Goal: Task Accomplishment & Management: Use online tool/utility

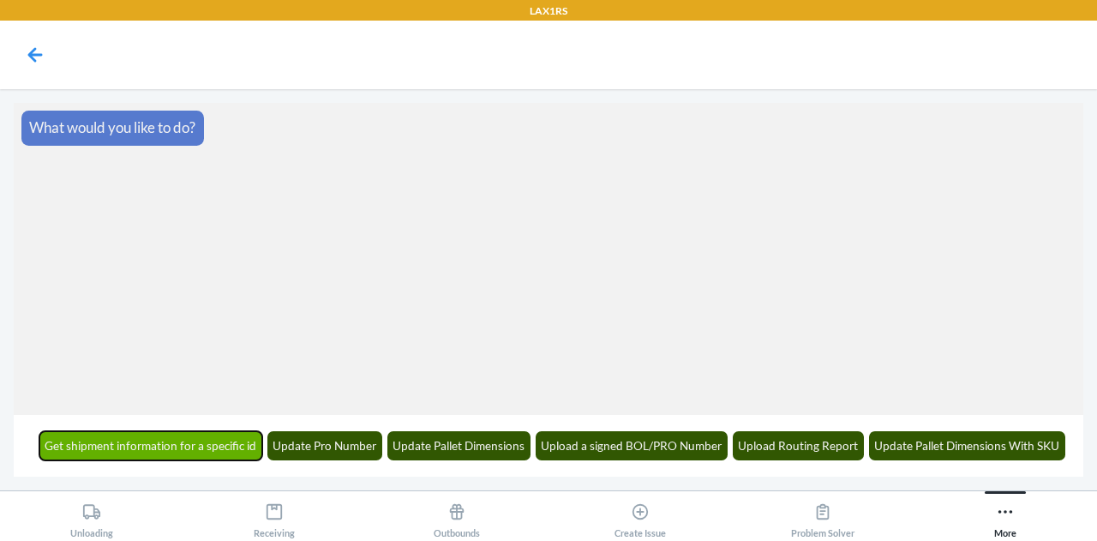
click at [154, 438] on button "Get shipment information for a specific id" at bounding box center [151, 445] width 224 height 29
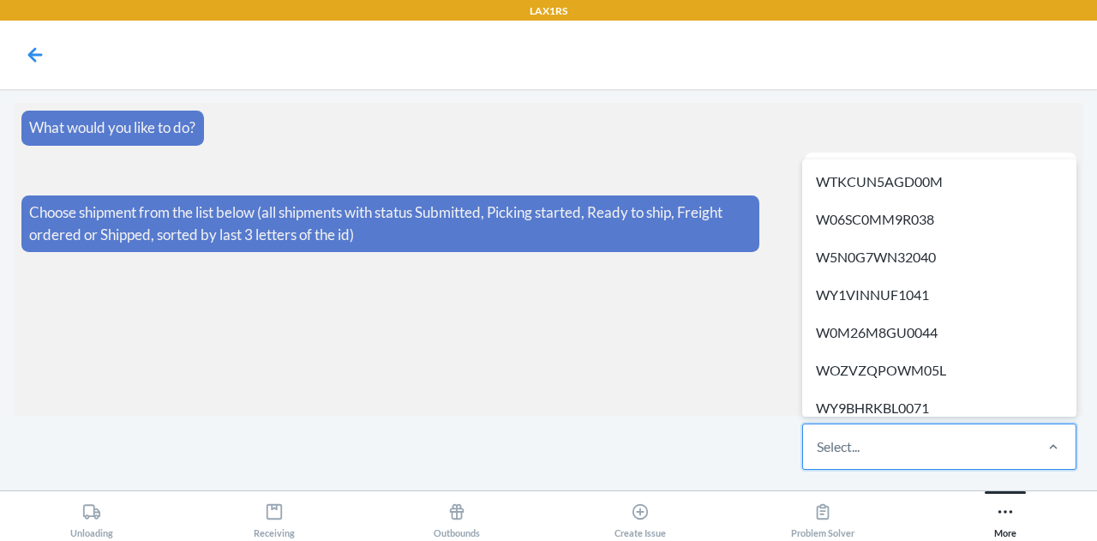
click at [905, 447] on div "Select..." at bounding box center [917, 446] width 228 height 45
click at [818, 447] on input "option WTKCUN5AGD00M focused, 1 of 702. 702 results available. Use Up and Down …" at bounding box center [817, 446] width 2 height 21
paste input "WA4CWOAMW86KY"
type input "WA4CWOAMW86KY"
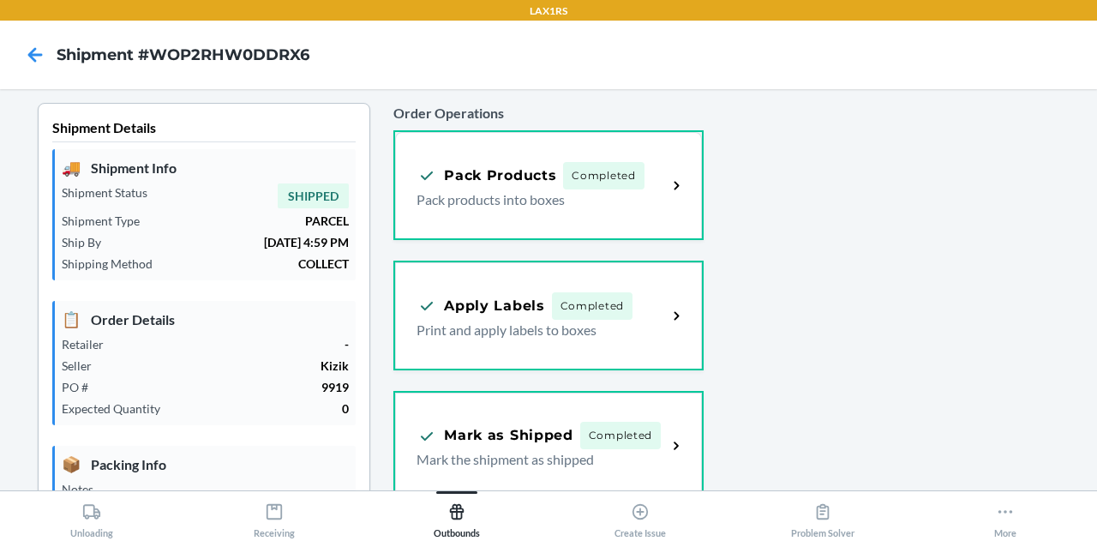
type input "[DATE]"
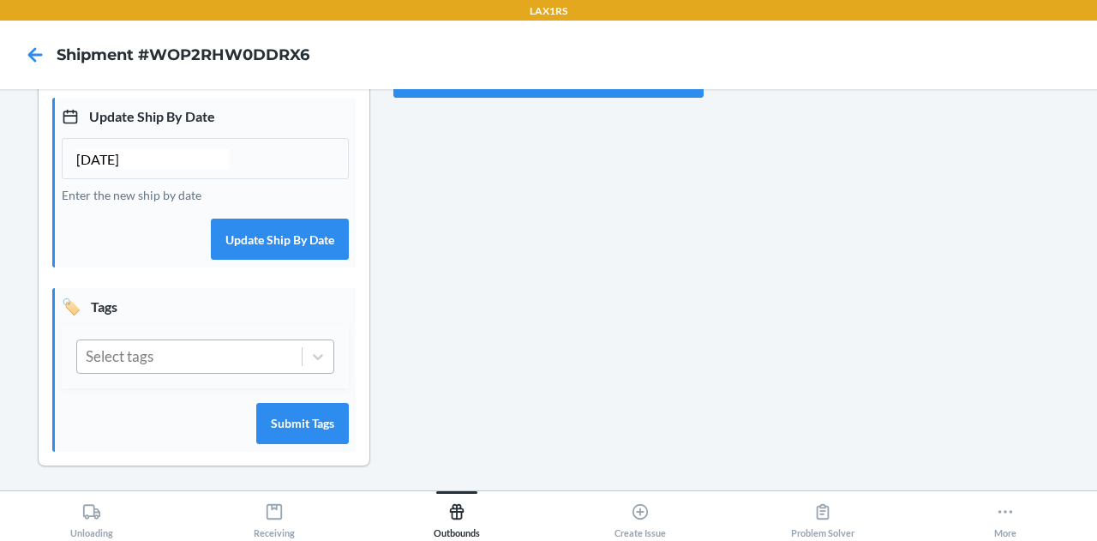
click at [181, 346] on div "Select tags" at bounding box center [189, 356] width 224 height 33
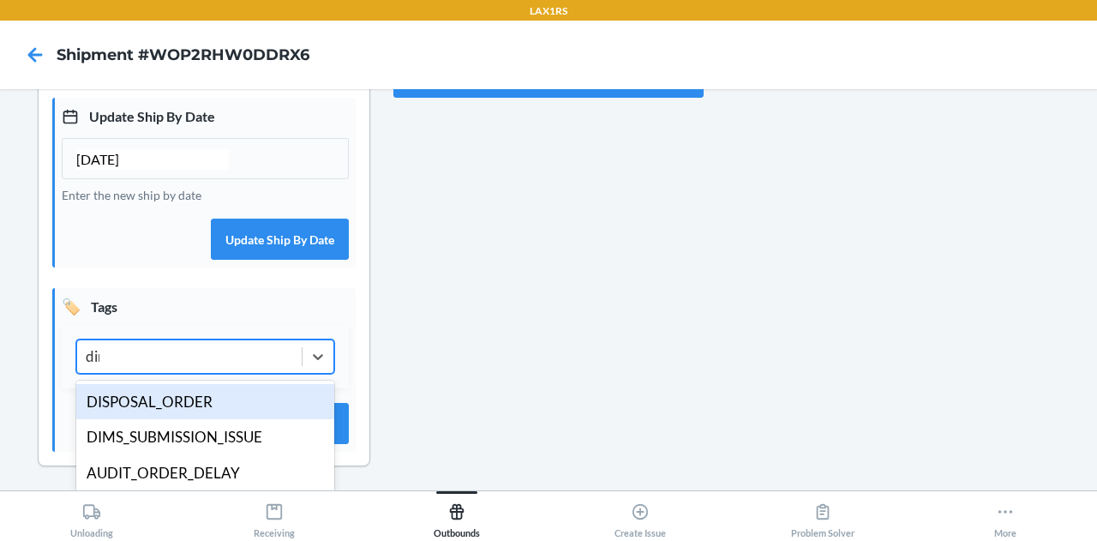
type input "dims"
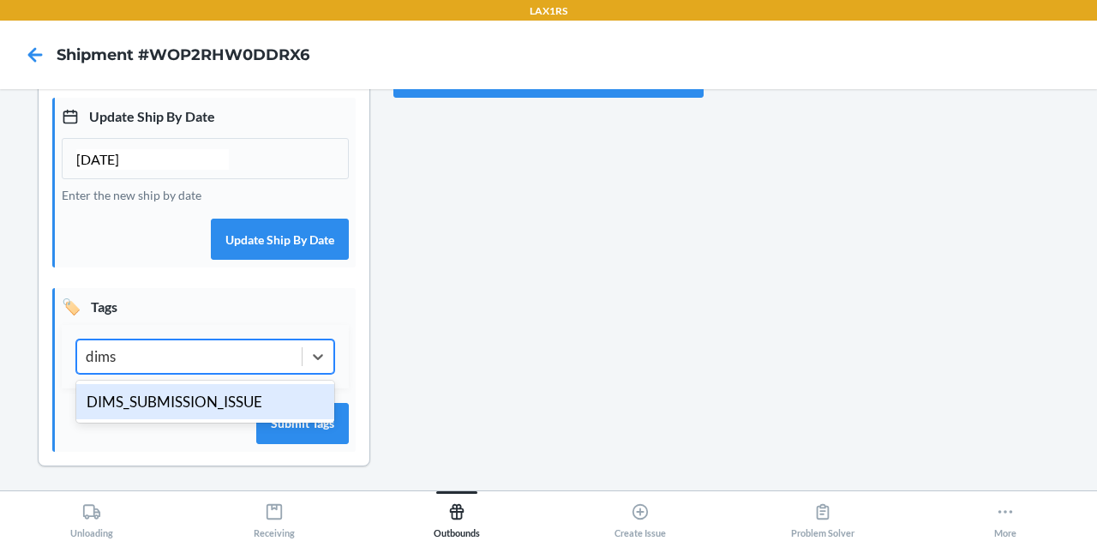
click at [161, 397] on div "DIMS_SUBMISSION_ISSUE" at bounding box center [205, 402] width 258 height 36
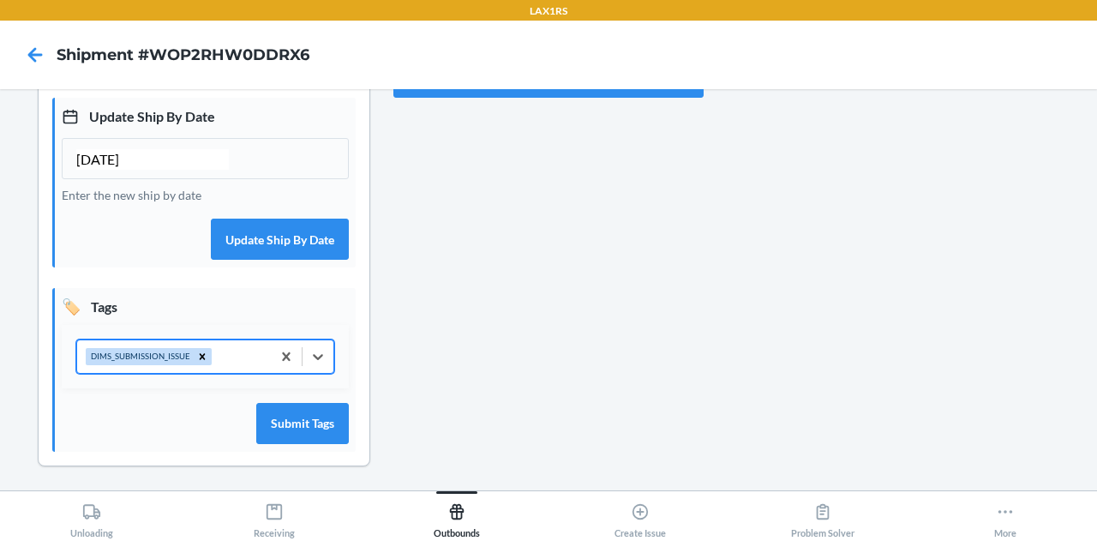
click at [224, 357] on div "DIMS_SUBMISSION_ISSUE" at bounding box center [174, 356] width 194 height 33
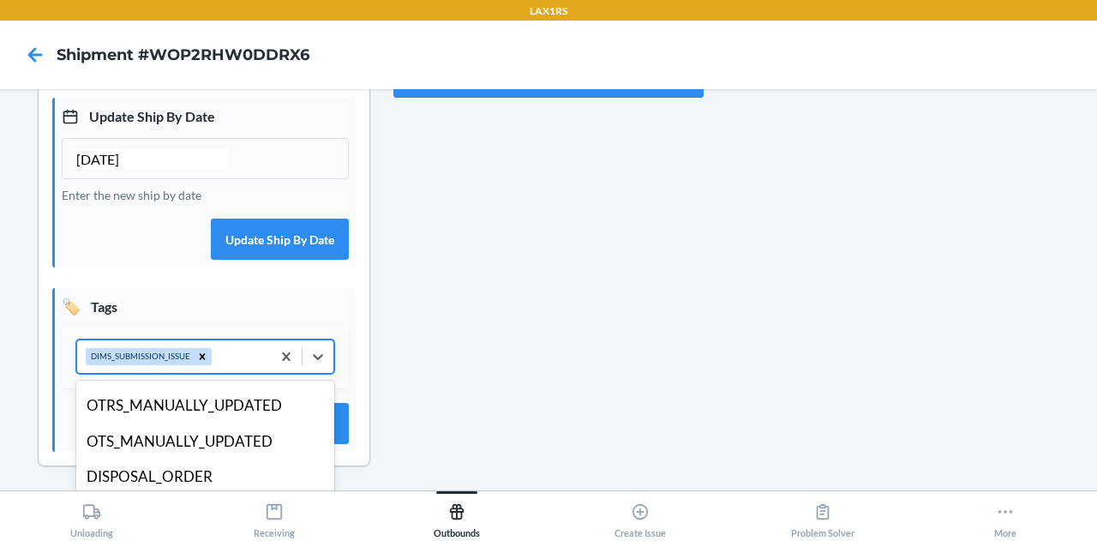
scroll to position [172, 0]
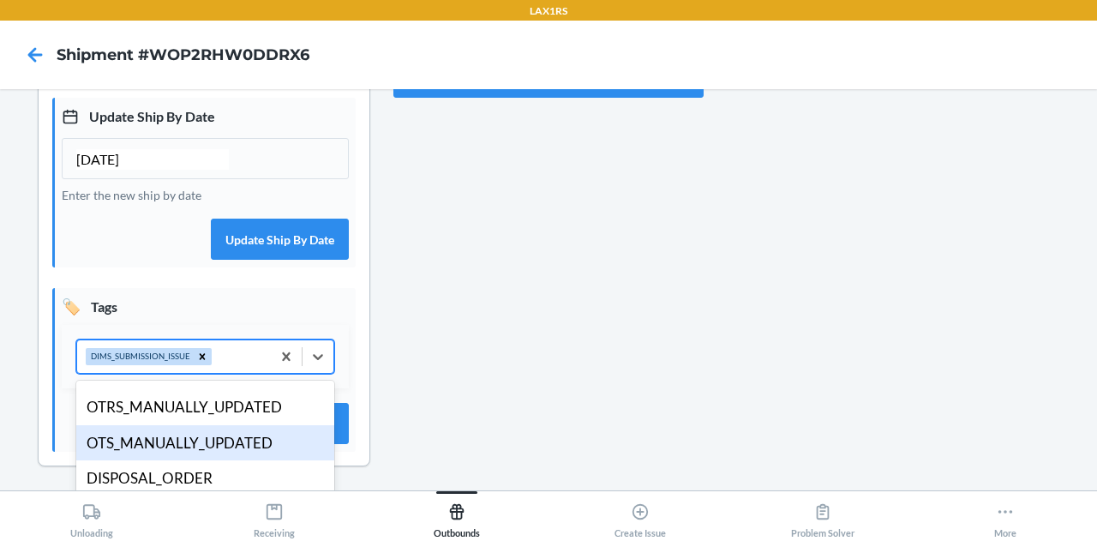
click at [192, 438] on div "OTS_MANUALLY_UPDATED" at bounding box center [205, 443] width 258 height 36
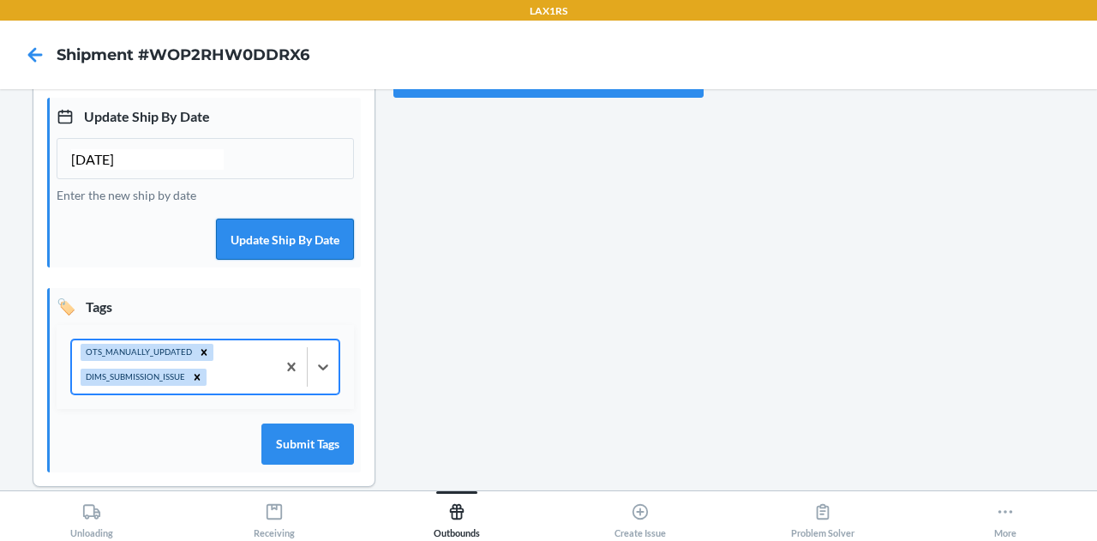
click at [264, 244] on button "Update Ship By Date" at bounding box center [285, 238] width 138 height 41
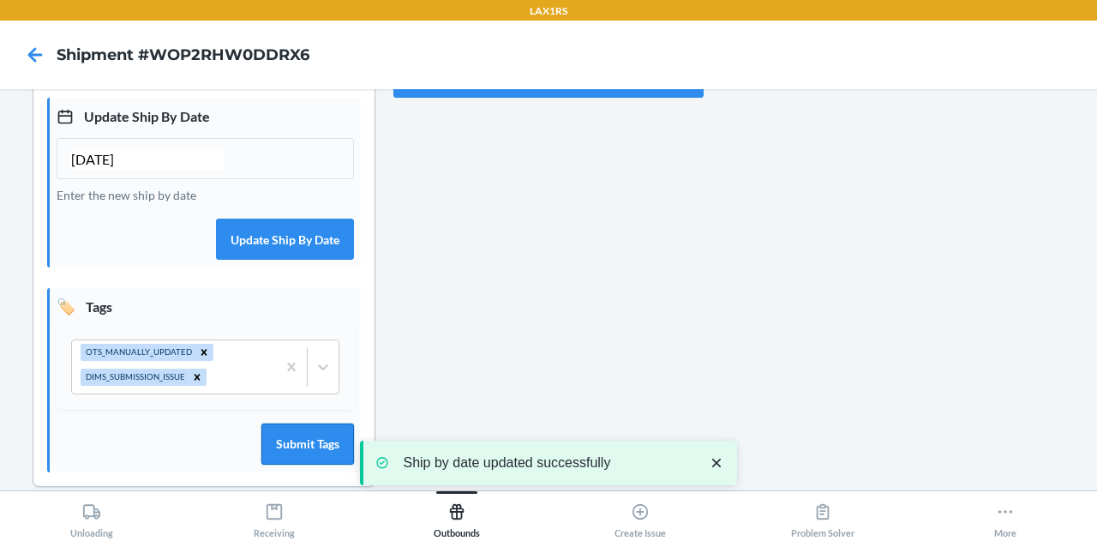
click at [283, 438] on button "Submit Tags" at bounding box center [307, 443] width 93 height 41
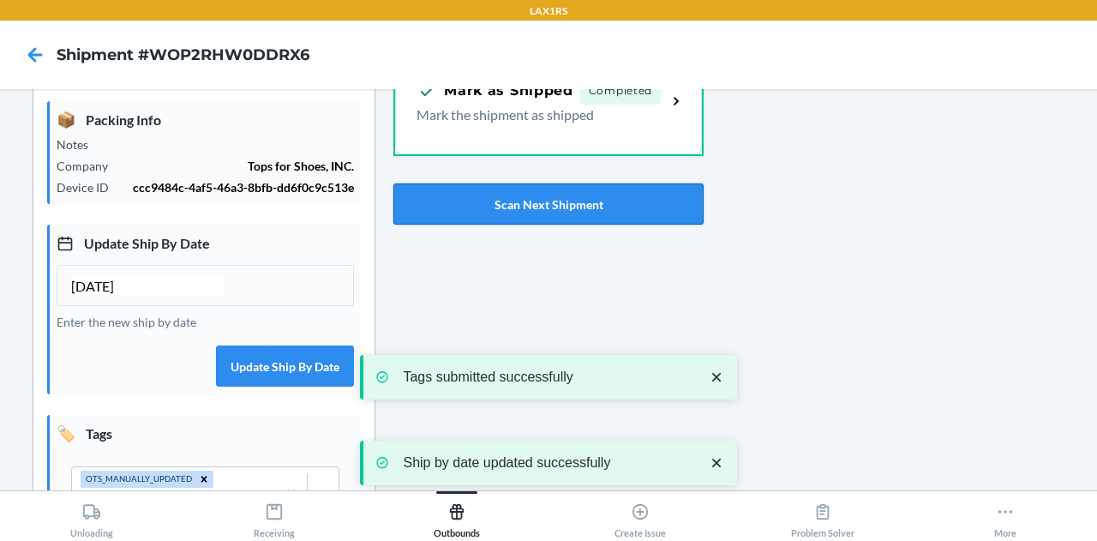
scroll to position [347, 0]
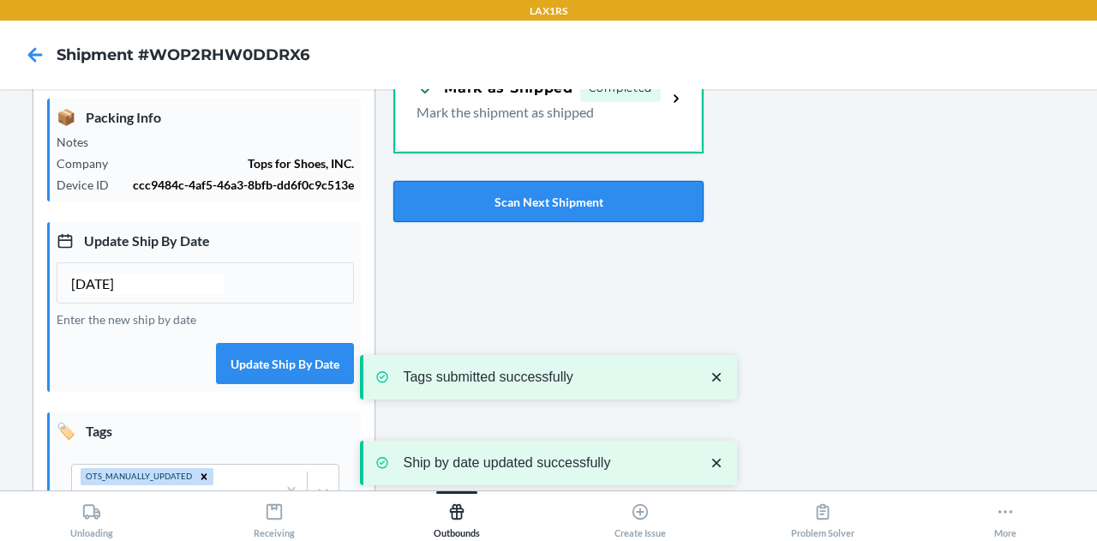
click at [566, 184] on button "Scan Next Shipment" at bounding box center [547, 201] width 309 height 41
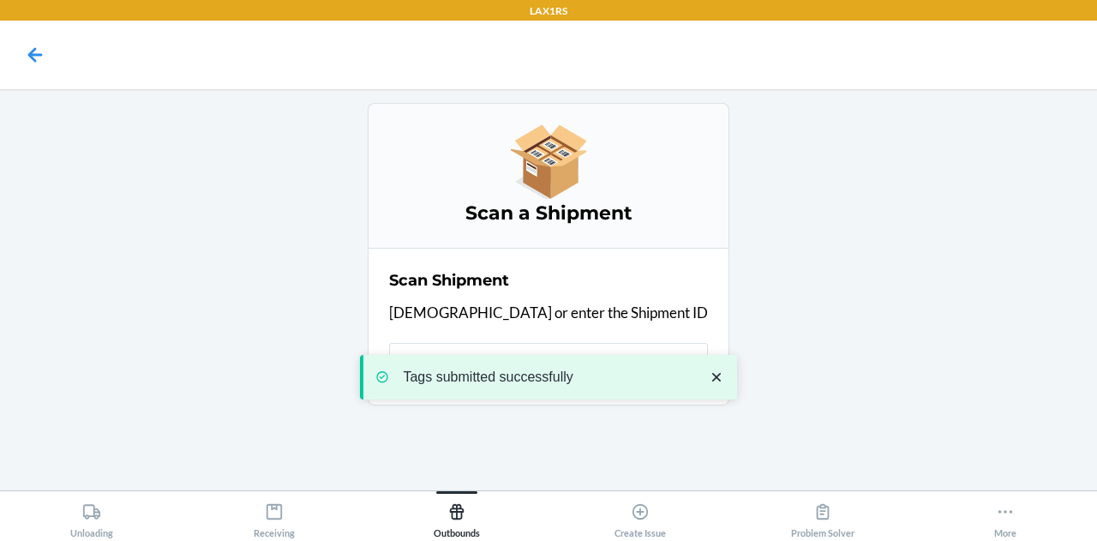
click at [720, 376] on icon "close toast" at bounding box center [716, 376] width 17 height 17
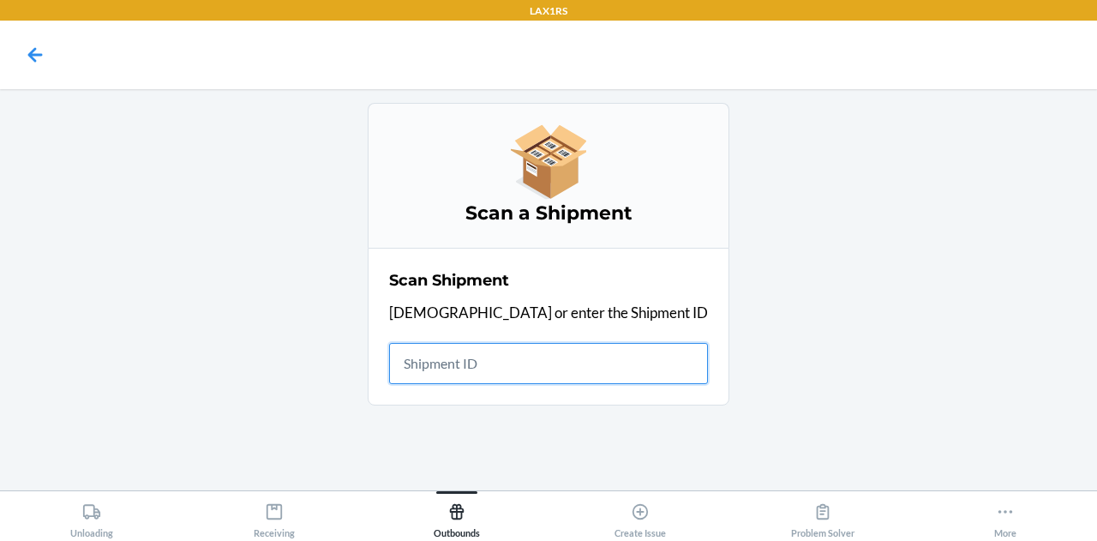
click at [525, 374] on input "text" at bounding box center [548, 363] width 319 height 41
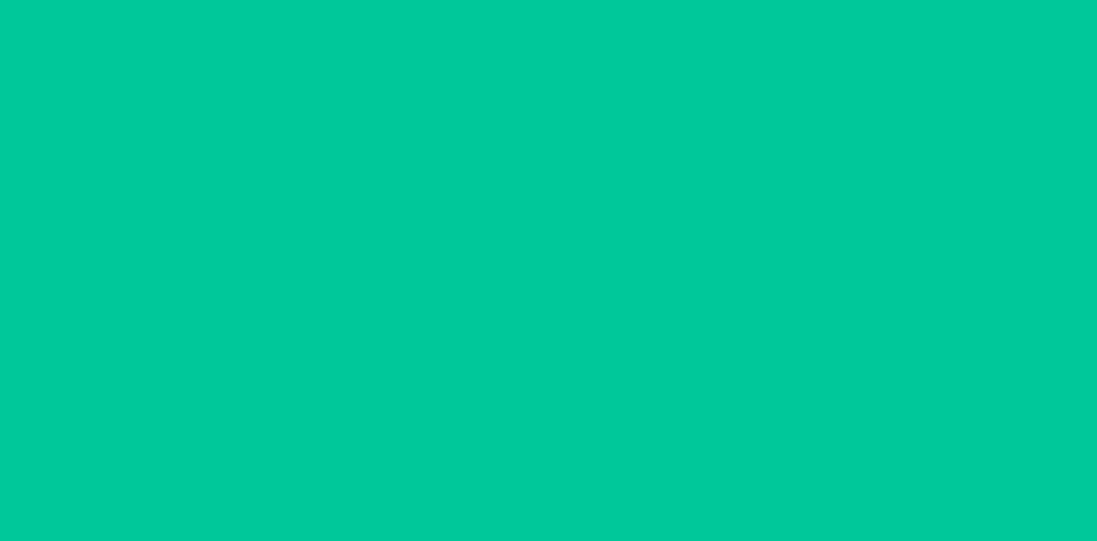
type input "09/23/2025"
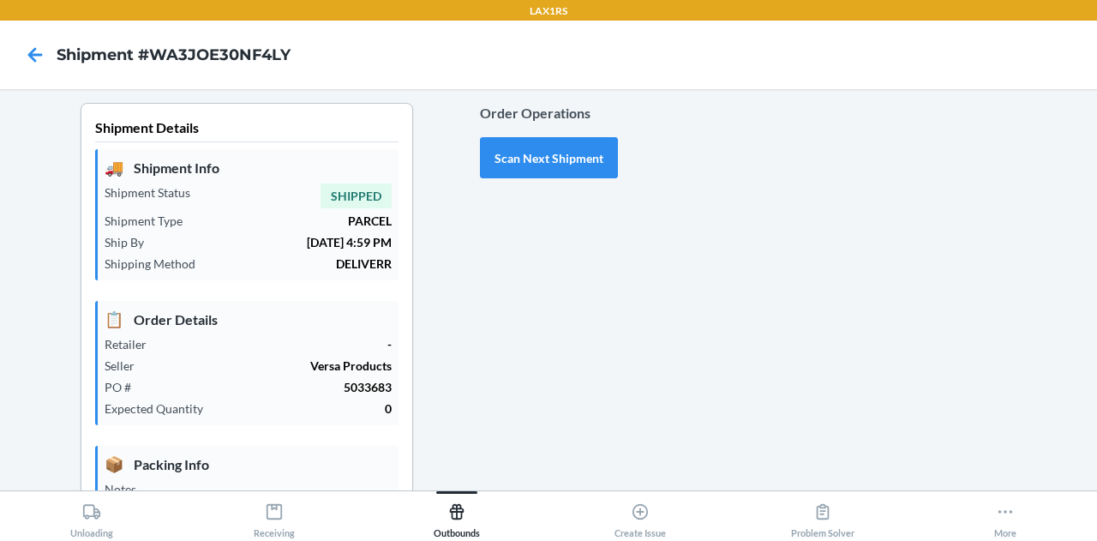
scroll to position [471, 0]
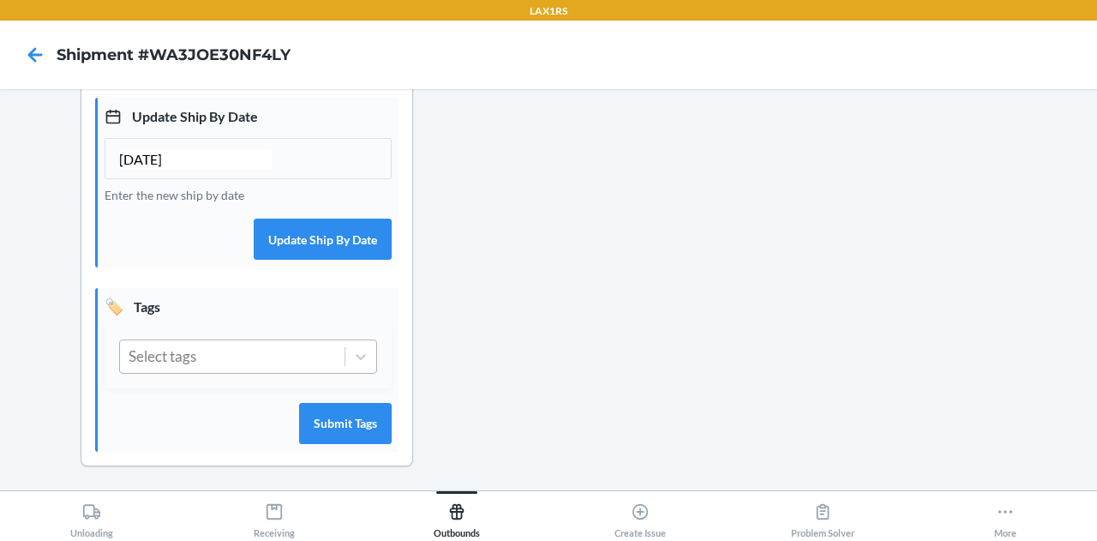
click at [219, 359] on div "Select tags" at bounding box center [232, 356] width 224 height 33
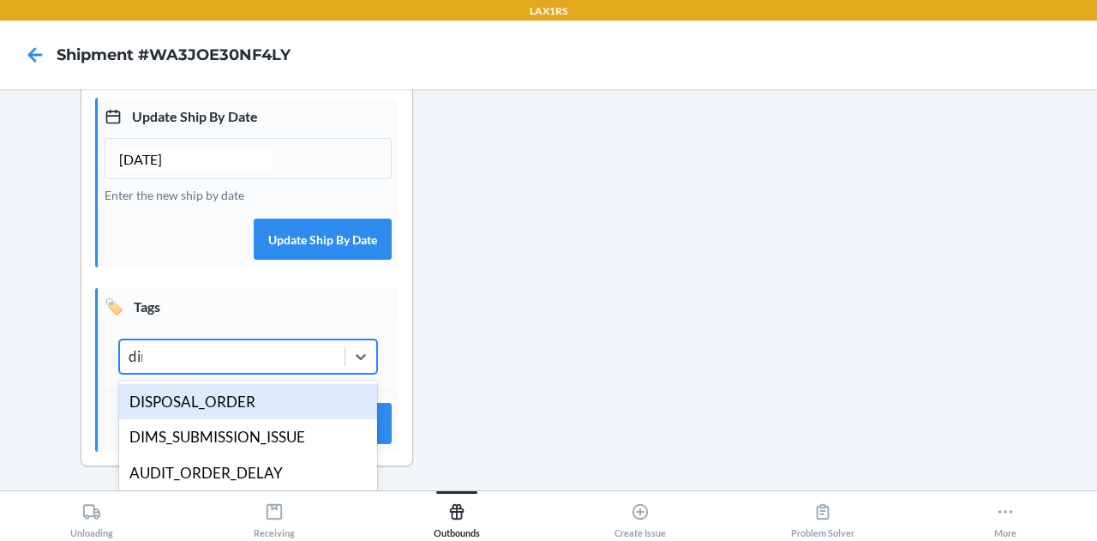
type input "dims"
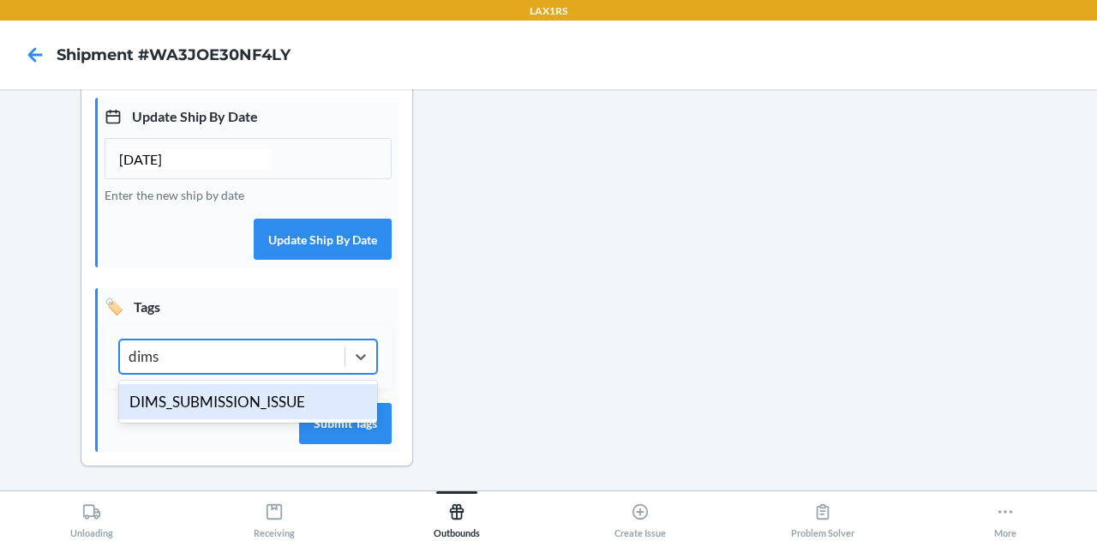
click at [250, 389] on div "DIMS_SUBMISSION_ISSUE" at bounding box center [248, 402] width 258 height 36
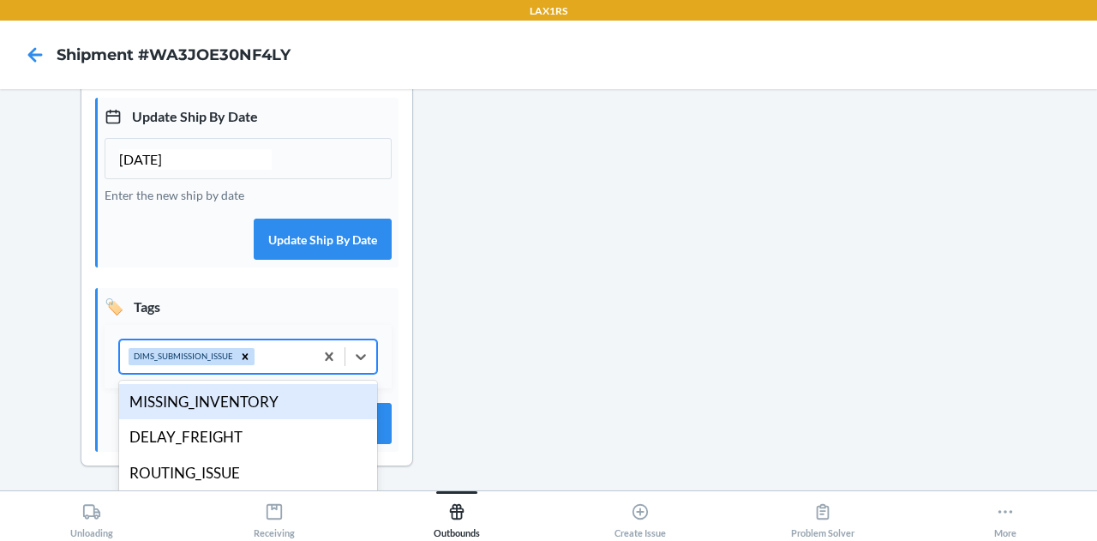
click at [281, 350] on div "option DIMS_SUBMISSION_ISSUE, selected. option MISSING_INVENTORY focused, 1 of …" at bounding box center [248, 356] width 258 height 34
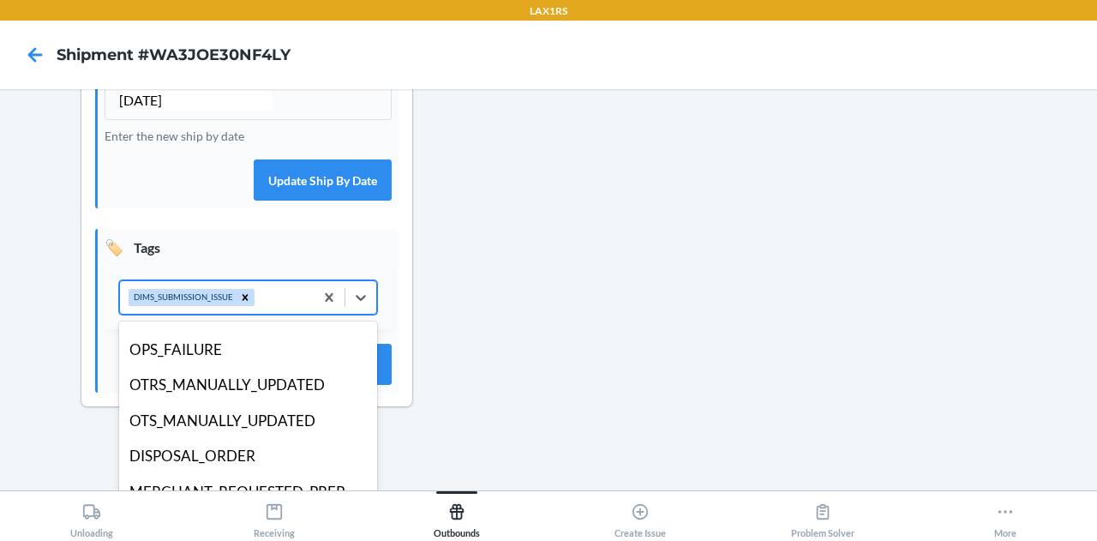
scroll to position [138, 0]
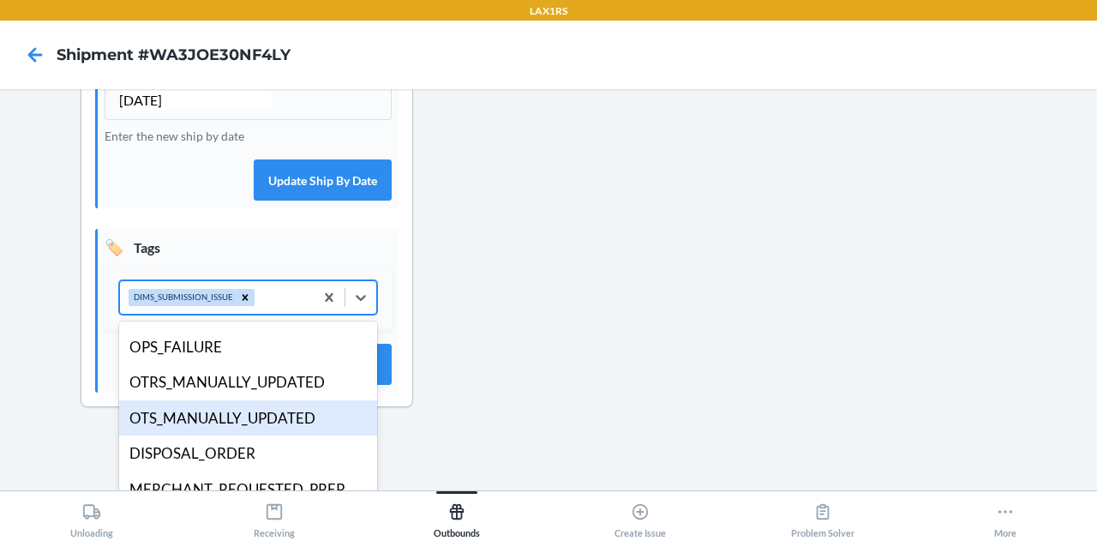
click at [240, 416] on div "OTS_MANUALLY_UPDATED" at bounding box center [248, 418] width 258 height 36
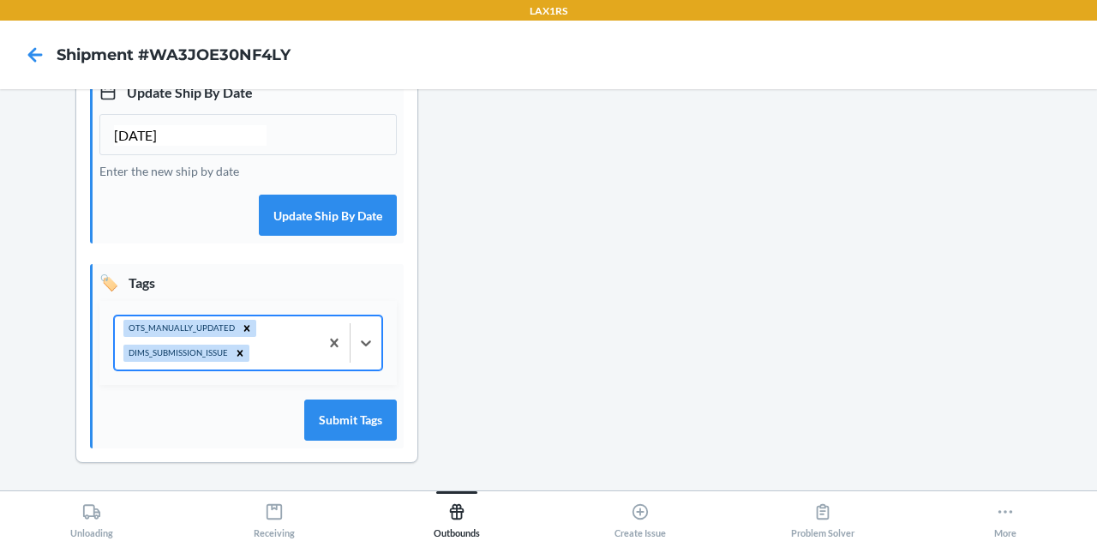
scroll to position [492, 0]
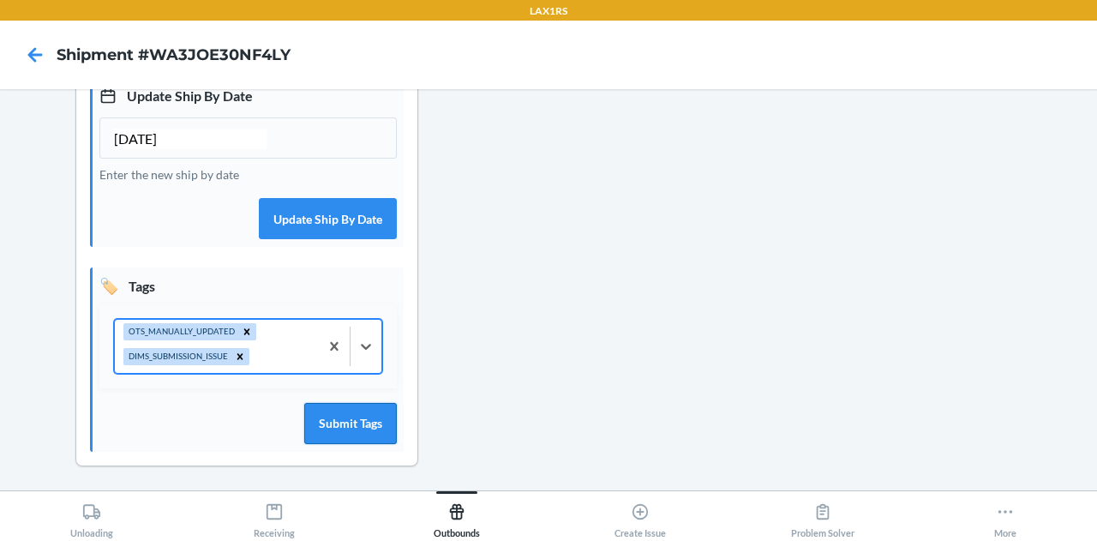
click at [328, 419] on button "Submit Tags" at bounding box center [350, 423] width 93 height 41
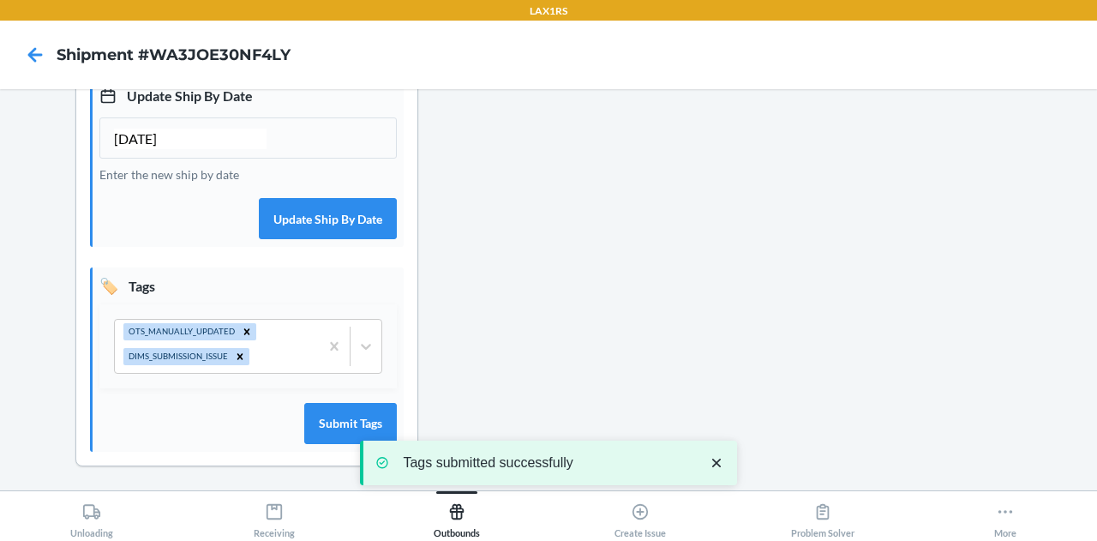
scroll to position [0, 0]
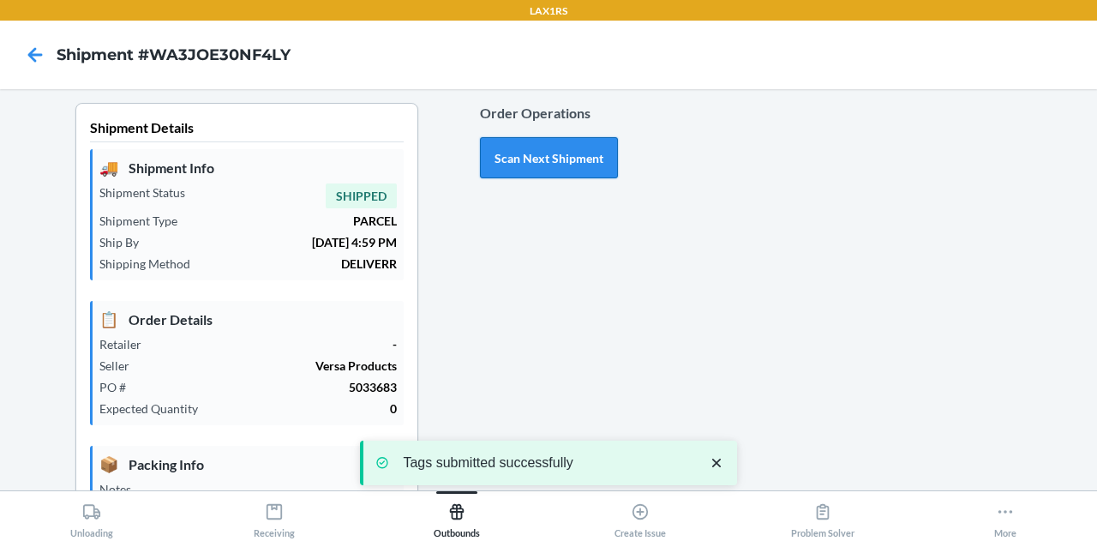
click at [525, 157] on button "Scan Next Shipment" at bounding box center [549, 157] width 138 height 41
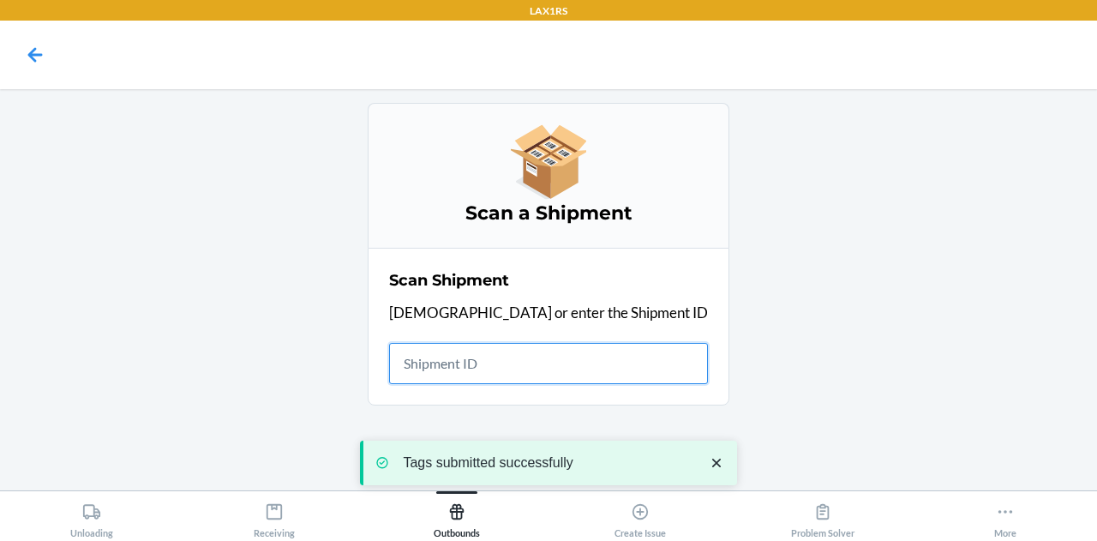
click at [547, 368] on input "text" at bounding box center [548, 363] width 319 height 41
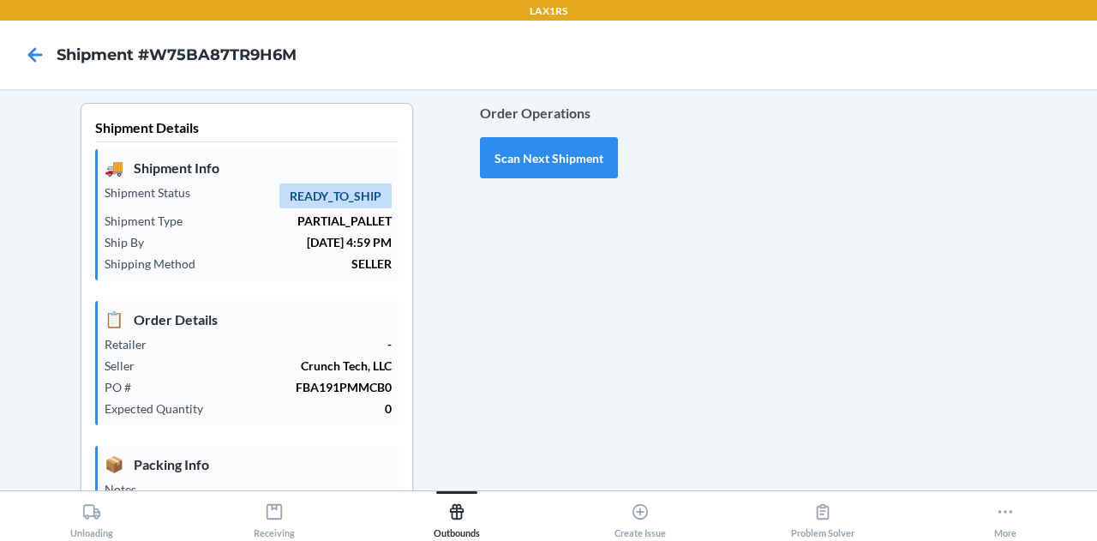
type input "[DATE]"
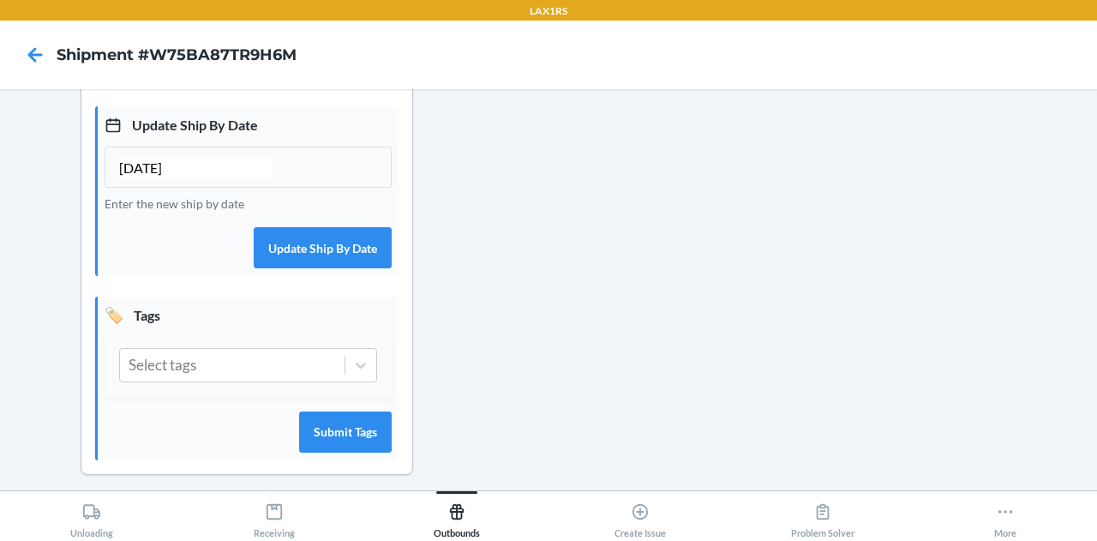
scroll to position [471, 0]
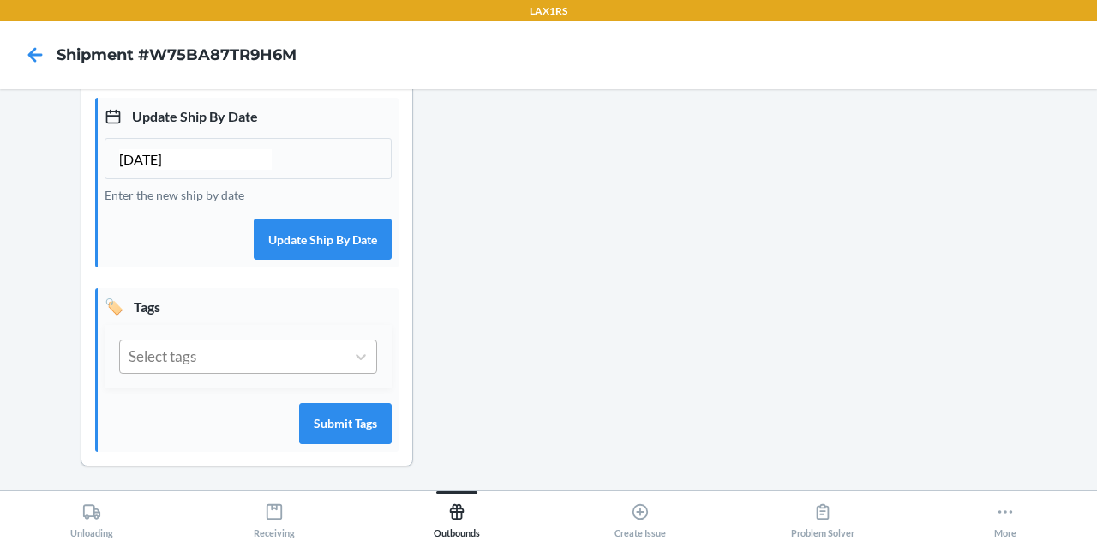
click at [236, 361] on div "Select tags" at bounding box center [232, 356] width 224 height 33
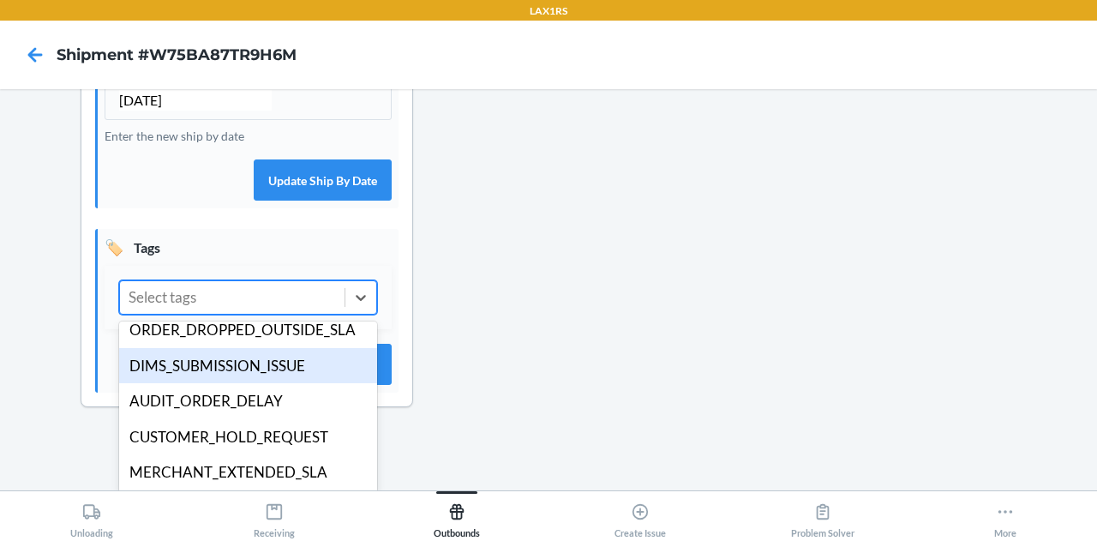
scroll to position [333, 0]
click at [250, 367] on div "DIMS_SUBMISSION_ISSUE" at bounding box center [248, 365] width 258 height 36
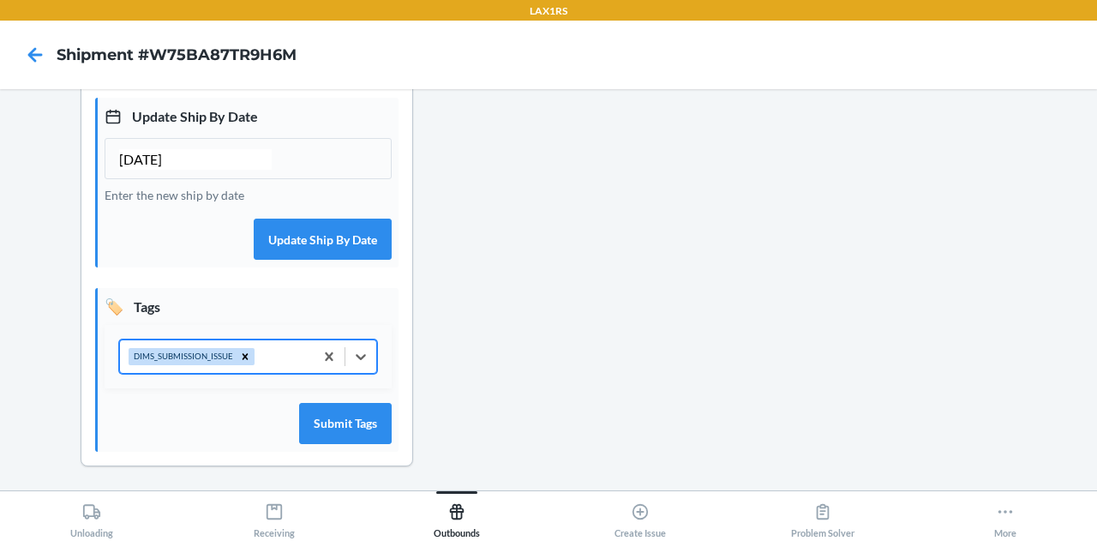
click at [281, 352] on div "option DIMS_SUBMISSION_ISSUE, selected. 0 results available. Select is focused …" at bounding box center [248, 356] width 258 height 34
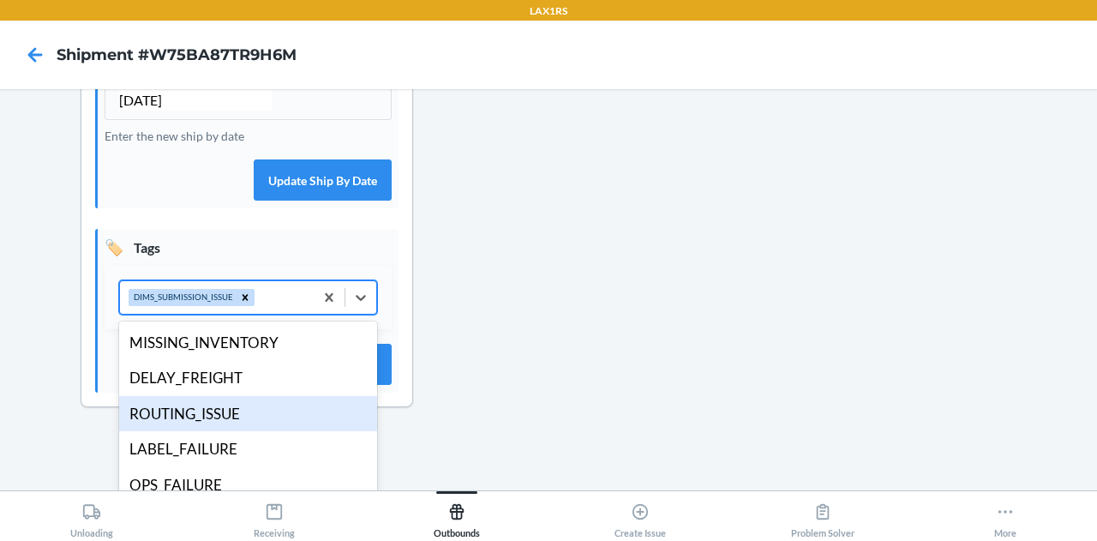
type input "f"
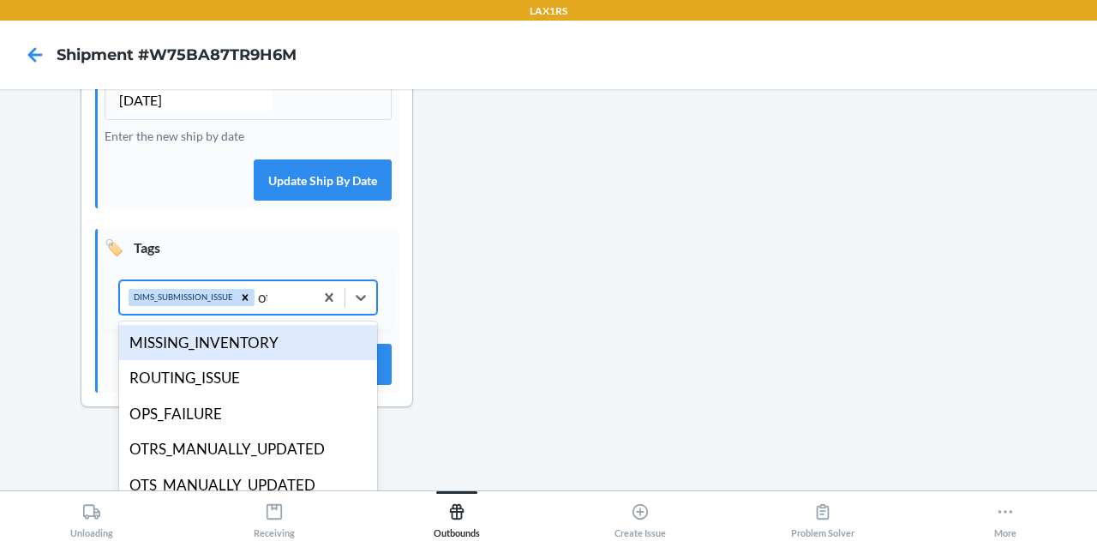
scroll to position [471, 0]
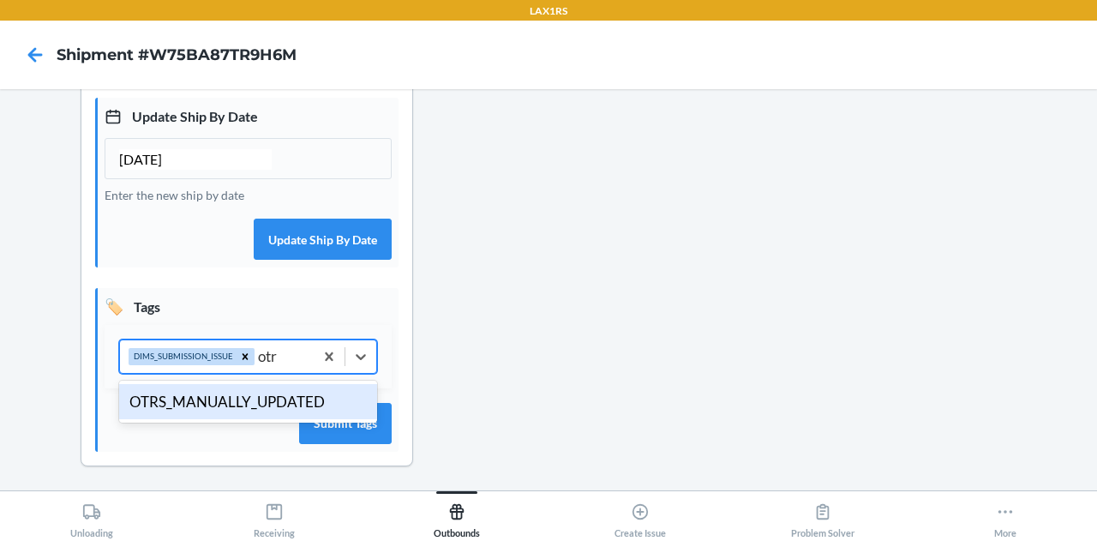
type input "otrs"
click at [278, 419] on div "OTRS_MANUALLY_UPDATED" at bounding box center [248, 401] width 258 height 43
click at [260, 397] on div "OTRS_MANUALLY_UPDATED" at bounding box center [248, 402] width 258 height 36
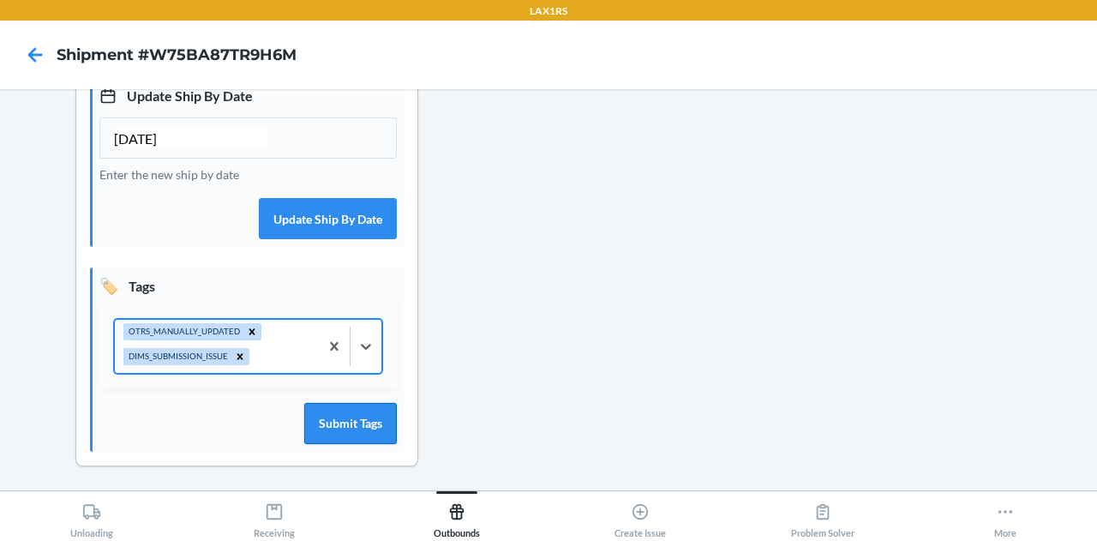
click at [344, 432] on button "Submit Tags" at bounding box center [350, 423] width 93 height 41
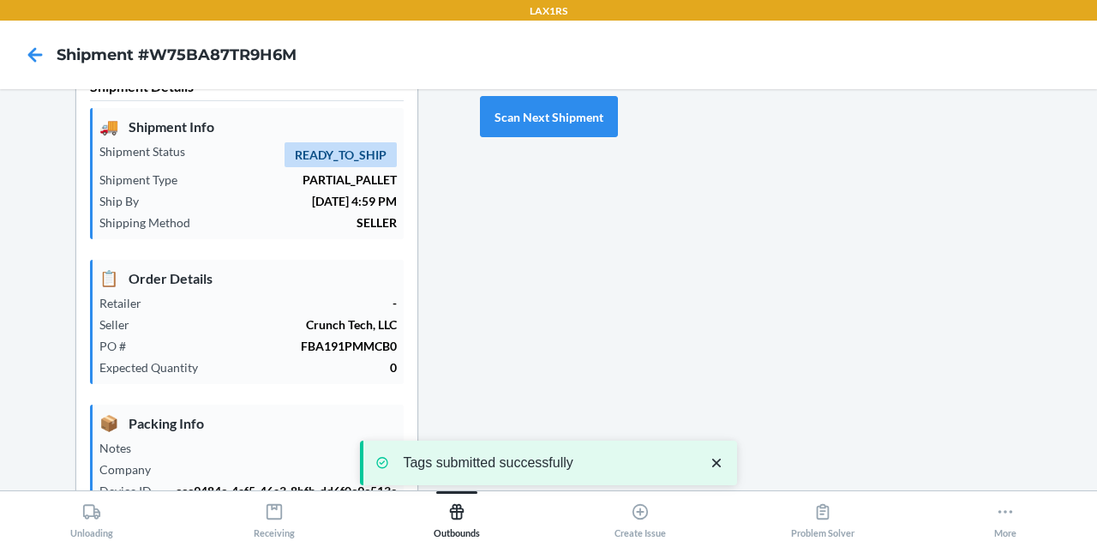
scroll to position [0, 0]
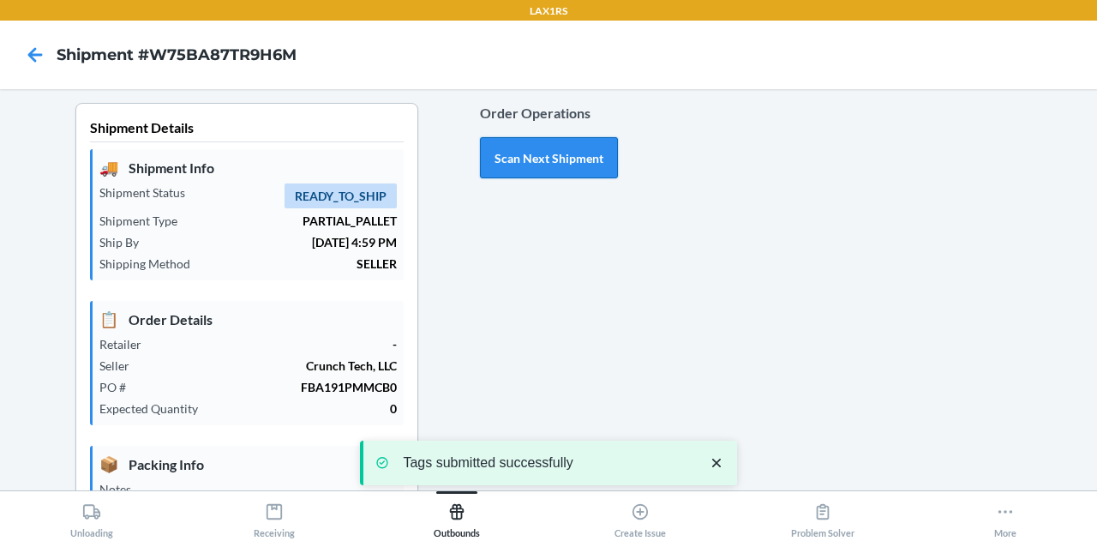
click at [542, 152] on button "Scan Next Shipment" at bounding box center [549, 157] width 138 height 41
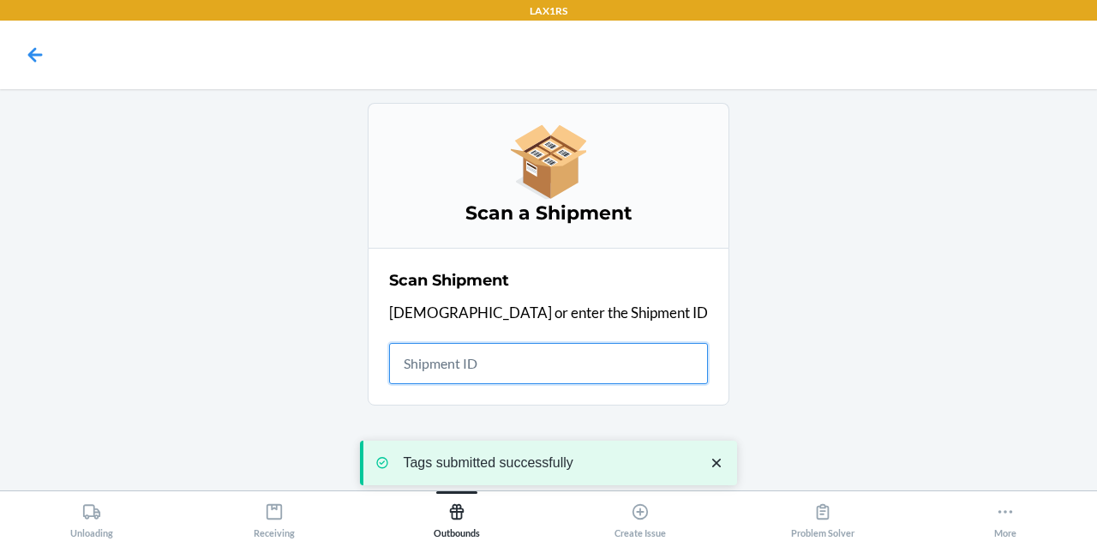
click at [534, 364] on input "text" at bounding box center [548, 363] width 319 height 41
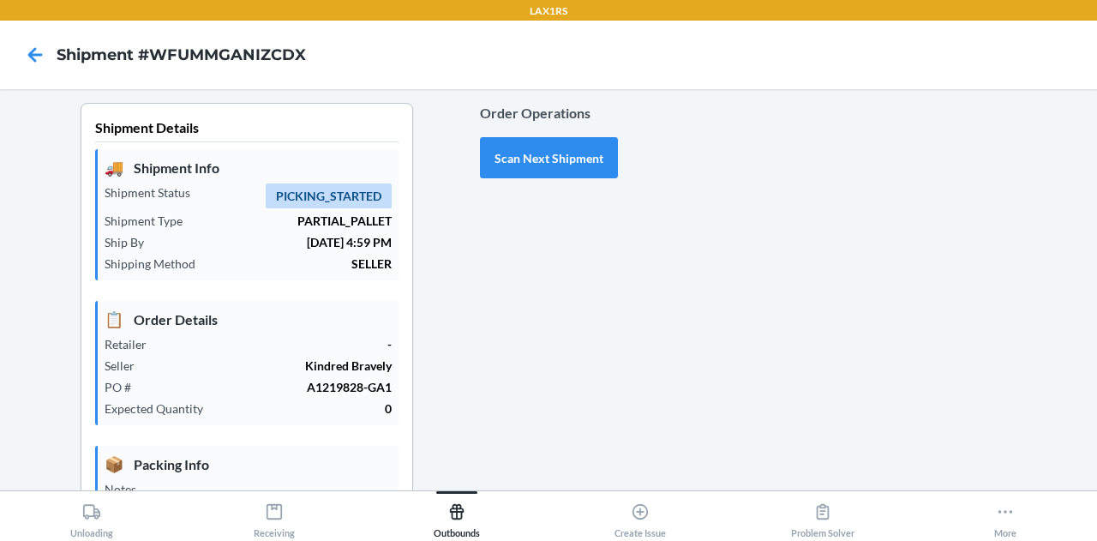
type input "09/25/2025"
click at [553, 160] on button "Scan Next Shipment" at bounding box center [549, 157] width 138 height 41
type input "09/25/2025"
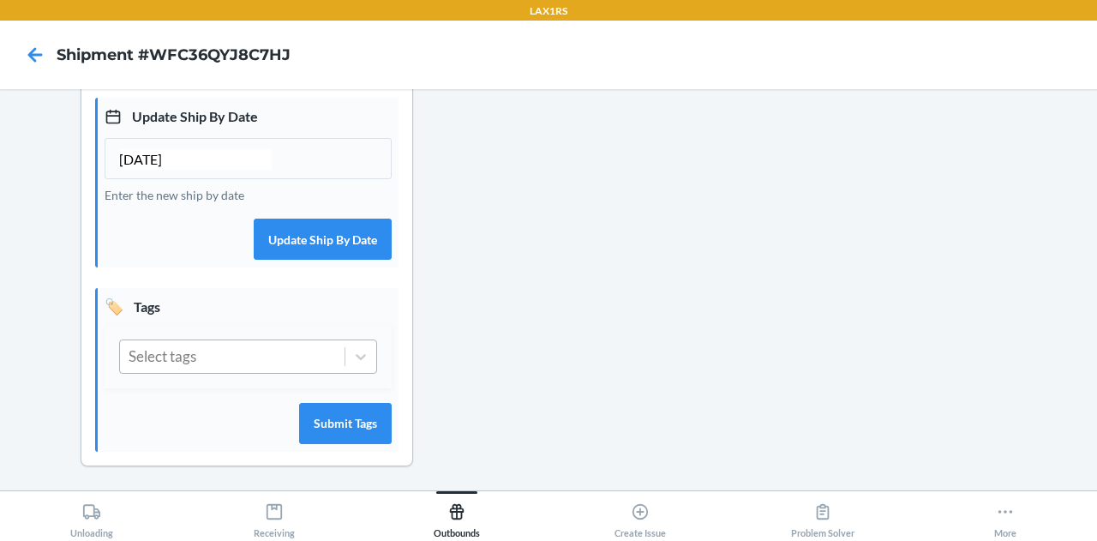
click at [271, 351] on div "Select tags" at bounding box center [232, 356] width 224 height 33
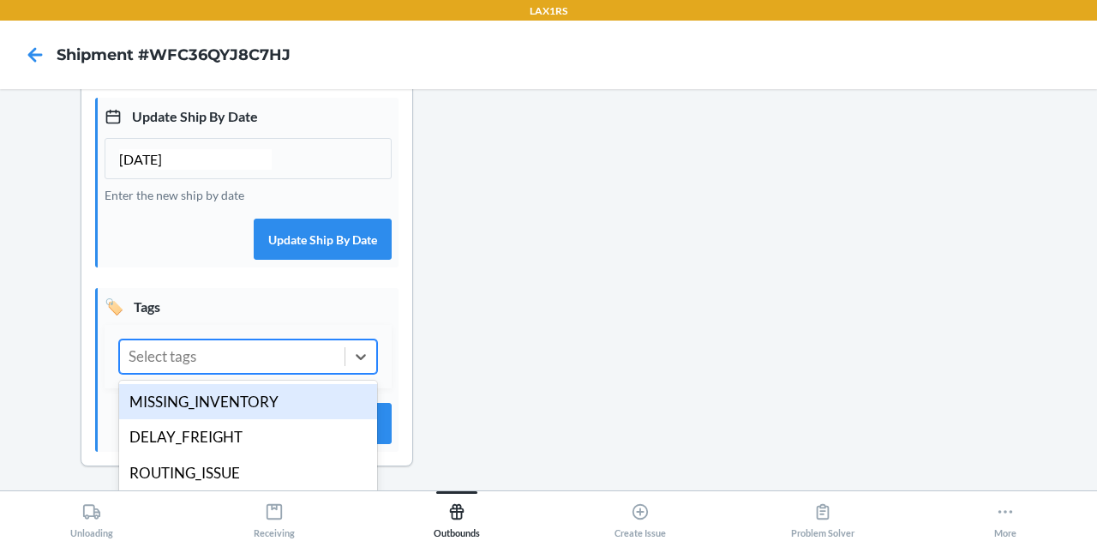
click at [252, 362] on div "Select tags" at bounding box center [232, 356] width 224 height 33
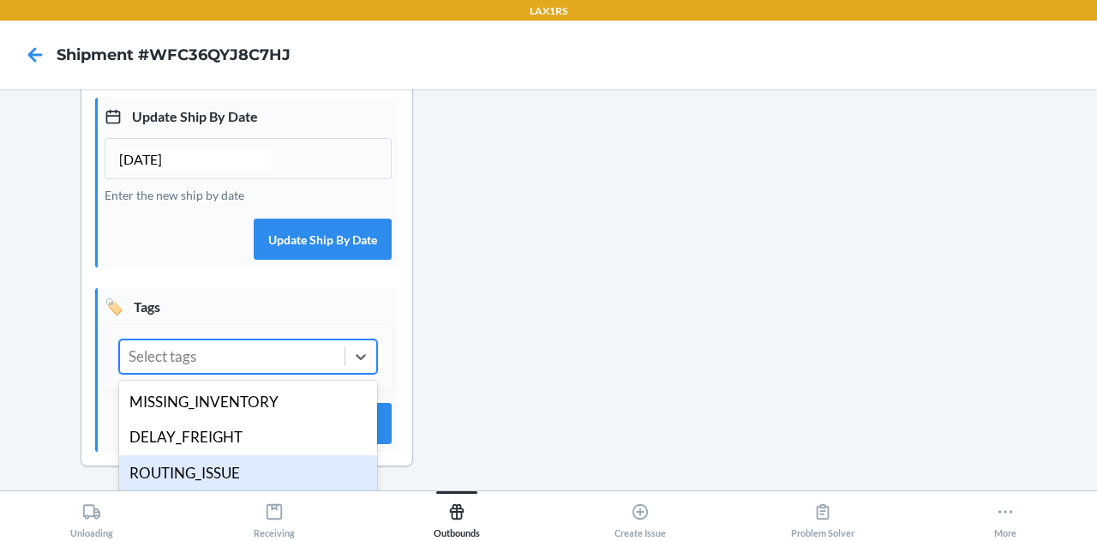
click at [255, 467] on div "ROUTING_ISSUE" at bounding box center [248, 473] width 258 height 36
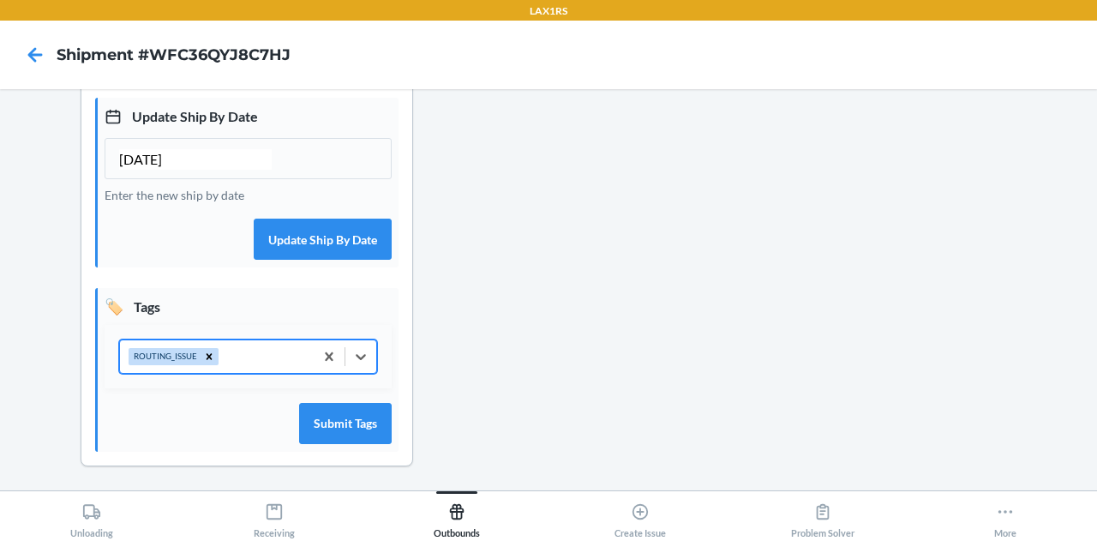
scroll to position [0, 0]
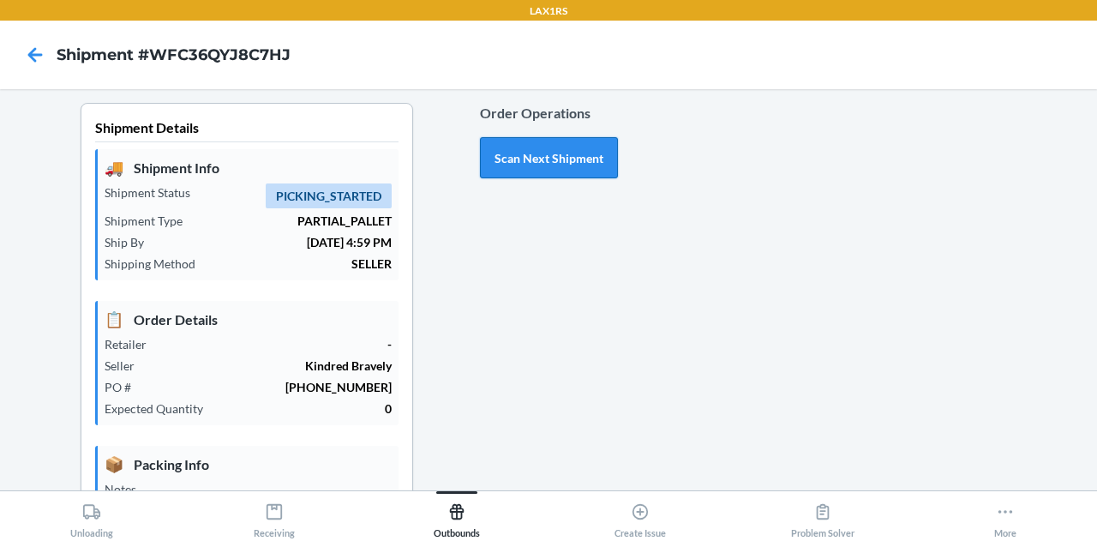
click at [533, 145] on button "Scan Next Shipment" at bounding box center [549, 157] width 138 height 41
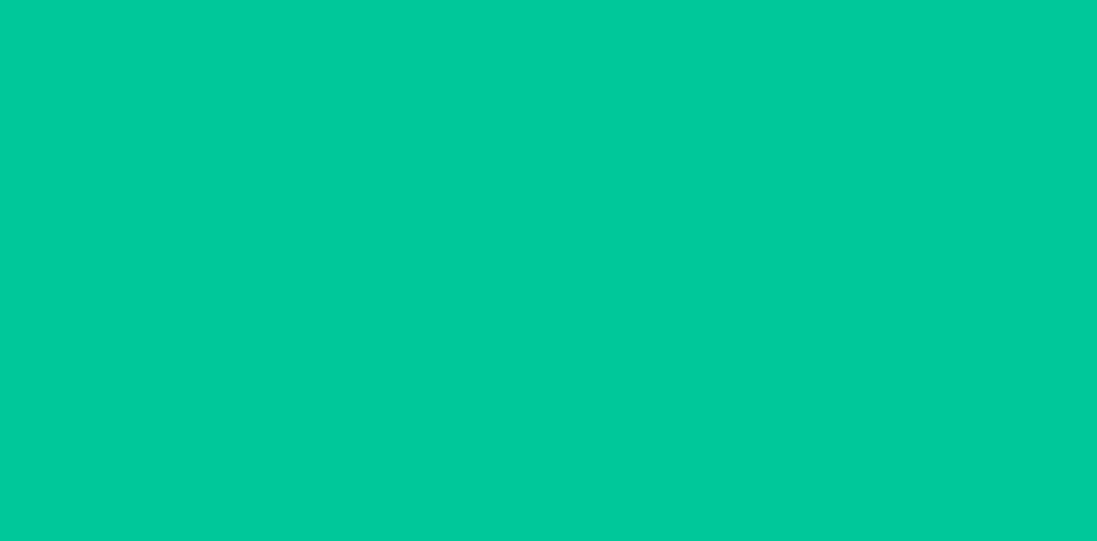
type input "09/25/2025"
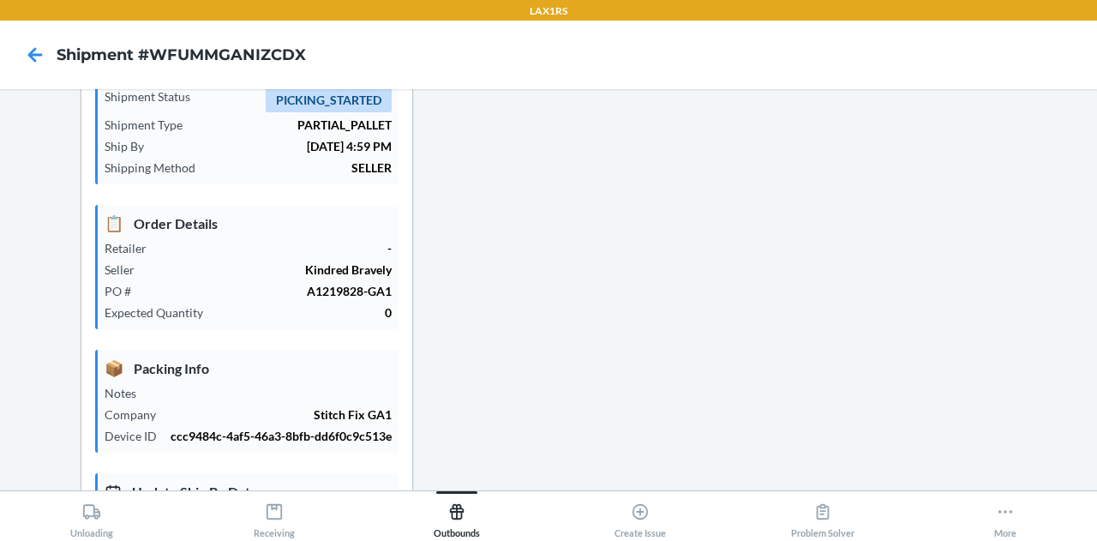
scroll to position [471, 0]
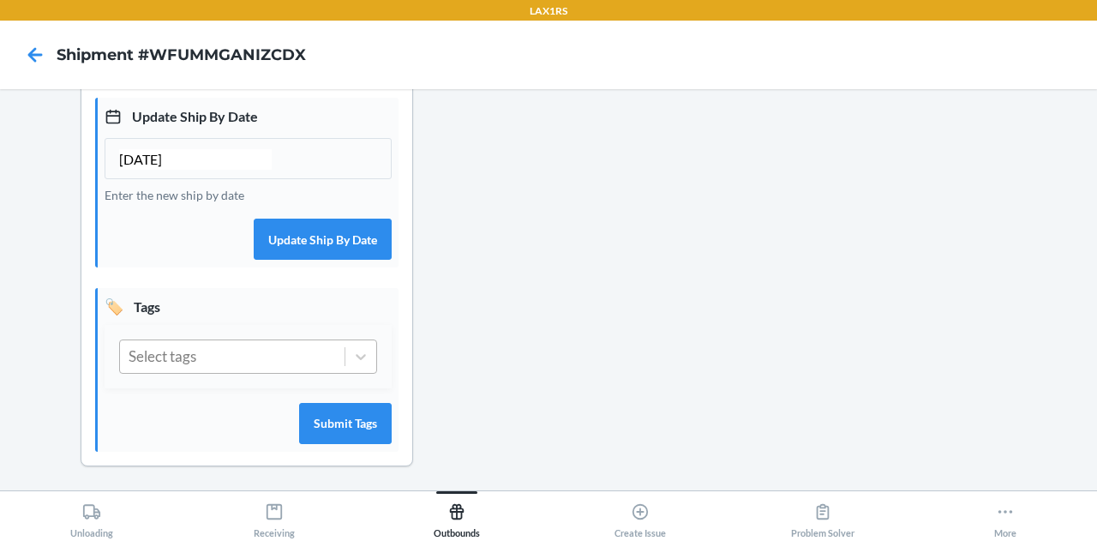
click at [234, 359] on div "Select tags" at bounding box center [232, 356] width 224 height 33
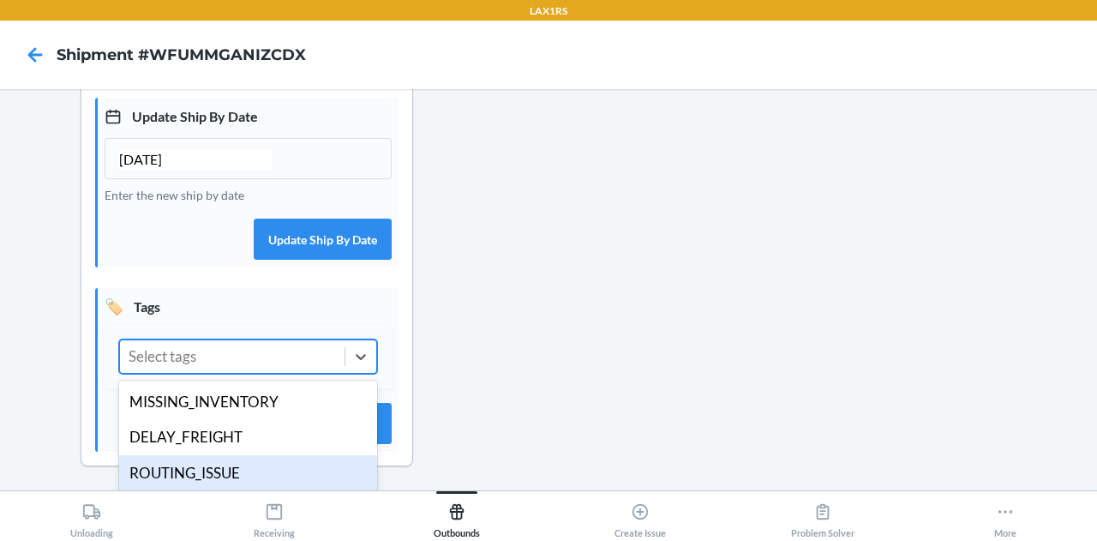
click at [246, 467] on div "ROUTING_ISSUE" at bounding box center [248, 473] width 258 height 36
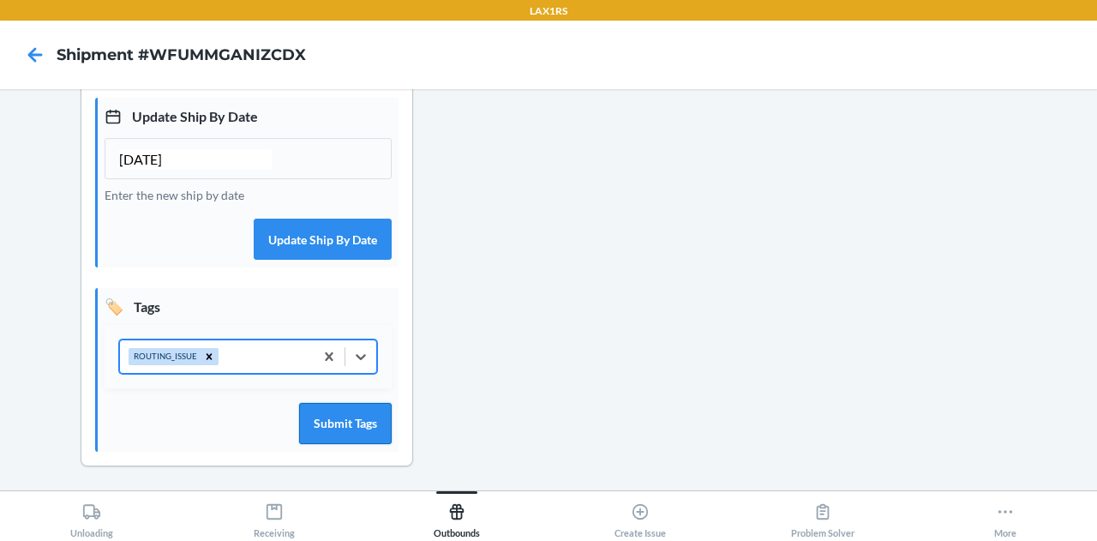
click at [378, 417] on button "Submit Tags" at bounding box center [345, 423] width 93 height 41
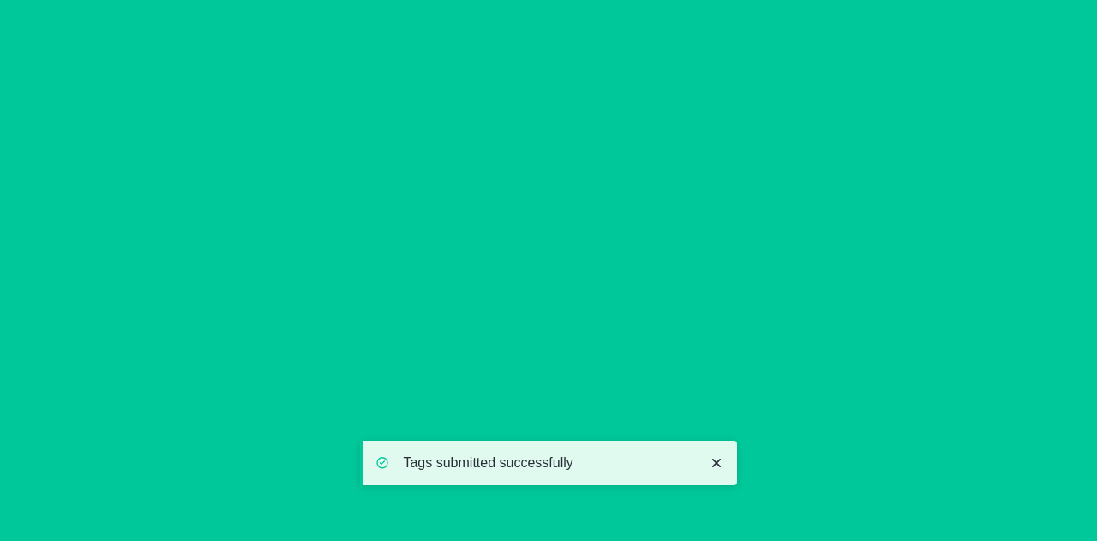
scroll to position [0, 0]
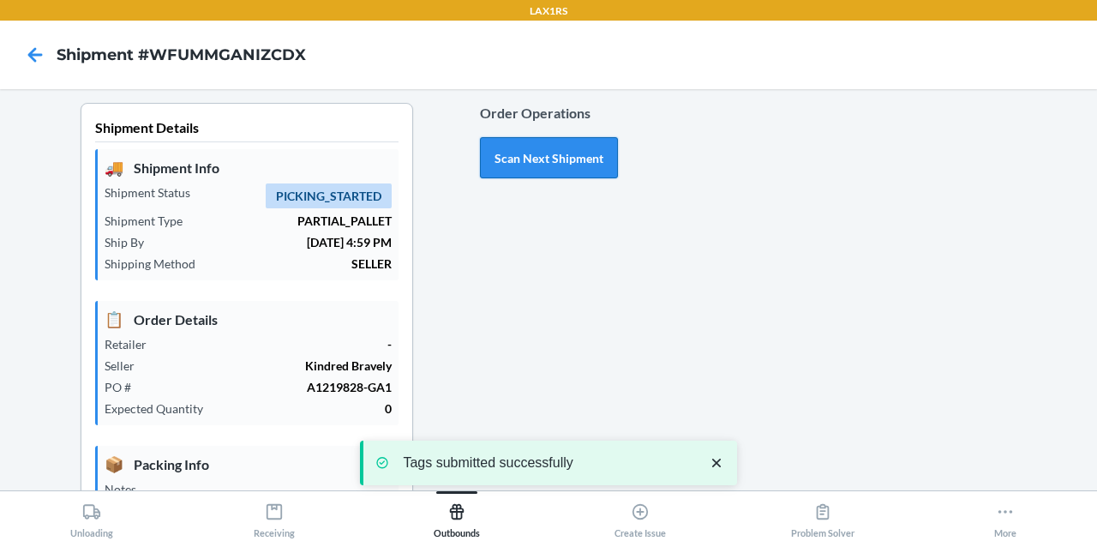
click at [536, 148] on button "Scan Next Shipment" at bounding box center [549, 157] width 138 height 41
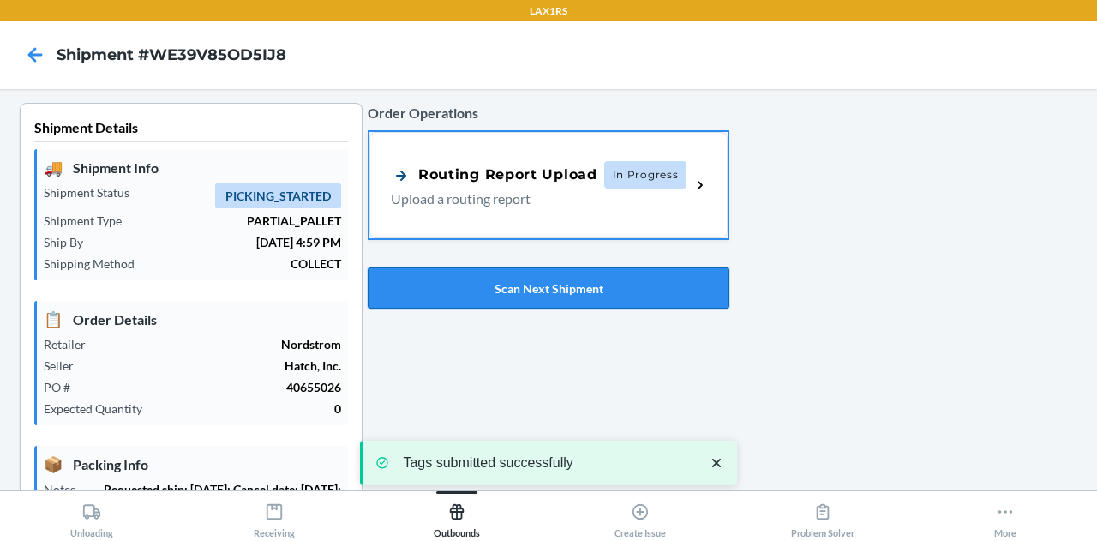
click at [538, 287] on button "Scan Next Shipment" at bounding box center [549, 287] width 362 height 41
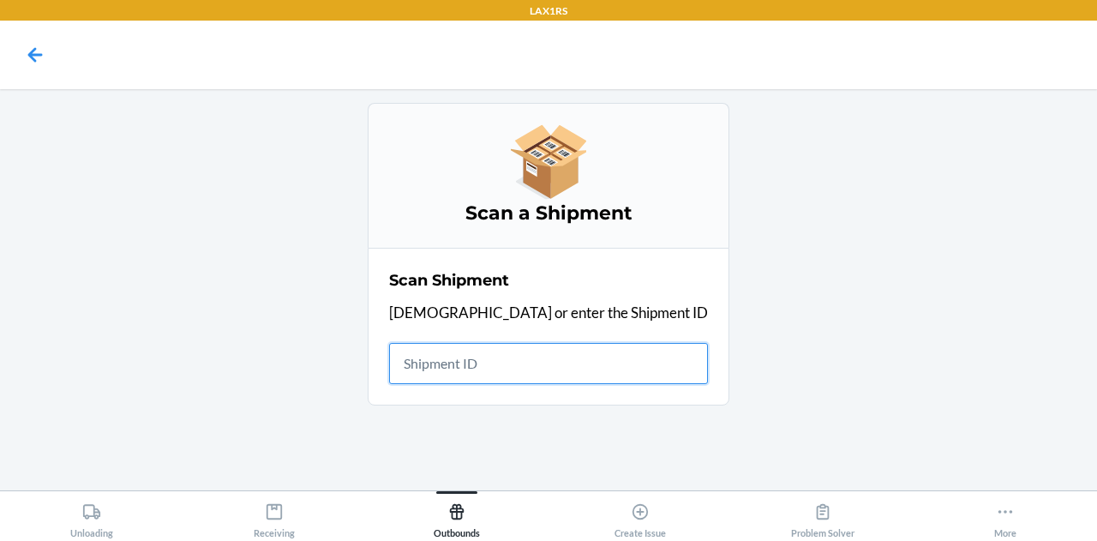
click at [531, 364] on input "text" at bounding box center [548, 363] width 319 height 41
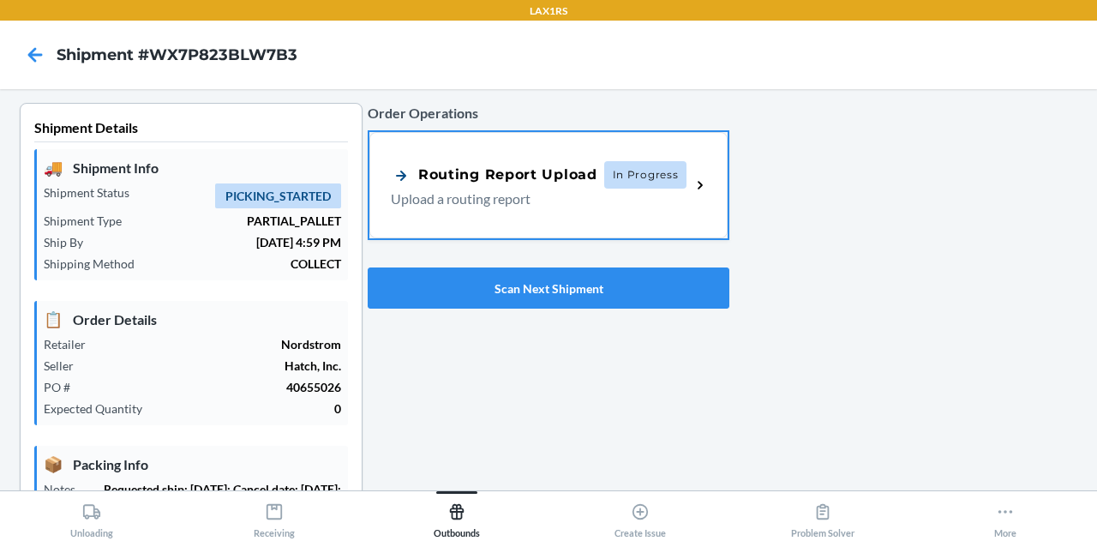
type input "[DATE]"
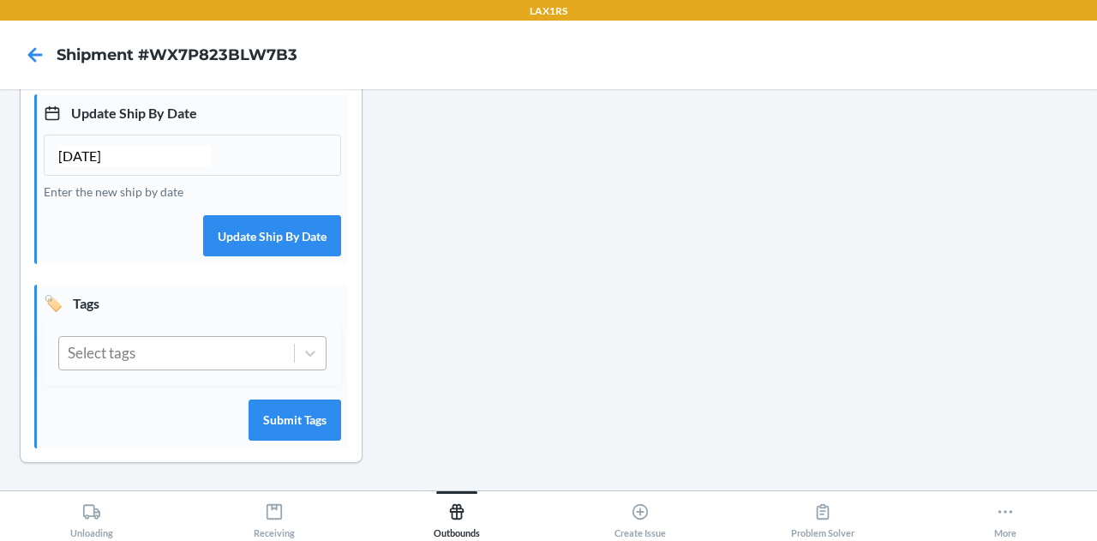
click at [161, 350] on div "Select tags" at bounding box center [176, 353] width 235 height 33
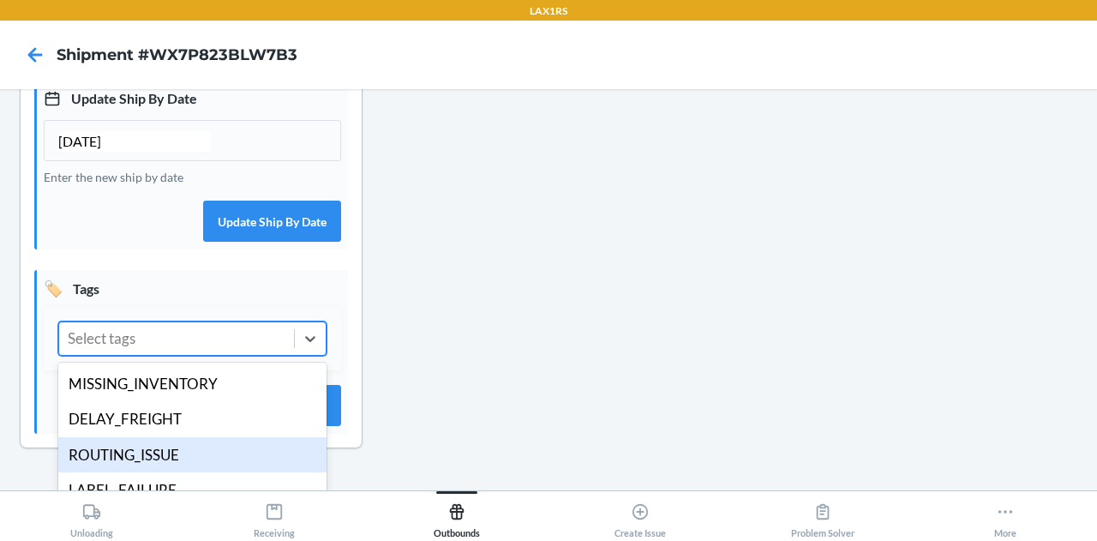
click at [182, 473] on div "ROUTING_ISSUE" at bounding box center [192, 455] width 268 height 36
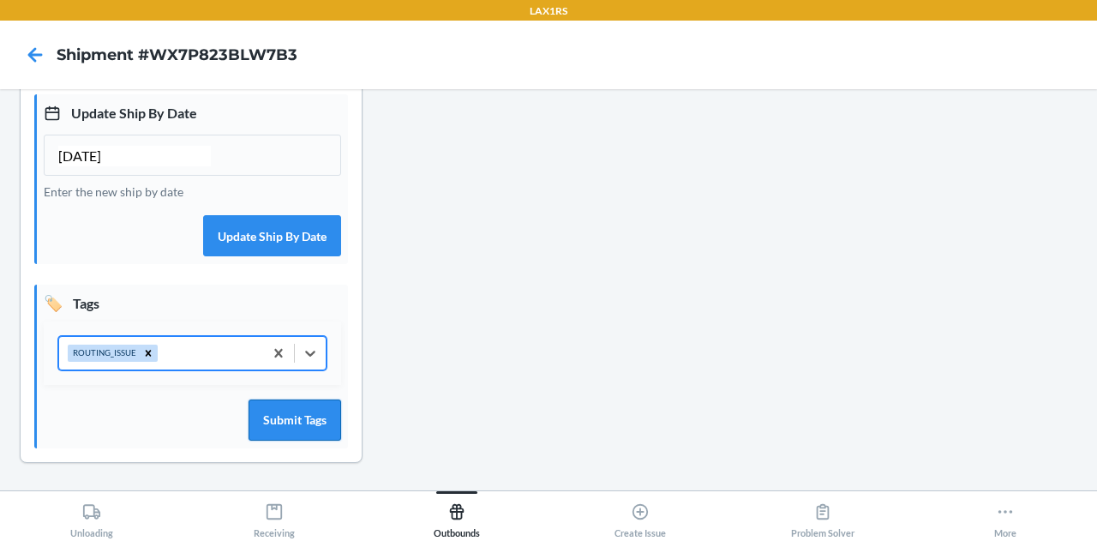
click at [302, 424] on button "Submit Tags" at bounding box center [294, 419] width 93 height 41
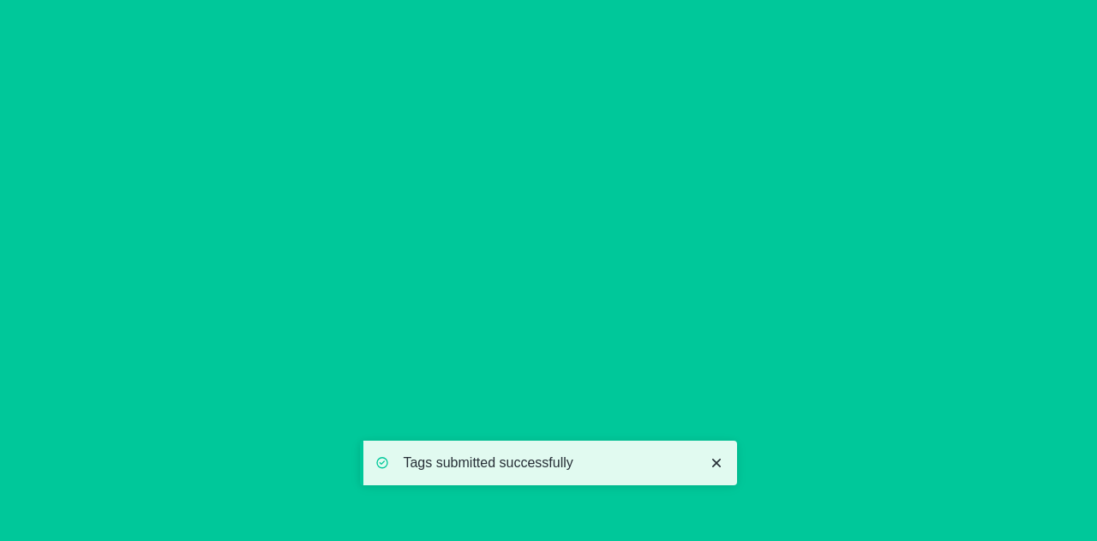
scroll to position [0, 0]
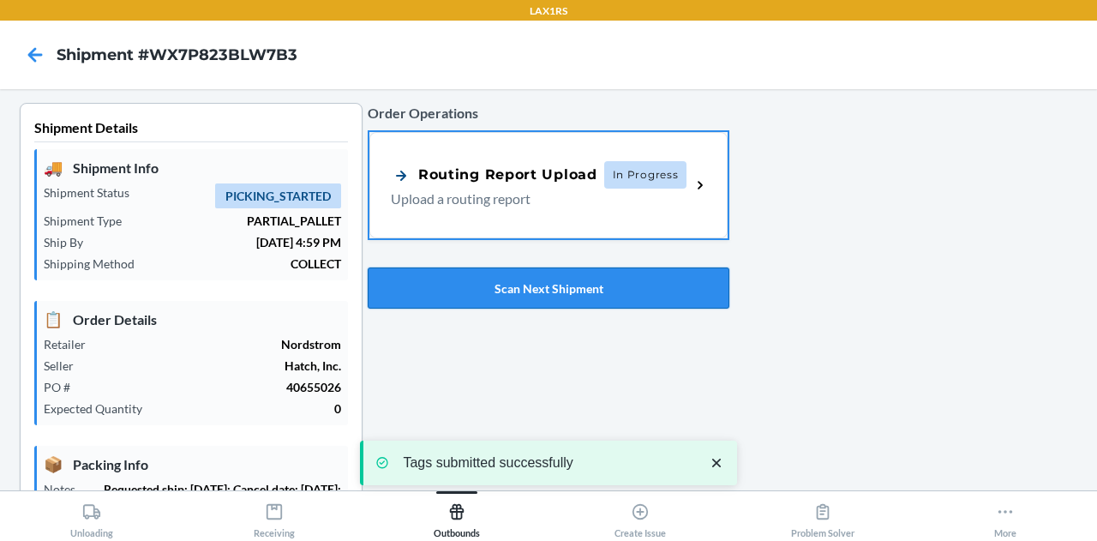
click at [545, 278] on button "Scan Next Shipment" at bounding box center [549, 287] width 362 height 41
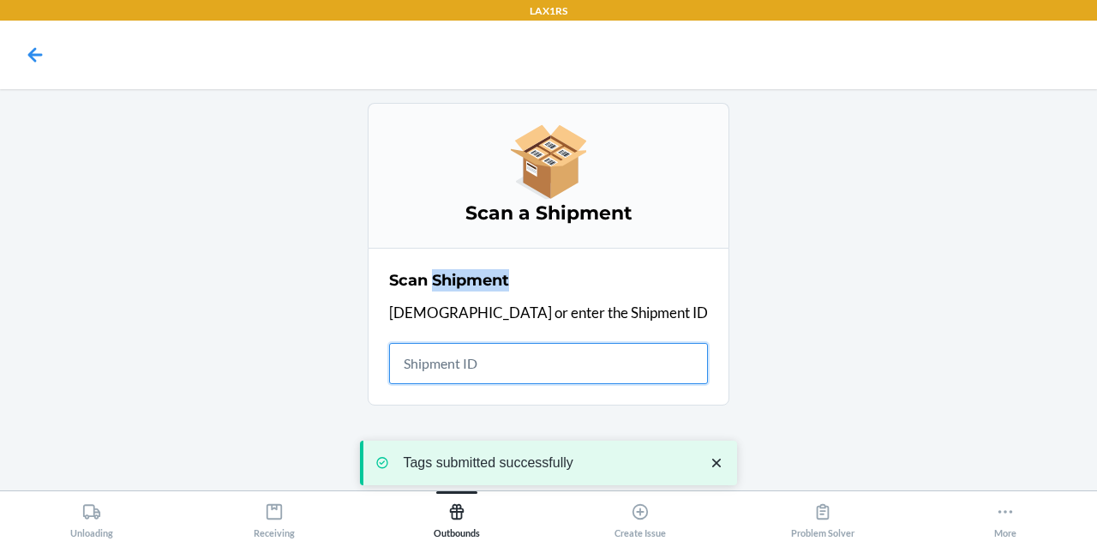
click at [509, 278] on h2 "Scan Shipment" at bounding box center [449, 280] width 120 height 22
click at [528, 380] on input "text" at bounding box center [548, 363] width 319 height 41
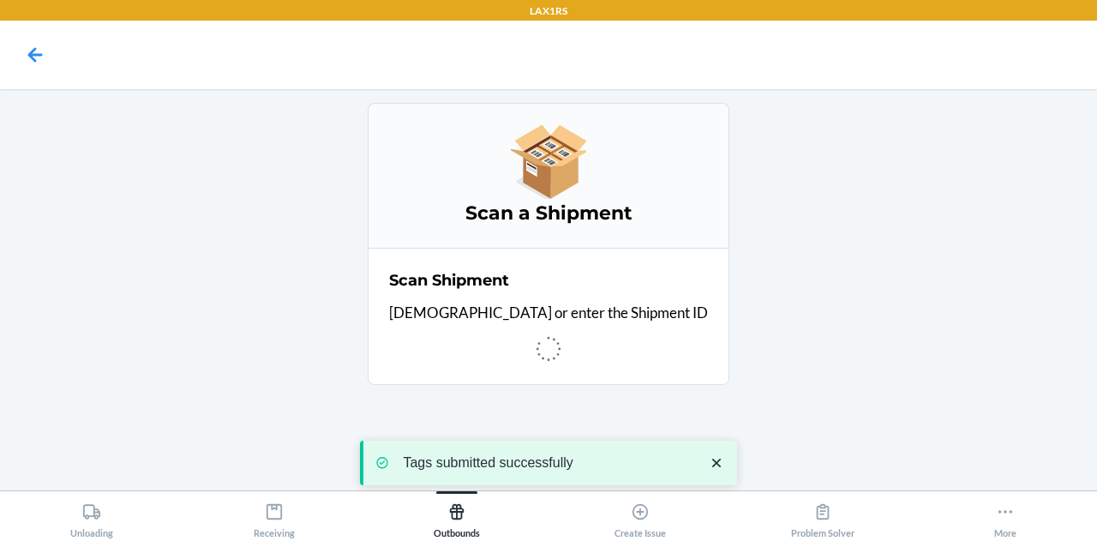
click at [714, 460] on icon "close toast" at bounding box center [716, 462] width 9 height 9
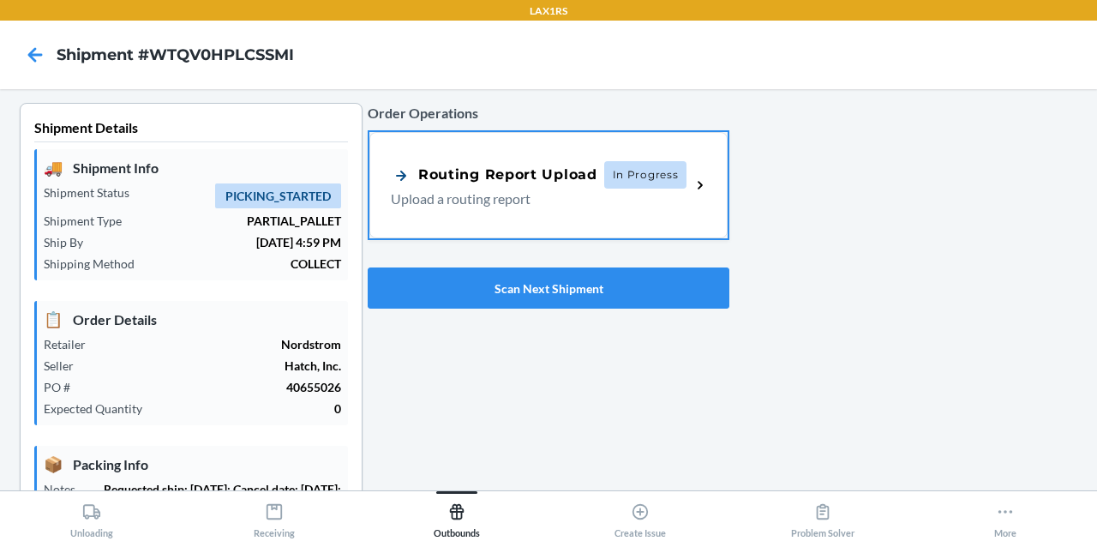
type input "[DATE]"
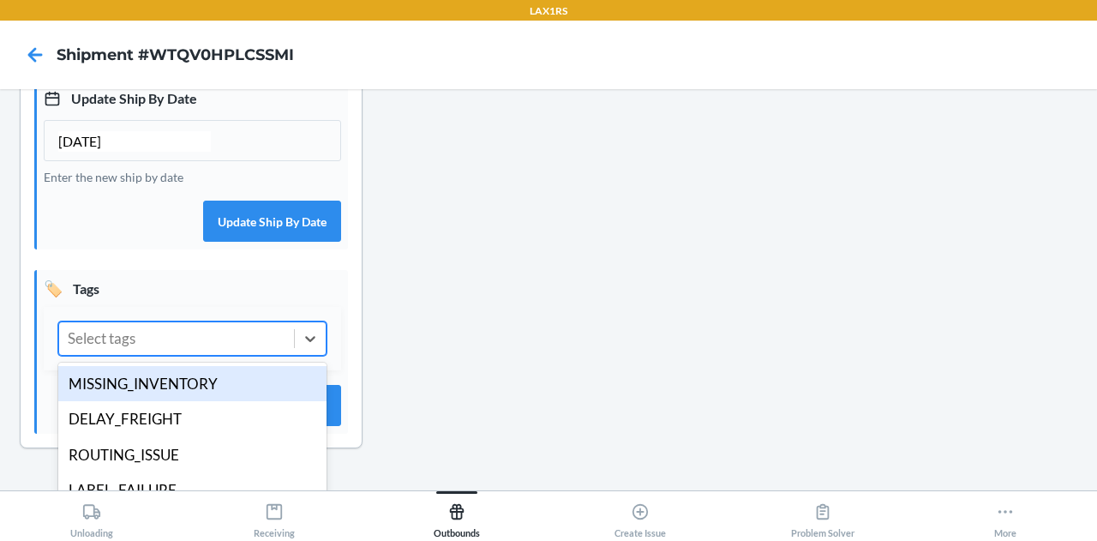
click at [182, 355] on div "Select tags" at bounding box center [176, 338] width 235 height 33
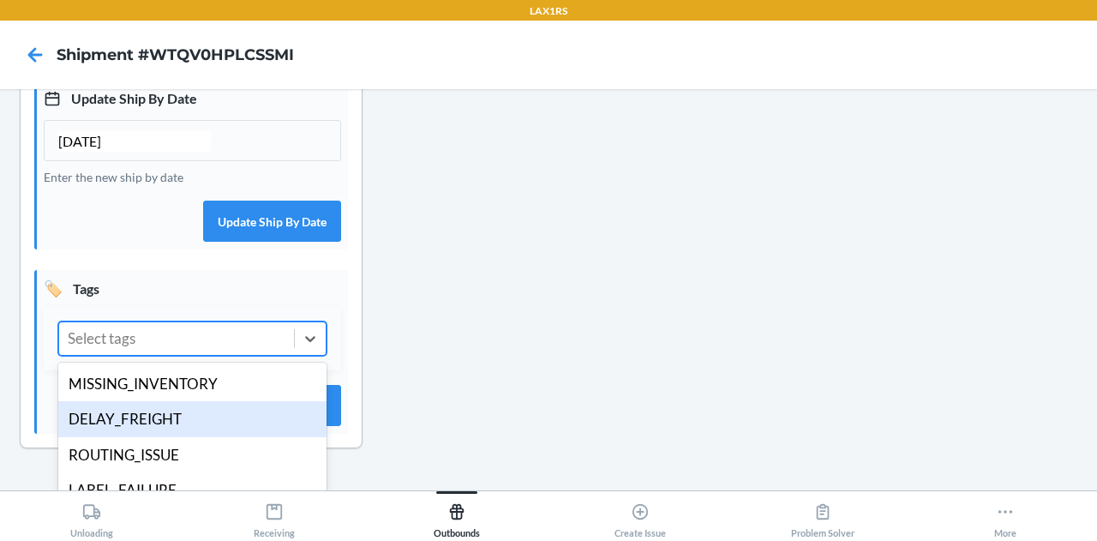
click at [164, 463] on div "ROUTING_ISSUE" at bounding box center [192, 455] width 268 height 36
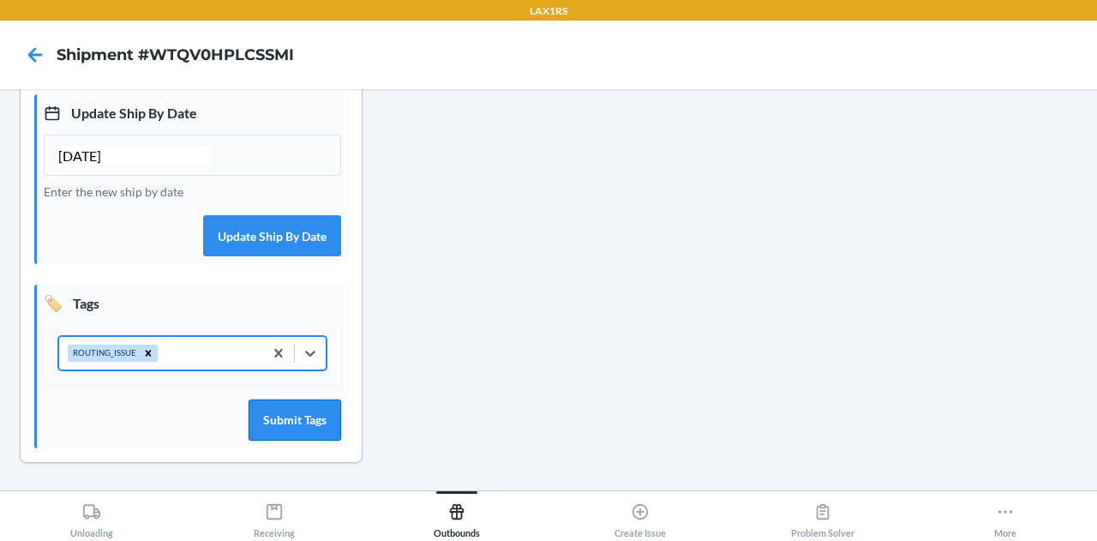
click at [285, 409] on button "Submit Tags" at bounding box center [294, 419] width 93 height 41
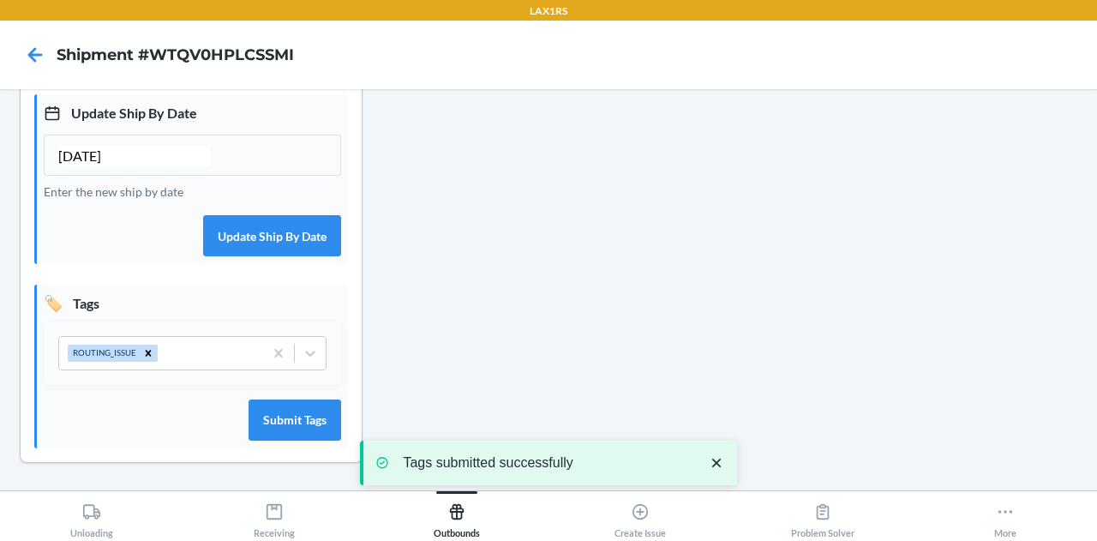
scroll to position [0, 0]
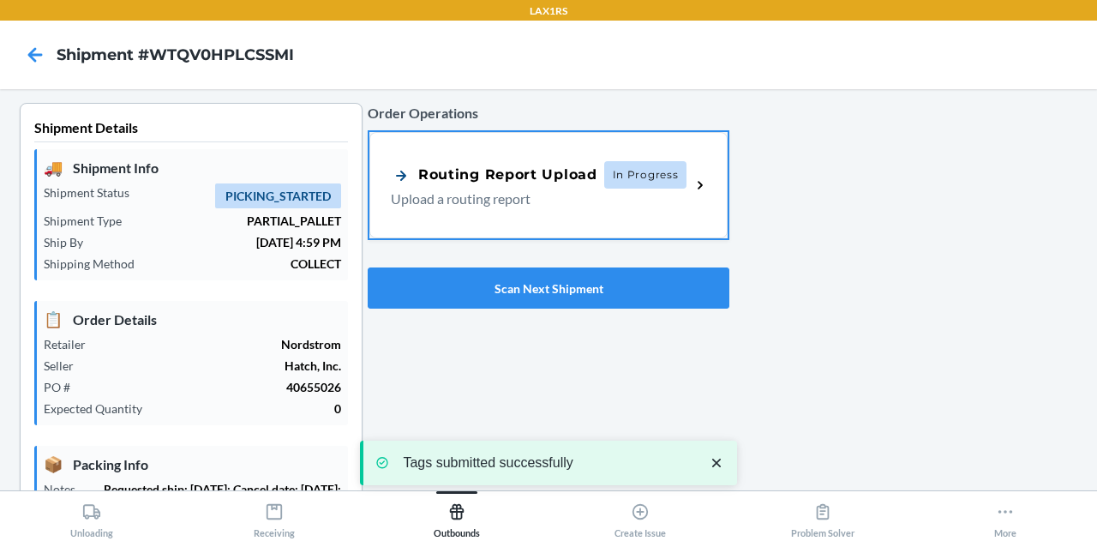
click at [498, 263] on div "Order Operations Routing Report Upload In Progress Upload a routing report Scan…" at bounding box center [549, 205] width 362 height 219
click at [498, 300] on button "Scan Next Shipment" at bounding box center [549, 287] width 362 height 41
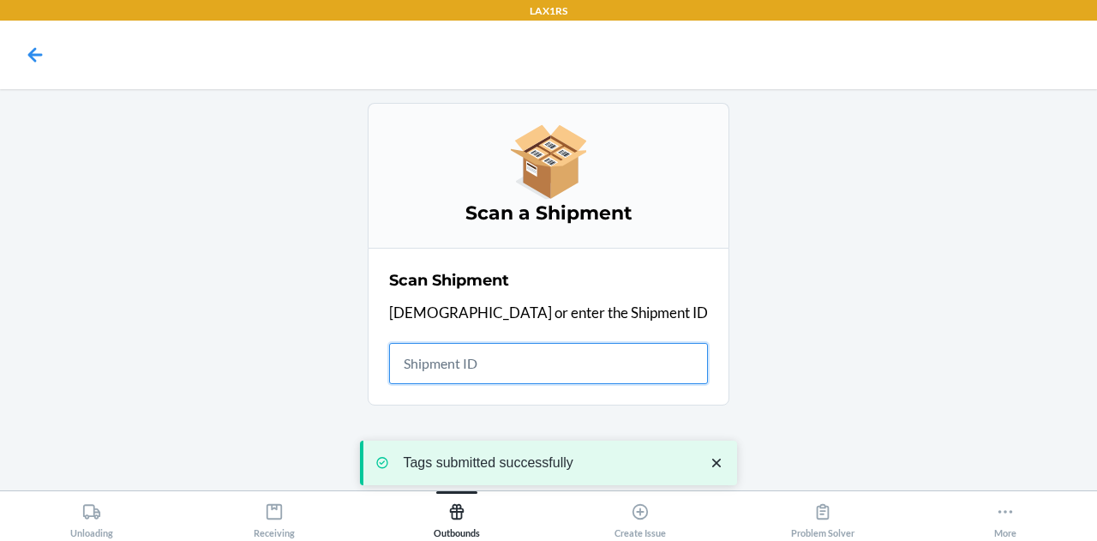
click at [549, 349] on input "text" at bounding box center [548, 363] width 319 height 41
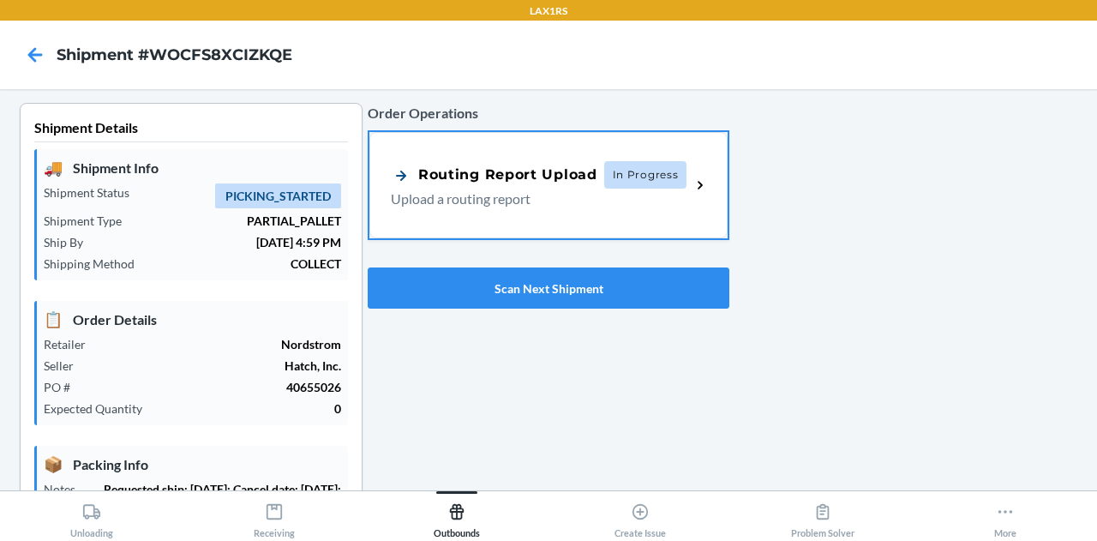
type input "[DATE]"
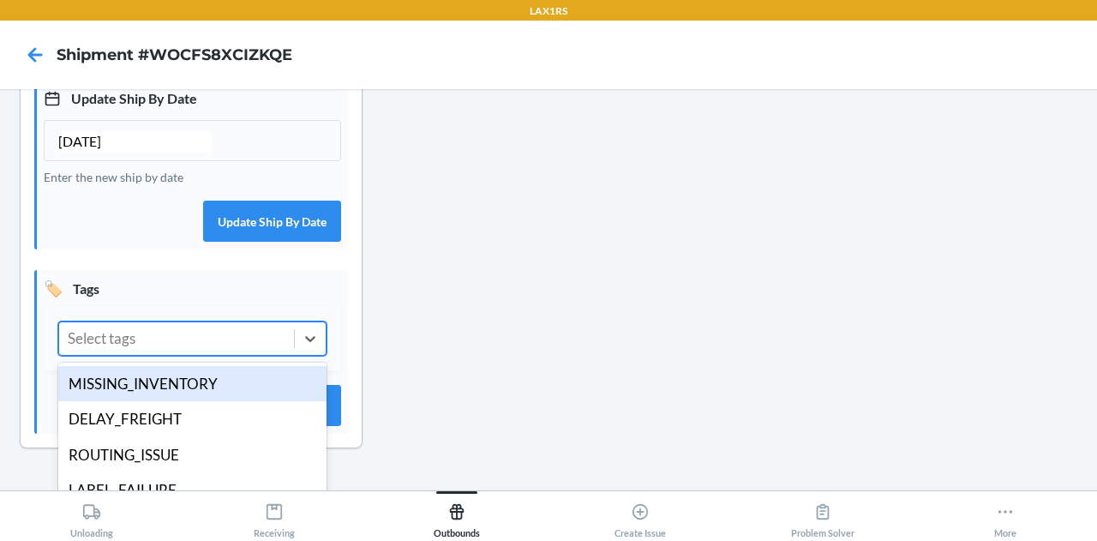
click at [204, 355] on div "Select tags" at bounding box center [176, 338] width 235 height 33
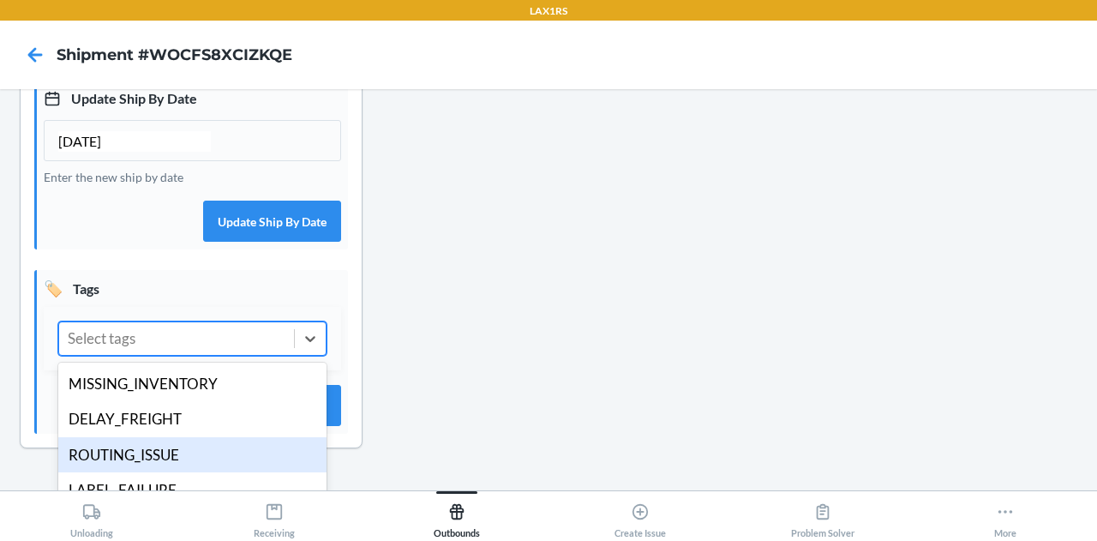
click at [176, 462] on div "ROUTING_ISSUE" at bounding box center [192, 455] width 268 height 36
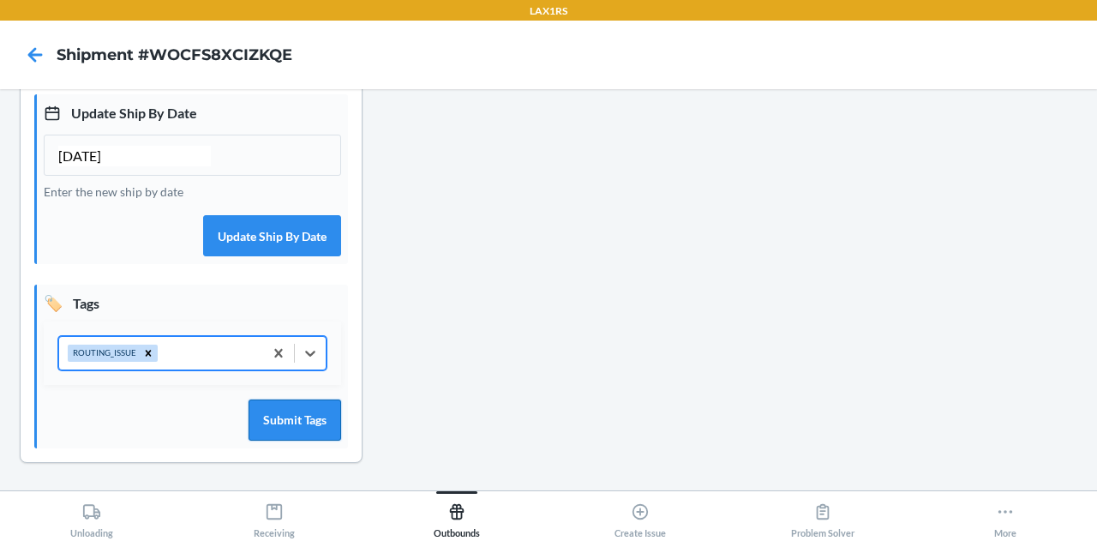
click at [320, 409] on button "Submit Tags" at bounding box center [294, 419] width 93 height 41
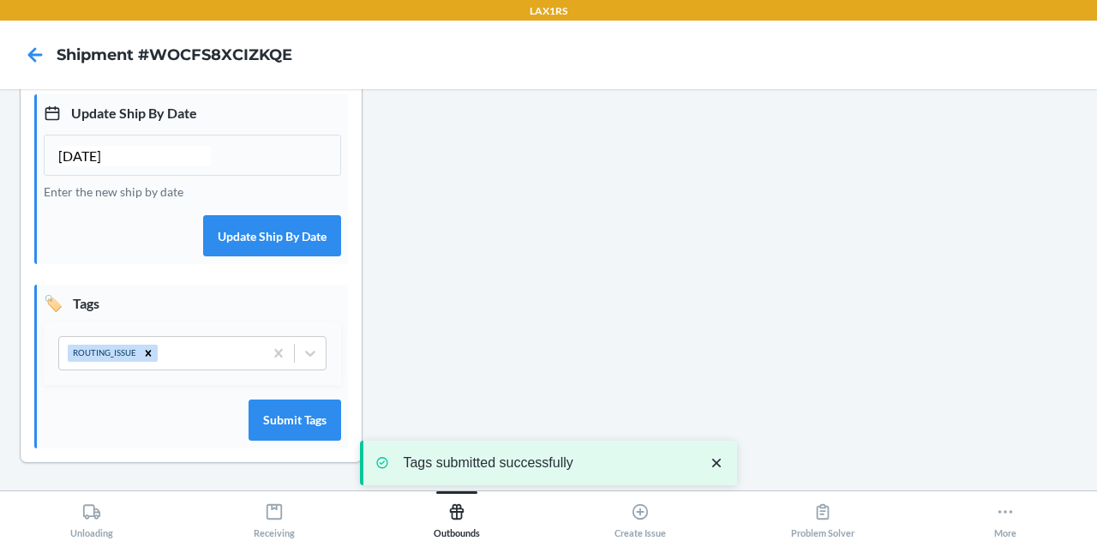
scroll to position [0, 0]
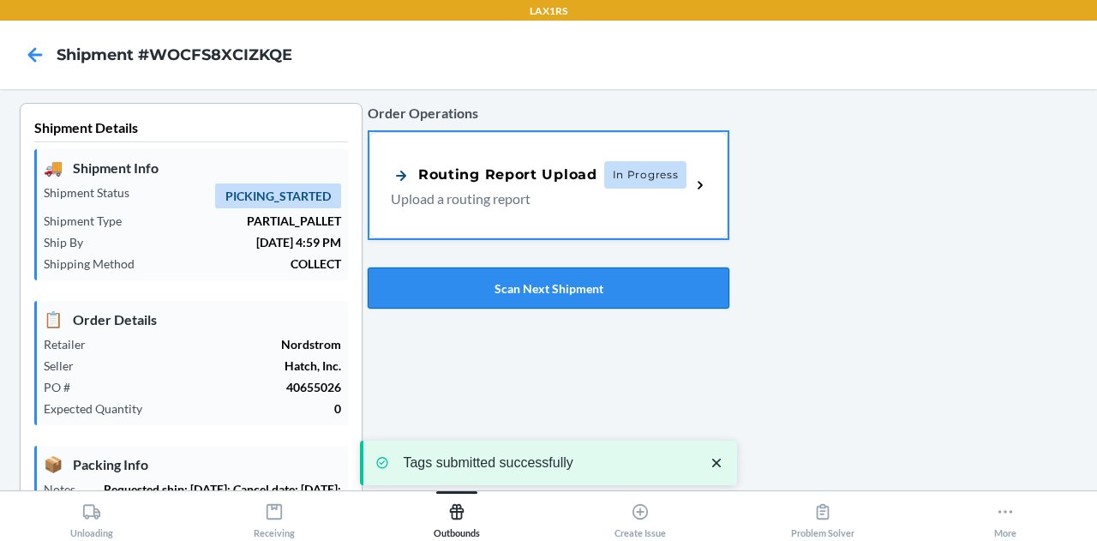
click at [487, 284] on button "Scan Next Shipment" at bounding box center [549, 287] width 362 height 41
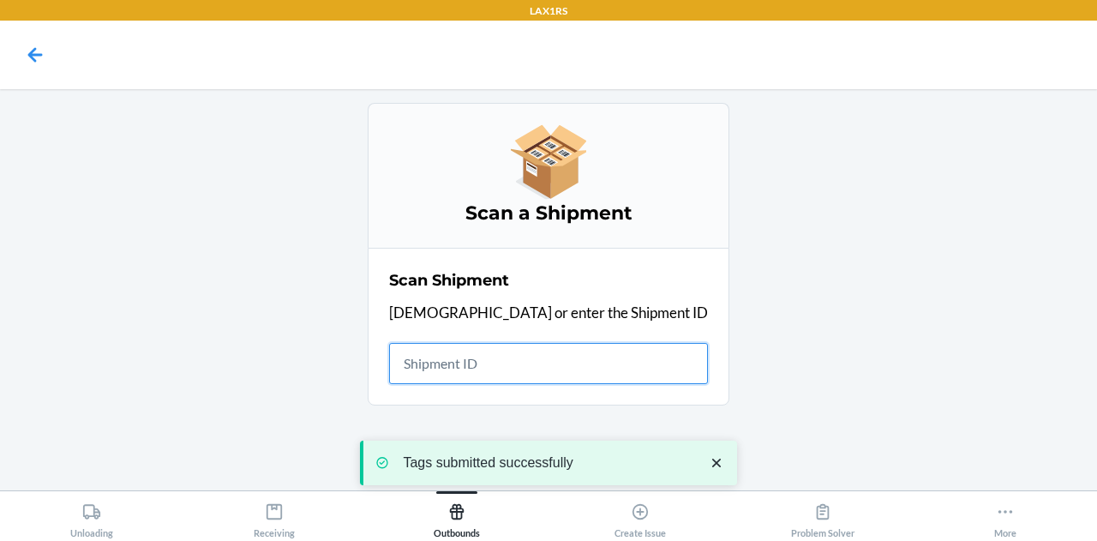
click at [494, 354] on input "text" at bounding box center [548, 363] width 319 height 41
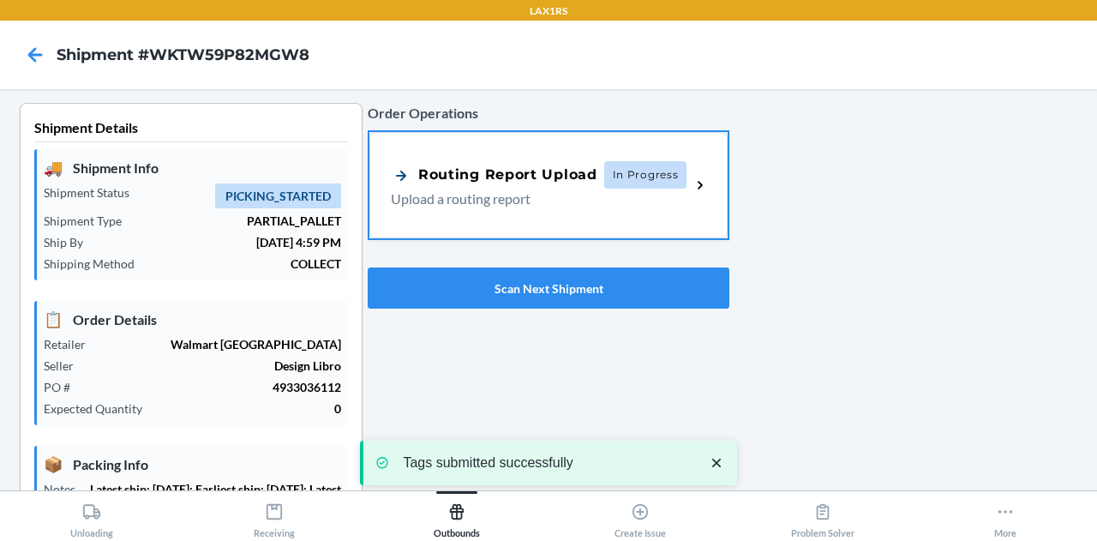
type input "[DATE]"
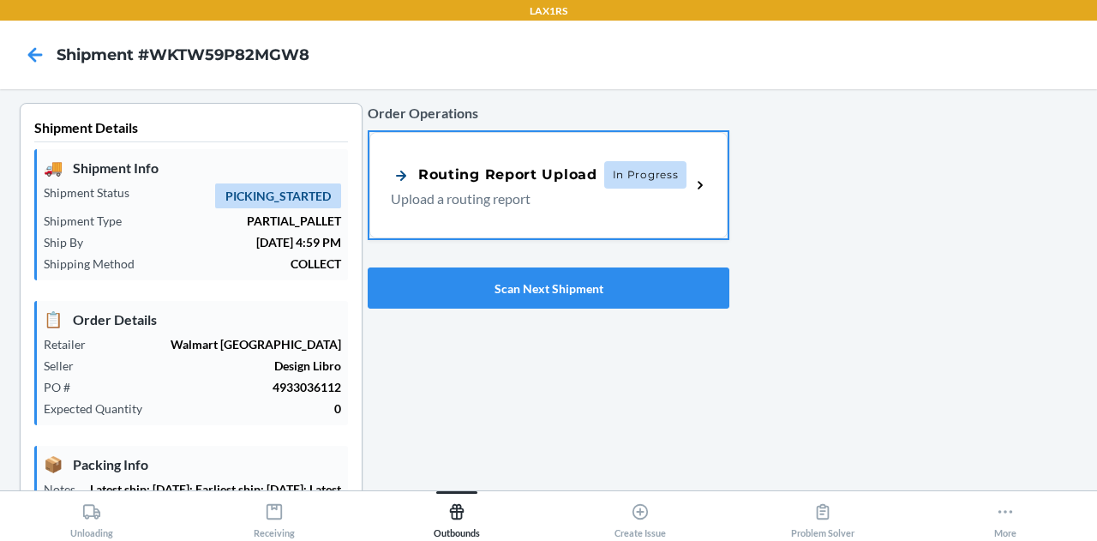
scroll to position [543, 0]
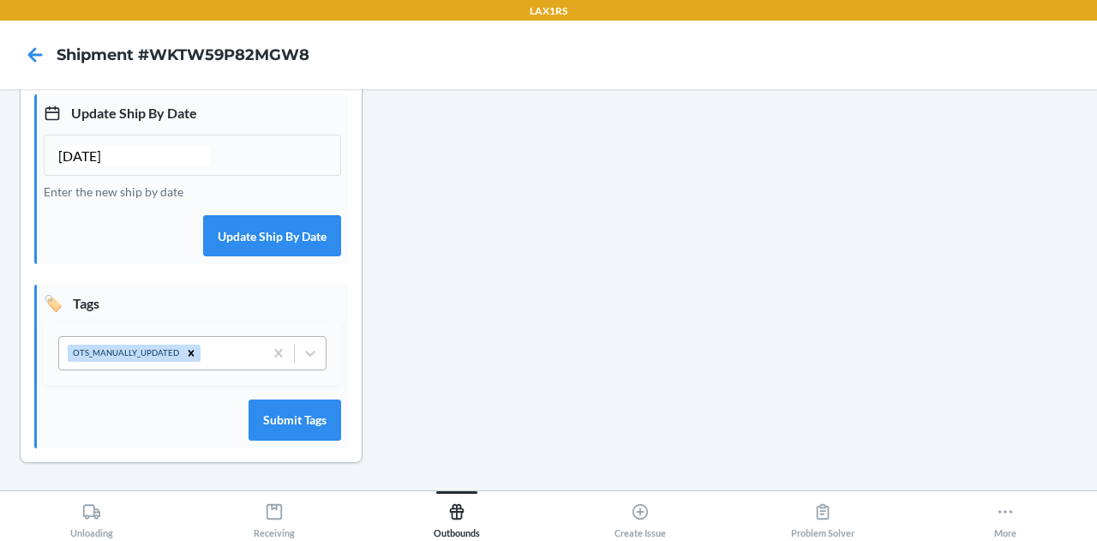
click at [245, 354] on div "OTS_MANUALLY_UPDATED" at bounding box center [161, 353] width 204 height 33
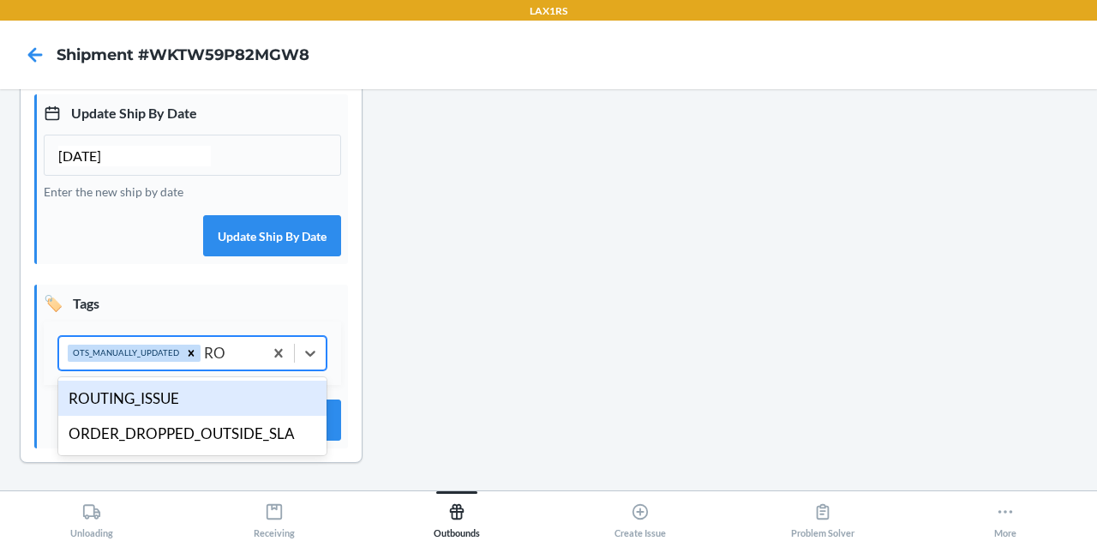
type input "ROUT"
click at [179, 394] on div "ROUTING_ISSUE" at bounding box center [192, 398] width 268 height 36
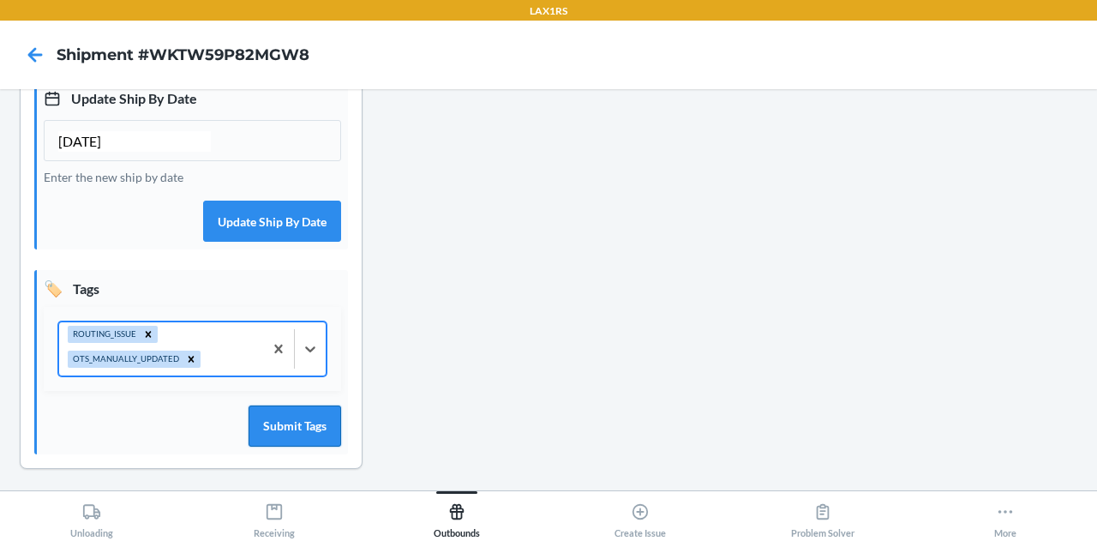
click at [277, 446] on button "Submit Tags" at bounding box center [294, 425] width 93 height 41
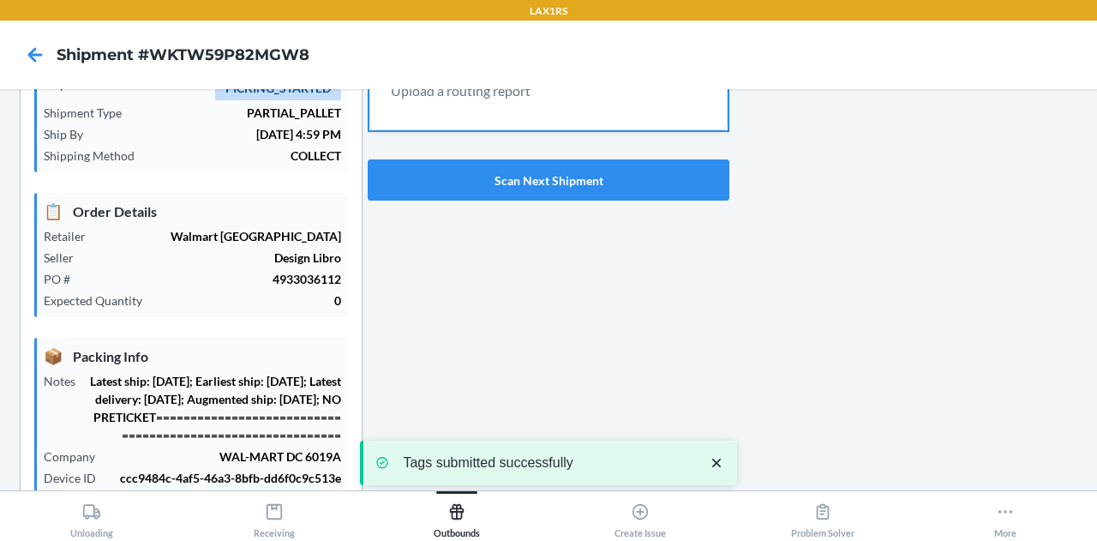
scroll to position [0, 0]
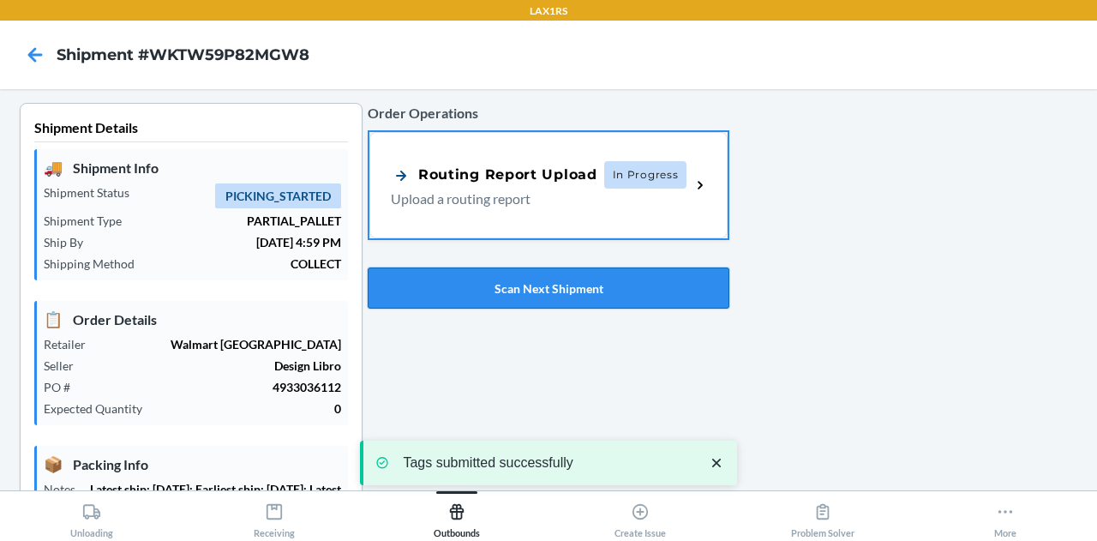
click at [539, 273] on button "Scan Next Shipment" at bounding box center [549, 287] width 362 height 41
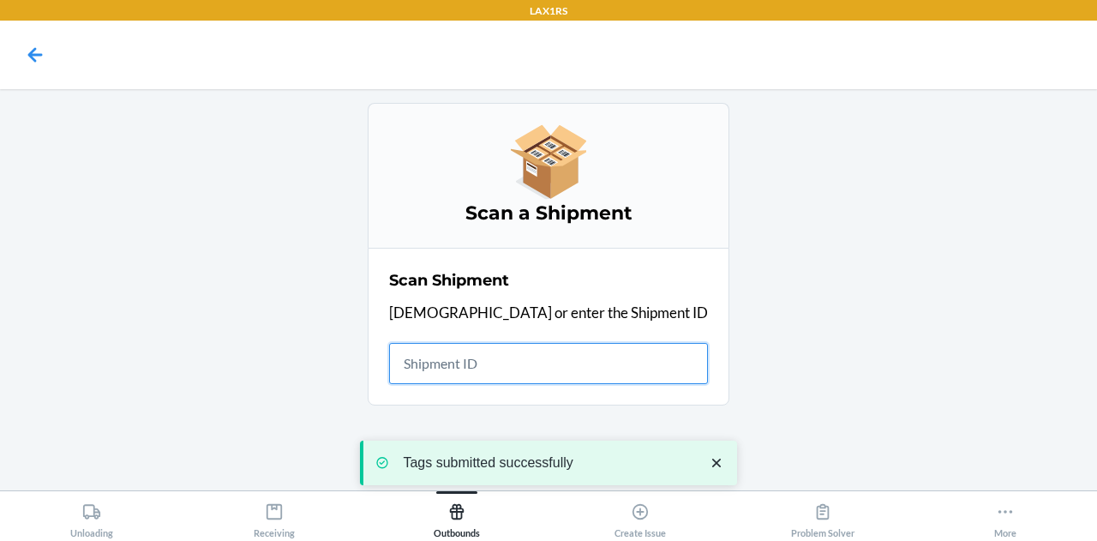
click at [512, 357] on input "text" at bounding box center [548, 363] width 319 height 41
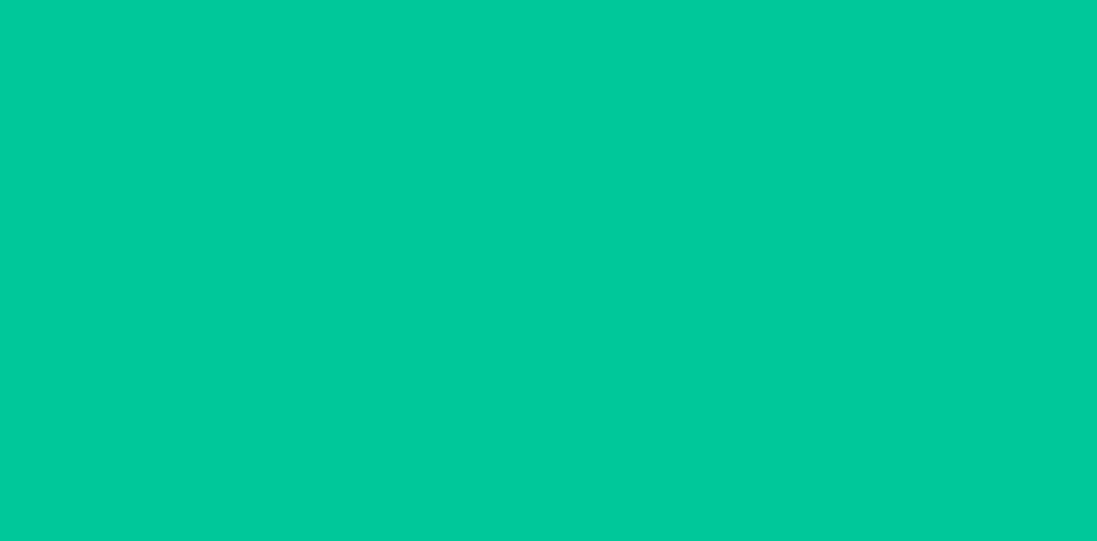
type input "[DATE]"
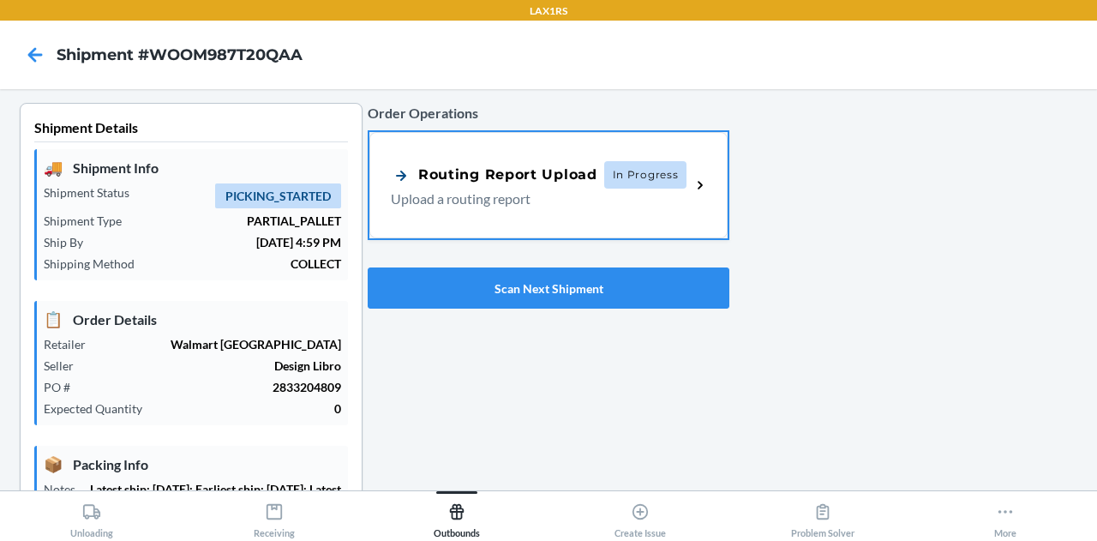
scroll to position [543, 0]
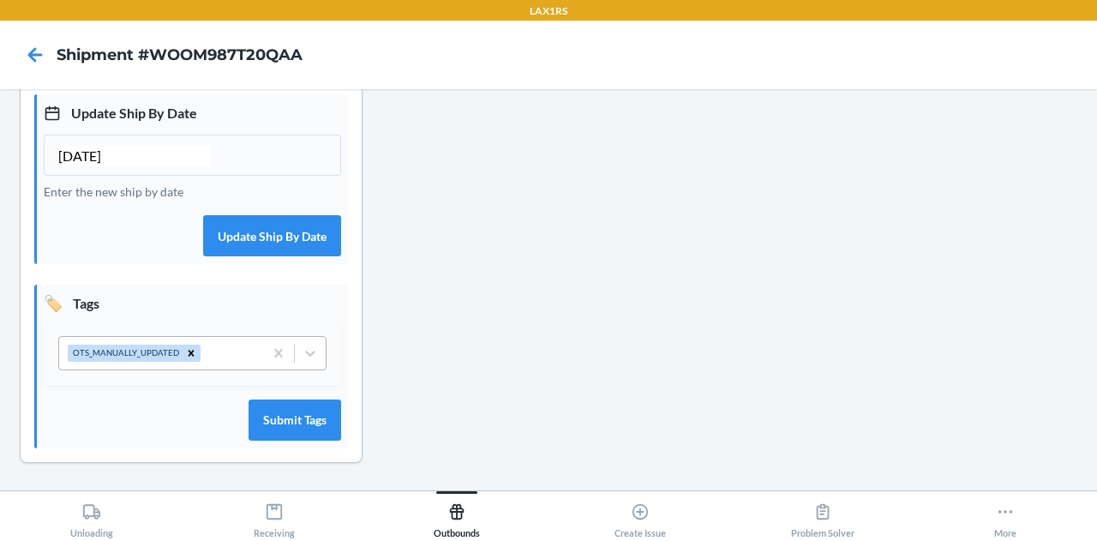
click at [228, 359] on div "OTS_MANUALLY_UPDATED" at bounding box center [161, 353] width 204 height 33
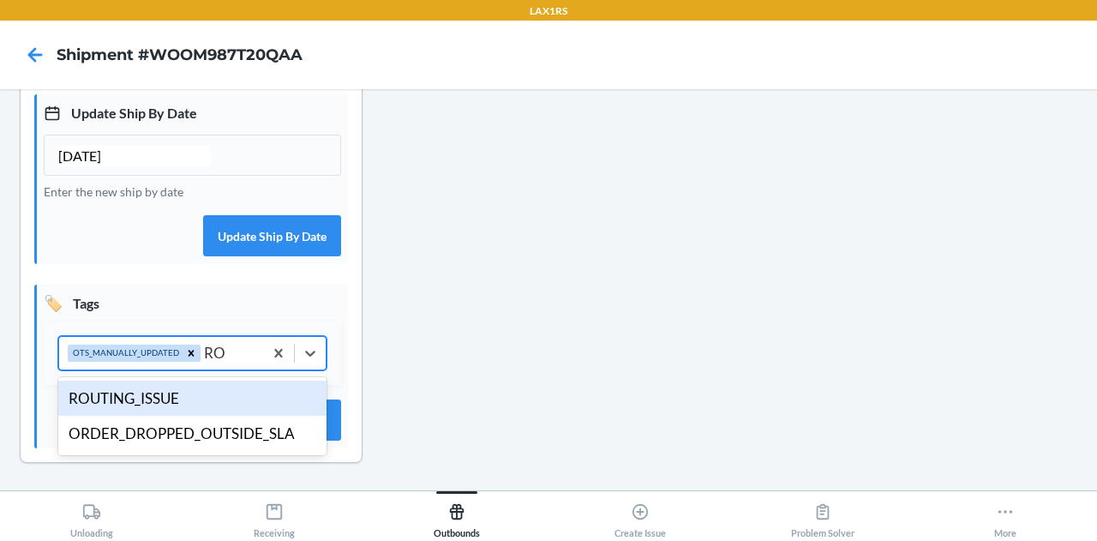
type input "ROUT"
click at [151, 400] on div "ROUTING_ISSUE" at bounding box center [192, 398] width 268 height 36
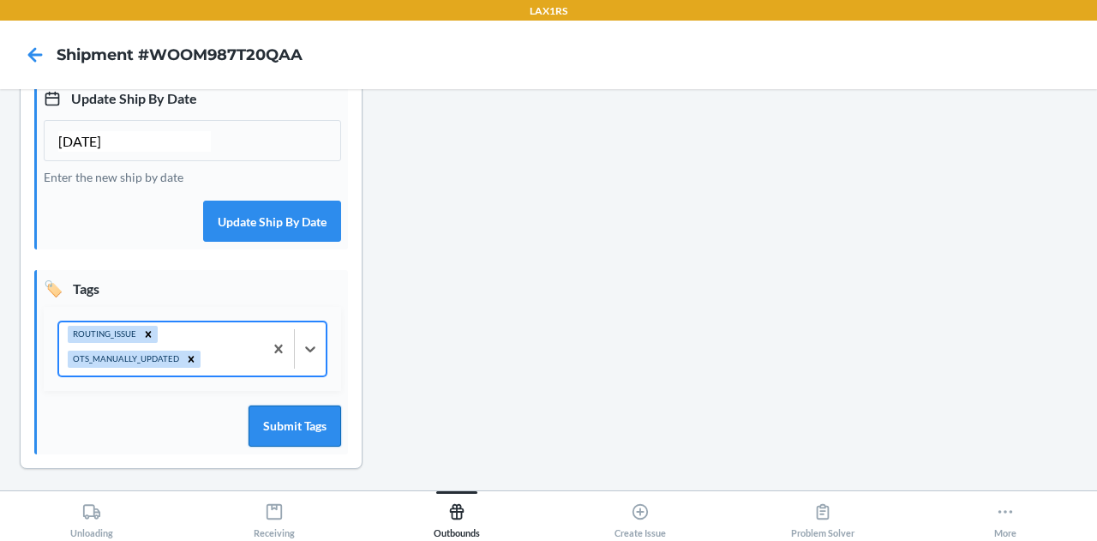
click at [273, 437] on button "Submit Tags" at bounding box center [294, 425] width 93 height 41
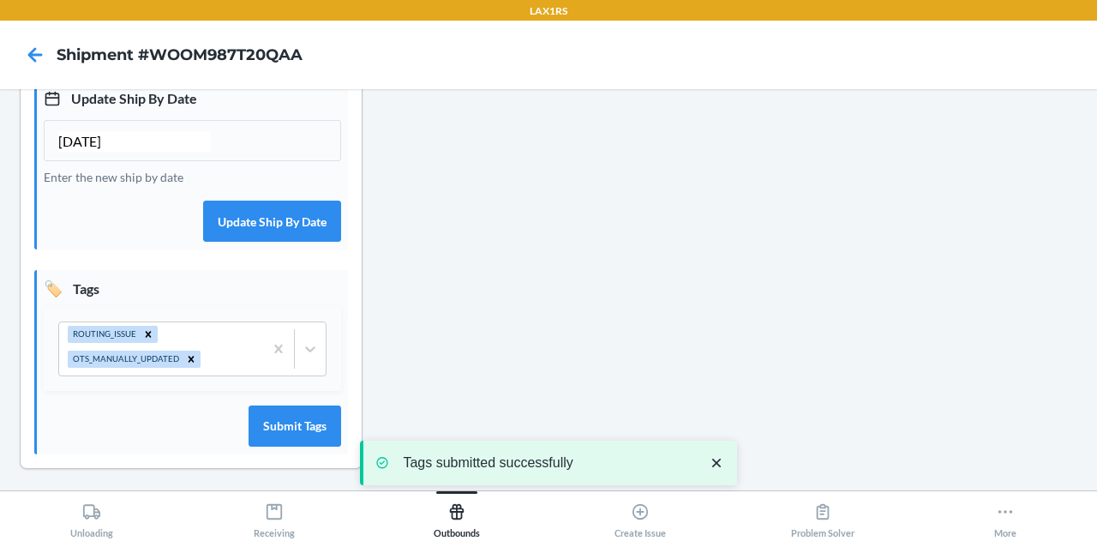
scroll to position [0, 0]
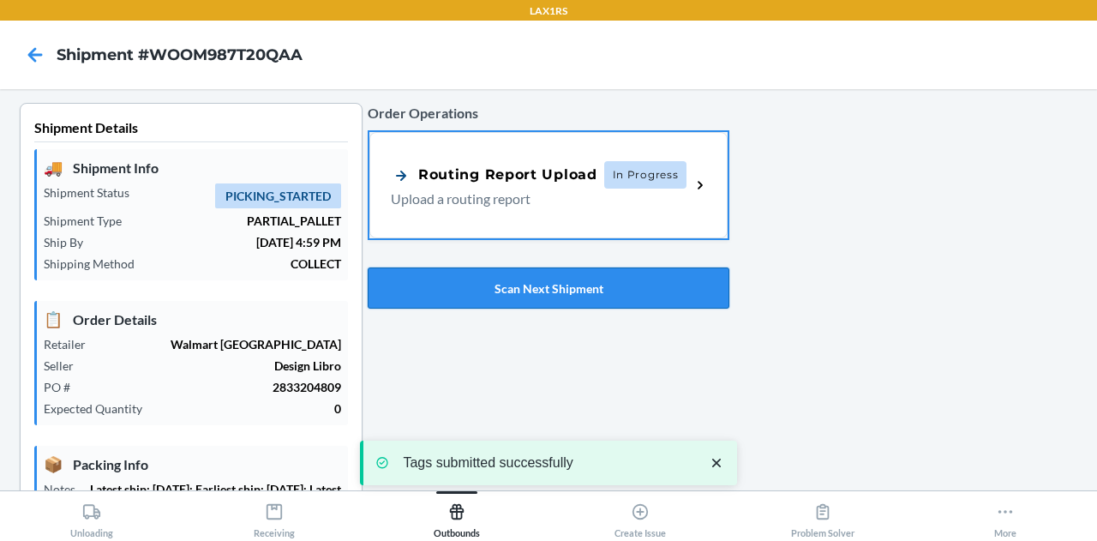
click at [504, 279] on button "Scan Next Shipment" at bounding box center [549, 287] width 362 height 41
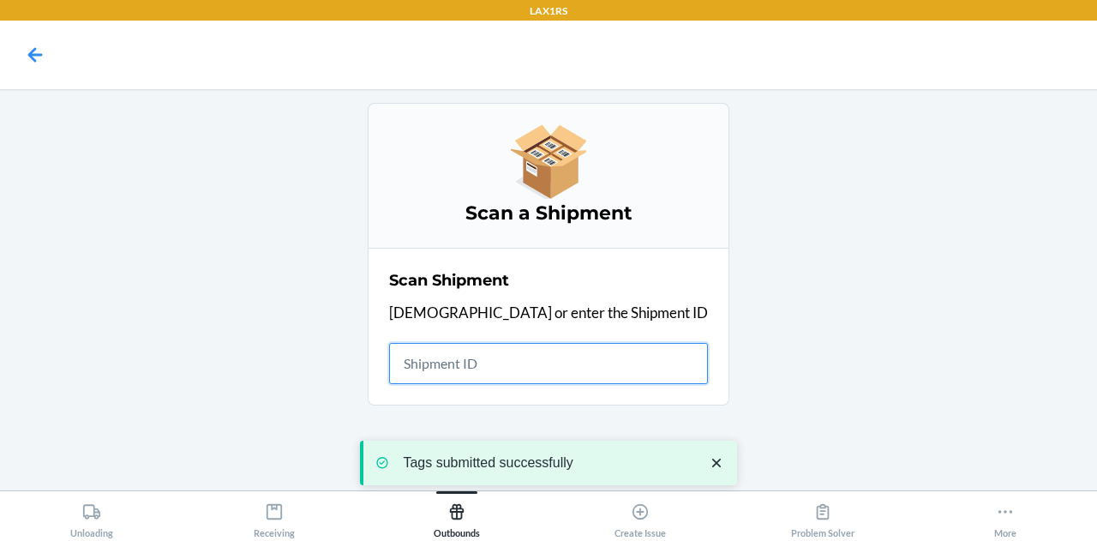
click at [504, 360] on input "text" at bounding box center [548, 363] width 319 height 41
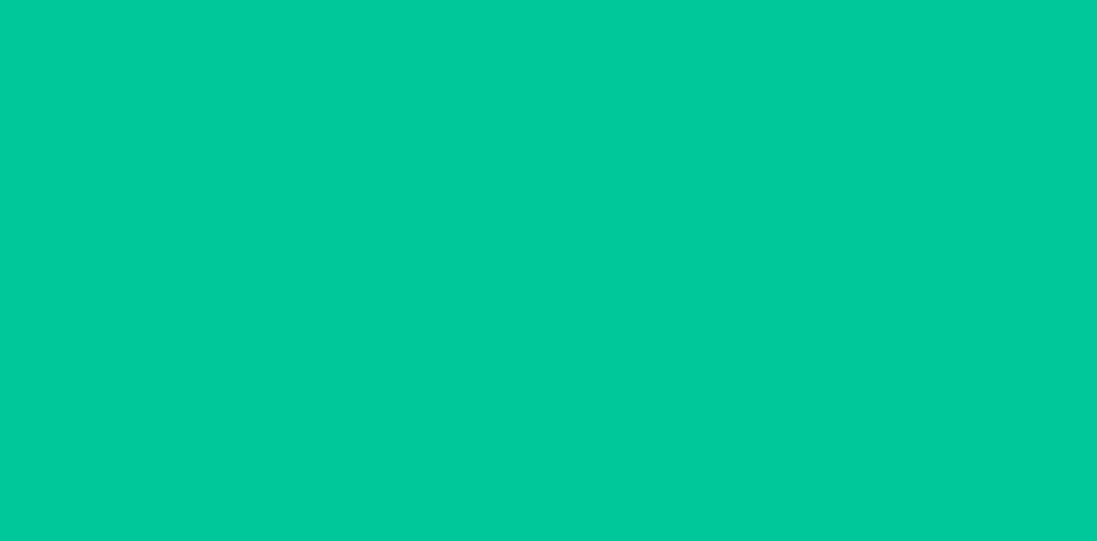
type input "[DATE]"
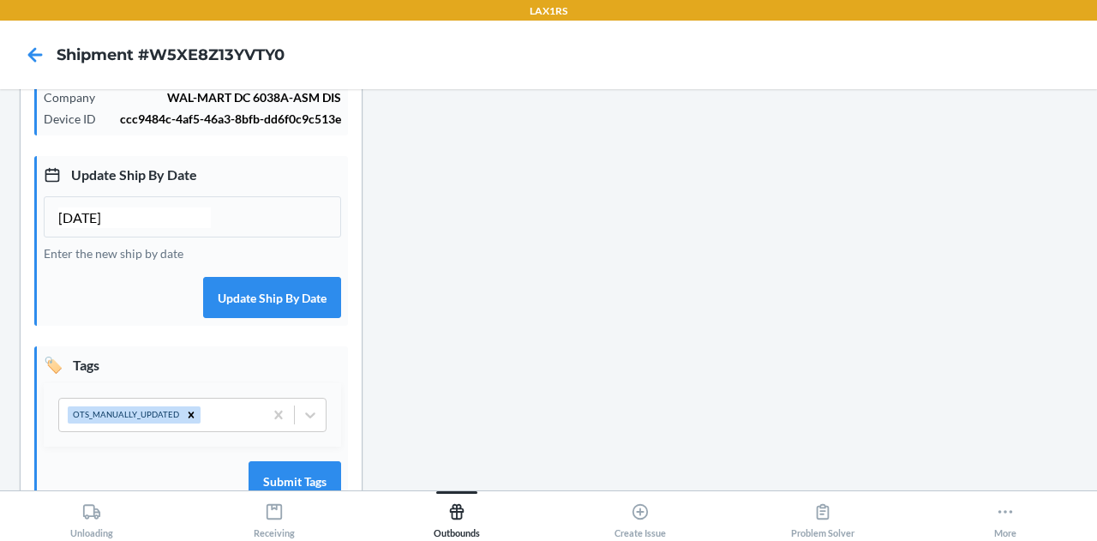
scroll to position [543, 0]
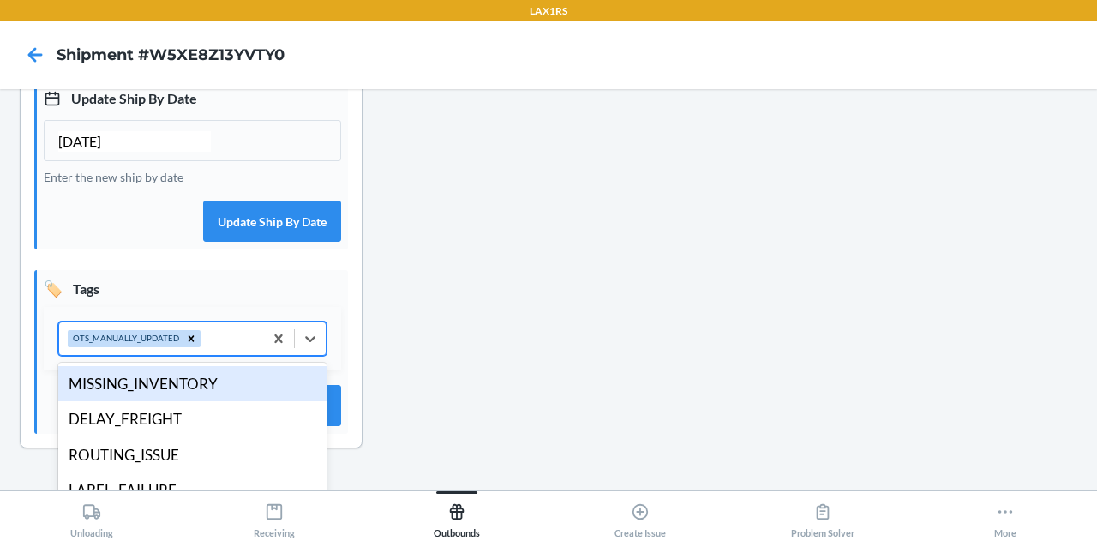
click at [201, 348] on div "OTS_MANUALLY_UPDATED" at bounding box center [161, 338] width 204 height 33
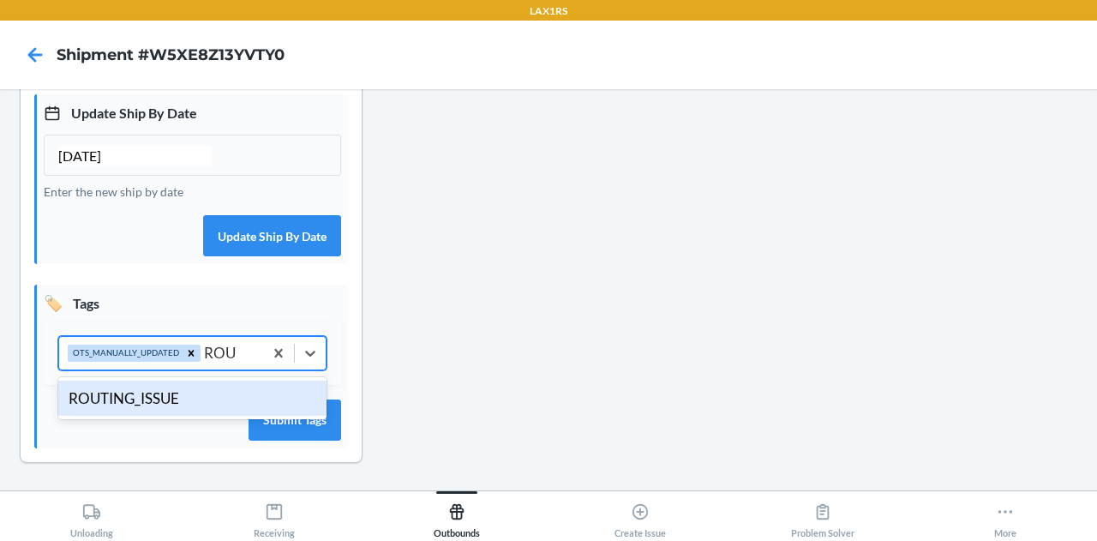
type input "ROUT"
click at [164, 402] on div "ROUTING_ISSUE" at bounding box center [192, 398] width 268 height 36
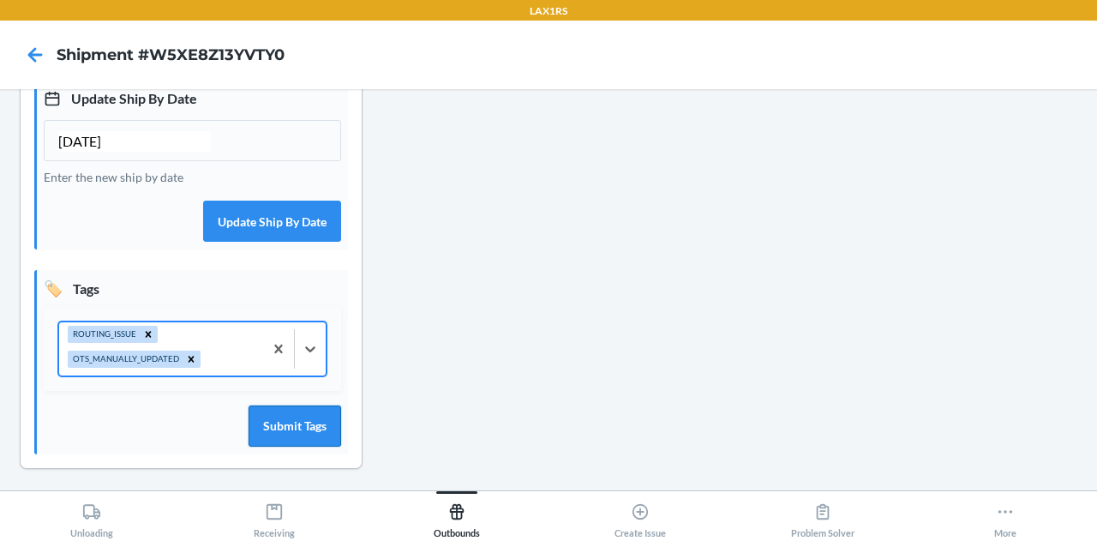
click at [272, 445] on button "Submit Tags" at bounding box center [294, 425] width 93 height 41
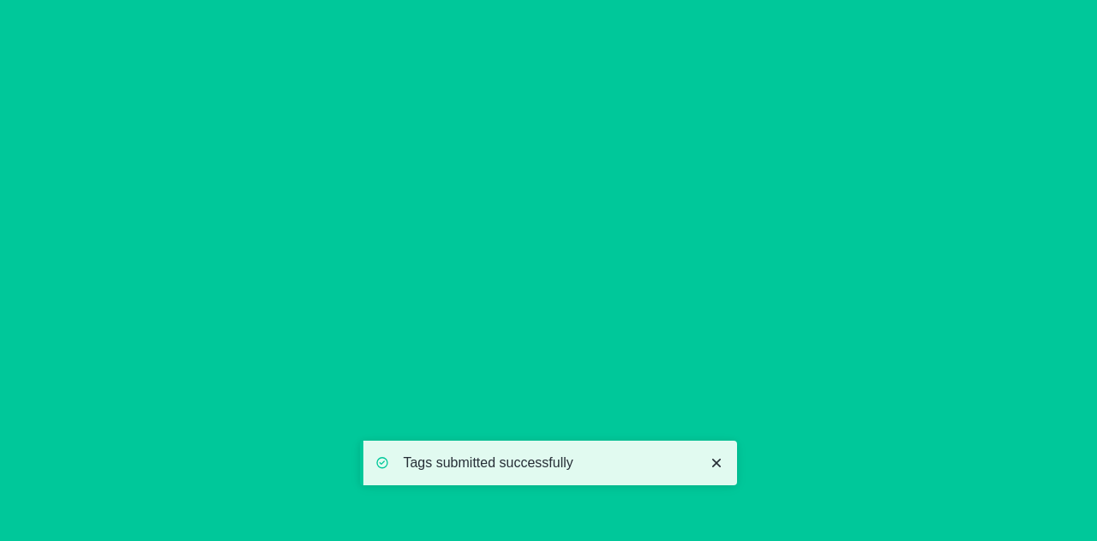
scroll to position [0, 0]
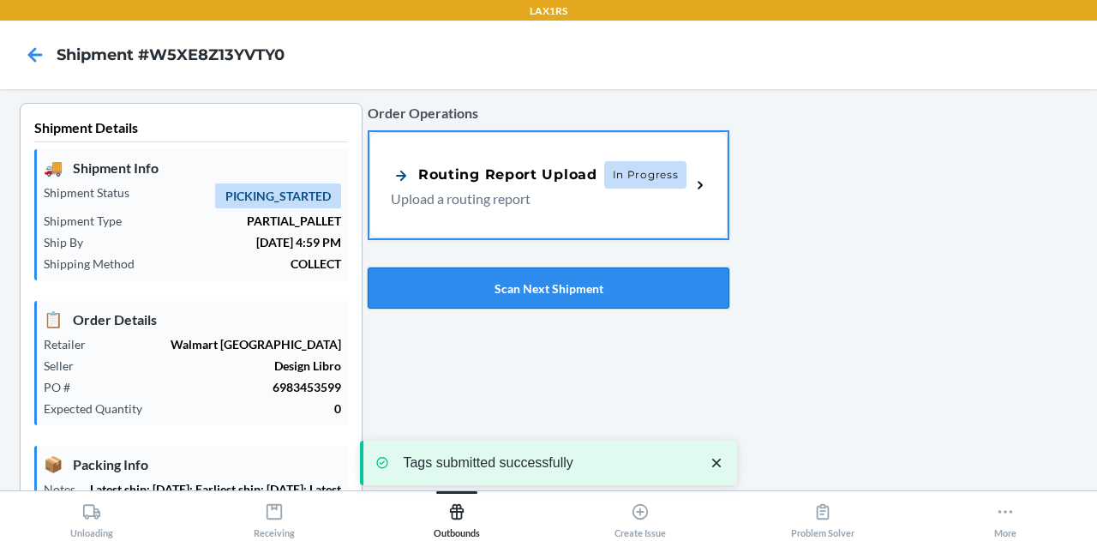
click at [521, 273] on button "Scan Next Shipment" at bounding box center [549, 287] width 362 height 41
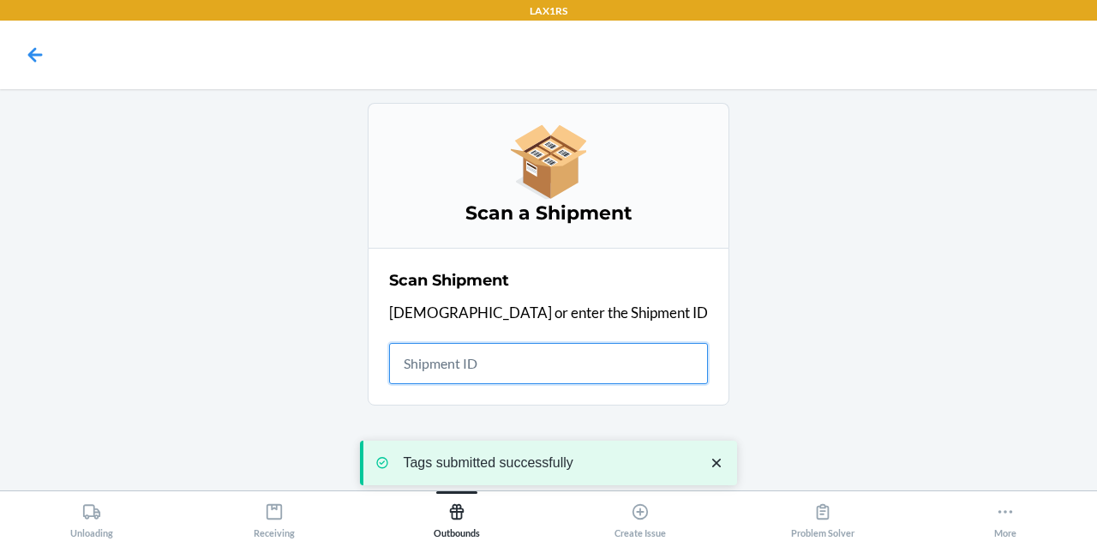
click at [557, 359] on input "text" at bounding box center [548, 363] width 319 height 41
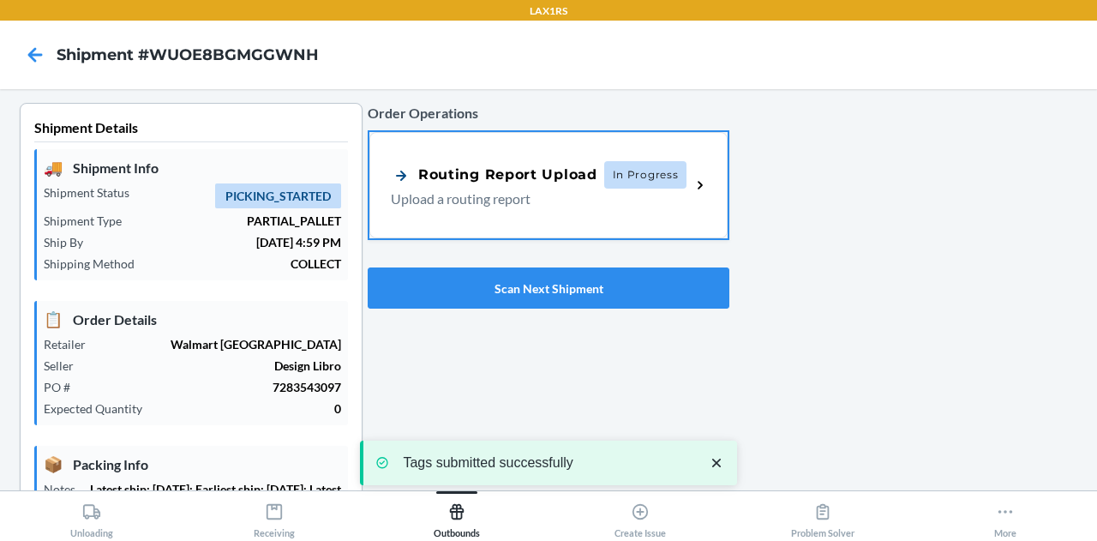
type input "[DATE]"
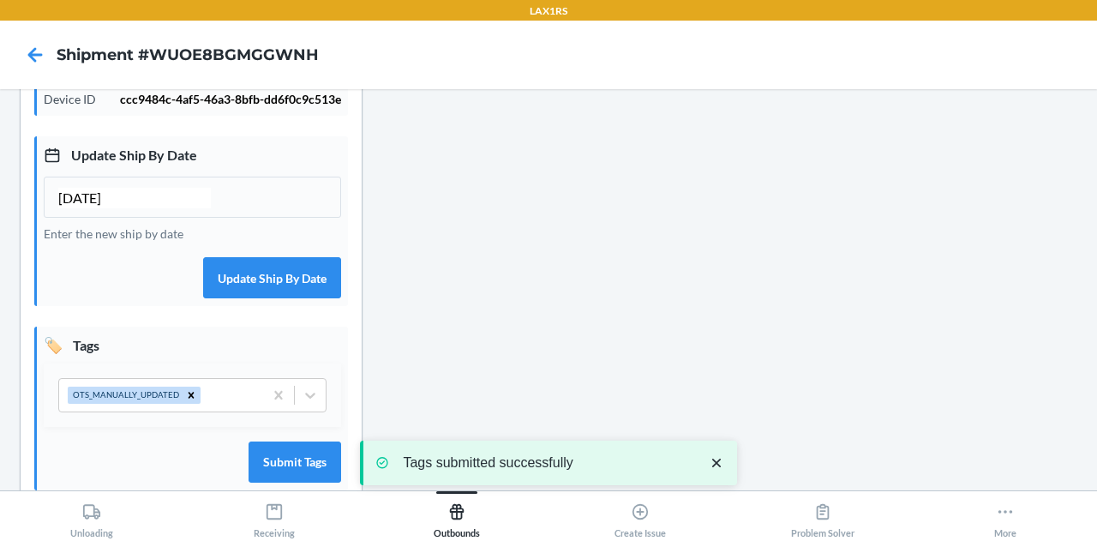
scroll to position [543, 0]
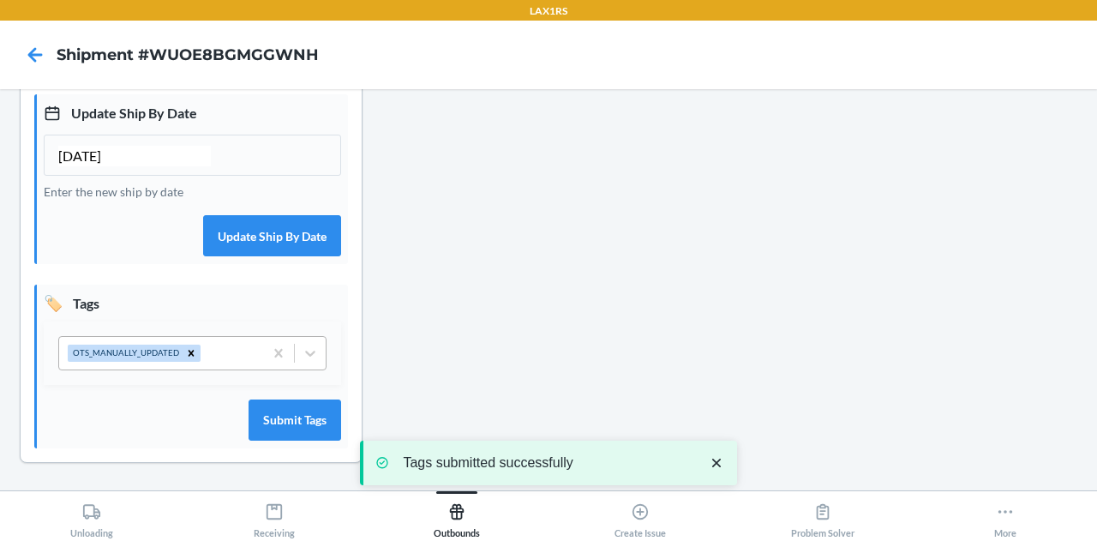
click at [206, 352] on div "OTS_MANUALLY_UPDATED" at bounding box center [161, 353] width 204 height 33
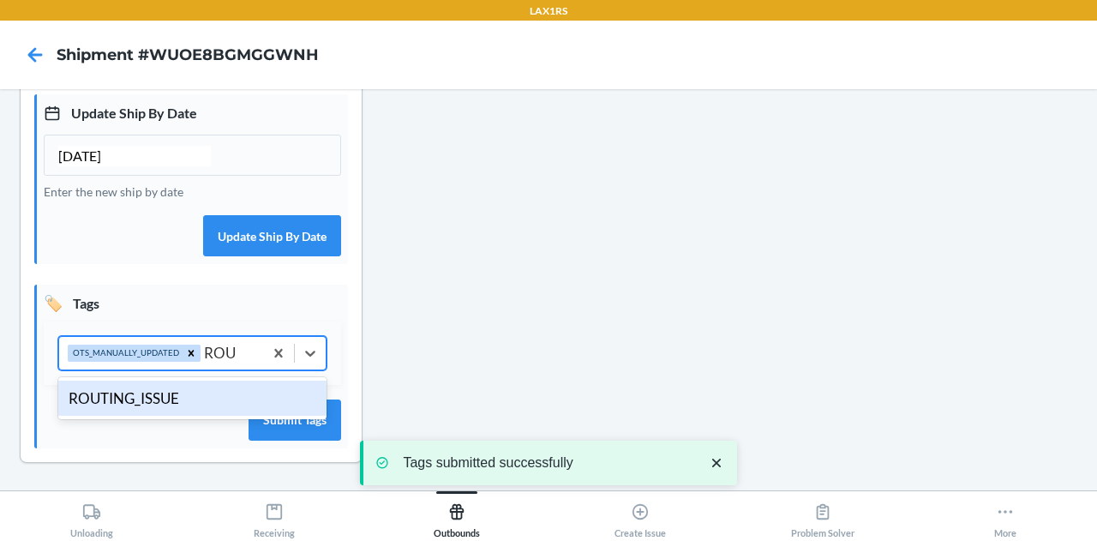
type input "ROUT"
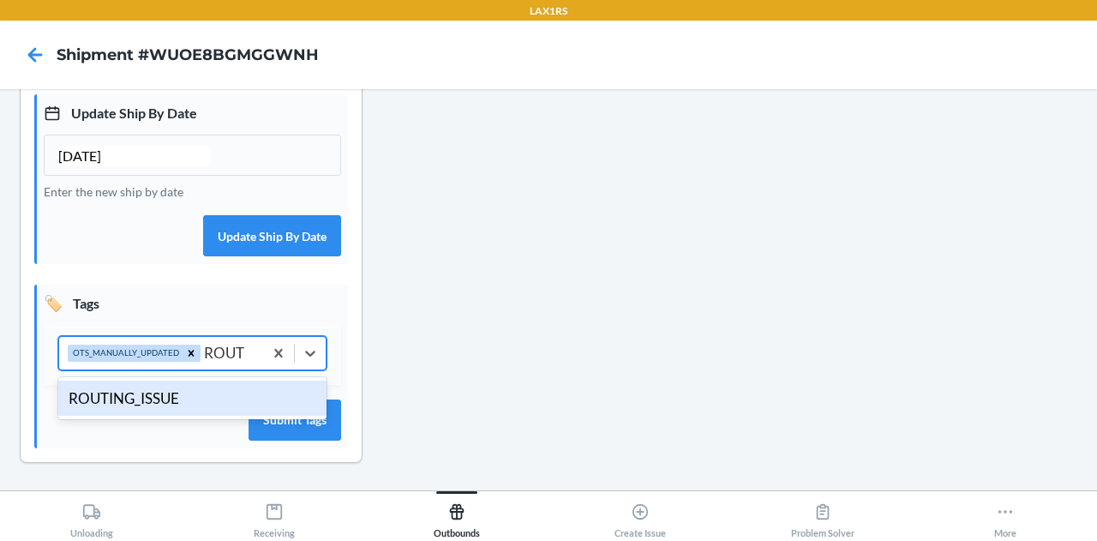
click at [173, 400] on div "ROUTING_ISSUE" at bounding box center [192, 398] width 268 height 36
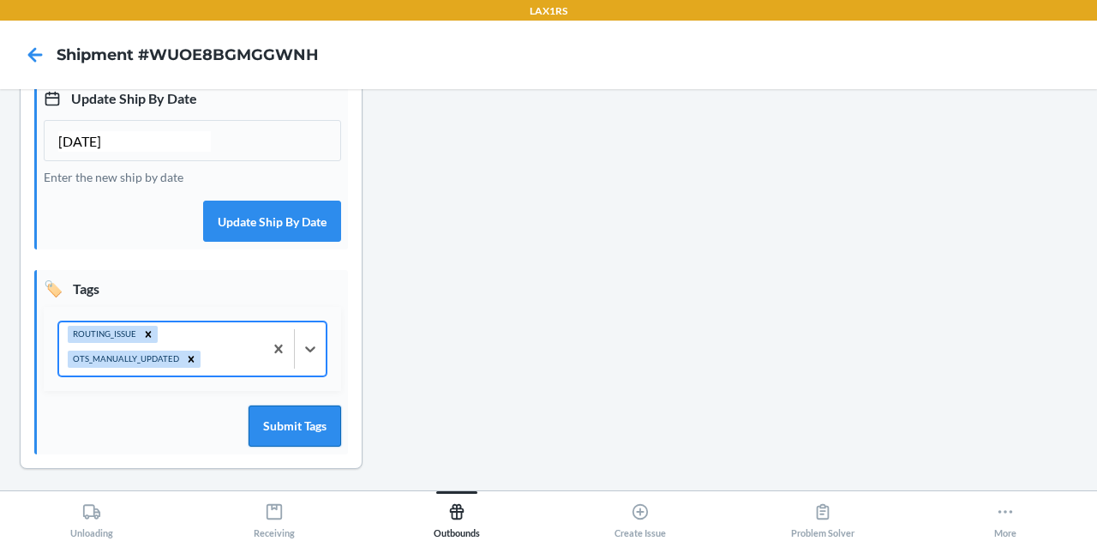
click at [291, 442] on button "Submit Tags" at bounding box center [294, 425] width 93 height 41
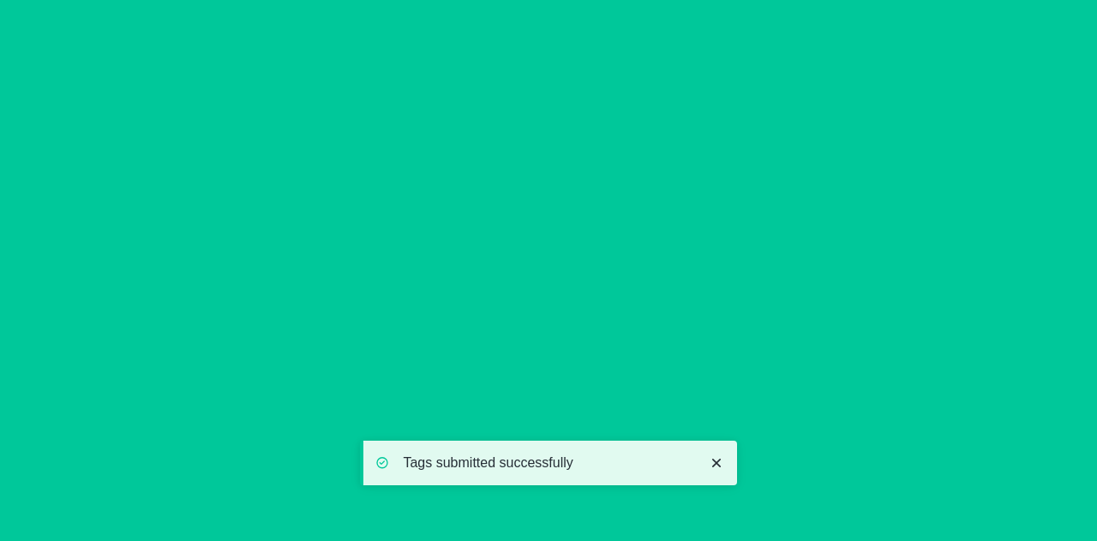
scroll to position [0, 0]
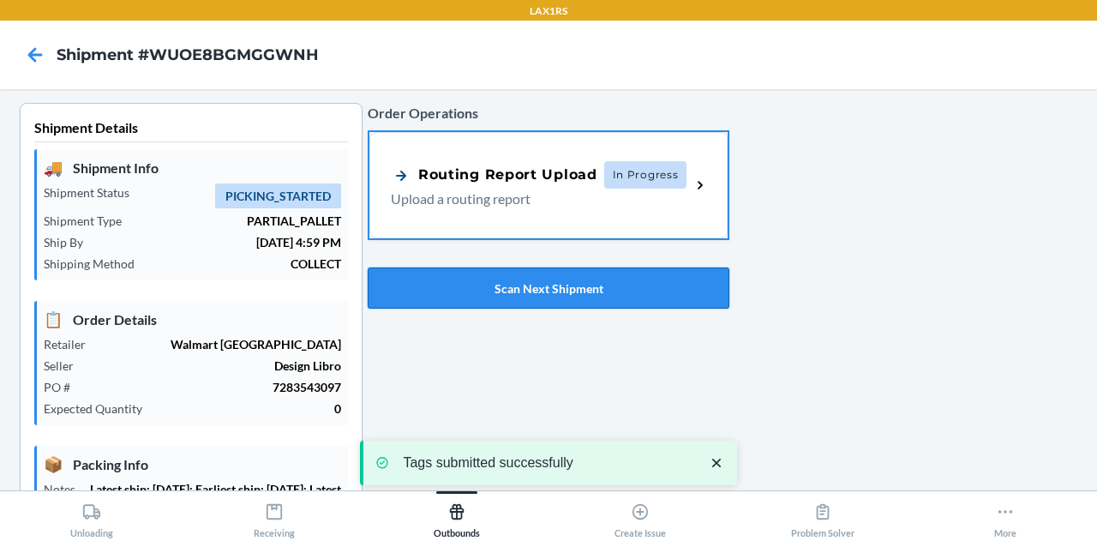
click at [517, 285] on button "Scan Next Shipment" at bounding box center [549, 287] width 362 height 41
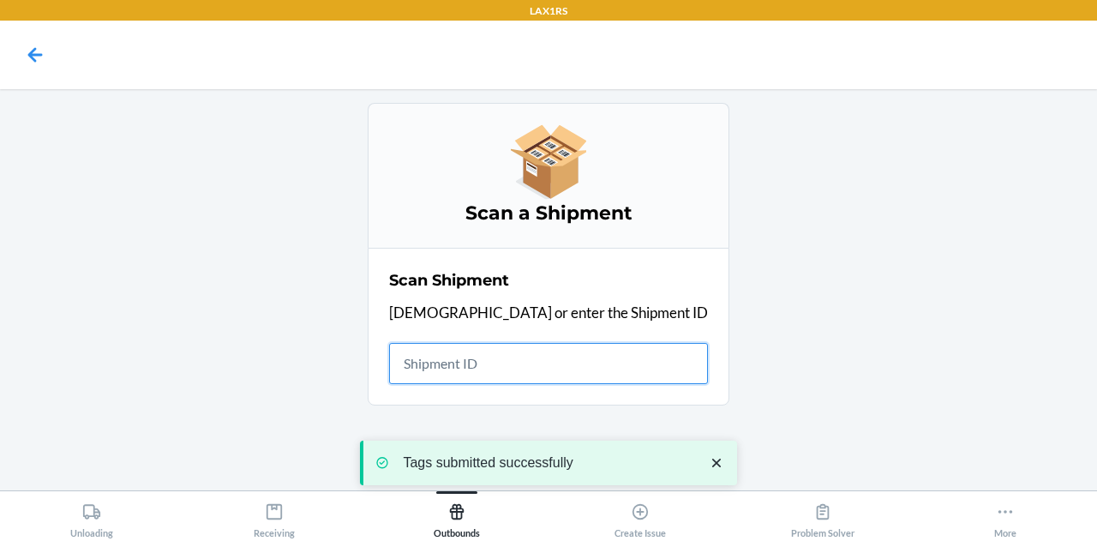
click at [513, 378] on input "text" at bounding box center [548, 363] width 319 height 41
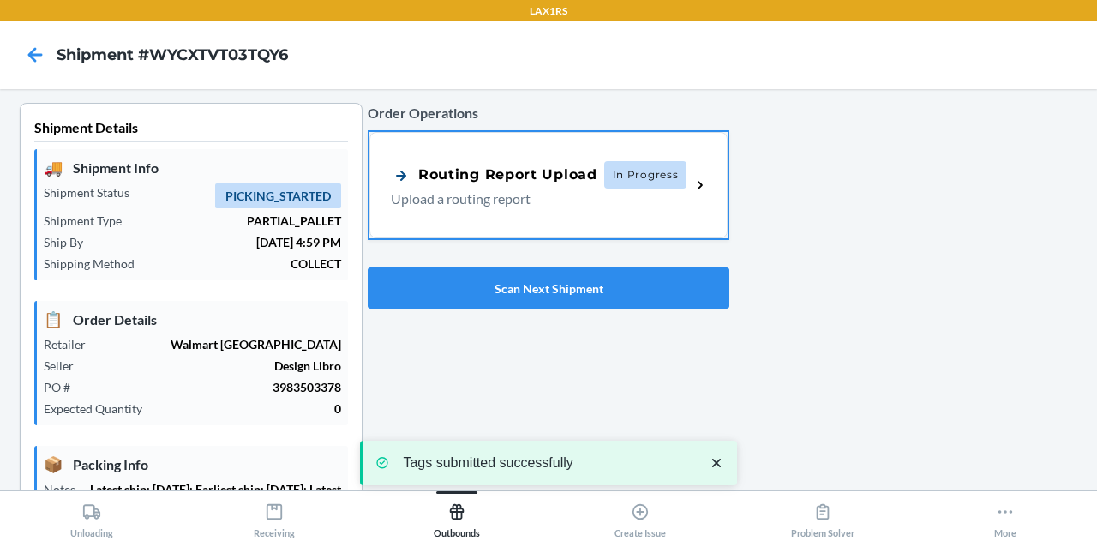
type input "[DATE]"
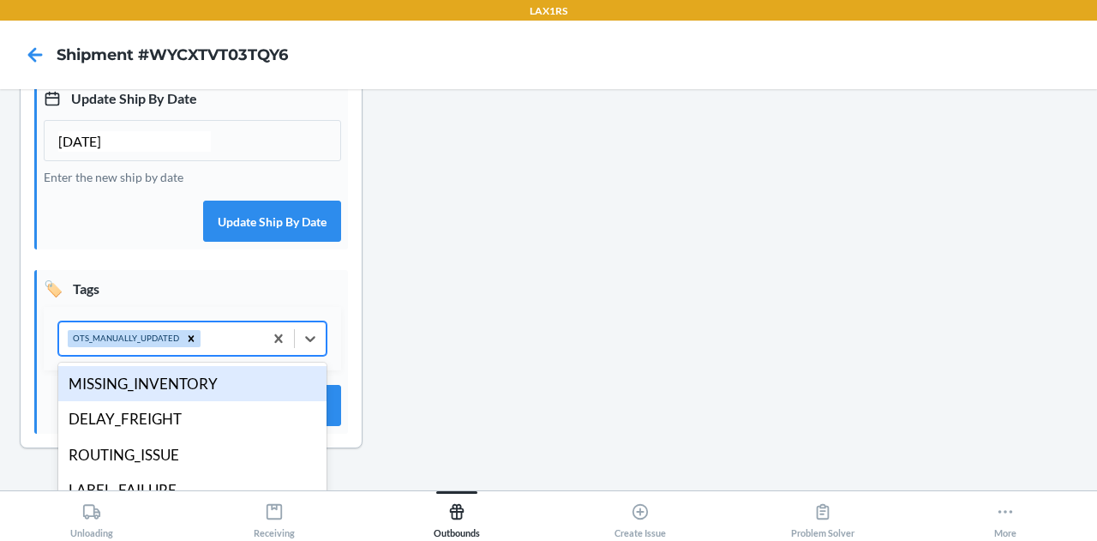
click at [238, 352] on div "OTS_MANUALLY_UPDATED" at bounding box center [161, 338] width 204 height 33
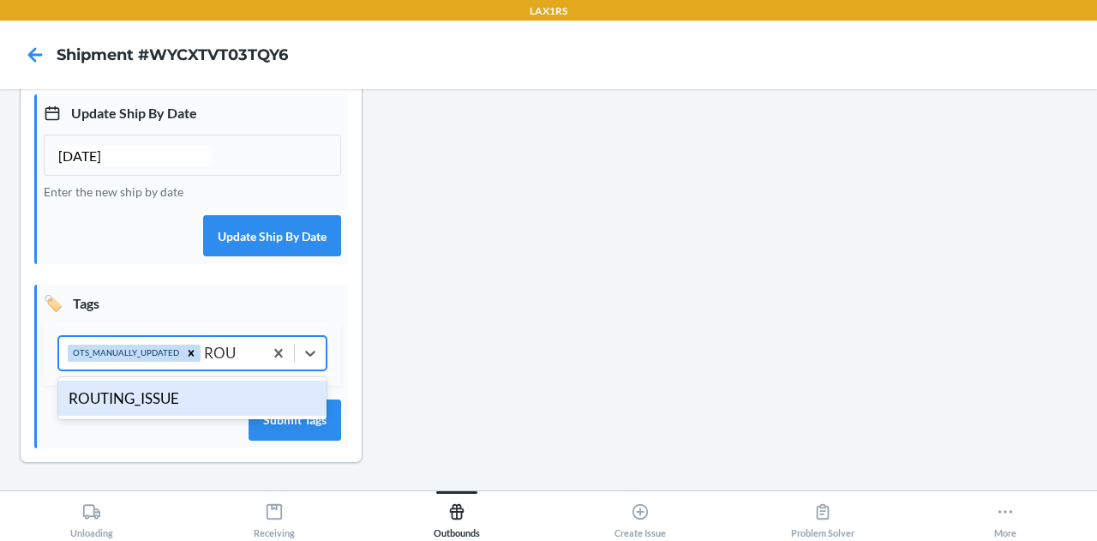
type input "ROUT"
click at [145, 415] on div "ROUTING_ISSUE" at bounding box center [192, 398] width 268 height 36
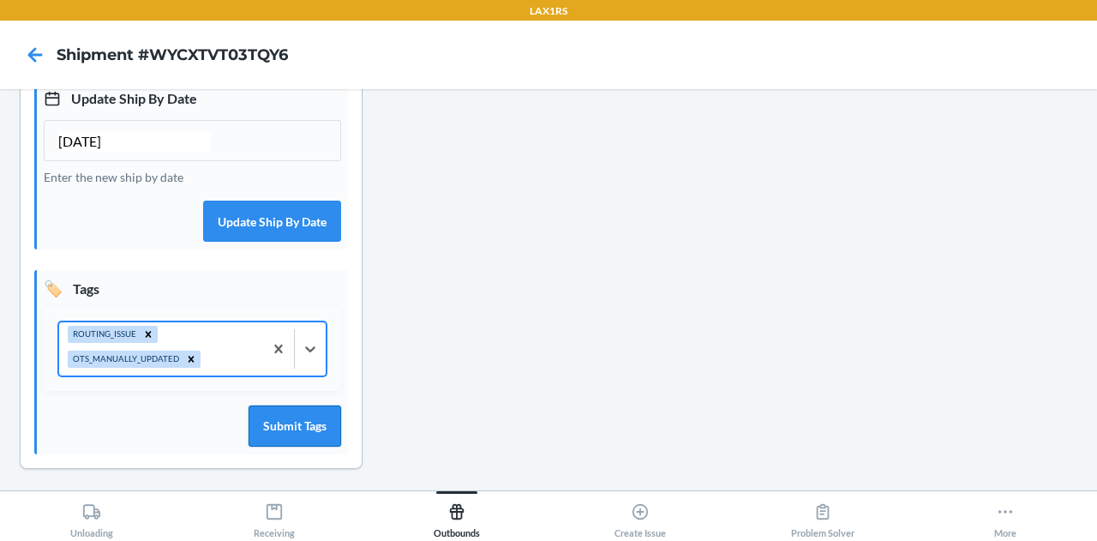
click at [301, 439] on button "Submit Tags" at bounding box center [294, 425] width 93 height 41
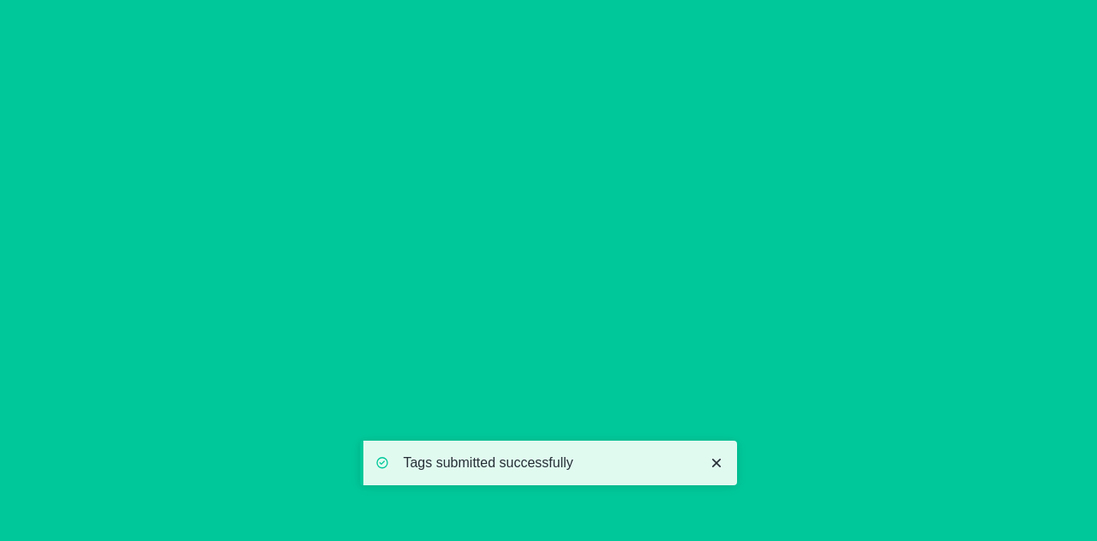
scroll to position [0, 0]
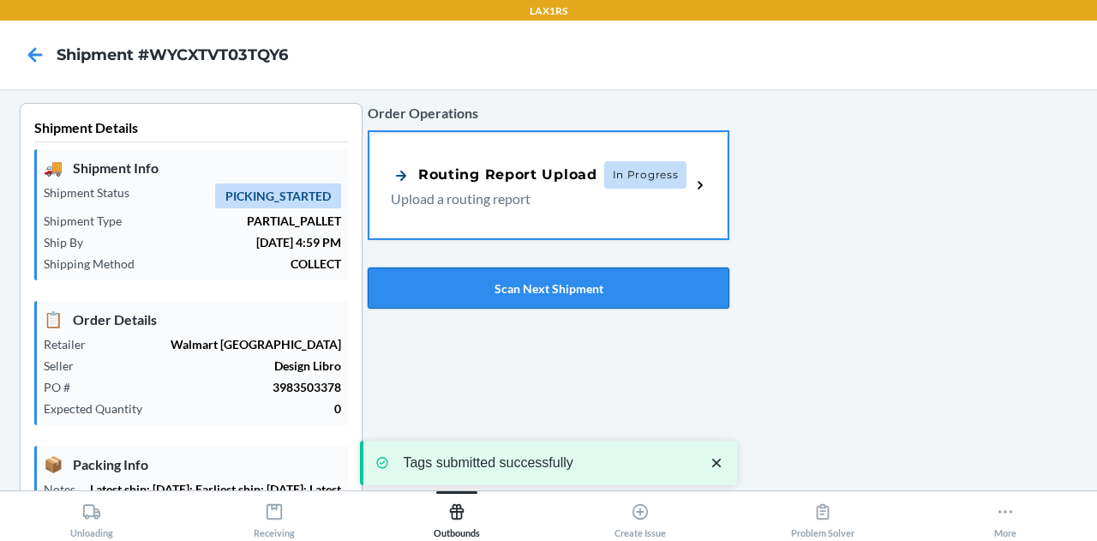
click at [540, 284] on button "Scan Next Shipment" at bounding box center [549, 287] width 362 height 41
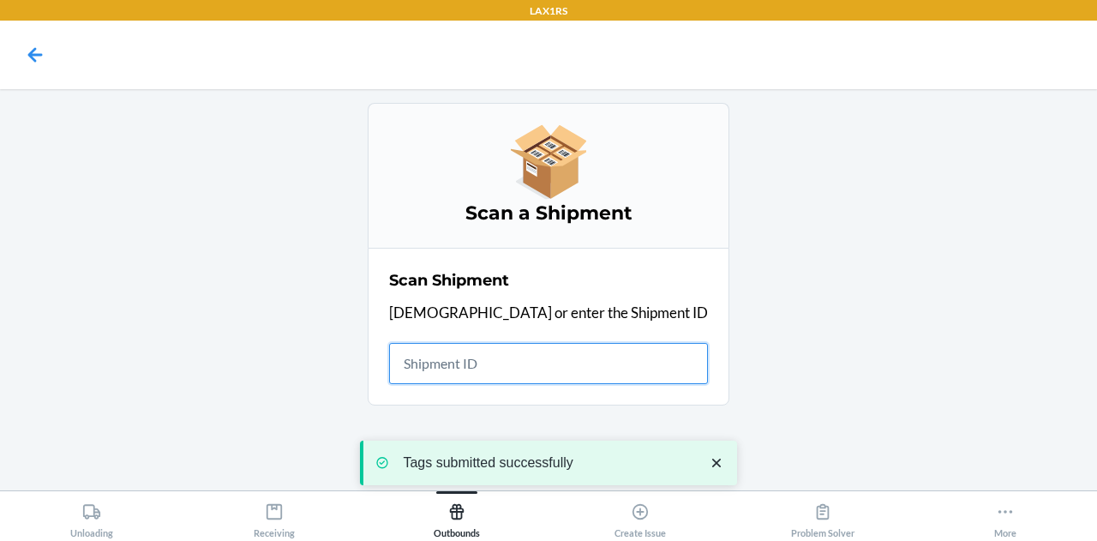
click at [553, 367] on input "text" at bounding box center [548, 363] width 319 height 41
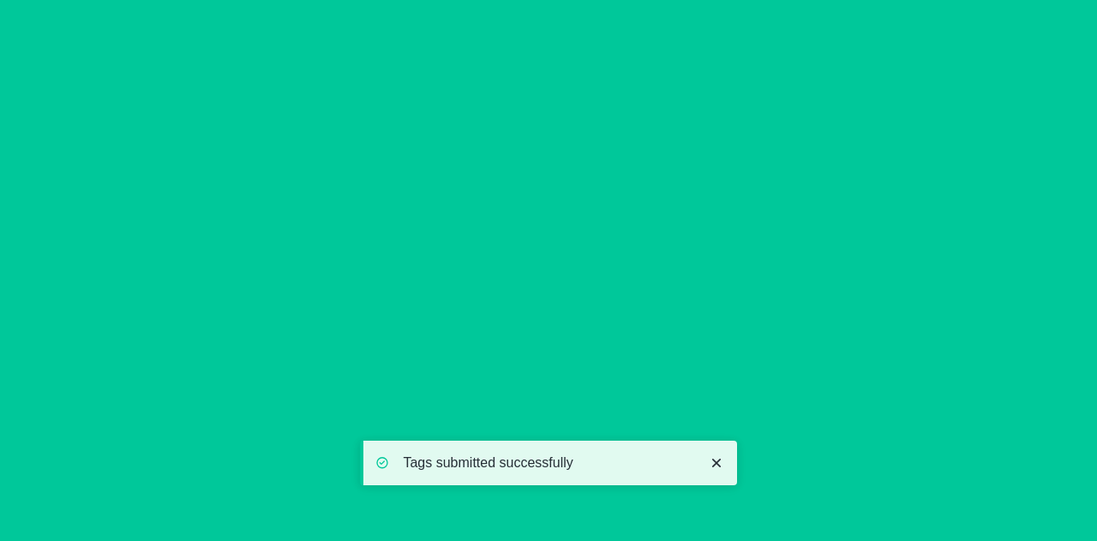
type input "[DATE]"
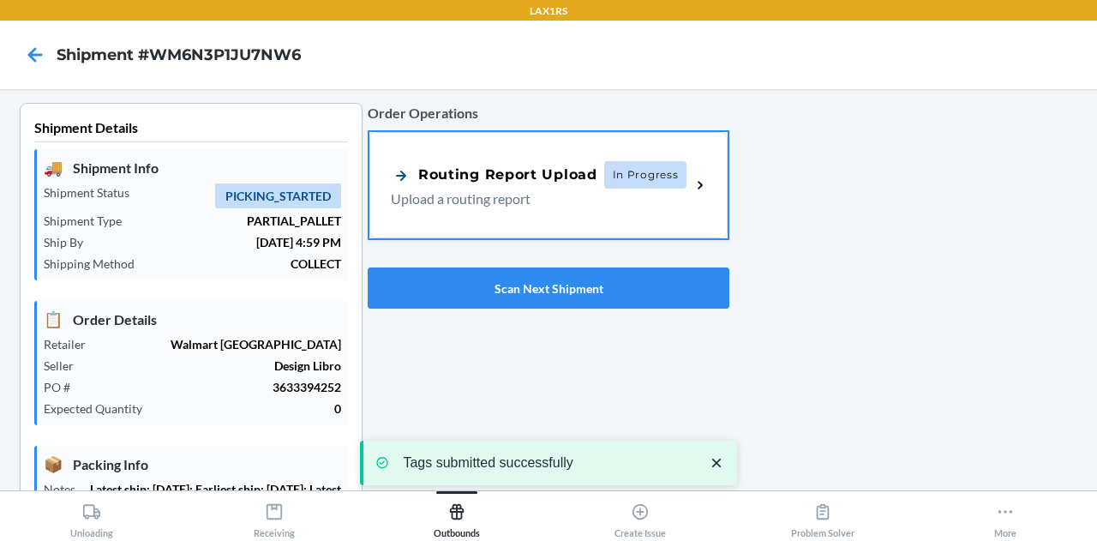
scroll to position [543, 0]
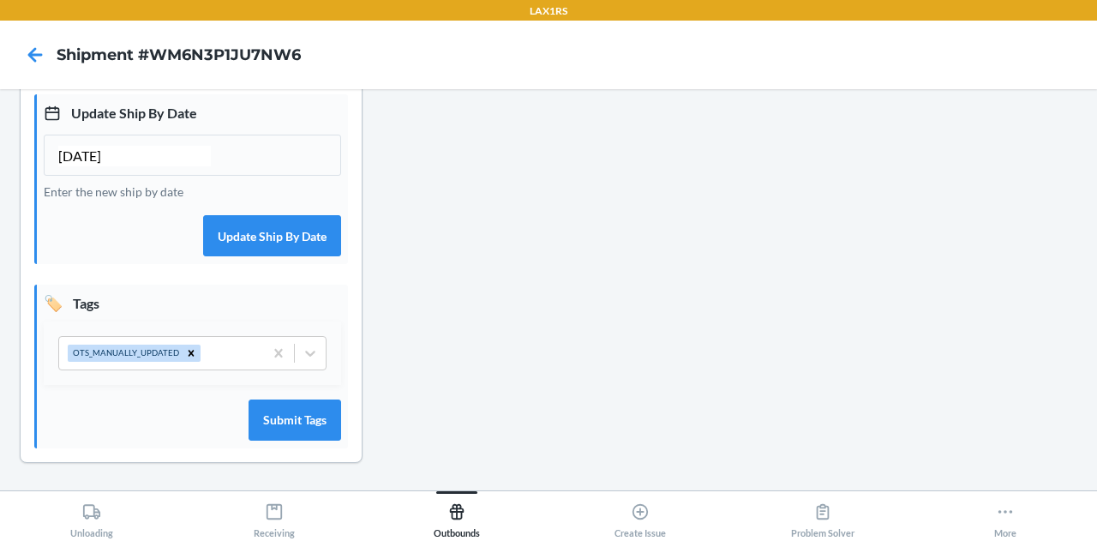
click at [218, 376] on div "OTS_MANUALLY_UPDATED" at bounding box center [192, 352] width 297 height 63
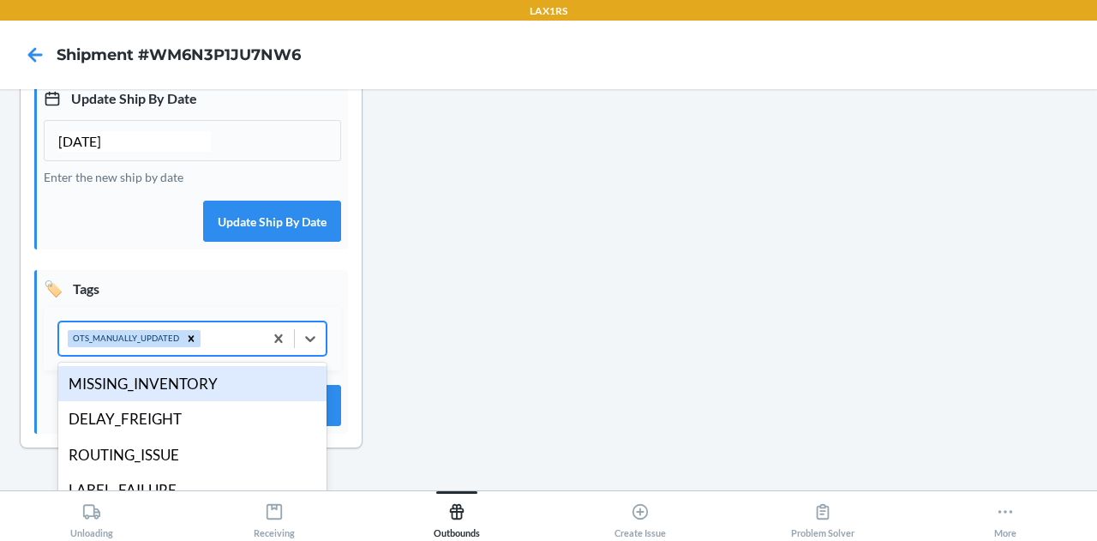
click at [218, 355] on div "OTS_MANUALLY_UPDATED" at bounding box center [161, 338] width 204 height 33
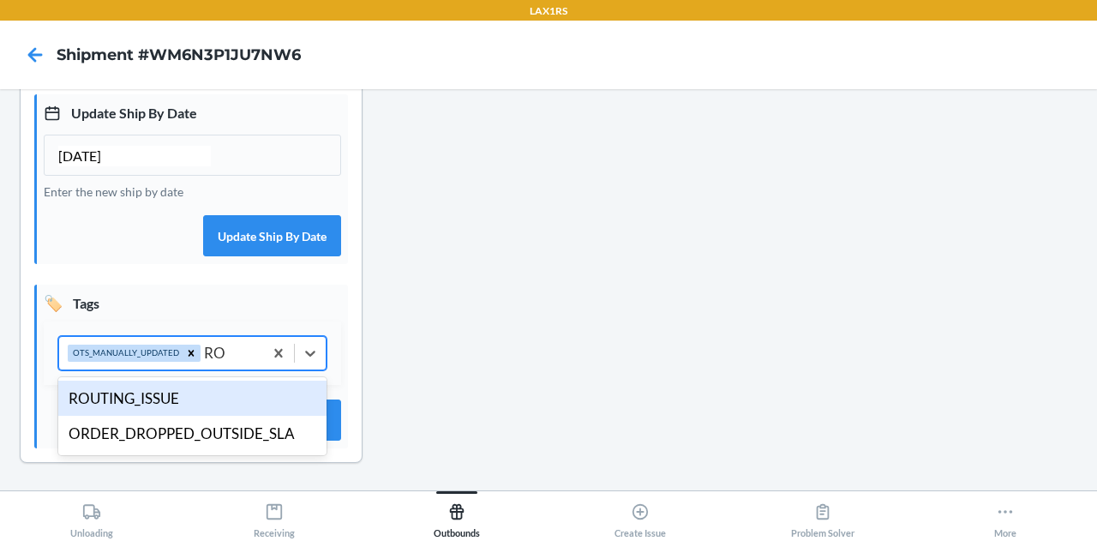
type input "ROUT"
click at [185, 385] on div "ROUTING_ISSUE" at bounding box center [192, 398] width 268 height 36
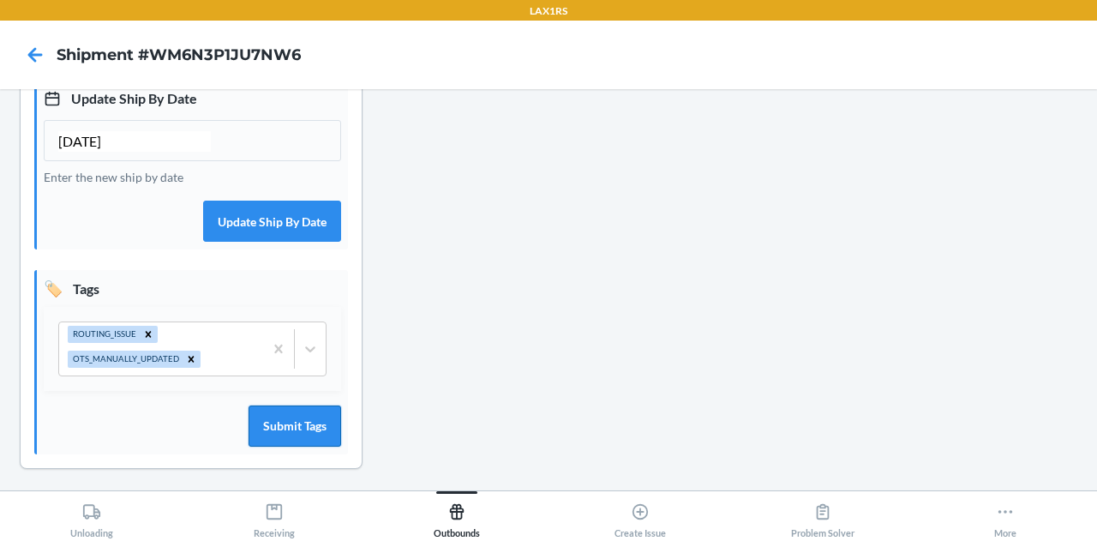
click at [317, 446] on button "Submit Tags" at bounding box center [294, 425] width 93 height 41
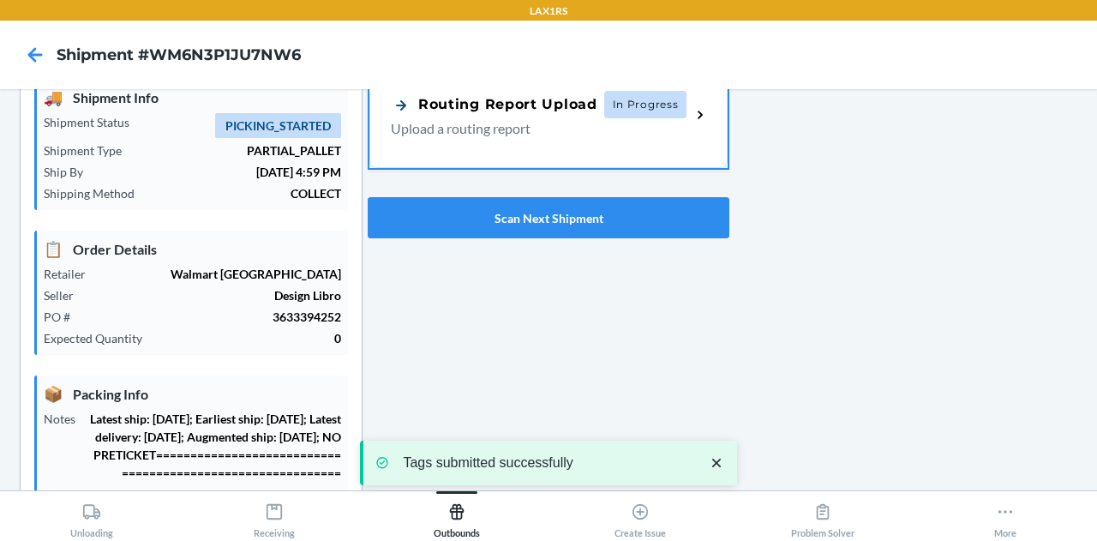
scroll to position [0, 0]
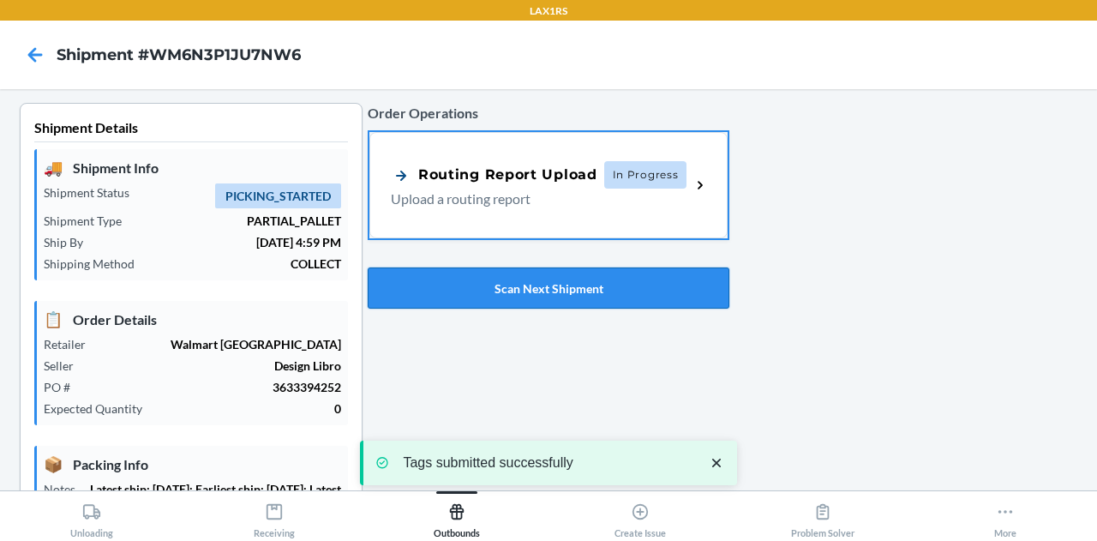
click at [542, 300] on button "Scan Next Shipment" at bounding box center [549, 287] width 362 height 41
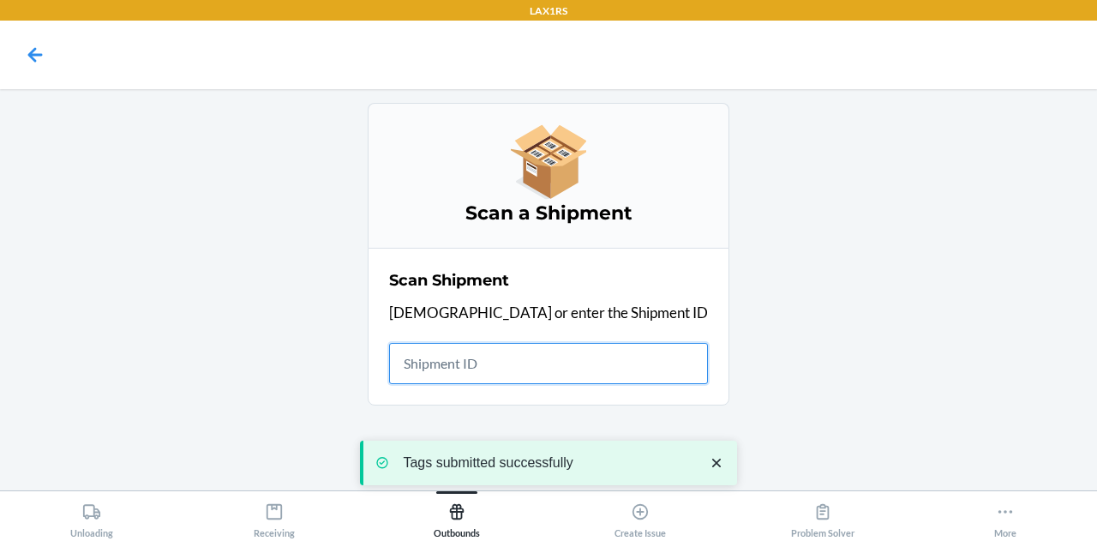
click at [529, 355] on input "text" at bounding box center [548, 363] width 319 height 41
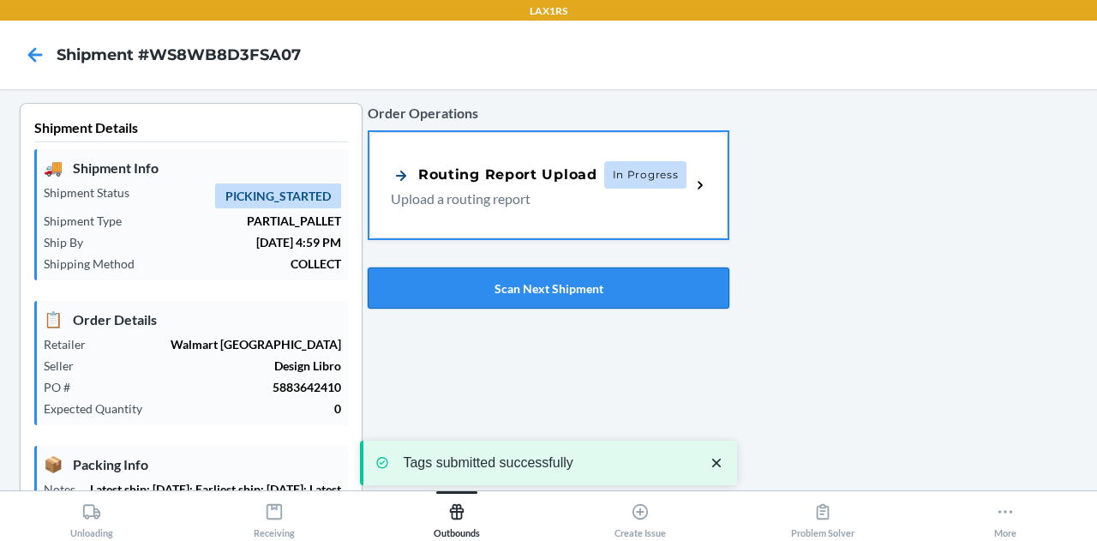
type input "[DATE]"
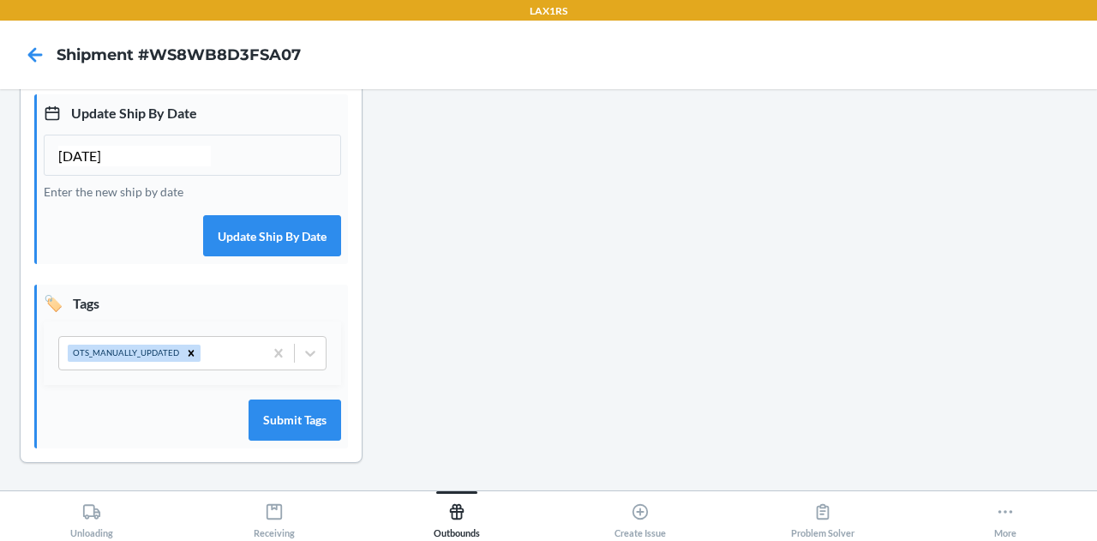
scroll to position [543, 0]
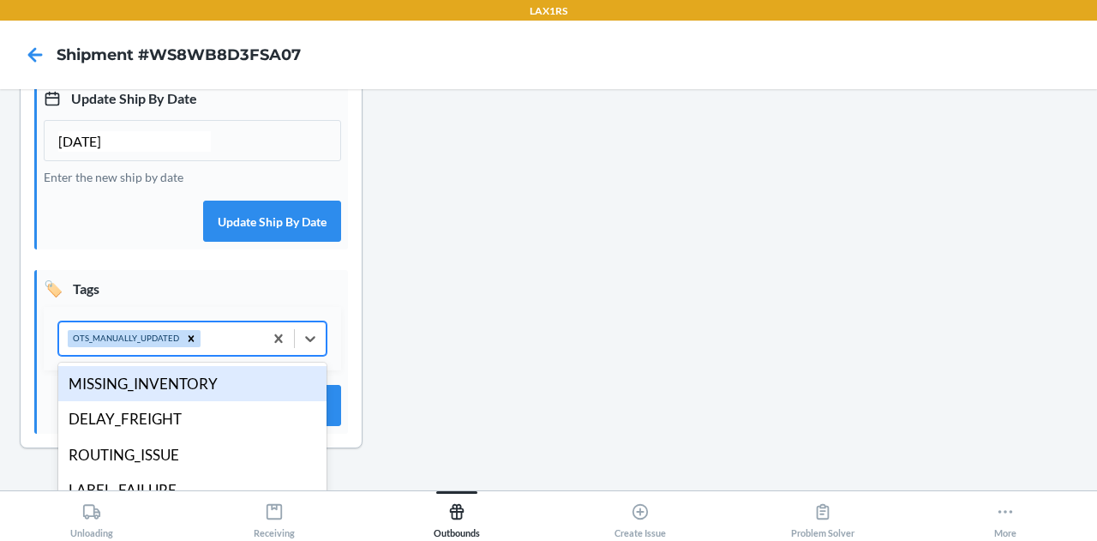
click at [215, 352] on div "OTS_MANUALLY_UPDATED" at bounding box center [161, 338] width 204 height 33
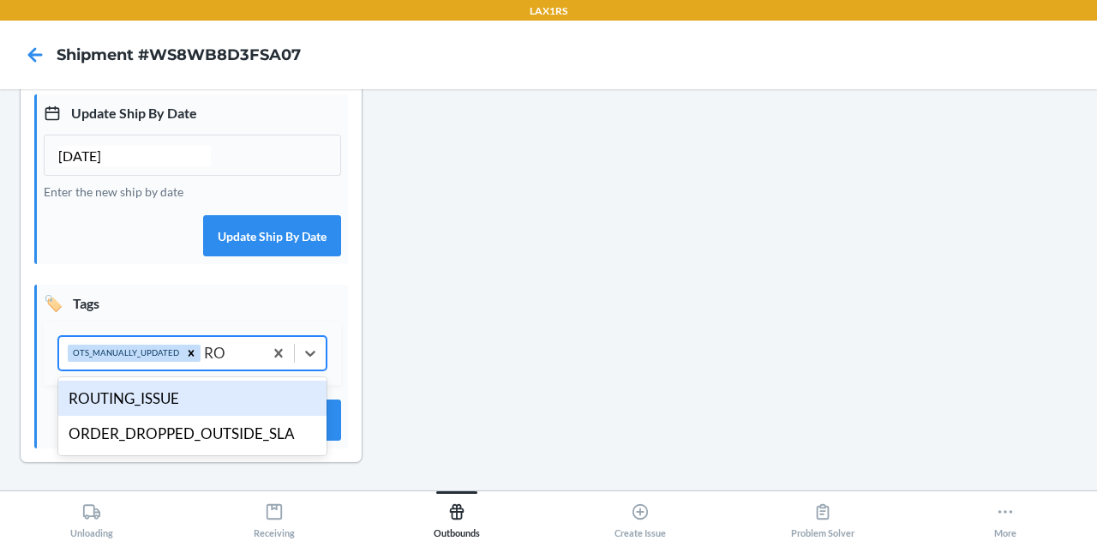
type input "ROUT"
click at [164, 399] on div "ROUTING_ISSUE" at bounding box center [192, 398] width 268 height 36
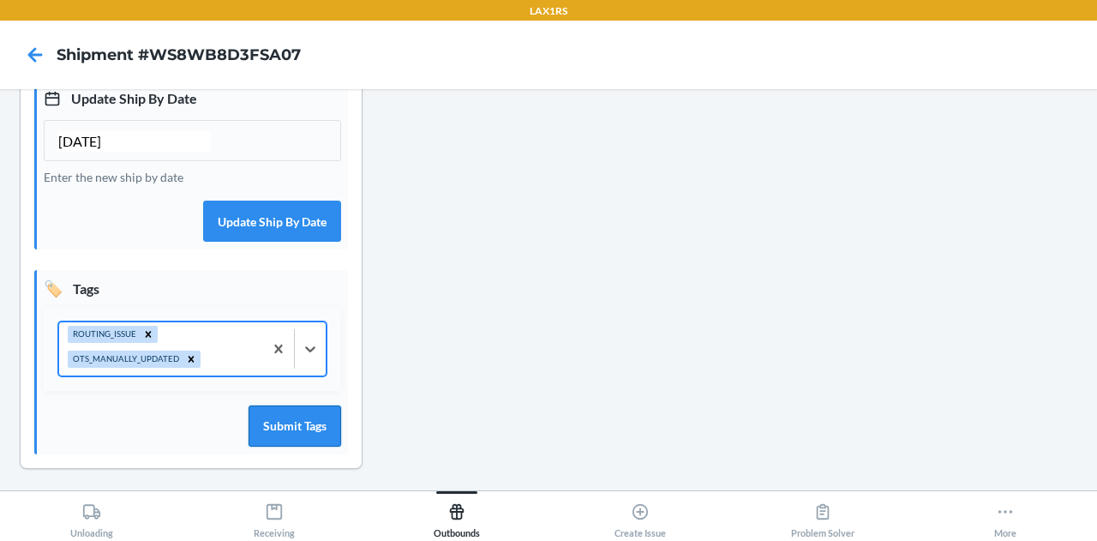
click at [290, 446] on button "Submit Tags" at bounding box center [294, 425] width 93 height 41
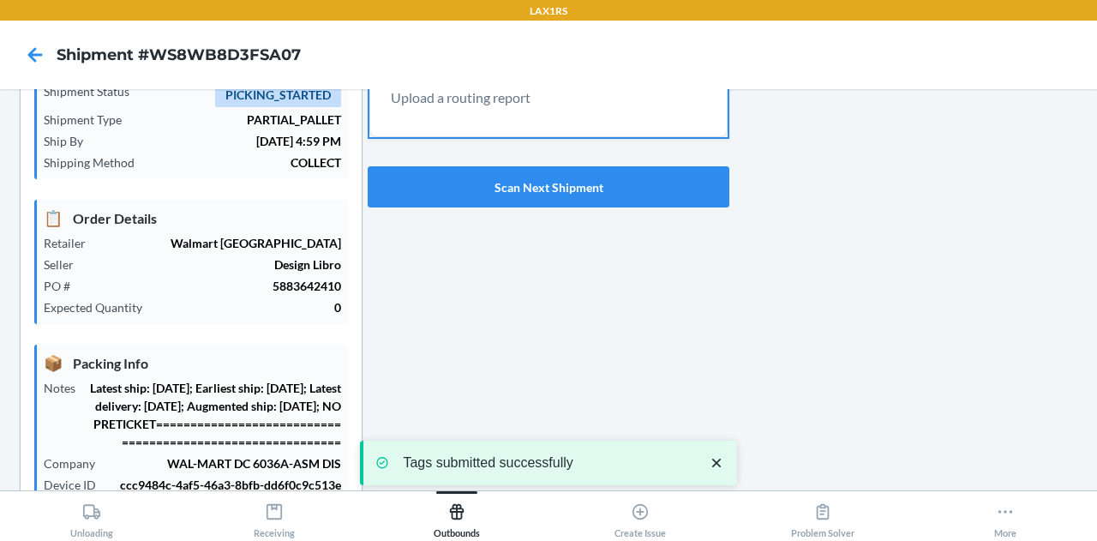
scroll to position [0, 0]
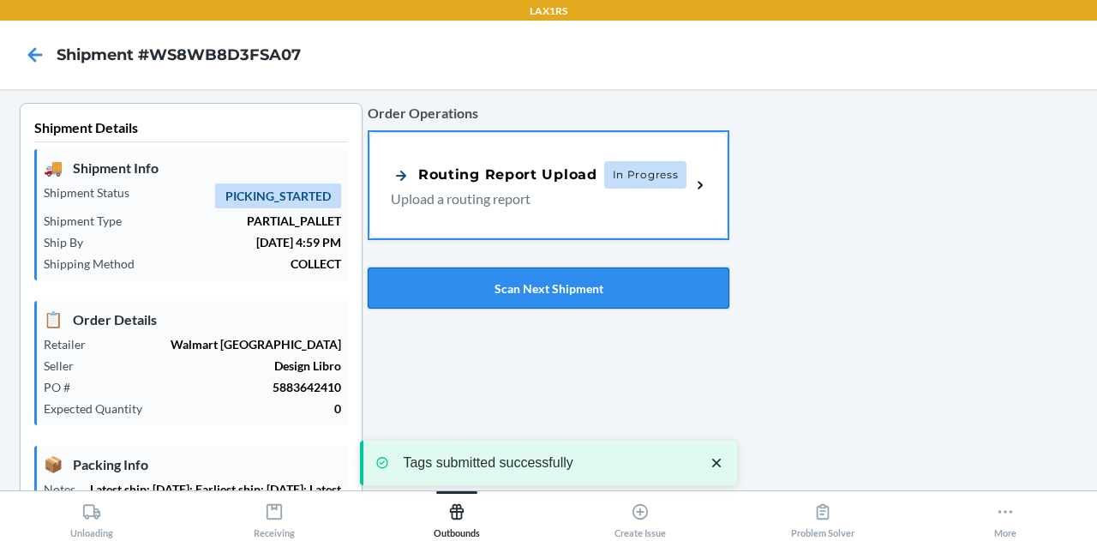
click at [523, 276] on button "Scan Next Shipment" at bounding box center [549, 287] width 362 height 41
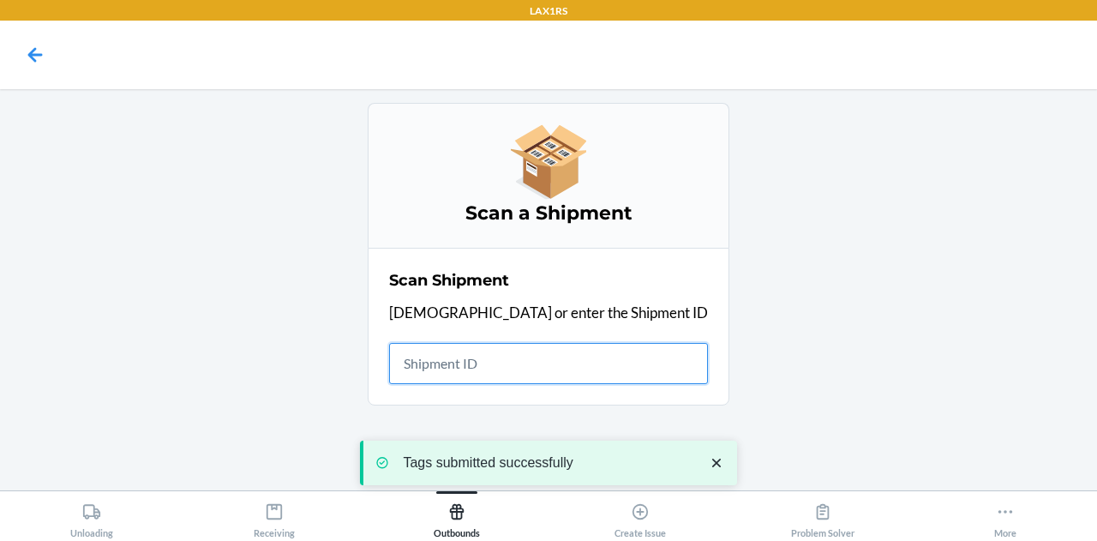
click at [511, 376] on input "text" at bounding box center [548, 363] width 319 height 41
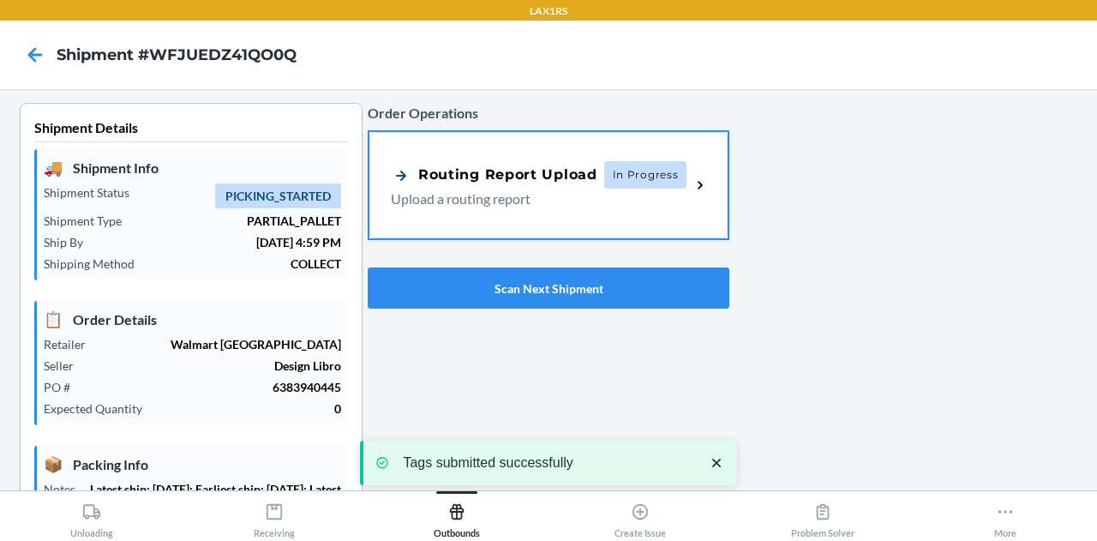
type input "[DATE]"
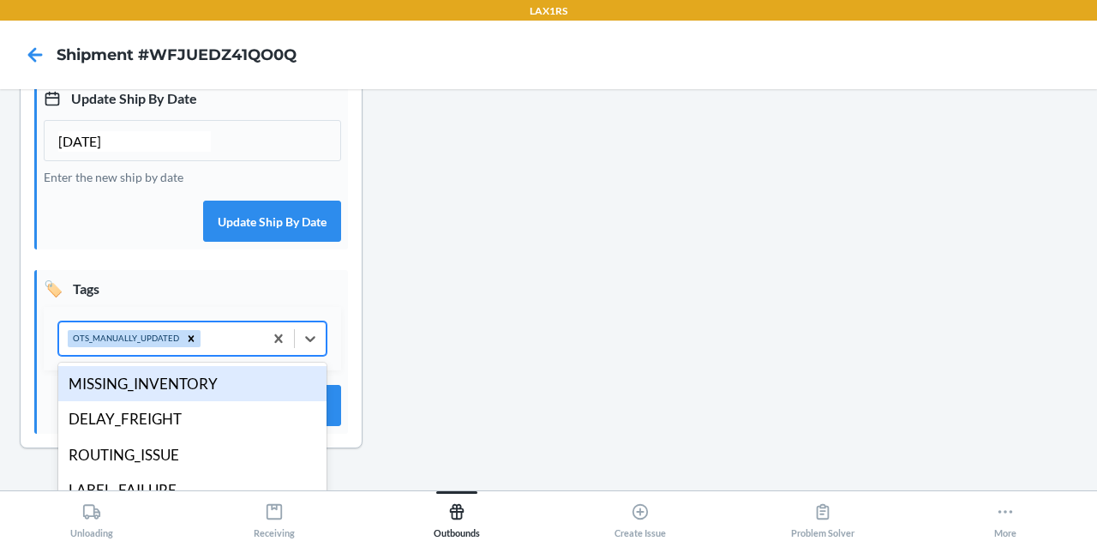
click at [225, 355] on div "OTS_MANUALLY_UPDATED" at bounding box center [161, 338] width 204 height 33
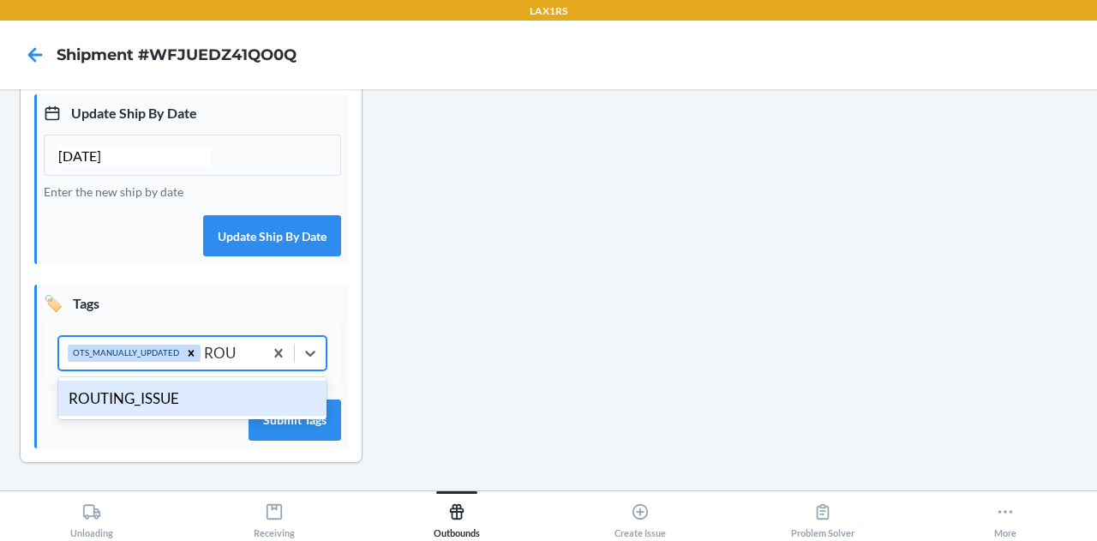
type input "ROUT"
click at [163, 403] on div "ROUTING_ISSUE" at bounding box center [192, 398] width 268 height 36
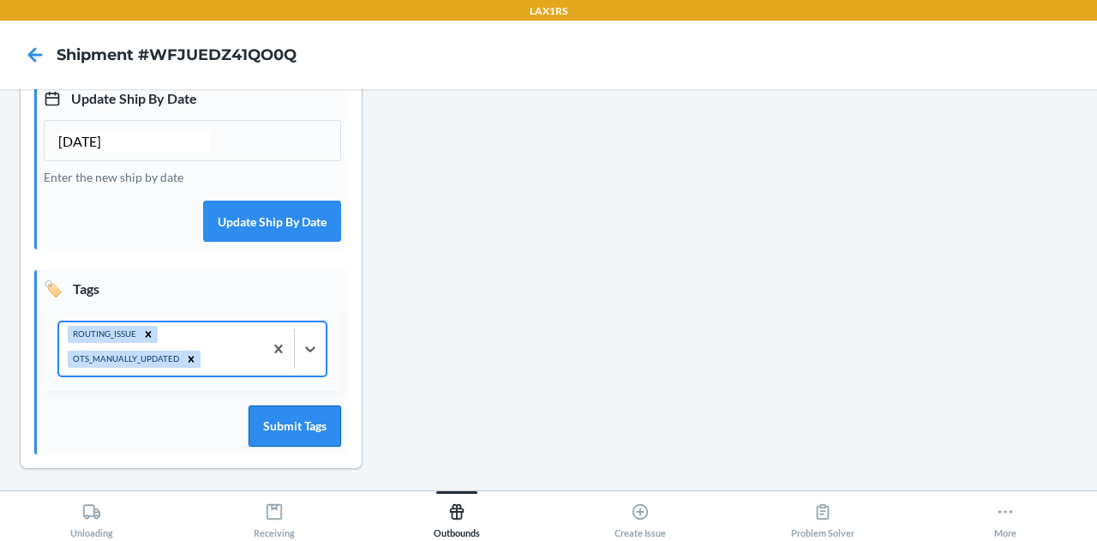
click at [287, 446] on button "Submit Tags" at bounding box center [294, 425] width 93 height 41
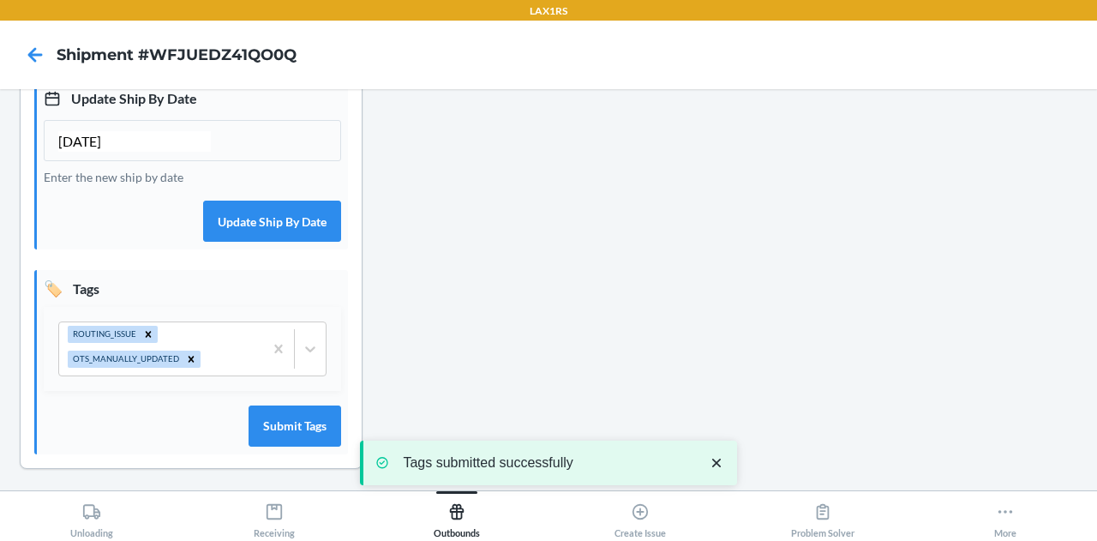
scroll to position [0, 0]
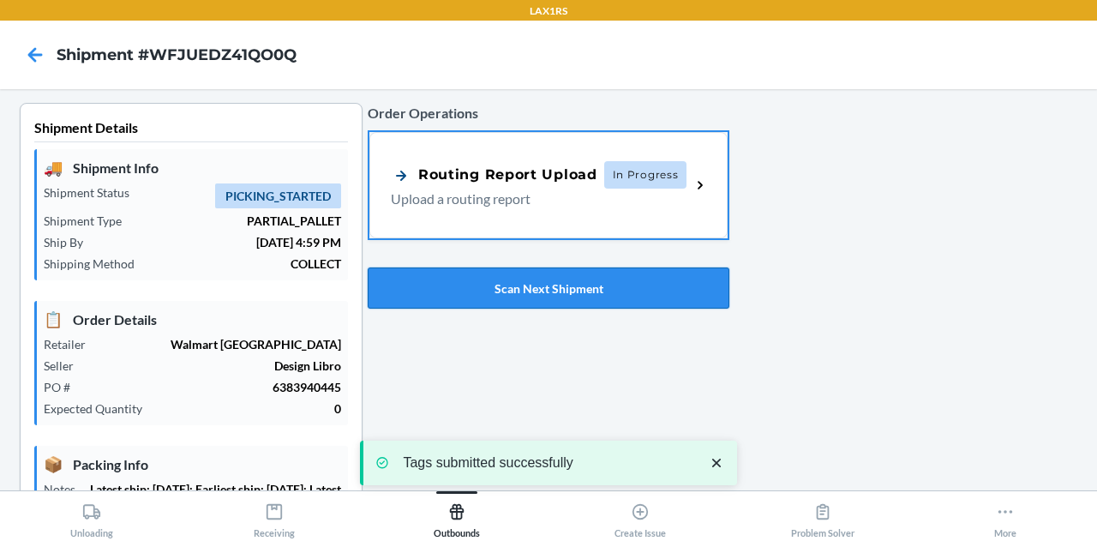
click at [471, 289] on button "Scan Next Shipment" at bounding box center [549, 287] width 362 height 41
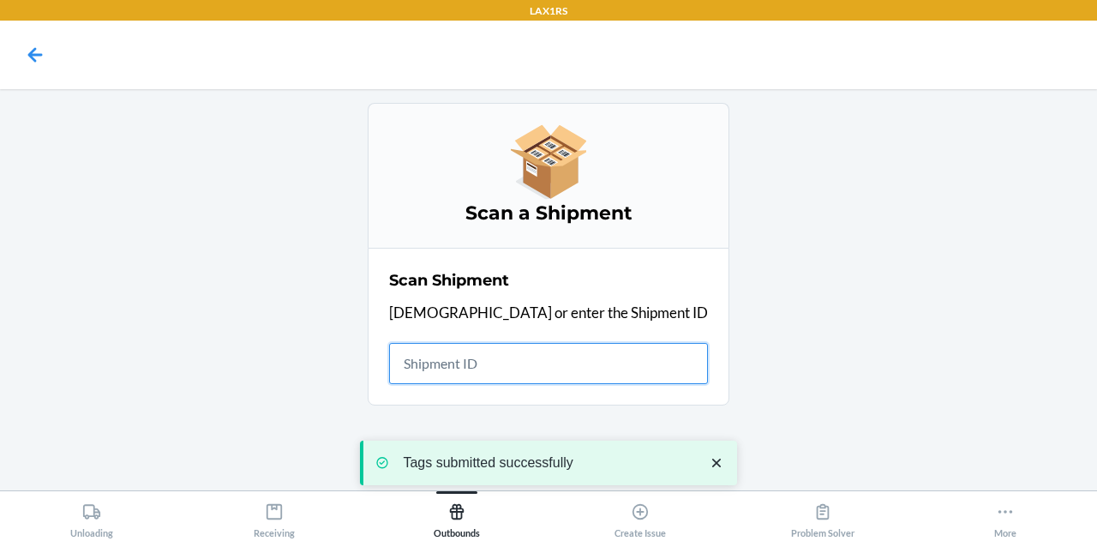
click at [511, 362] on input "text" at bounding box center [548, 363] width 319 height 41
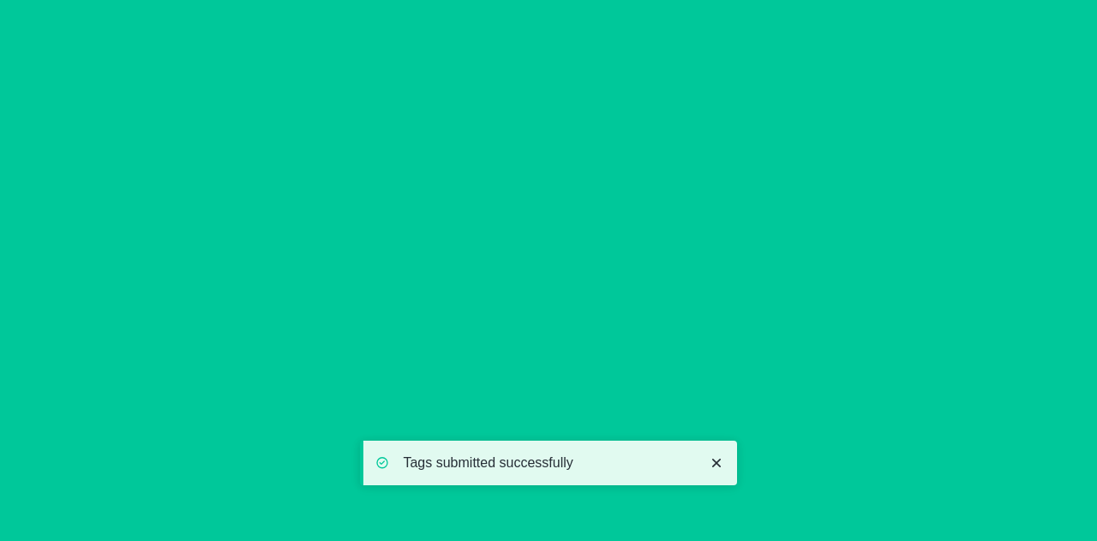
type input "[DATE]"
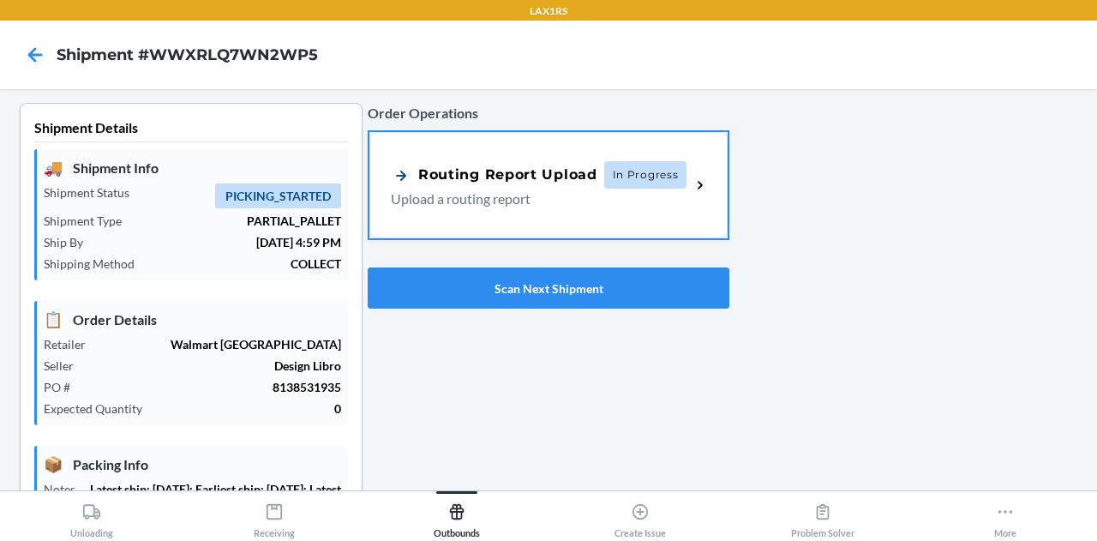
scroll to position [543, 0]
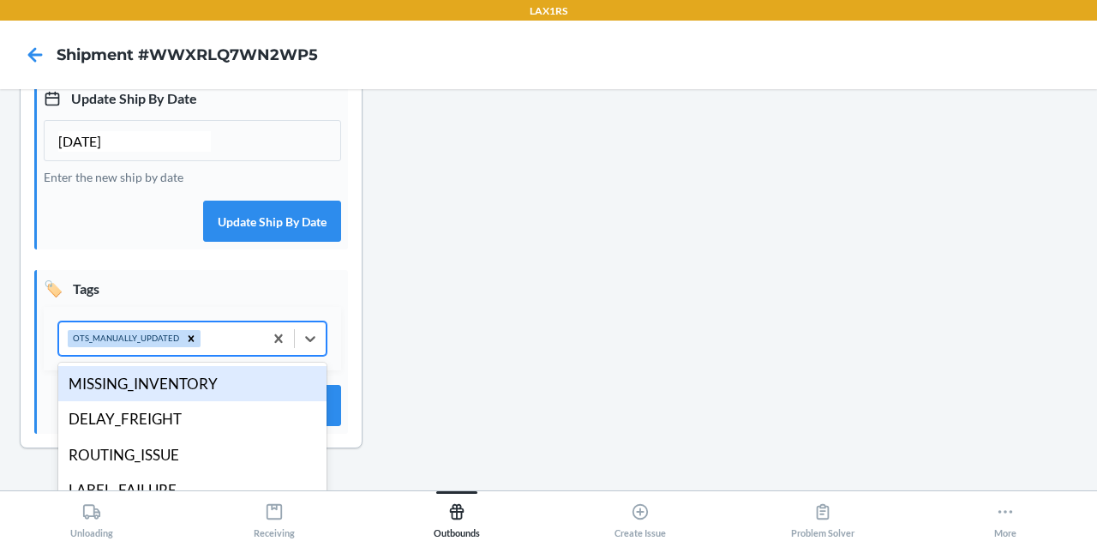
click at [218, 355] on div "OTS_MANUALLY_UPDATED" at bounding box center [161, 338] width 204 height 33
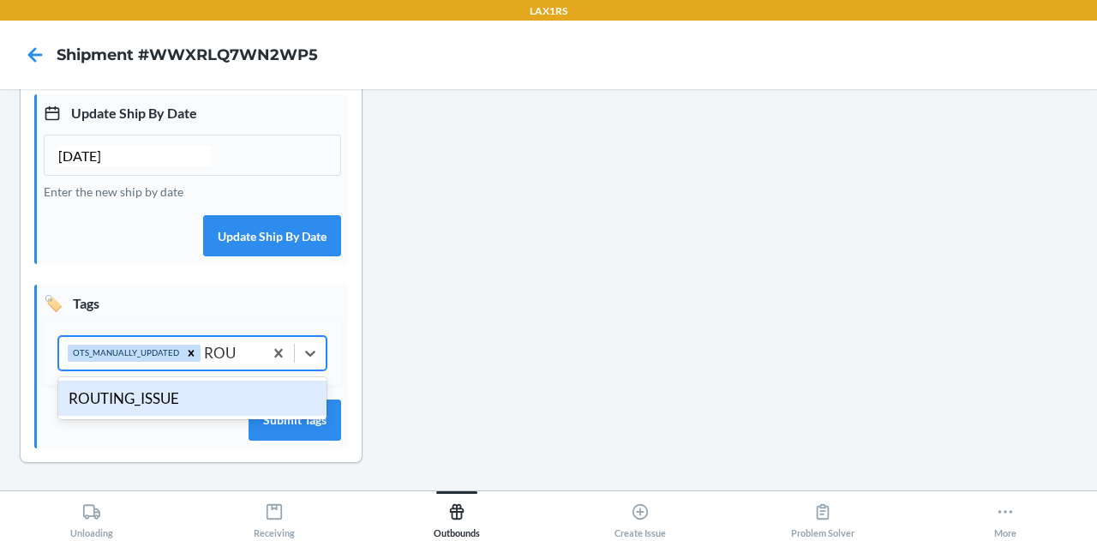
type input "ROUT"
click at [183, 396] on div "ROUTING_ISSUE" at bounding box center [192, 398] width 268 height 36
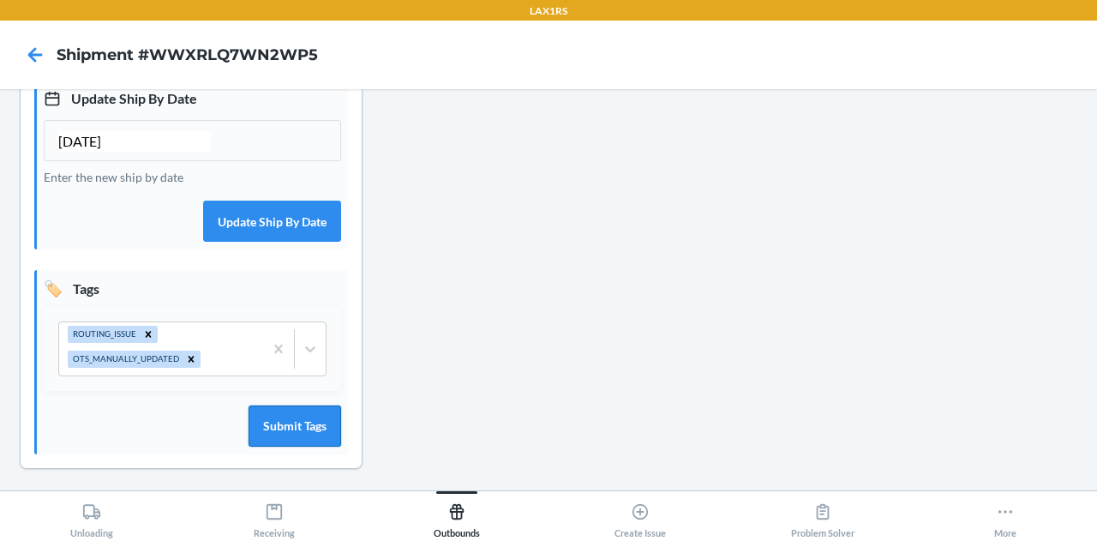
click at [320, 446] on button "Submit Tags" at bounding box center [294, 425] width 93 height 41
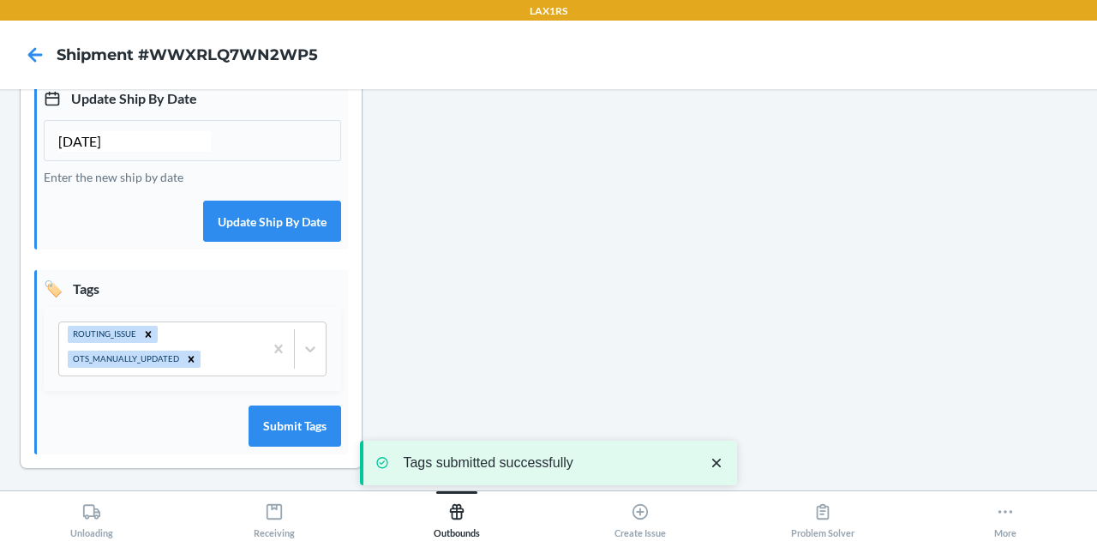
scroll to position [0, 0]
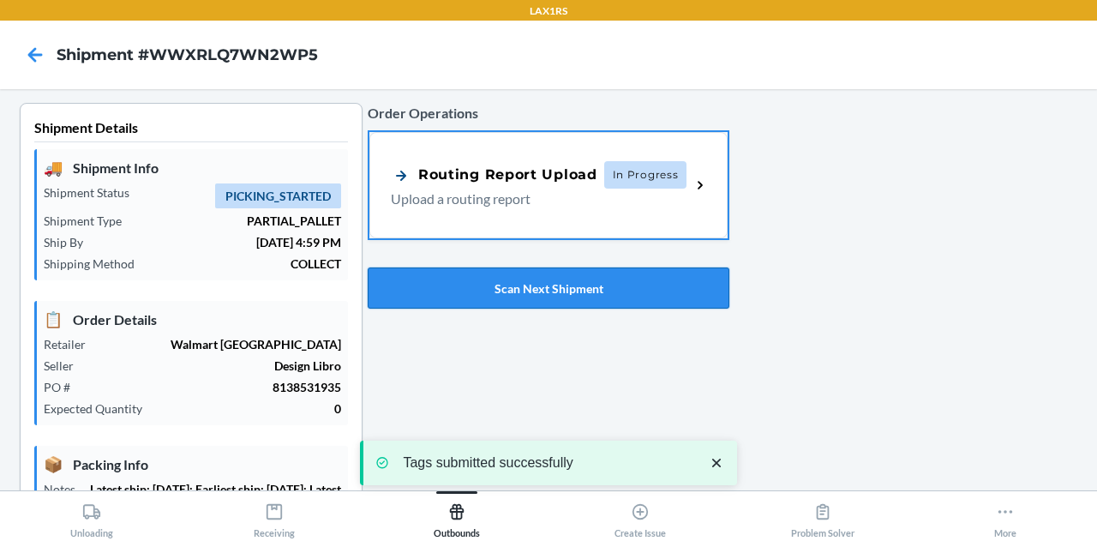
click at [541, 284] on button "Scan Next Shipment" at bounding box center [549, 287] width 362 height 41
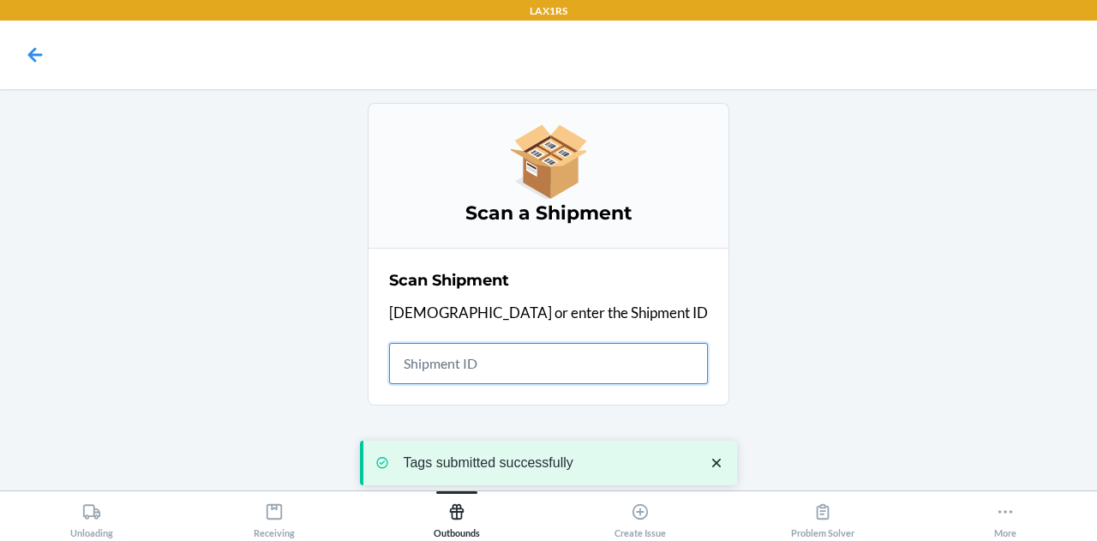
click at [541, 360] on input "text" at bounding box center [548, 363] width 319 height 41
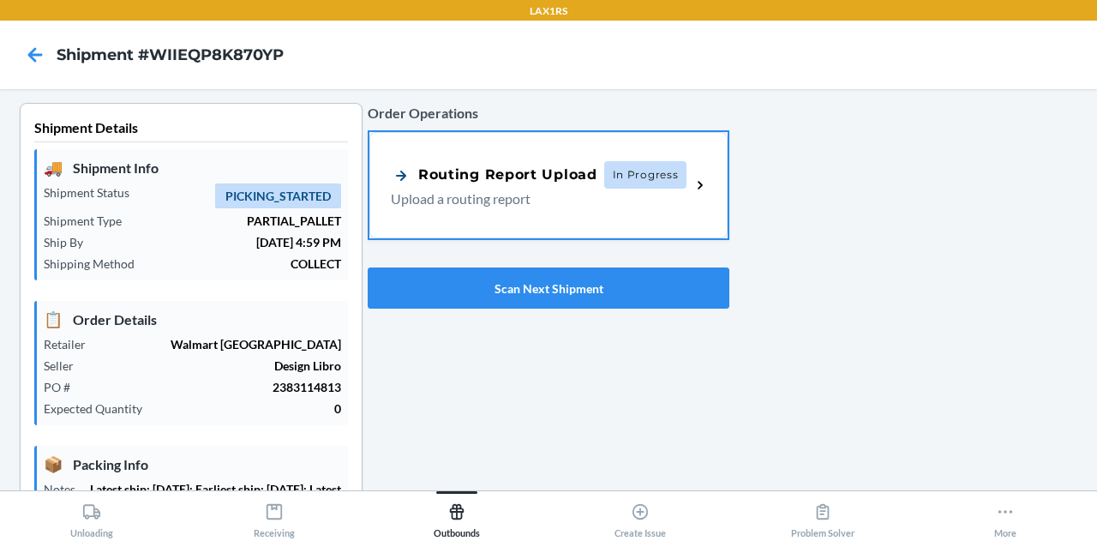
scroll to position [543, 0]
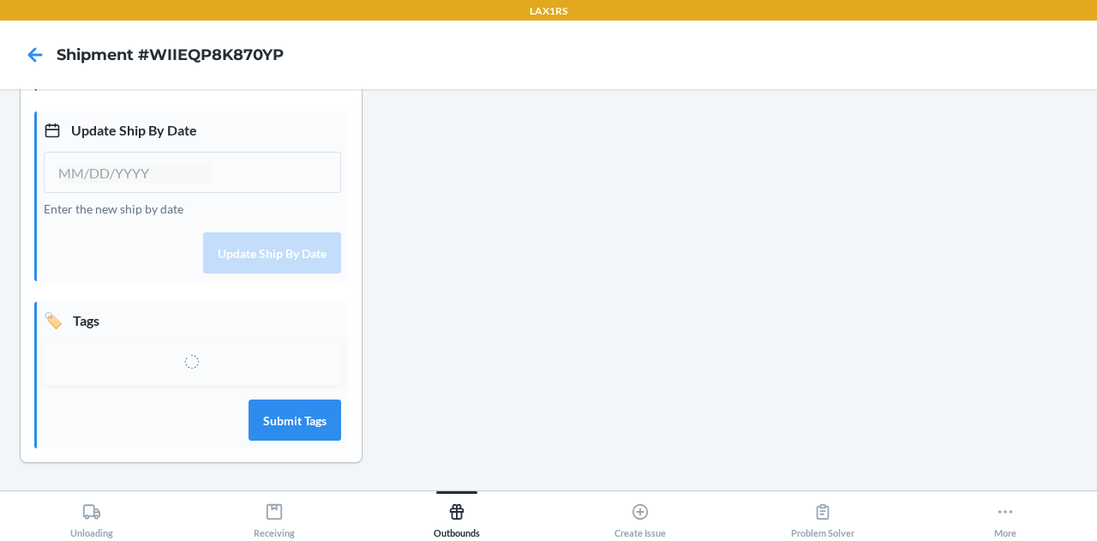
type input "[DATE]"
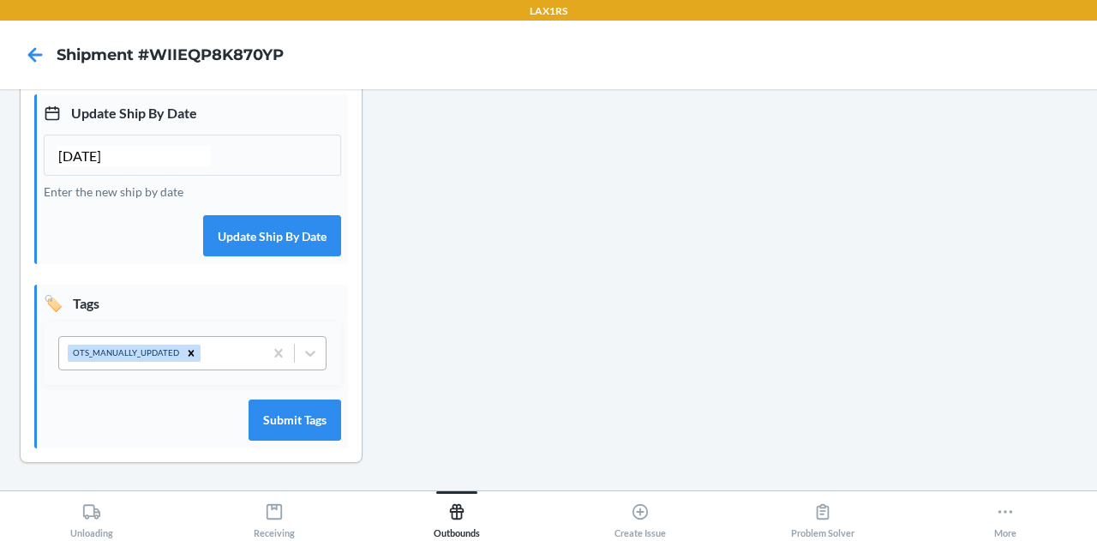
click at [227, 364] on div "OTS_MANUALLY_UPDATED" at bounding box center [161, 353] width 204 height 33
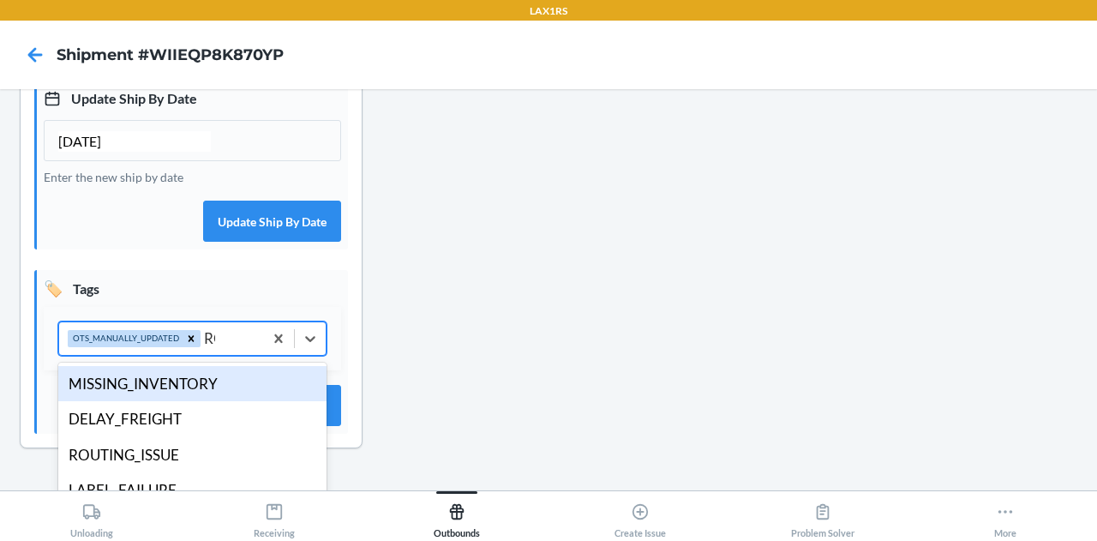
type input "ROUT"
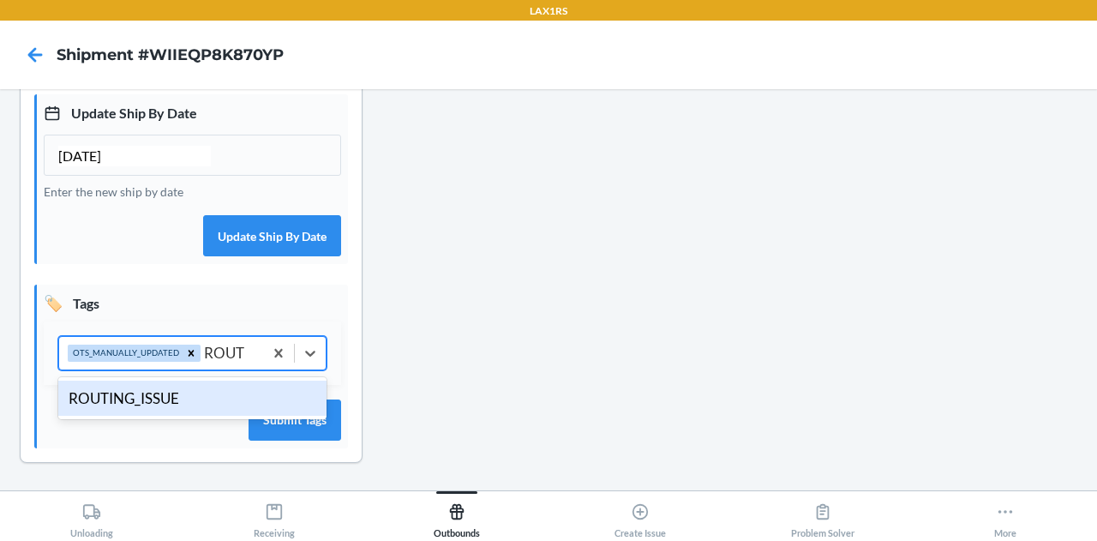
click at [179, 391] on div "ROUTING_ISSUE" at bounding box center [192, 398] width 268 height 36
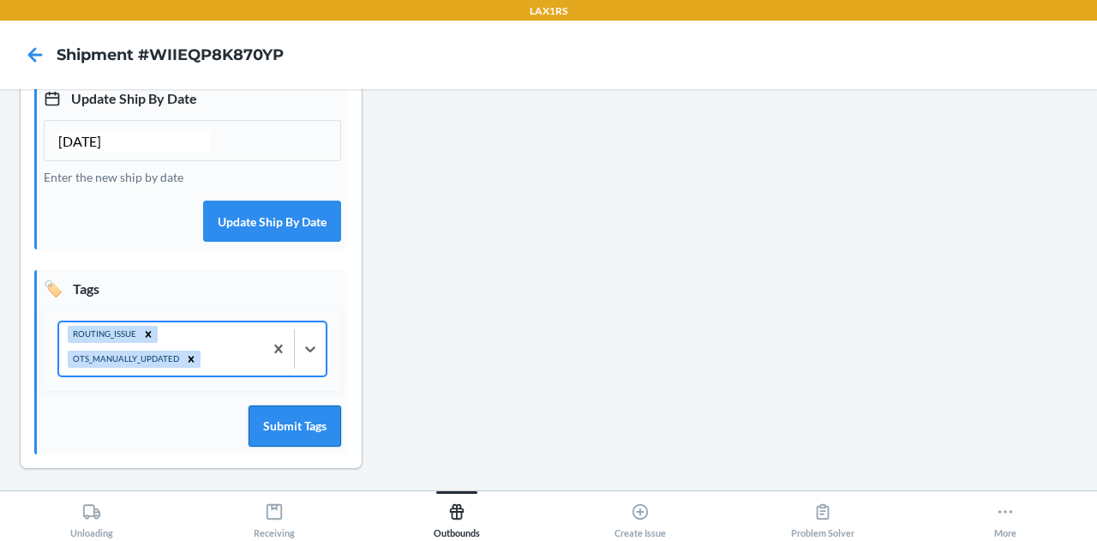
click at [290, 438] on button "Submit Tags" at bounding box center [294, 425] width 93 height 41
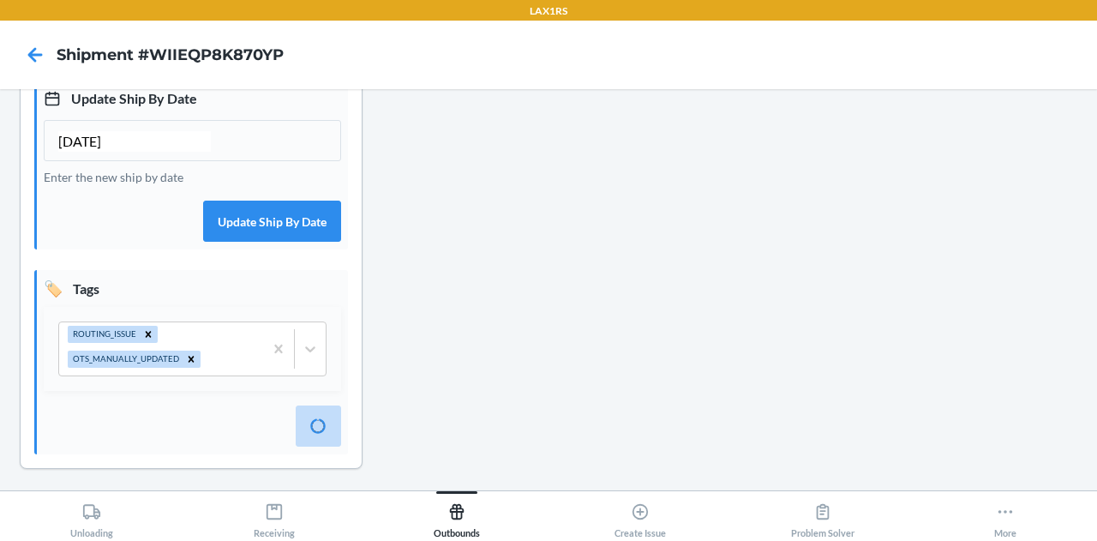
scroll to position [0, 0]
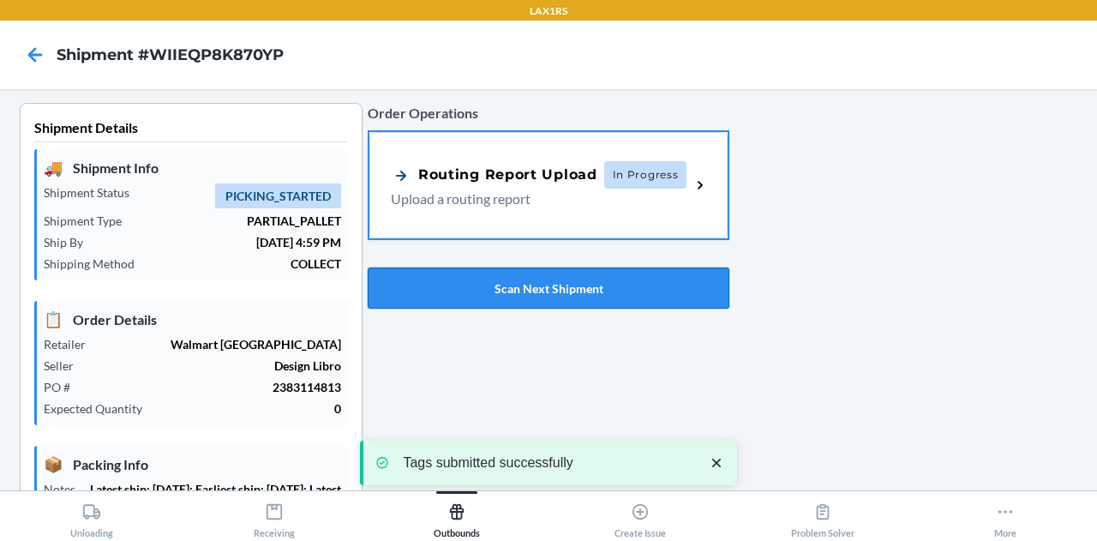
click at [529, 296] on button "Scan Next Shipment" at bounding box center [549, 287] width 362 height 41
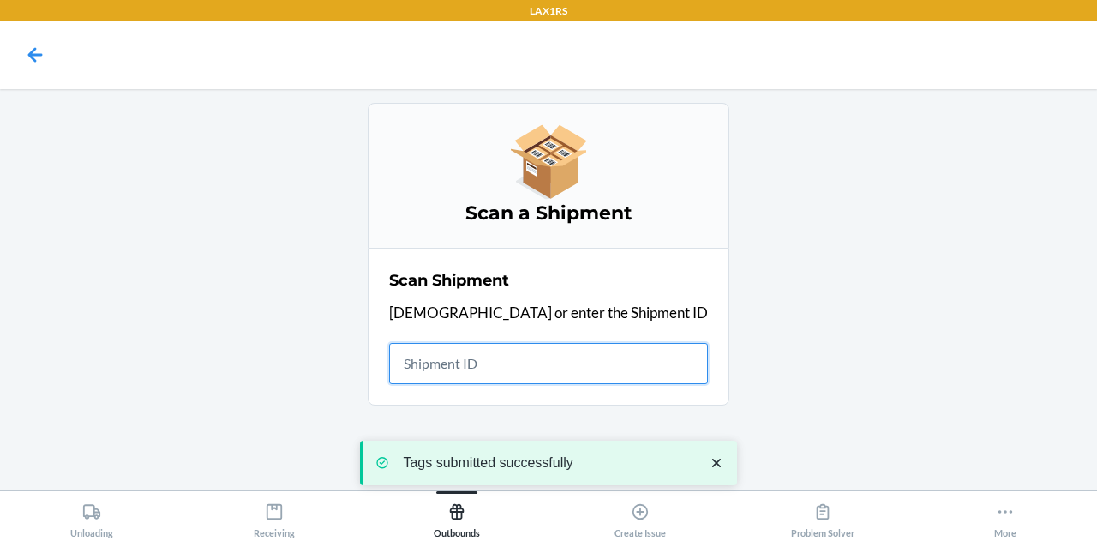
click at [559, 368] on input "text" at bounding box center [548, 363] width 319 height 41
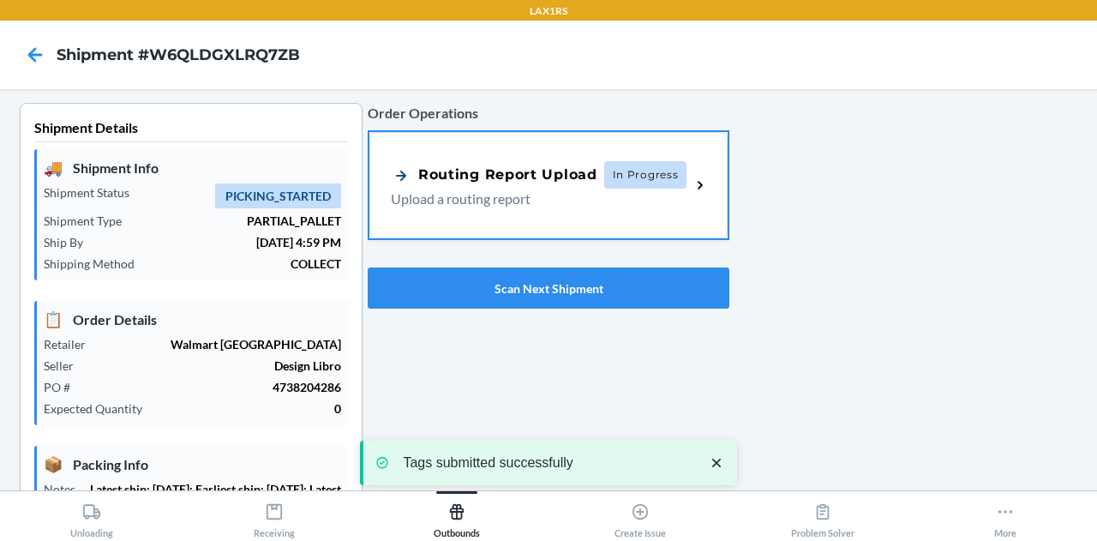
type input "[DATE]"
click at [354, 304] on section "Shipment Details 🚚 Shipment Info Shipment Status PICKING_STARTED Shipment Type …" at bounding box center [191, 547] width 343 height 888
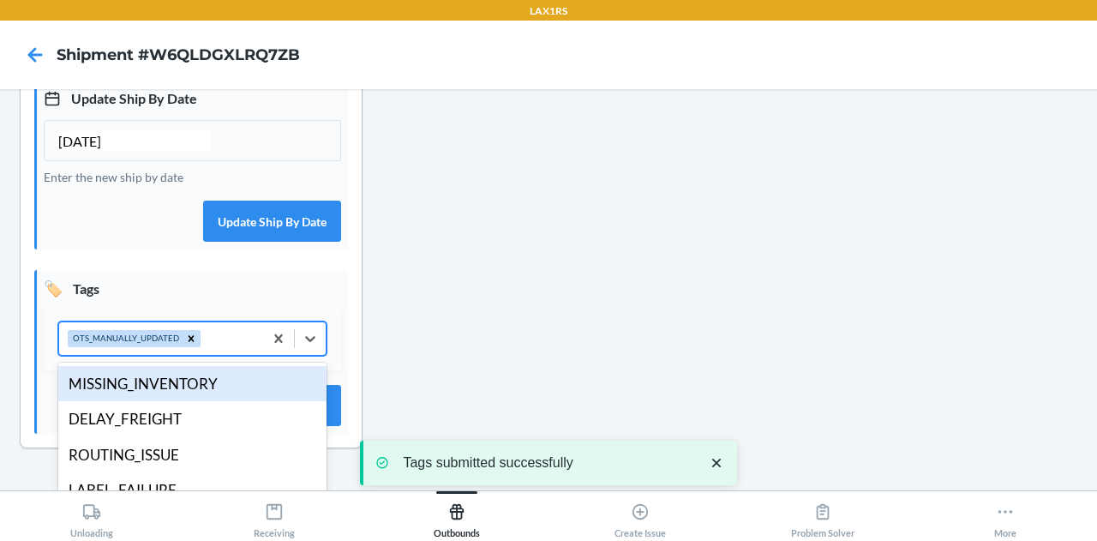
click at [221, 355] on div "OTS_MANUALLY_UPDATED" at bounding box center [161, 338] width 204 height 33
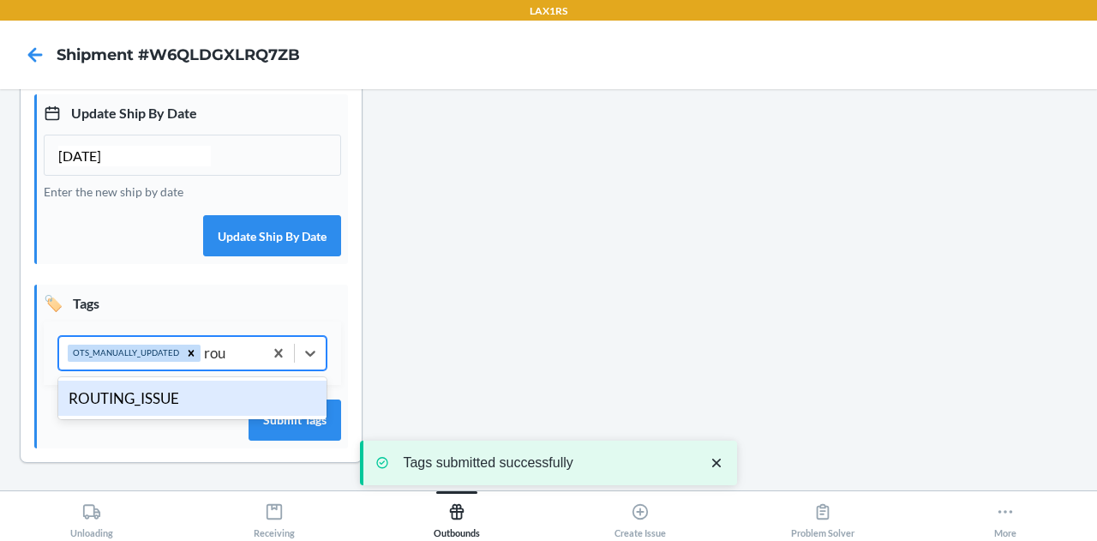
type input "rout"
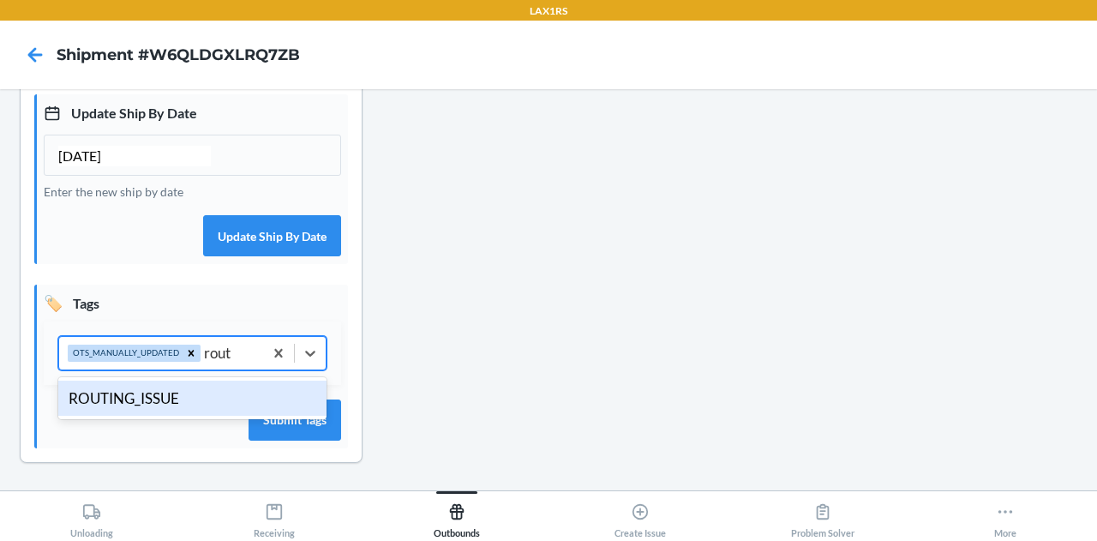
click at [170, 403] on div "ROUTING_ISSUE" at bounding box center [192, 398] width 268 height 36
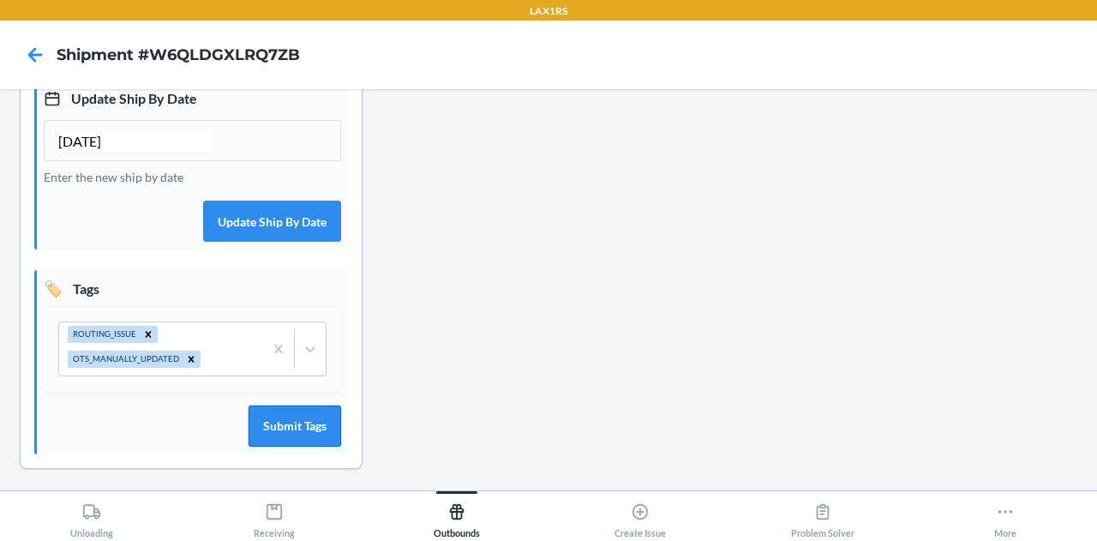
click at [283, 446] on button "Submit Tags" at bounding box center [294, 425] width 93 height 41
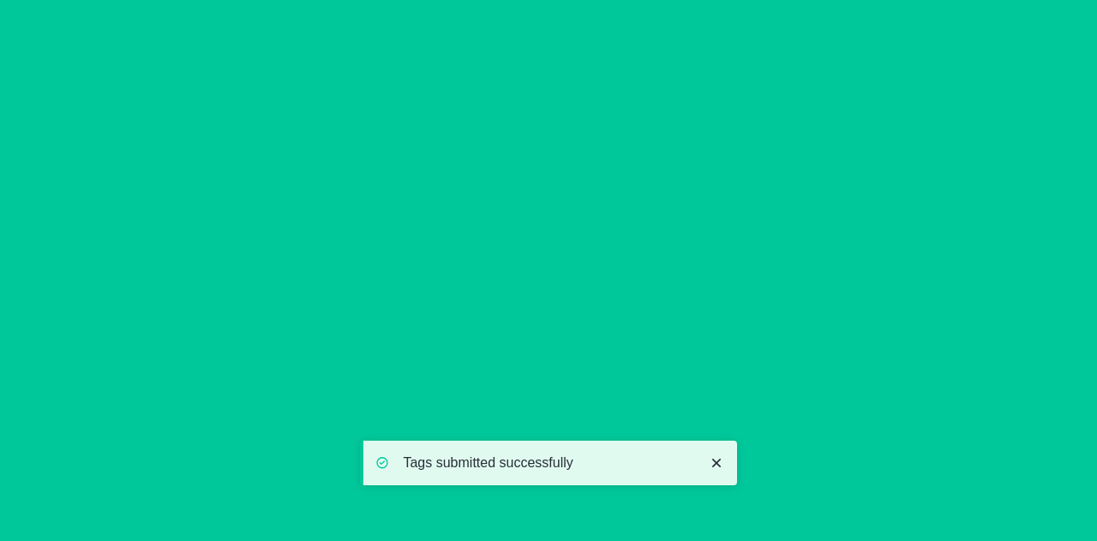
scroll to position [0, 0]
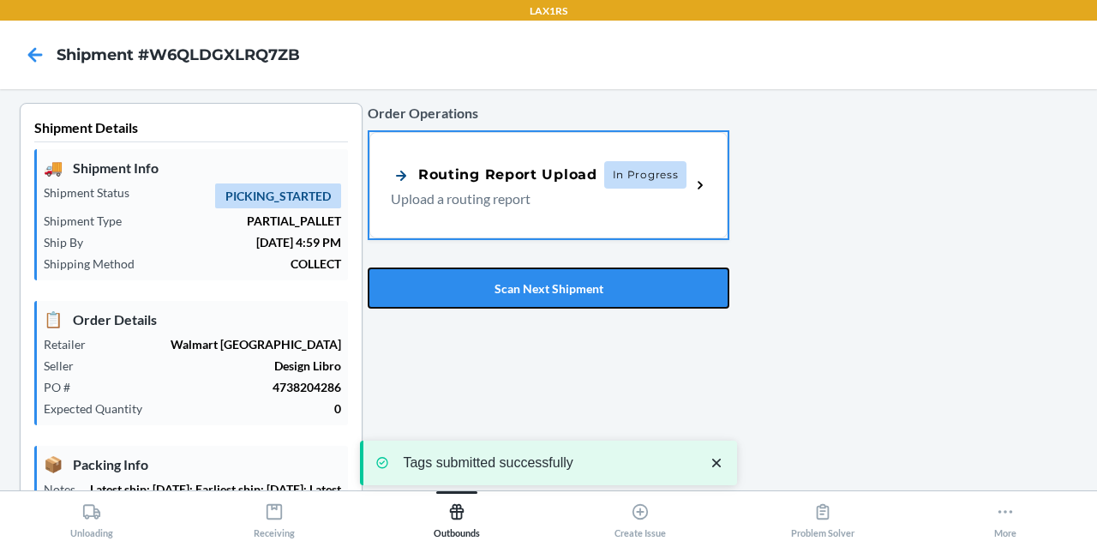
click at [546, 304] on button "Scan Next Shipment" at bounding box center [549, 287] width 362 height 41
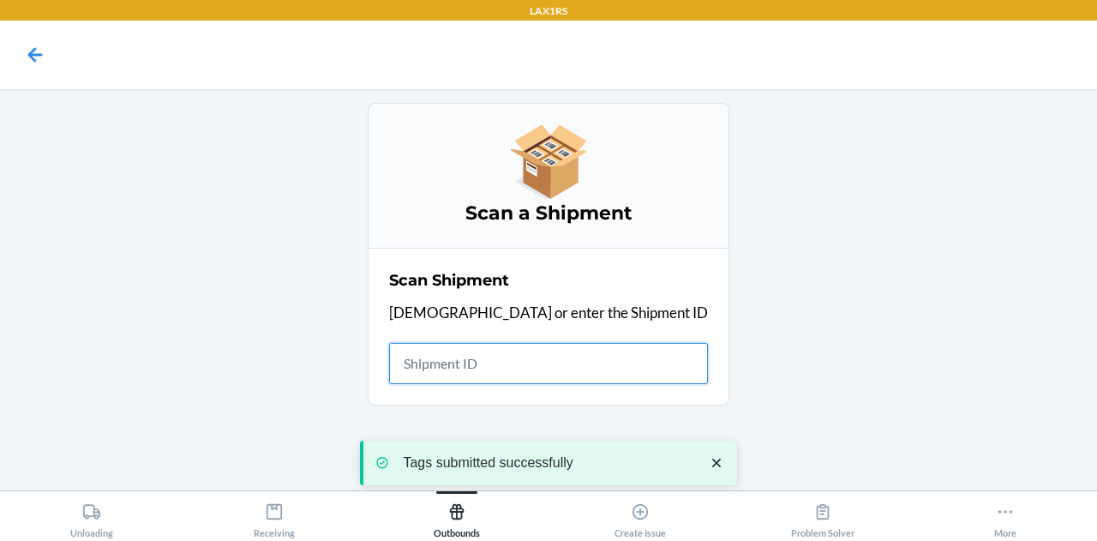
click at [540, 374] on input "text" at bounding box center [548, 363] width 319 height 41
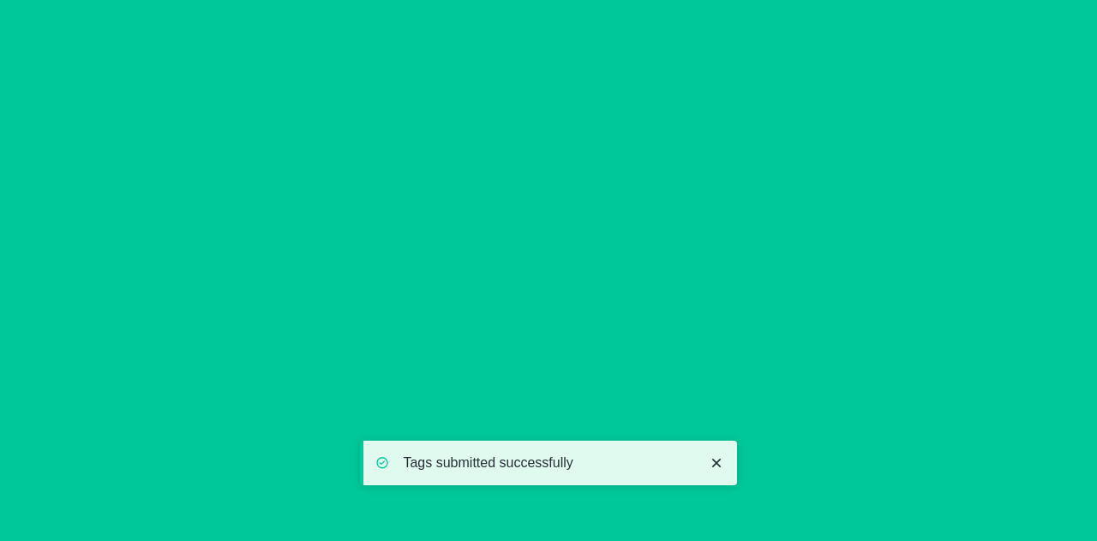
type input "[DATE]"
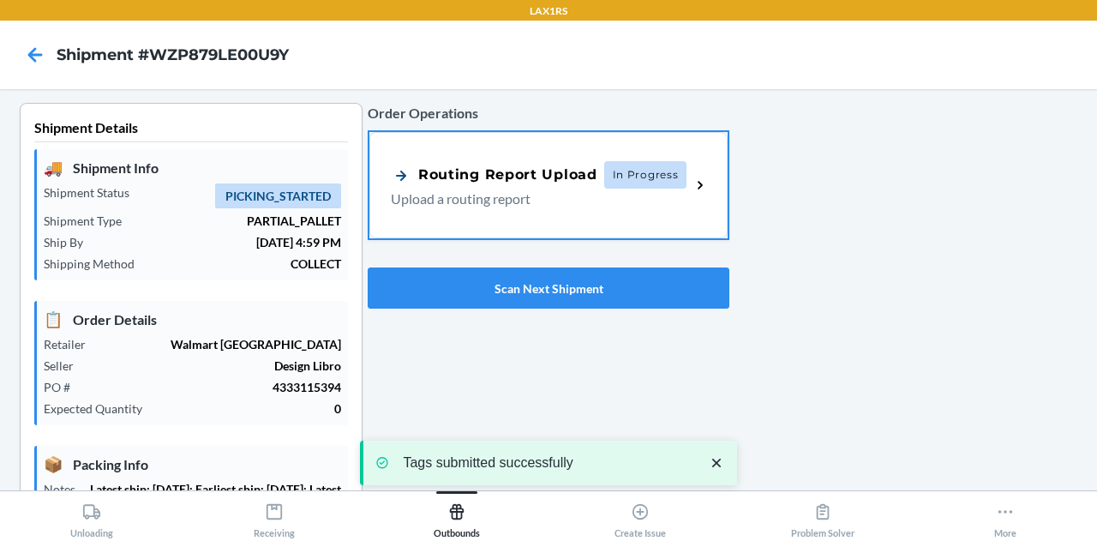
scroll to position [543, 0]
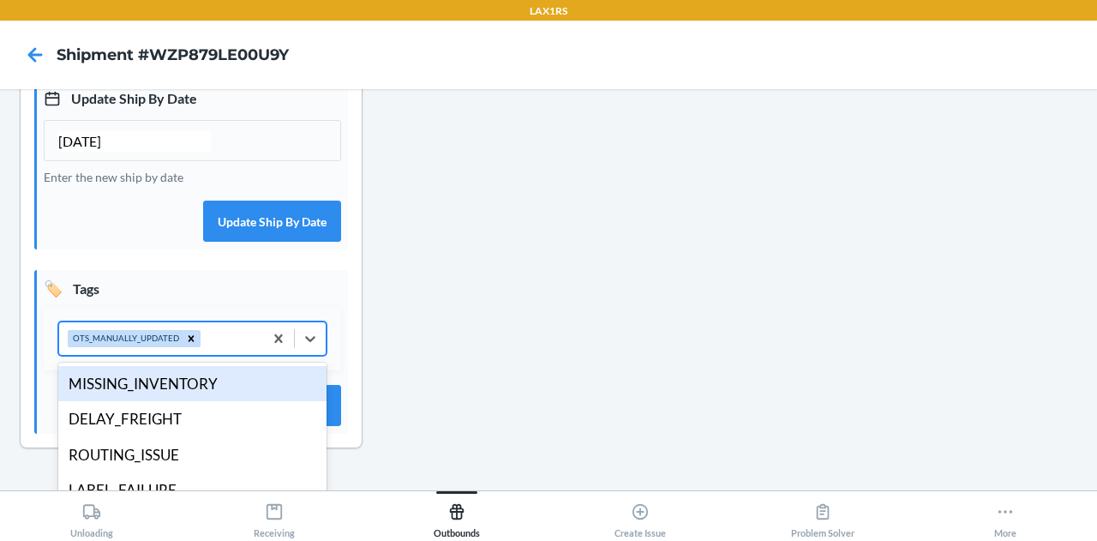
click at [219, 355] on div "OTS_MANUALLY_UPDATED" at bounding box center [161, 338] width 204 height 33
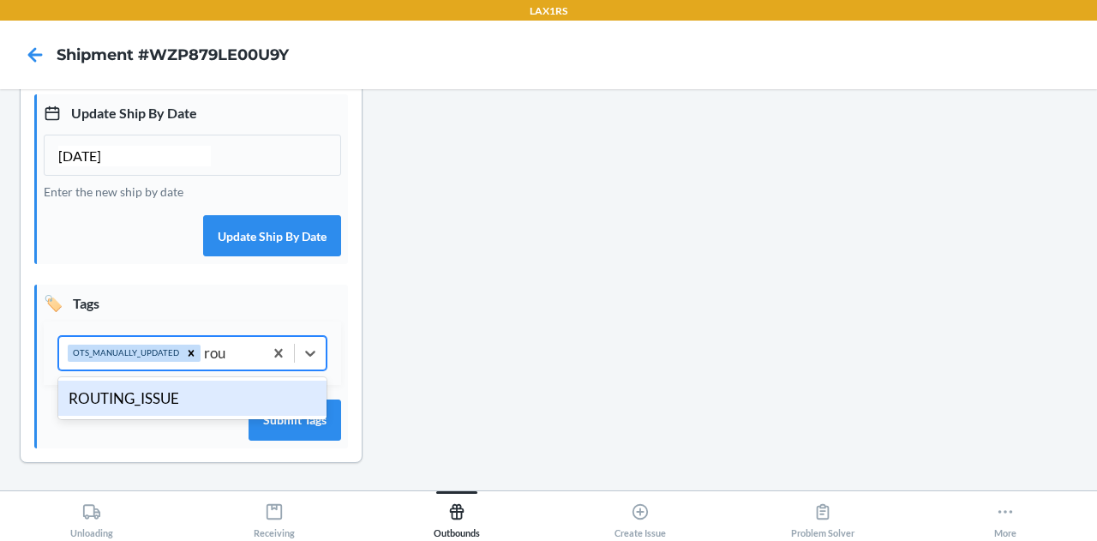
type input "rout"
click at [173, 400] on div "ROUTING_ISSUE" at bounding box center [192, 398] width 268 height 36
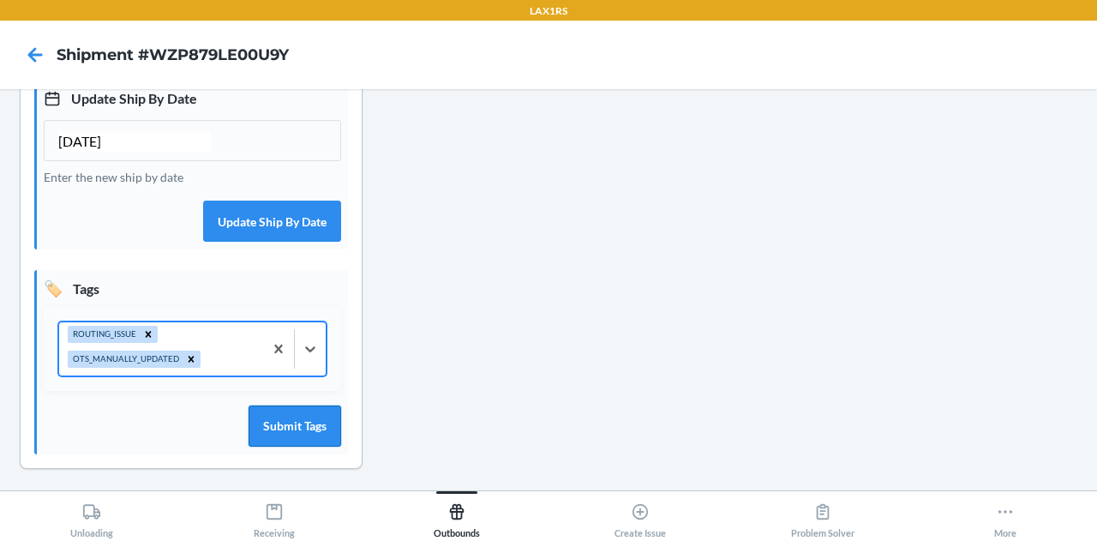
click at [301, 446] on button "Submit Tags" at bounding box center [294, 425] width 93 height 41
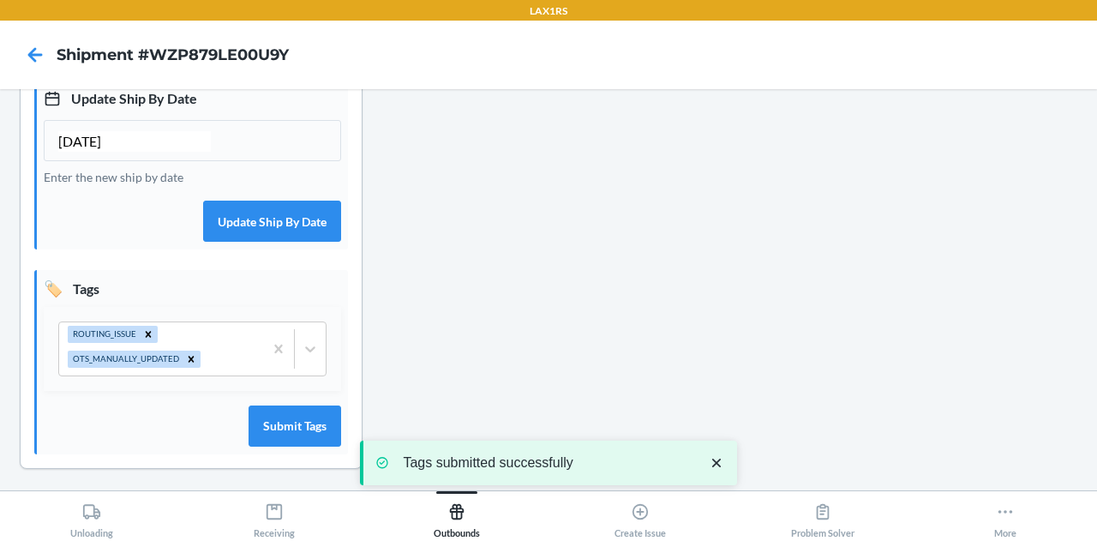
scroll to position [0, 0]
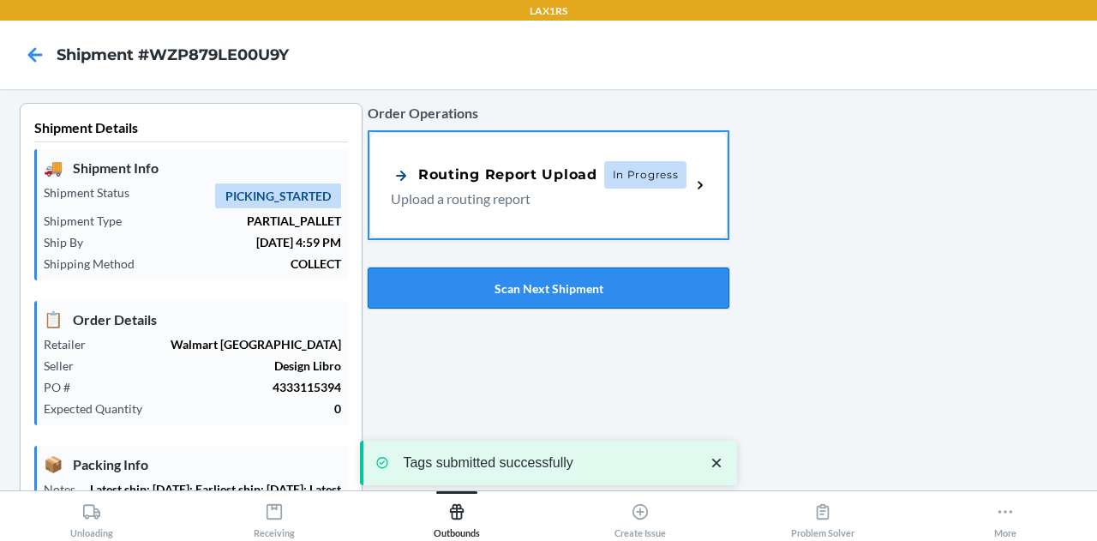
click at [482, 296] on button "Scan Next Shipment" at bounding box center [549, 287] width 362 height 41
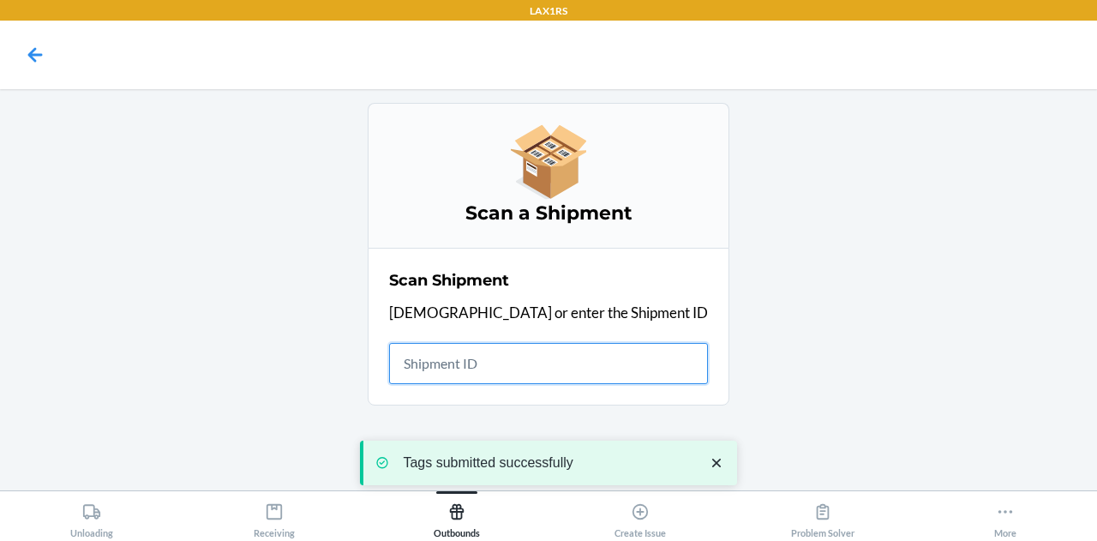
click at [543, 350] on input "text" at bounding box center [548, 363] width 319 height 41
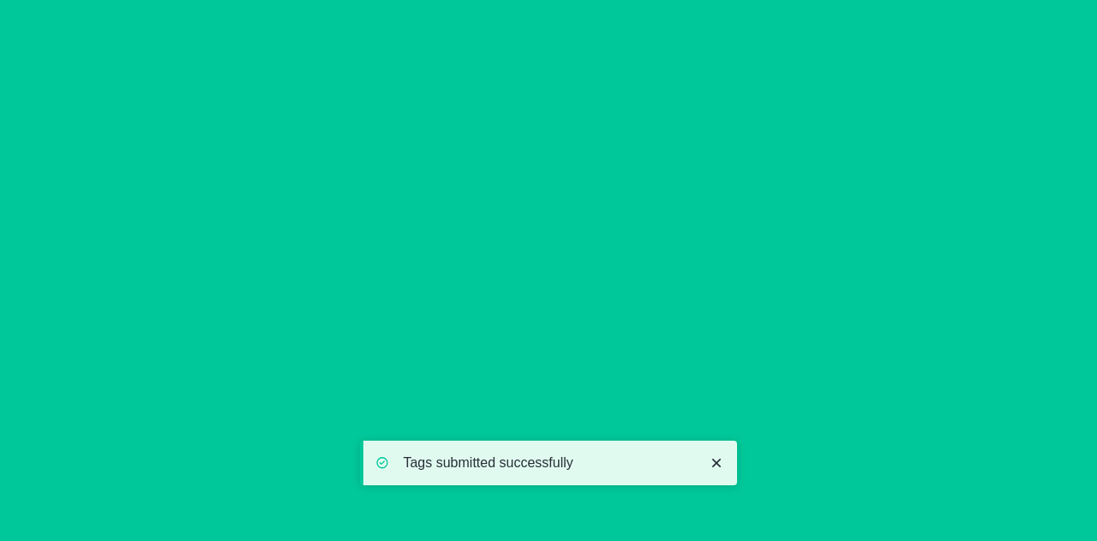
type input "[DATE]"
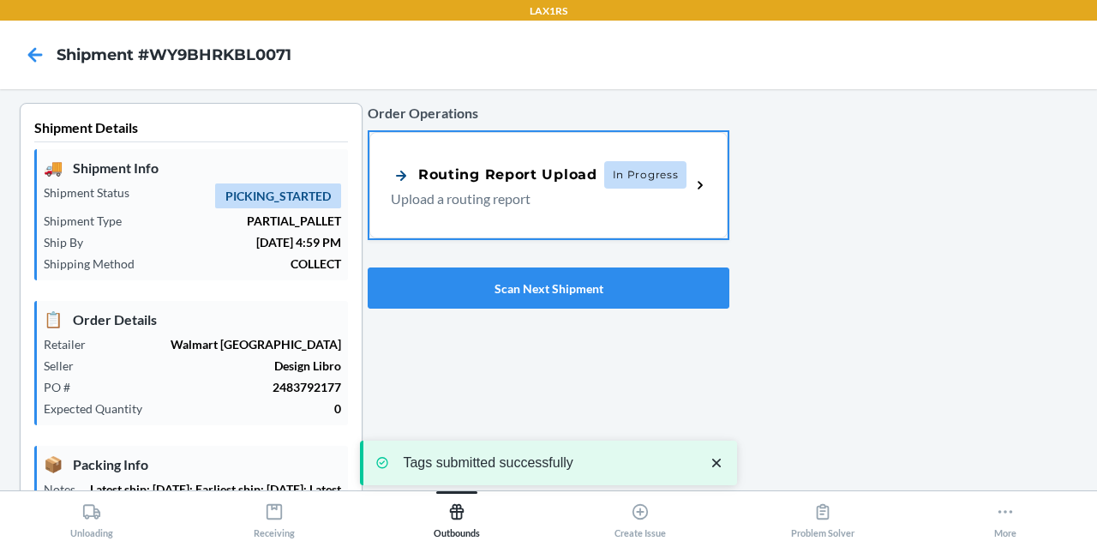
scroll to position [543, 0]
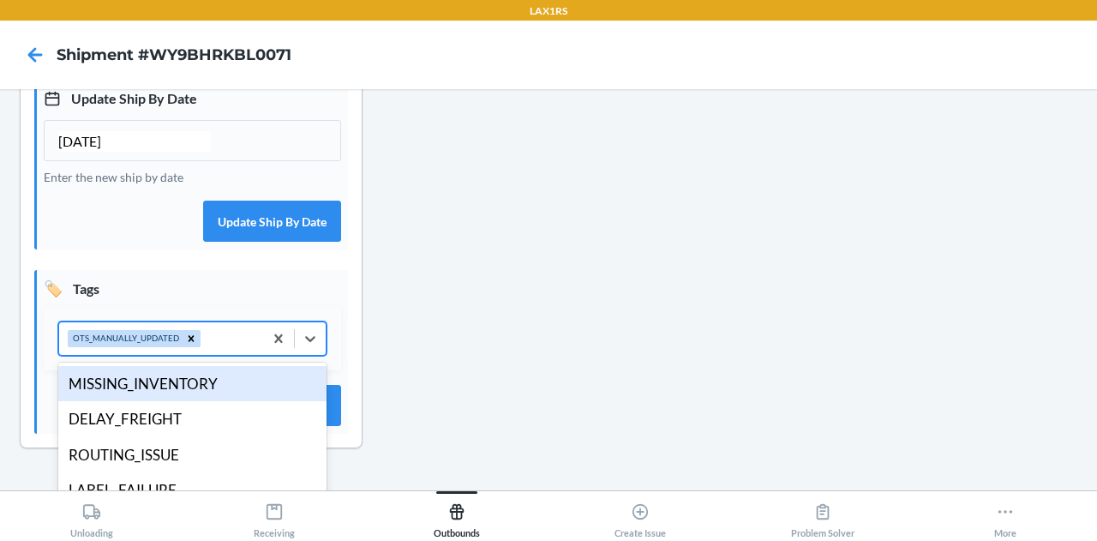
click at [221, 355] on div "OTS_MANUALLY_UPDATED" at bounding box center [161, 338] width 204 height 33
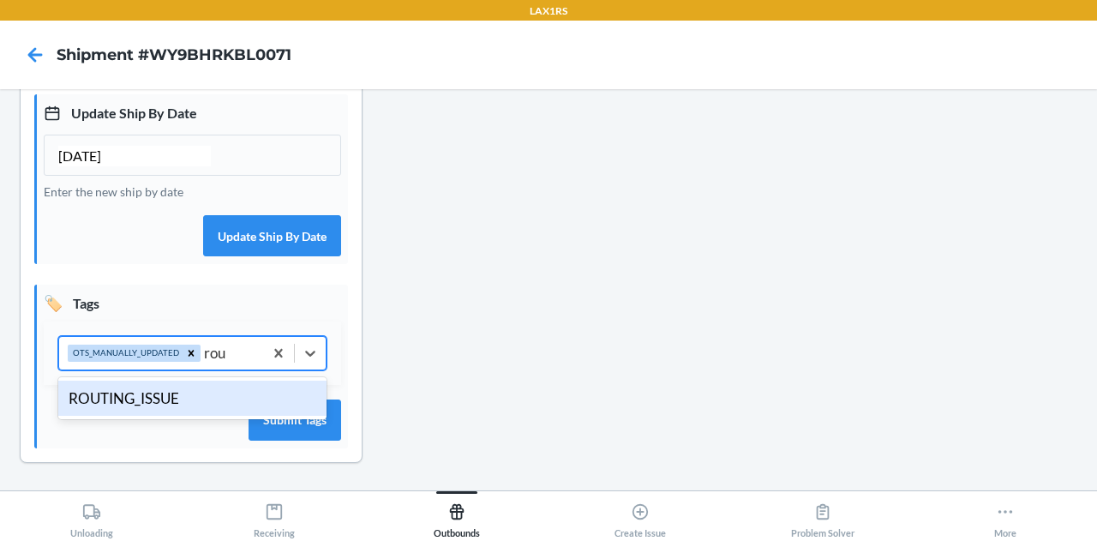
type input "rout"
click at [166, 399] on div "ROUTING_ISSUE" at bounding box center [192, 398] width 268 height 36
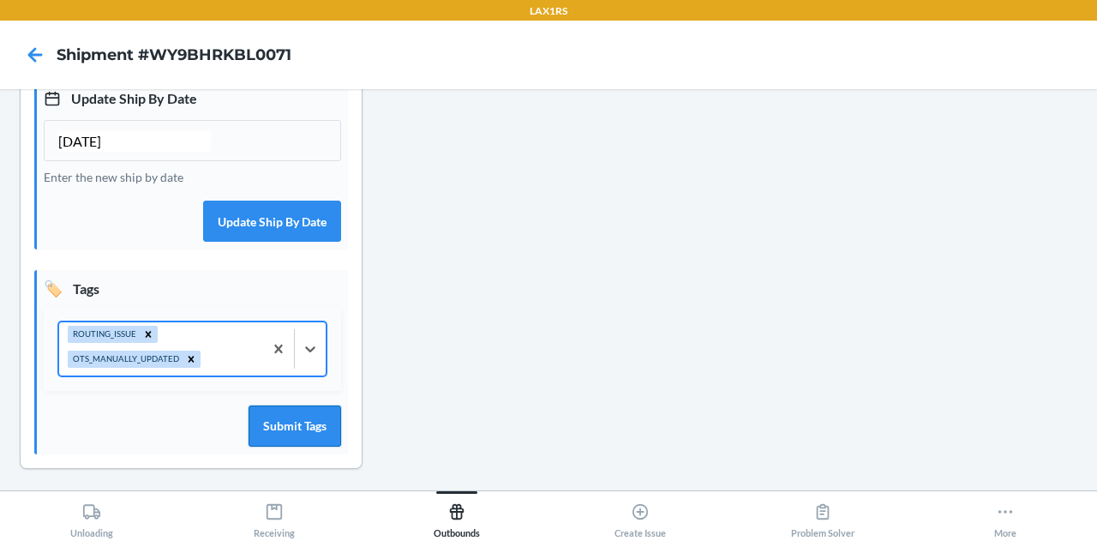
click at [296, 434] on button "Submit Tags" at bounding box center [294, 425] width 93 height 41
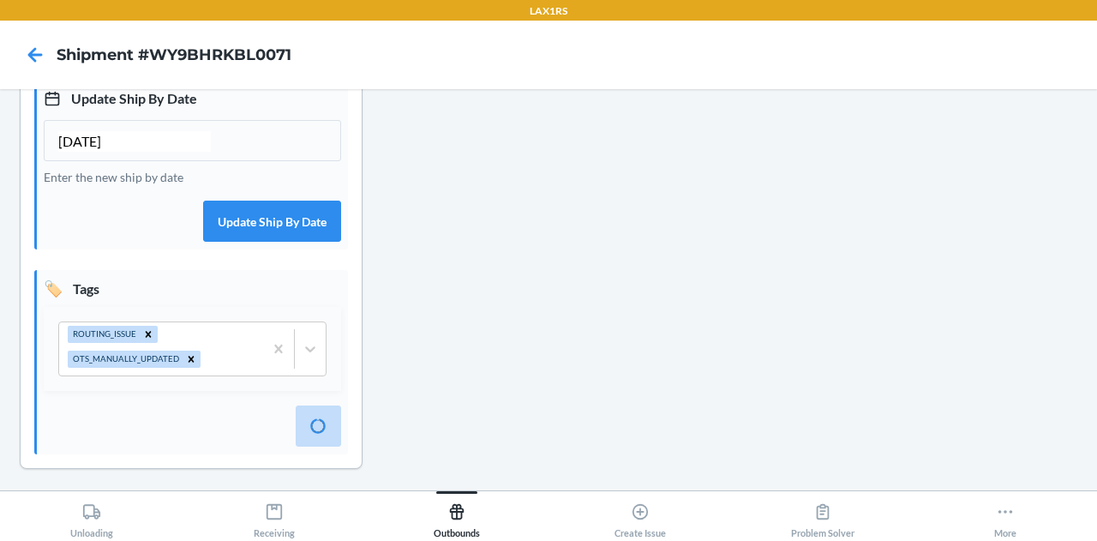
scroll to position [0, 0]
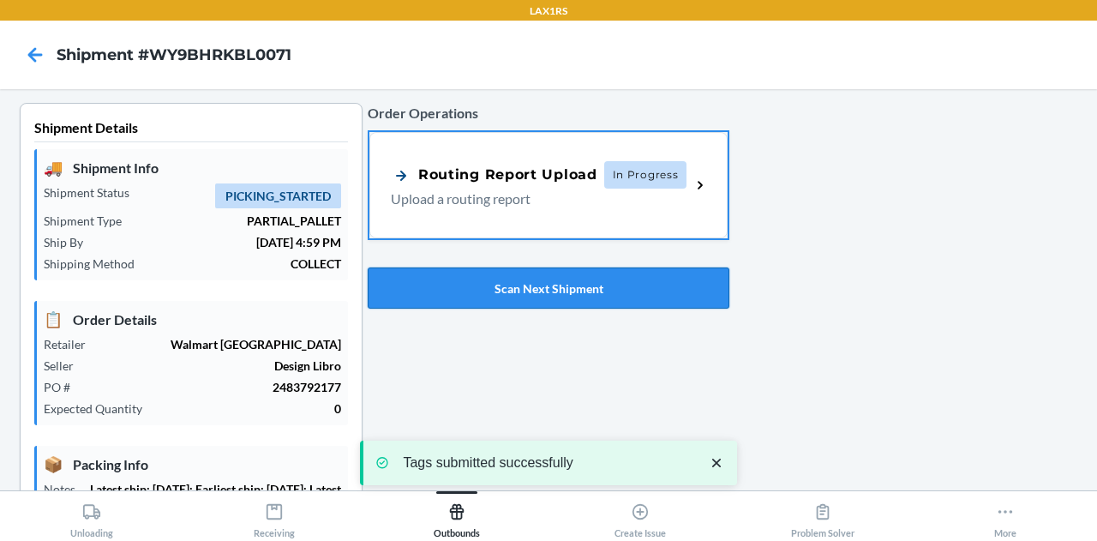
click at [536, 286] on button "Scan Next Shipment" at bounding box center [549, 287] width 362 height 41
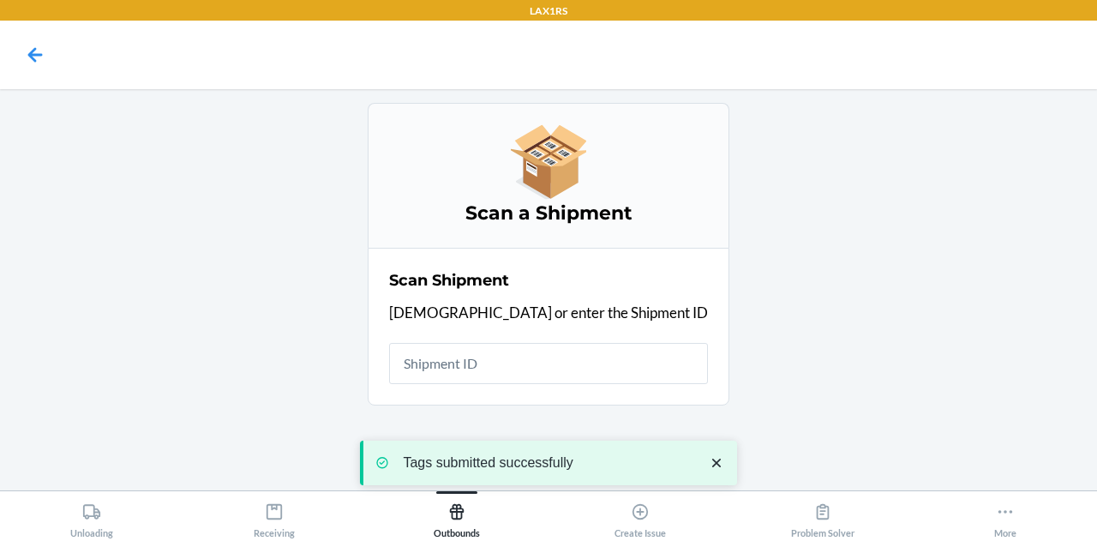
click at [547, 64] on nav at bounding box center [548, 55] width 1097 height 69
click at [551, 350] on input "text" at bounding box center [548, 363] width 319 height 41
click at [720, 457] on icon "close toast" at bounding box center [716, 462] width 17 height 17
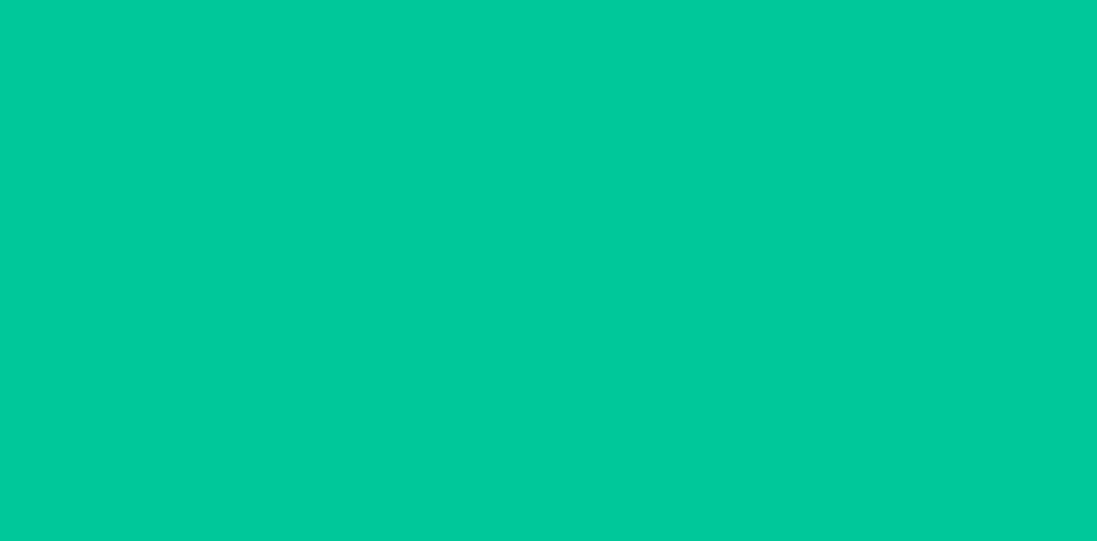
type input "[DATE]"
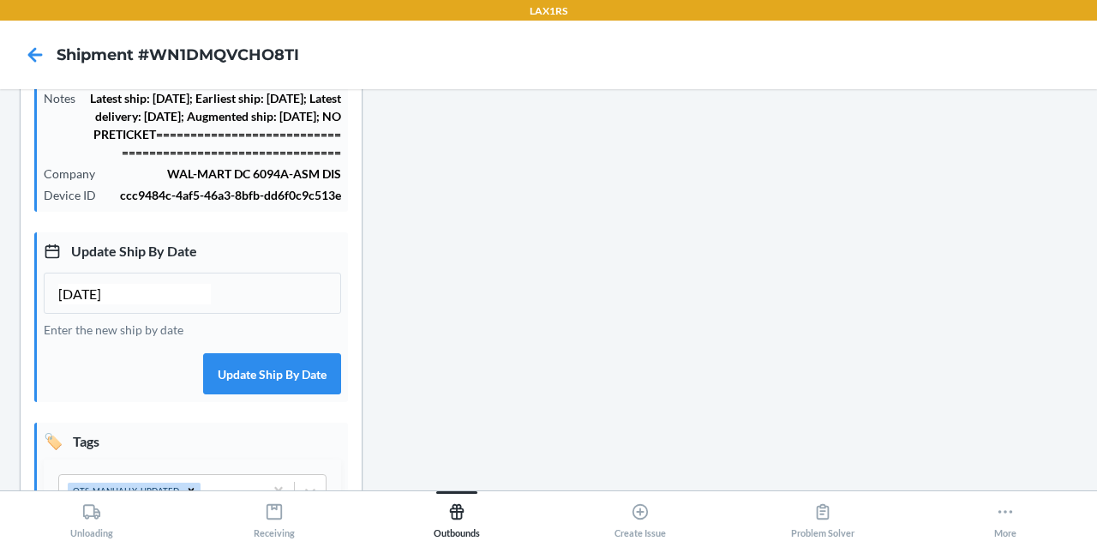
scroll to position [543, 0]
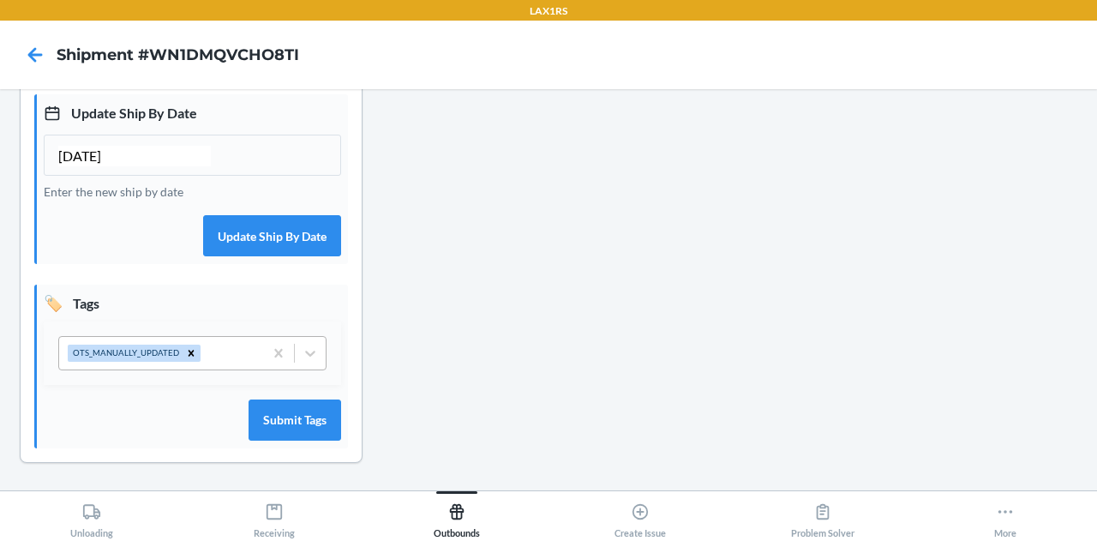
click at [221, 359] on div "OTS_MANUALLY_UPDATED" at bounding box center [161, 353] width 204 height 33
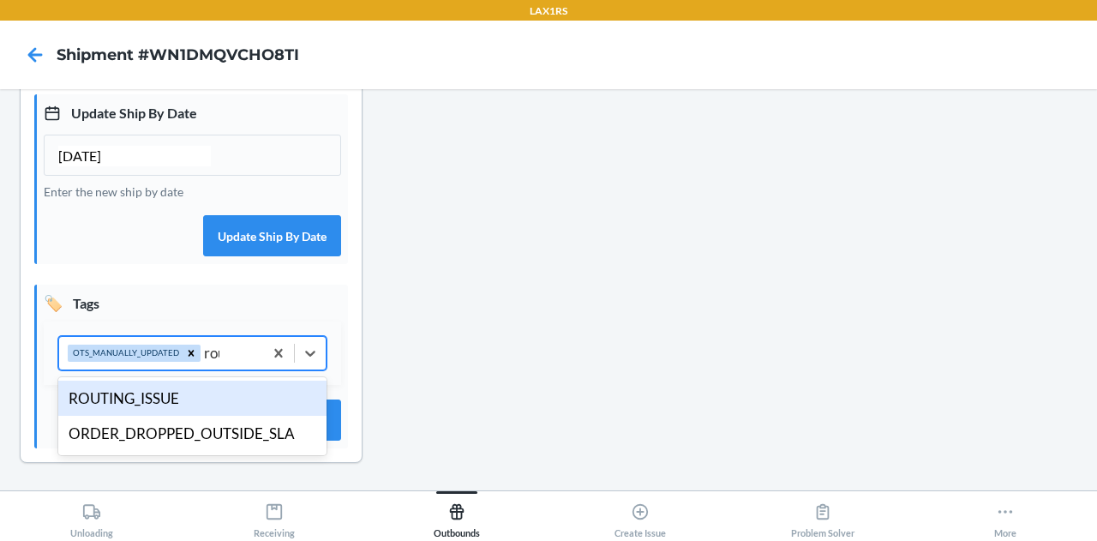
type input "rout"
click at [166, 393] on div "ROUTING_ISSUE" at bounding box center [192, 398] width 268 height 36
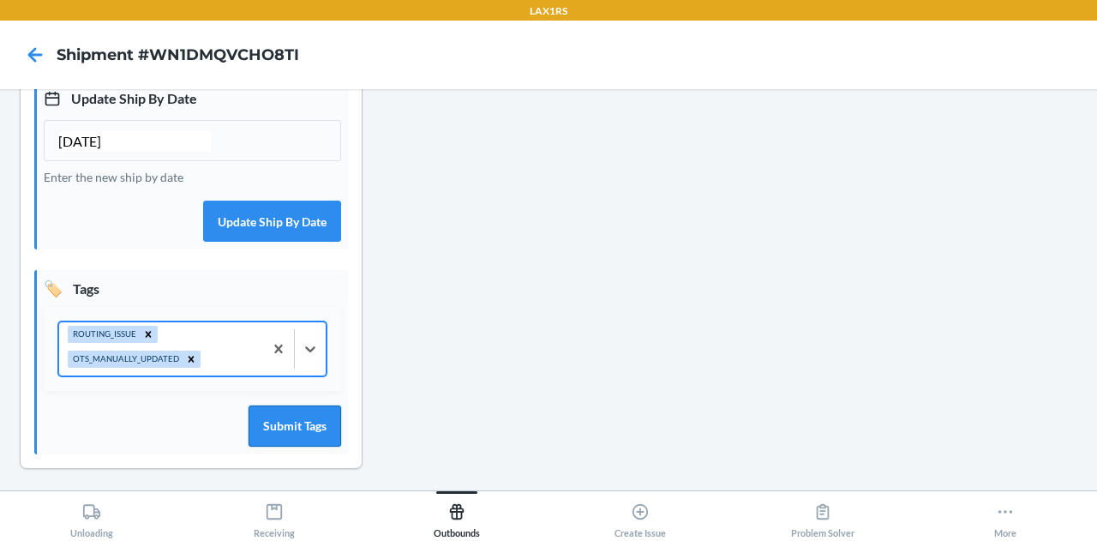
click at [290, 446] on button "Submit Tags" at bounding box center [294, 425] width 93 height 41
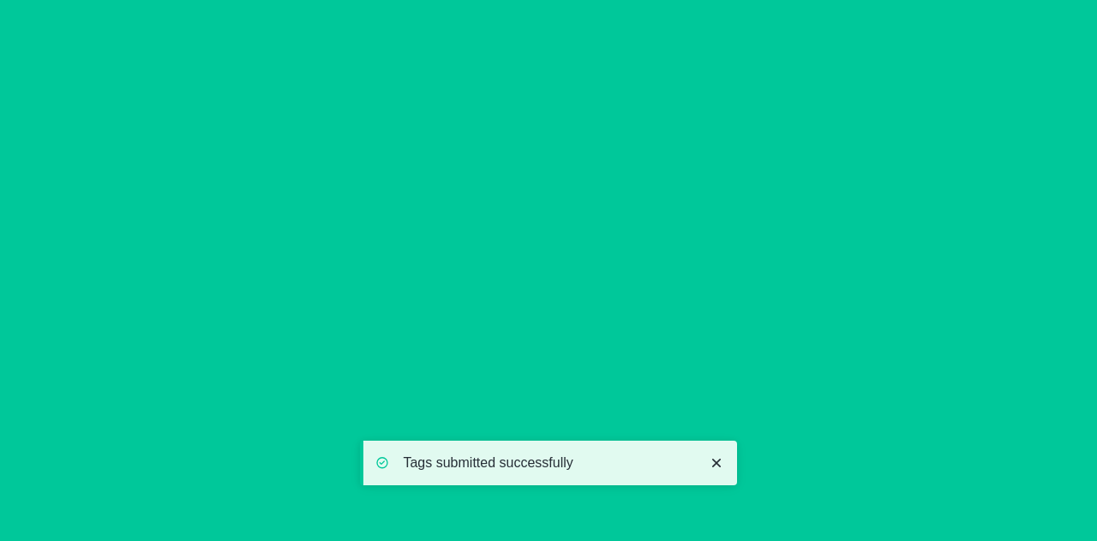
scroll to position [0, 0]
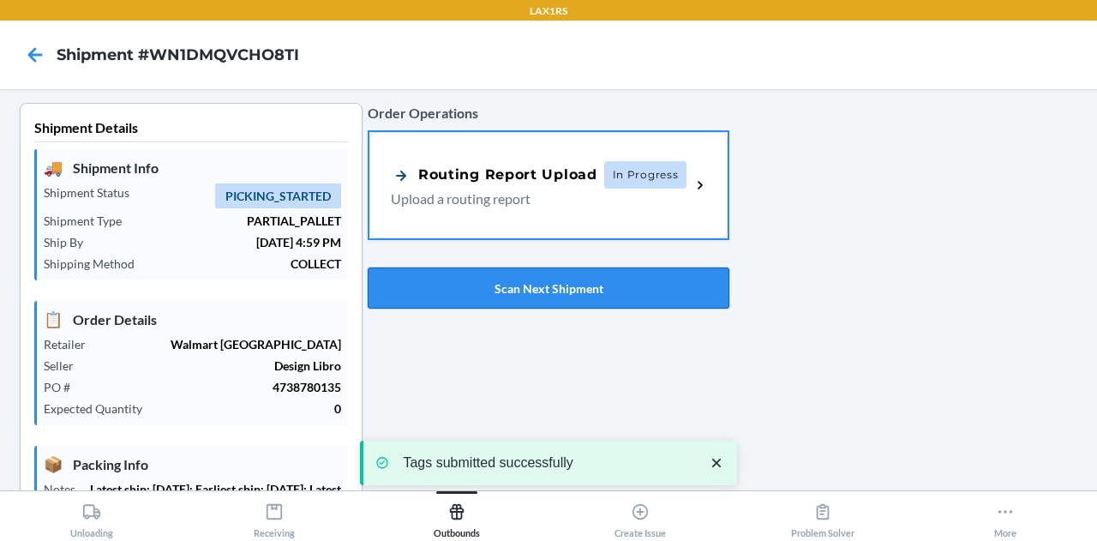
click at [482, 278] on button "Scan Next Shipment" at bounding box center [549, 287] width 362 height 41
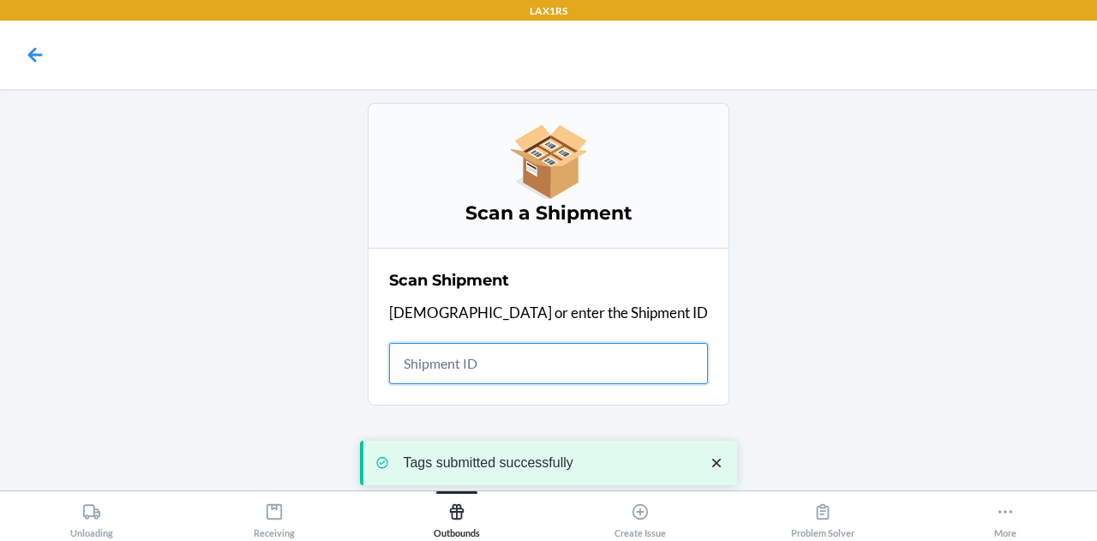
click at [559, 372] on input "text" at bounding box center [548, 363] width 319 height 41
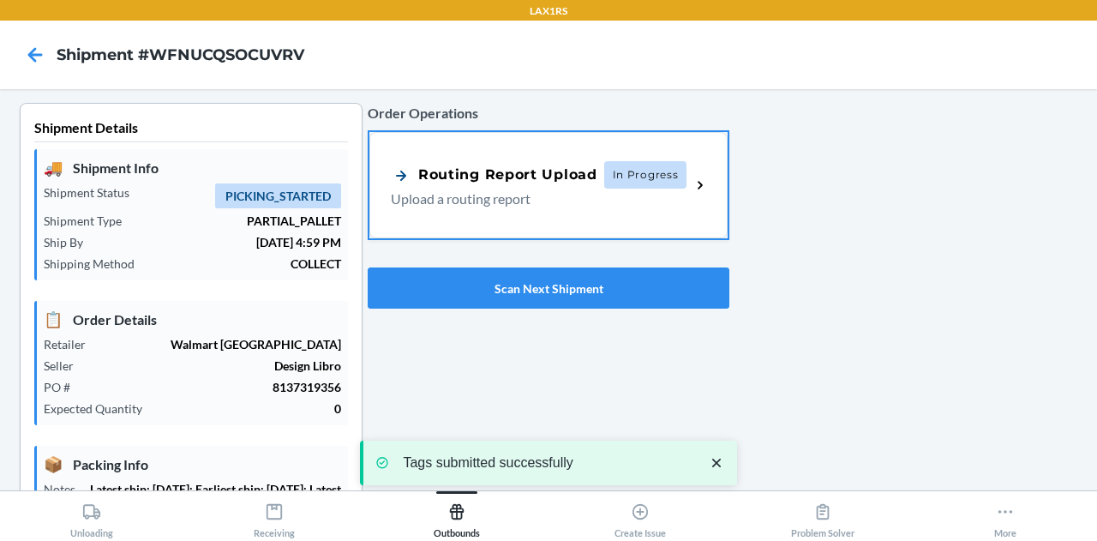
type input "[DATE]"
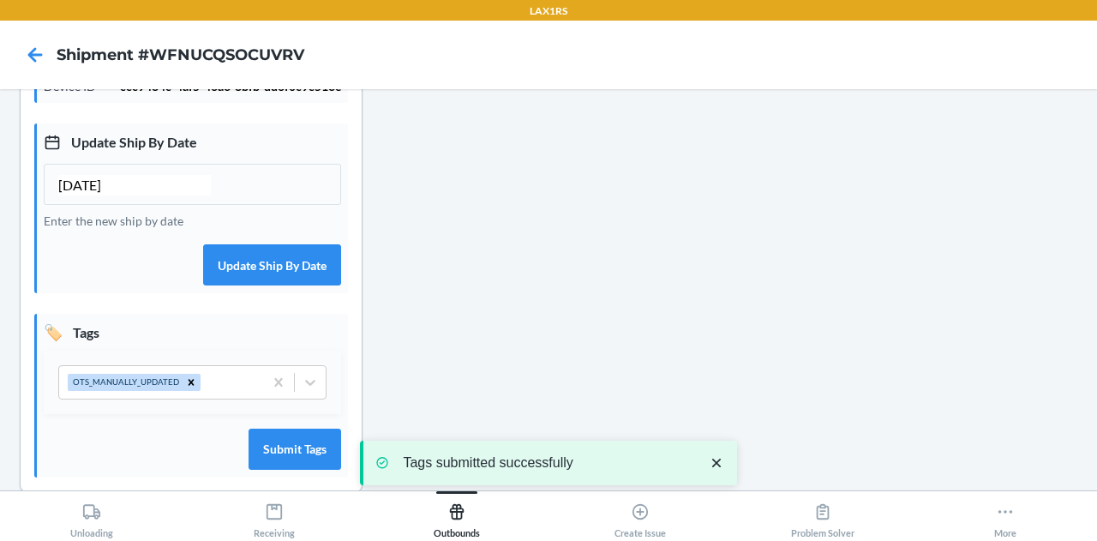
scroll to position [543, 0]
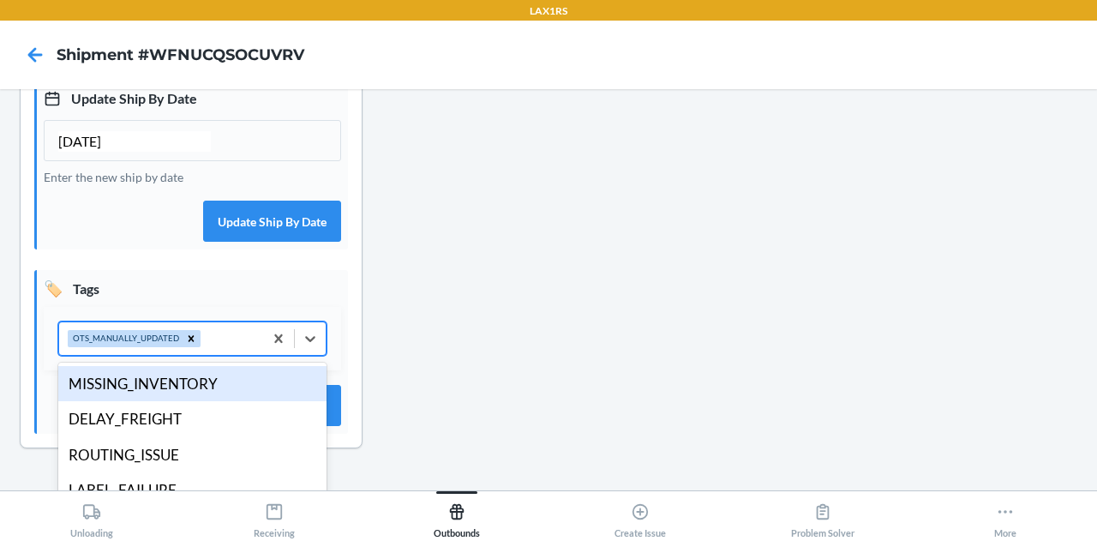
click at [214, 355] on div "OTS_MANUALLY_UPDATED" at bounding box center [161, 338] width 204 height 33
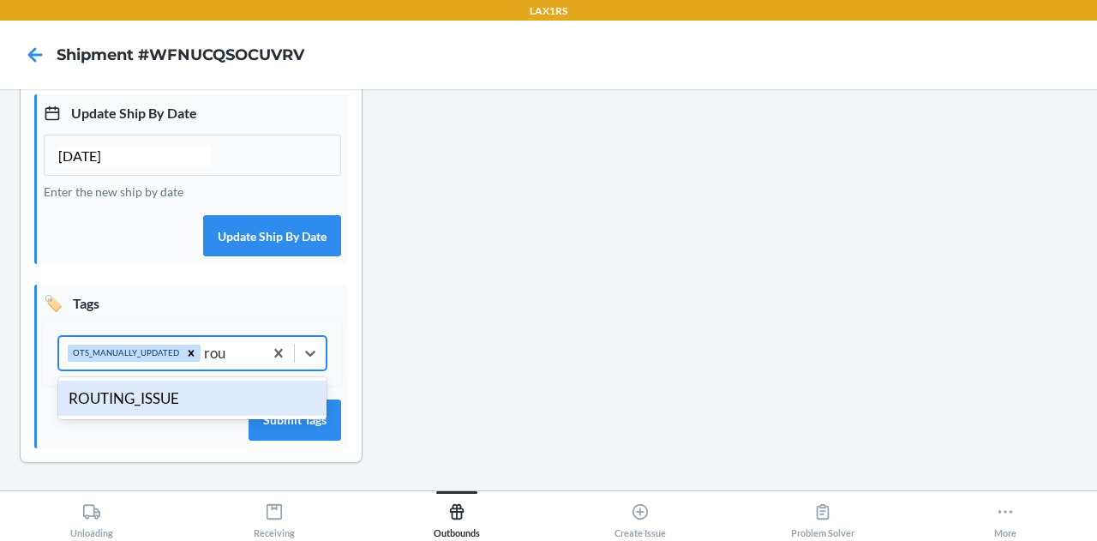
type input "rout"
click at [176, 393] on div "ROUTING_ISSUE" at bounding box center [192, 398] width 268 height 36
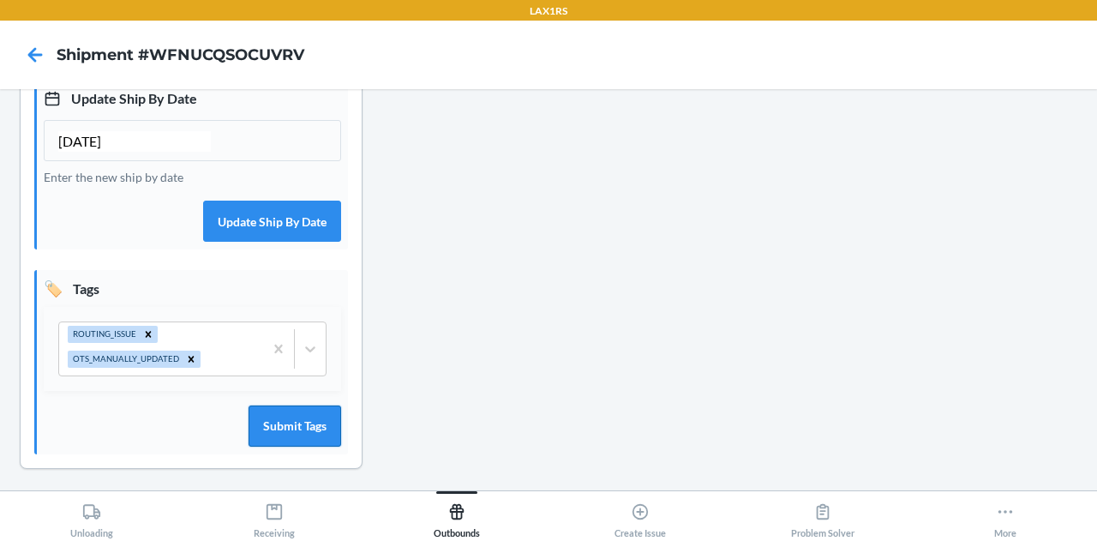
click at [302, 446] on button "Submit Tags" at bounding box center [294, 425] width 93 height 41
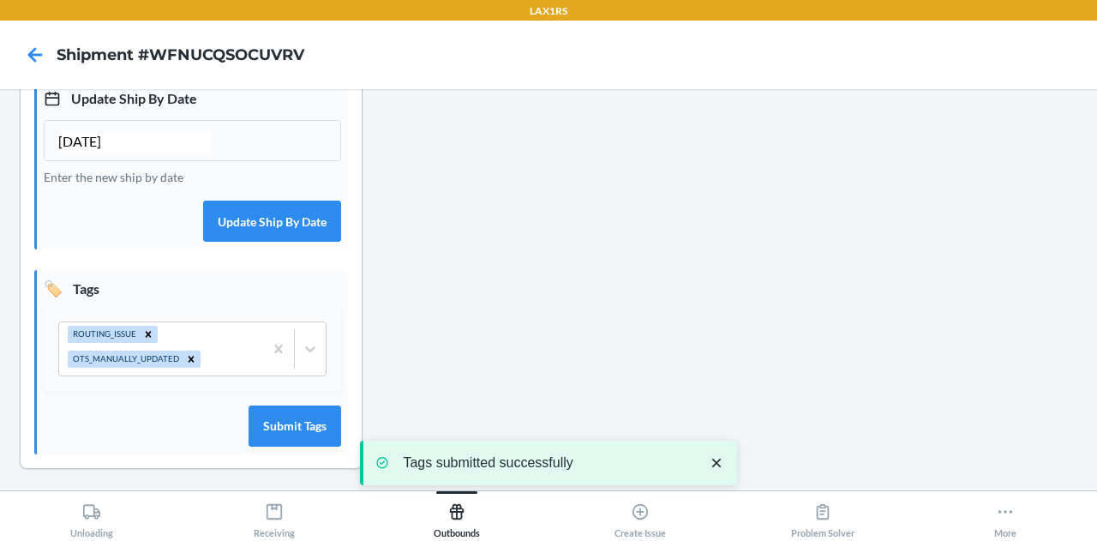
drag, startPoint x: 495, startPoint y: 98, endPoint x: 481, endPoint y: 215, distance: 118.2
click at [481, 215] on div "Order Operations Routing Report Upload In Progress Upload a routing report Scan…" at bounding box center [549, 28] width 362 height 936
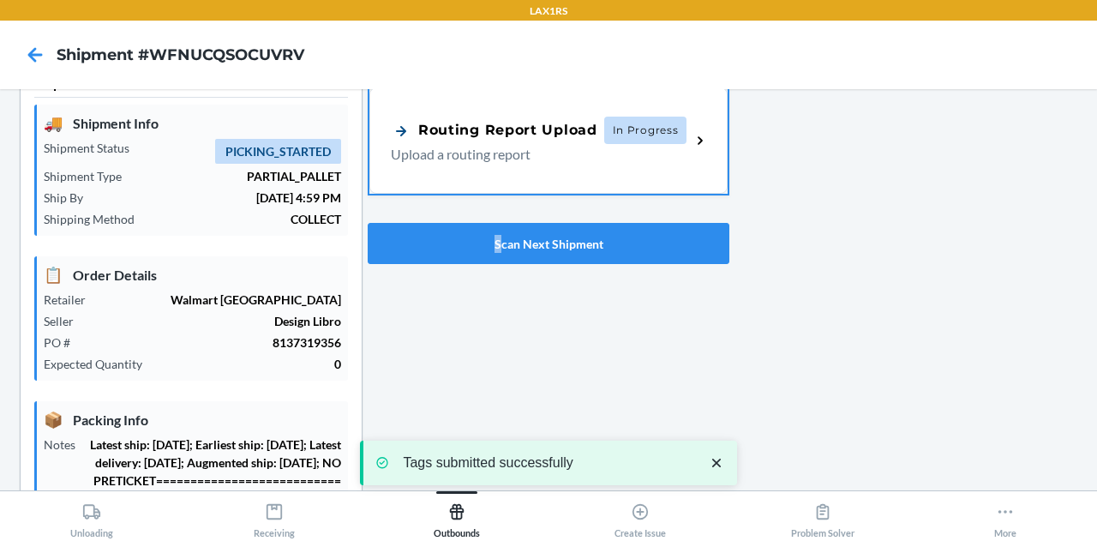
scroll to position [0, 0]
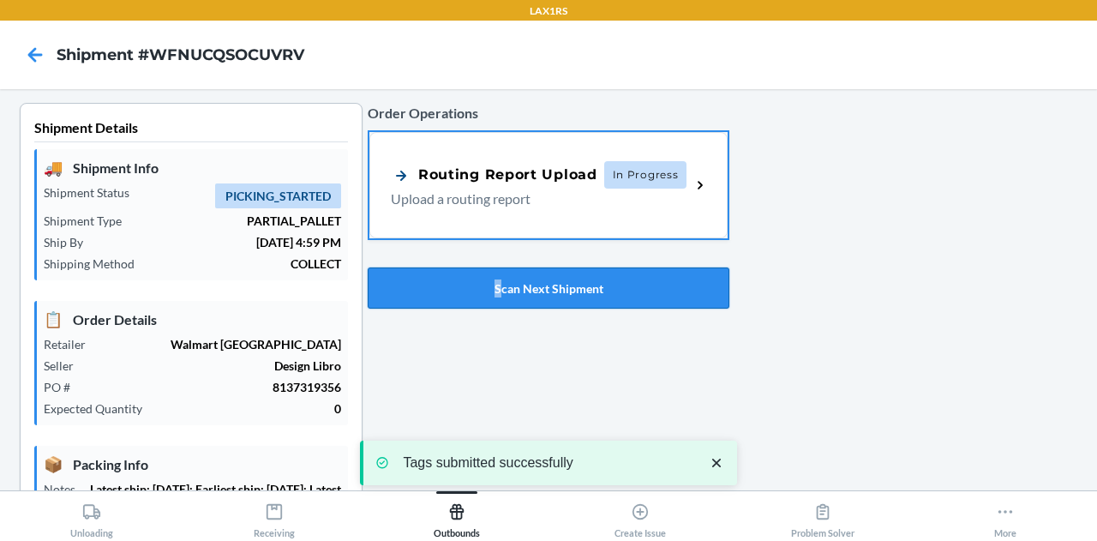
click at [571, 297] on button "Scan Next Shipment" at bounding box center [549, 287] width 362 height 41
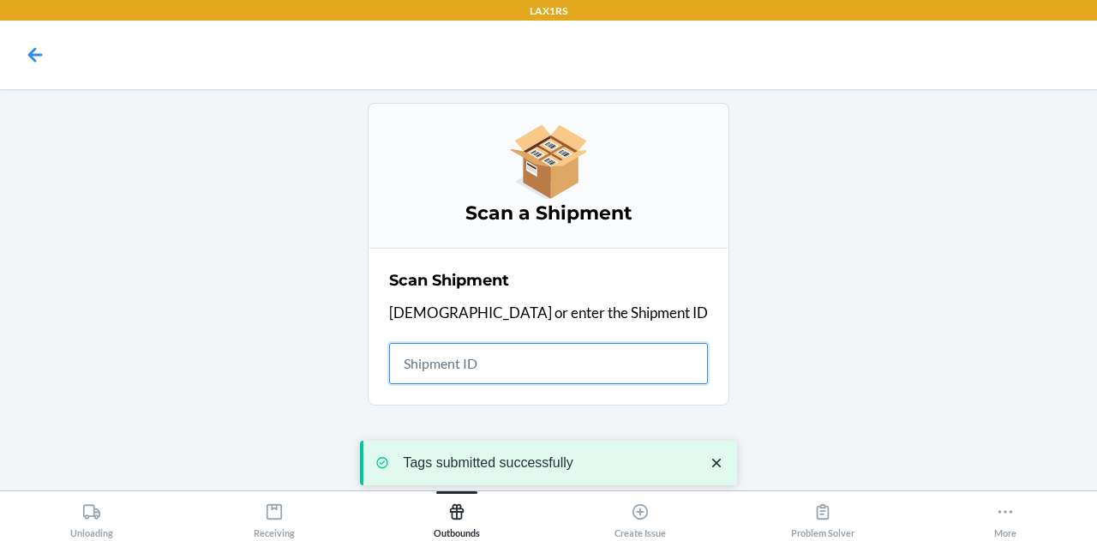
click at [523, 362] on input "text" at bounding box center [548, 363] width 319 height 41
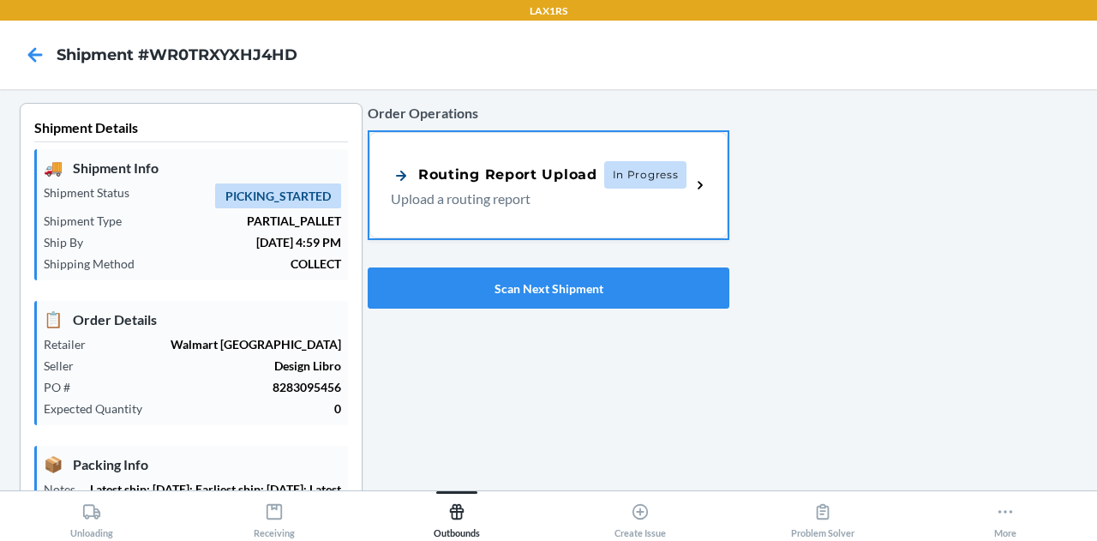
type input "[DATE]"
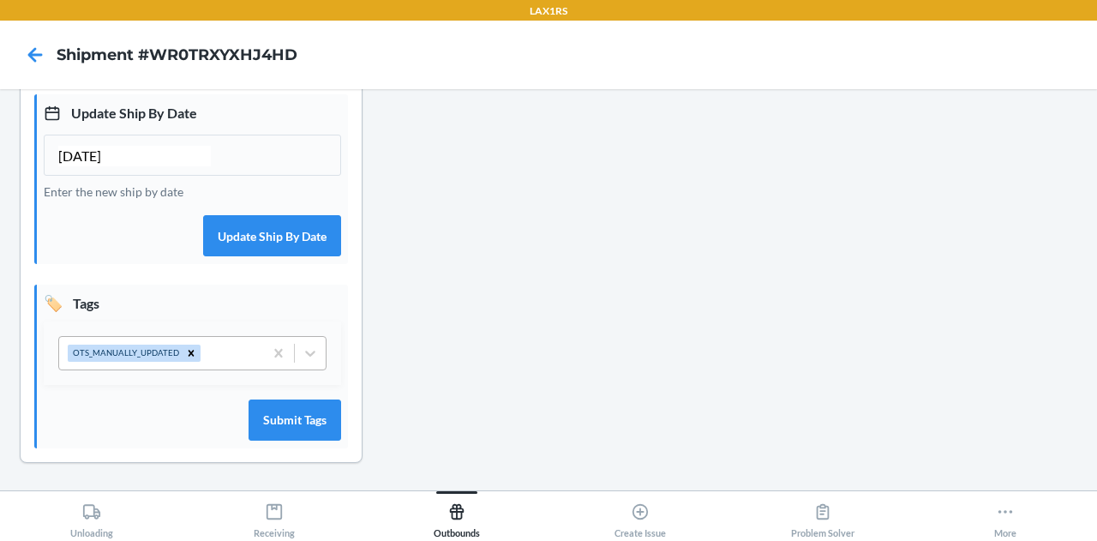
click at [212, 348] on div "OTS_MANUALLY_UPDATED" at bounding box center [161, 353] width 204 height 33
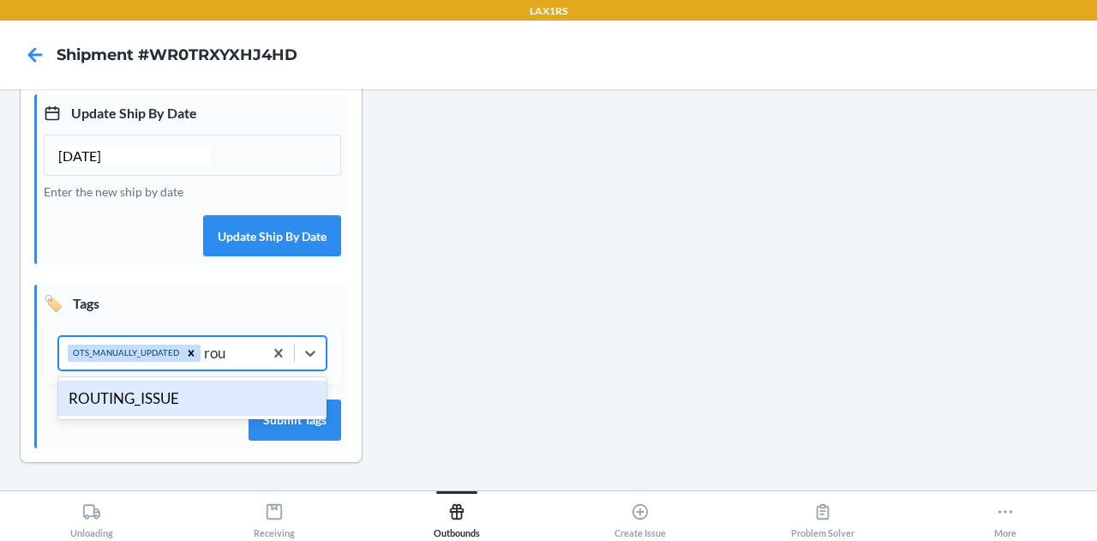
type input "rout"
click at [175, 399] on div "ROUTING_ISSUE" at bounding box center [192, 398] width 268 height 36
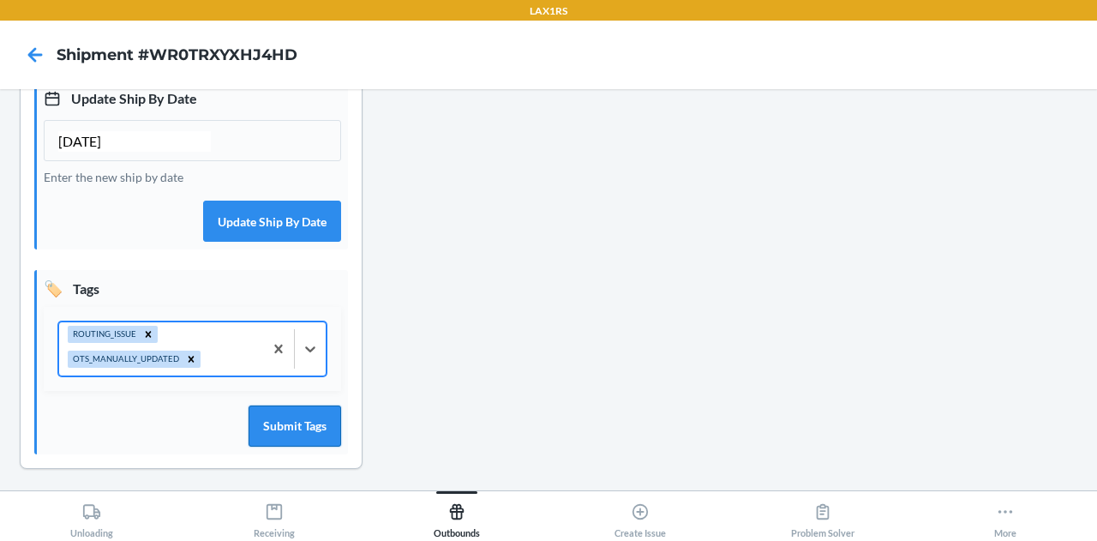
click at [276, 441] on button "Submit Tags" at bounding box center [294, 425] width 93 height 41
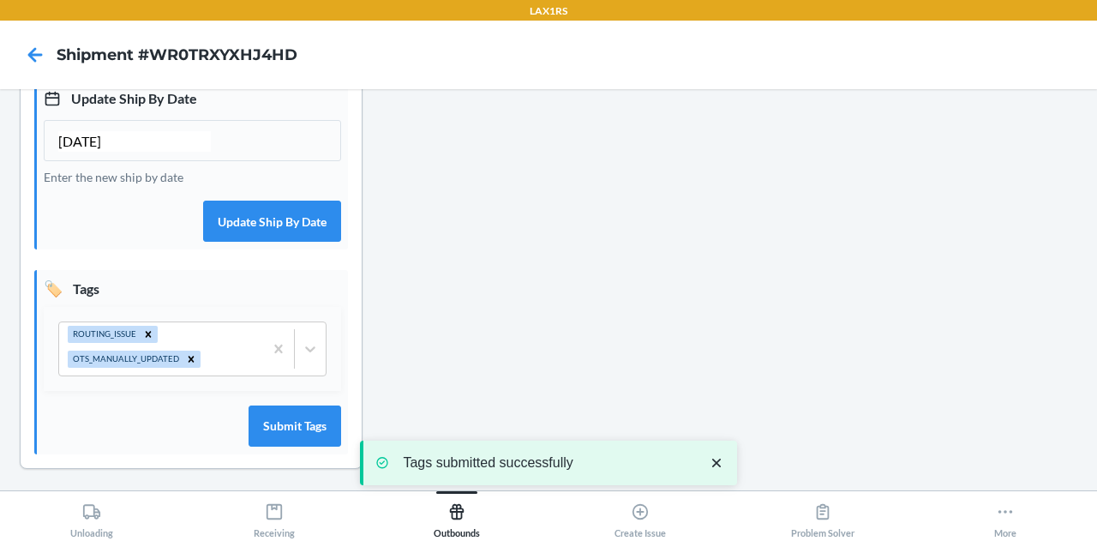
scroll to position [0, 0]
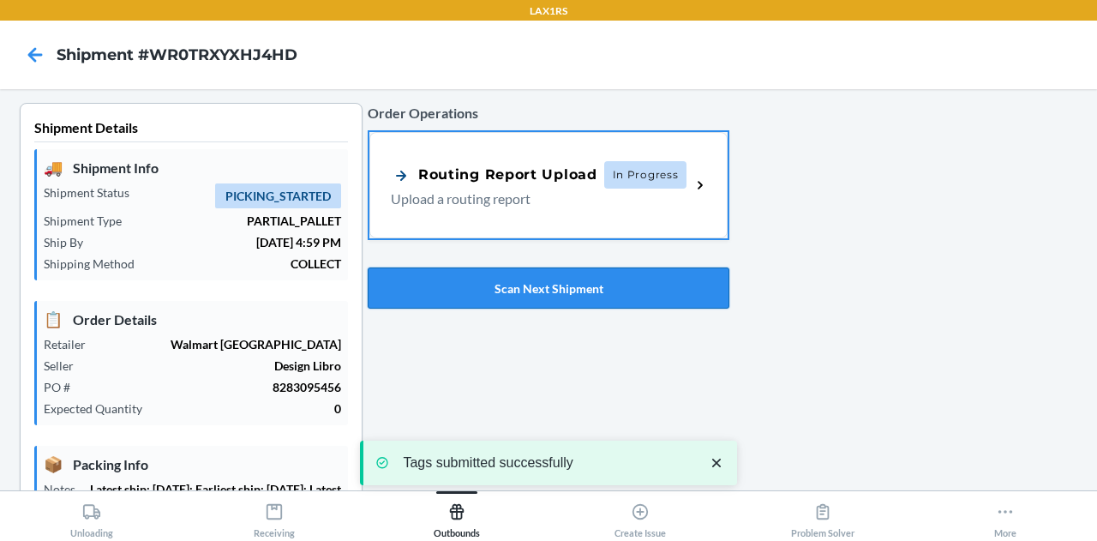
click at [515, 289] on button "Scan Next Shipment" at bounding box center [549, 287] width 362 height 41
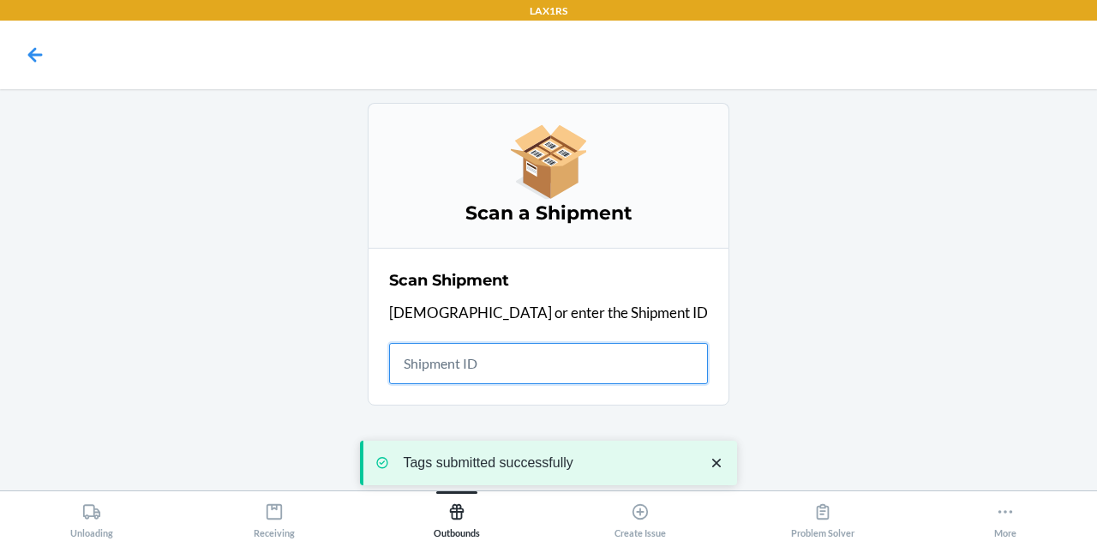
click at [538, 356] on input "text" at bounding box center [548, 363] width 319 height 41
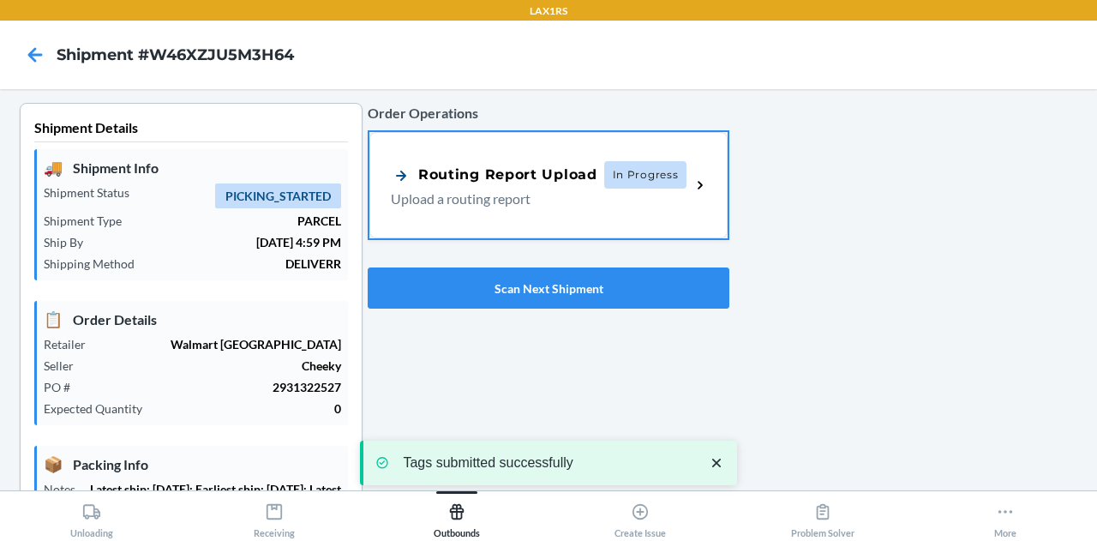
type input "[DATE]"
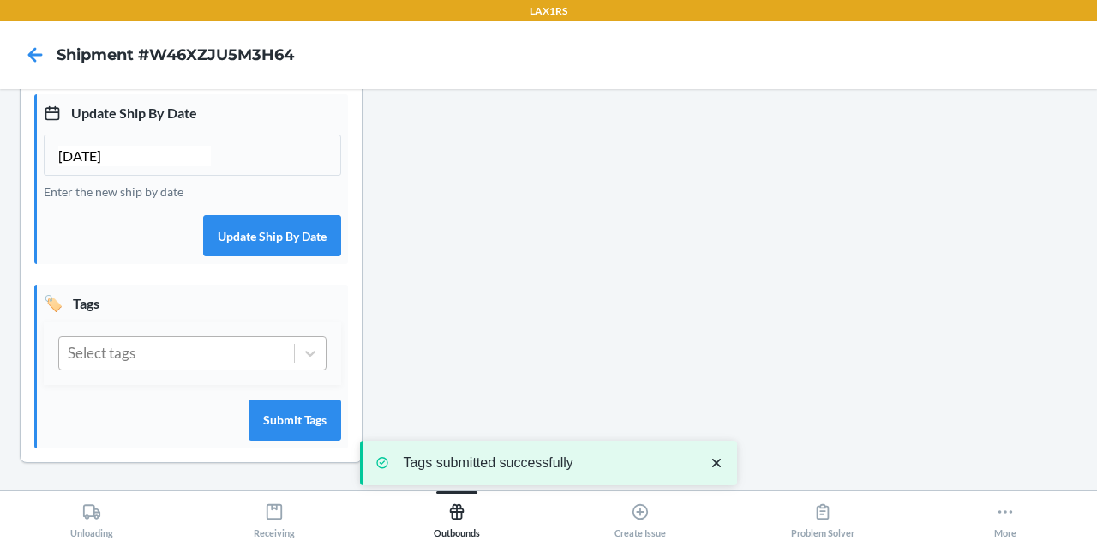
click at [180, 368] on div "Select tags" at bounding box center [176, 353] width 235 height 33
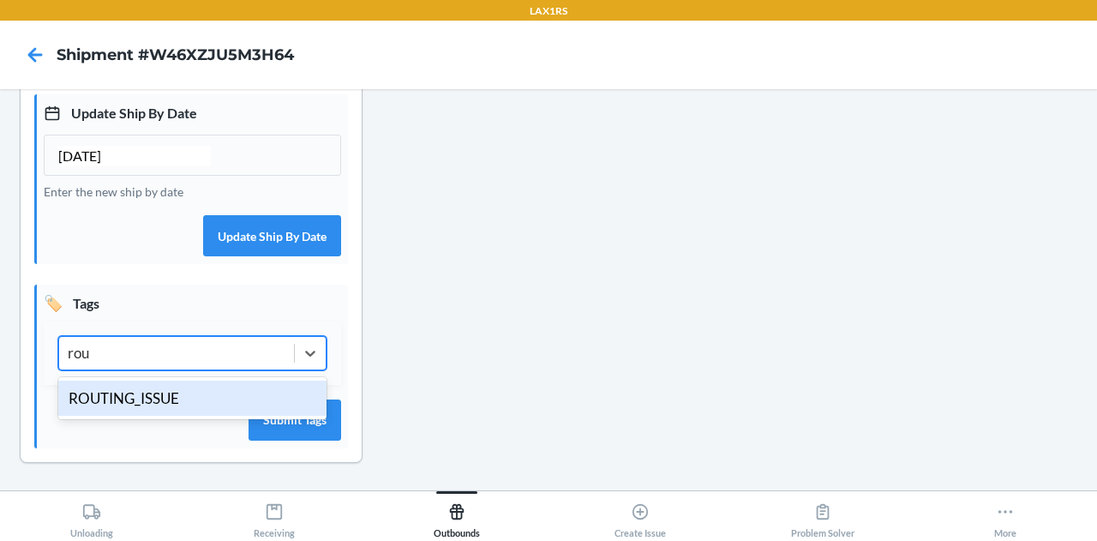
type input "rout"
click at [156, 397] on div "ROUTING_ISSUE" at bounding box center [192, 398] width 268 height 36
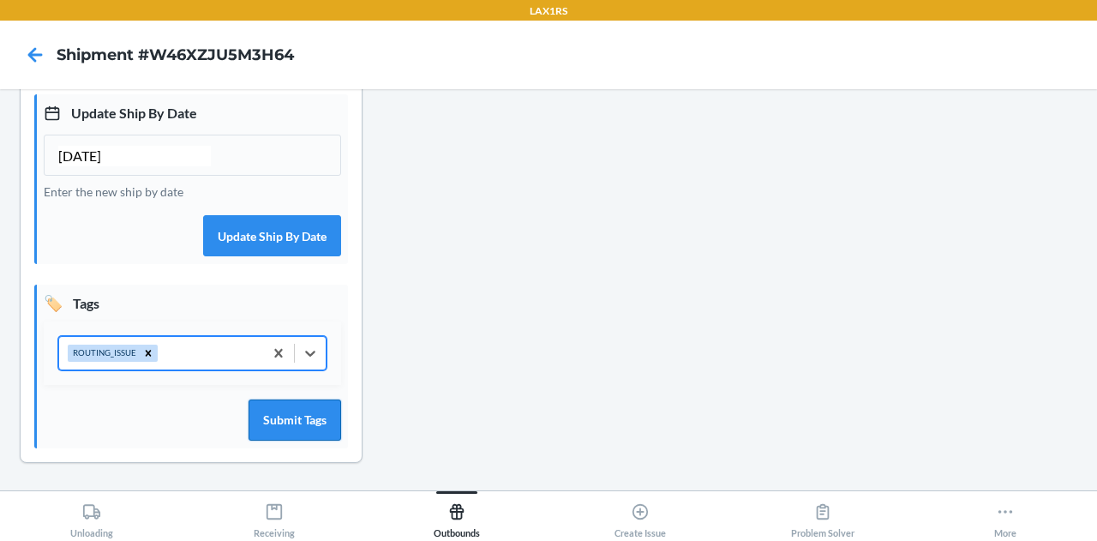
click at [276, 437] on button "Submit Tags" at bounding box center [294, 419] width 93 height 41
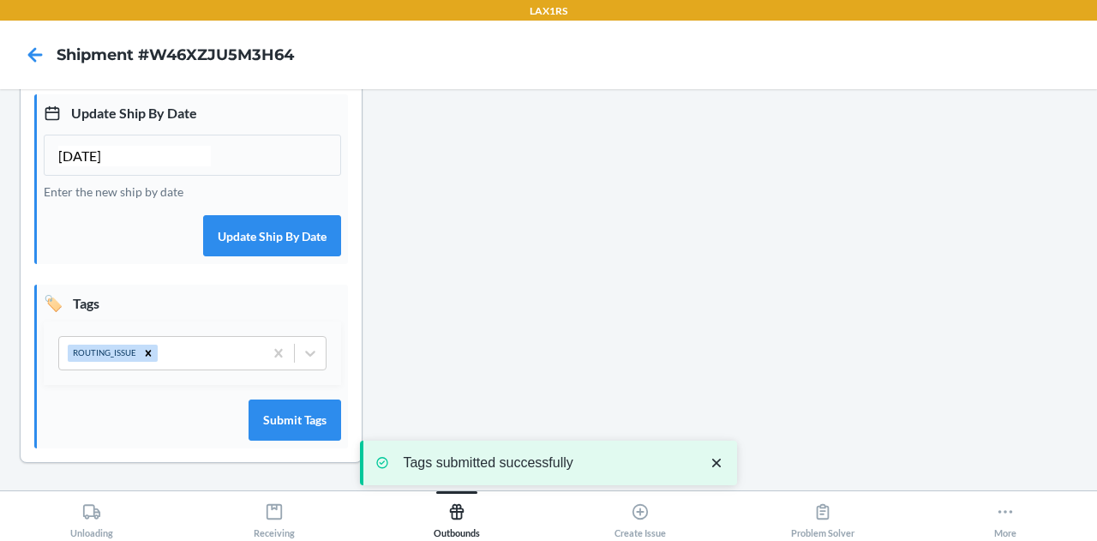
scroll to position [0, 0]
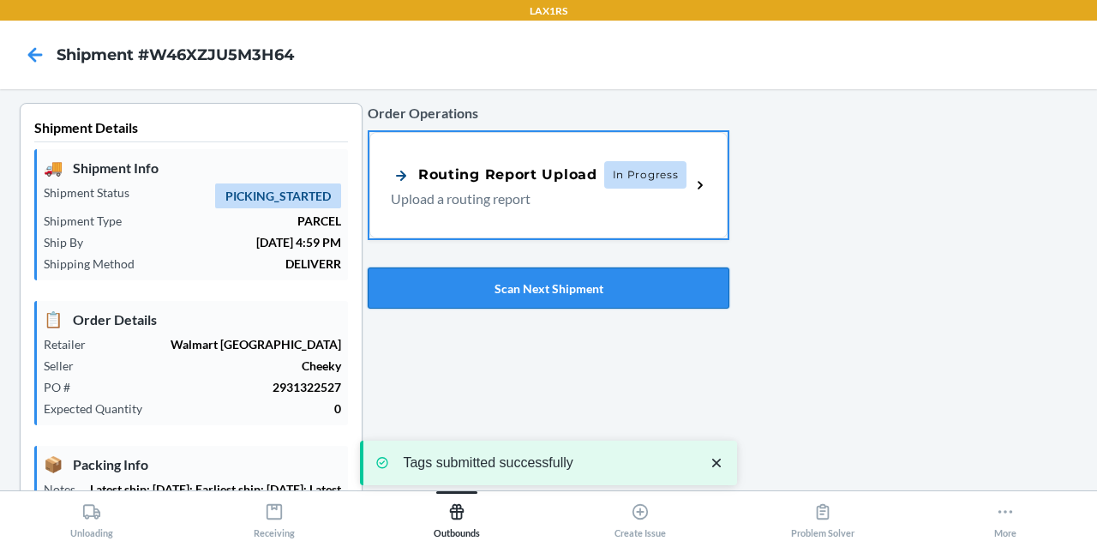
click at [517, 282] on button "Scan Next Shipment" at bounding box center [549, 287] width 362 height 41
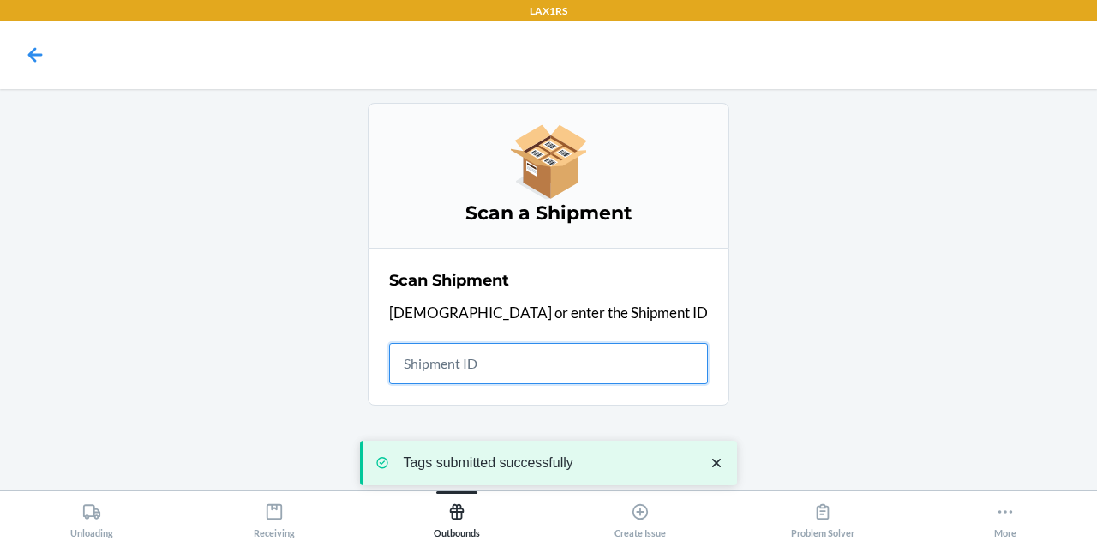
click at [534, 368] on input "text" at bounding box center [548, 363] width 319 height 41
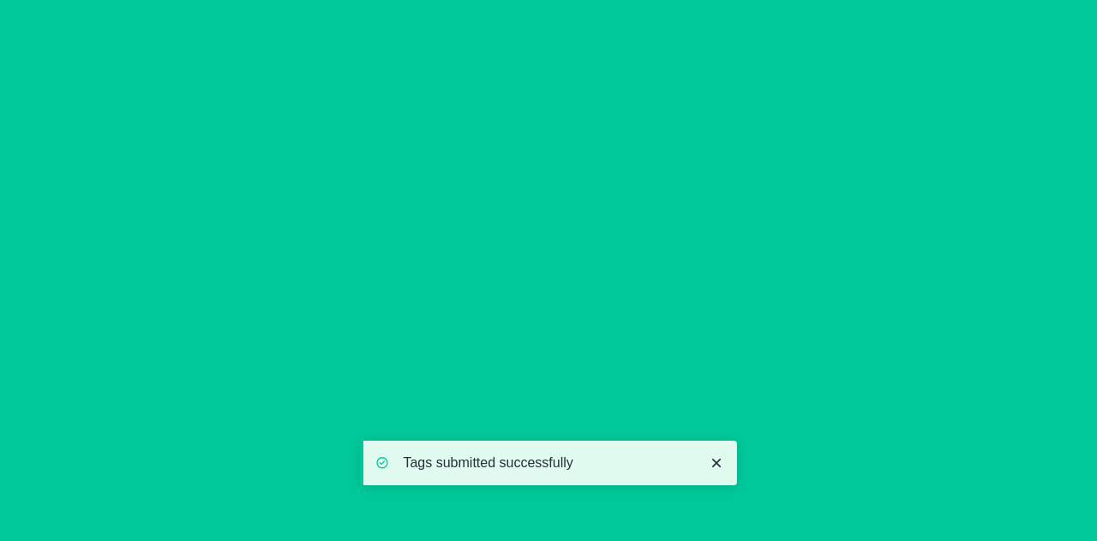
type input "[DATE]"
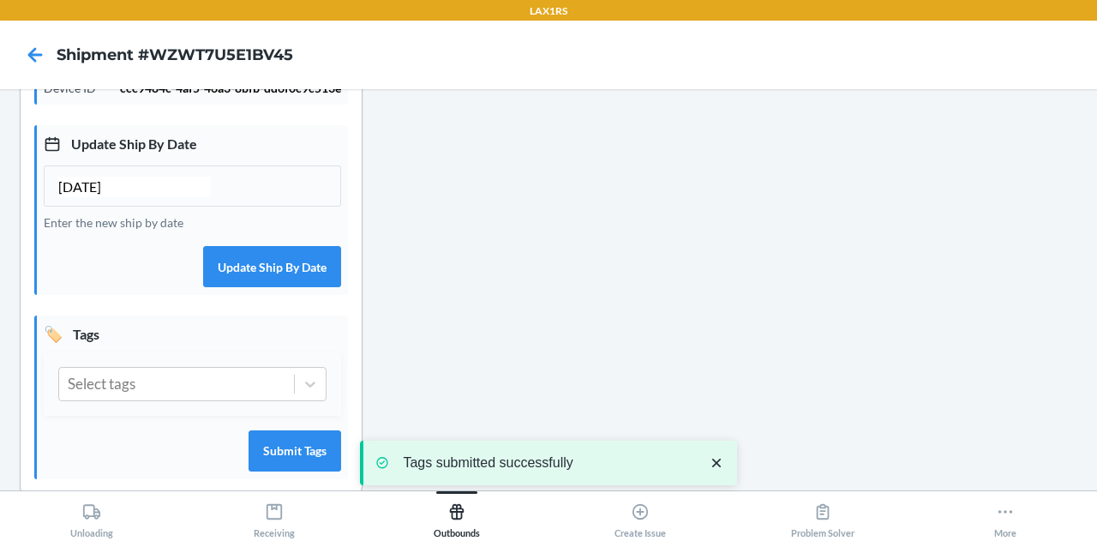
scroll to position [525, 0]
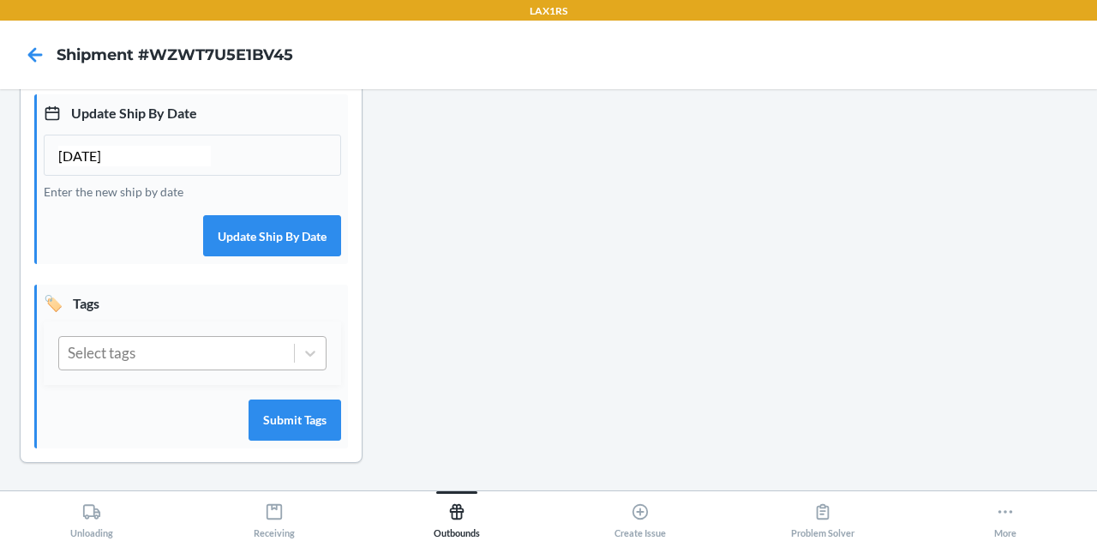
click at [221, 356] on div "Select tags" at bounding box center [176, 353] width 235 height 33
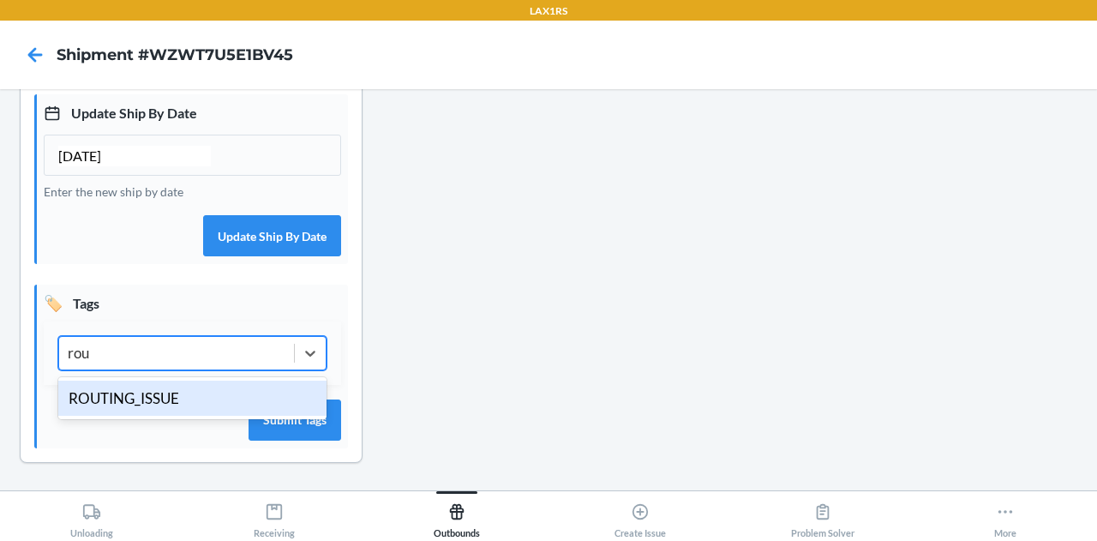
type input "rout"
click at [186, 394] on div "ROUTING_ISSUE" at bounding box center [192, 398] width 268 height 36
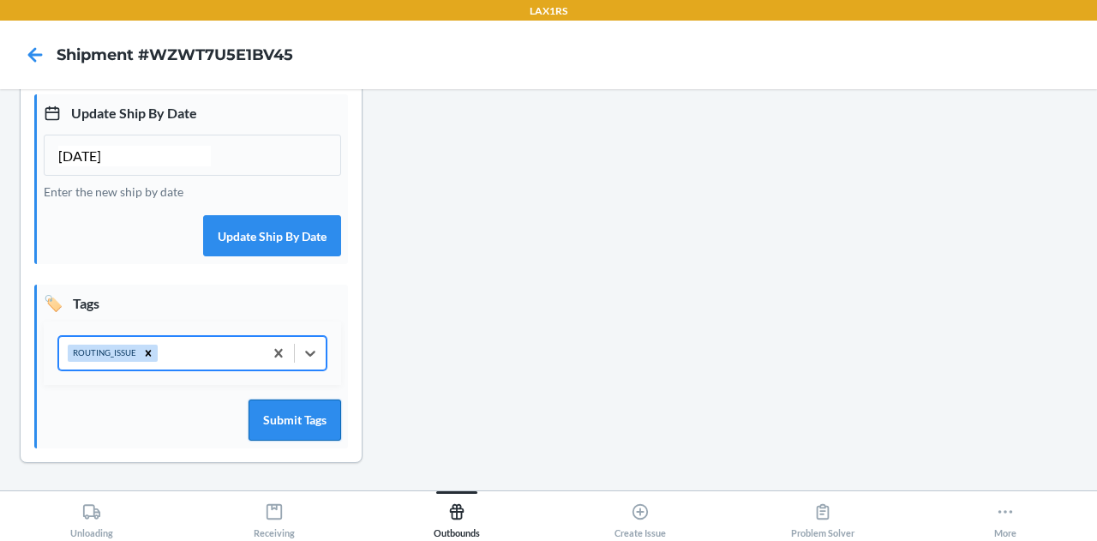
click at [255, 415] on button "Submit Tags" at bounding box center [294, 419] width 93 height 41
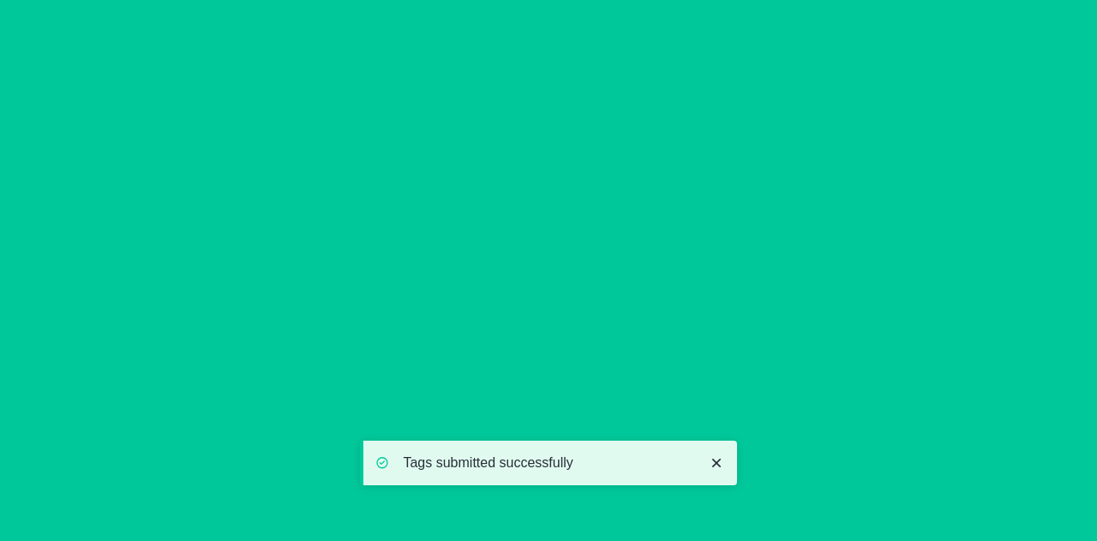
scroll to position [0, 0]
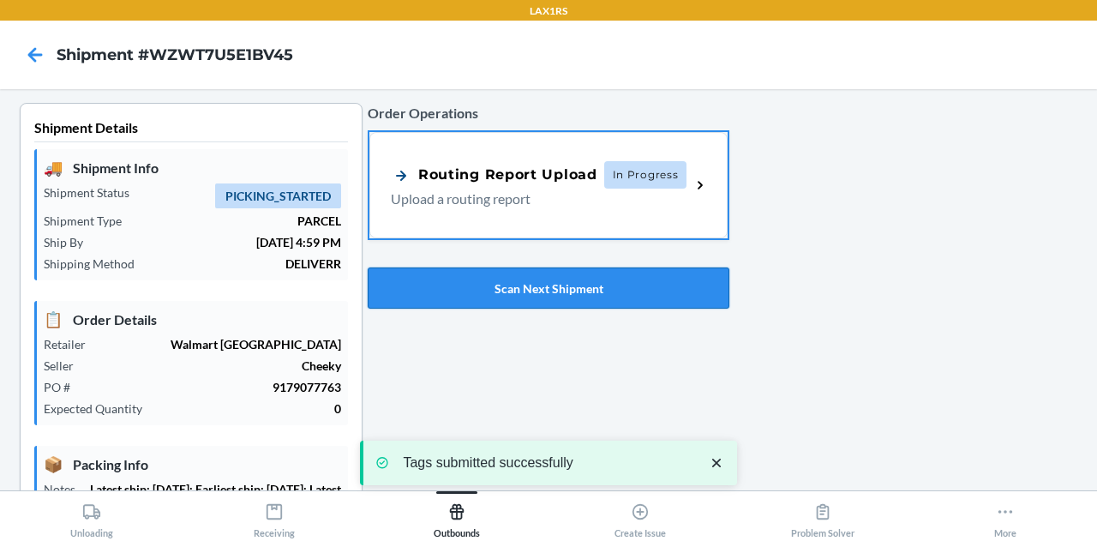
click at [493, 290] on button "Scan Next Shipment" at bounding box center [549, 287] width 362 height 41
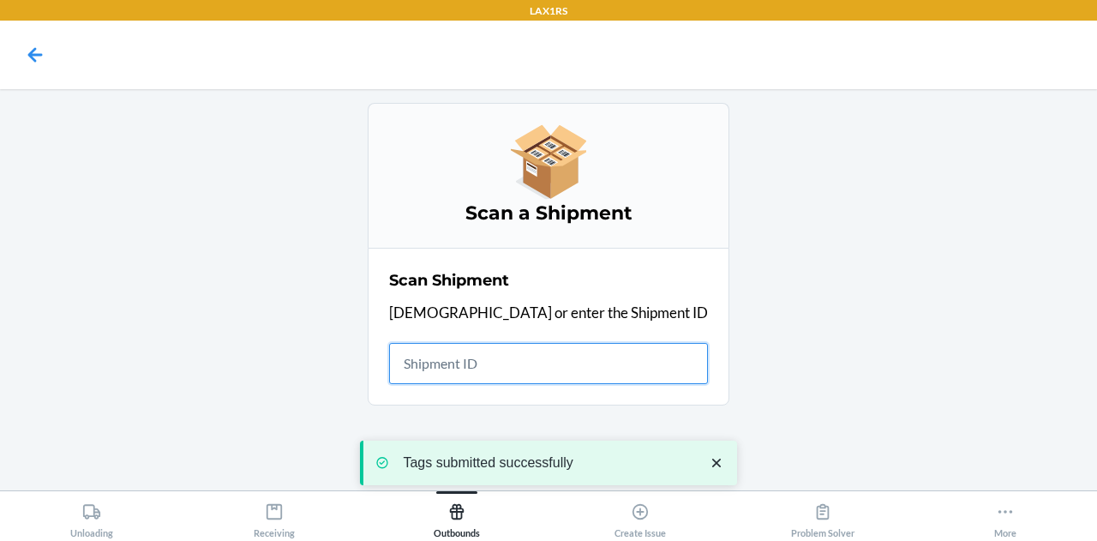
click at [533, 358] on input "text" at bounding box center [548, 363] width 319 height 41
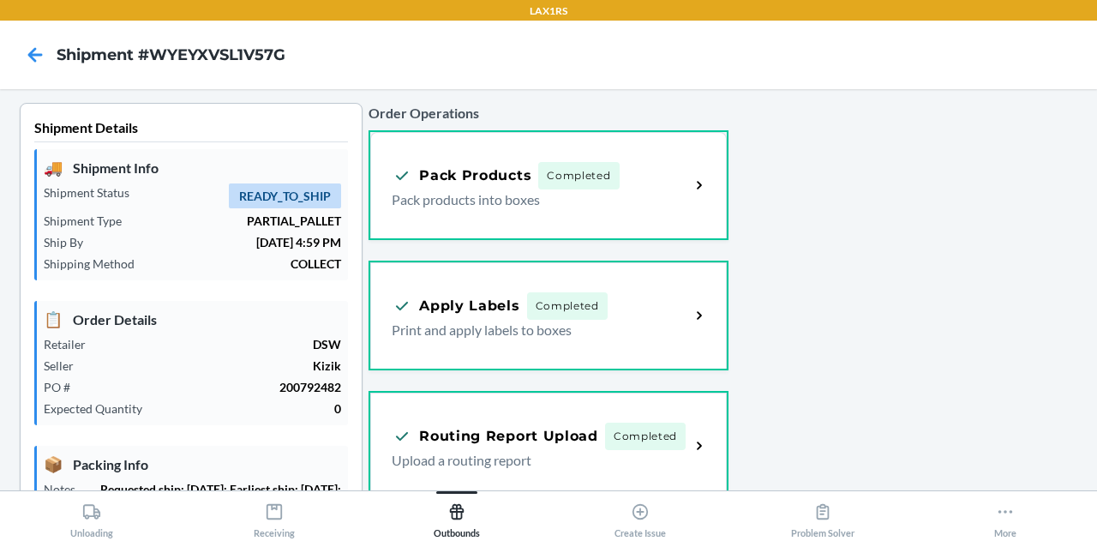
type input "[DATE]"
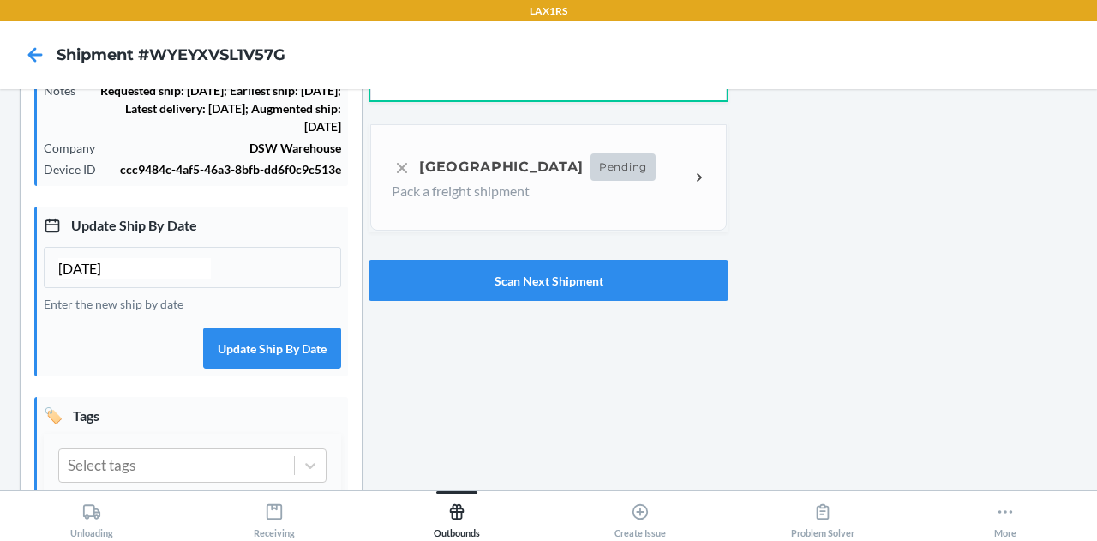
scroll to position [494, 0]
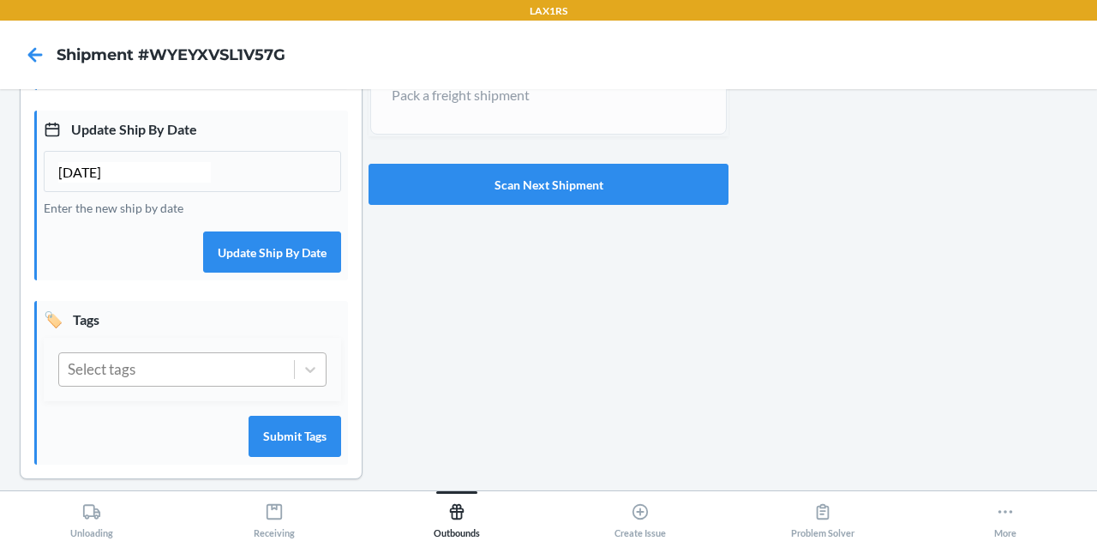
click at [178, 369] on div "Select tags" at bounding box center [176, 369] width 235 height 33
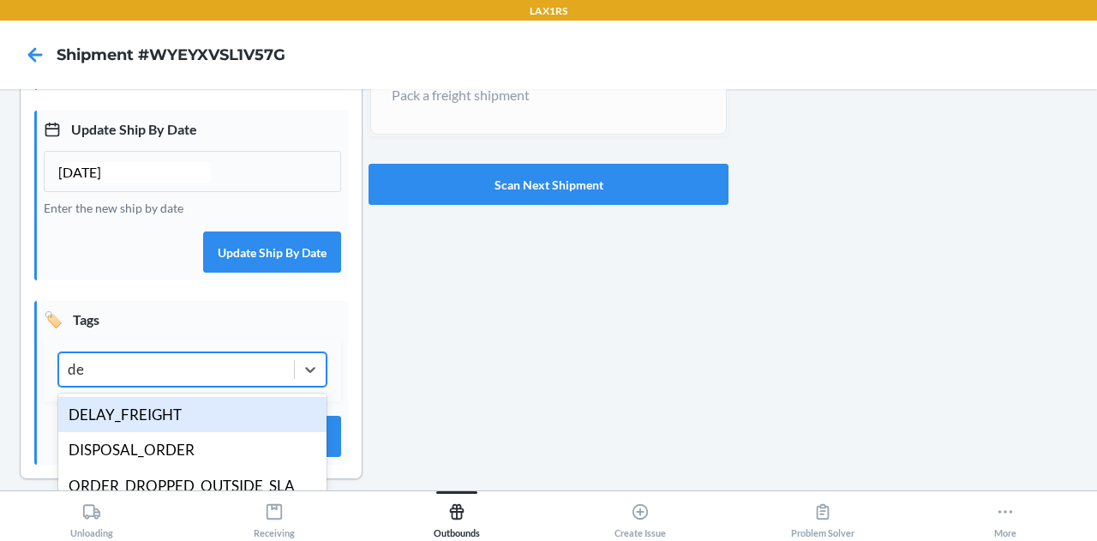
type input "del"
click at [173, 398] on div "DELAY_FREIGHT" at bounding box center [192, 415] width 268 height 36
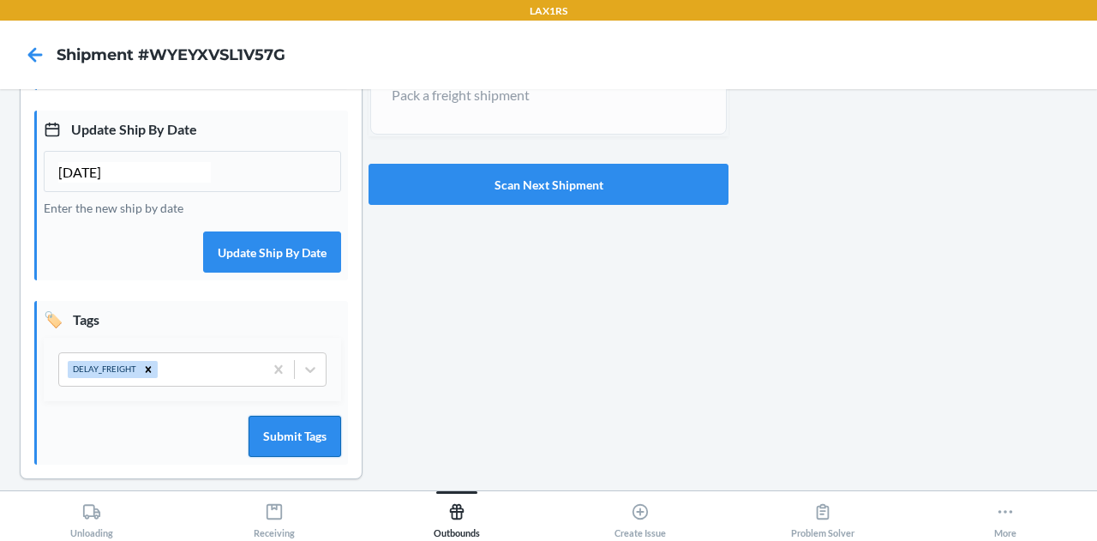
click at [271, 429] on button "Submit Tags" at bounding box center [294, 435] width 93 height 41
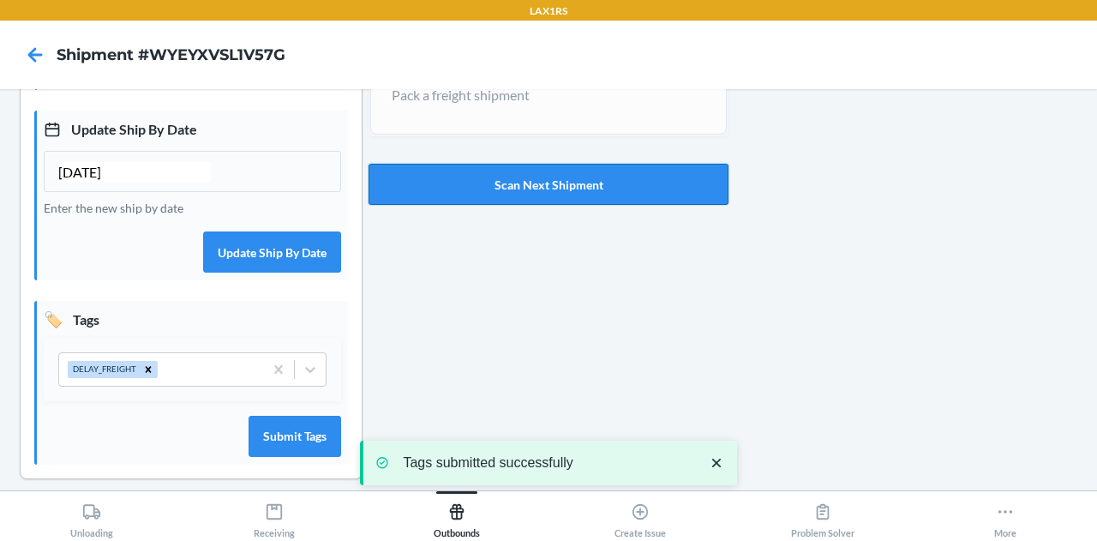
click at [546, 198] on button "Scan Next Shipment" at bounding box center [548, 184] width 360 height 41
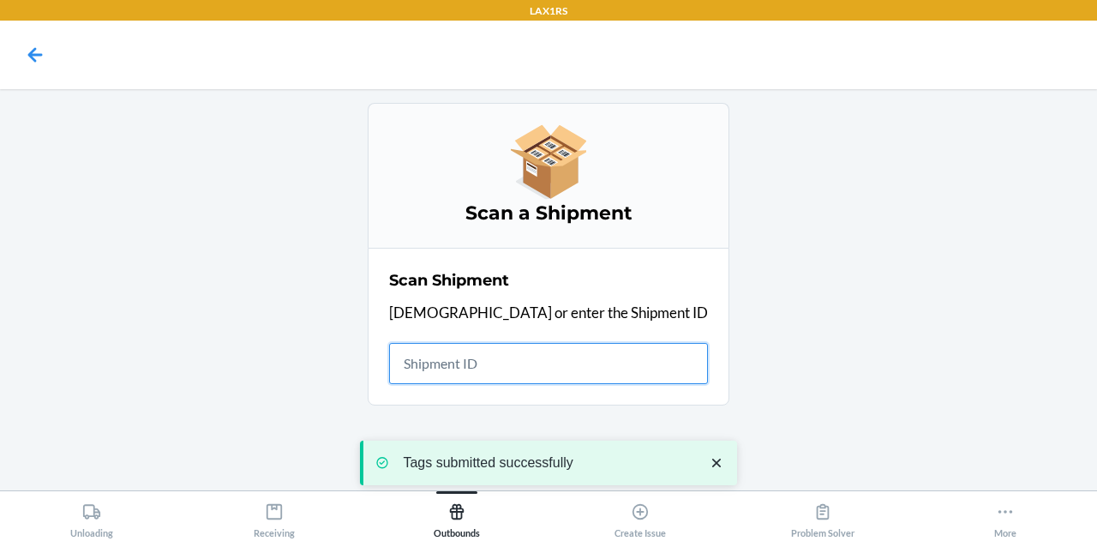
click at [546, 198] on icon at bounding box center [541, 184] width 50 height 30
click at [538, 373] on input "text" at bounding box center [548, 363] width 319 height 41
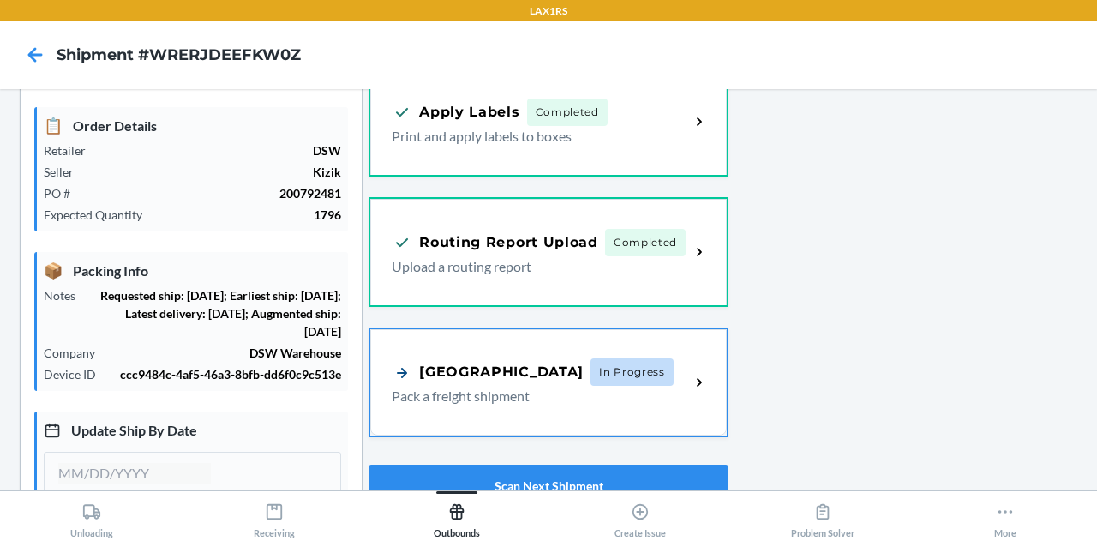
scroll to position [492, 0]
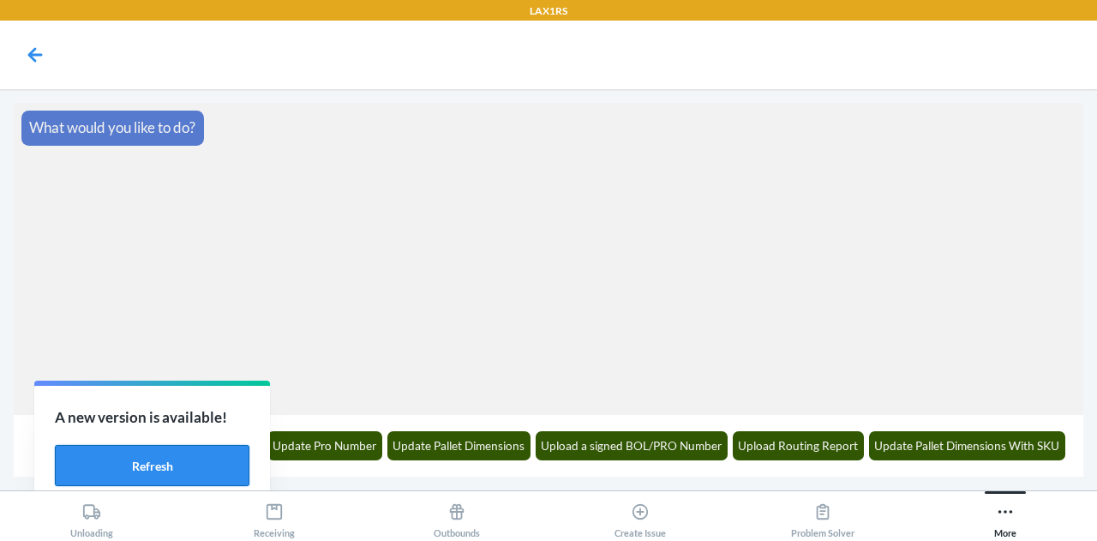
click at [203, 451] on button "Refresh" at bounding box center [152, 465] width 194 height 41
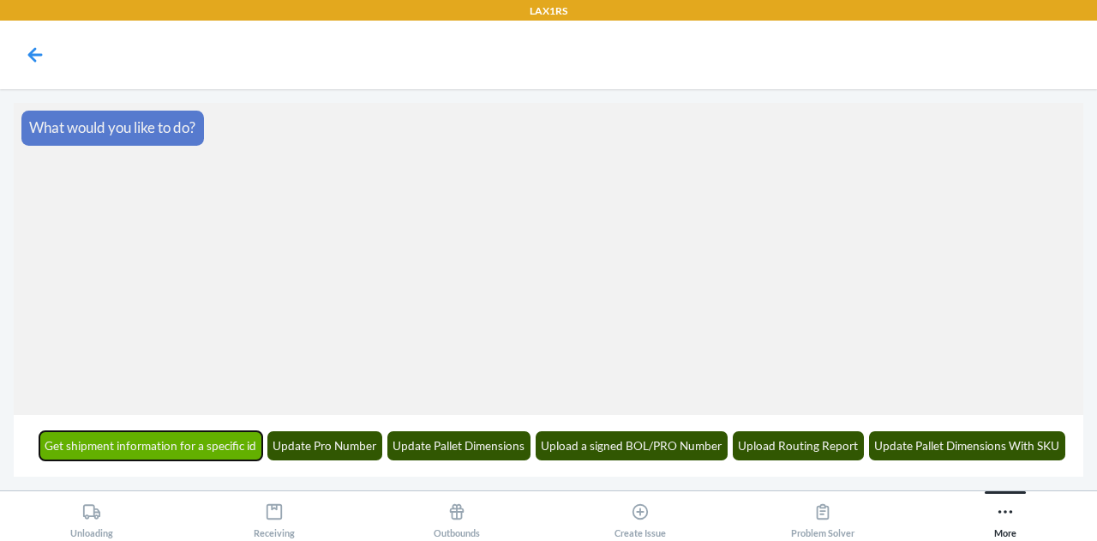
click at [163, 444] on button "Get shipment information for a specific id" at bounding box center [151, 445] width 224 height 29
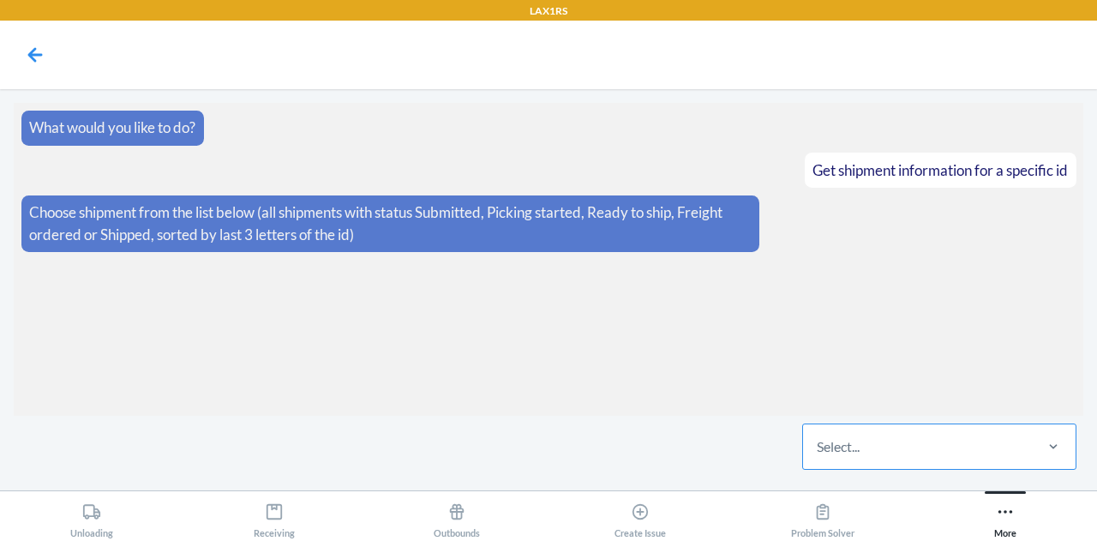
click at [908, 448] on div "Select..." at bounding box center [917, 446] width 228 height 45
click at [818, 448] on input "Select..." at bounding box center [817, 446] width 2 height 21
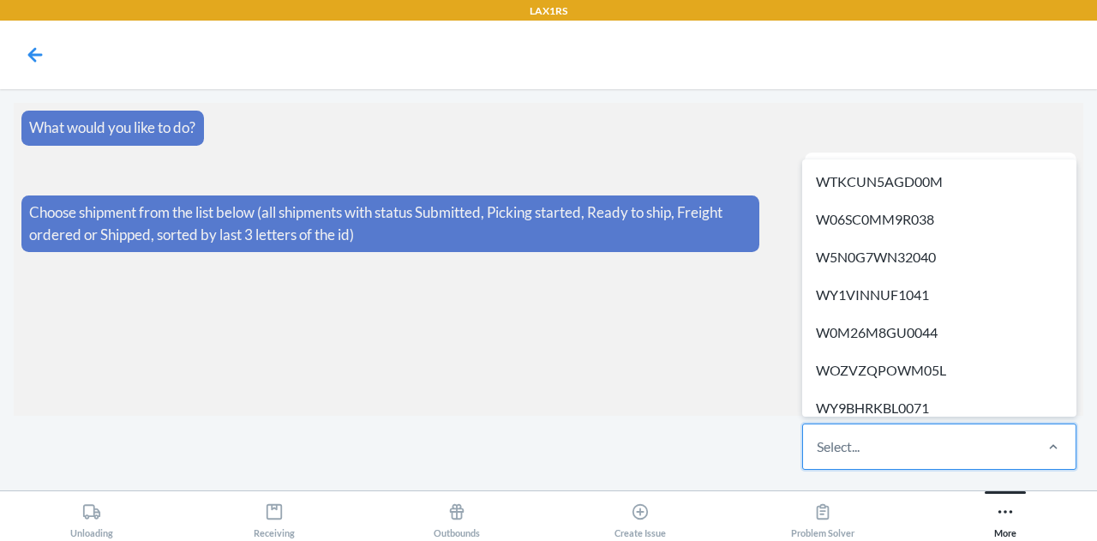
paste input "WR8FKM6HOXBY8"
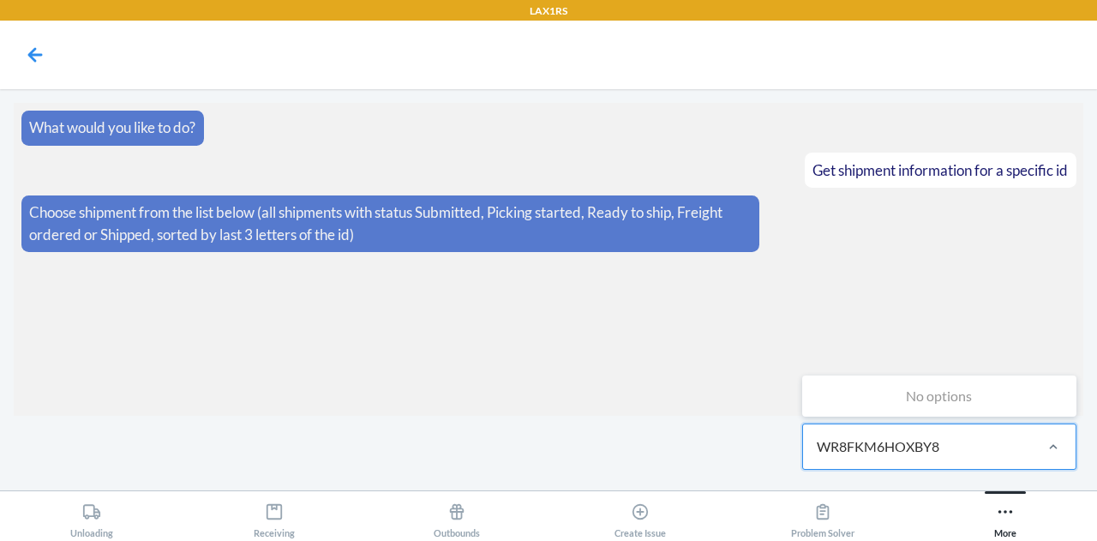
type input "WR8FKM6HOXBY8"
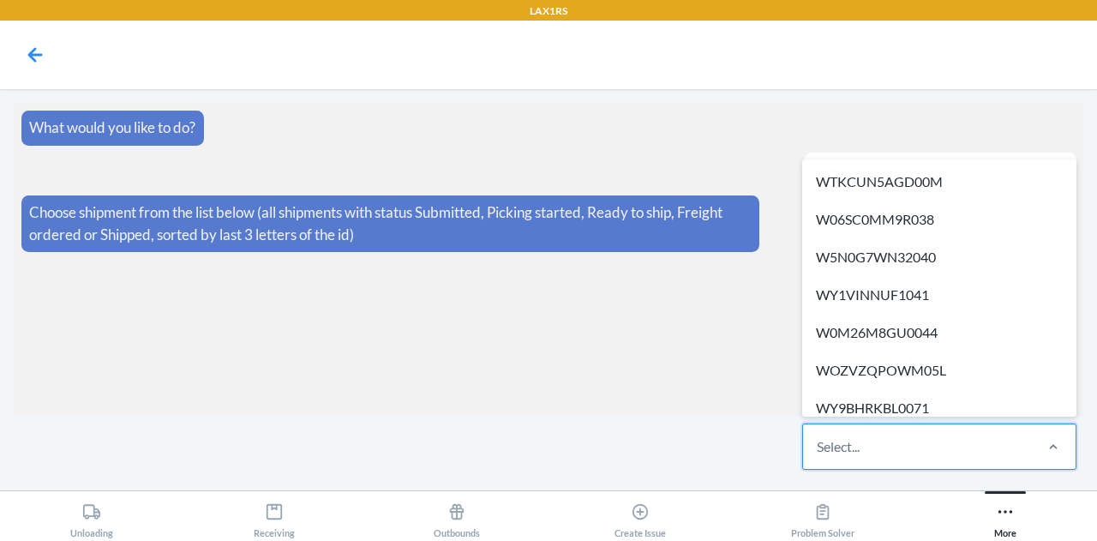
click at [834, 446] on div "Select..." at bounding box center [837, 446] width 43 height 21
click at [818, 446] on input "option WTKCUN5AGD00M focused, 1 of 700. 700 results available. Use Up and Down …" at bounding box center [817, 446] width 2 height 21
paste input "WFC36QYJ8C7HJ"
type input "WFC36QYJ8C7HJ"
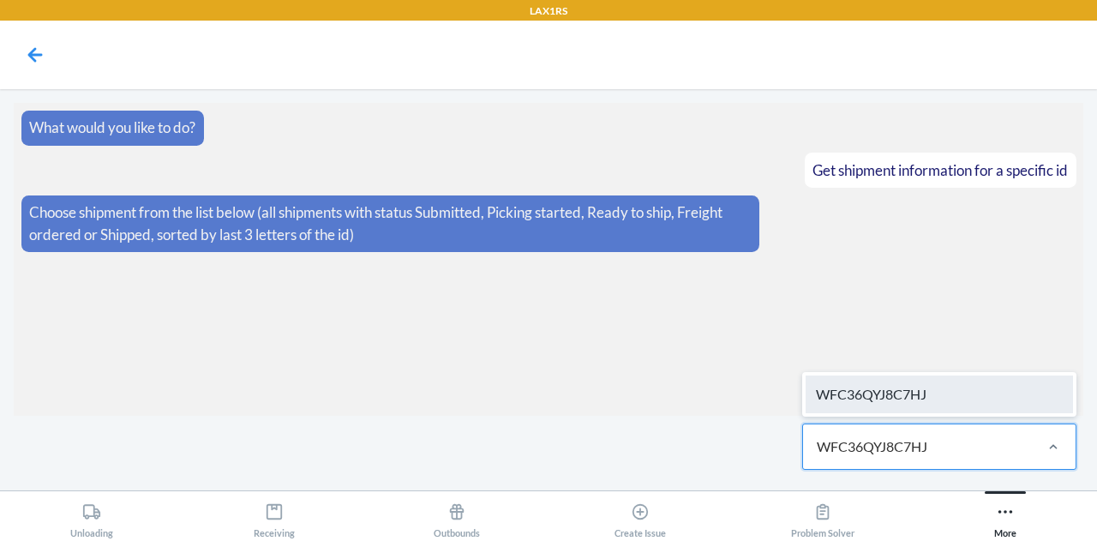
click at [882, 395] on div "WFC36QYJ8C7HJ" at bounding box center [938, 394] width 267 height 38
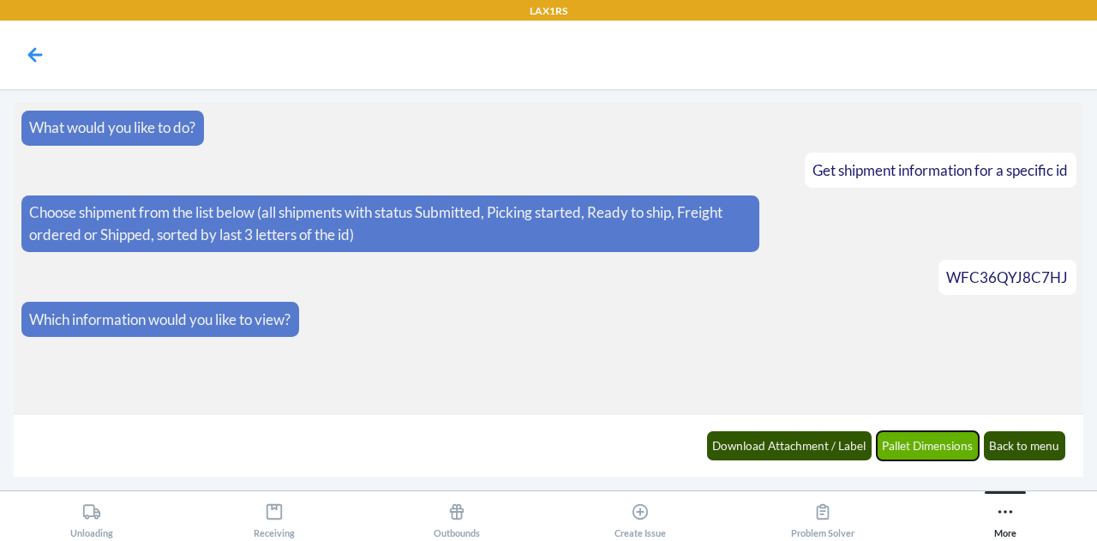
click at [894, 441] on button "Pallet Dimensions" at bounding box center [927, 445] width 103 height 29
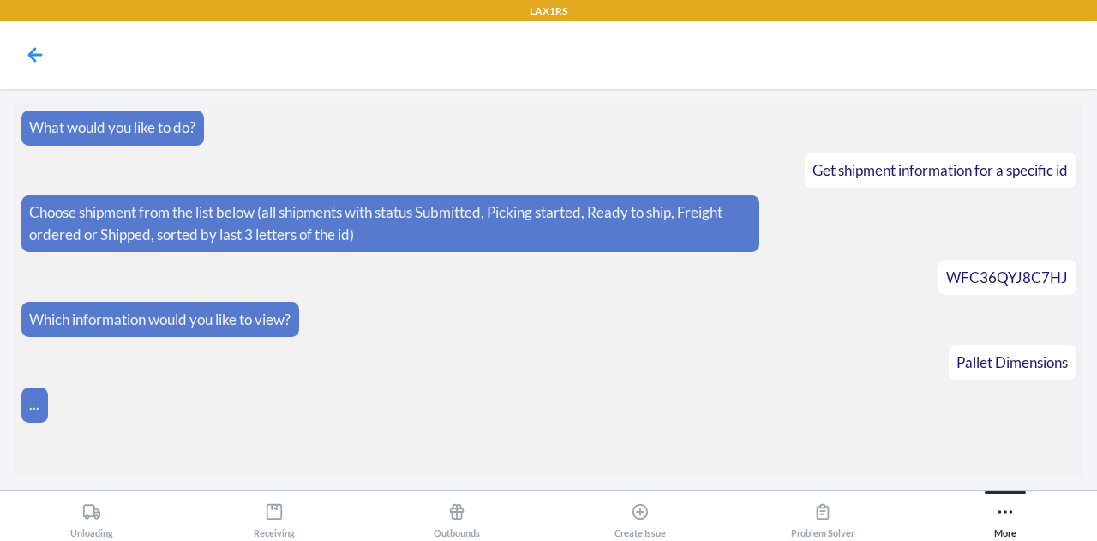
scroll to position [10, 0]
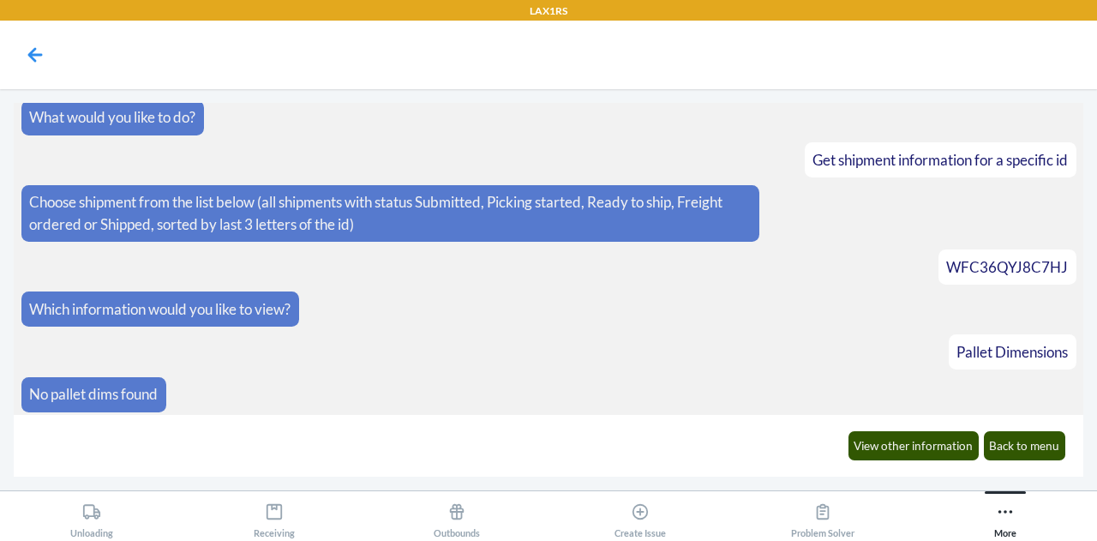
click at [411, 337] on article "Pallet Dimensions" at bounding box center [548, 351] width 1055 height 35
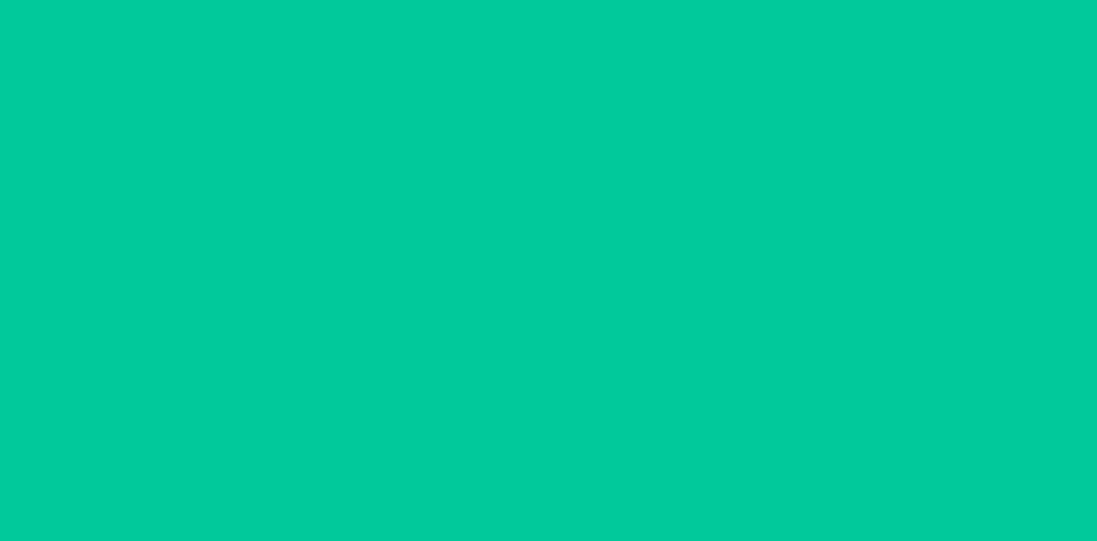
type input "[DATE]"
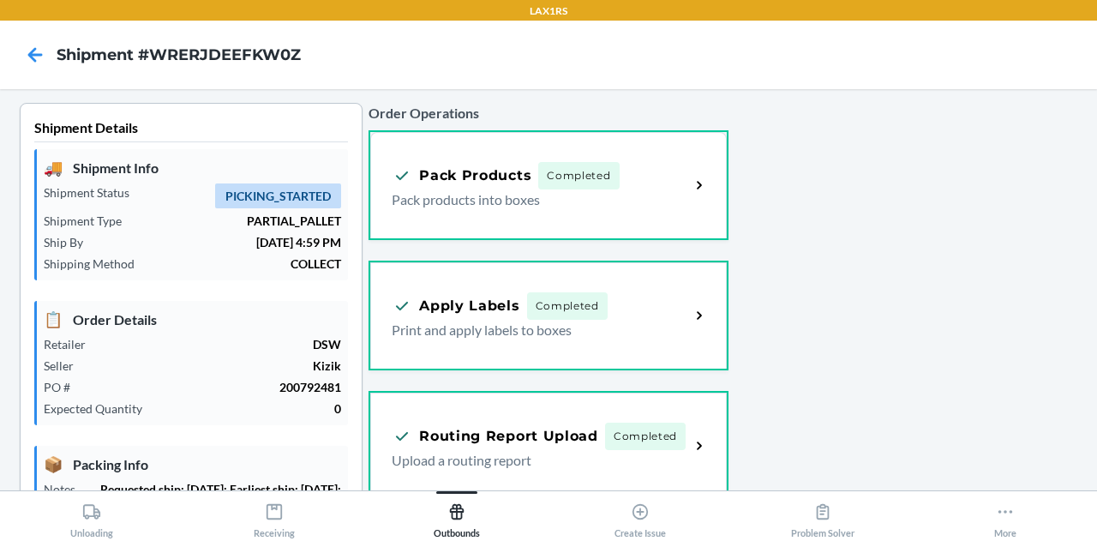
scroll to position [507, 0]
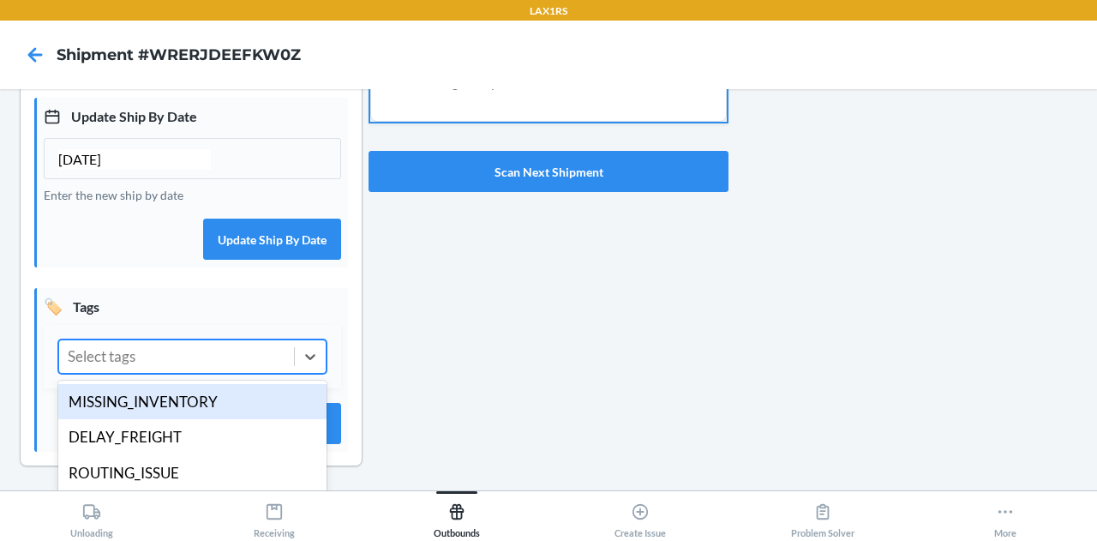
click at [173, 368] on div "Select tags" at bounding box center [176, 356] width 235 height 33
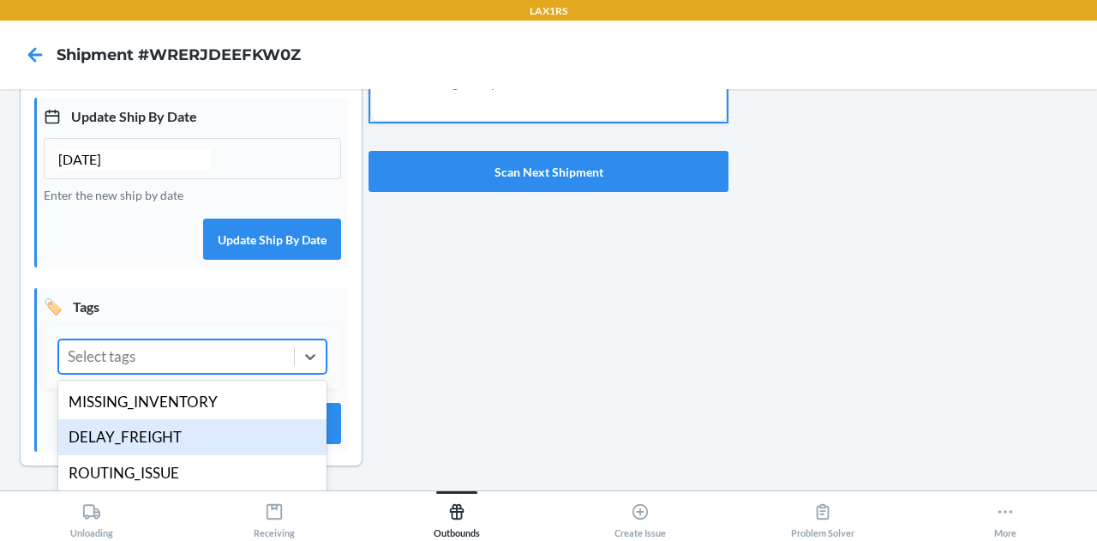
click at [163, 433] on div "DELAY_FREIGHT" at bounding box center [192, 437] width 268 height 36
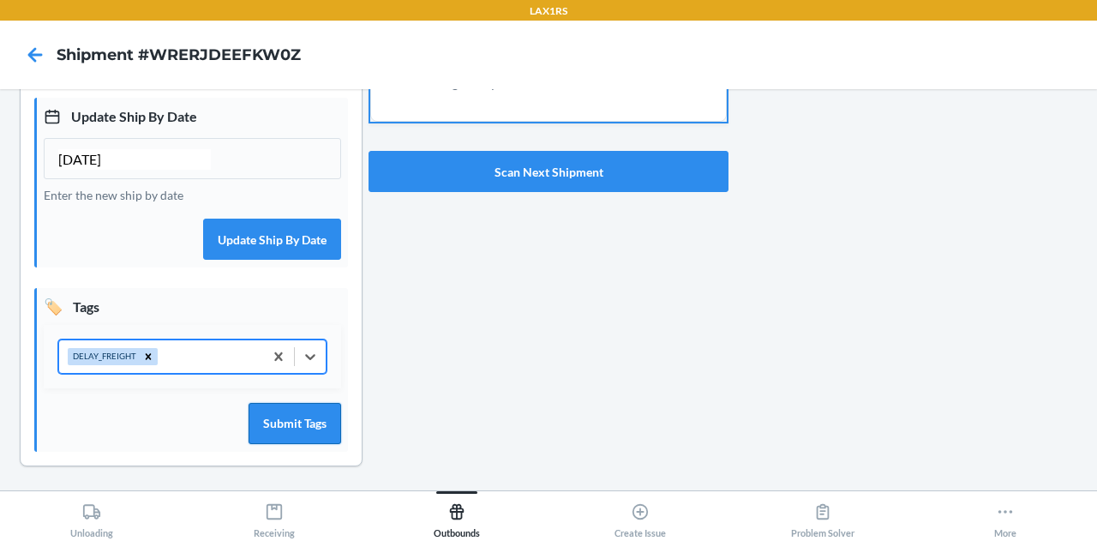
click at [289, 419] on button "Submit Tags" at bounding box center [294, 423] width 93 height 41
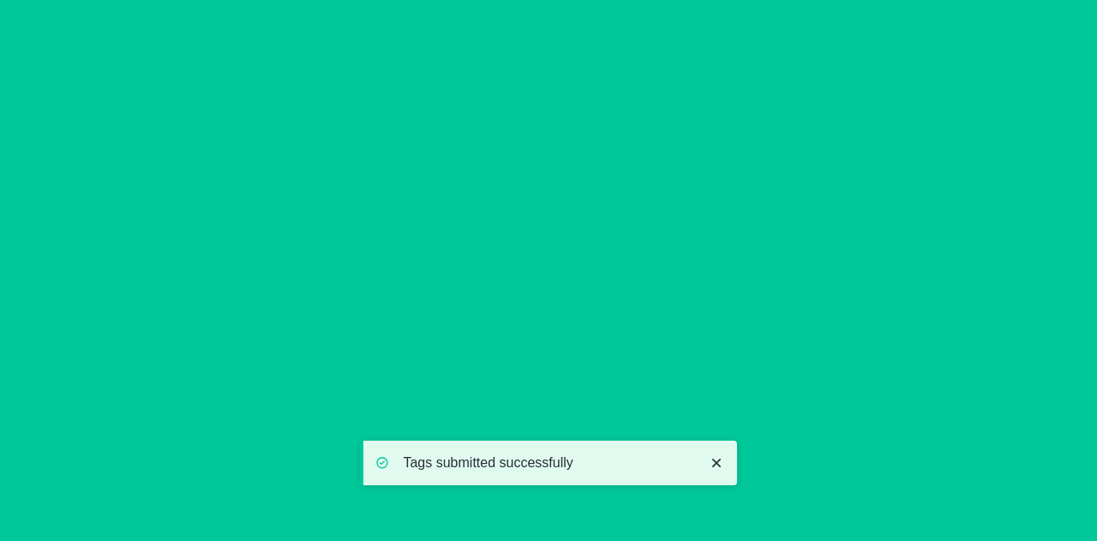
click at [529, 170] on button "Scan Next Shipment" at bounding box center [548, 171] width 360 height 41
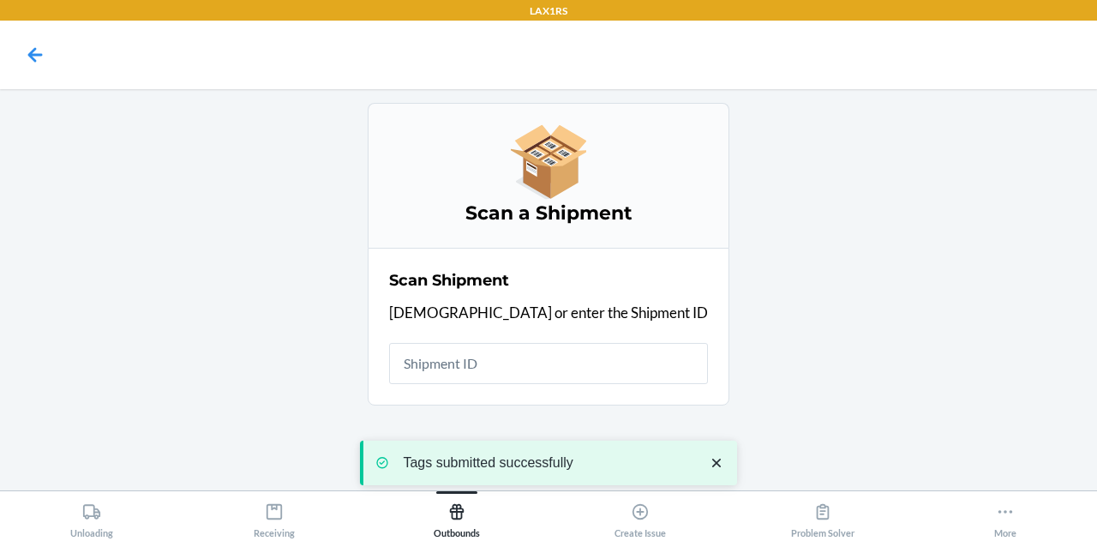
scroll to position [0, 0]
click at [530, 361] on input "text" at bounding box center [548, 363] width 319 height 41
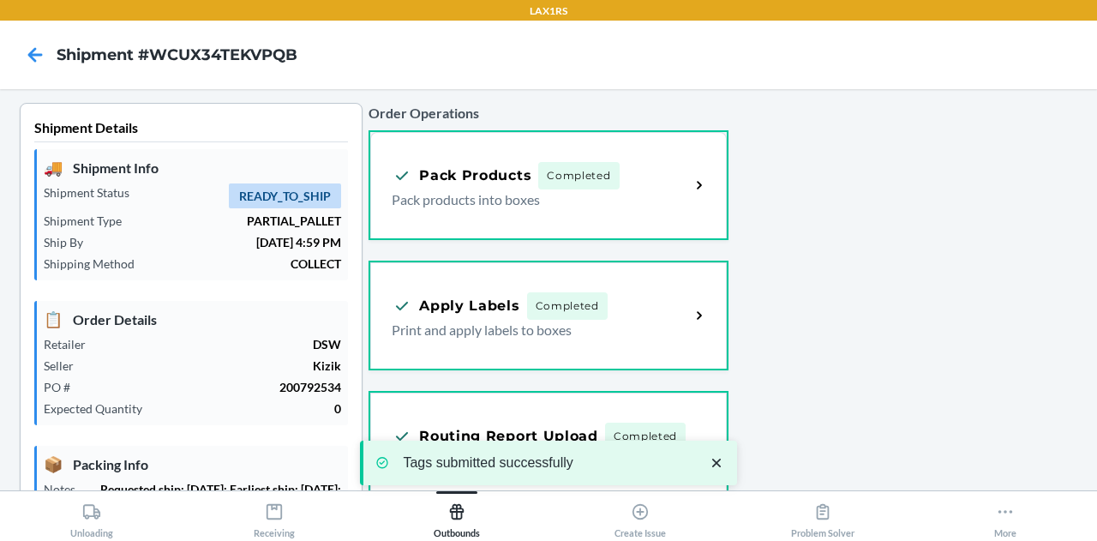
type input "[DATE]"
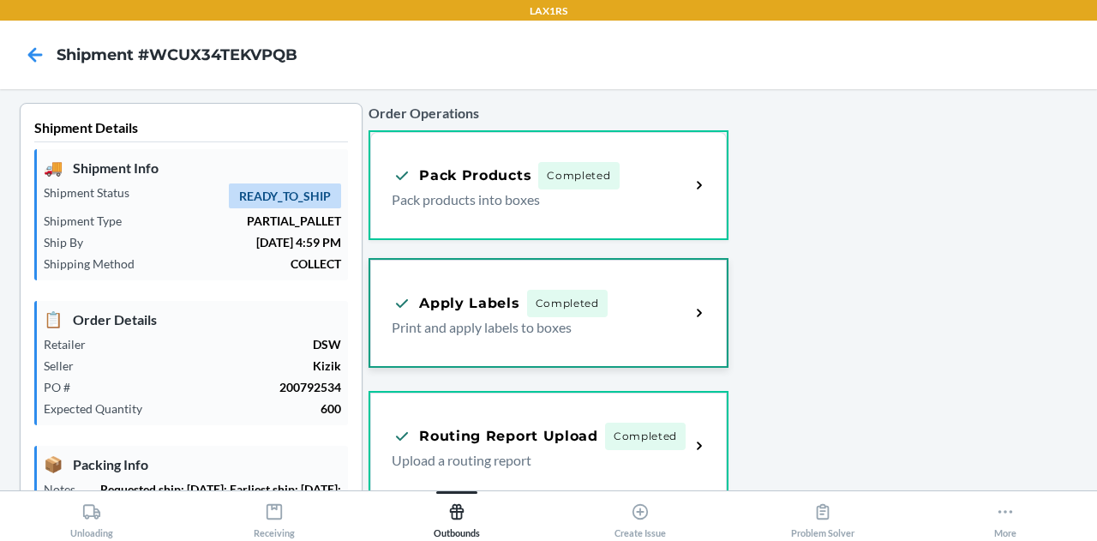
click at [530, 361] on div "Apply Labels Completed Print and apply labels to boxes" at bounding box center [548, 313] width 356 height 106
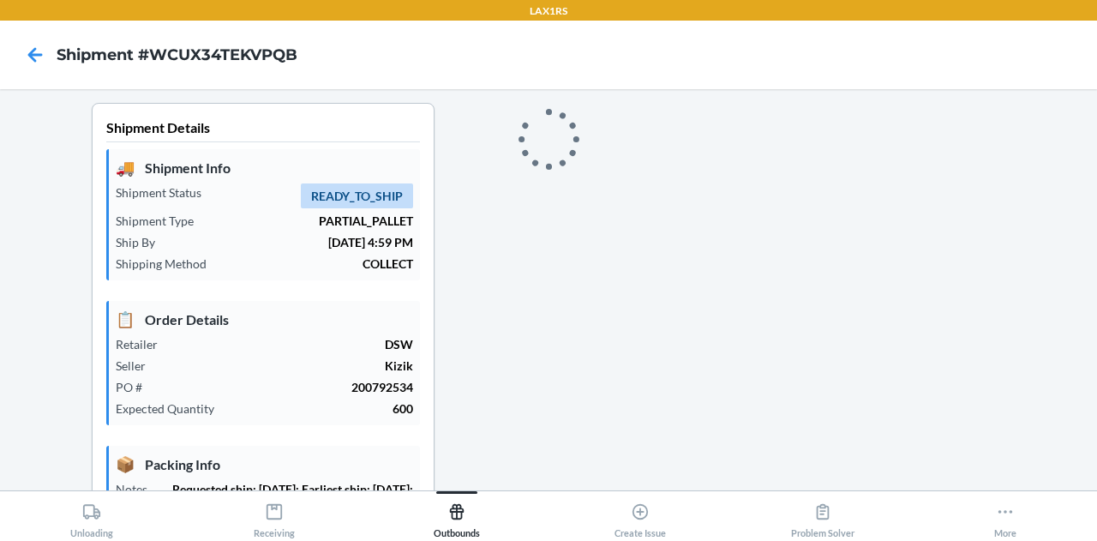
scroll to position [507, 0]
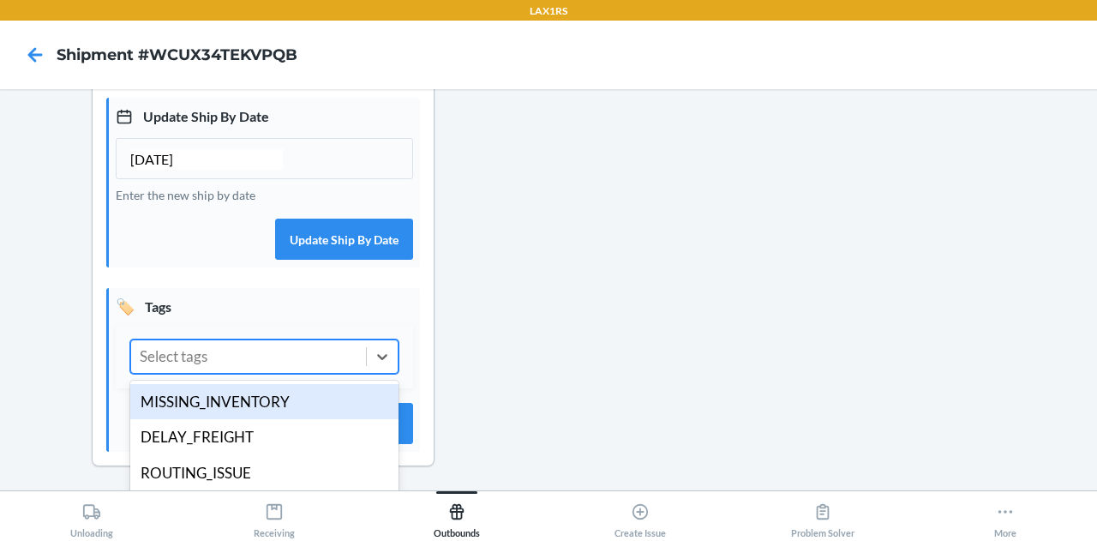
click at [228, 361] on div "Select tags" at bounding box center [248, 356] width 235 height 33
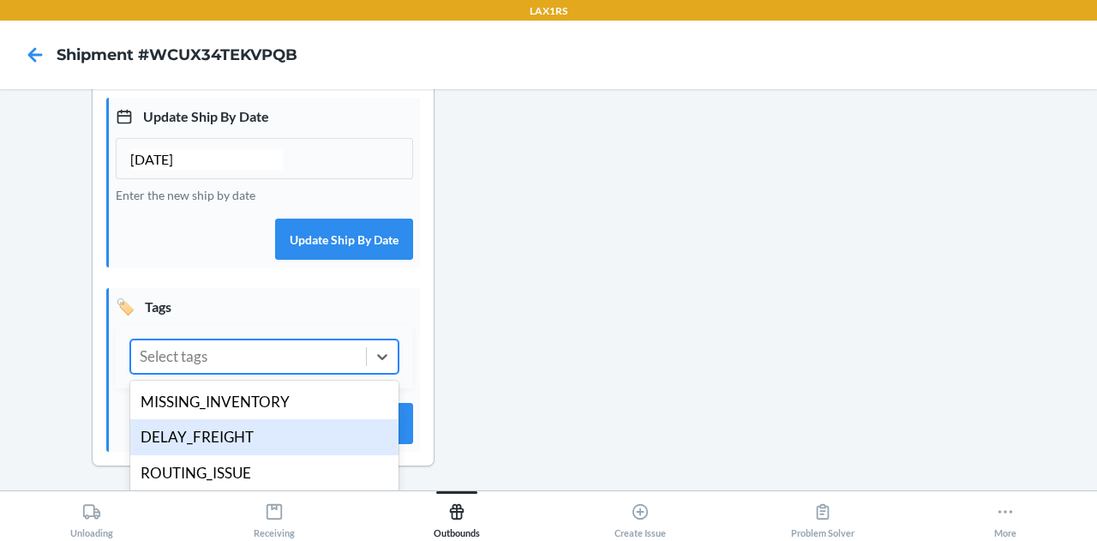
click at [248, 441] on div "DELAY_FREIGHT" at bounding box center [264, 437] width 268 height 36
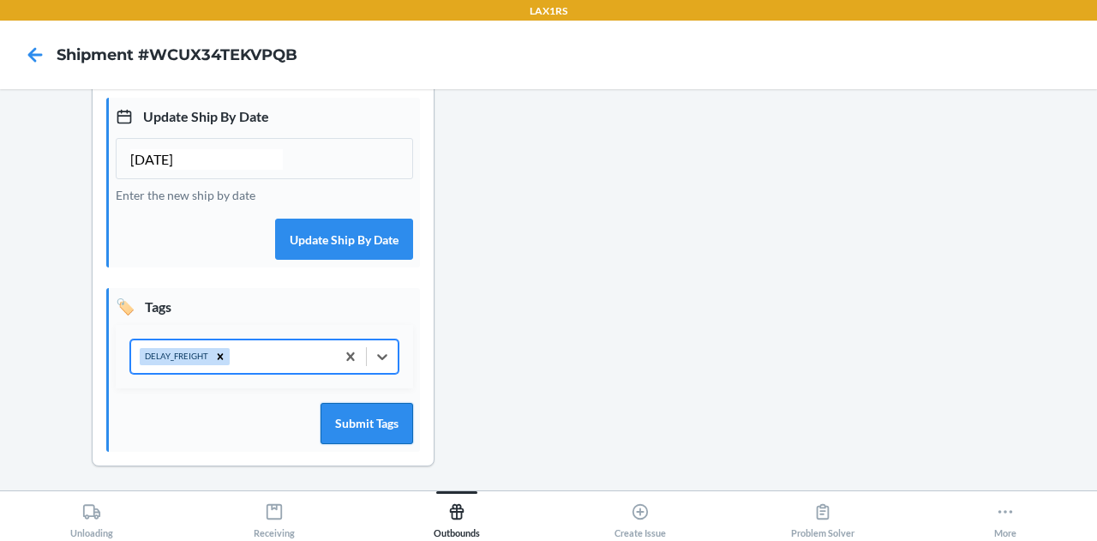
click at [320, 426] on button "Submit Tags" at bounding box center [366, 423] width 93 height 41
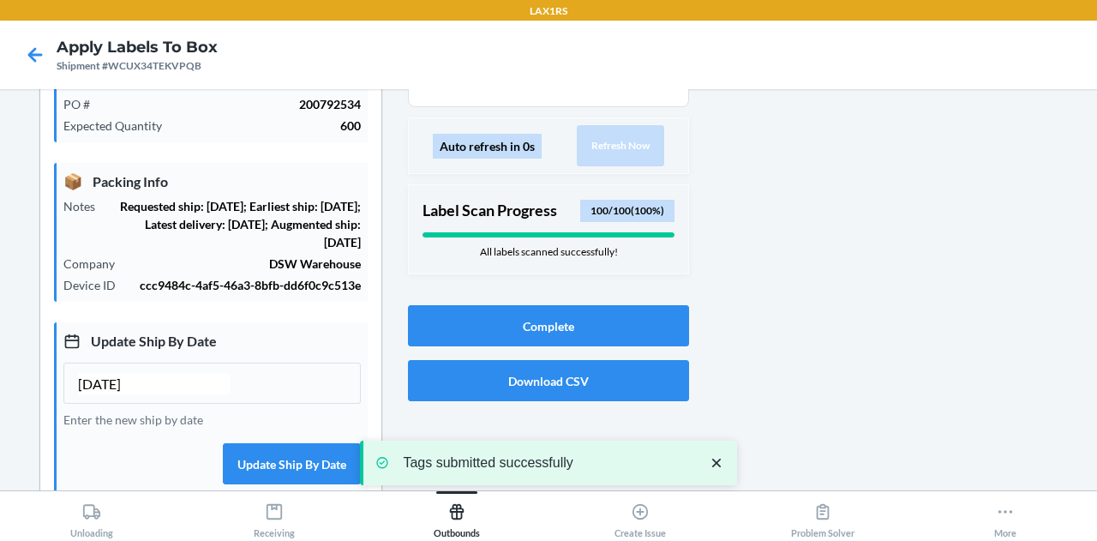
scroll to position [298, 0]
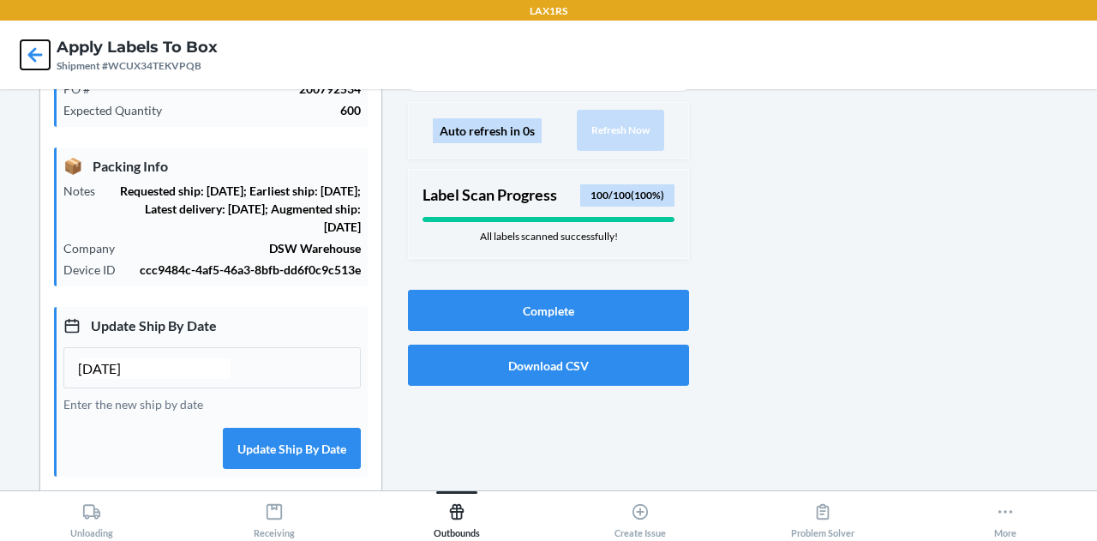
click at [29, 52] on icon at bounding box center [35, 54] width 29 height 29
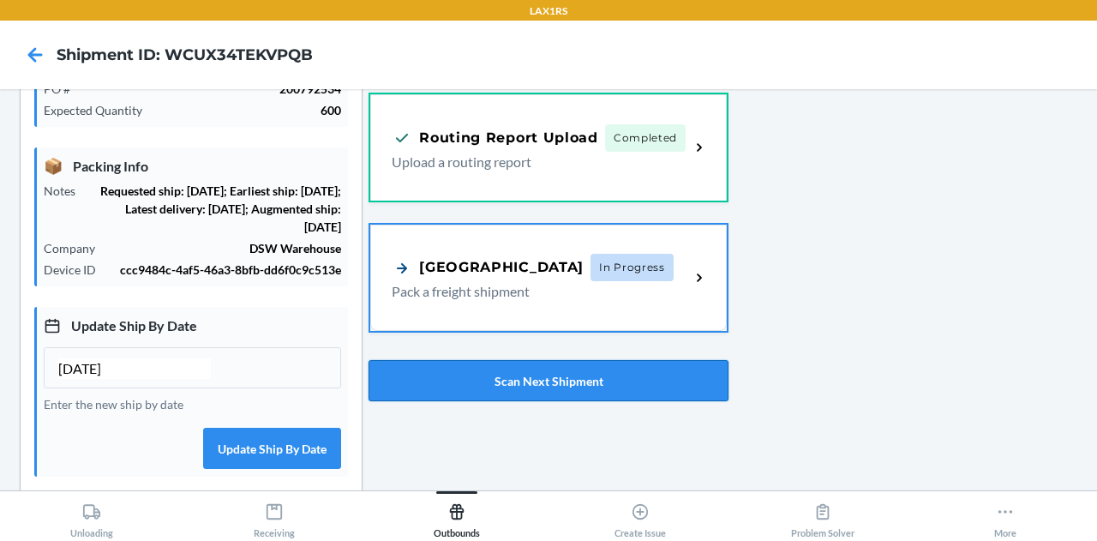
click at [517, 385] on button "Scan Next Shipment" at bounding box center [548, 380] width 360 height 41
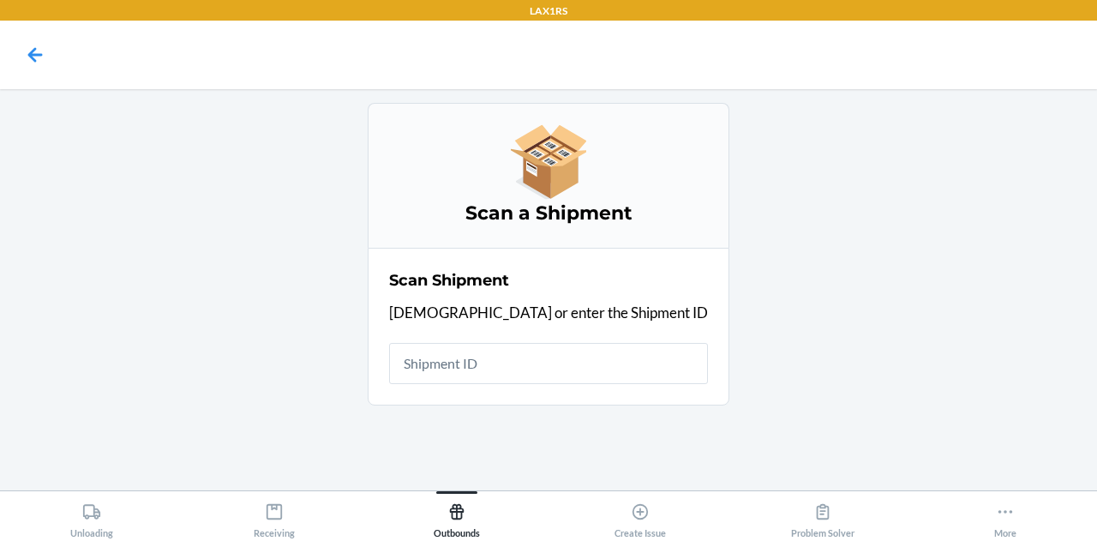
click at [519, 359] on input "text" at bounding box center [548, 363] width 319 height 41
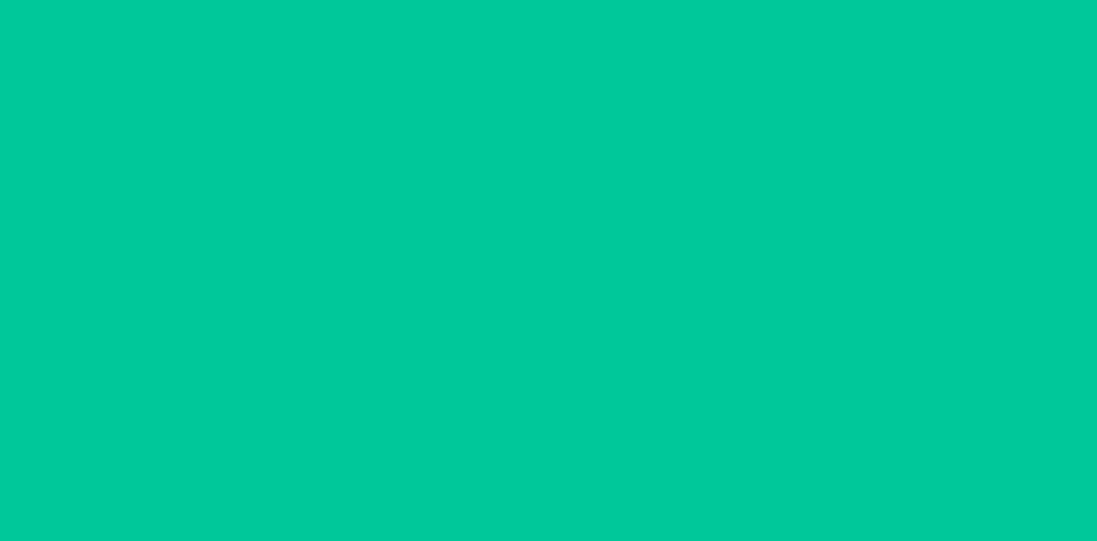
type input "[DATE]"
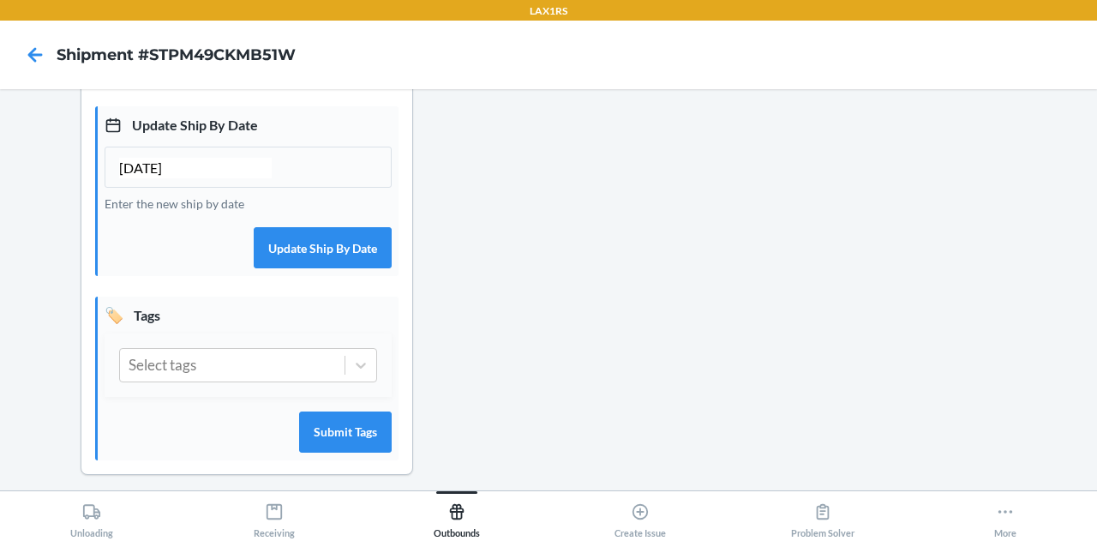
scroll to position [471, 0]
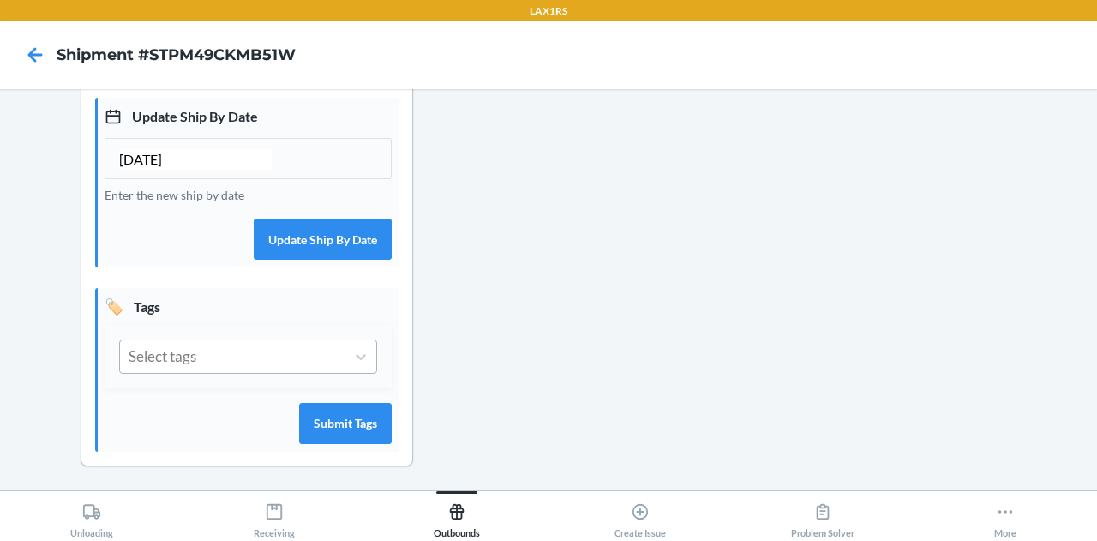
click at [234, 349] on div "Select tags" at bounding box center [232, 356] width 224 height 33
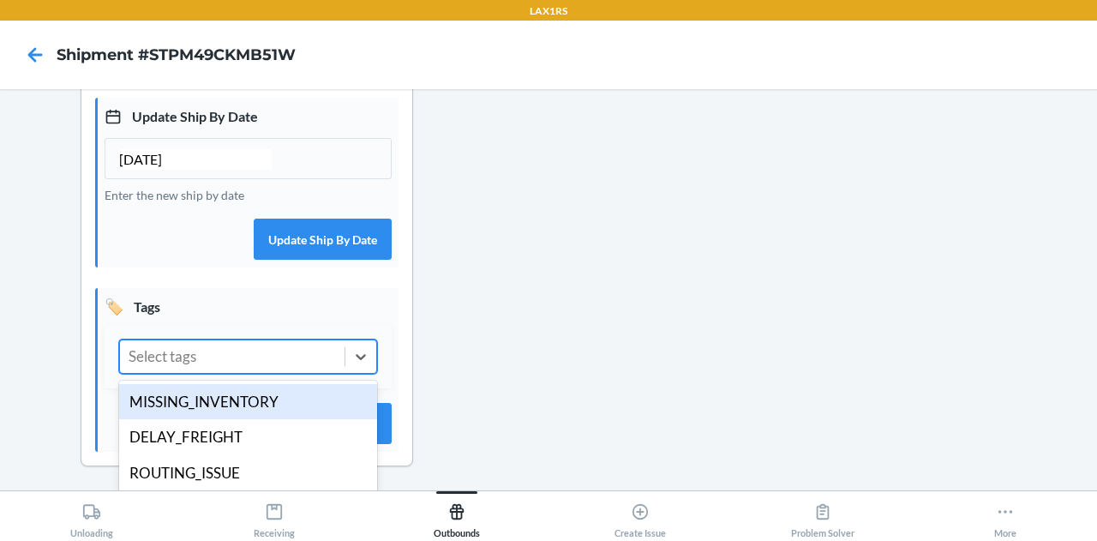
click at [270, 357] on div "Select tags" at bounding box center [232, 356] width 224 height 33
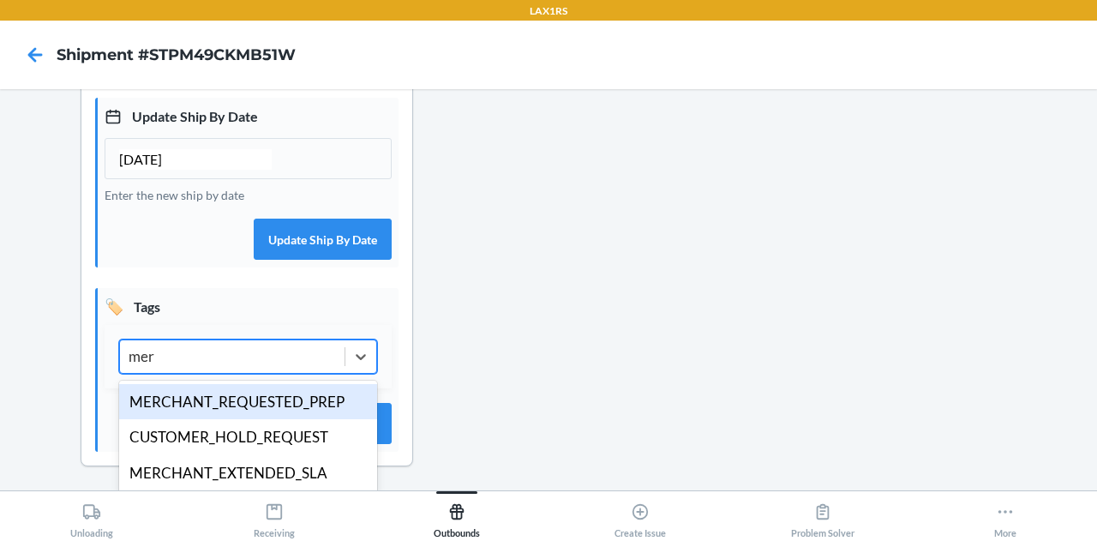
type input "merc"
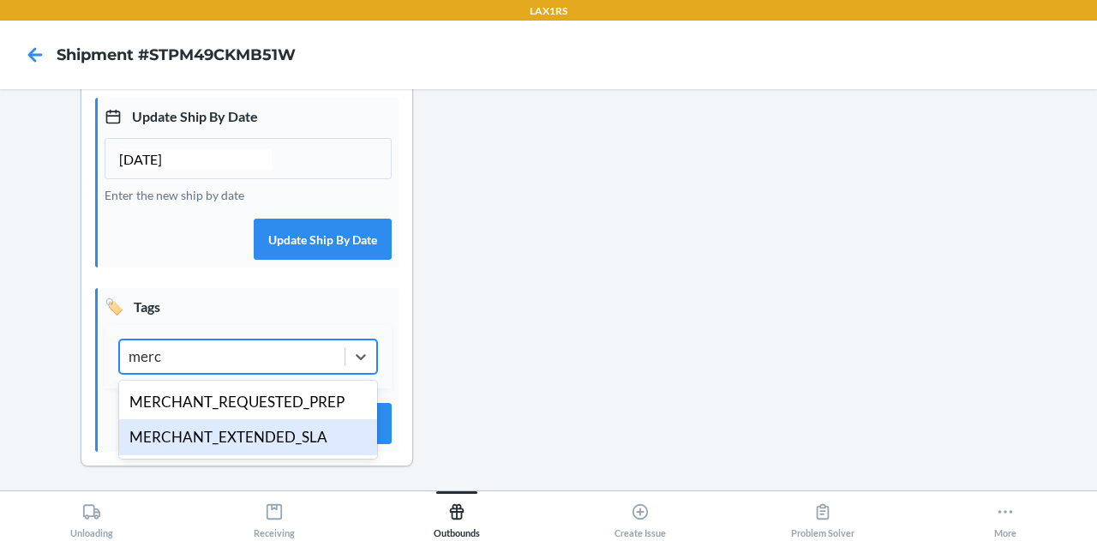
click at [211, 439] on div "MERCHANT_EXTENDED_SLA" at bounding box center [248, 437] width 258 height 36
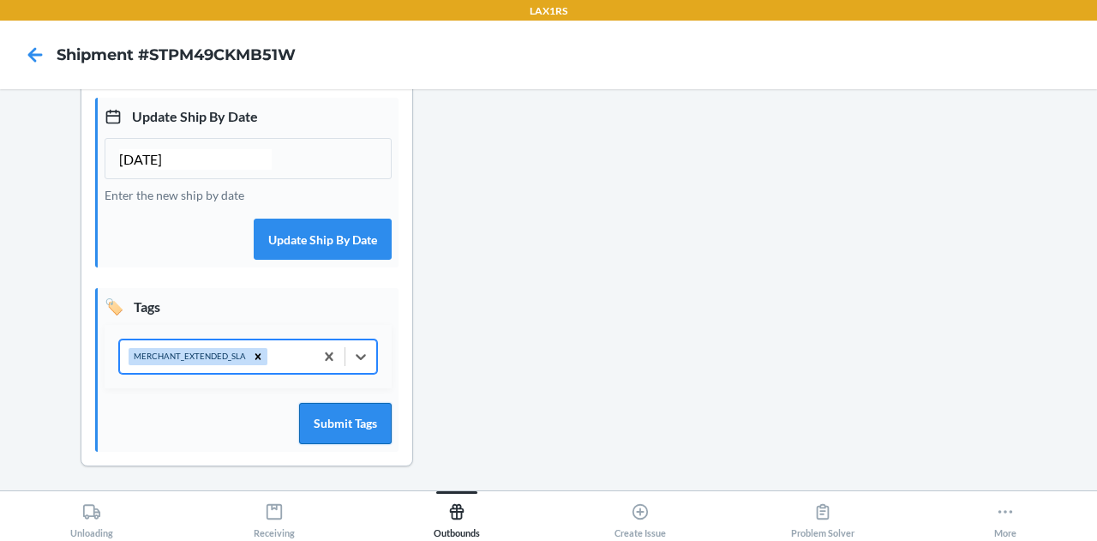
click at [354, 421] on button "Submit Tags" at bounding box center [345, 423] width 93 height 41
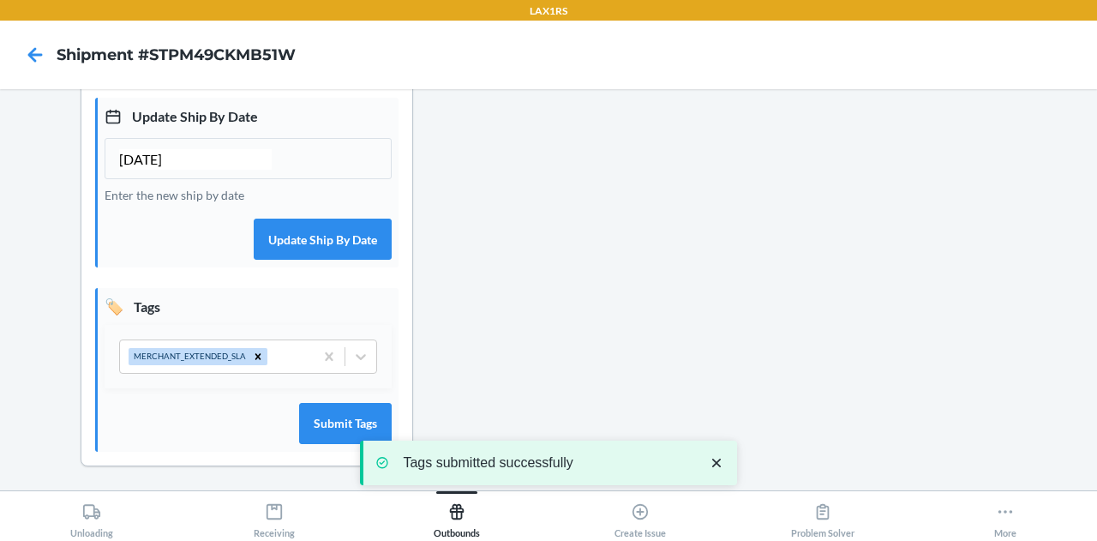
scroll to position [0, 0]
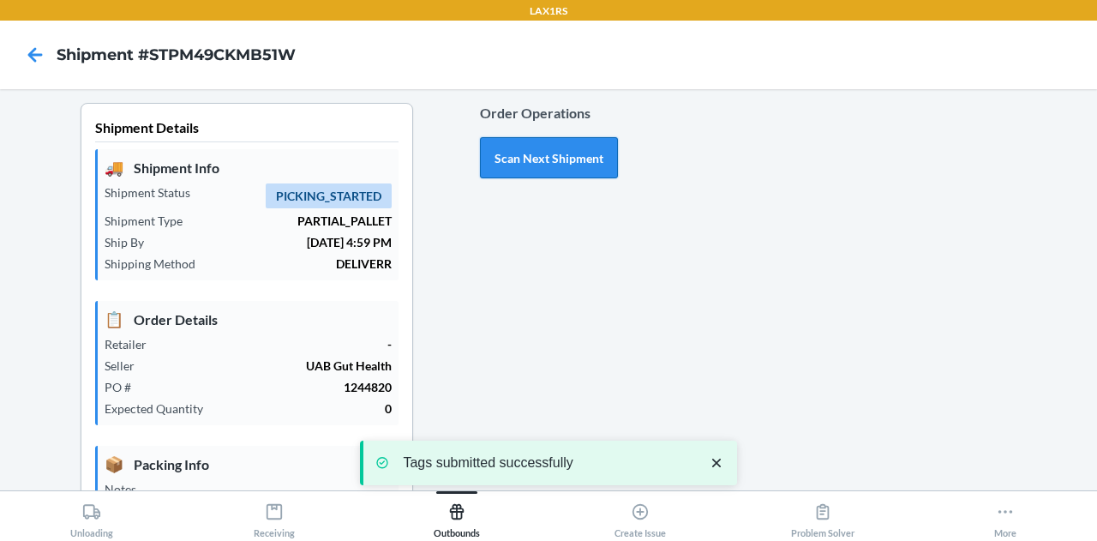
click at [531, 153] on button "Scan Next Shipment" at bounding box center [549, 157] width 138 height 41
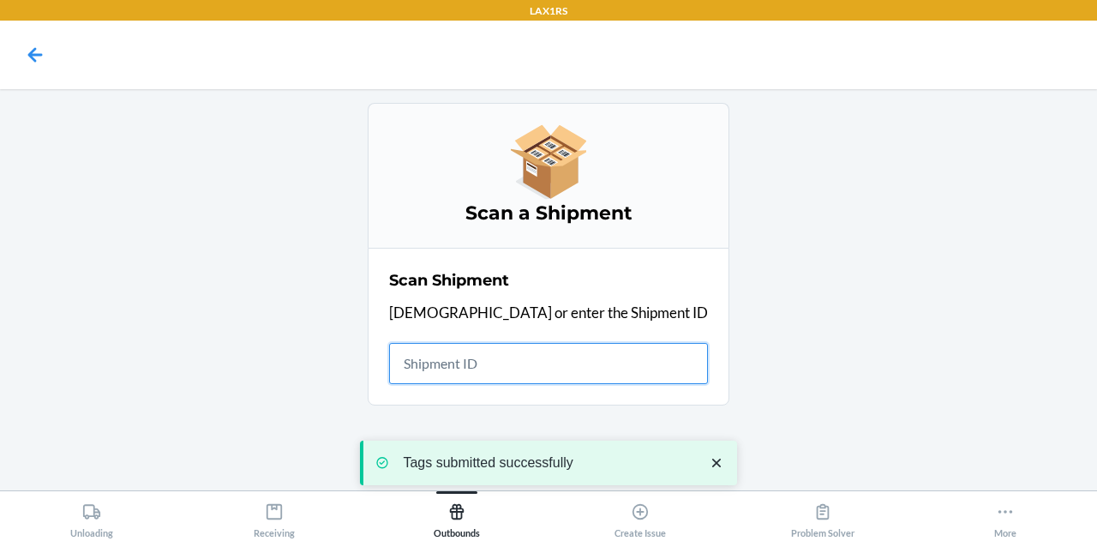
click at [560, 380] on input "text" at bounding box center [548, 363] width 319 height 41
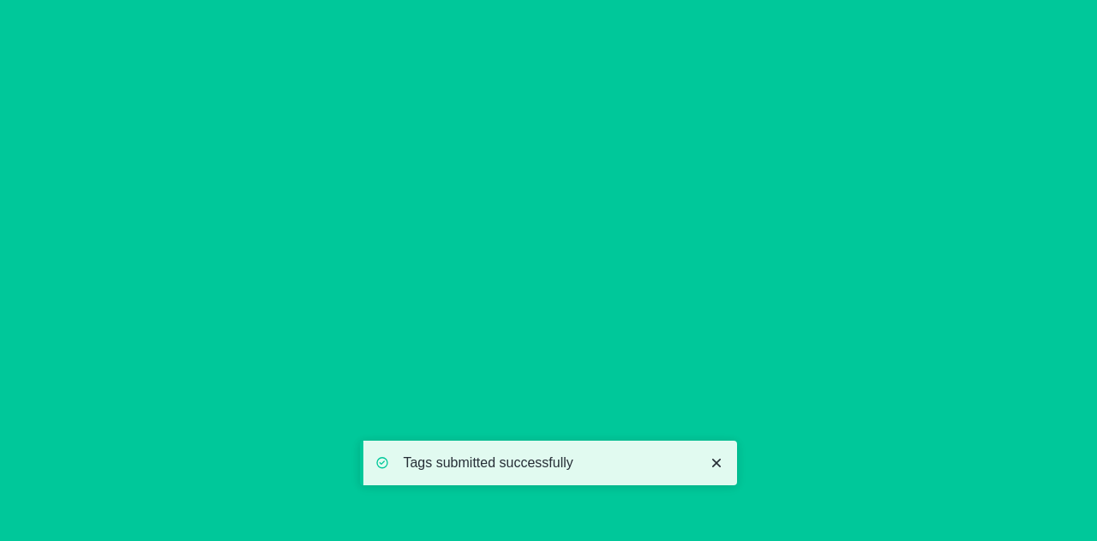
type input "[DATE]"
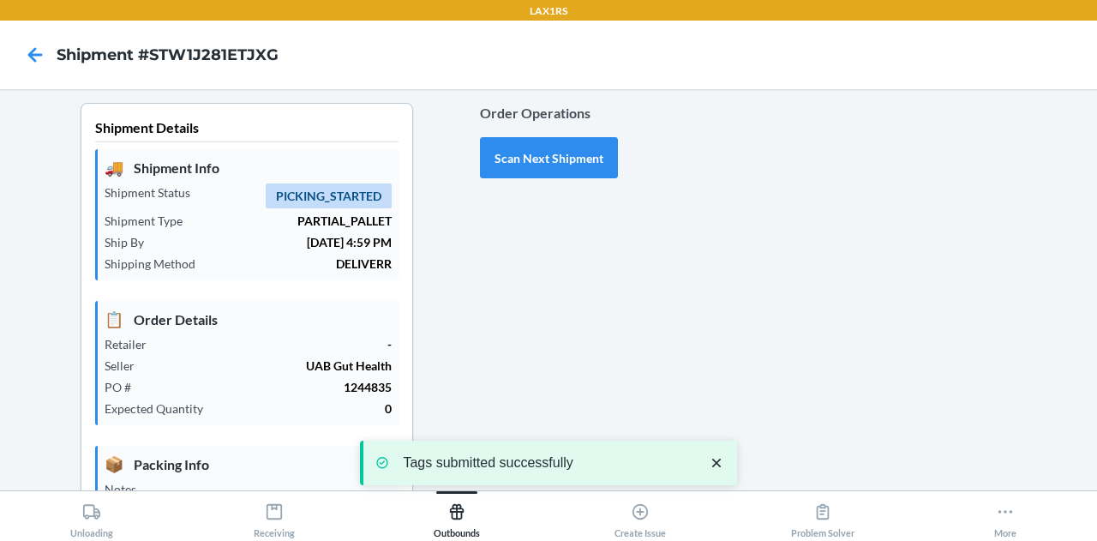
scroll to position [471, 0]
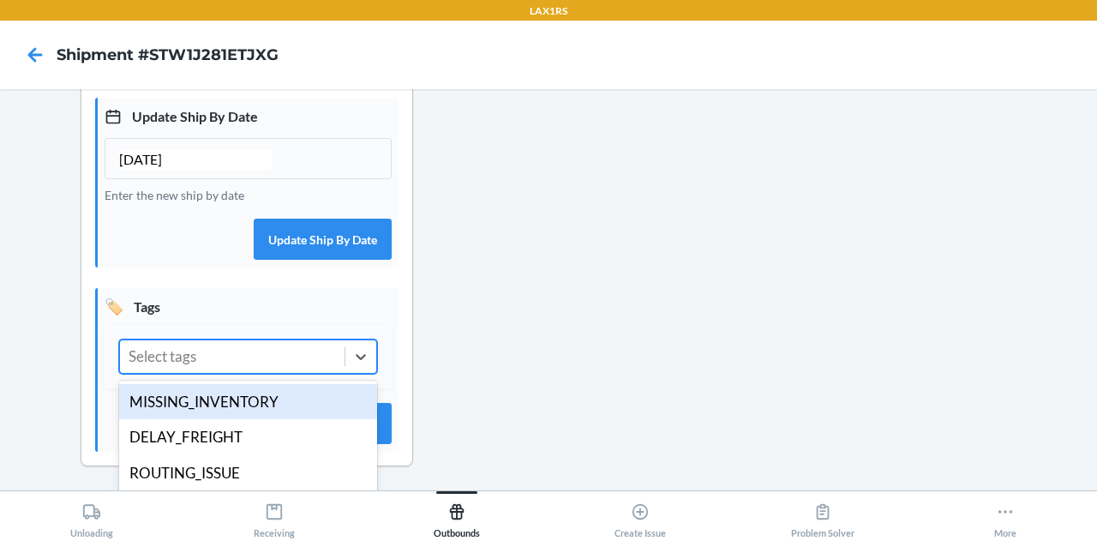
click at [226, 350] on div "Select tags" at bounding box center [232, 356] width 224 height 33
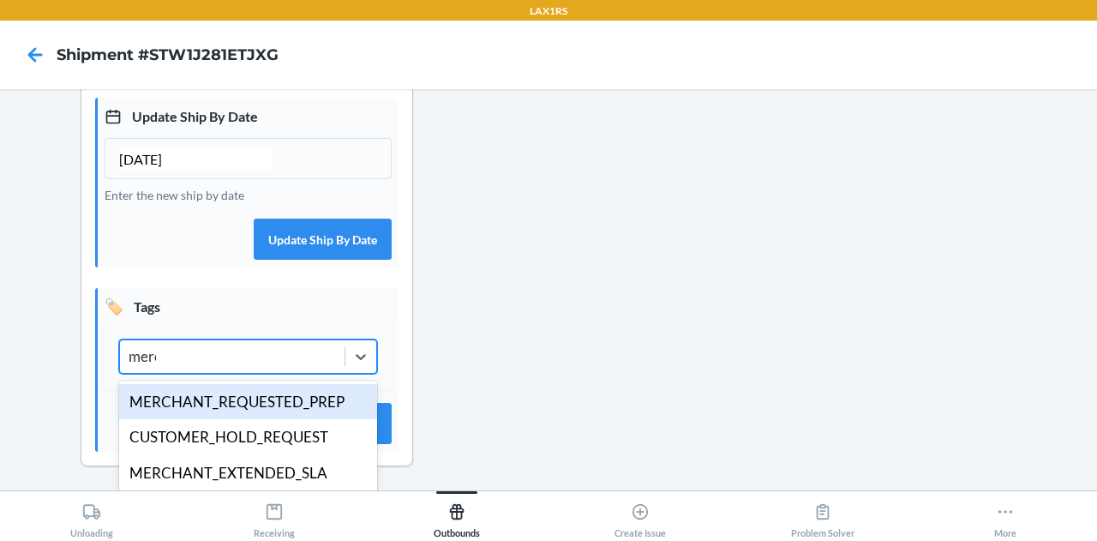
type input "merch"
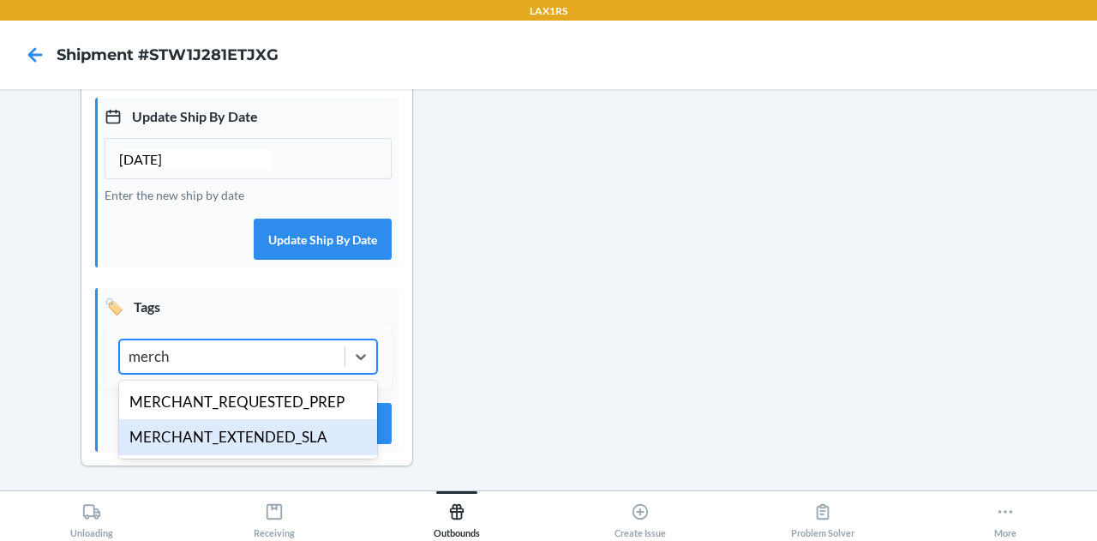
click at [249, 442] on div "MERCHANT_EXTENDED_SLA" at bounding box center [248, 437] width 258 height 36
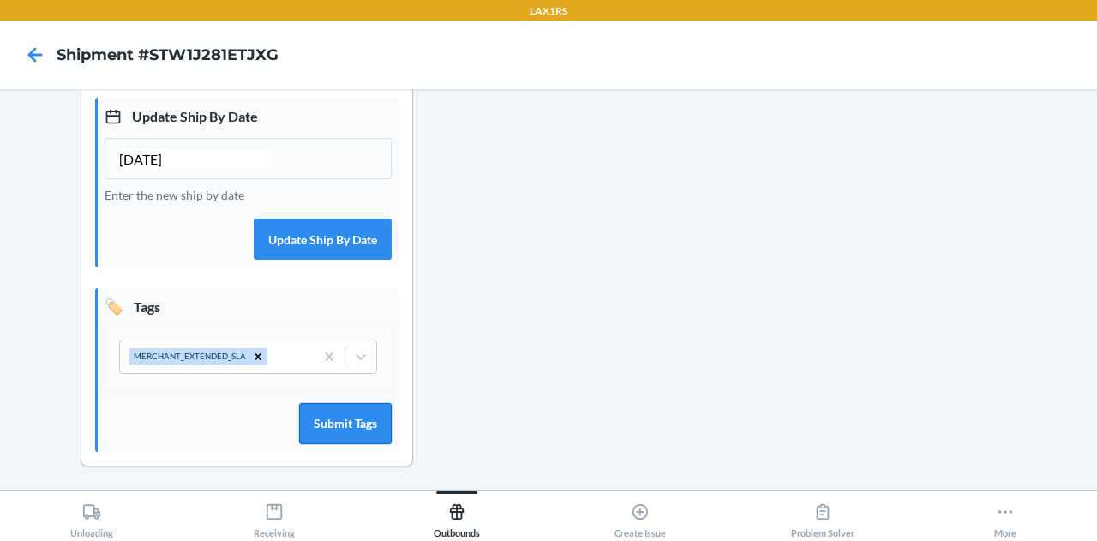
click at [327, 427] on button "Submit Tags" at bounding box center [345, 423] width 93 height 41
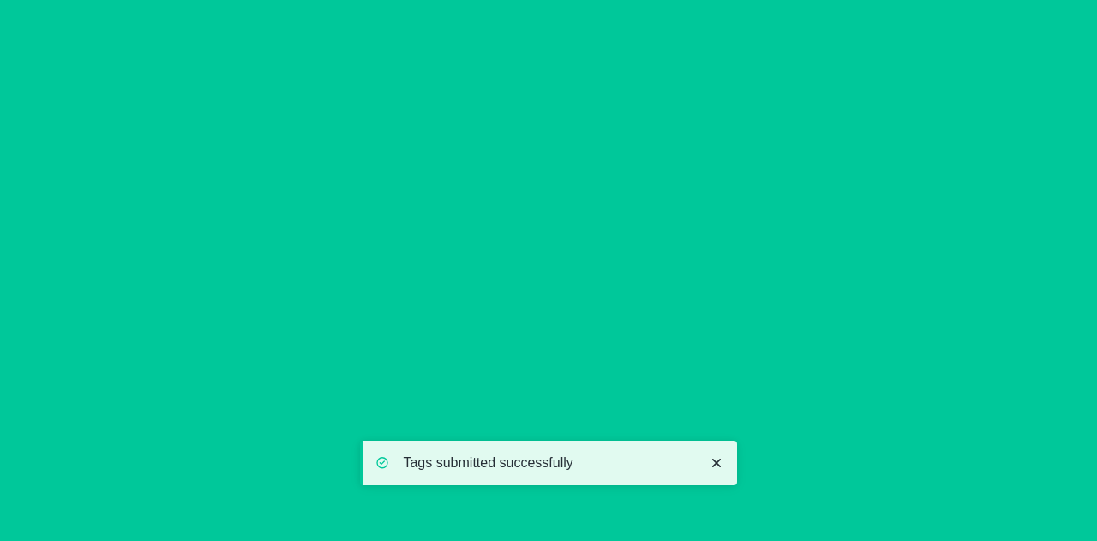
scroll to position [0, 0]
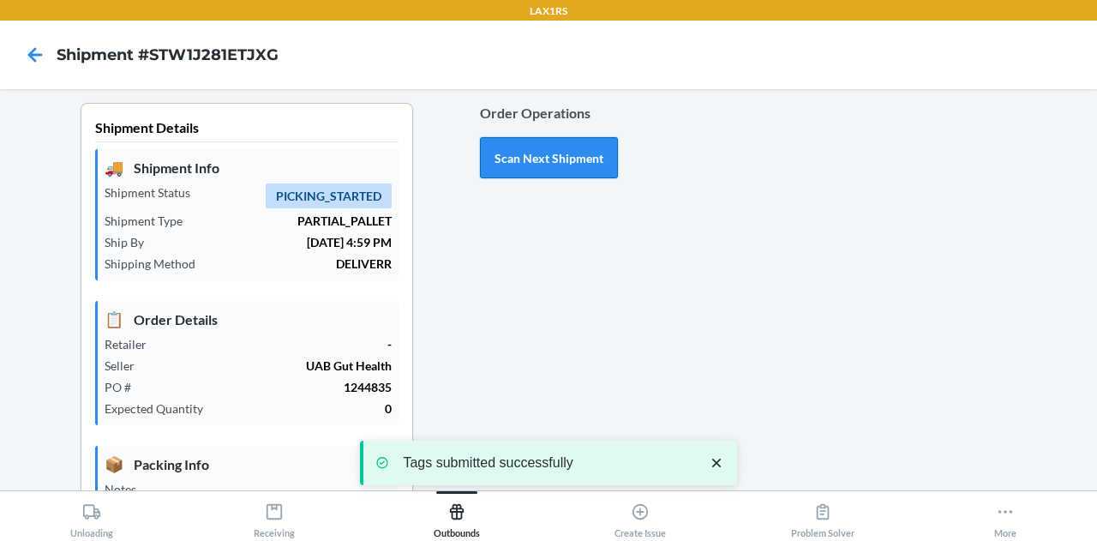
click at [532, 151] on button "Scan Next Shipment" at bounding box center [549, 157] width 138 height 41
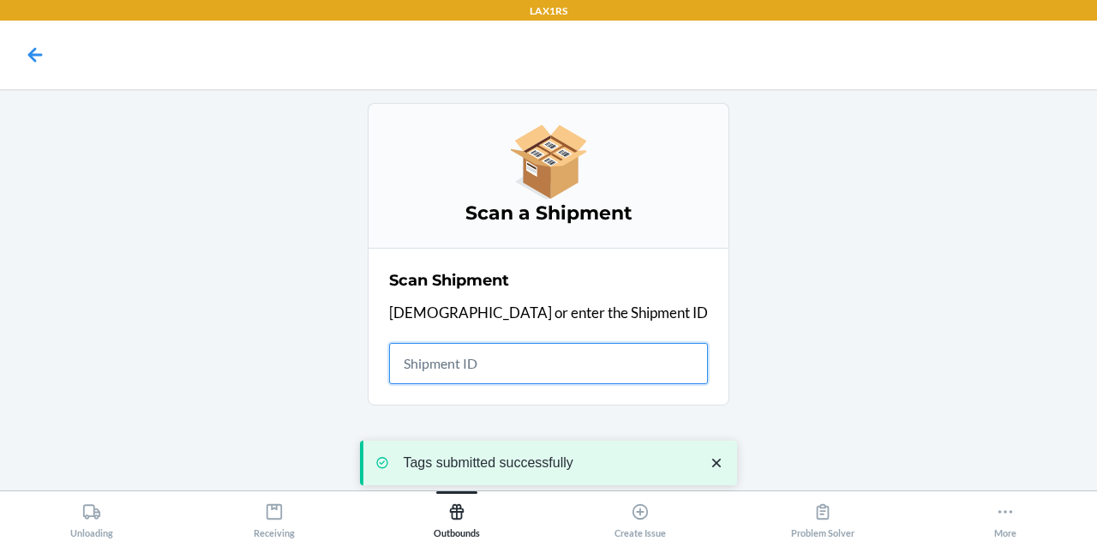
click at [542, 356] on input "text" at bounding box center [548, 363] width 319 height 41
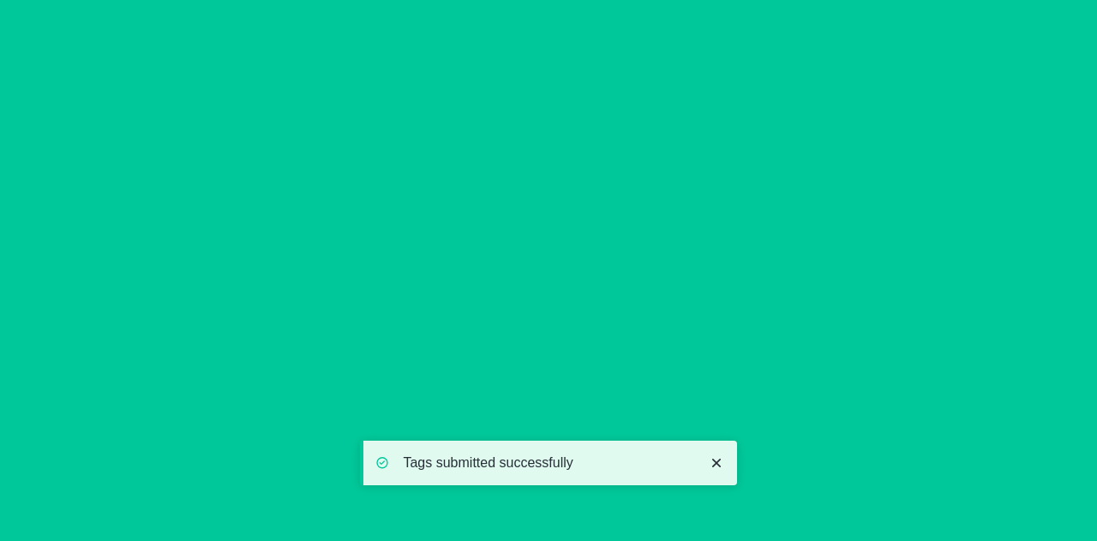
scroll to position [456, 0]
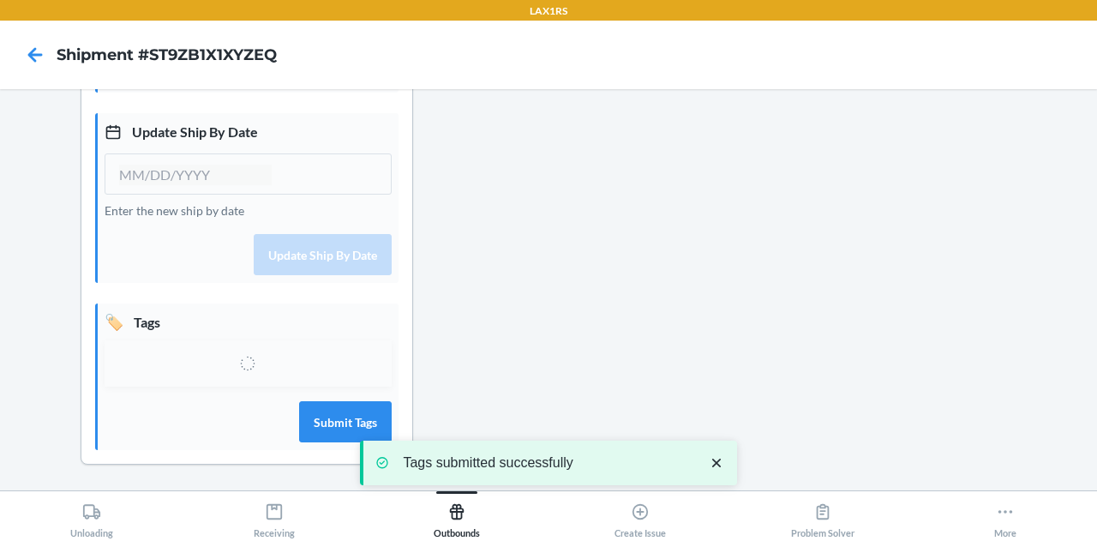
type input "[DATE]"
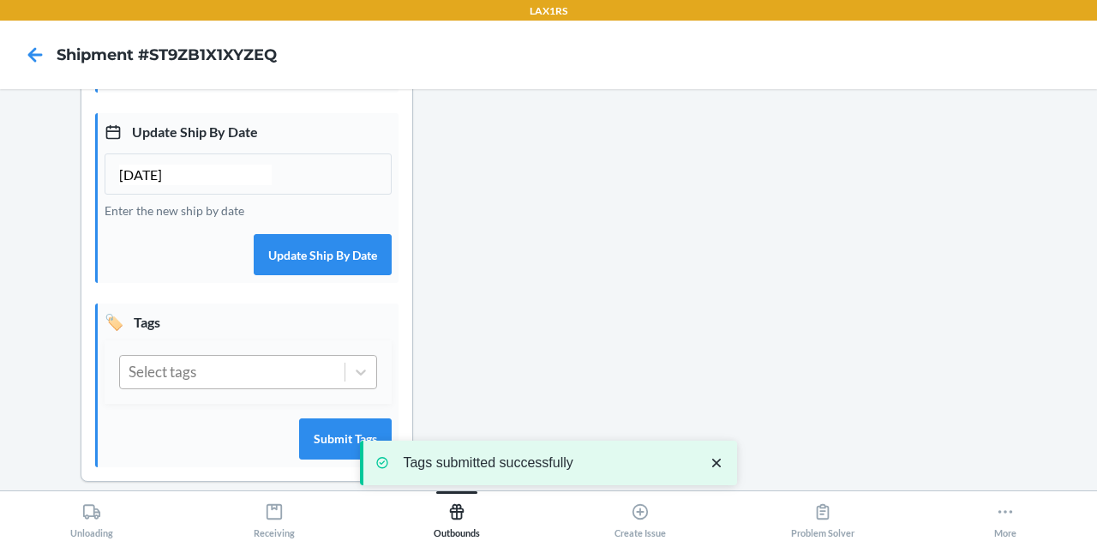
click at [252, 373] on div "Select tags" at bounding box center [232, 372] width 224 height 33
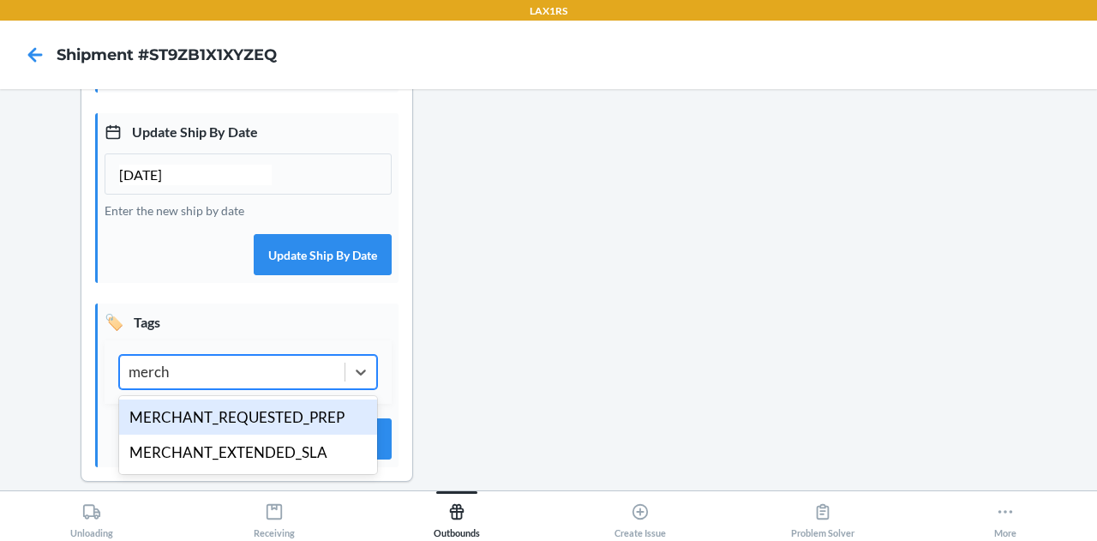
type input "mercha"
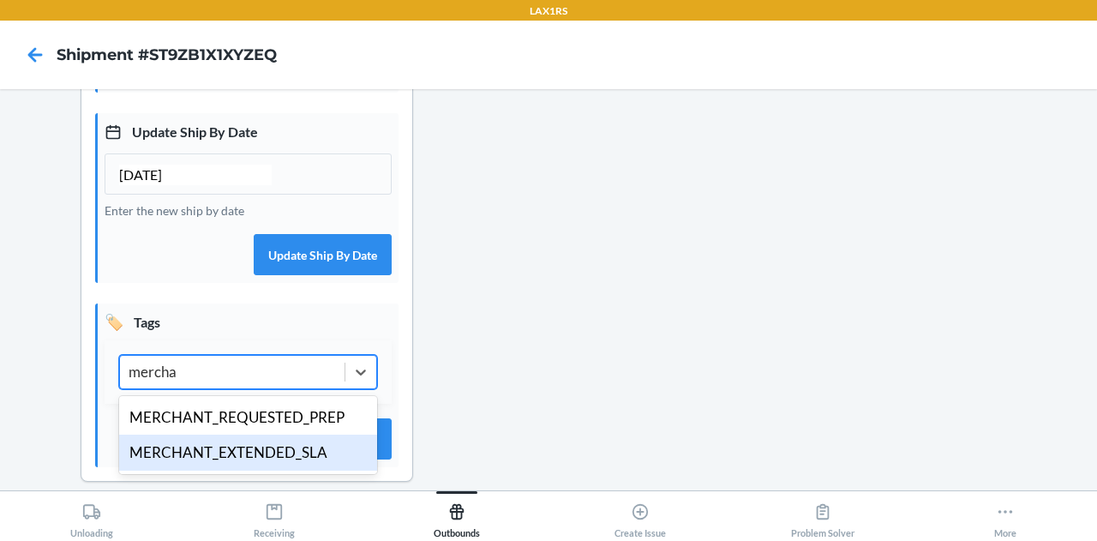
click at [254, 454] on div "MERCHANT_EXTENDED_SLA" at bounding box center [248, 452] width 258 height 36
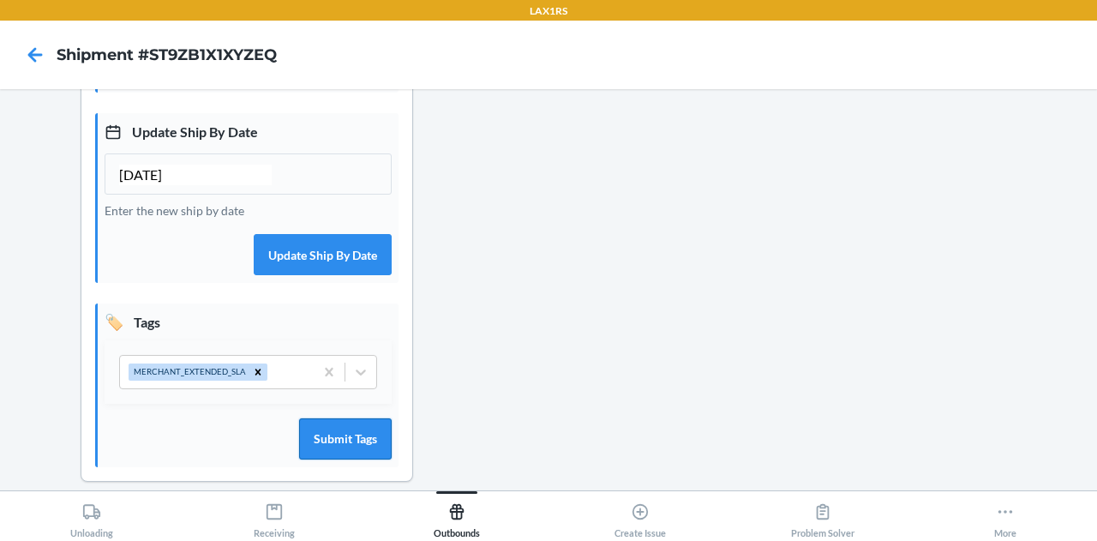
click at [344, 437] on button "Submit Tags" at bounding box center [345, 438] width 93 height 41
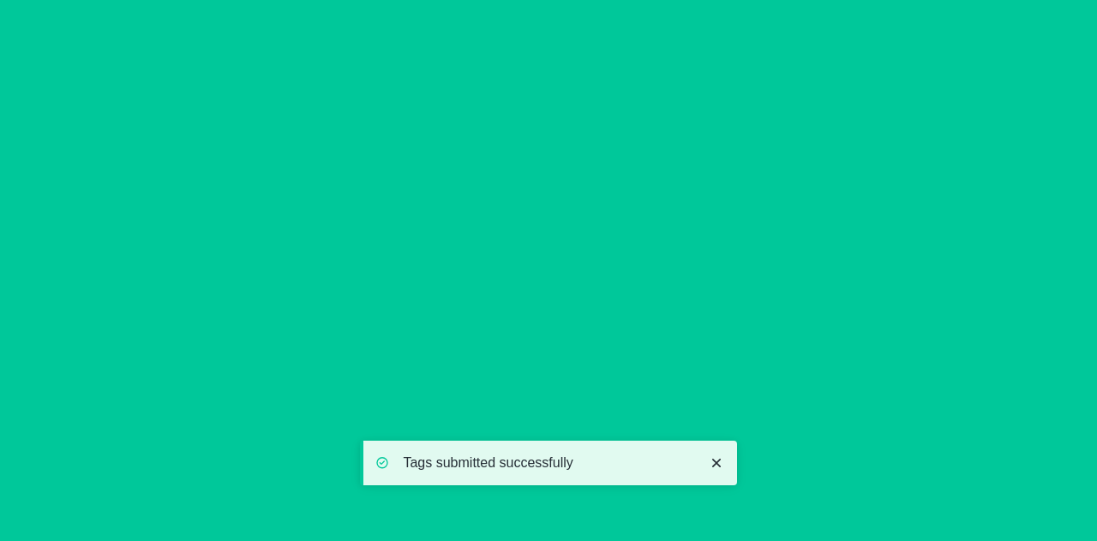
scroll to position [0, 0]
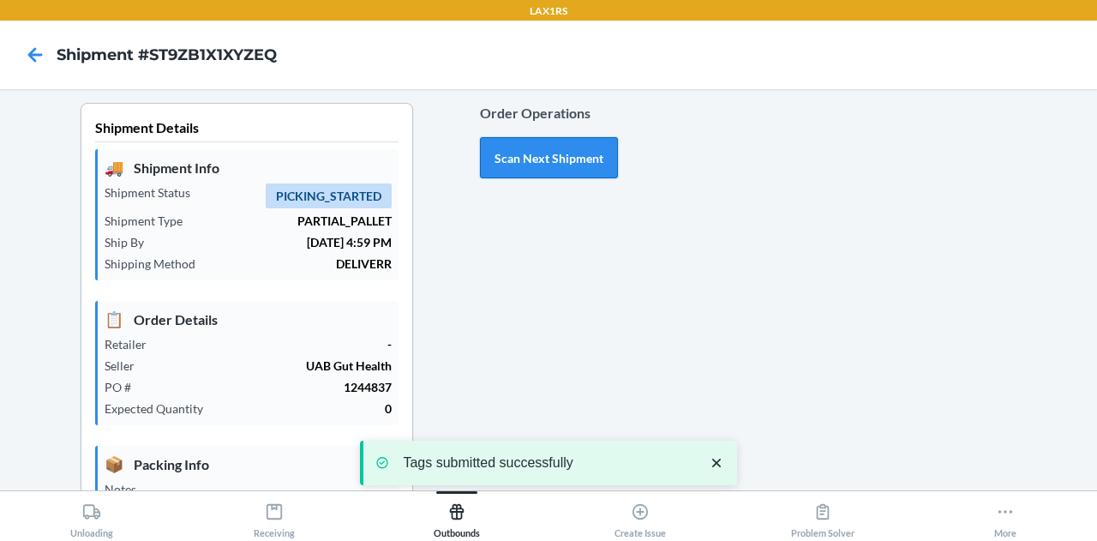
click at [537, 163] on button "Scan Next Shipment" at bounding box center [549, 157] width 138 height 41
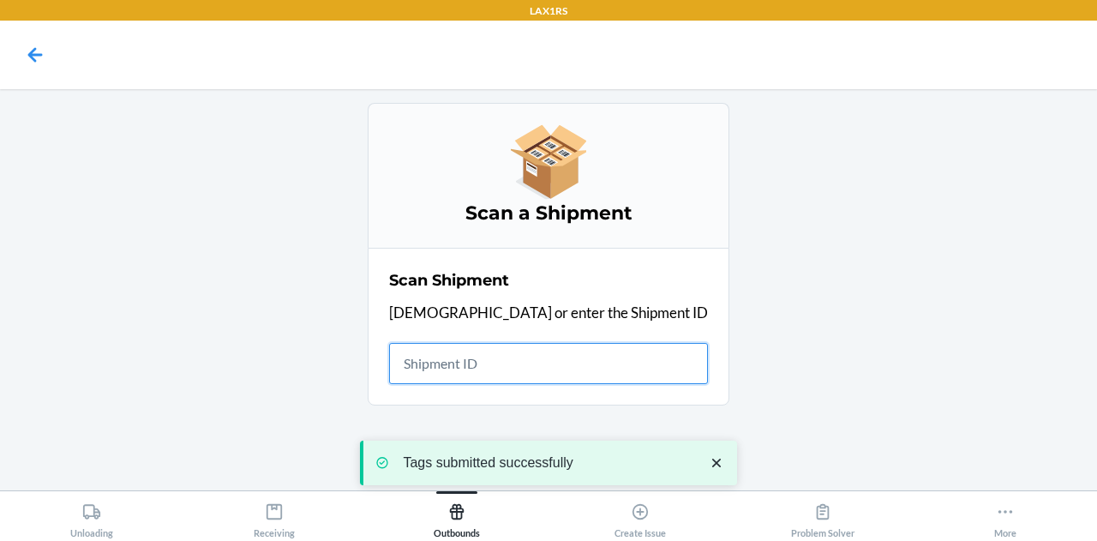
click at [529, 366] on input "text" at bounding box center [548, 363] width 319 height 41
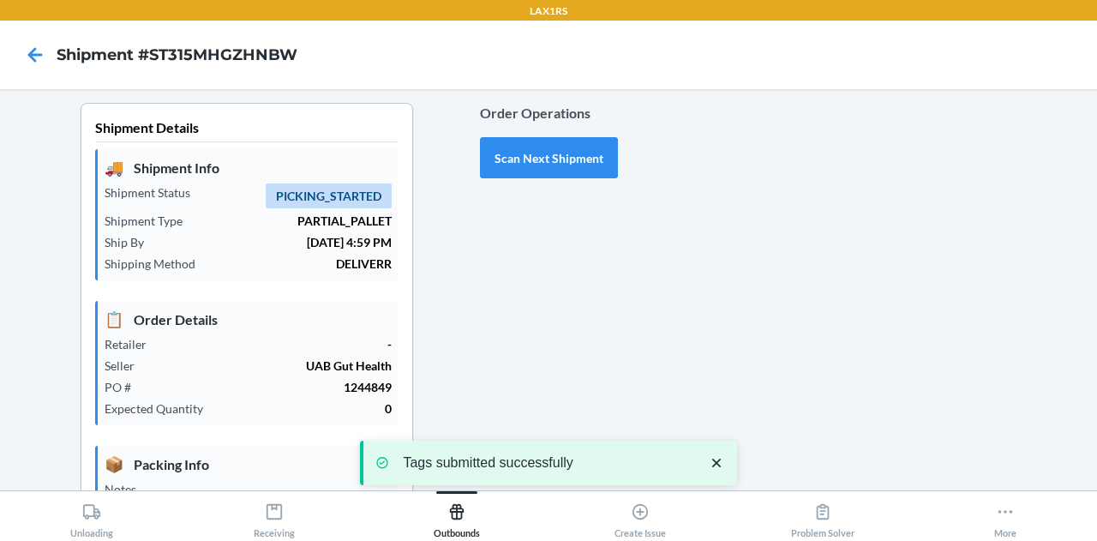
type input "[DATE]"
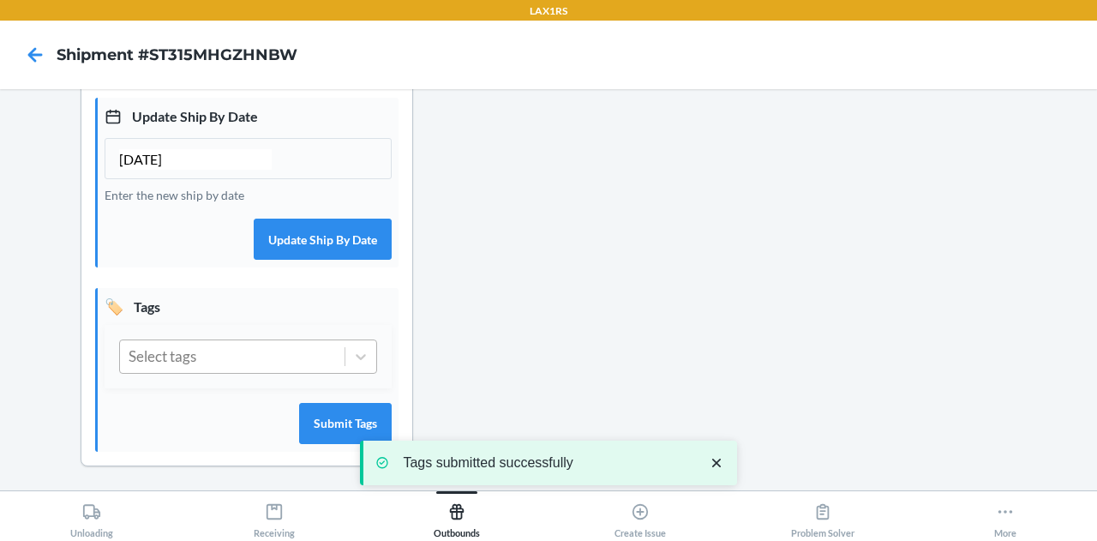
click at [254, 362] on div "Select tags" at bounding box center [232, 356] width 224 height 33
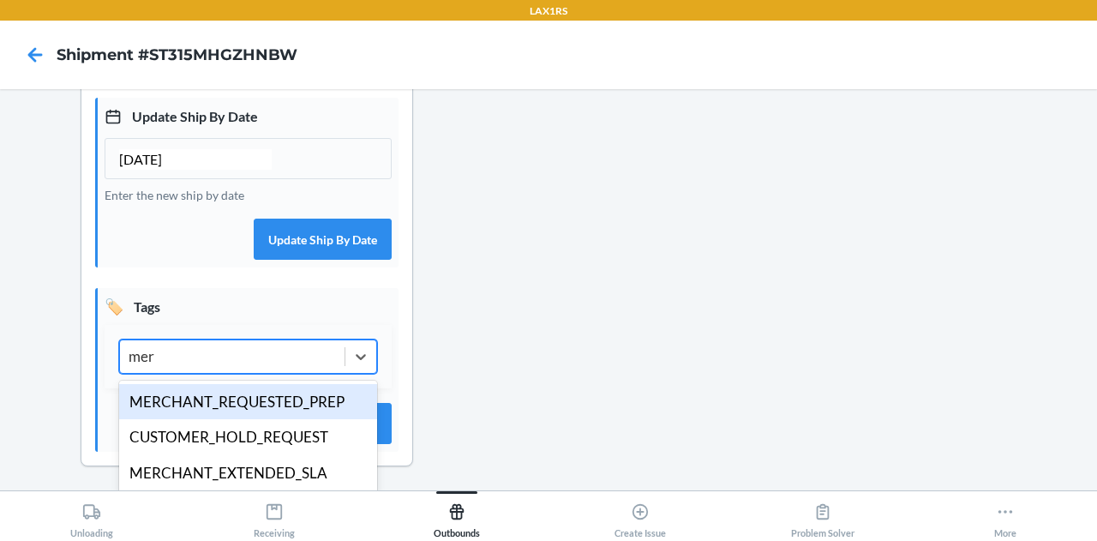
type input "merc"
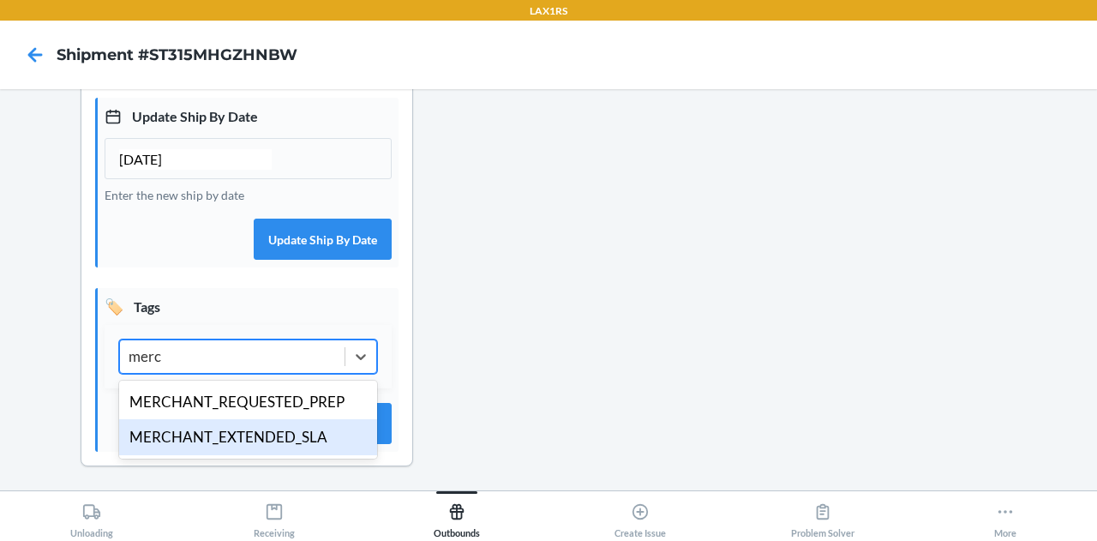
click at [248, 437] on div "MERCHANT_EXTENDED_SLA" at bounding box center [248, 437] width 258 height 36
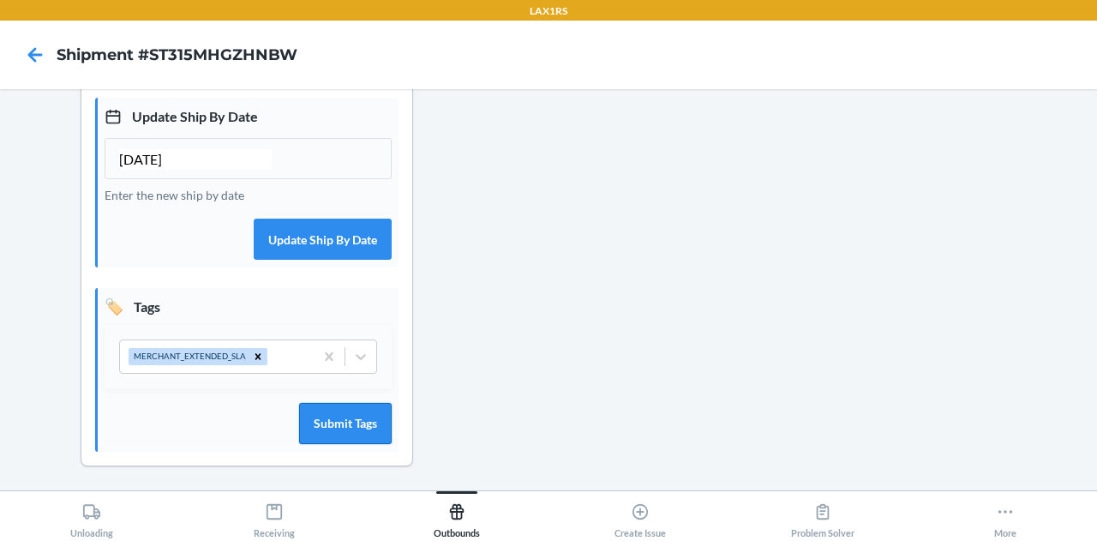
click at [339, 440] on button "Submit Tags" at bounding box center [345, 423] width 93 height 41
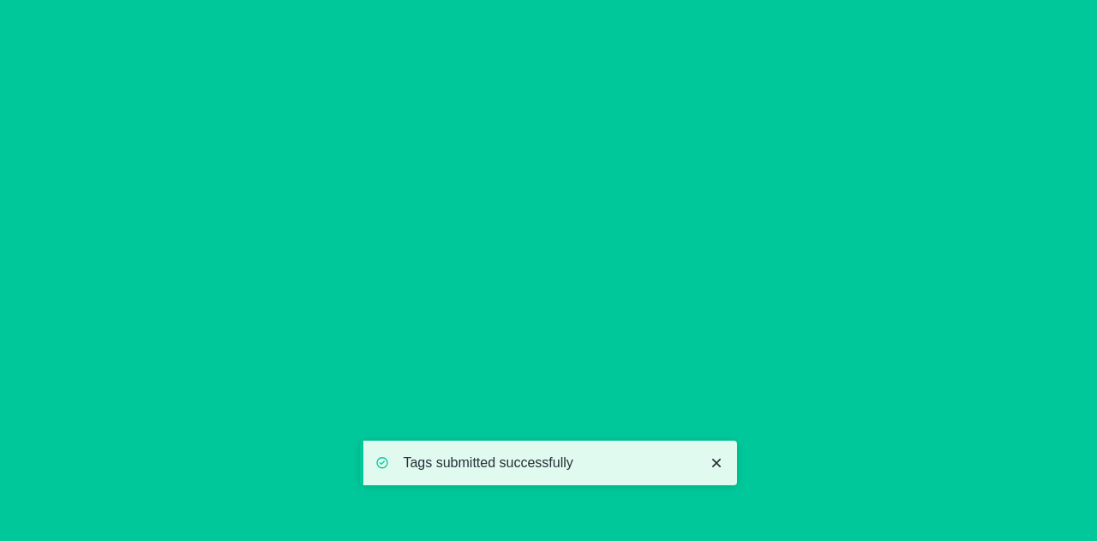
scroll to position [0, 0]
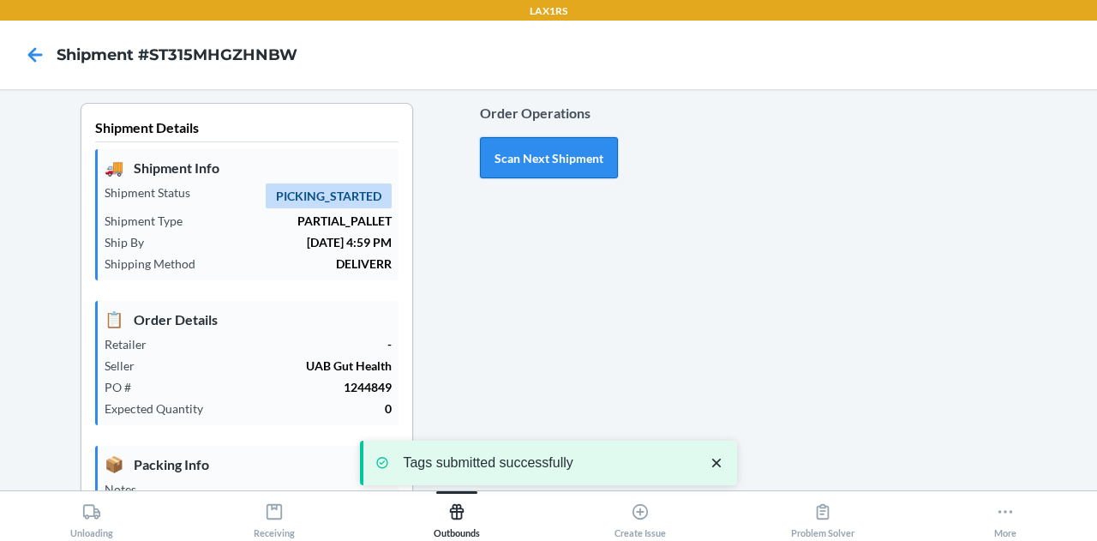
click at [540, 154] on button "Scan Next Shipment" at bounding box center [549, 157] width 138 height 41
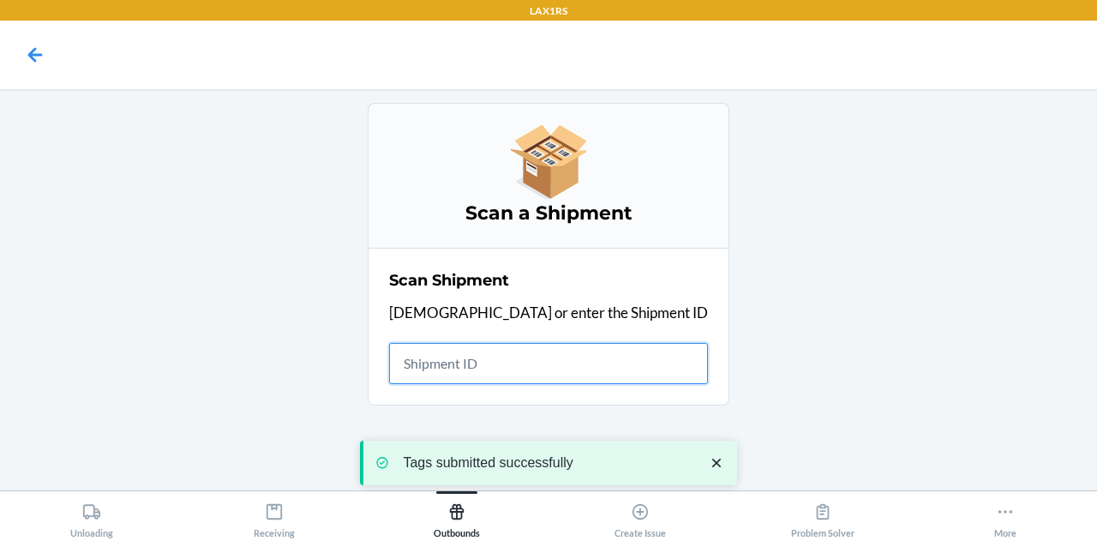
click at [511, 357] on input "text" at bounding box center [548, 363] width 319 height 41
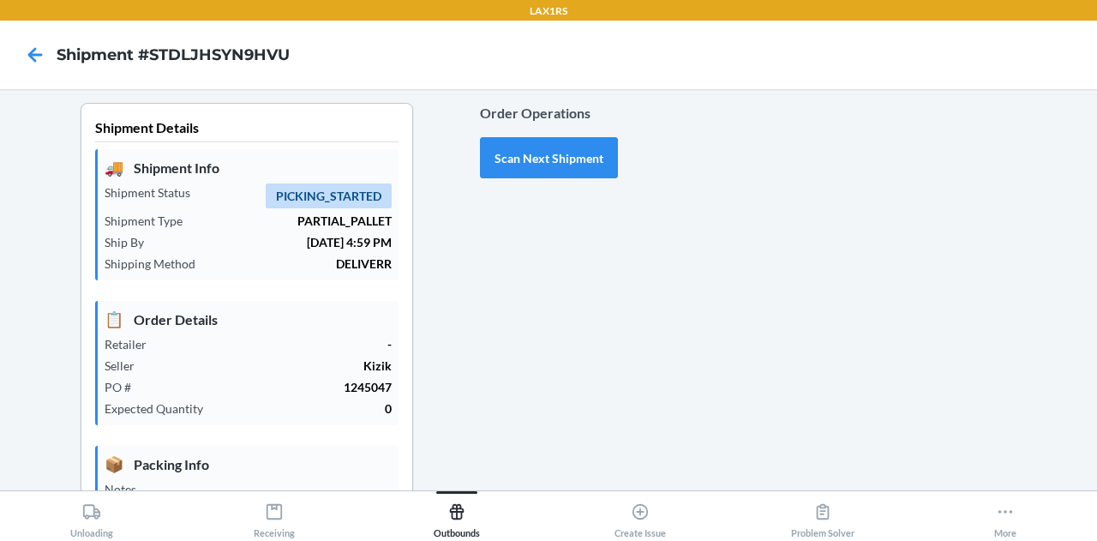
type input "[DATE]"
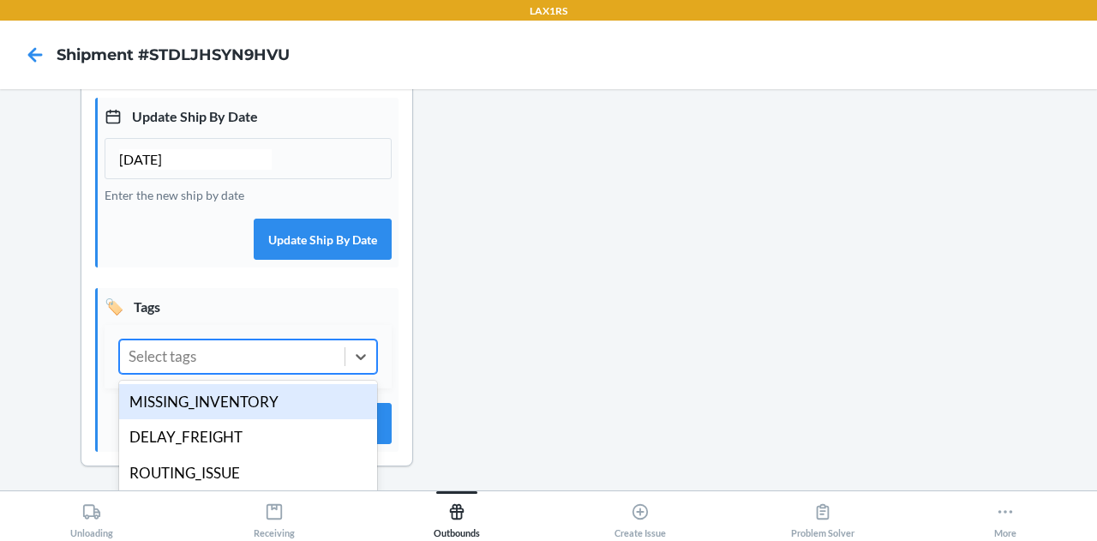
click at [221, 361] on div "Select tags" at bounding box center [232, 356] width 224 height 33
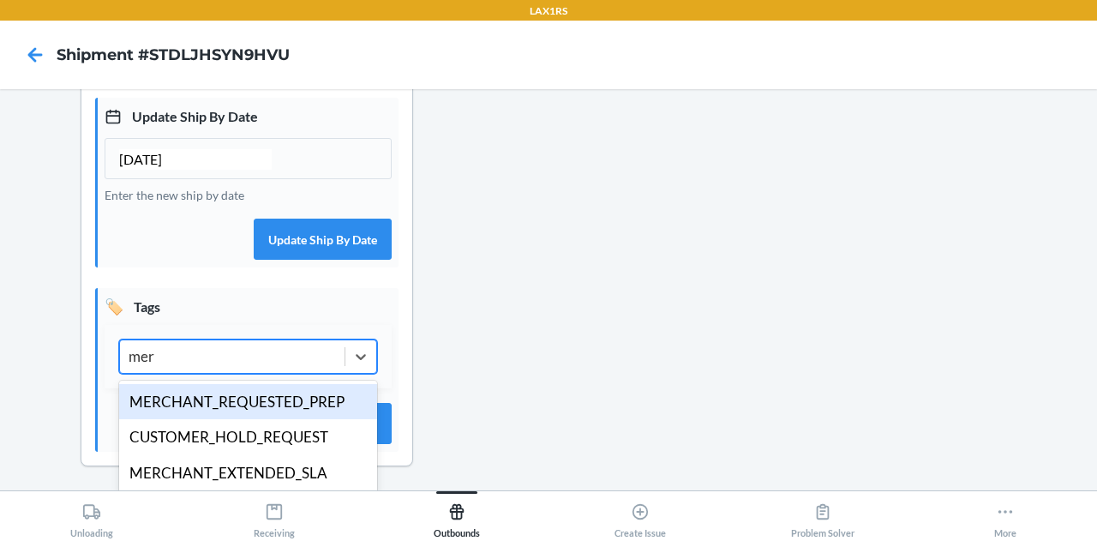
type input "merc"
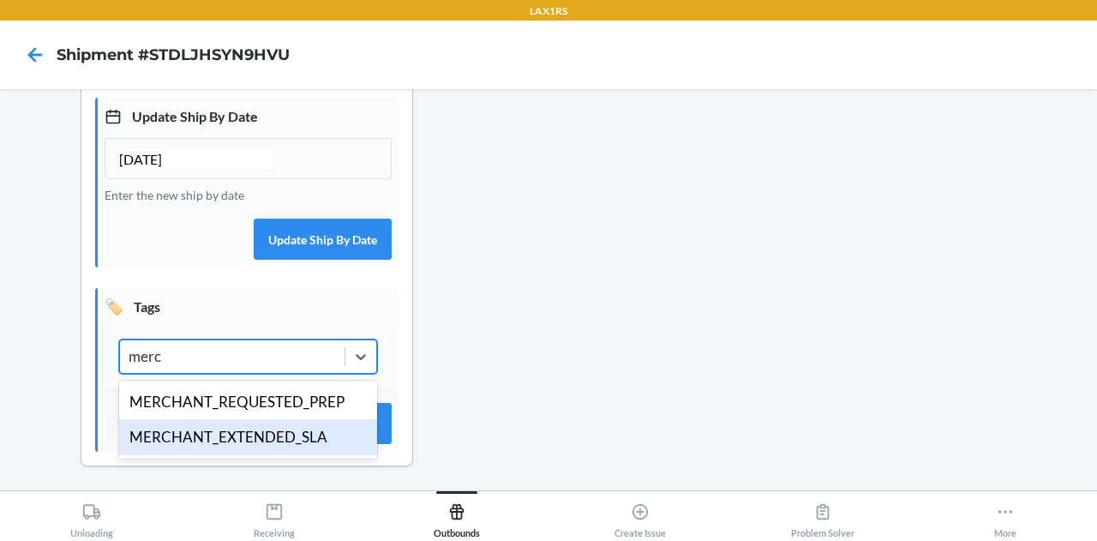
click at [245, 427] on div "MERCHANT_EXTENDED_SLA" at bounding box center [248, 437] width 258 height 36
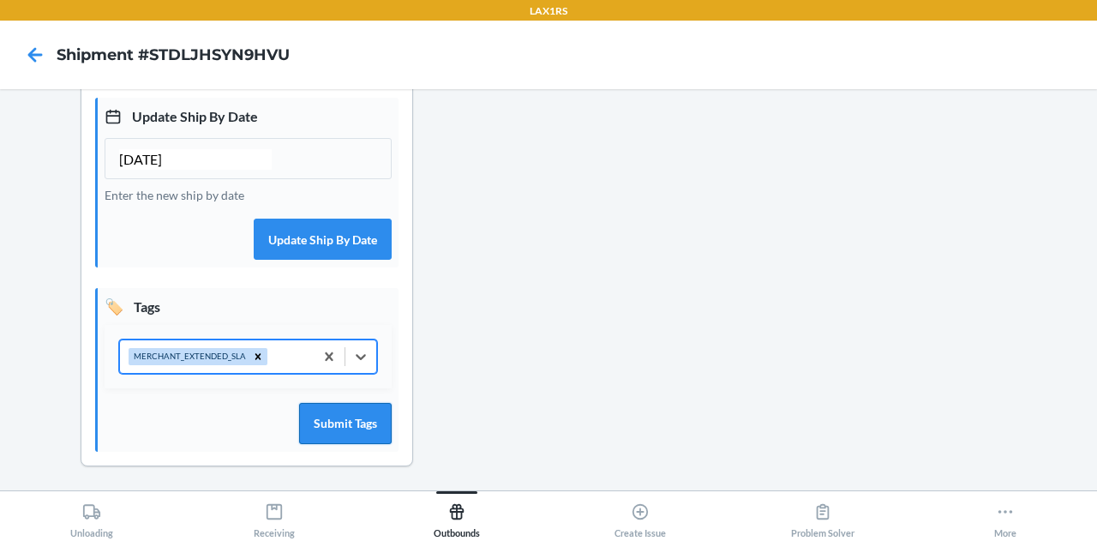
click at [326, 421] on button "Submit Tags" at bounding box center [345, 423] width 93 height 41
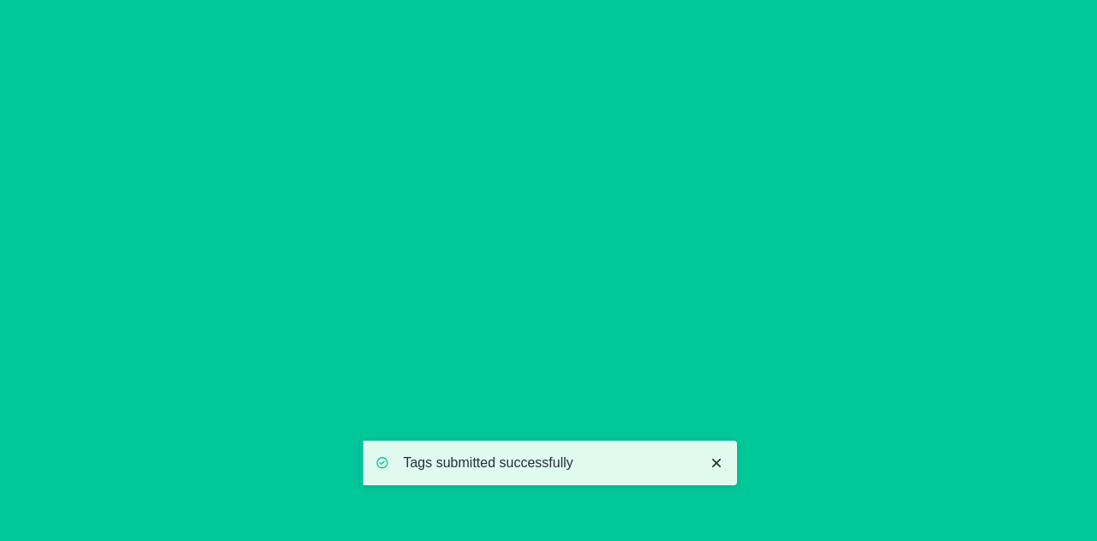
scroll to position [0, 0]
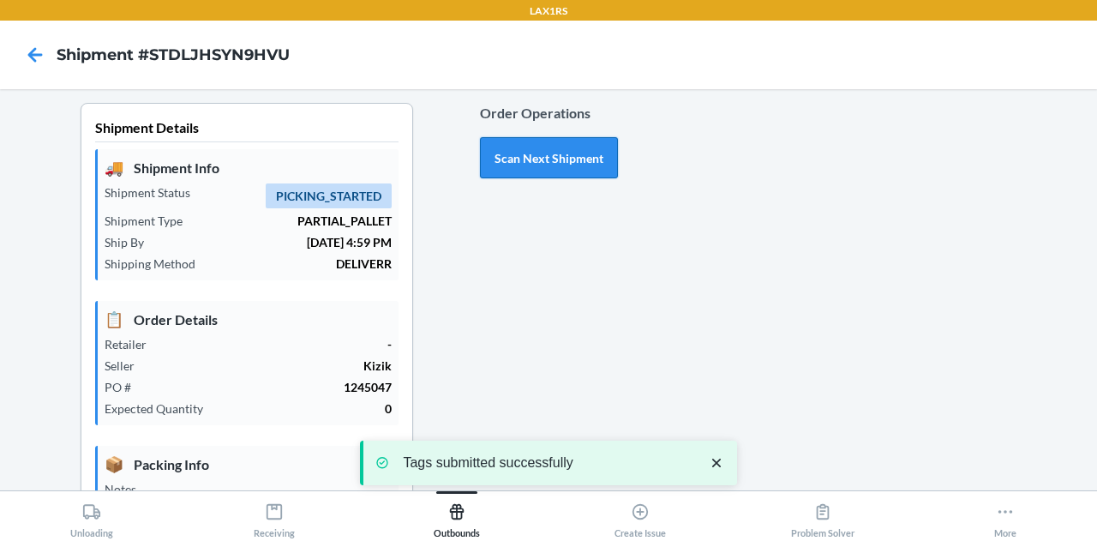
click at [536, 158] on button "Scan Next Shipment" at bounding box center [549, 157] width 138 height 41
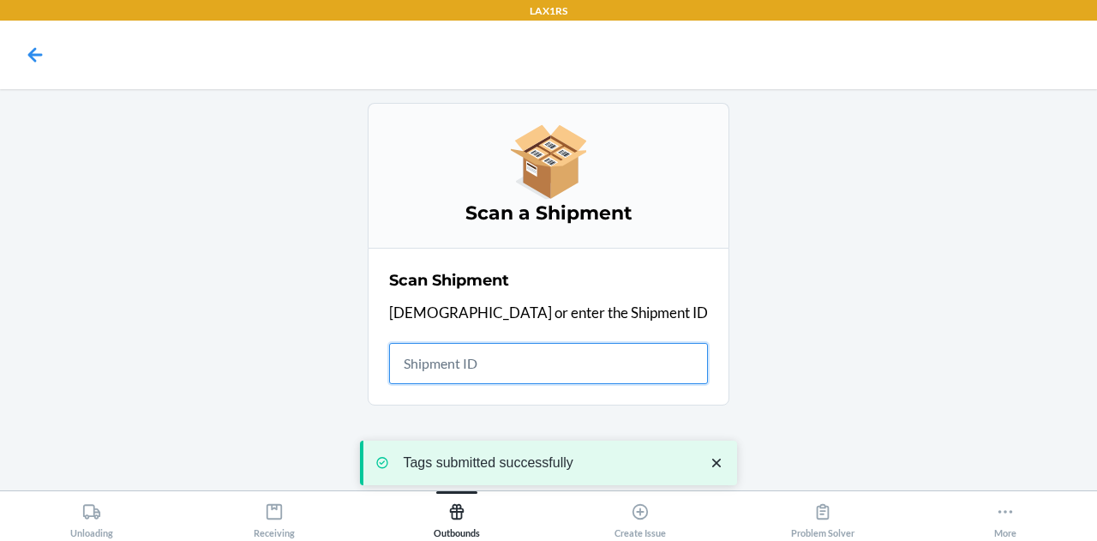
click at [521, 359] on input "text" at bounding box center [548, 363] width 319 height 41
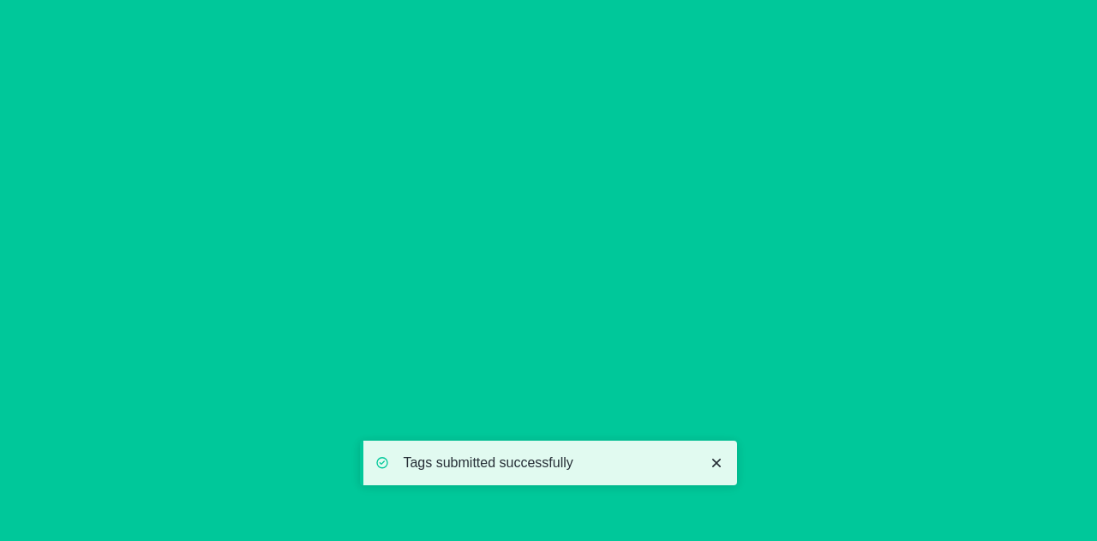
type input "[DATE]"
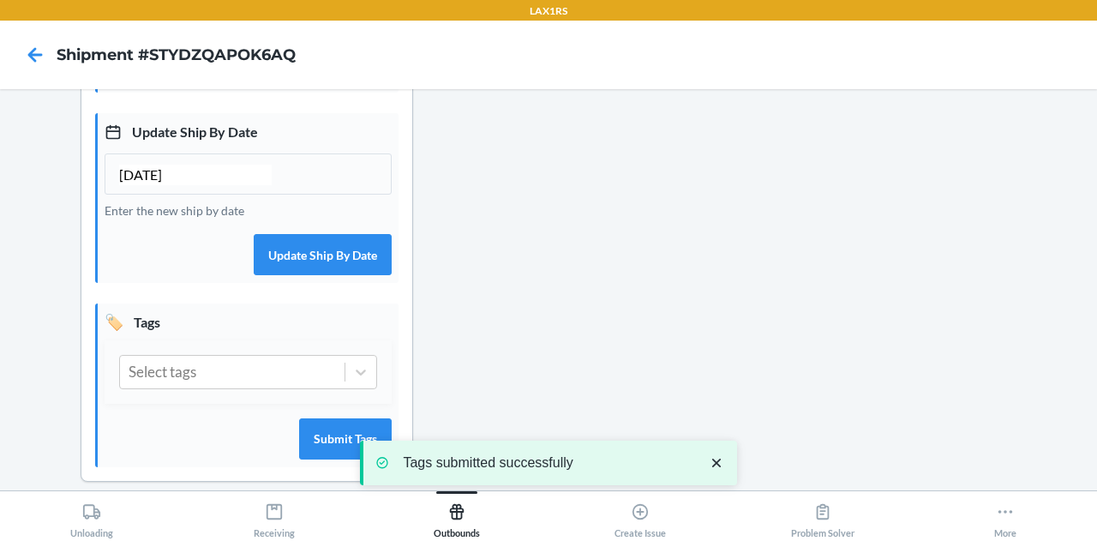
scroll to position [471, 0]
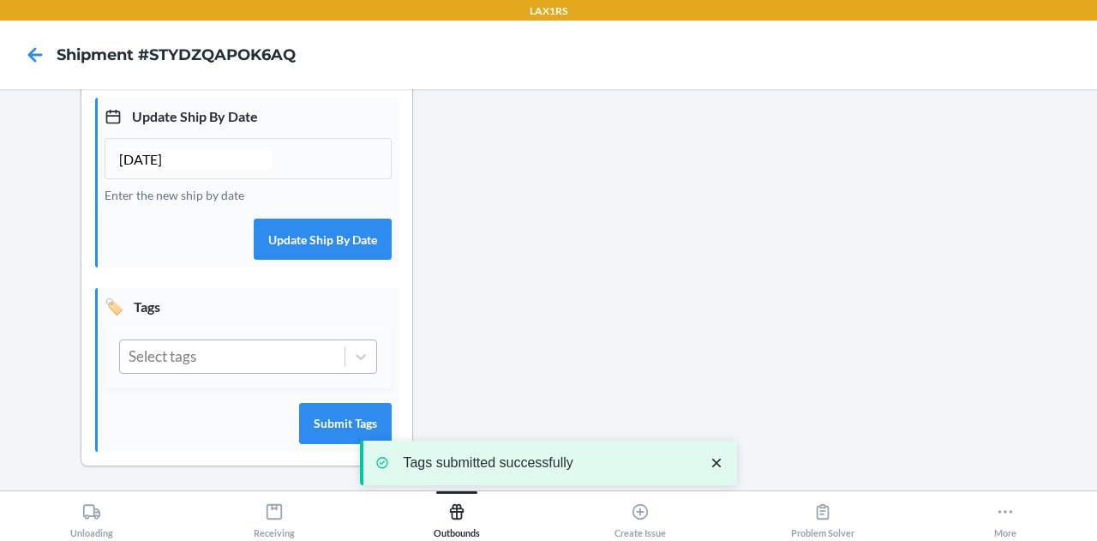
click at [246, 366] on div "Select tags" at bounding box center [232, 356] width 224 height 33
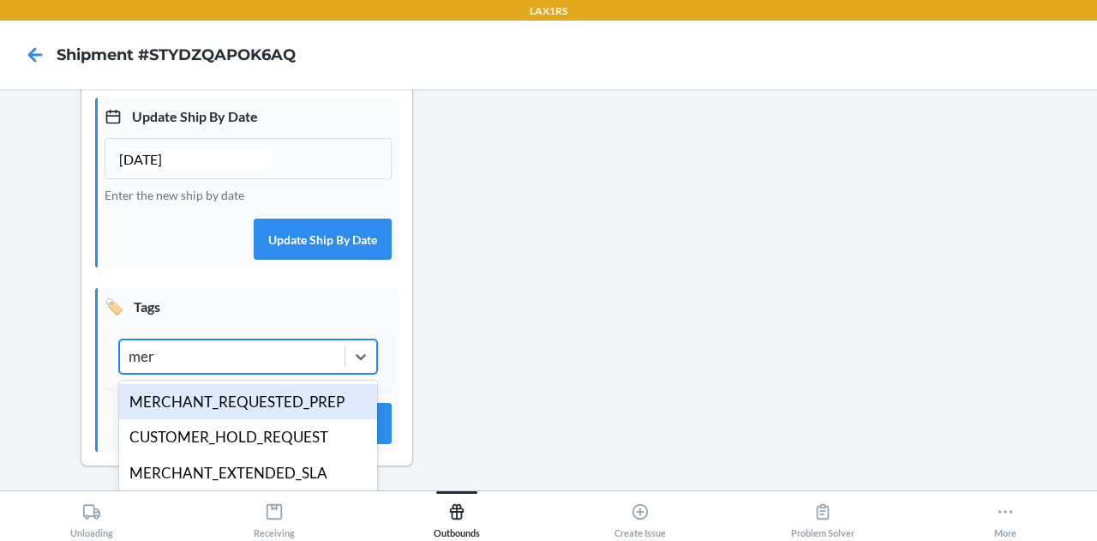
type input "merc"
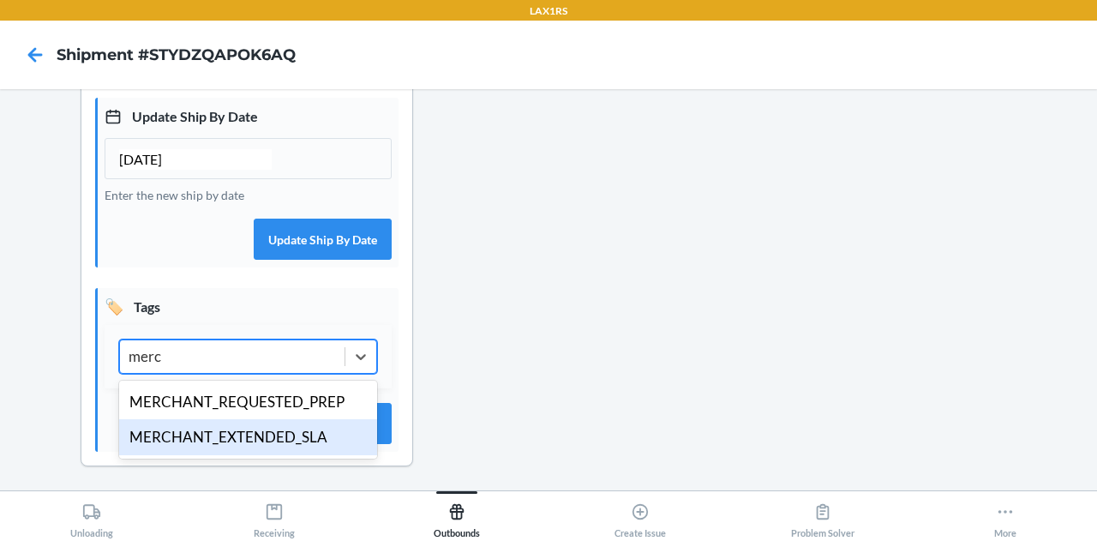
click at [264, 433] on div "MERCHANT_EXTENDED_SLA" at bounding box center [248, 437] width 258 height 36
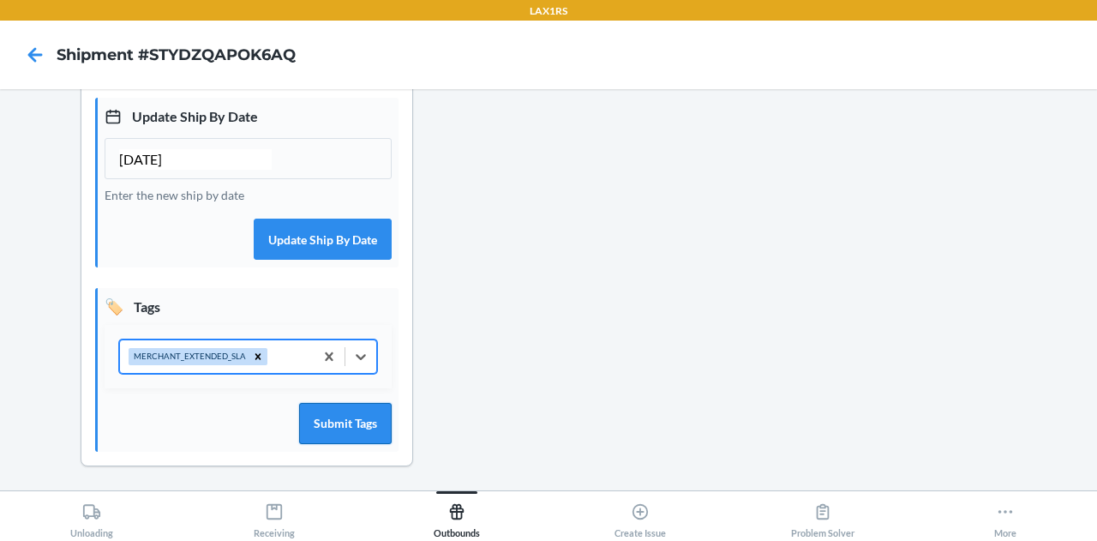
click at [354, 427] on button "Submit Tags" at bounding box center [345, 423] width 93 height 41
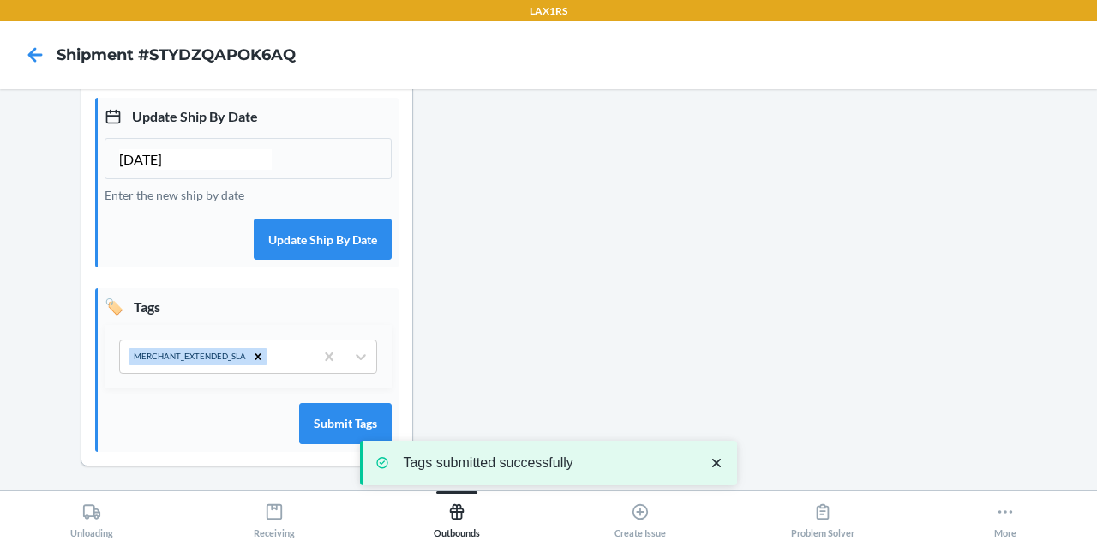
scroll to position [0, 0]
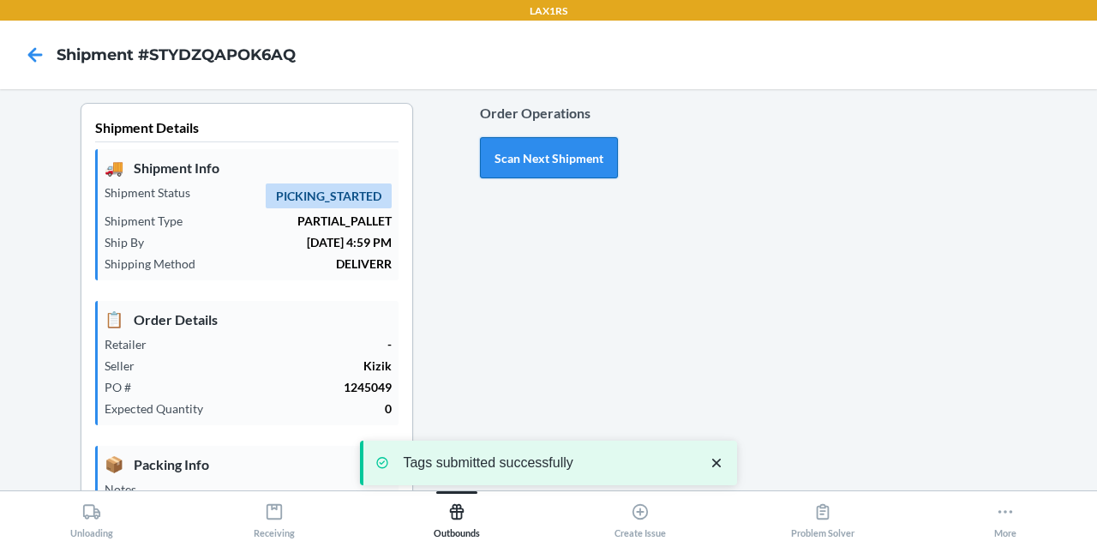
click at [548, 152] on button "Scan Next Shipment" at bounding box center [549, 157] width 138 height 41
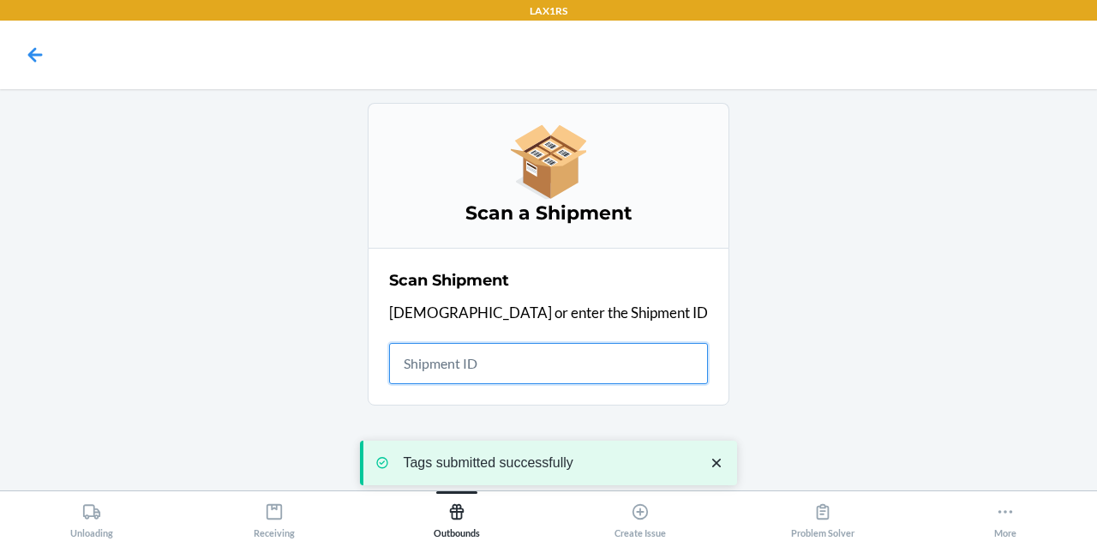
click at [557, 367] on input "text" at bounding box center [548, 363] width 319 height 41
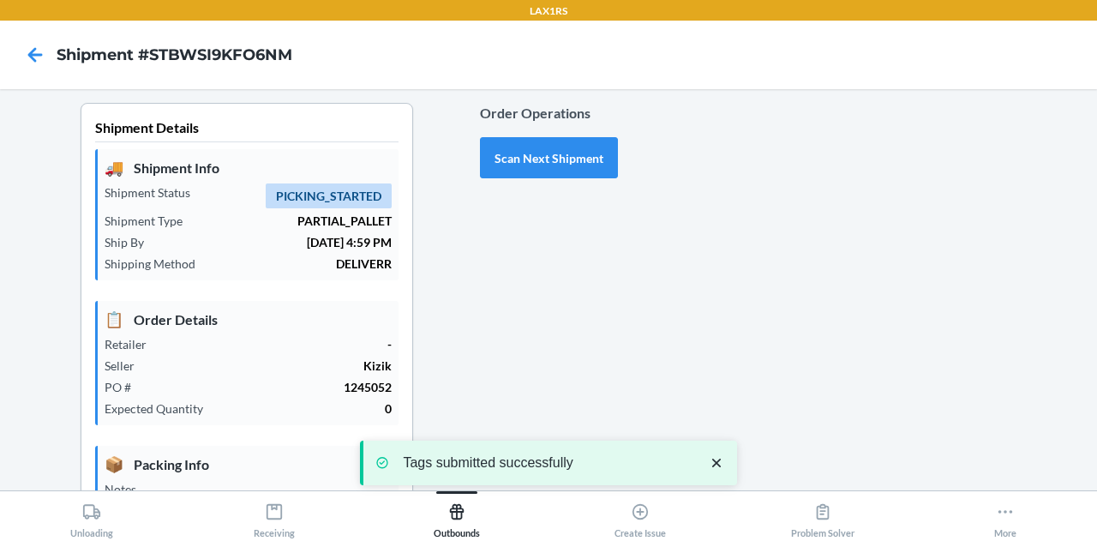
type input "[DATE]"
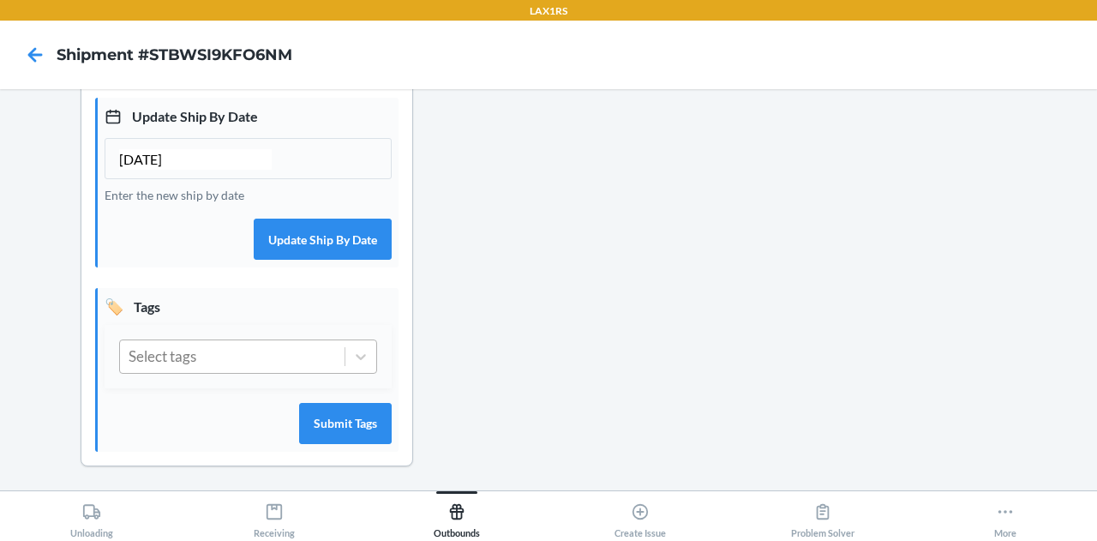
click at [221, 368] on div "Select tags" at bounding box center [232, 356] width 224 height 33
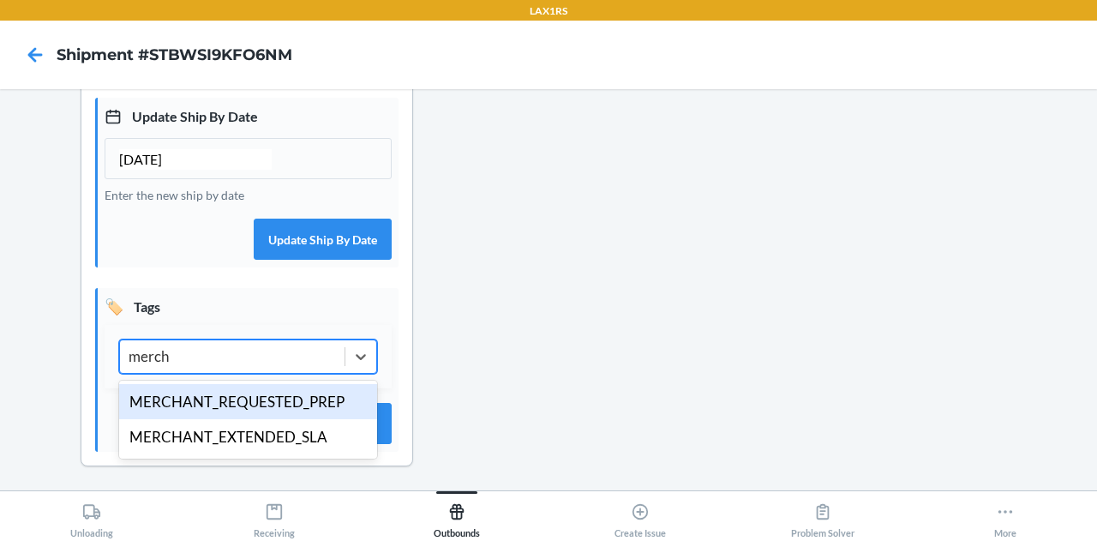
type input "mercha"
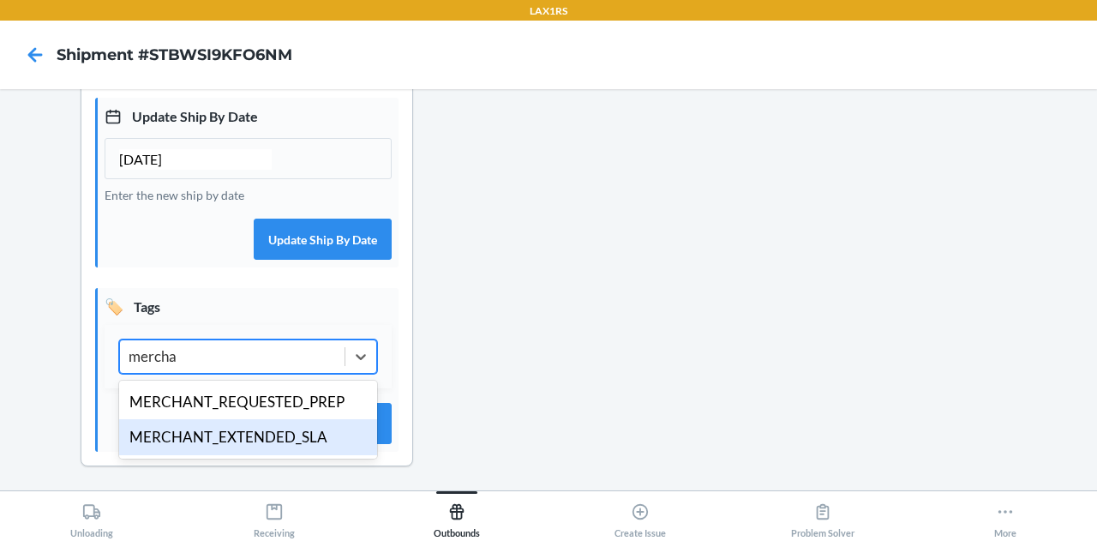
click at [228, 431] on div "MERCHANT_EXTENDED_SLA" at bounding box center [248, 437] width 258 height 36
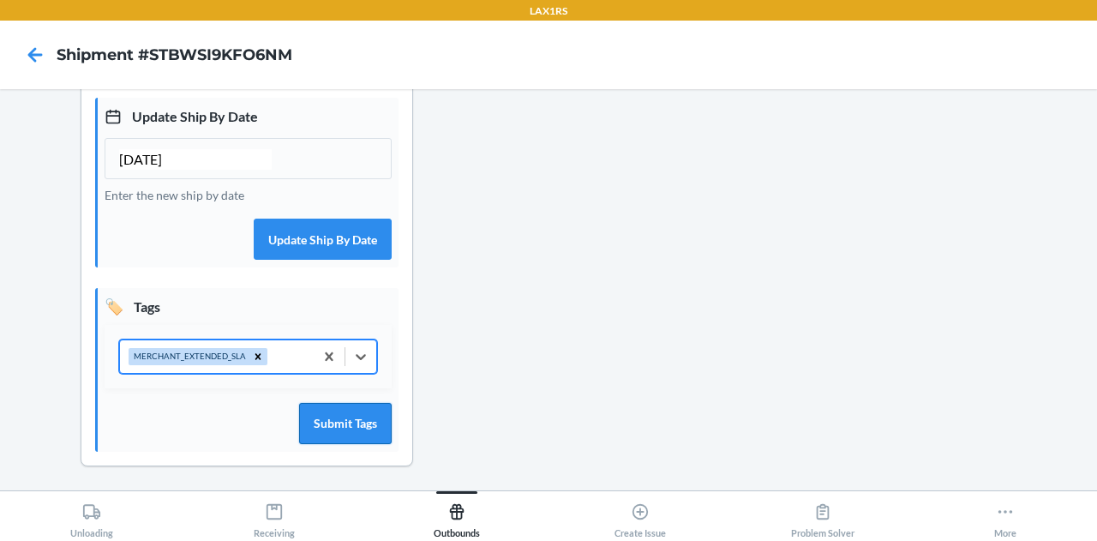
click at [302, 420] on button "Submit Tags" at bounding box center [345, 423] width 93 height 41
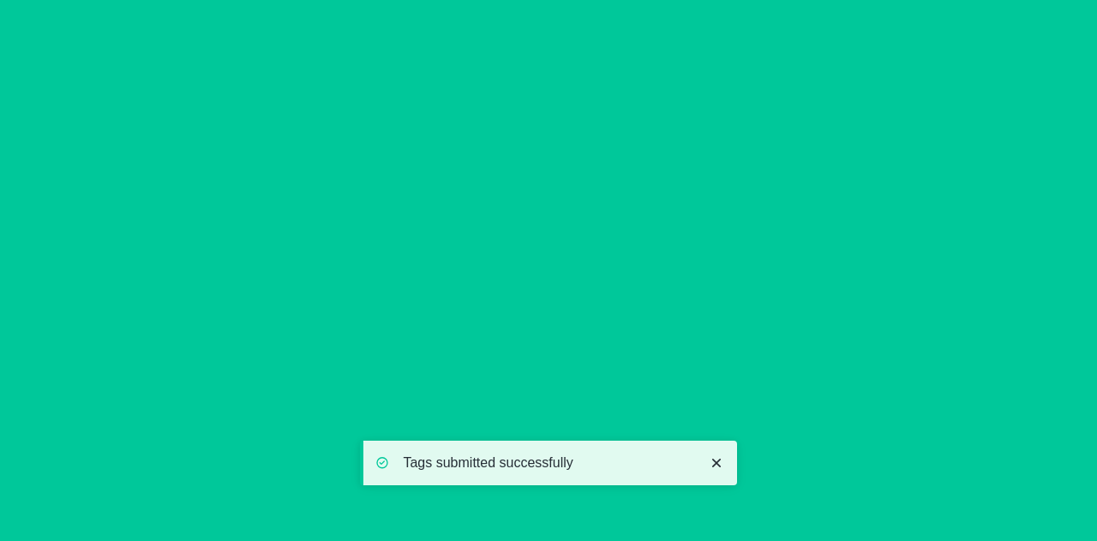
scroll to position [0, 0]
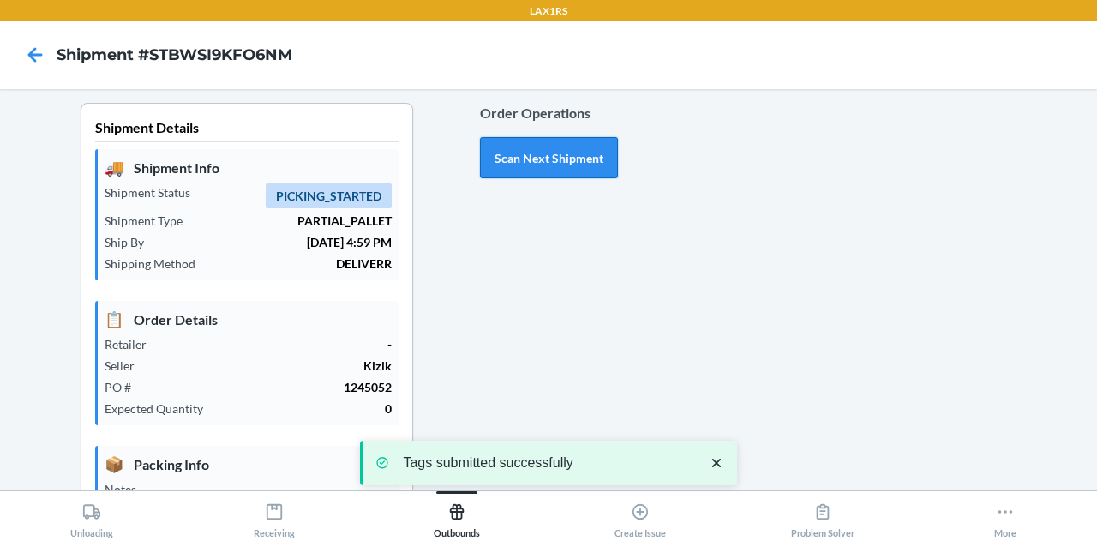
click at [533, 154] on button "Scan Next Shipment" at bounding box center [549, 157] width 138 height 41
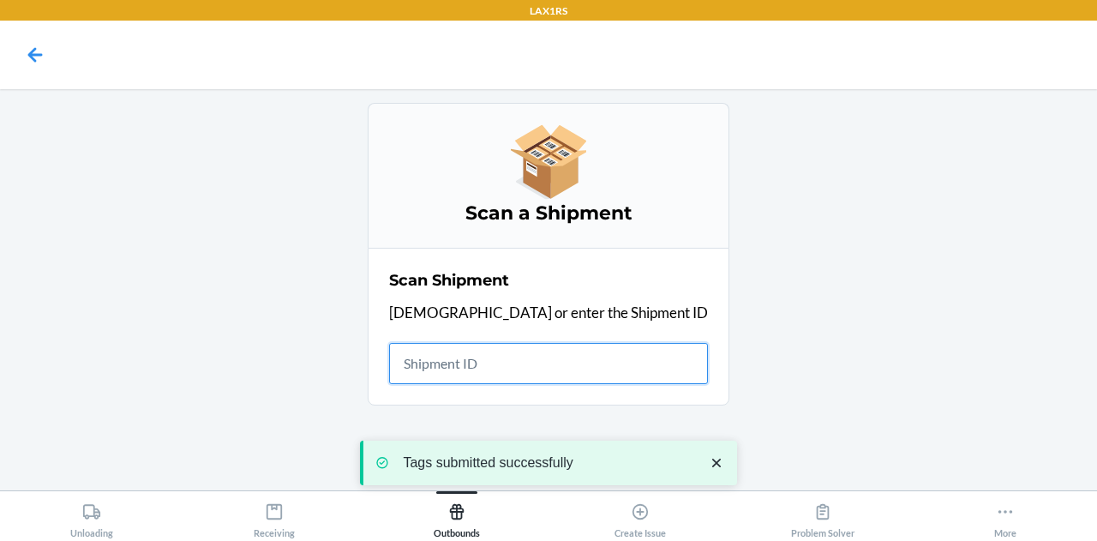
click at [526, 350] on input "text" at bounding box center [548, 363] width 319 height 41
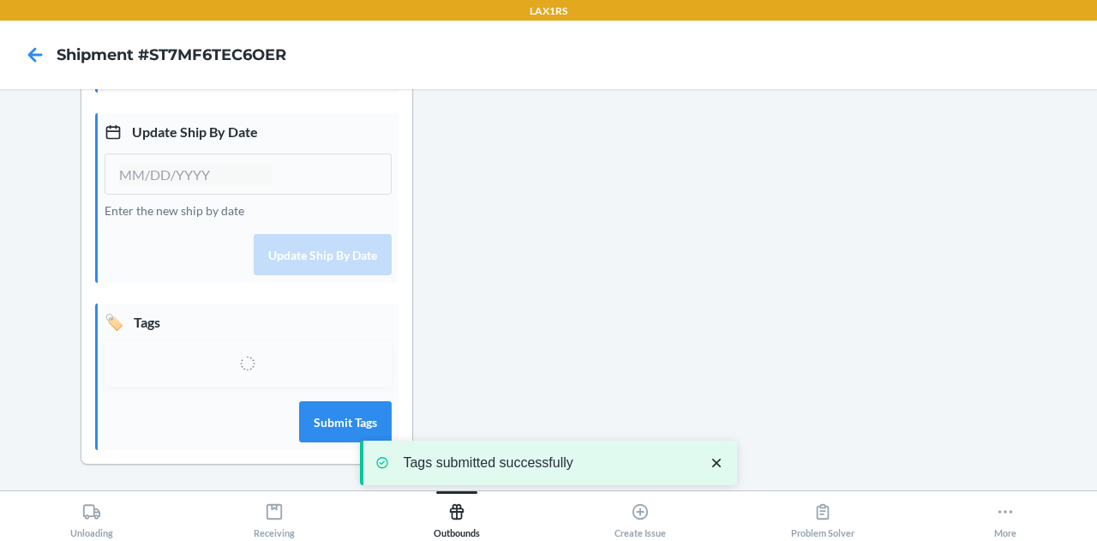
type input "[DATE]"
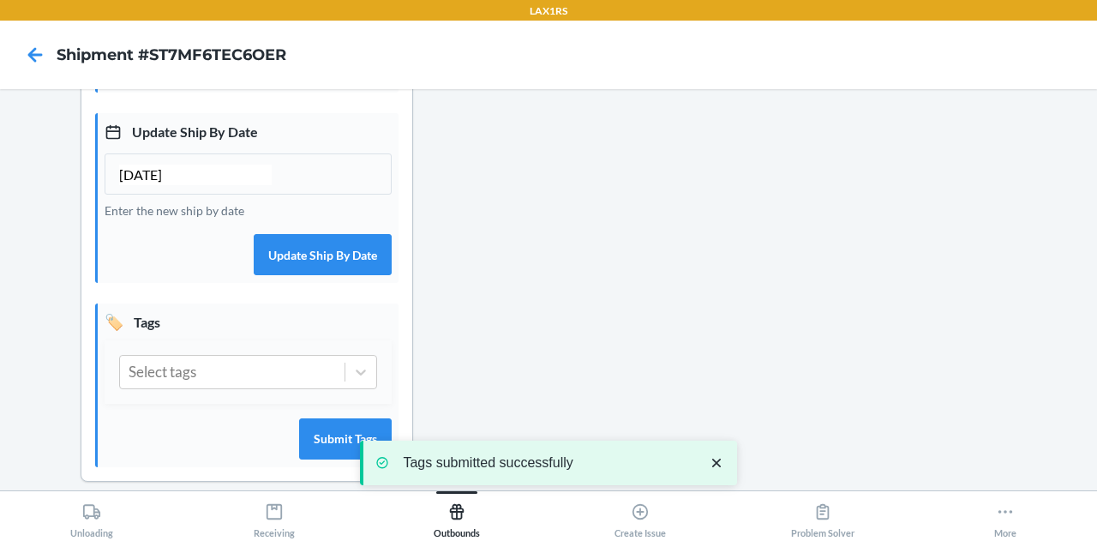
scroll to position [471, 0]
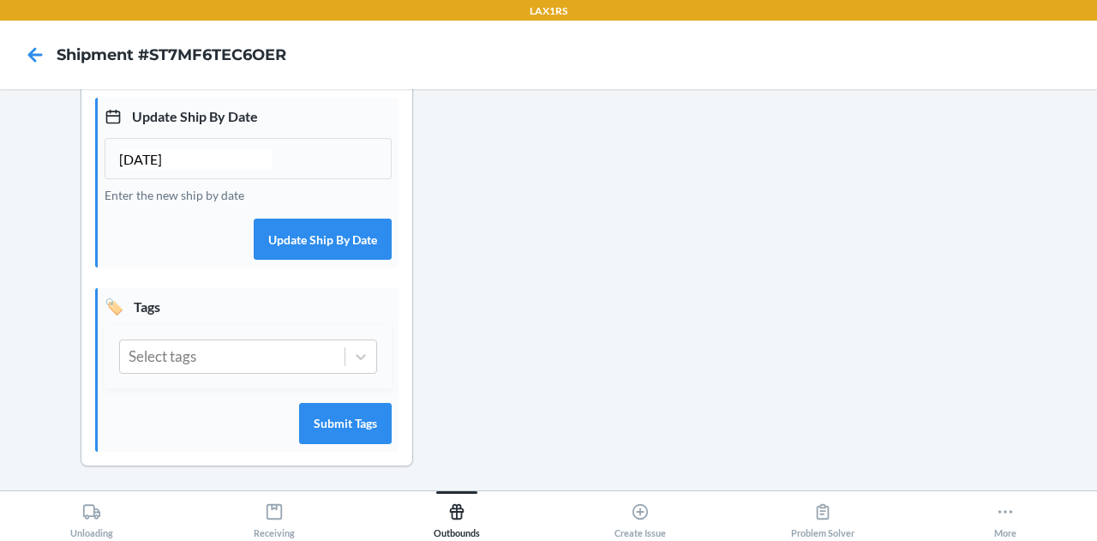
click at [209, 373] on div "Select tags" at bounding box center [248, 356] width 287 height 63
click at [231, 354] on div "Select tags" at bounding box center [232, 356] width 224 height 33
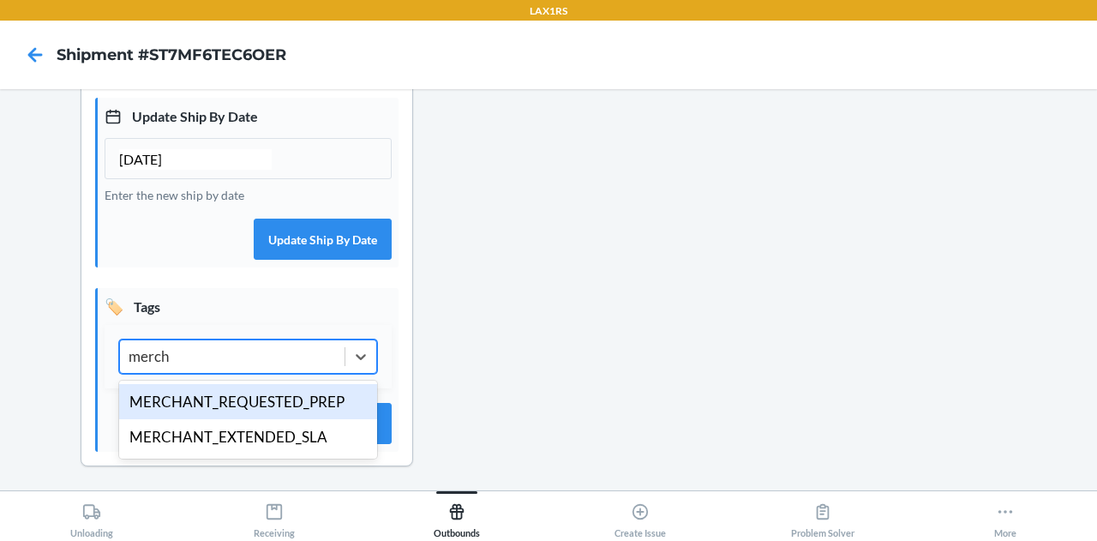
type input "mercha"
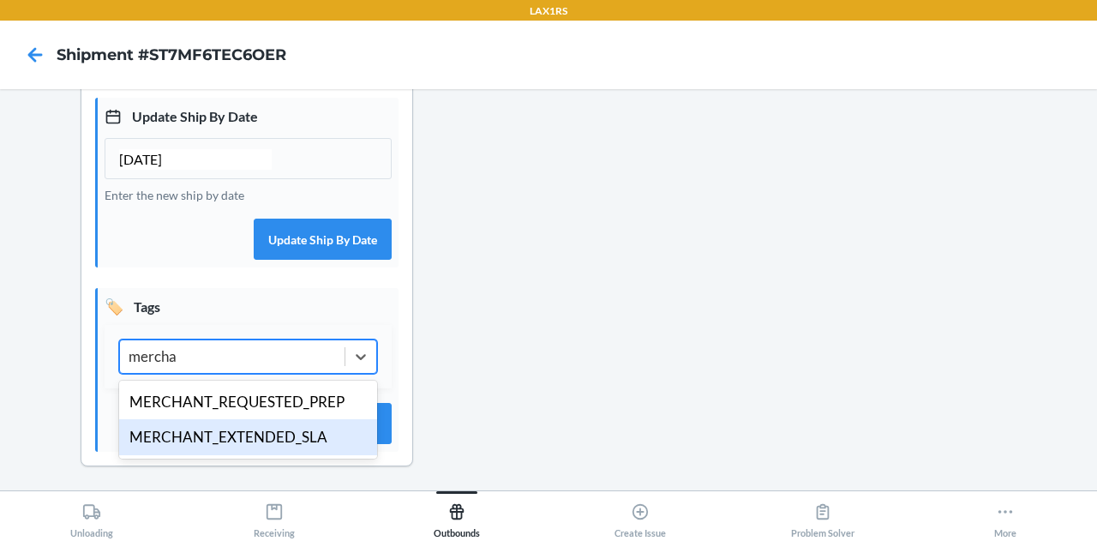
click at [230, 426] on div "MERCHANT_EXTENDED_SLA" at bounding box center [248, 437] width 258 height 36
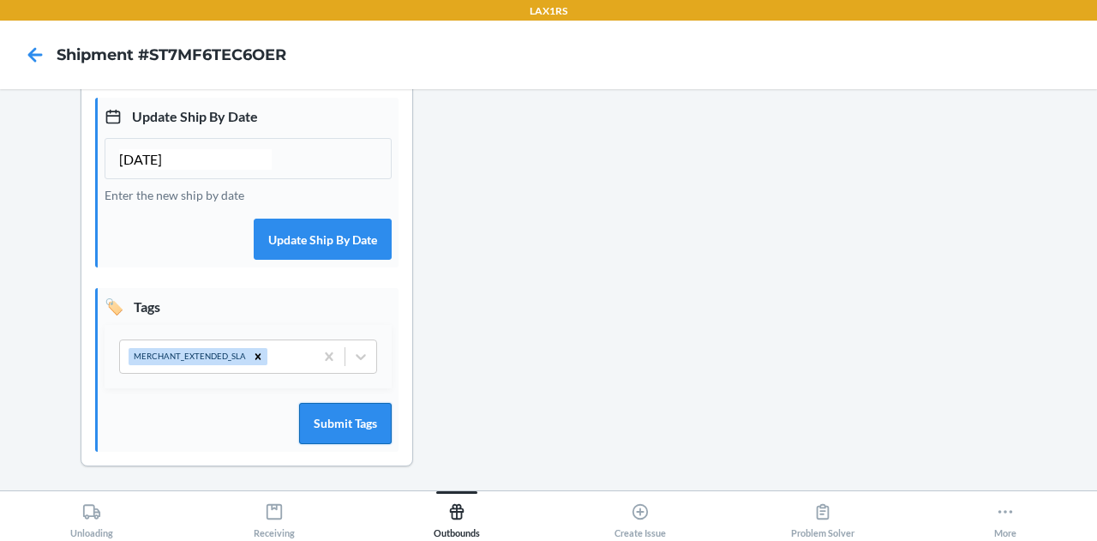
click at [315, 418] on button "Submit Tags" at bounding box center [345, 423] width 93 height 41
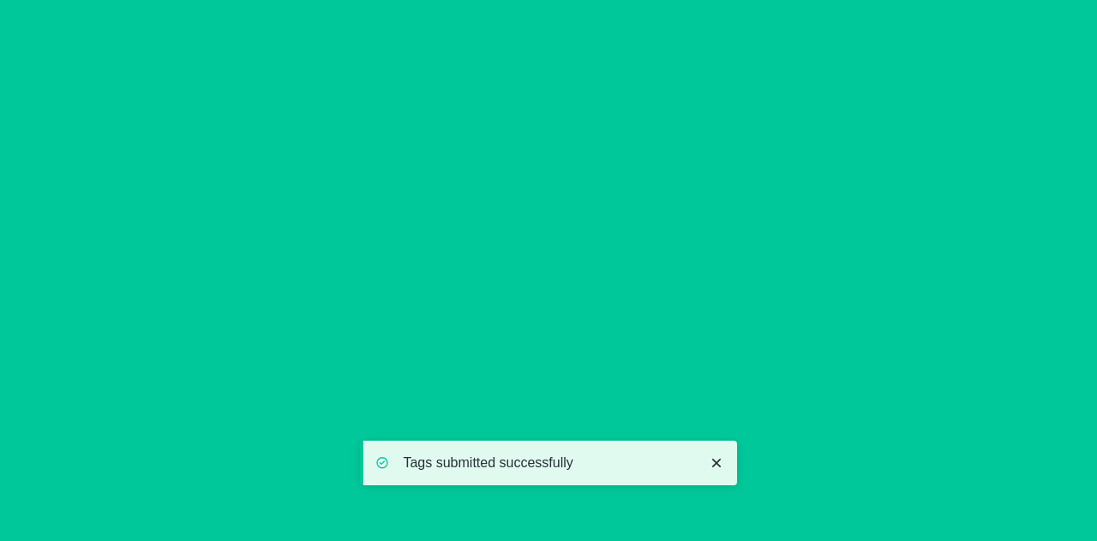
scroll to position [0, 0]
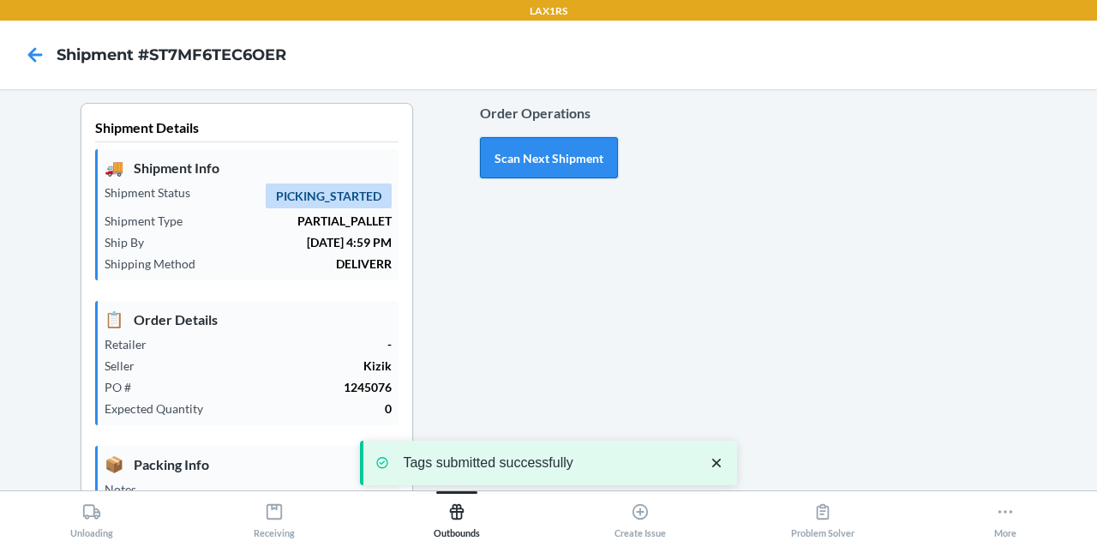
click at [538, 155] on button "Scan Next Shipment" at bounding box center [549, 157] width 138 height 41
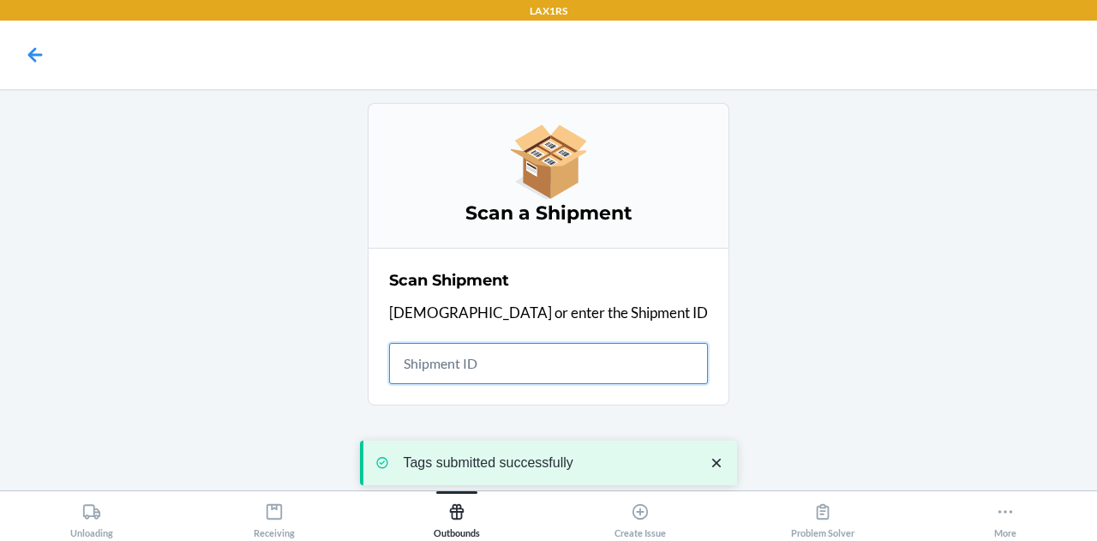
click at [572, 365] on input "text" at bounding box center [548, 363] width 319 height 41
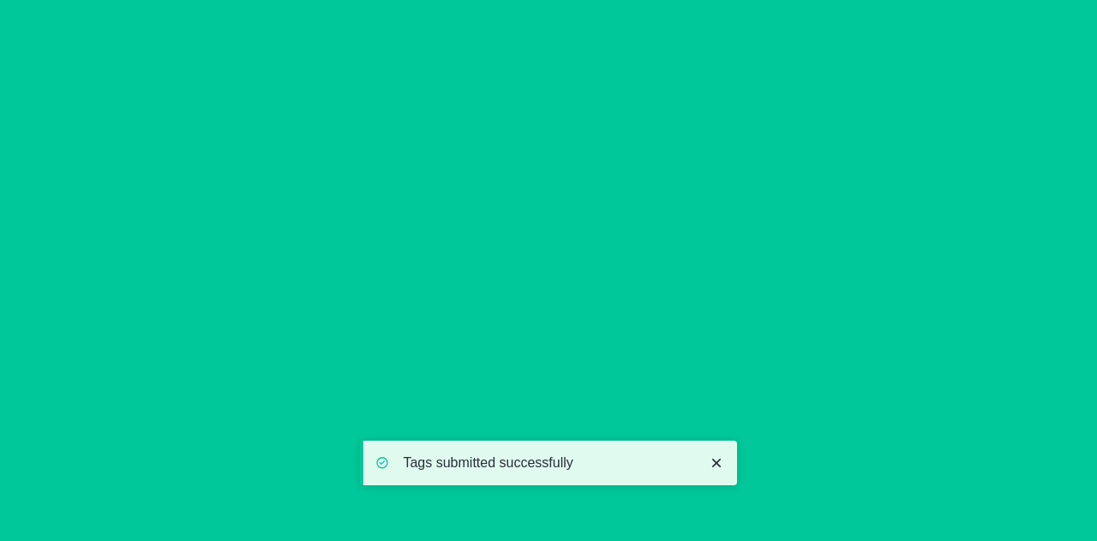
type input "[DATE]"
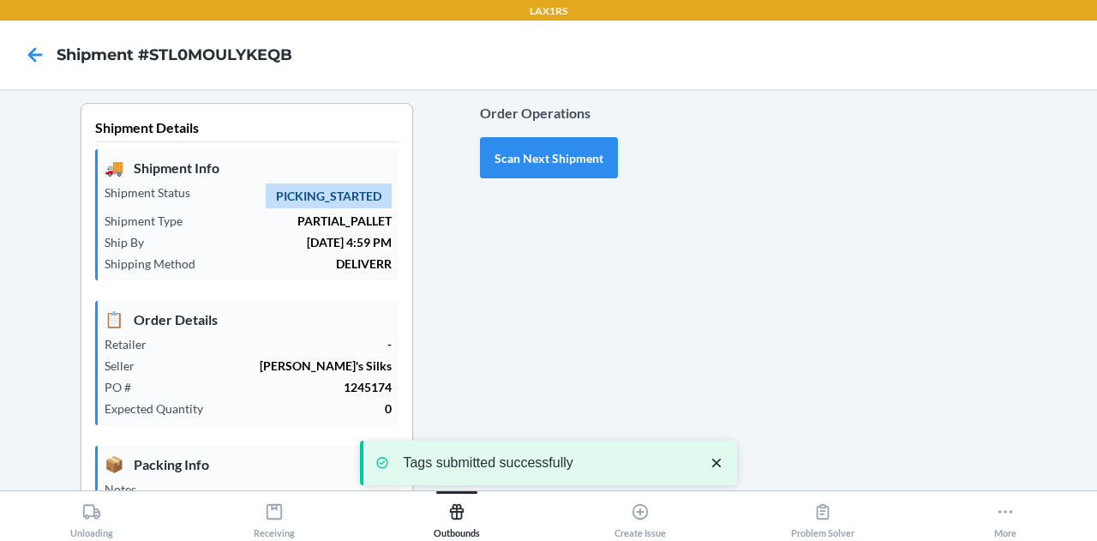
scroll to position [471, 0]
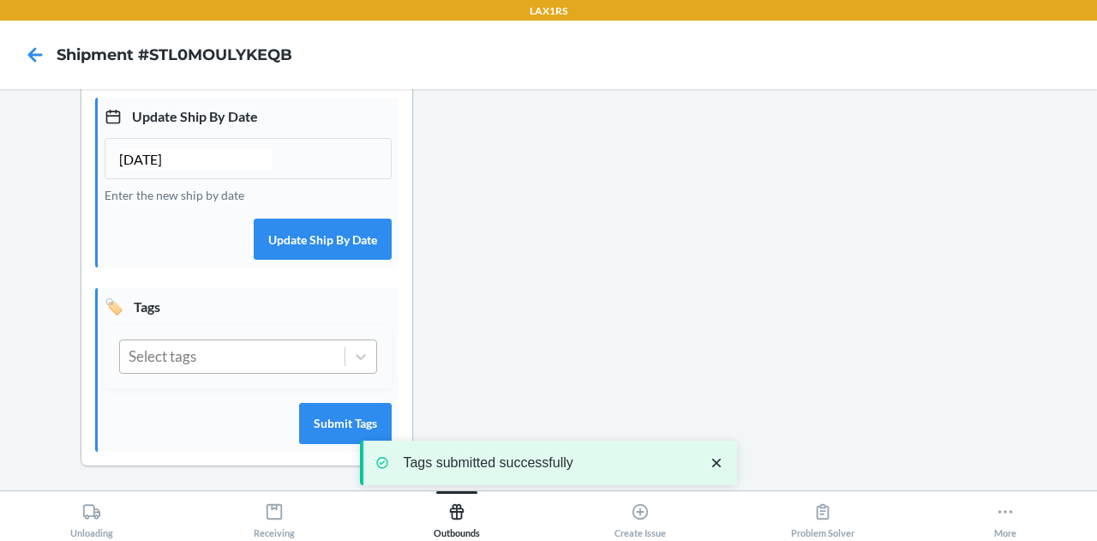
click at [255, 362] on div "Select tags" at bounding box center [232, 356] width 224 height 33
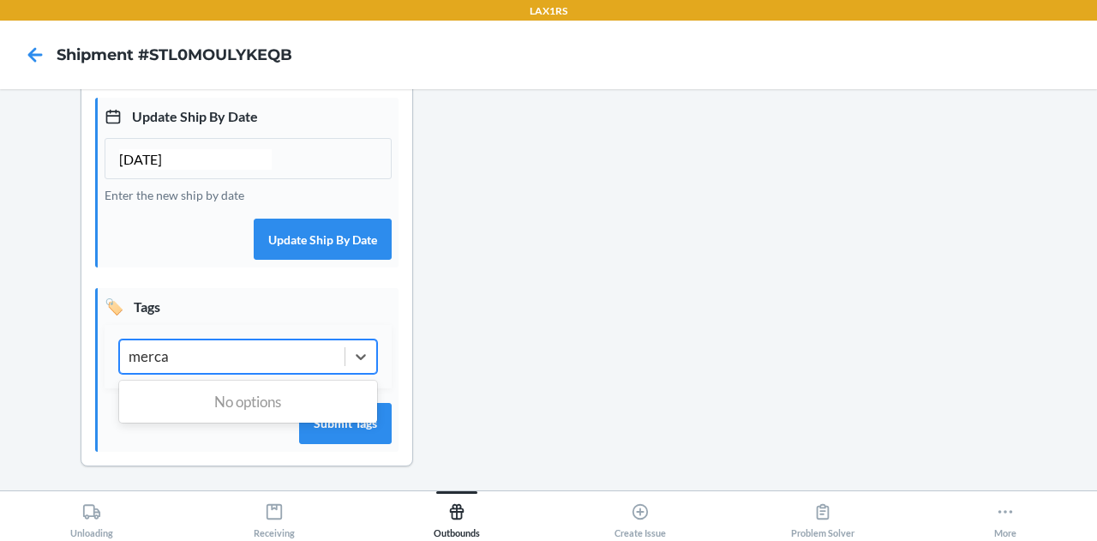
type input "merc"
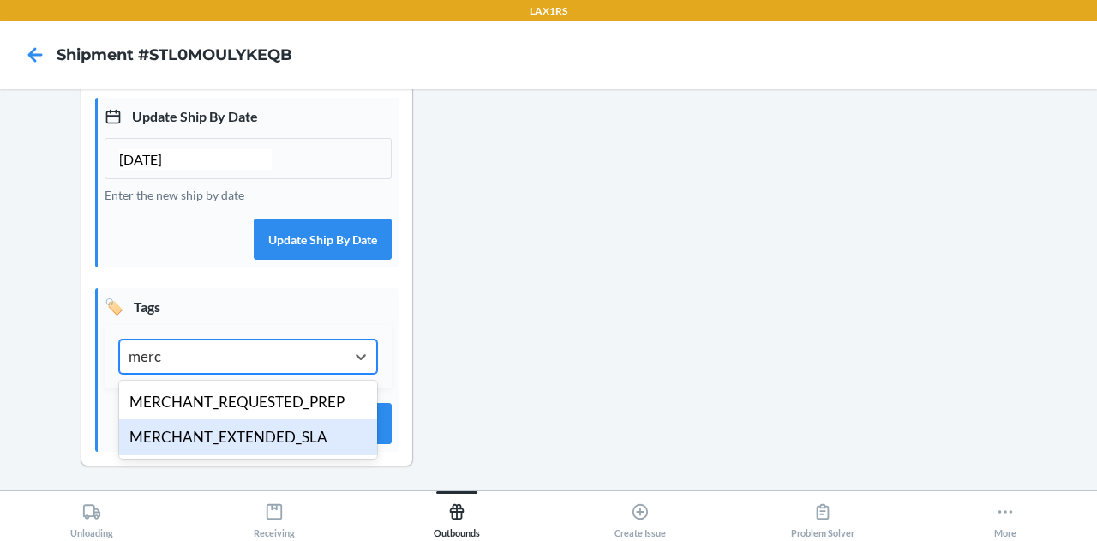
click at [230, 443] on div "MERCHANT_EXTENDED_SLA" at bounding box center [248, 437] width 258 height 36
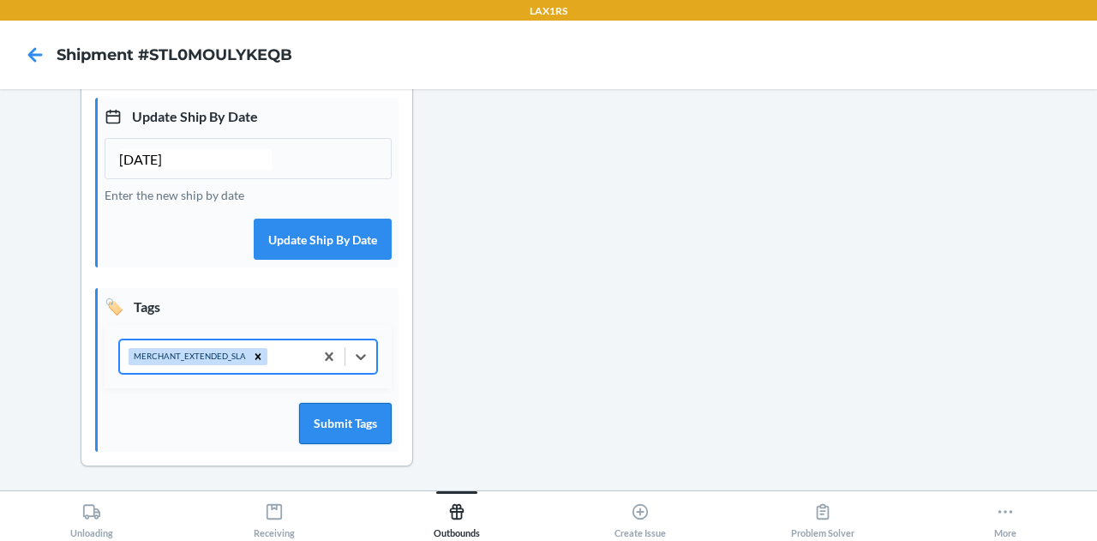
click at [342, 417] on button "Submit Tags" at bounding box center [345, 423] width 93 height 41
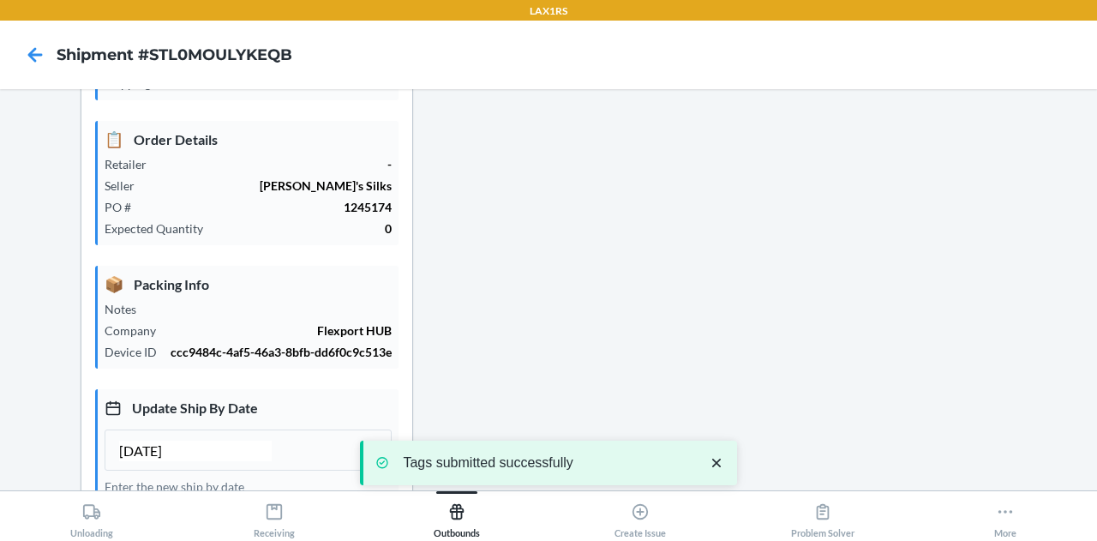
scroll to position [0, 0]
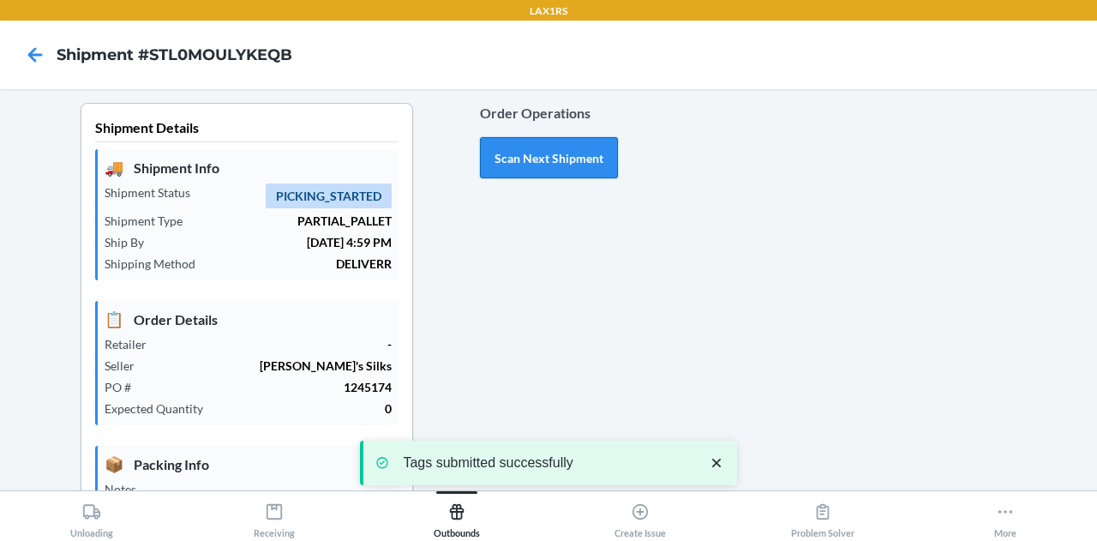
click at [529, 170] on button "Scan Next Shipment" at bounding box center [549, 157] width 138 height 41
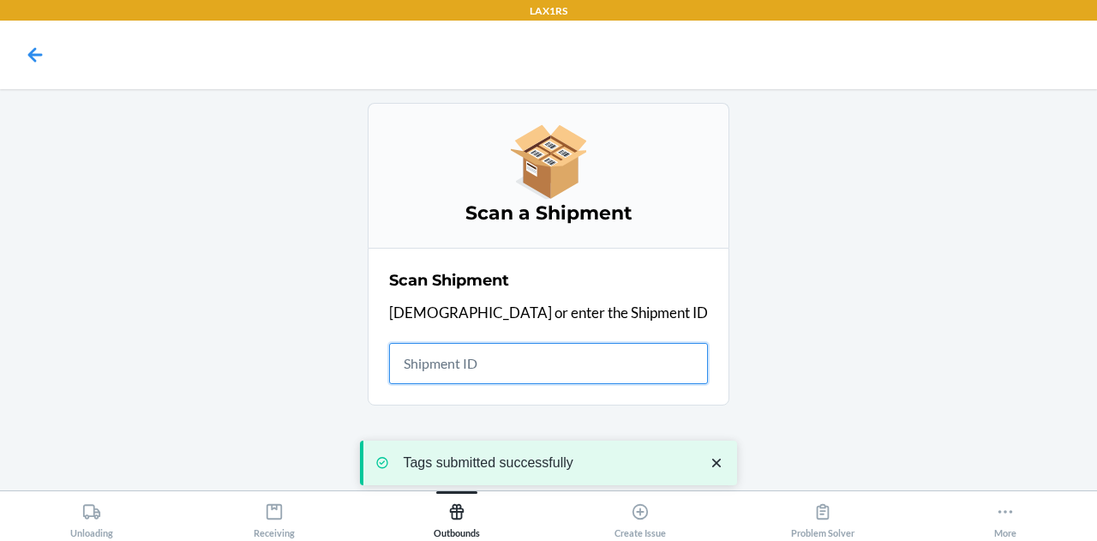
click at [555, 369] on input "text" at bounding box center [548, 363] width 319 height 41
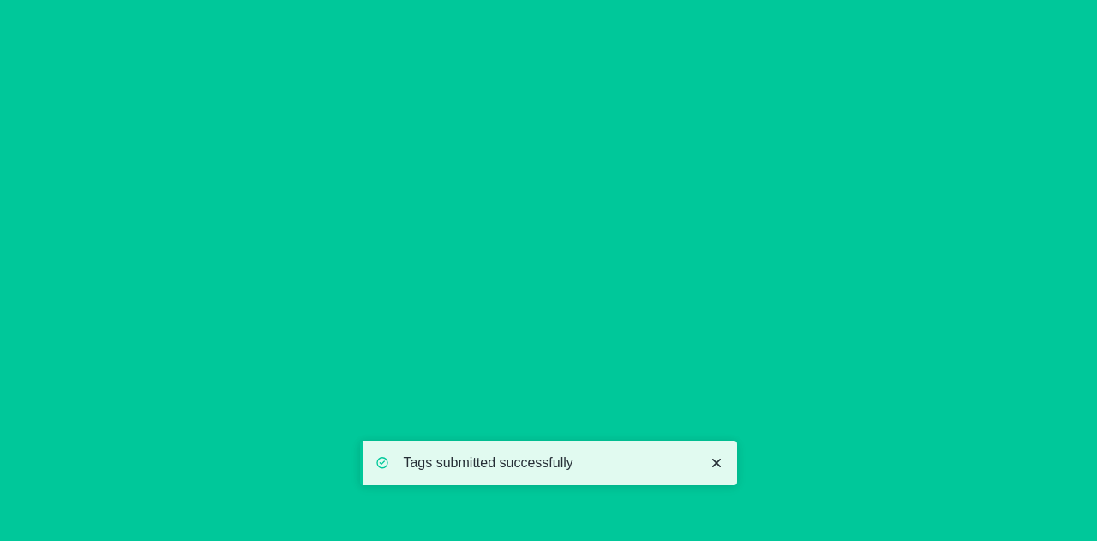
type input "[DATE]"
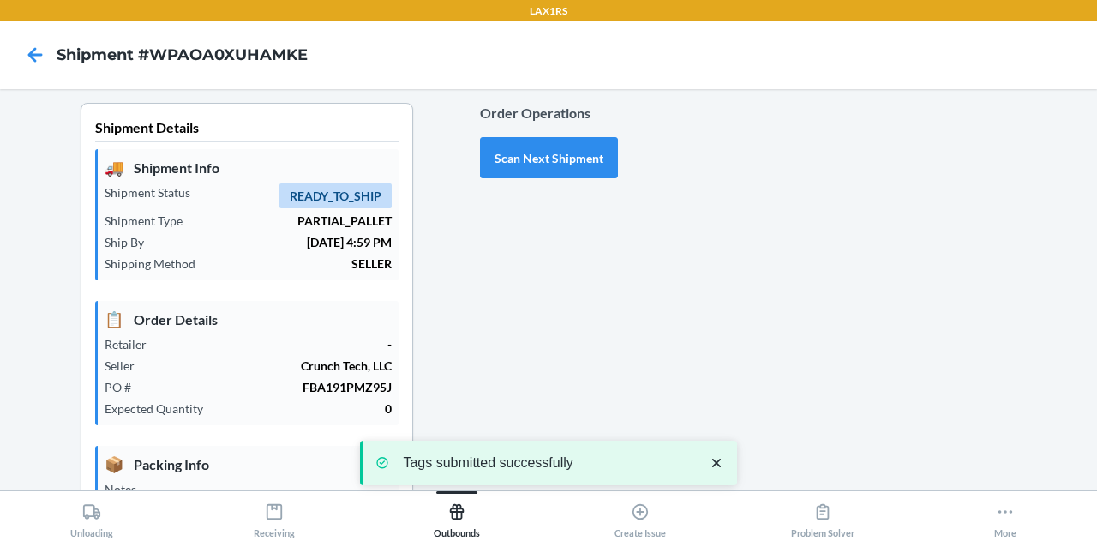
scroll to position [471, 0]
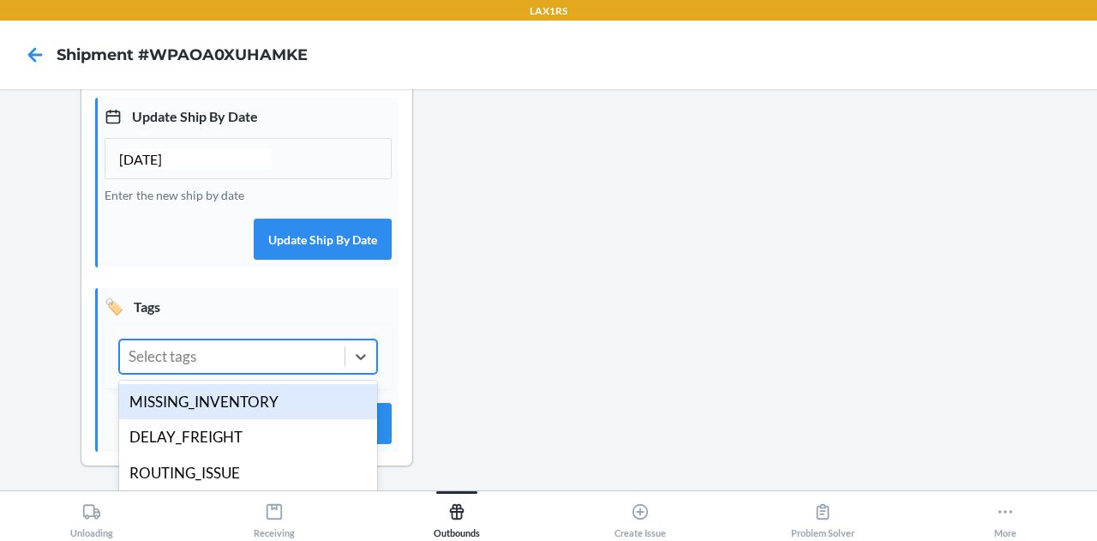
click at [236, 361] on div "Select tags" at bounding box center [232, 356] width 224 height 33
type input "d"
click at [235, 405] on div "DELAY_FREIGHT" at bounding box center [248, 402] width 258 height 36
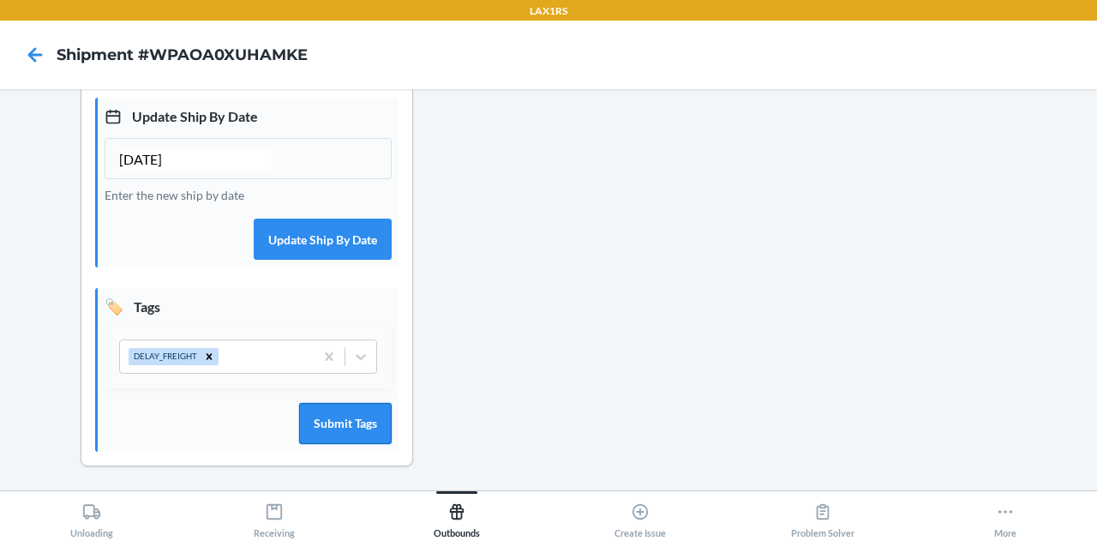
click at [326, 412] on button "Submit Tags" at bounding box center [345, 423] width 93 height 41
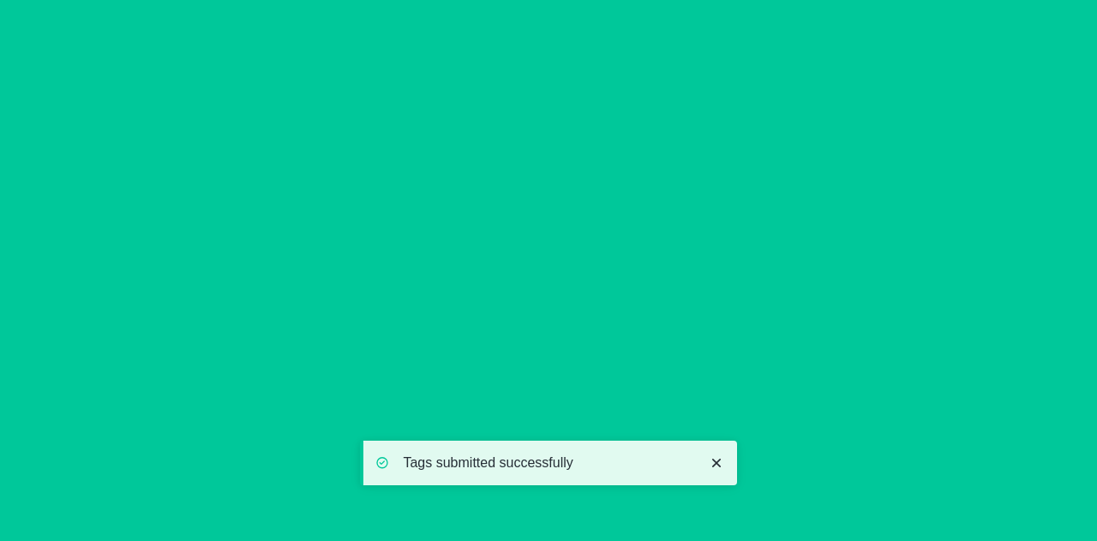
scroll to position [0, 0]
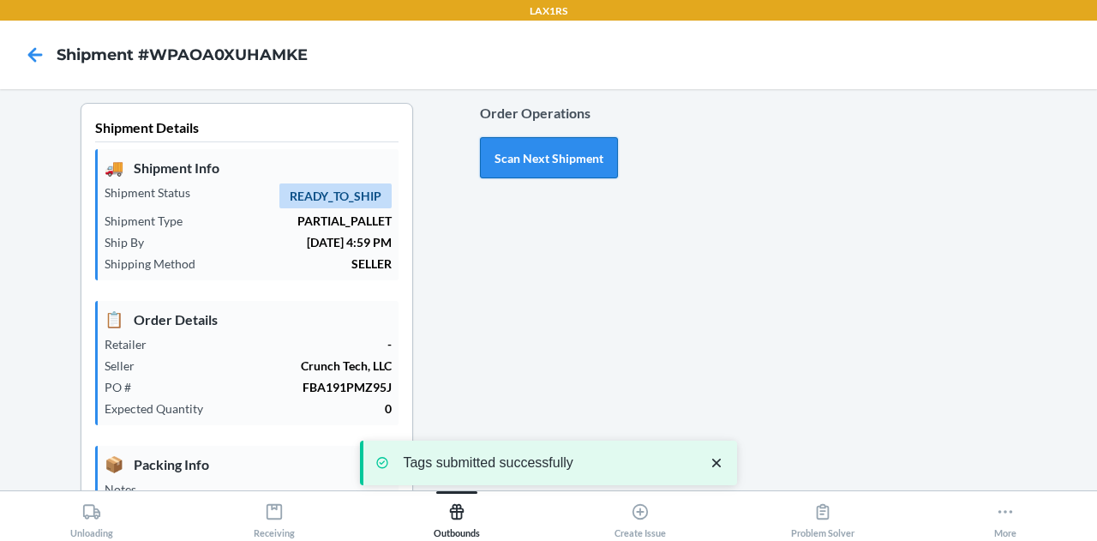
click at [515, 141] on button "Scan Next Shipment" at bounding box center [549, 157] width 138 height 41
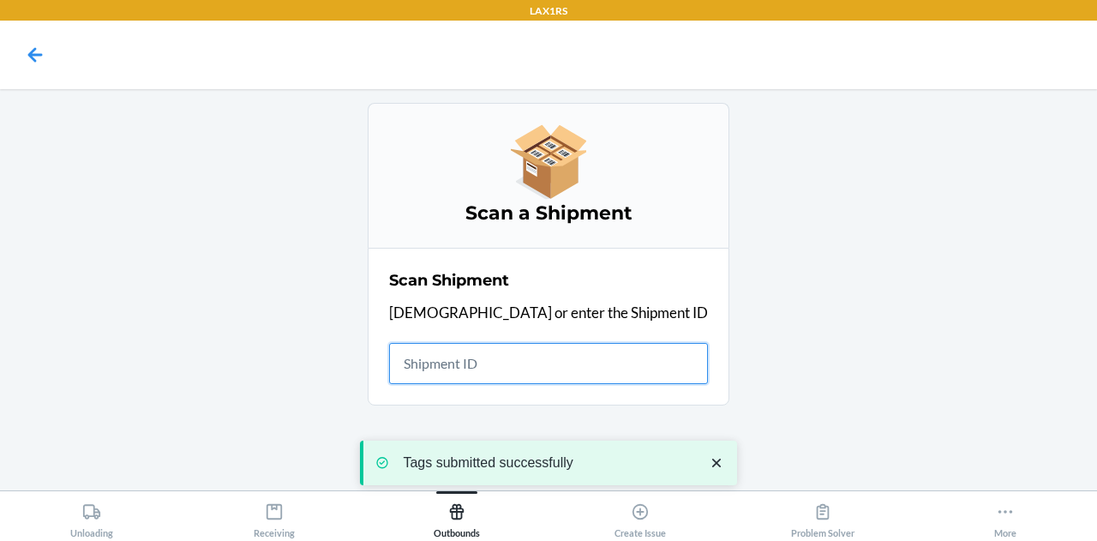
click at [512, 359] on input "text" at bounding box center [548, 363] width 319 height 41
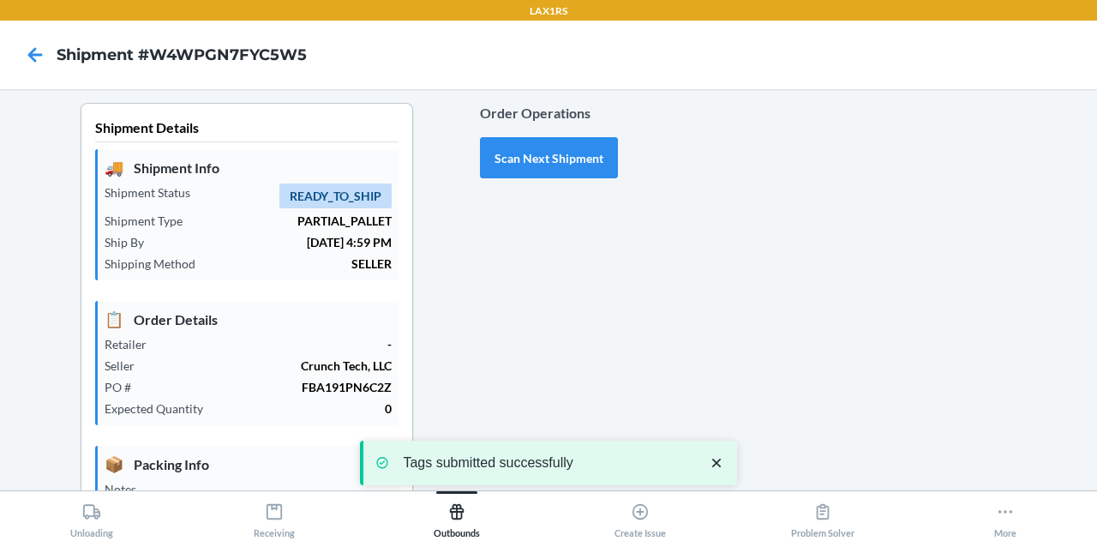
type input "[DATE]"
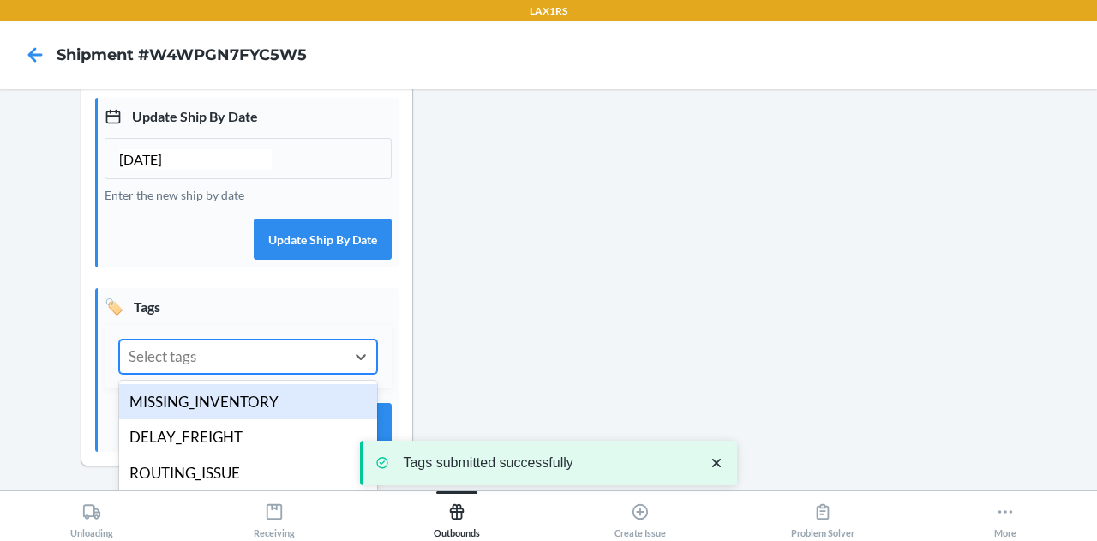
click at [246, 350] on div "Select tags" at bounding box center [232, 356] width 224 height 33
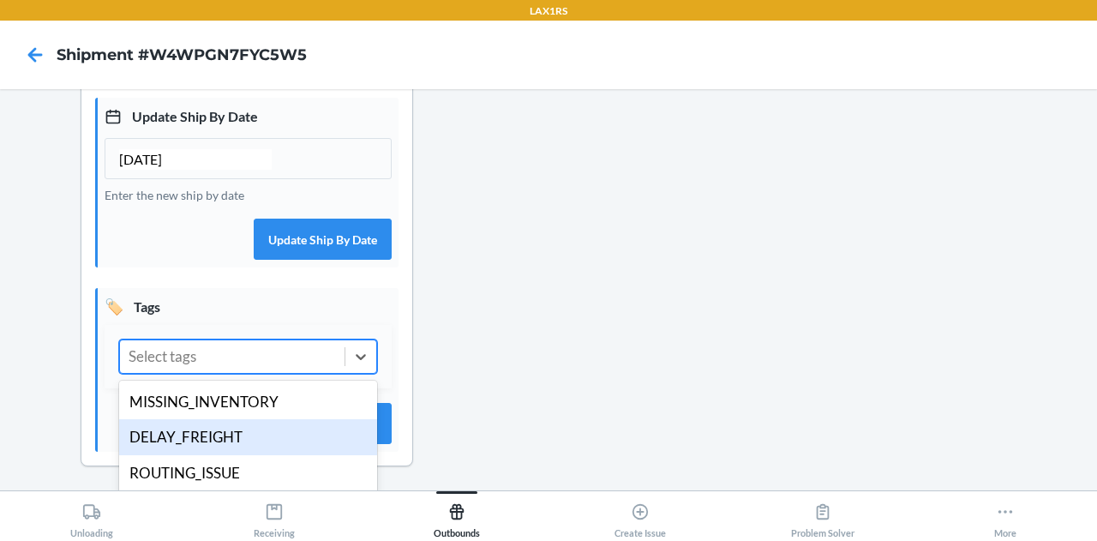
click at [233, 426] on div "DELAY_FREIGHT" at bounding box center [248, 437] width 258 height 36
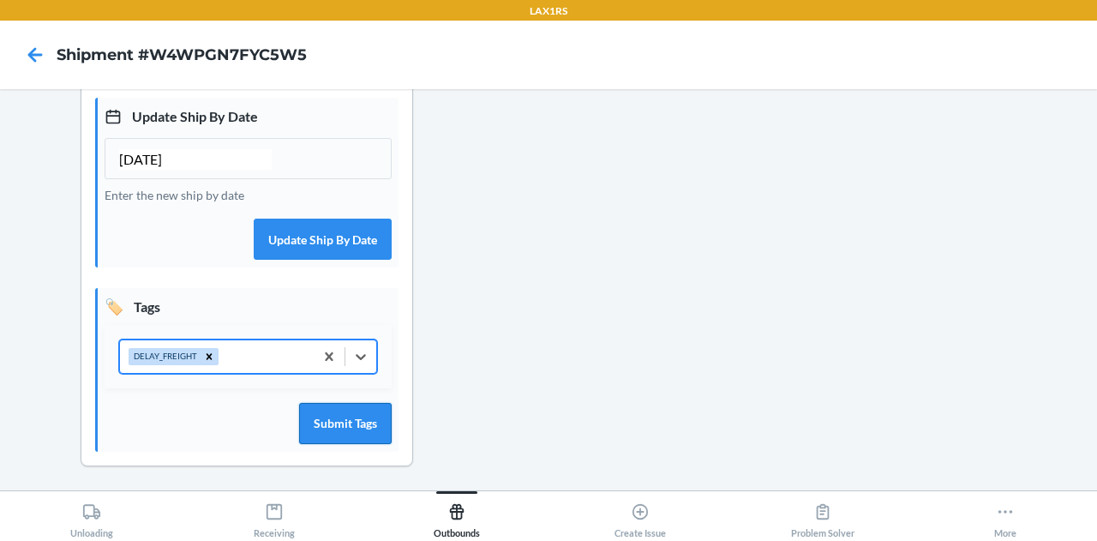
click at [326, 423] on button "Submit Tags" at bounding box center [345, 423] width 93 height 41
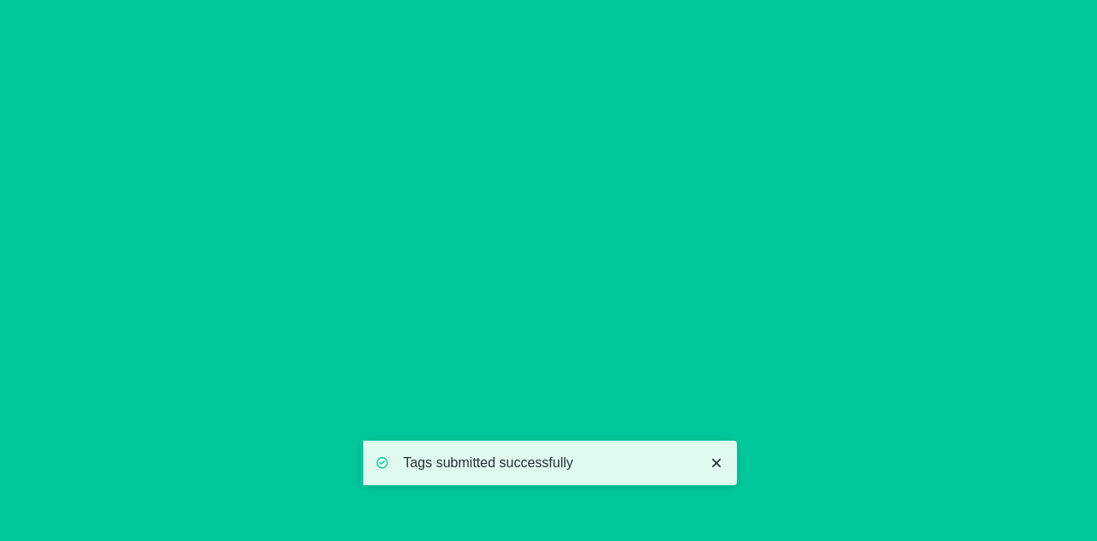
scroll to position [0, 0]
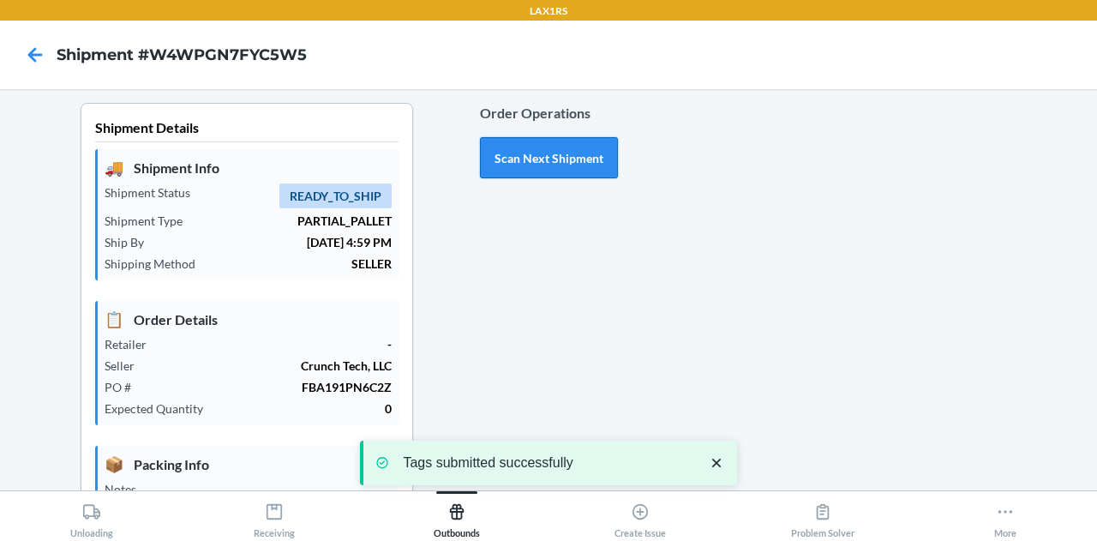
click at [511, 143] on button "Scan Next Shipment" at bounding box center [549, 157] width 138 height 41
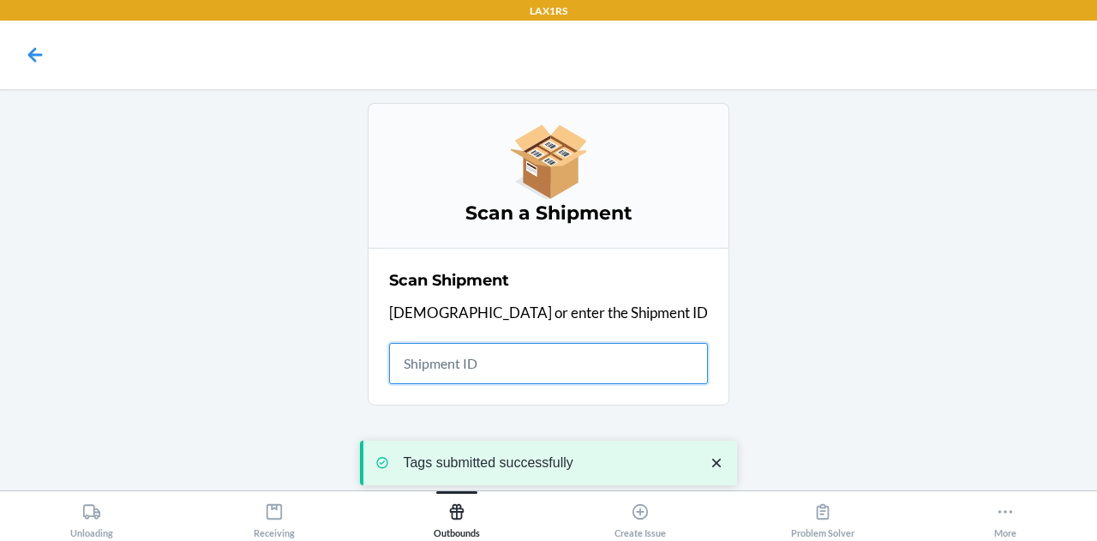
click at [553, 361] on input "text" at bounding box center [548, 363] width 319 height 41
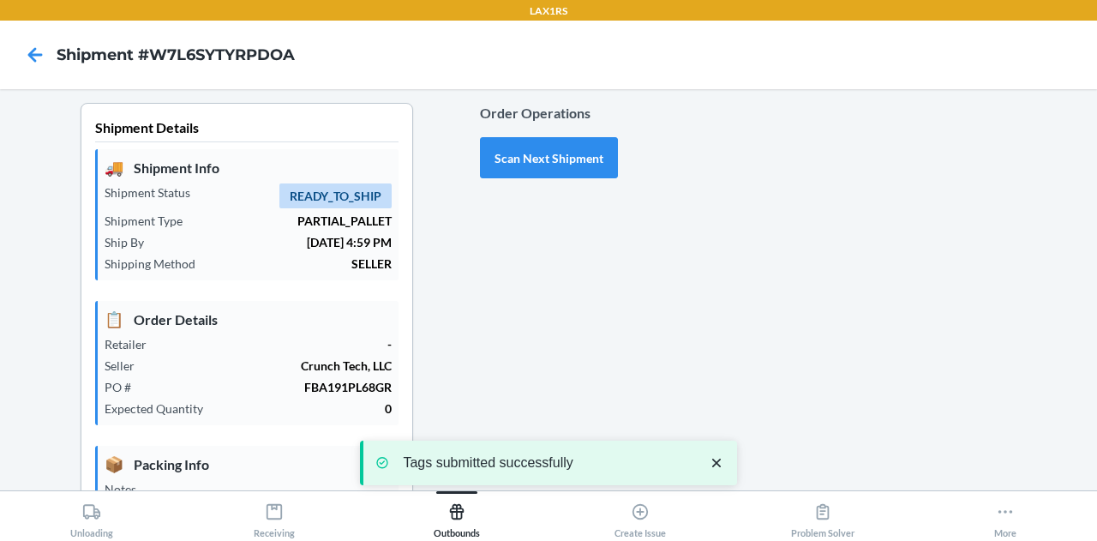
type input "[DATE]"
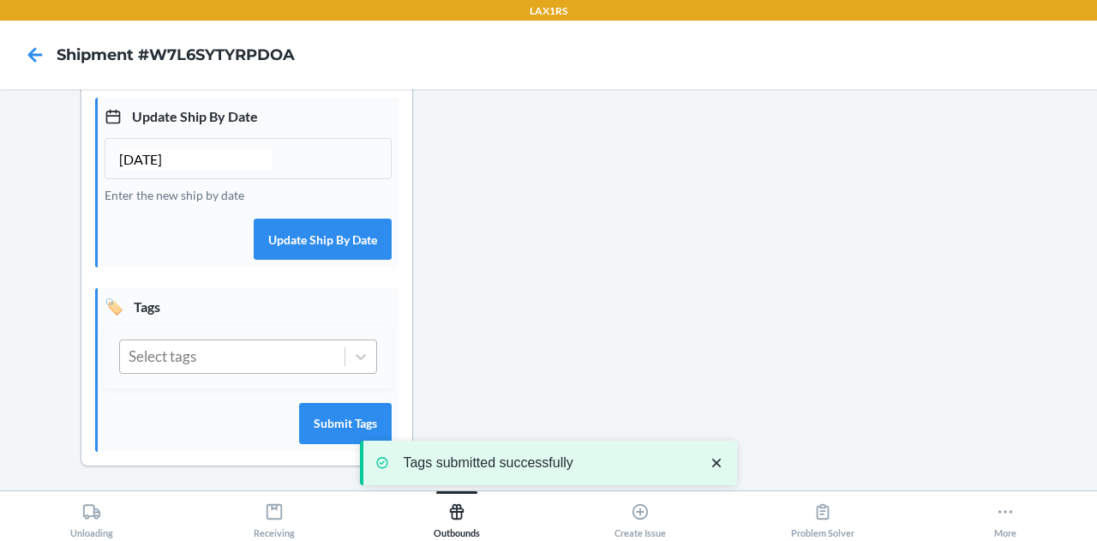
click at [253, 350] on div "Select tags" at bounding box center [232, 356] width 224 height 33
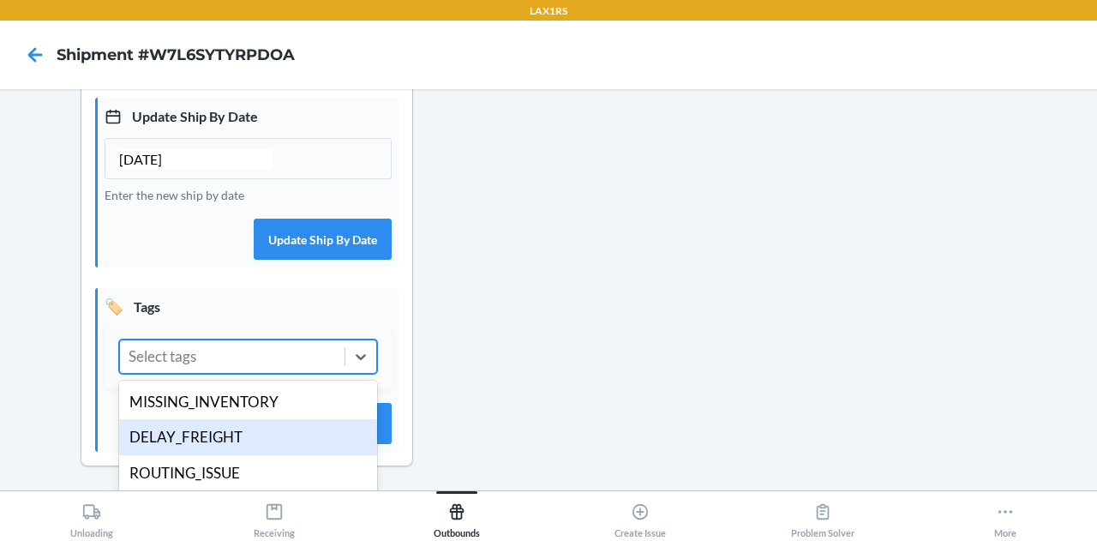
click at [252, 436] on div "DELAY_FREIGHT" at bounding box center [248, 437] width 258 height 36
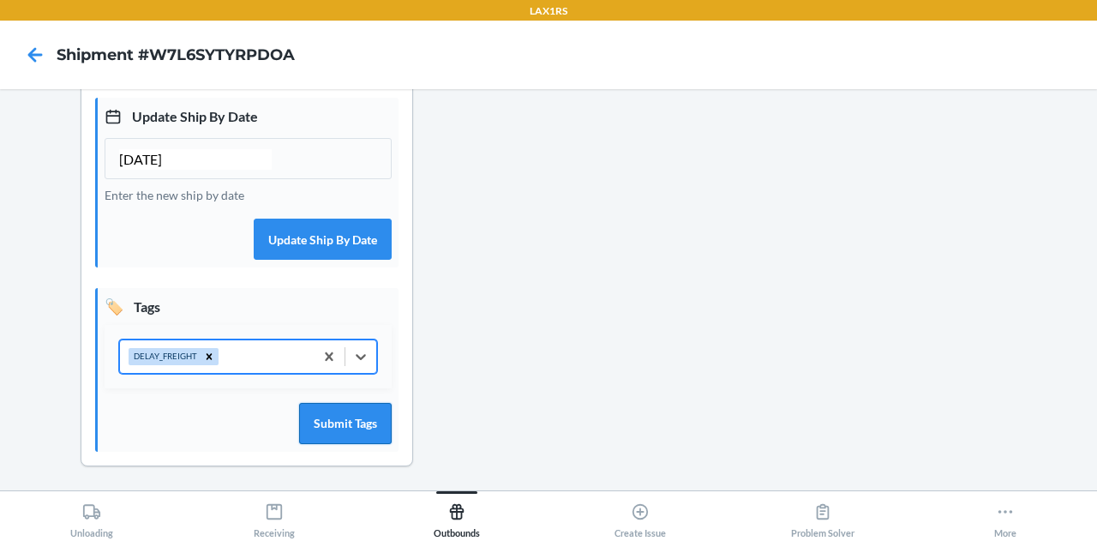
click at [358, 419] on button "Submit Tags" at bounding box center [345, 423] width 93 height 41
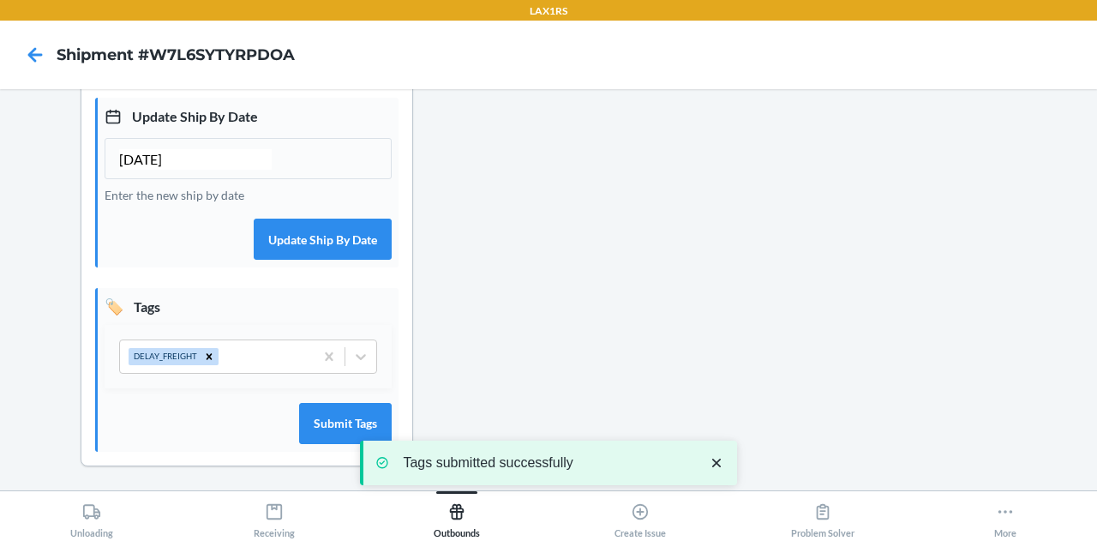
scroll to position [0, 0]
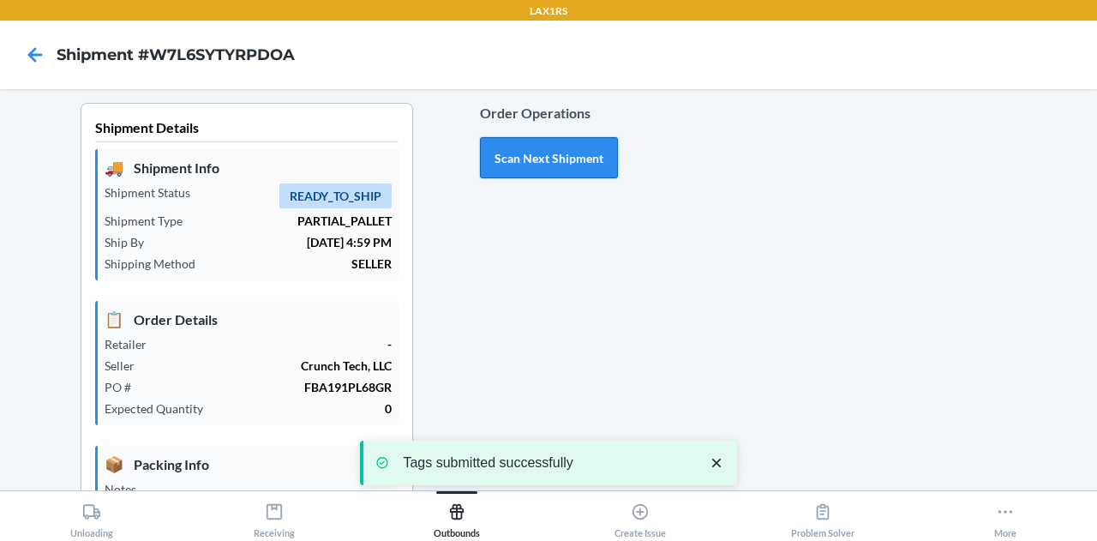
click at [512, 141] on button "Scan Next Shipment" at bounding box center [549, 157] width 138 height 41
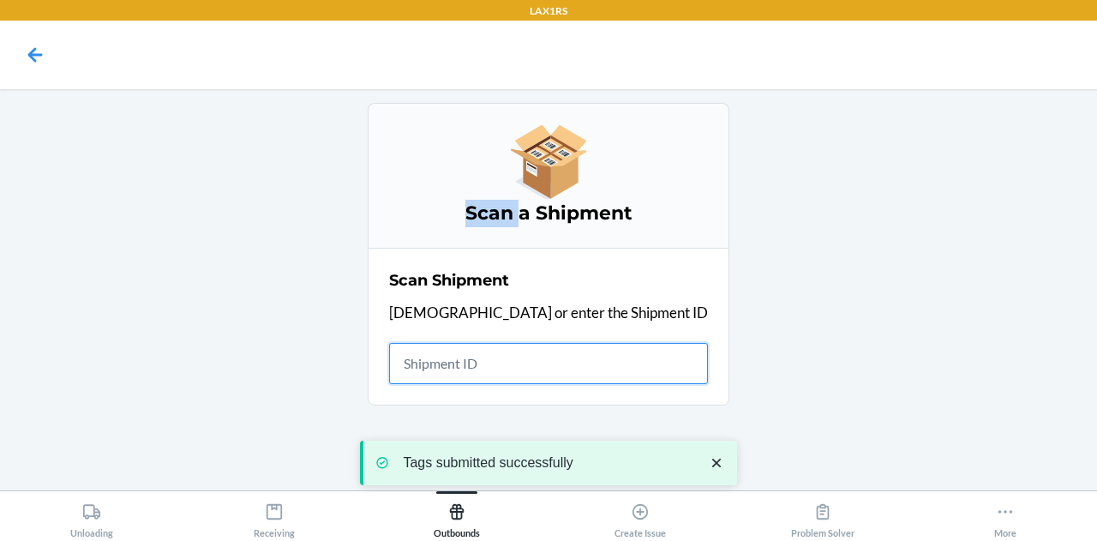
click at [512, 141] on icon at bounding box center [548, 161] width 75 height 75
click at [487, 364] on input "text" at bounding box center [548, 363] width 319 height 41
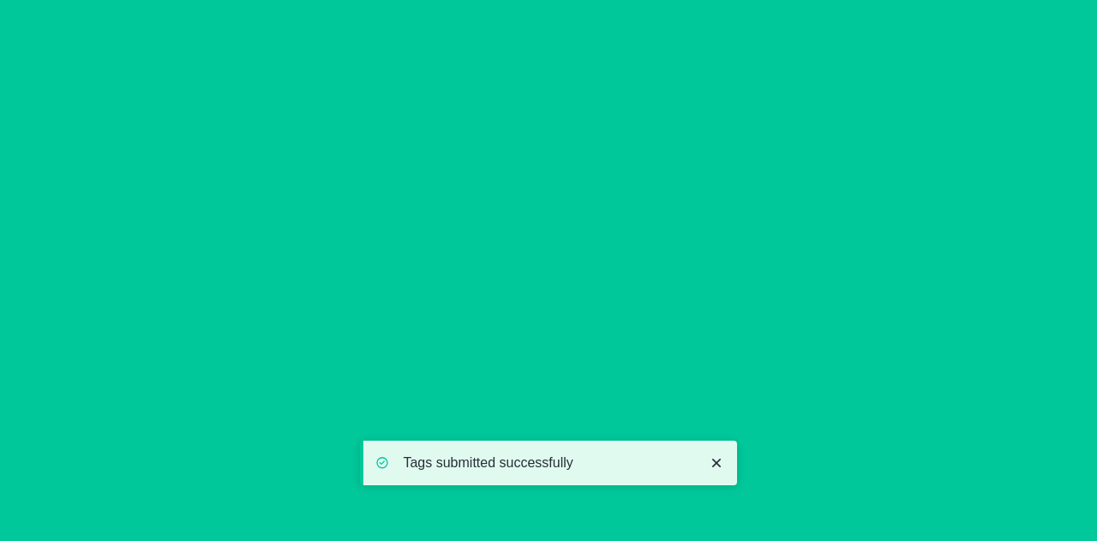
type input "[DATE]"
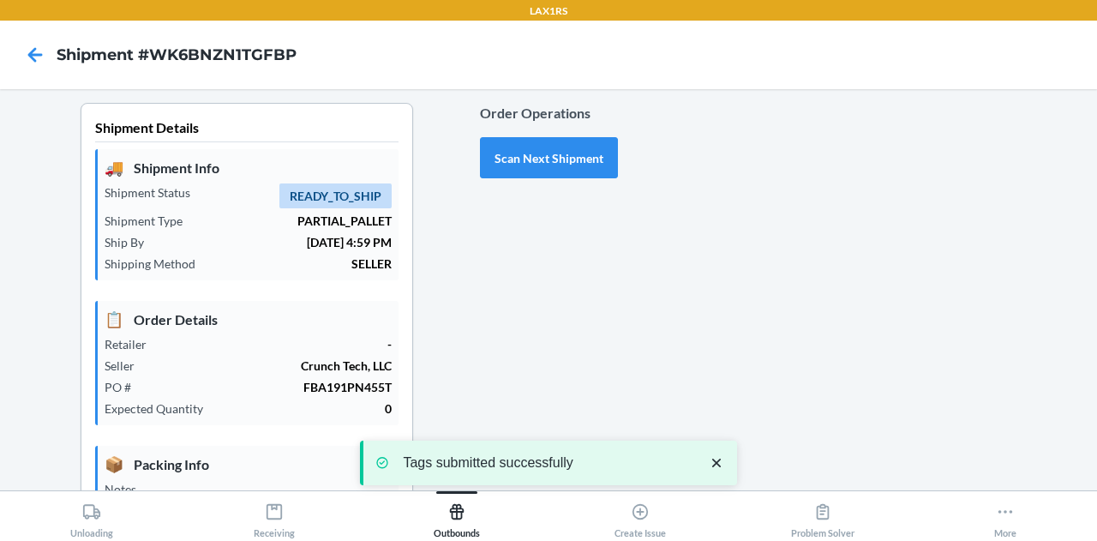
scroll to position [471, 0]
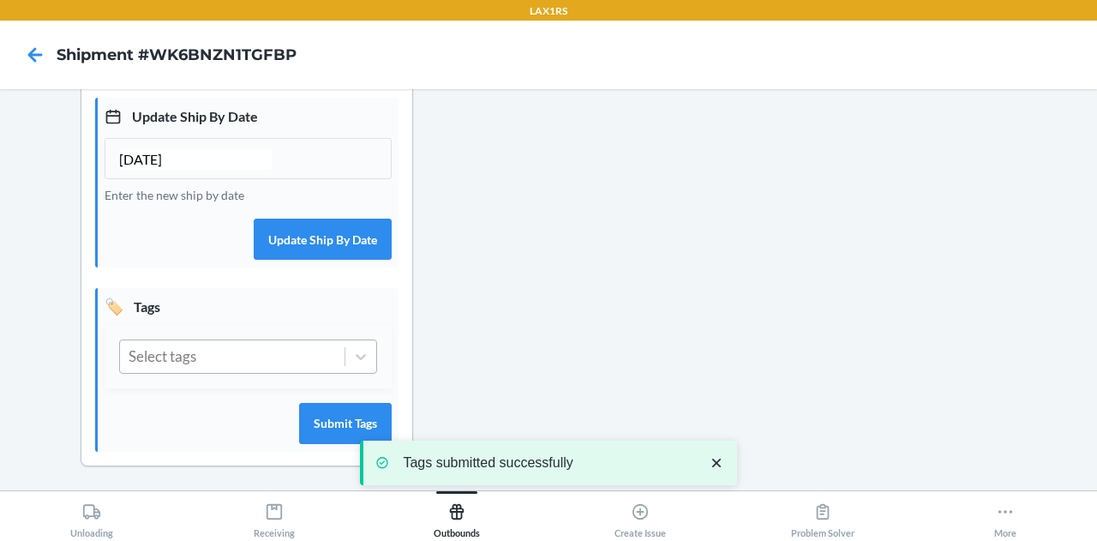
click at [226, 362] on div "Select tags" at bounding box center [232, 356] width 224 height 33
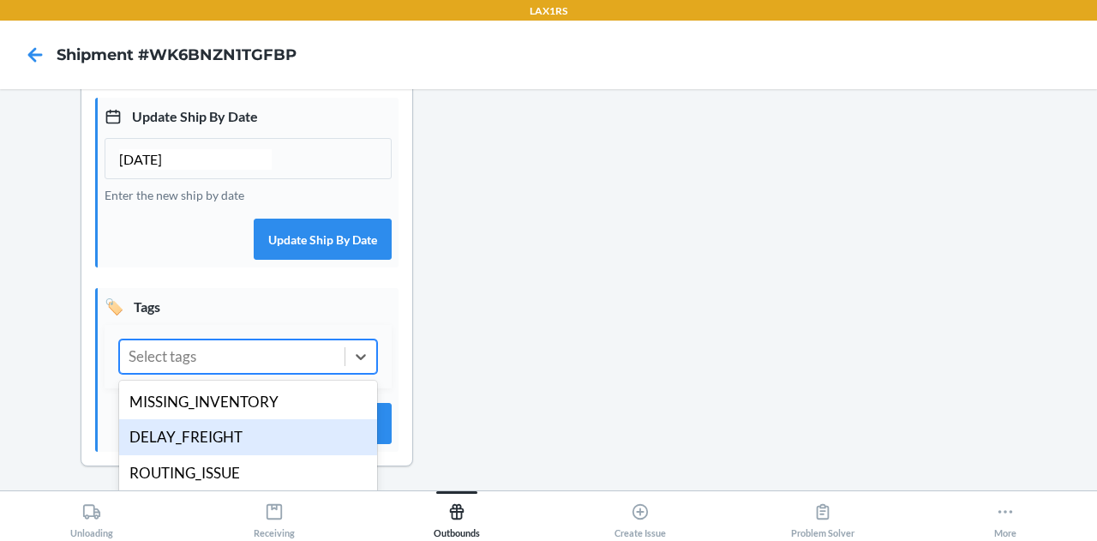
click at [230, 430] on div "DELAY_FREIGHT" at bounding box center [248, 437] width 258 height 36
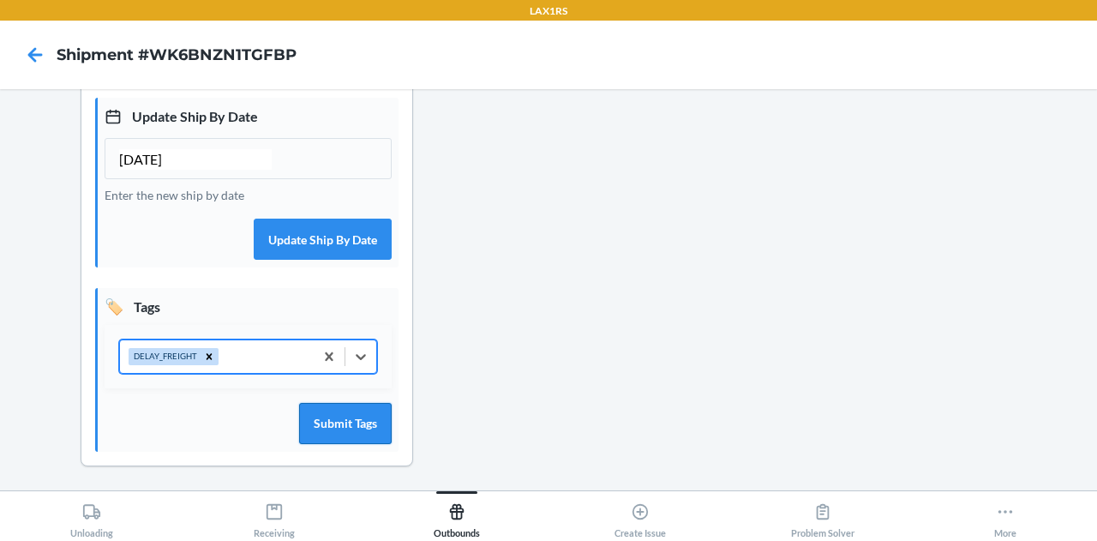
click at [351, 421] on button "Submit Tags" at bounding box center [345, 423] width 93 height 41
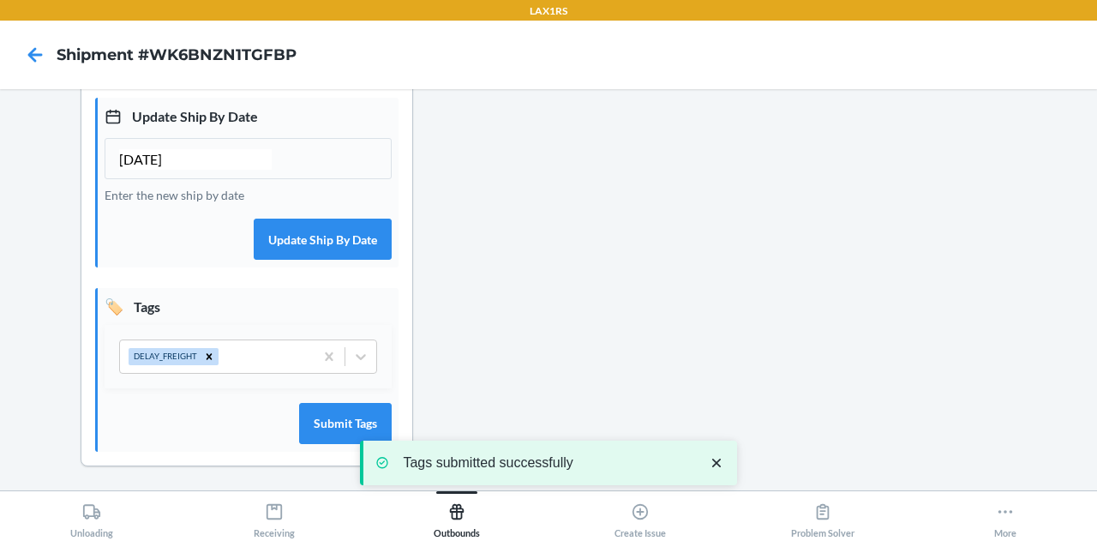
scroll to position [0, 0]
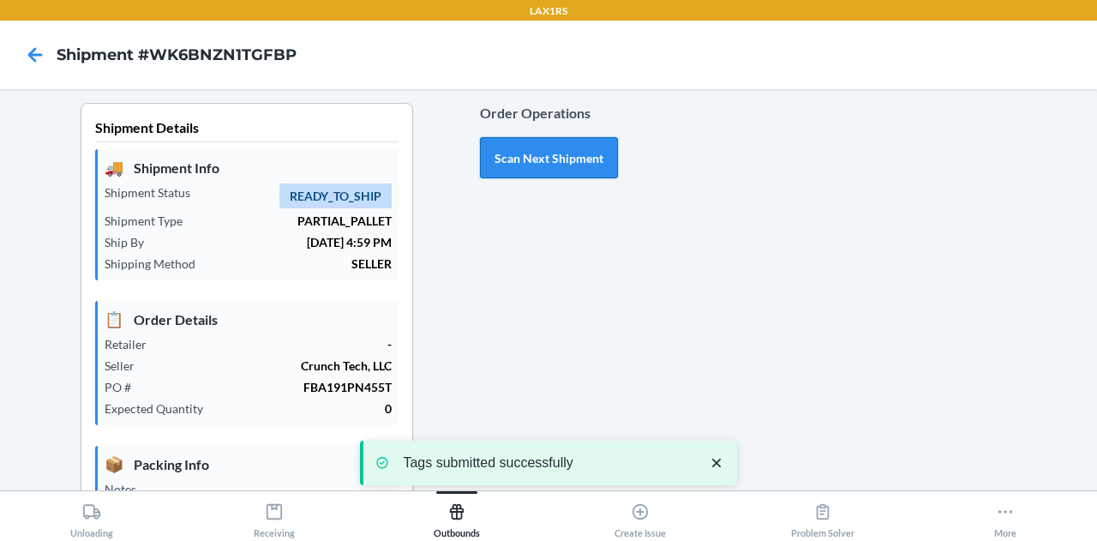
click at [511, 142] on button "Scan Next Shipment" at bounding box center [549, 157] width 138 height 41
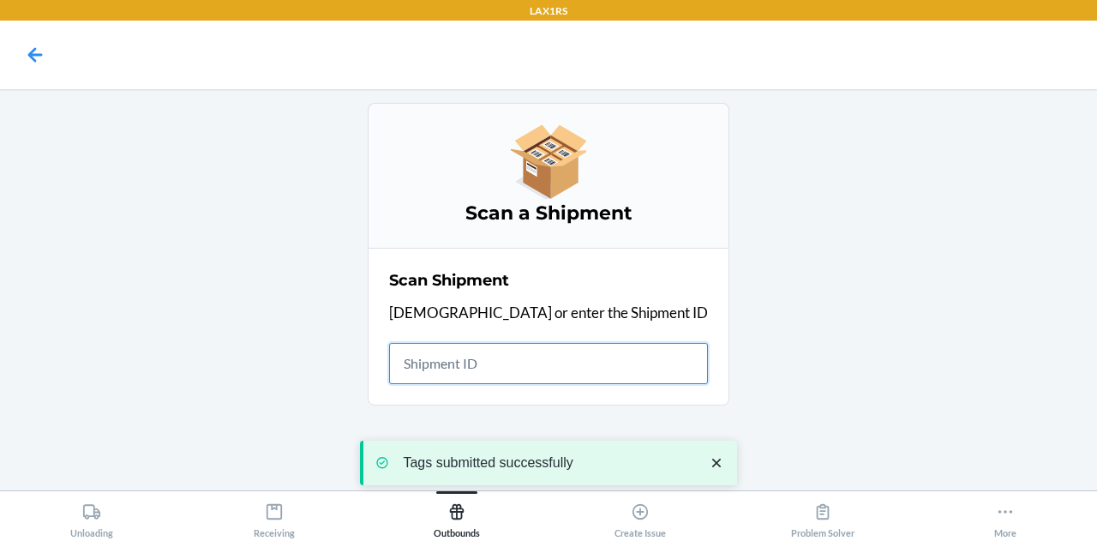
click at [571, 354] on input "text" at bounding box center [548, 363] width 319 height 41
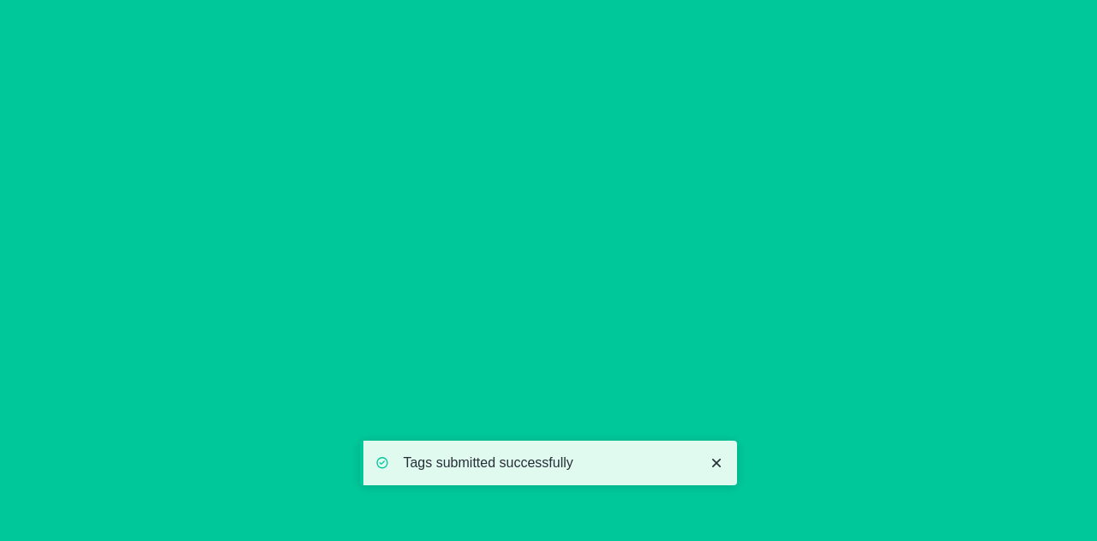
type input "[DATE]"
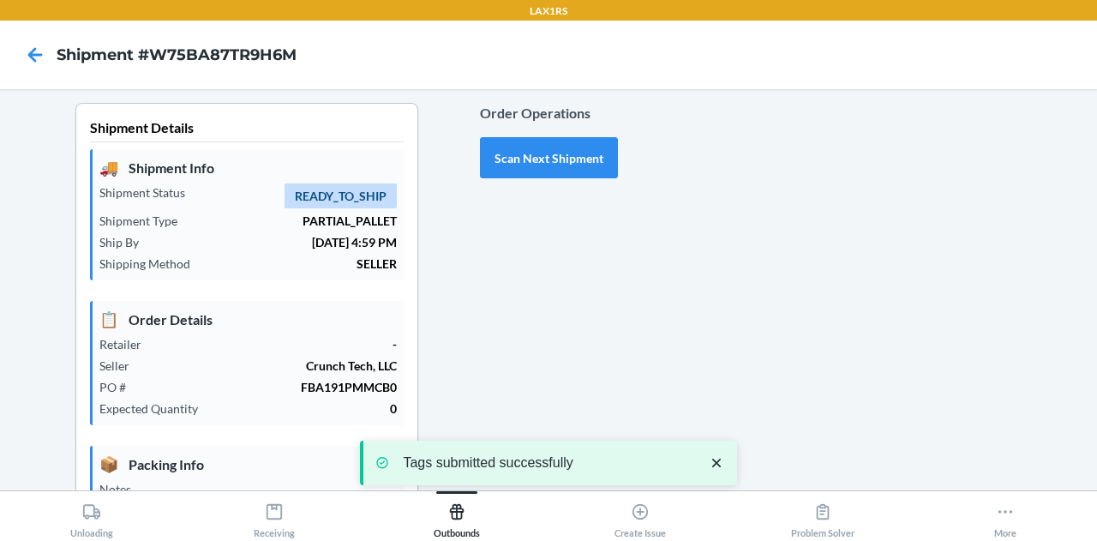
scroll to position [492, 0]
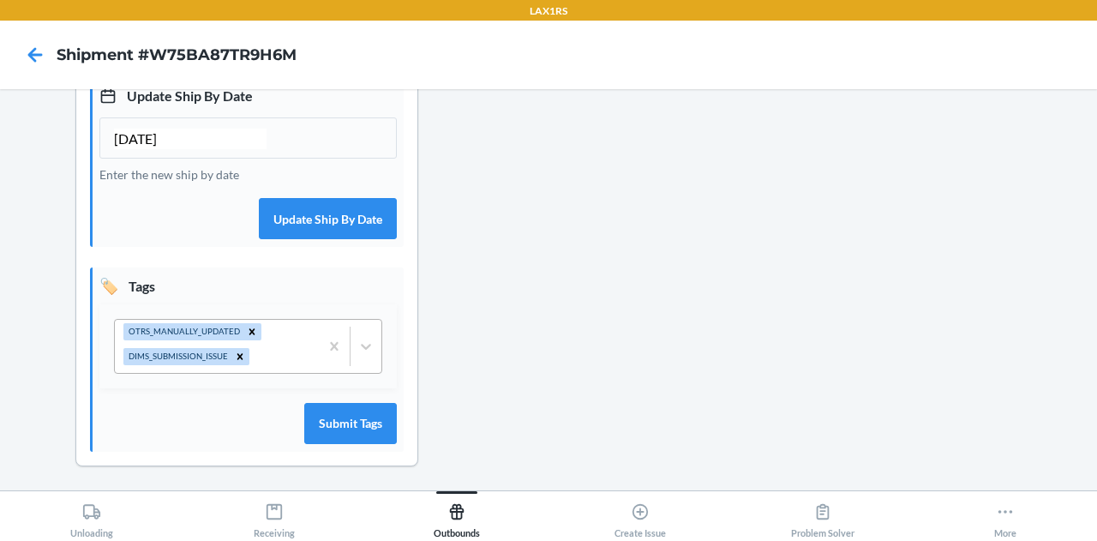
click at [281, 353] on div "OTRS_MANUALLY_UPDATED DIMS_SUBMISSION_ISSUE" at bounding box center [217, 346] width 204 height 53
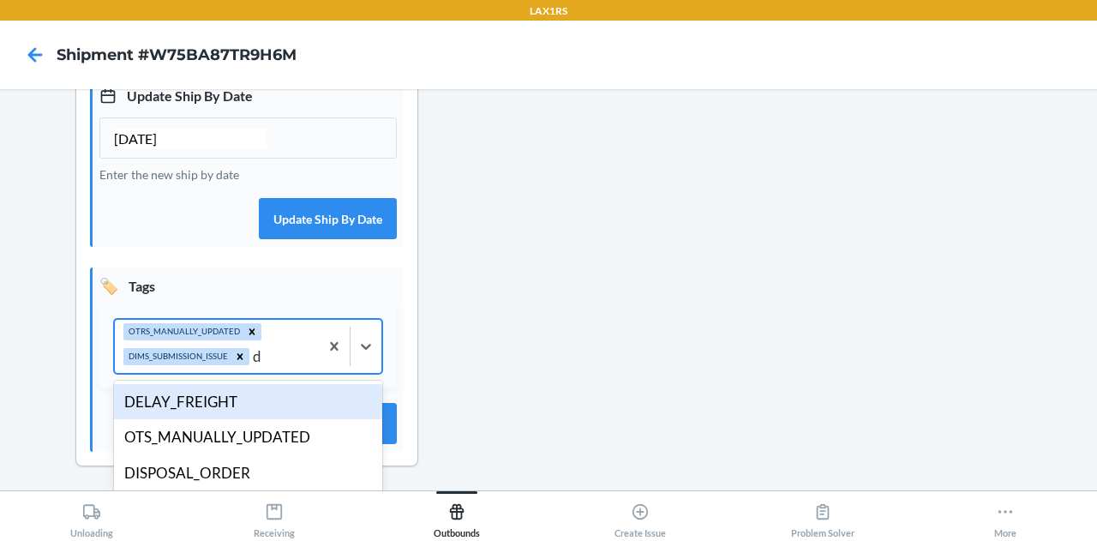
type input "de"
click at [227, 393] on div "DELAY_FREIGHT" at bounding box center [248, 402] width 268 height 36
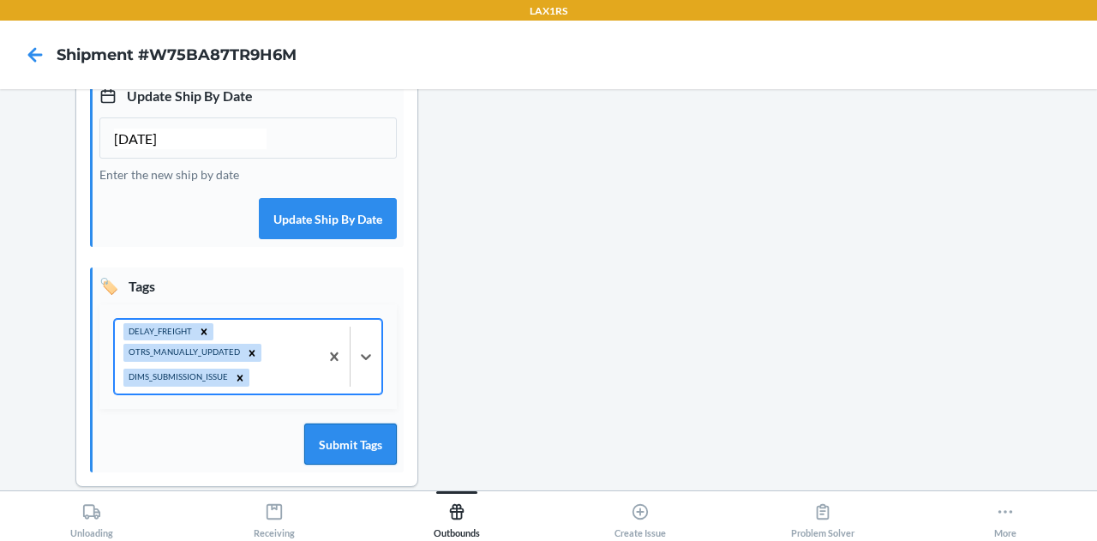
click at [353, 439] on button "Submit Tags" at bounding box center [350, 443] width 93 height 41
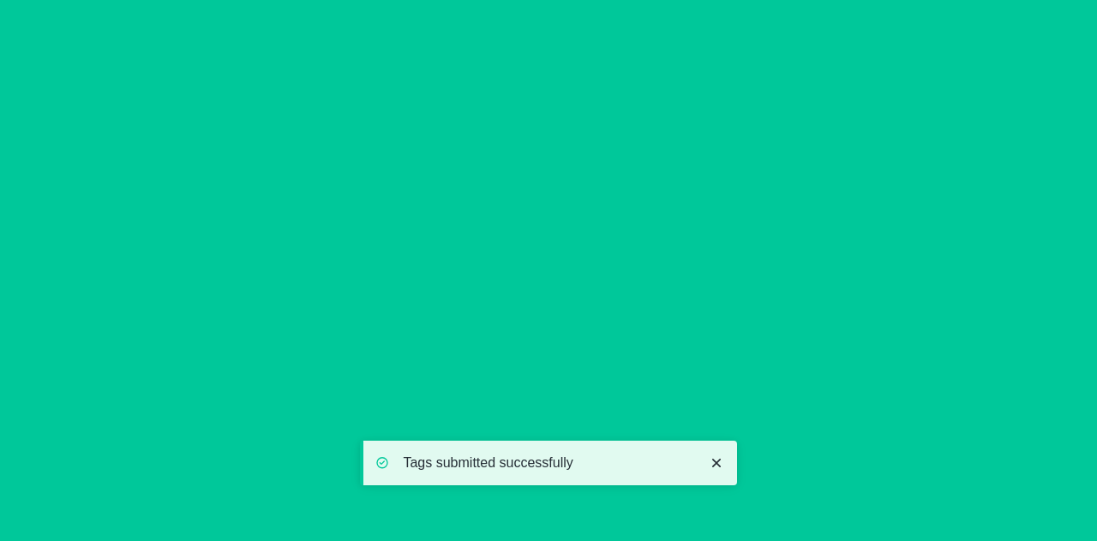
scroll to position [0, 0]
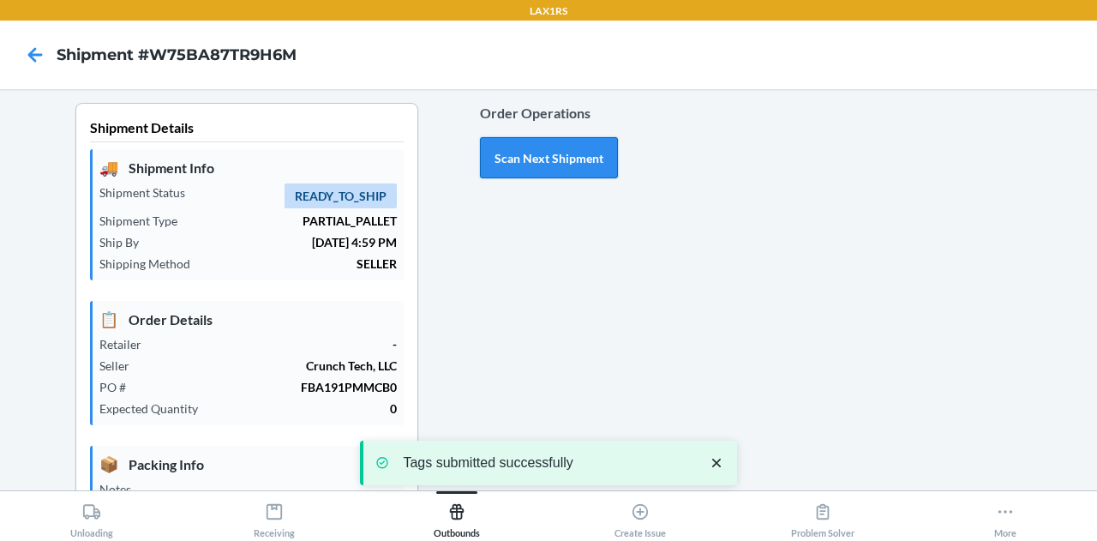
click at [567, 155] on button "Scan Next Shipment" at bounding box center [549, 157] width 138 height 41
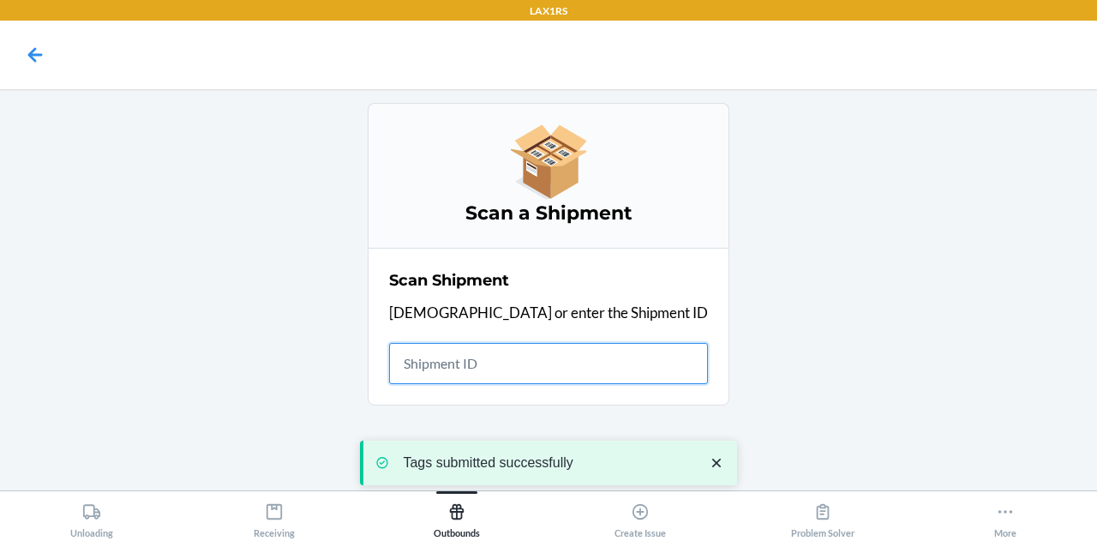
click at [553, 366] on input "text" at bounding box center [548, 363] width 319 height 41
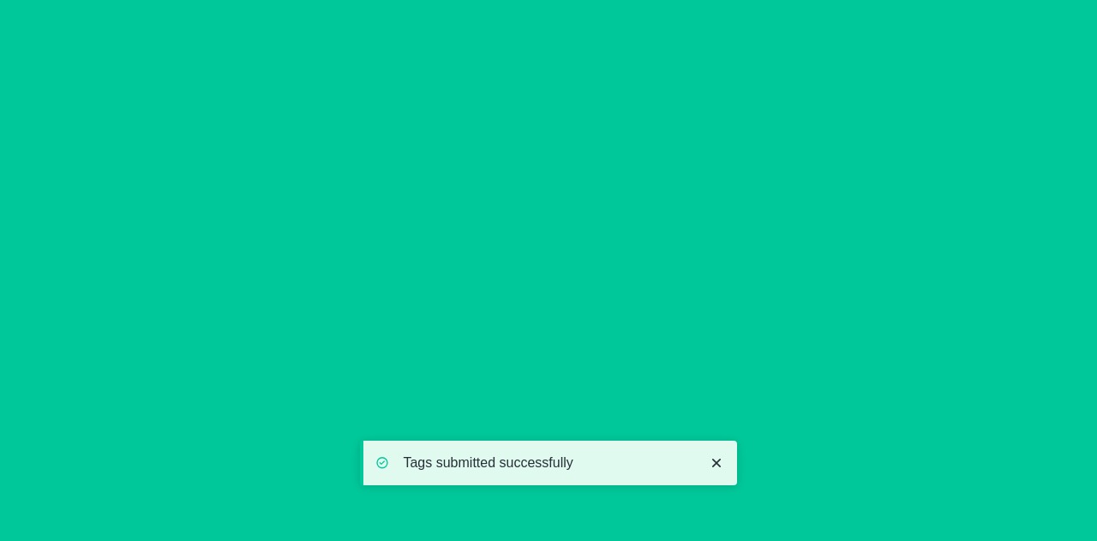
type input "[DATE]"
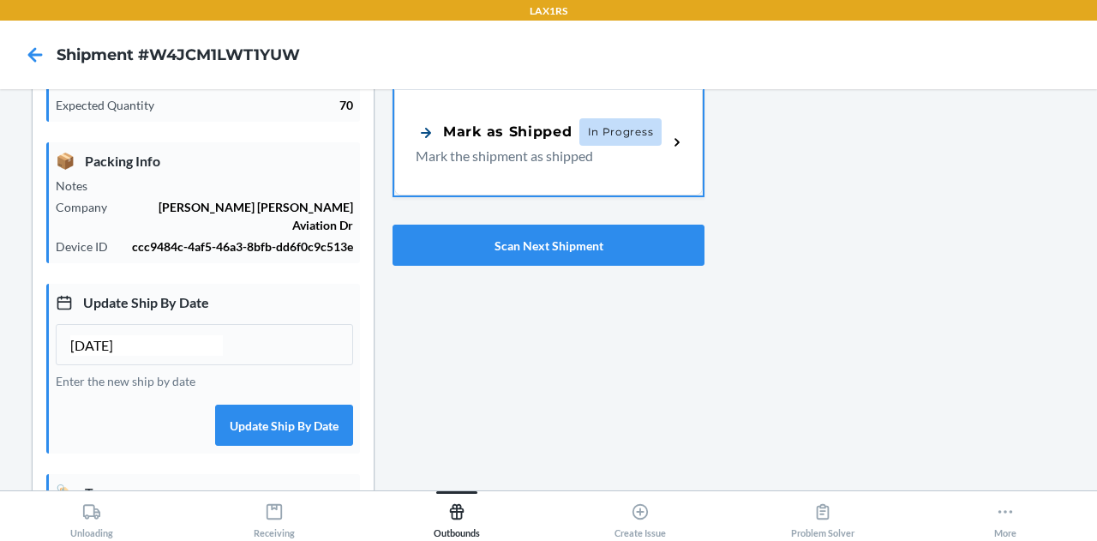
scroll to position [312, 0]
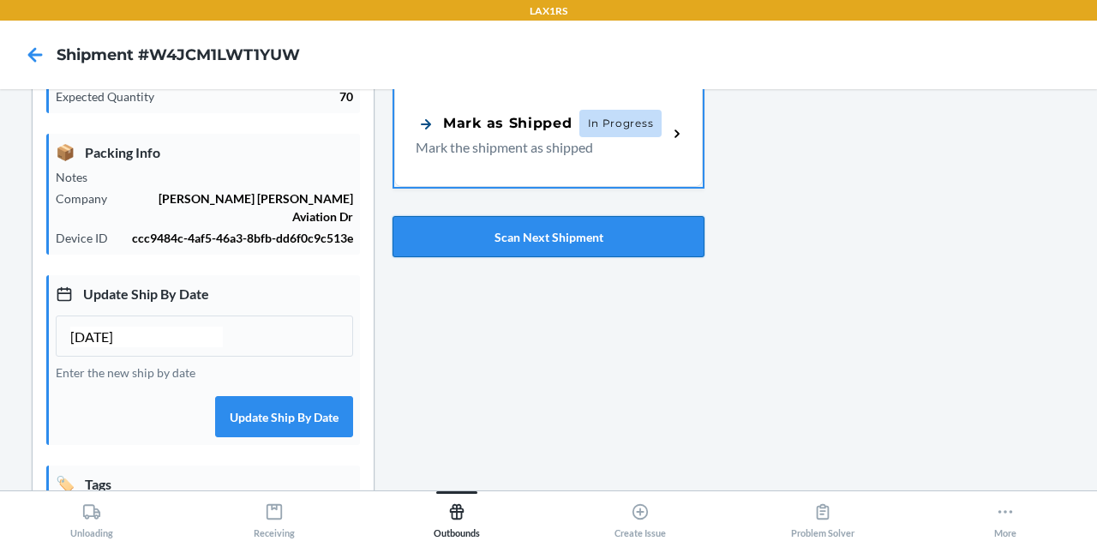
click at [577, 240] on button "Scan Next Shipment" at bounding box center [548, 236] width 312 height 41
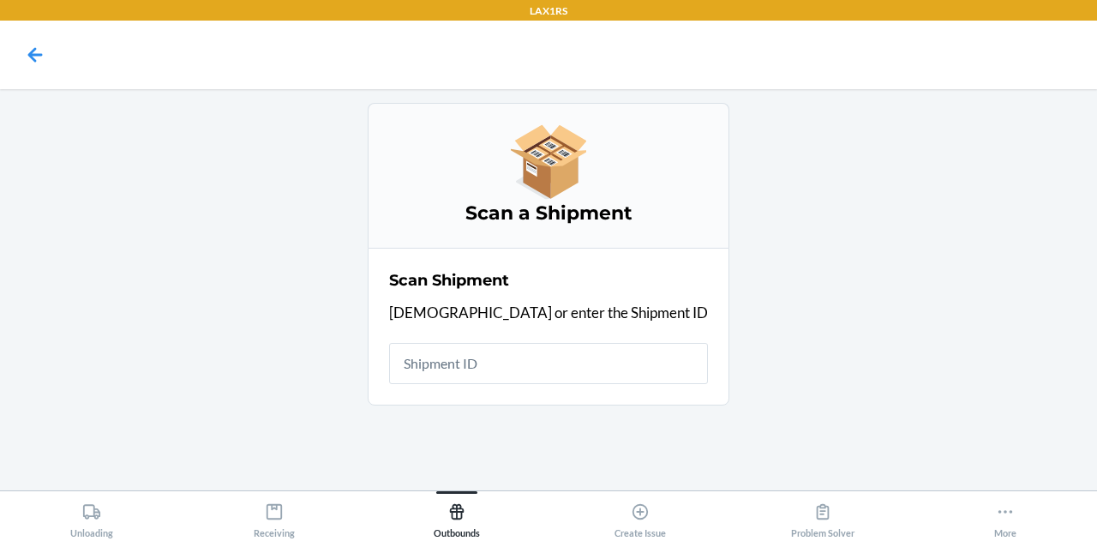
click at [543, 378] on input "text" at bounding box center [548, 363] width 319 height 41
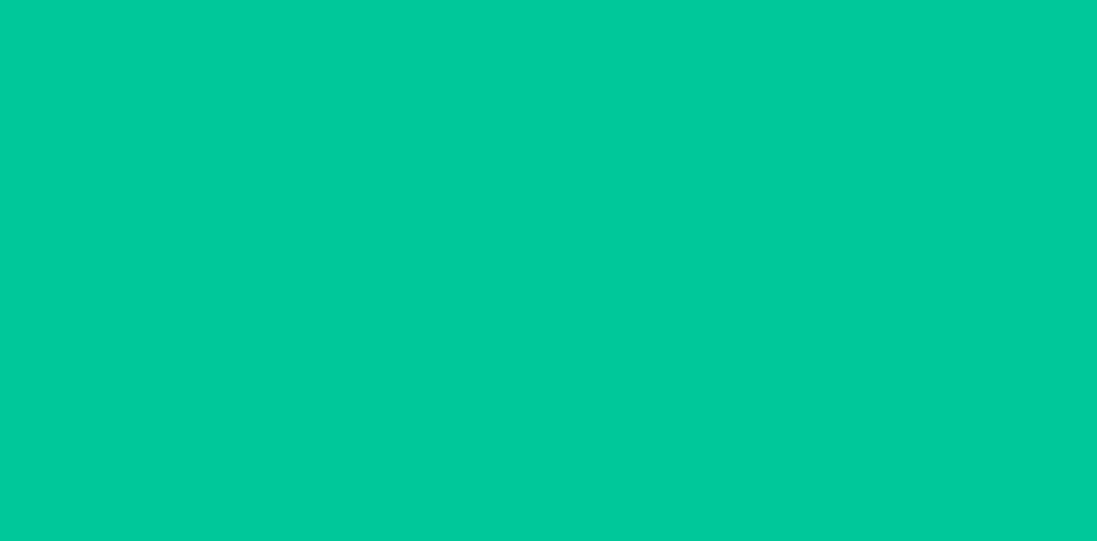
type input "[DATE]"
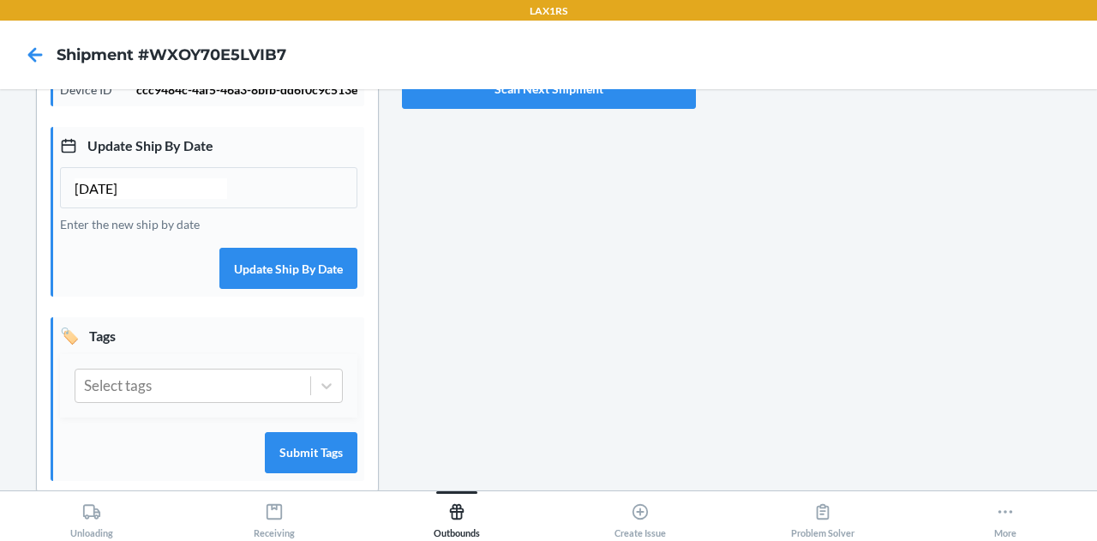
scroll to position [471, 0]
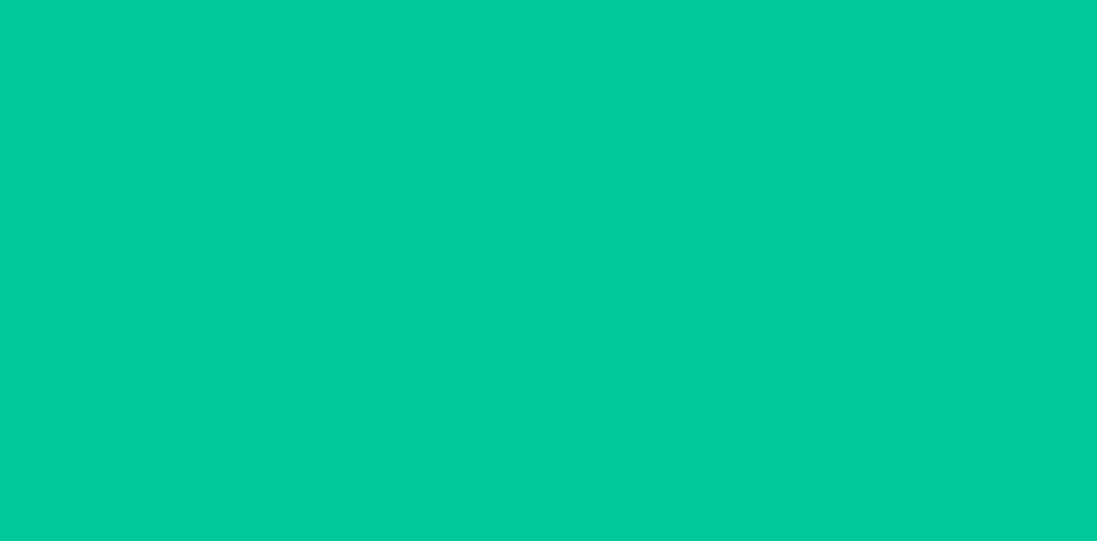
type input "[DATE]"
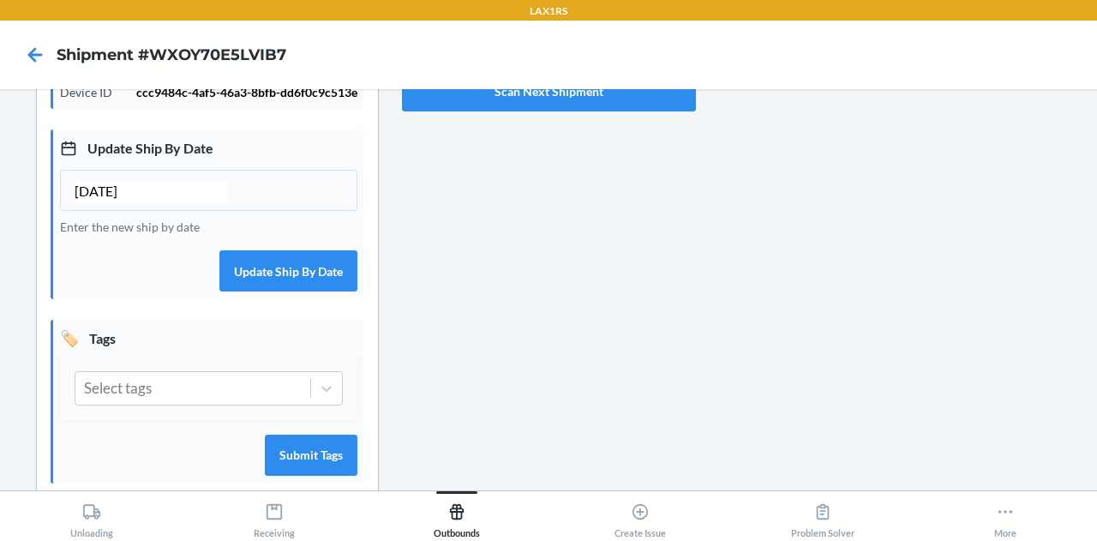
scroll to position [471, 0]
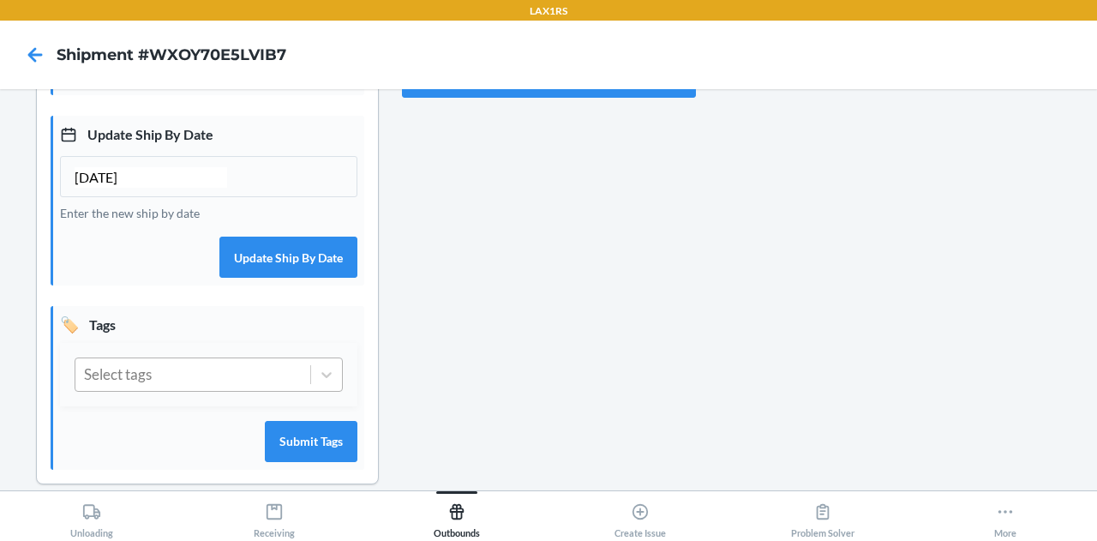
click at [207, 358] on div "Select tags" at bounding box center [192, 374] width 235 height 33
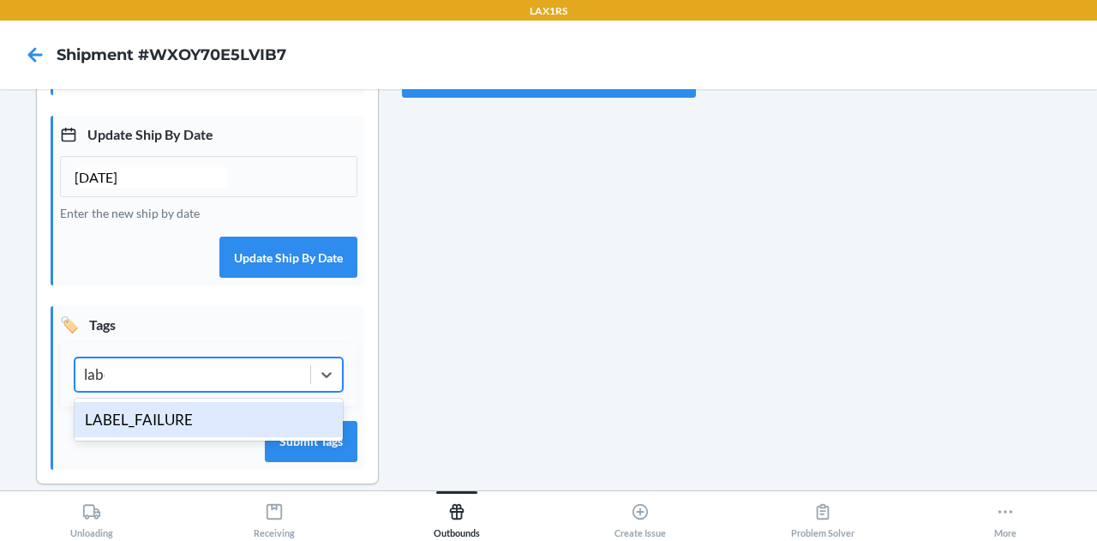
type input "label"
click at [182, 402] on div "LABEL_FAILURE" at bounding box center [209, 420] width 268 height 36
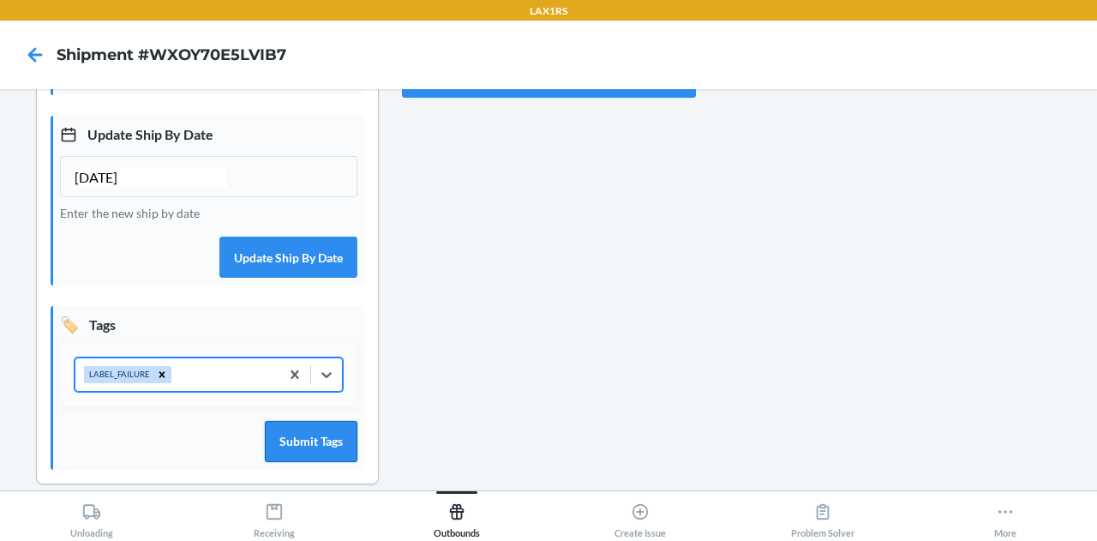
click at [314, 421] on button "Submit Tags" at bounding box center [311, 441] width 93 height 41
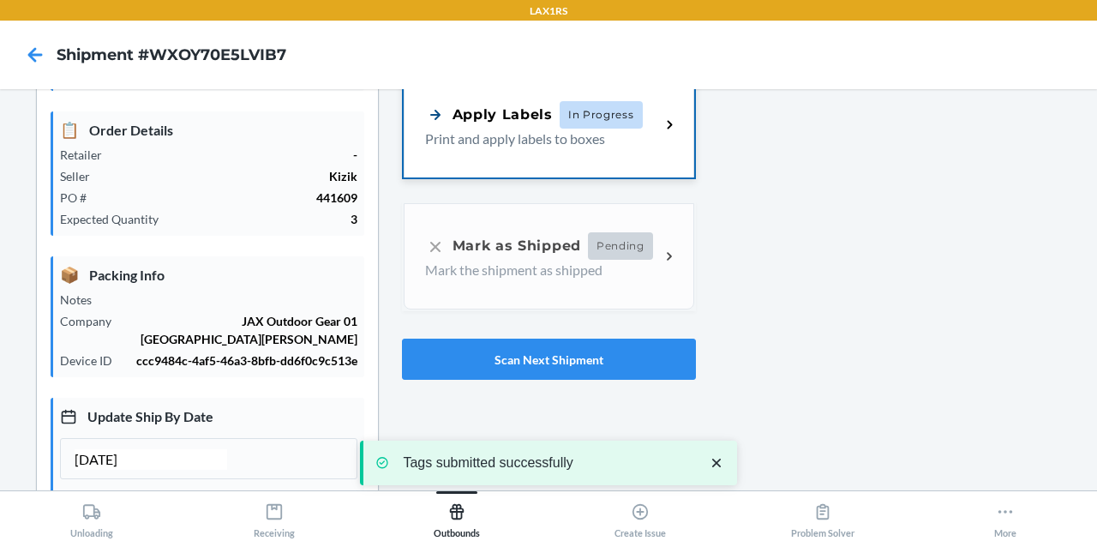
scroll to position [202, 0]
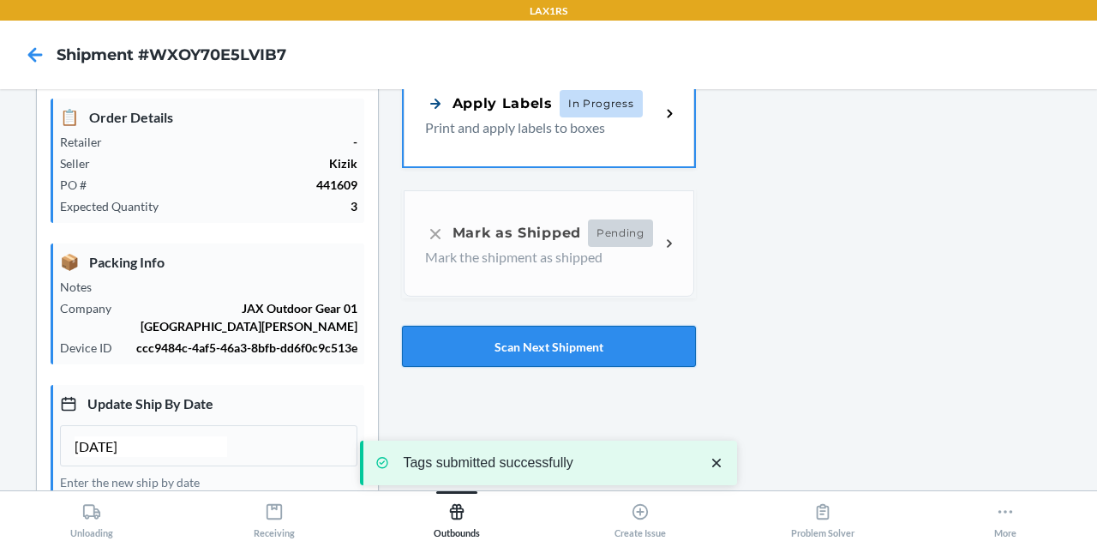
click at [512, 356] on button "Scan Next Shipment" at bounding box center [549, 346] width 294 height 41
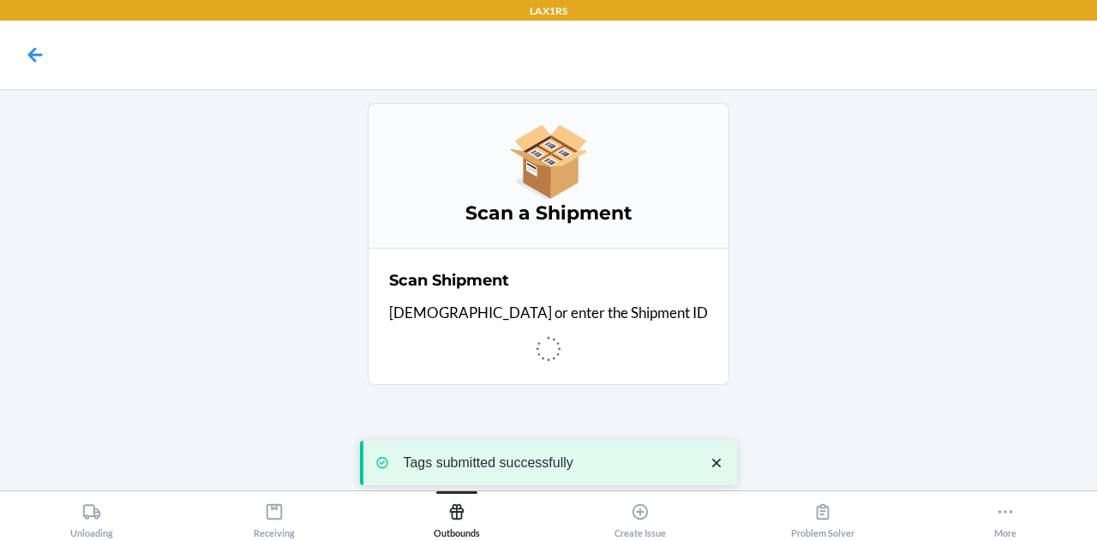
click at [716, 457] on icon "close toast" at bounding box center [716, 462] width 17 height 17
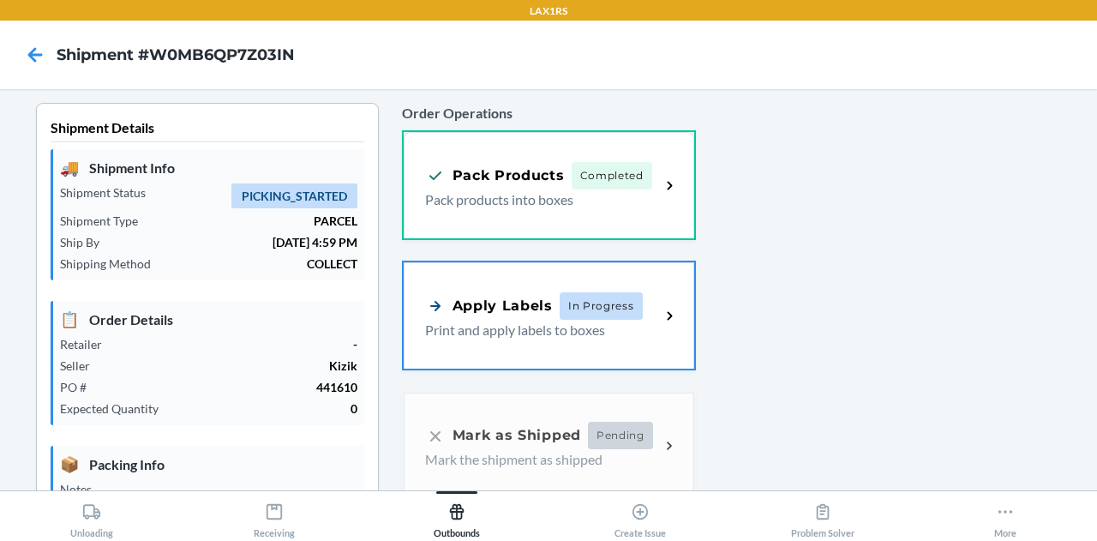
type input "[DATE]"
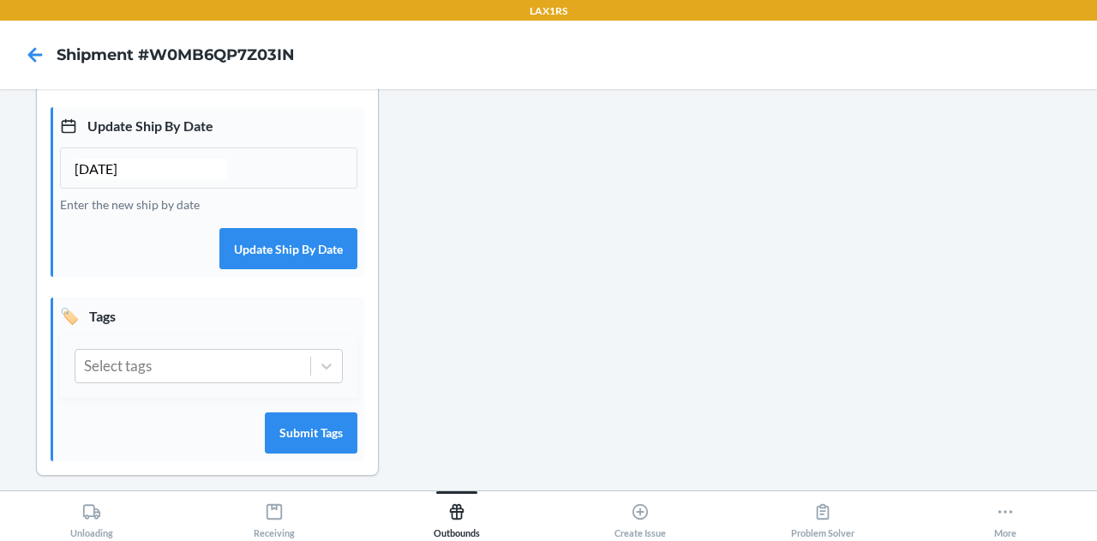
scroll to position [489, 0]
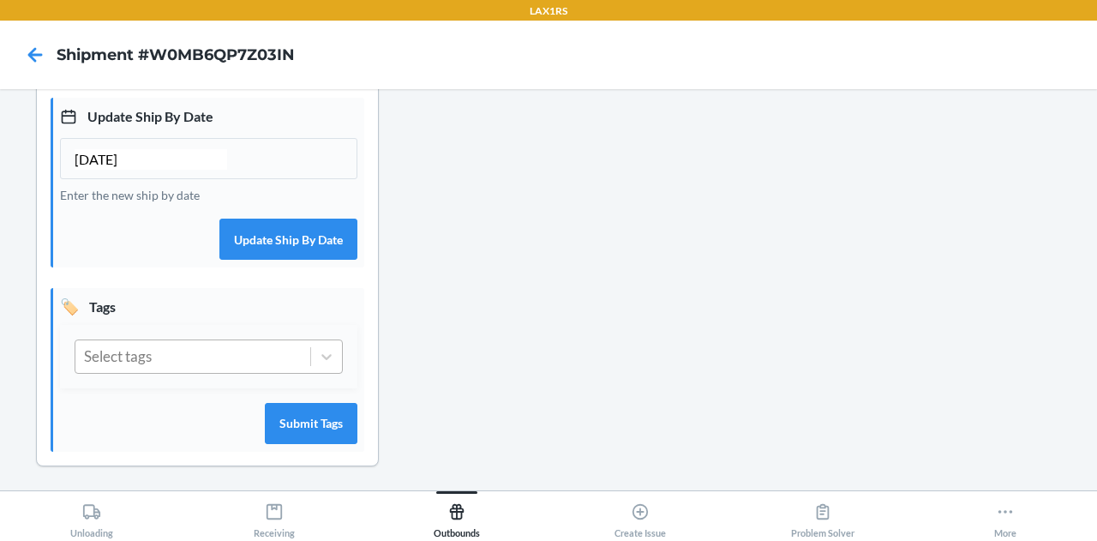
click at [200, 363] on div "Select tags" at bounding box center [192, 356] width 235 height 33
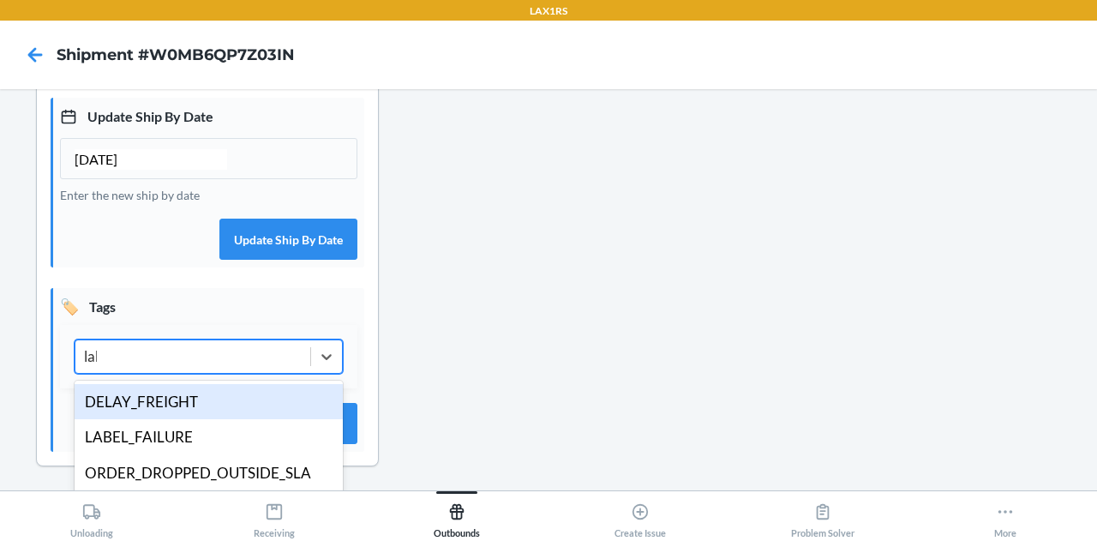
type input "label"
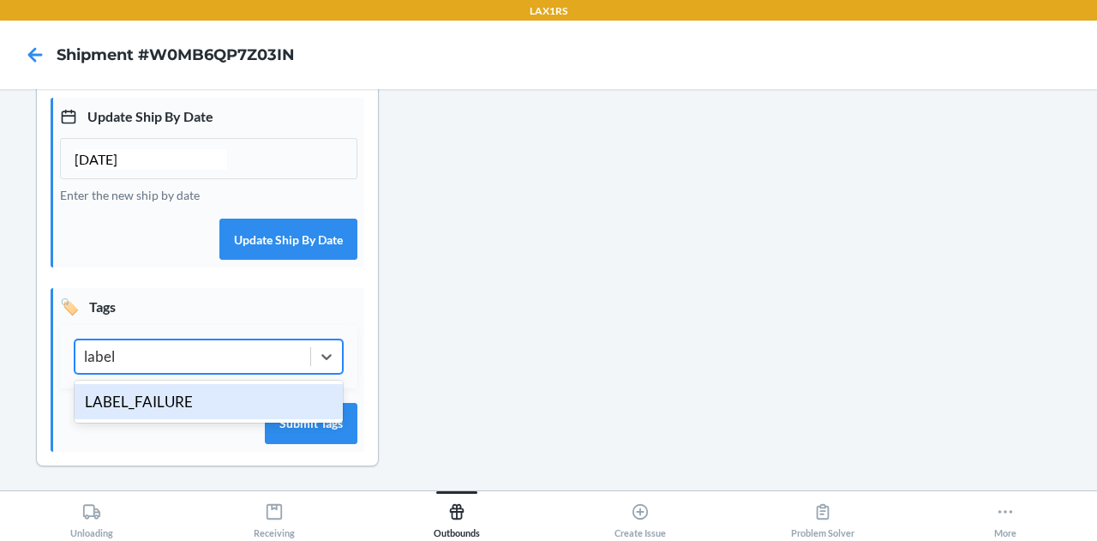
click at [172, 395] on div "LABEL_FAILURE" at bounding box center [209, 402] width 268 height 36
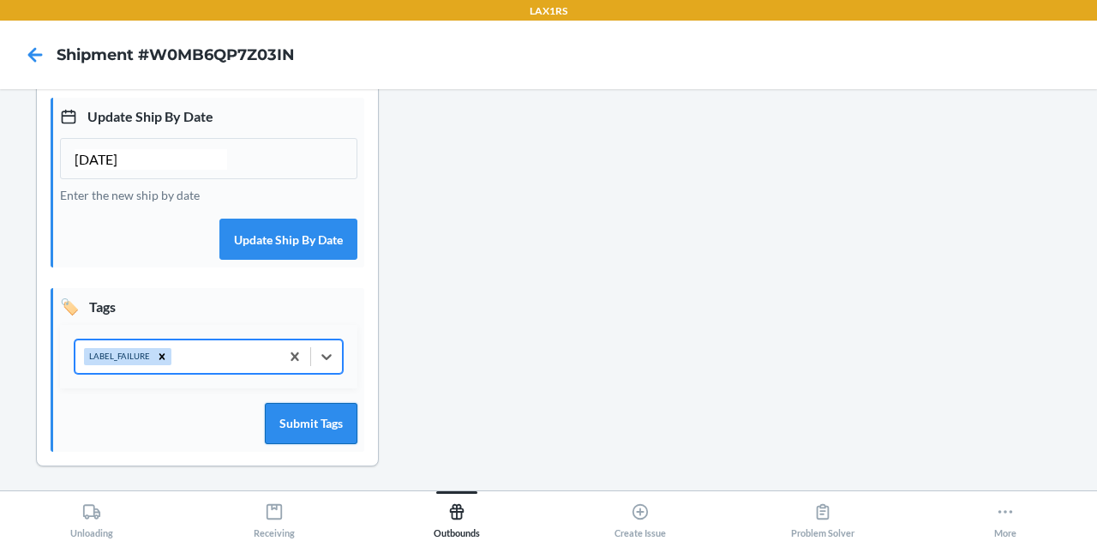
click at [299, 415] on button "Submit Tags" at bounding box center [311, 423] width 93 height 41
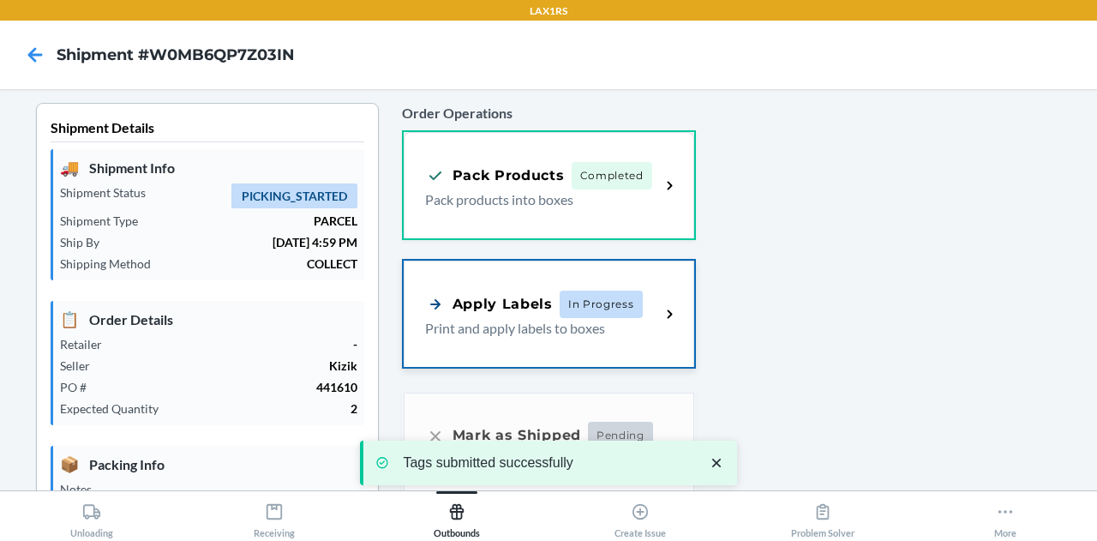
scroll to position [268, 0]
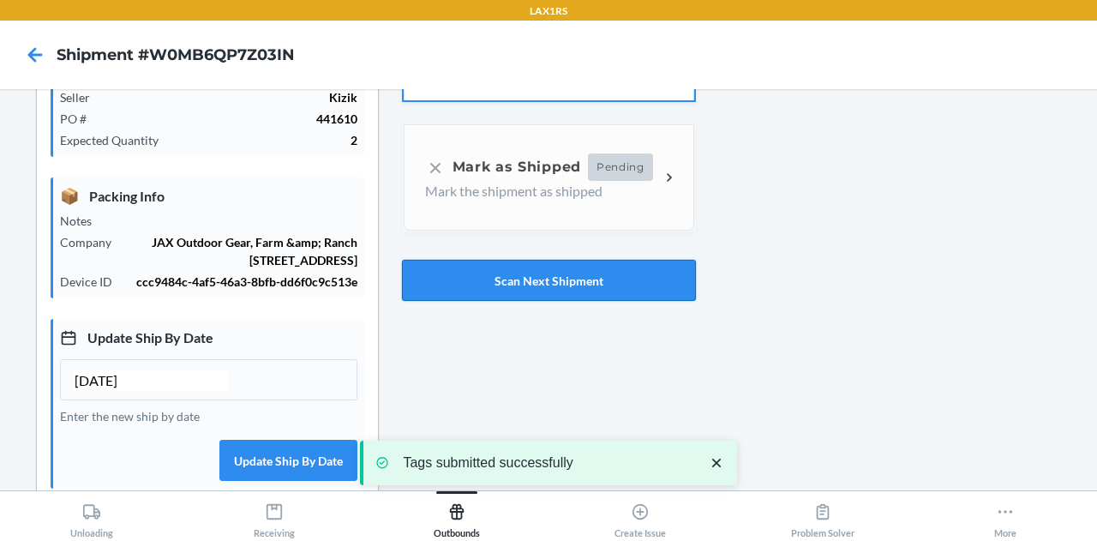
click at [496, 263] on button "Scan Next Shipment" at bounding box center [549, 280] width 294 height 41
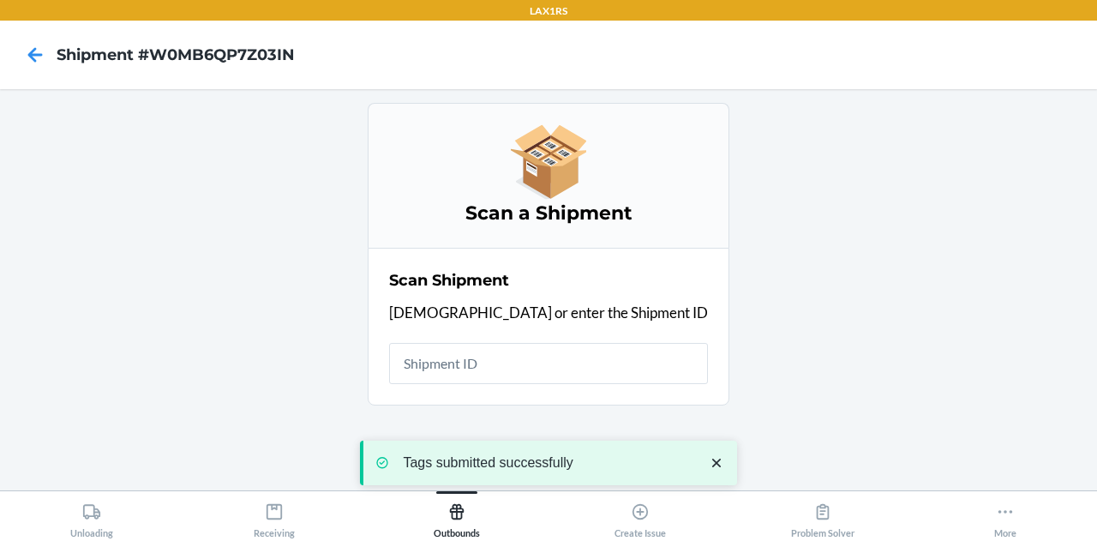
scroll to position [0, 0]
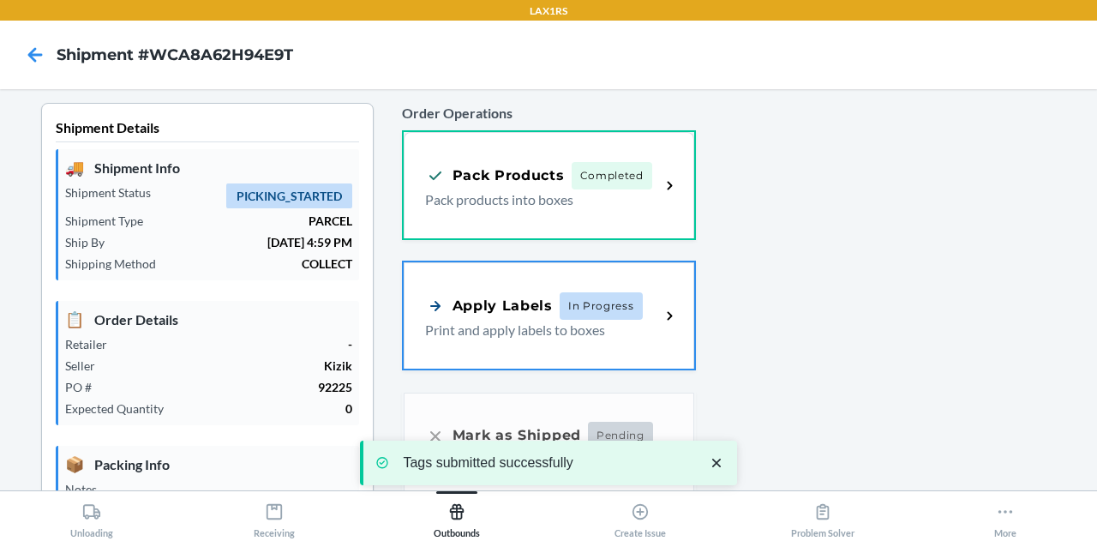
type input "[DATE]"
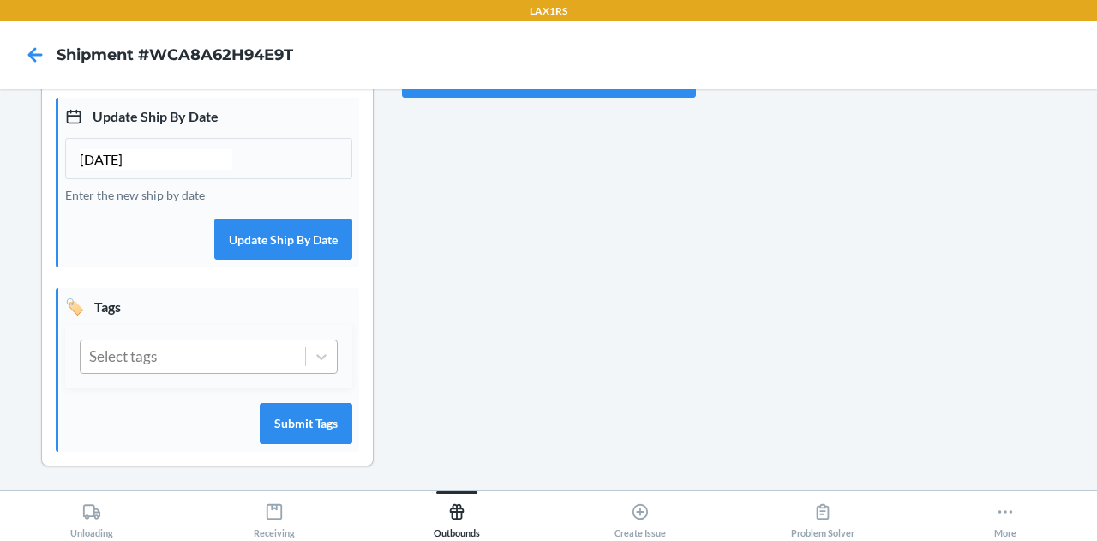
click at [191, 370] on div "Select tags" at bounding box center [193, 356] width 224 height 33
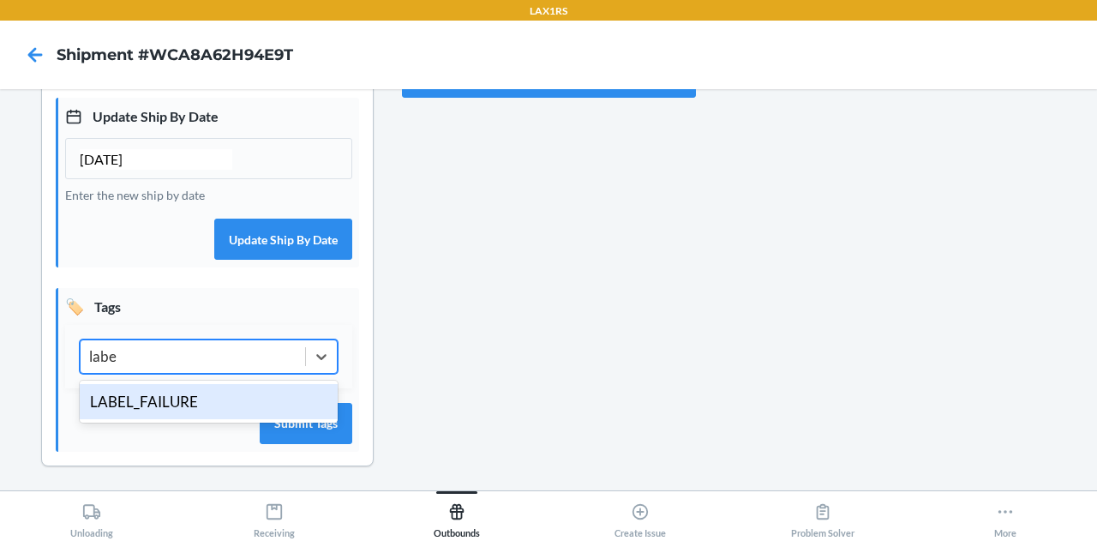
type input "label"
click at [172, 399] on div "LABEL_FAILURE" at bounding box center [209, 402] width 258 height 36
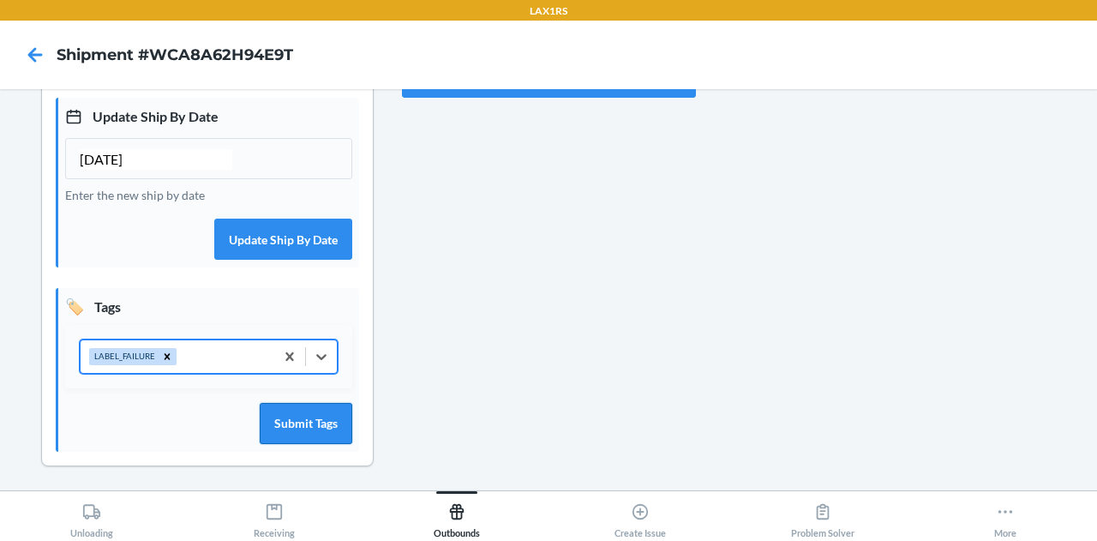
click at [286, 425] on button "Submit Tags" at bounding box center [306, 423] width 93 height 41
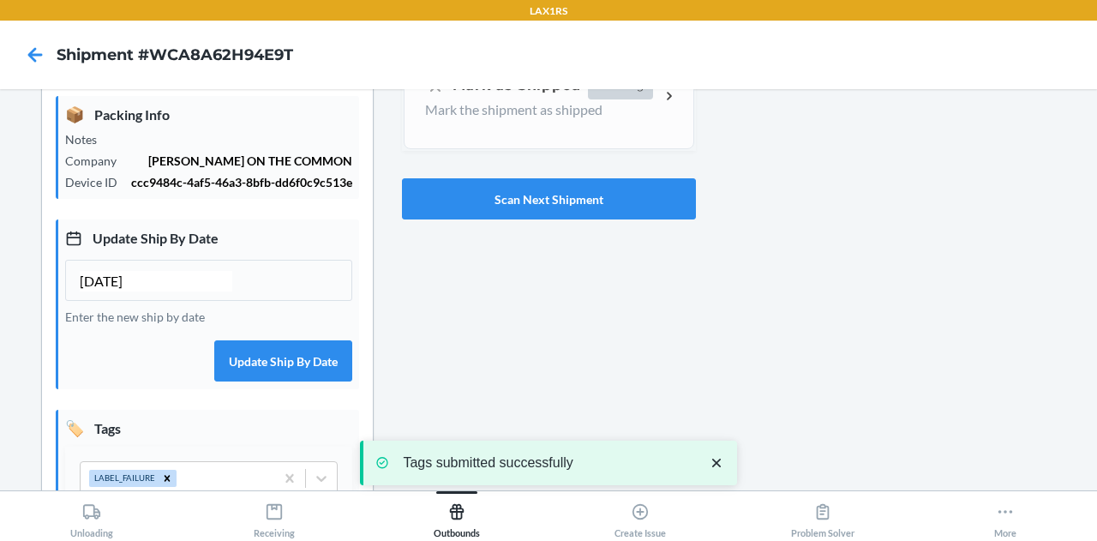
scroll to position [358, 0]
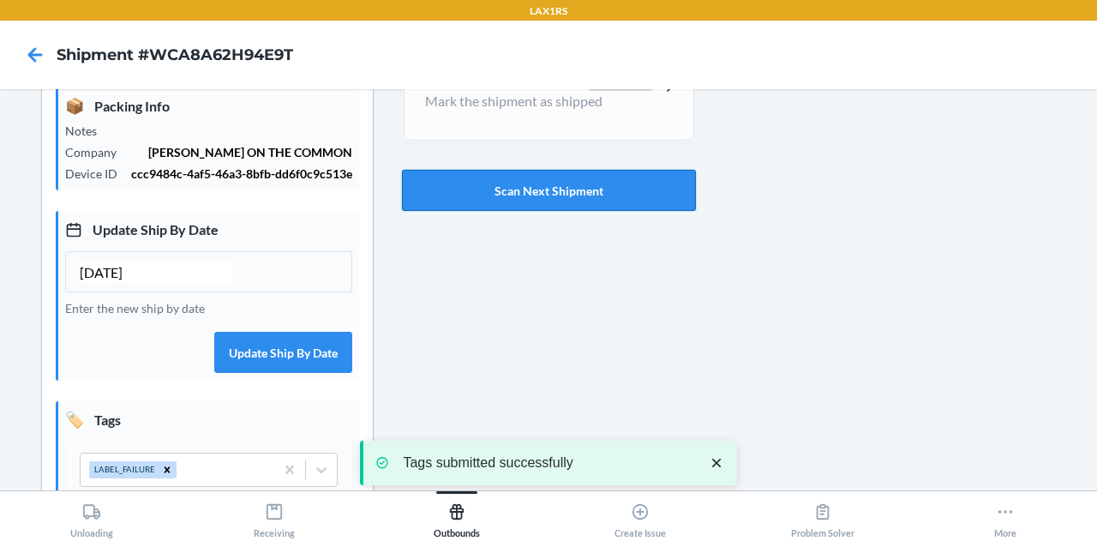
click at [513, 189] on button "Scan Next Shipment" at bounding box center [549, 190] width 294 height 41
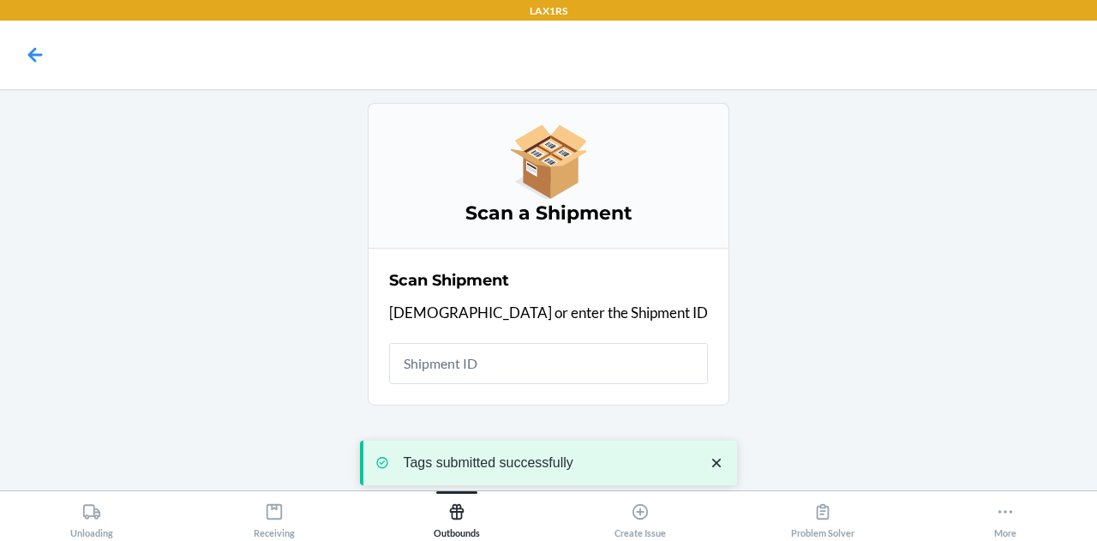
scroll to position [0, 0]
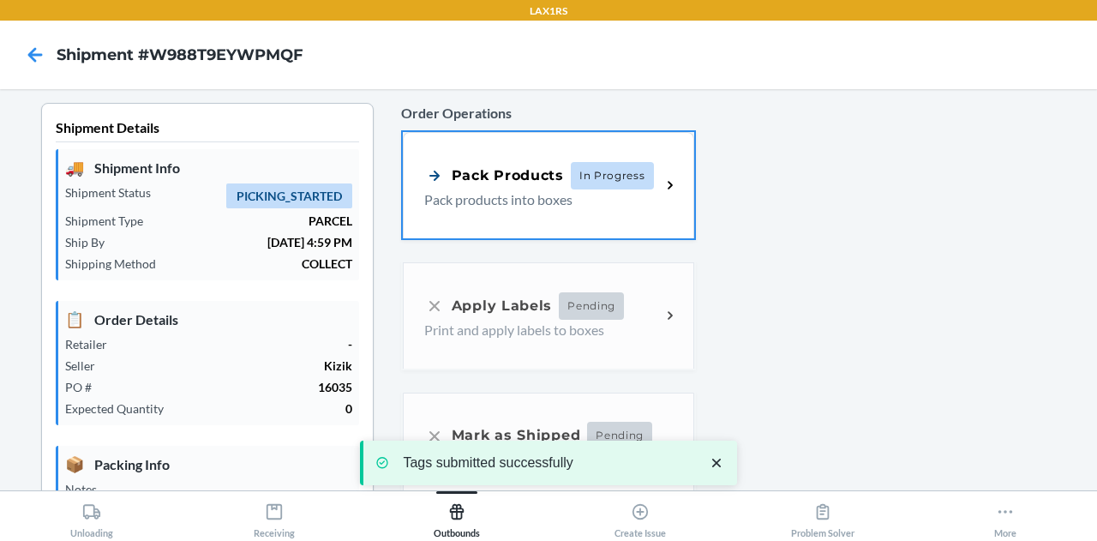
type input "[DATE]"
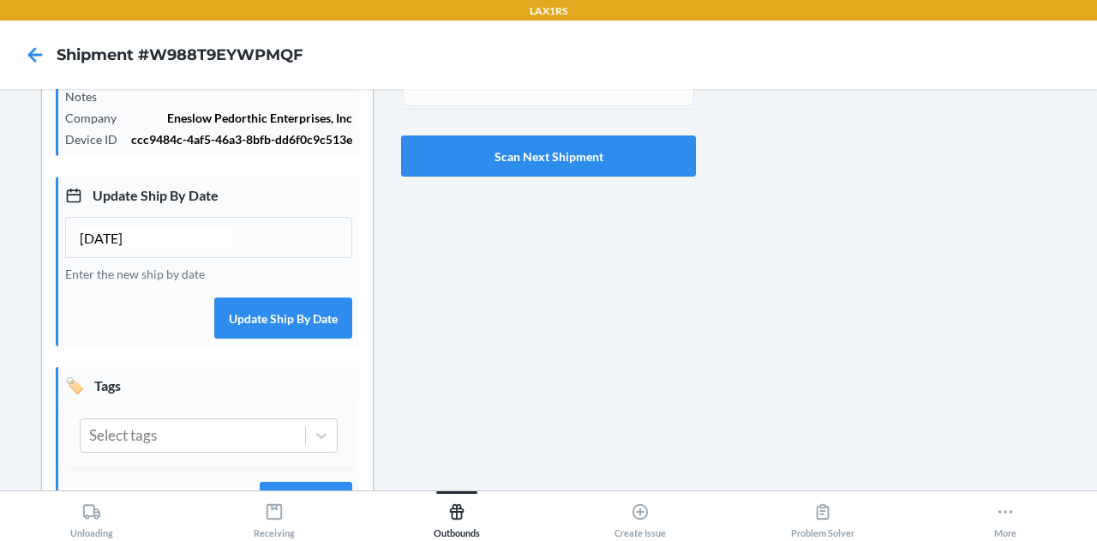
scroll to position [394, 0]
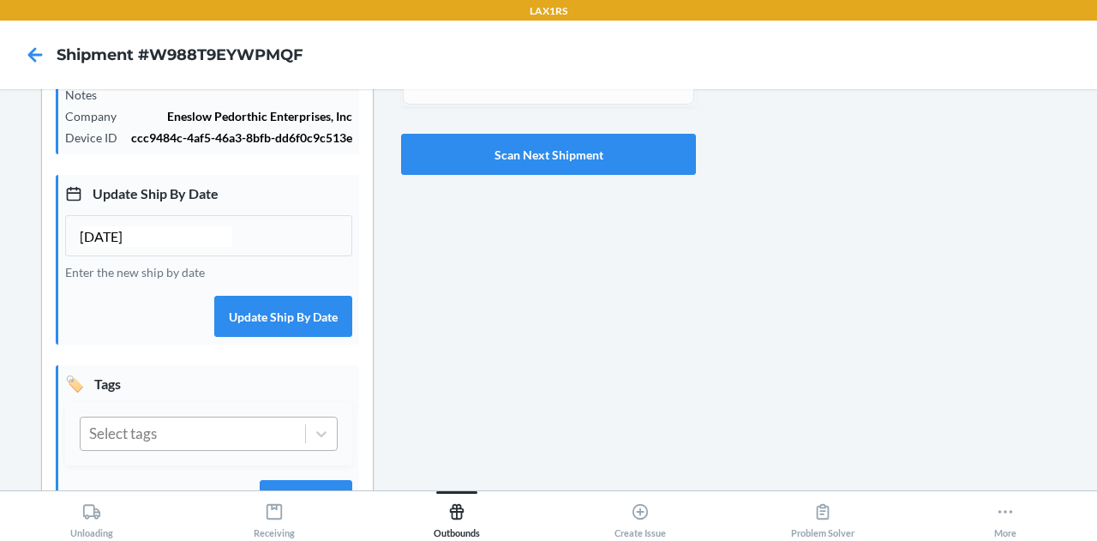
click at [259, 429] on div "Select tags" at bounding box center [193, 433] width 224 height 33
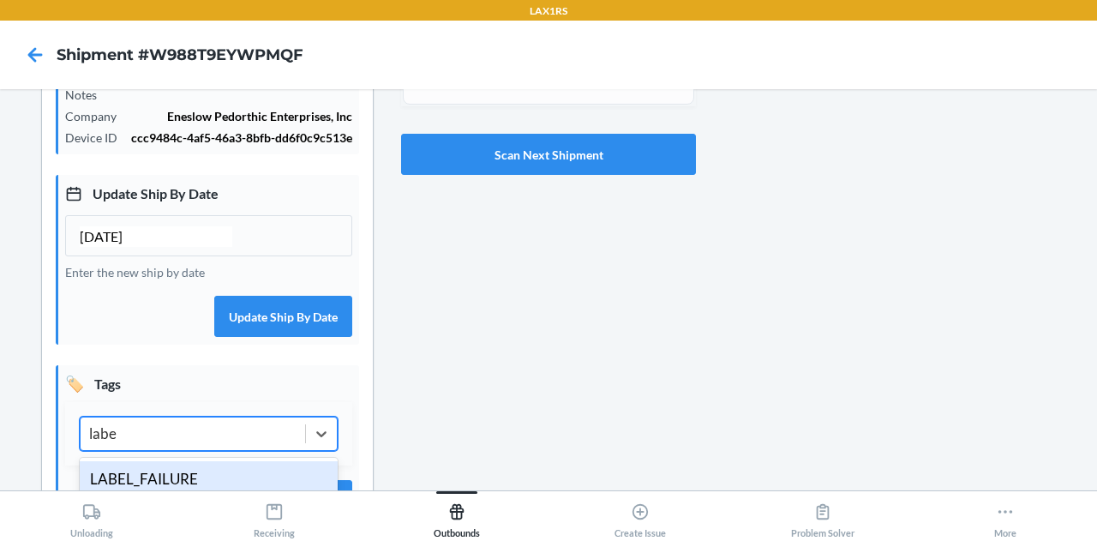
type input "label"
click at [196, 472] on div "LABEL_FAILURE" at bounding box center [209, 479] width 258 height 36
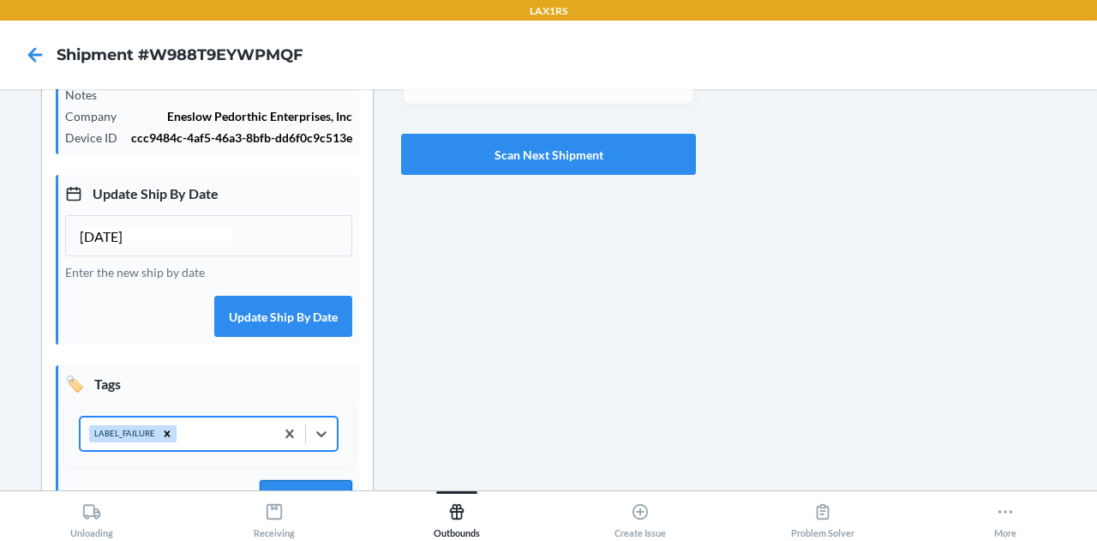
click at [308, 486] on button "Submit Tags" at bounding box center [306, 500] width 93 height 41
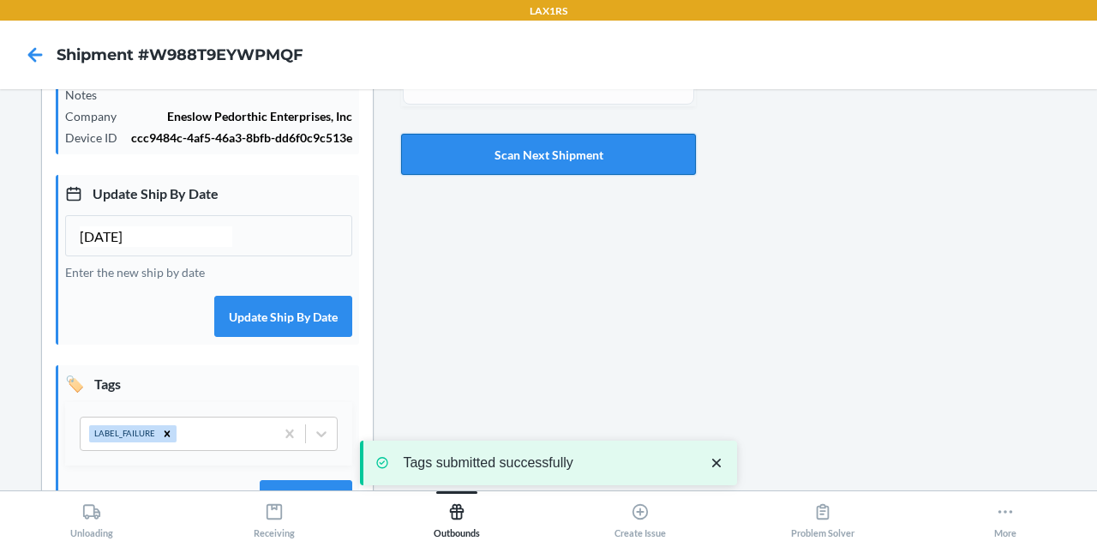
click at [507, 156] on button "Scan Next Shipment" at bounding box center [548, 154] width 295 height 41
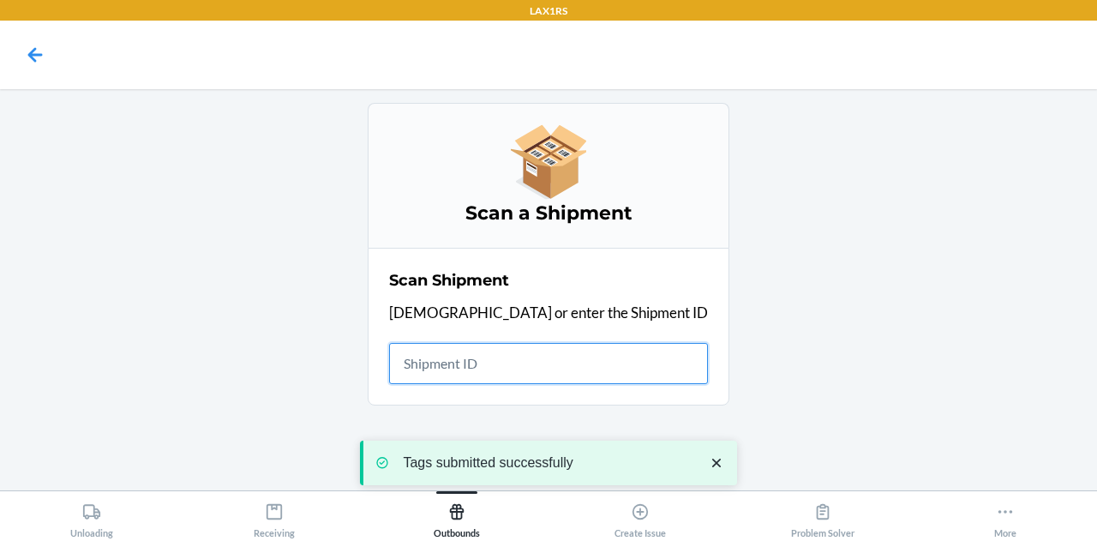
click at [529, 368] on input "text" at bounding box center [548, 363] width 319 height 41
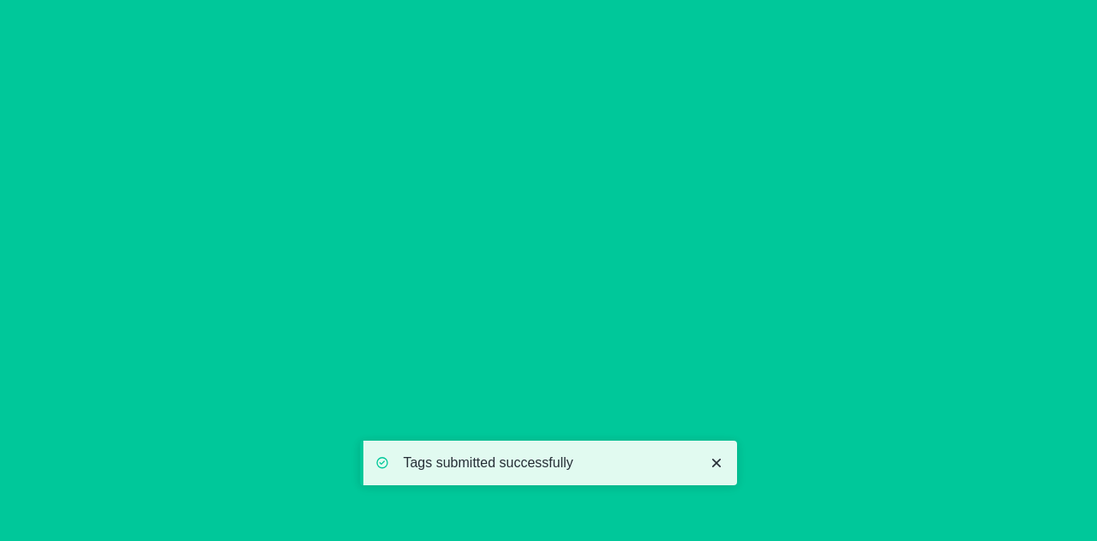
type input "[DATE]"
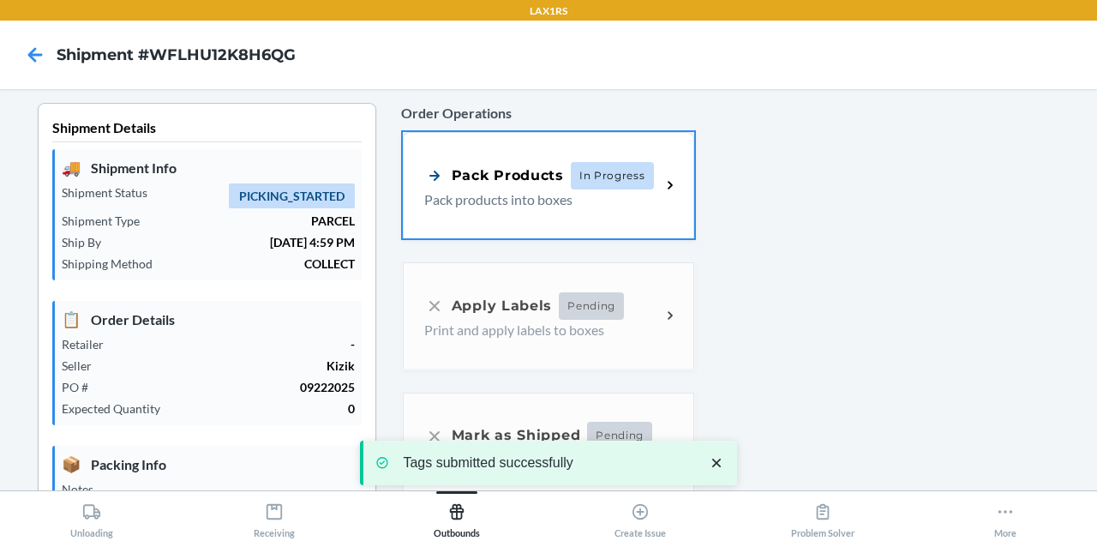
scroll to position [471, 0]
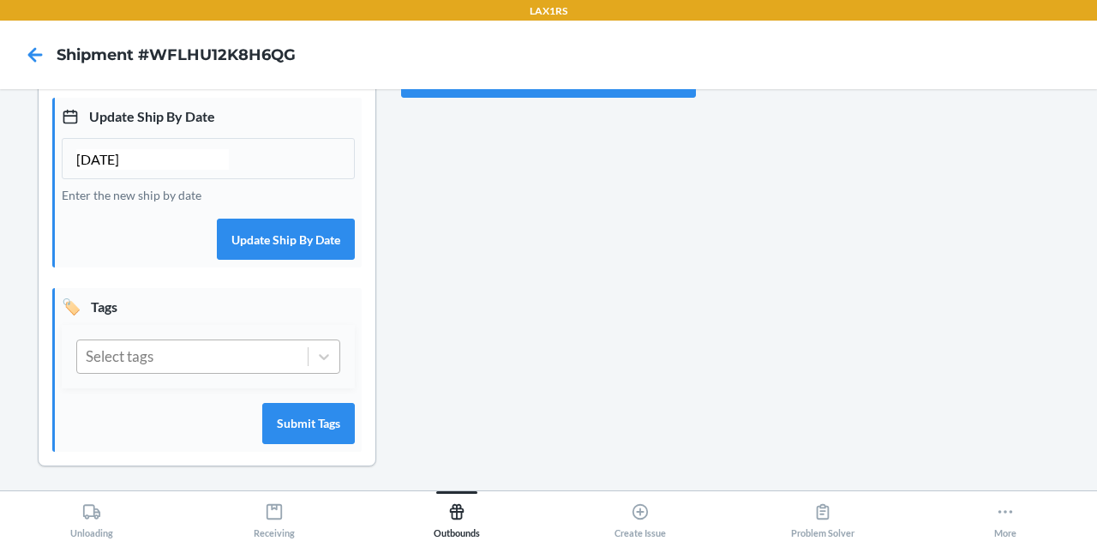
click at [235, 353] on div "Select tags" at bounding box center [192, 356] width 230 height 33
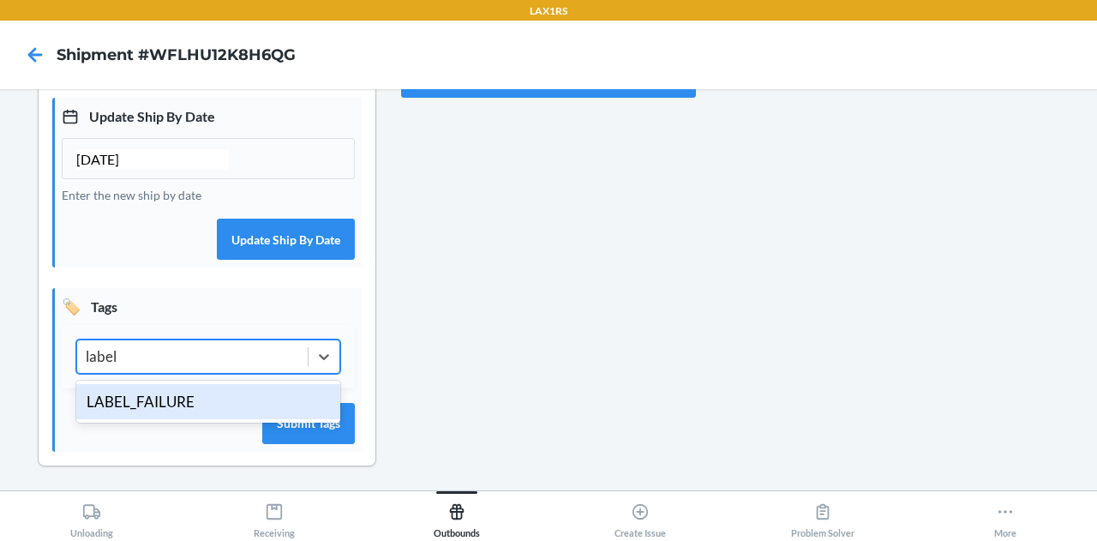
type input "label"
click at [175, 424] on p "Submit Tags" at bounding box center [214, 423] width 279 height 41
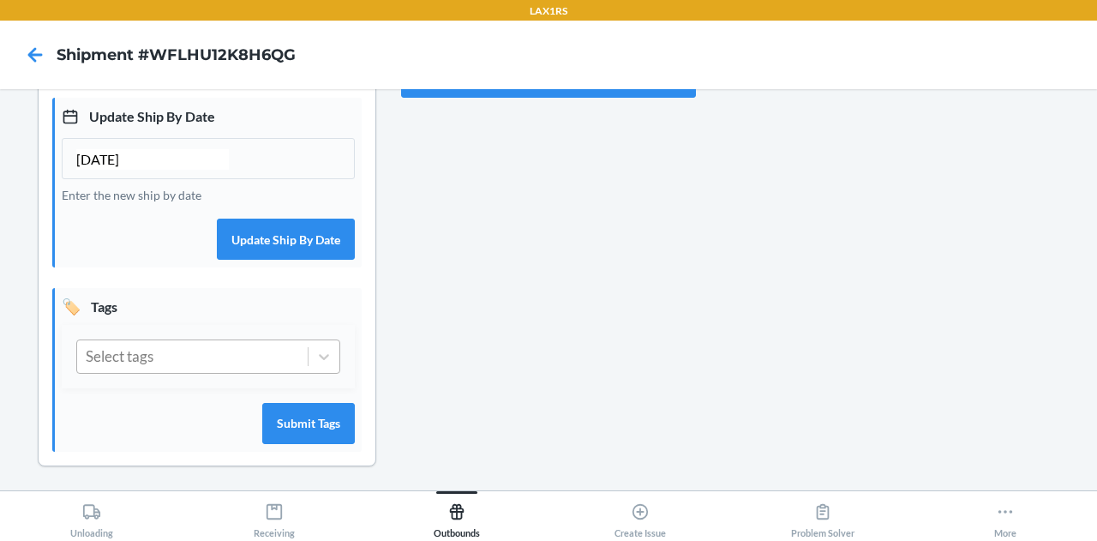
click at [191, 352] on div "Select tags" at bounding box center [192, 356] width 230 height 33
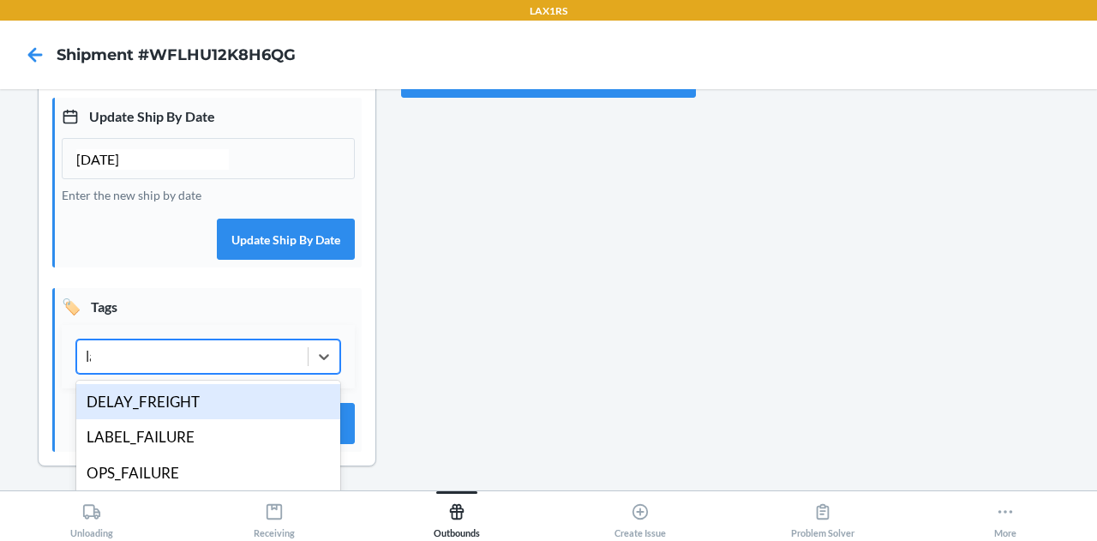
type input "label"
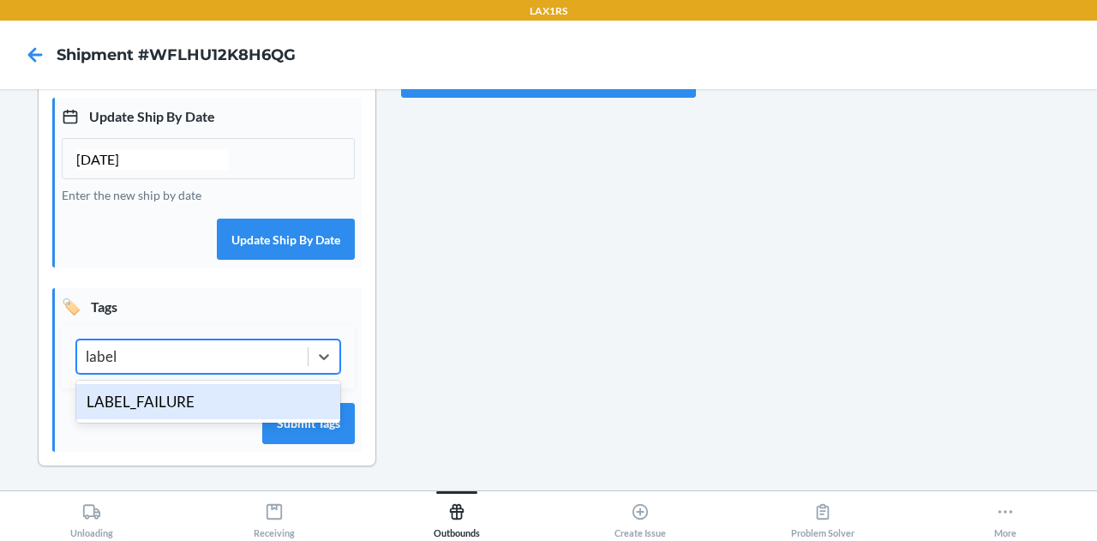
click at [173, 409] on div "LABEL_FAILURE" at bounding box center [208, 402] width 264 height 36
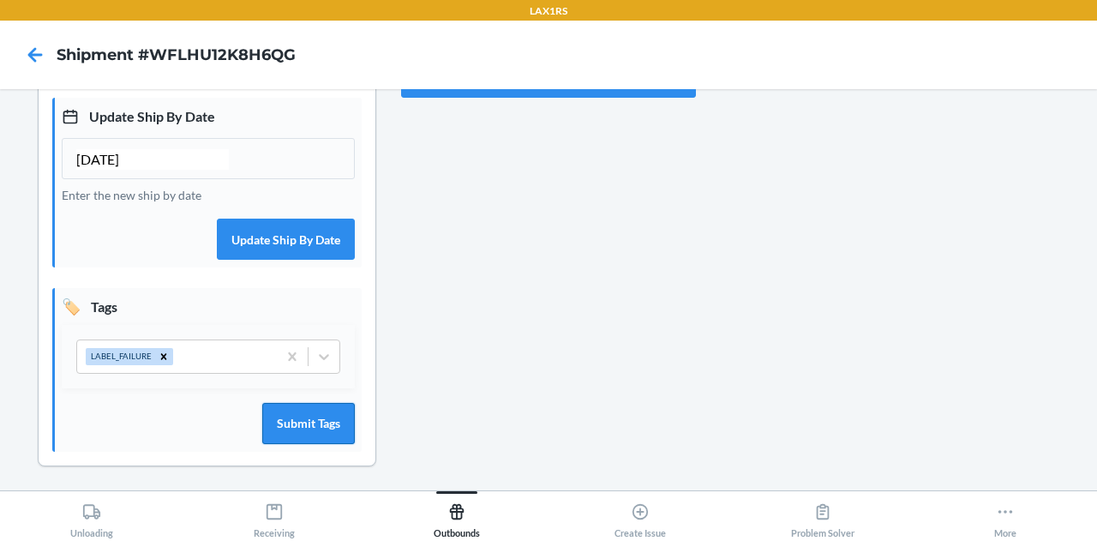
click at [312, 421] on button "Submit Tags" at bounding box center [308, 423] width 93 height 41
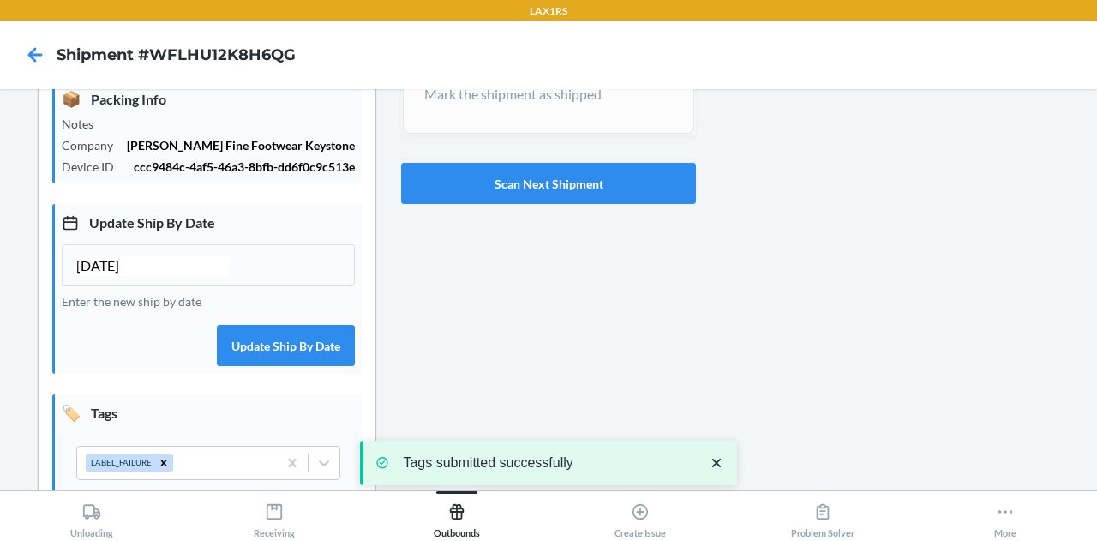
scroll to position [362, 0]
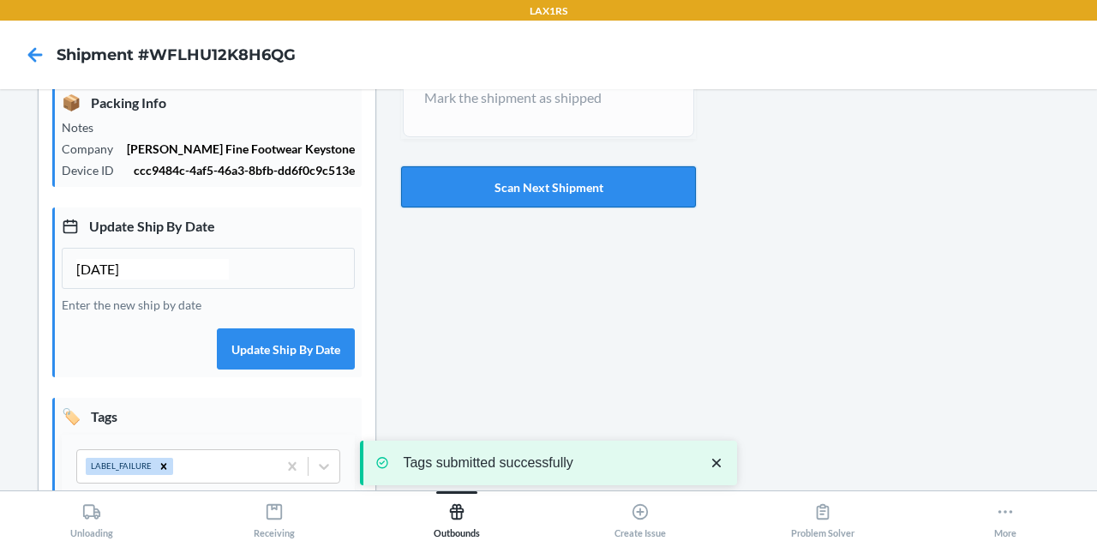
click at [527, 194] on button "Scan Next Shipment" at bounding box center [548, 186] width 295 height 41
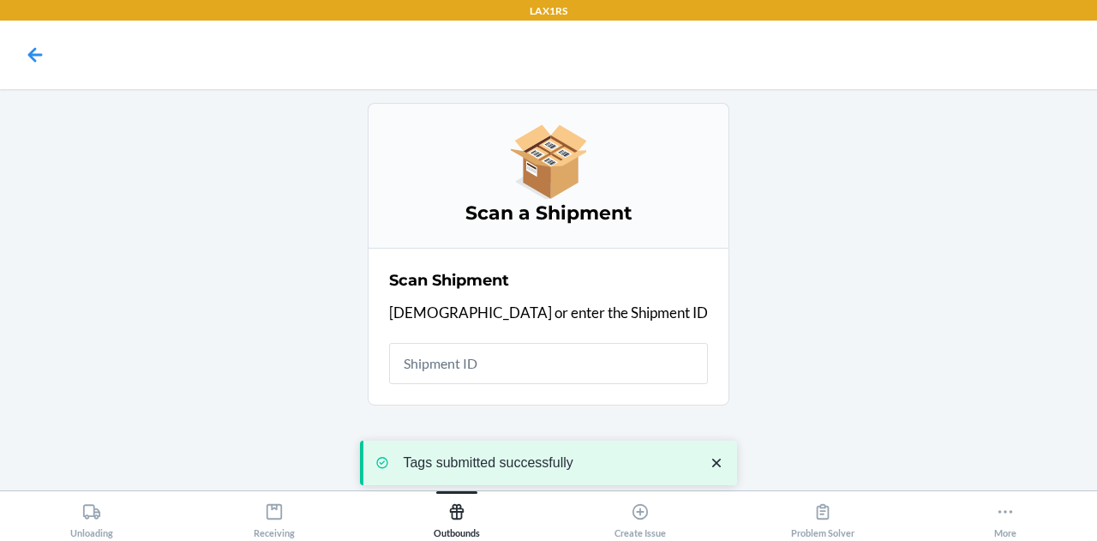
scroll to position [0, 0]
click at [567, 365] on input "text" at bounding box center [548, 363] width 319 height 41
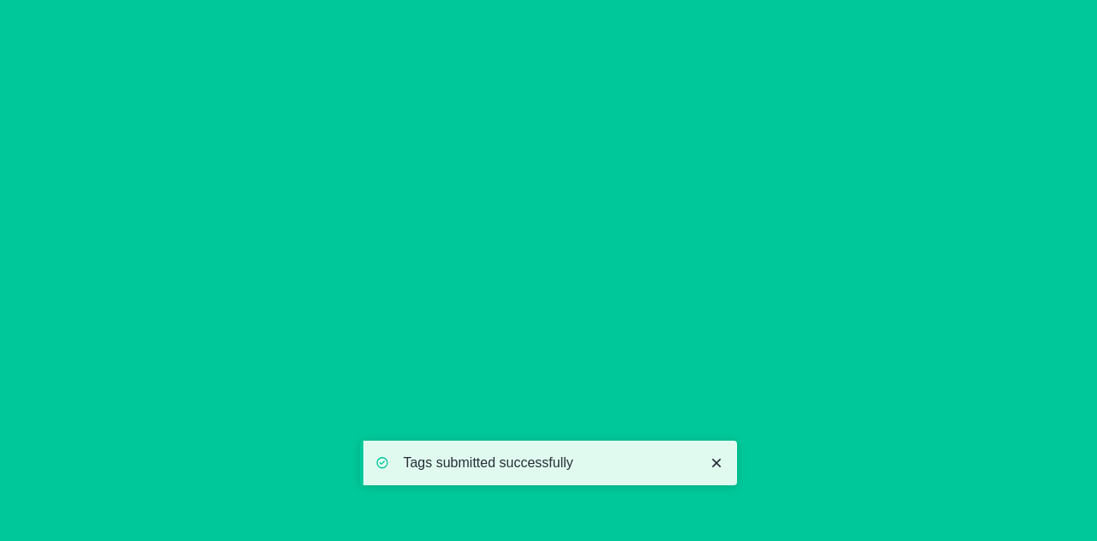
type input "[DATE]"
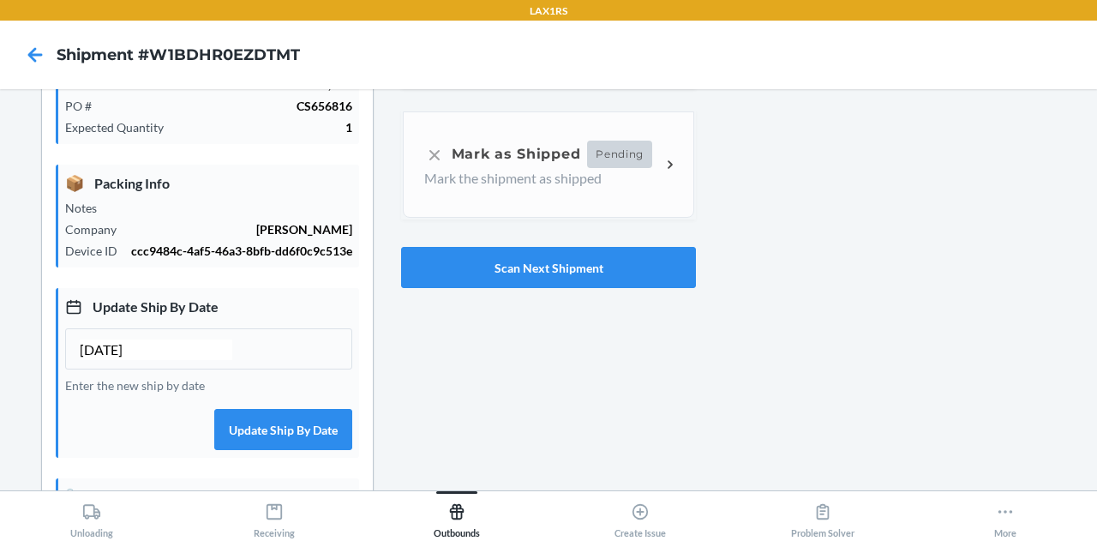
scroll to position [279, 0]
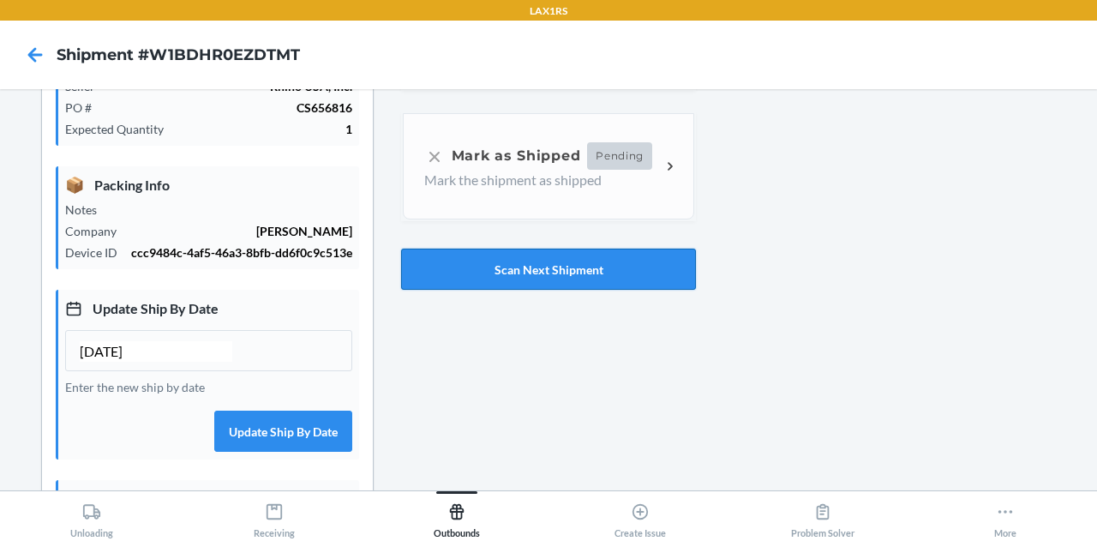
click at [517, 278] on button "Scan Next Shipment" at bounding box center [548, 268] width 295 height 41
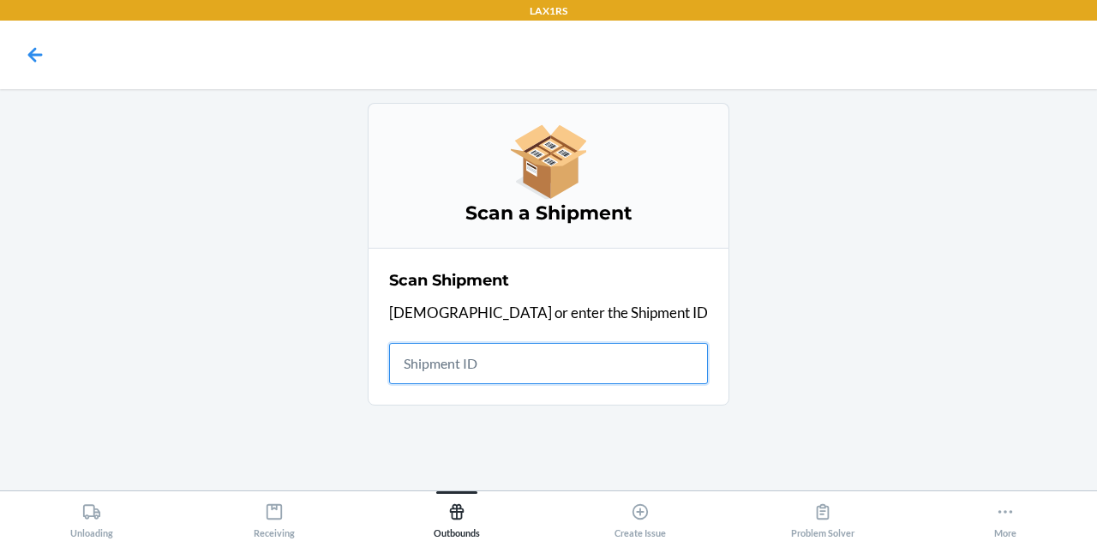
click at [531, 359] on input "text" at bounding box center [548, 363] width 319 height 41
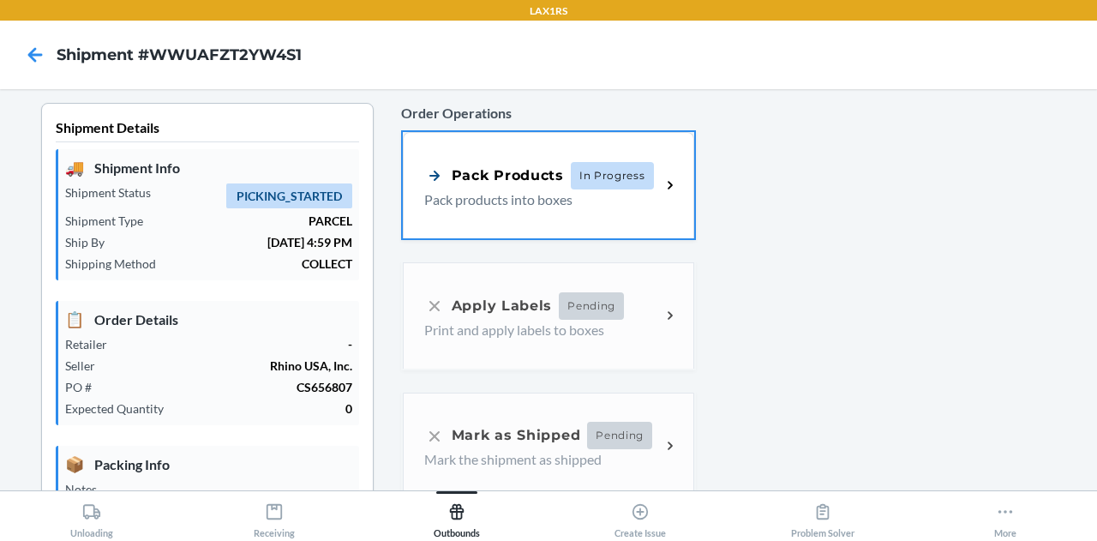
type input "[DATE]"
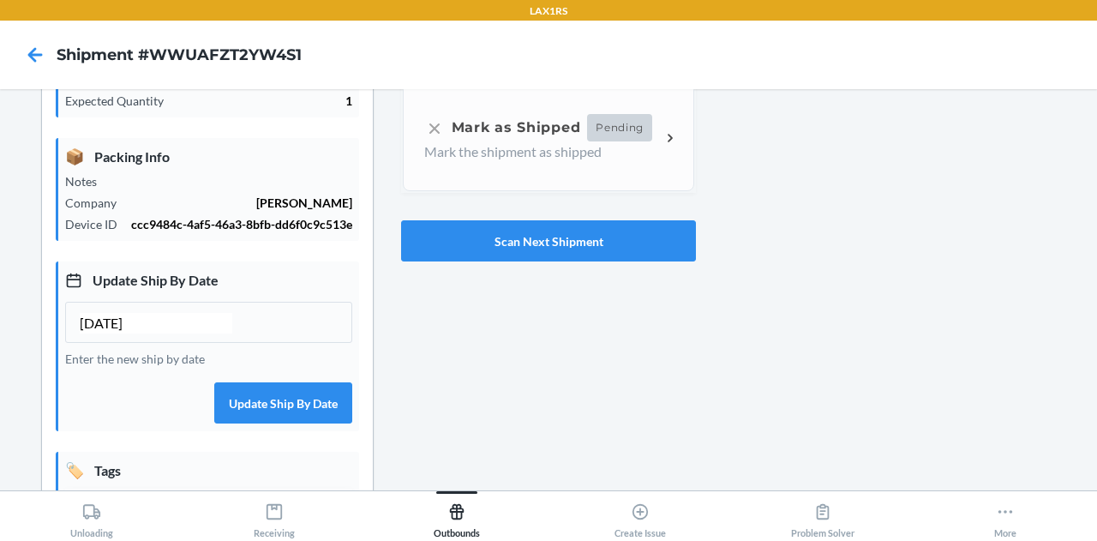
scroll to position [295, 0]
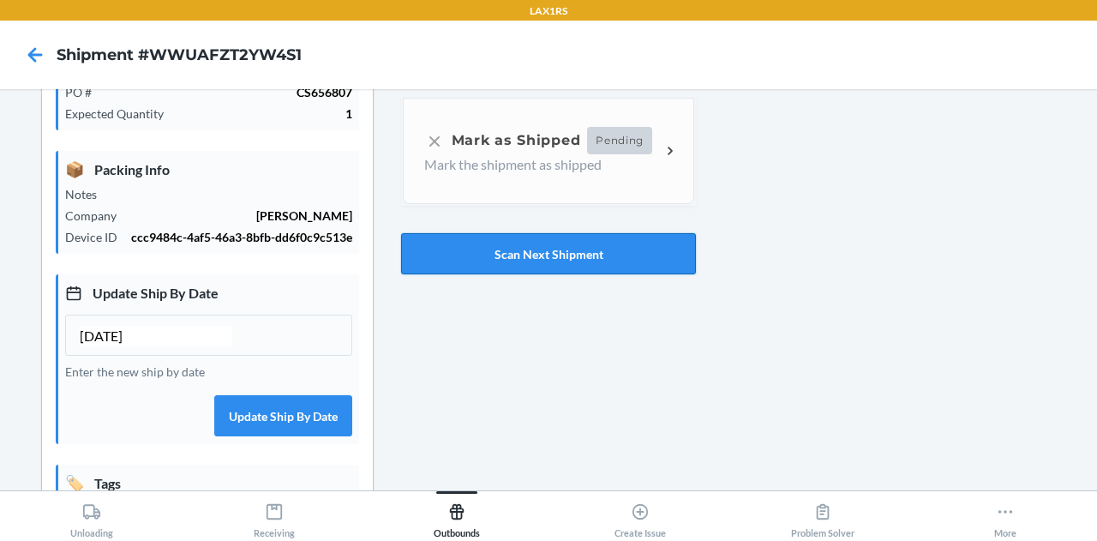
click at [500, 249] on button "Scan Next Shipment" at bounding box center [548, 253] width 295 height 41
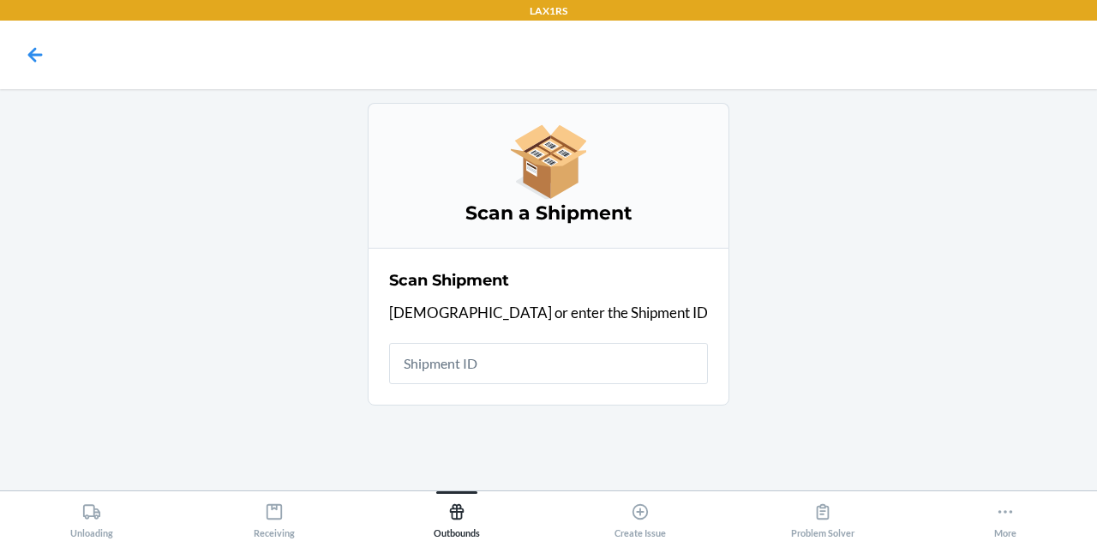
scroll to position [0, 0]
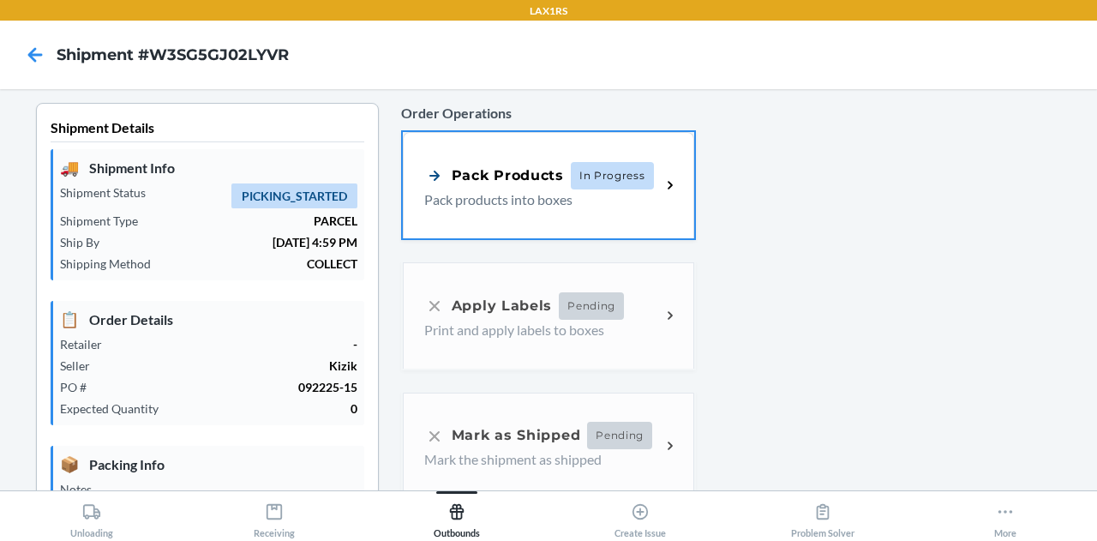
type input "[DATE]"
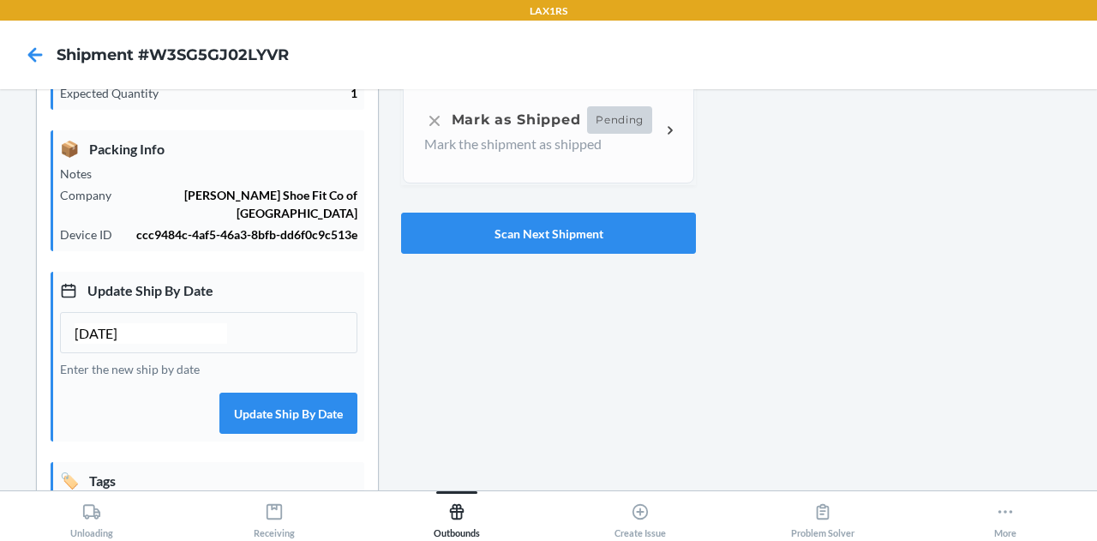
scroll to position [314, 0]
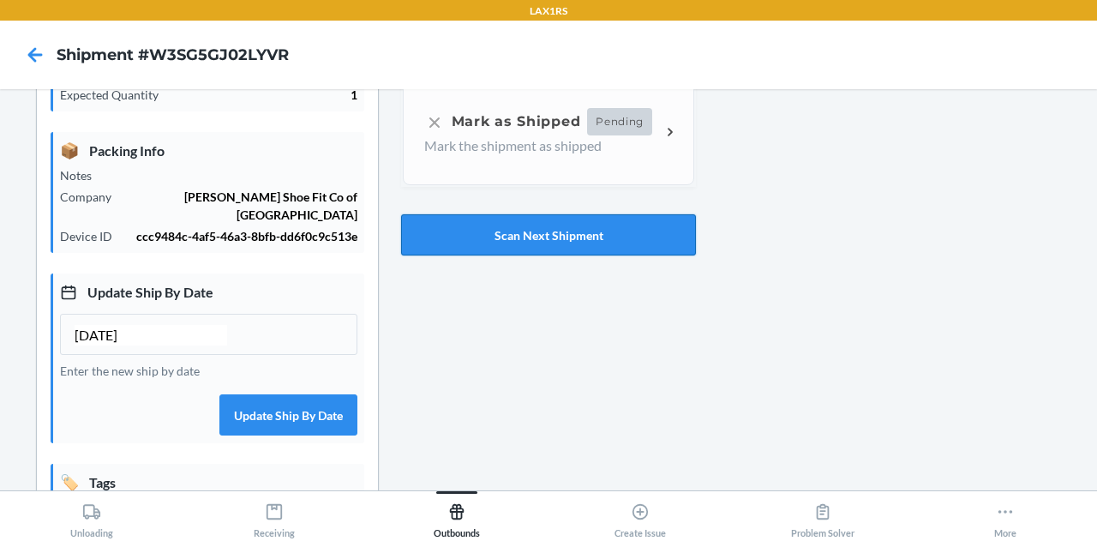
click at [509, 236] on button "Scan Next Shipment" at bounding box center [548, 234] width 295 height 41
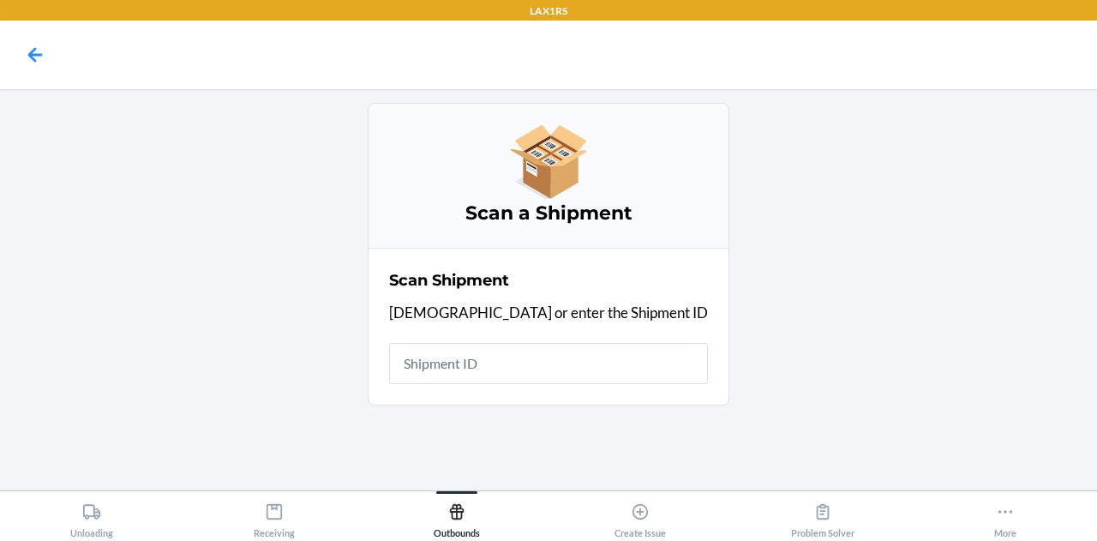
scroll to position [0, 0]
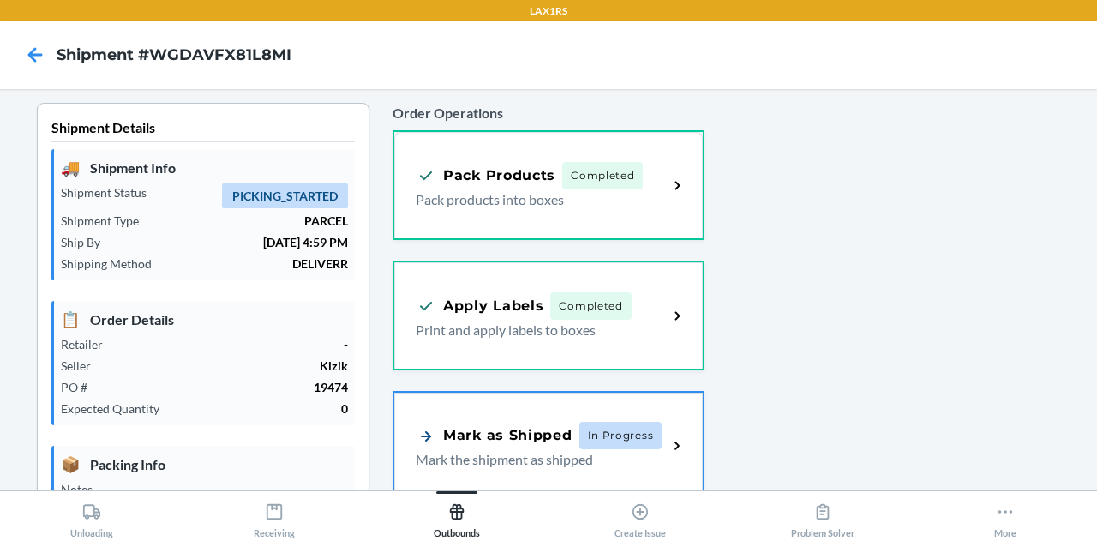
type input "[DATE]"
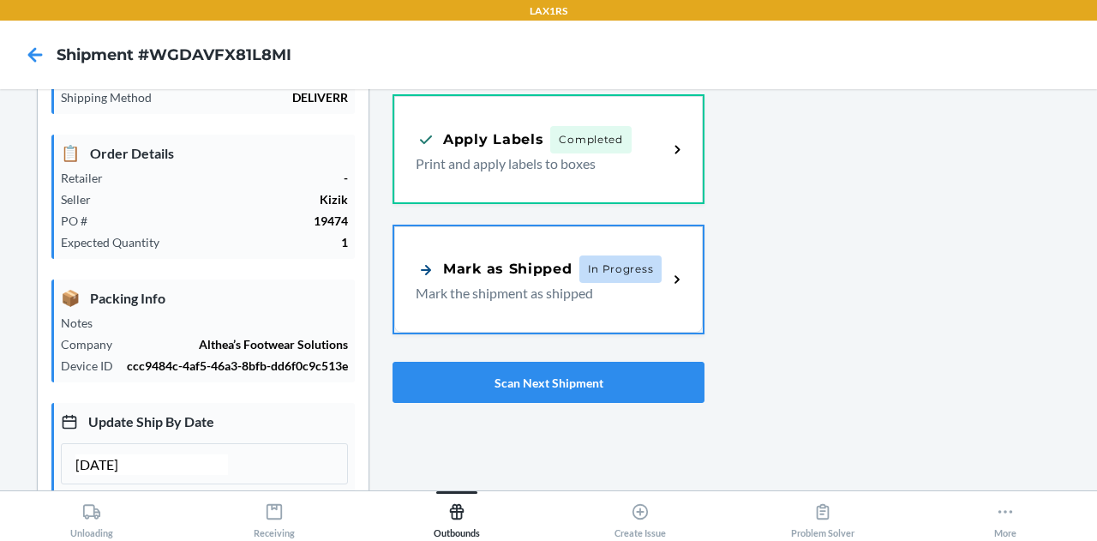
scroll to position [118, 0]
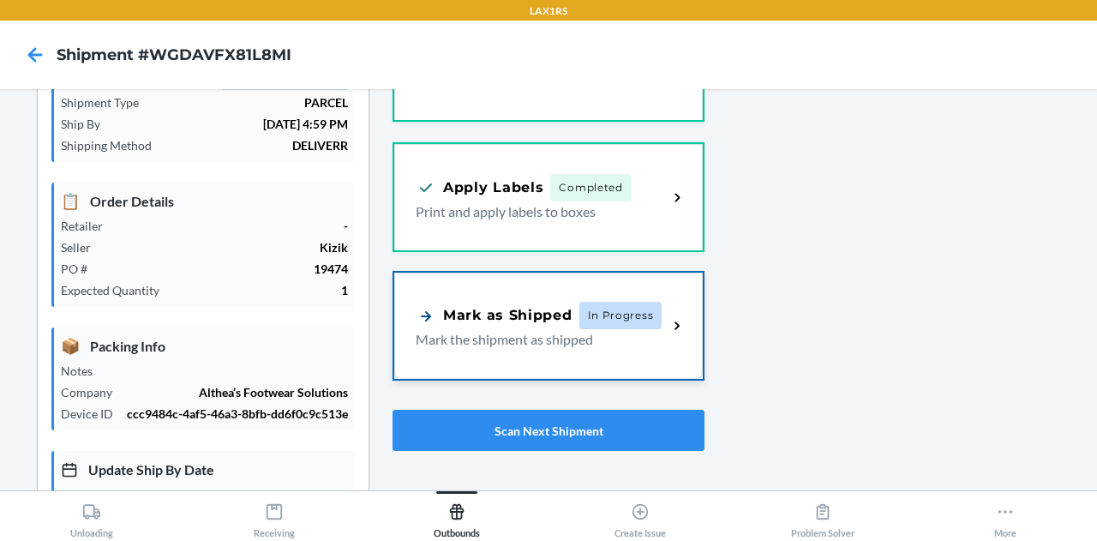
click at [570, 362] on div "Mark as Shipped In Progress Mark the shipment as shipped" at bounding box center [548, 325] width 308 height 106
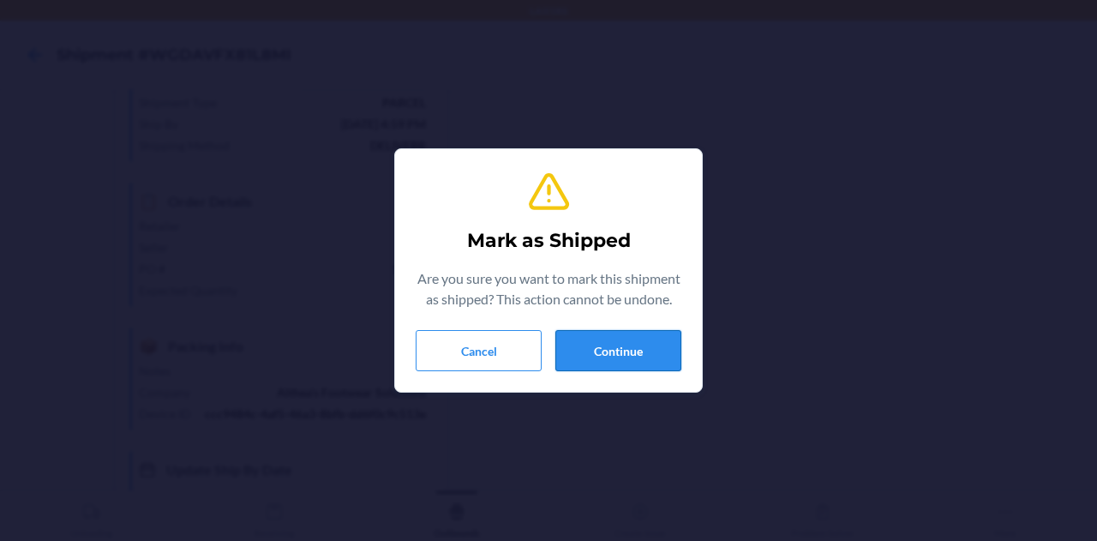
click at [609, 352] on button "Continue" at bounding box center [618, 350] width 126 height 41
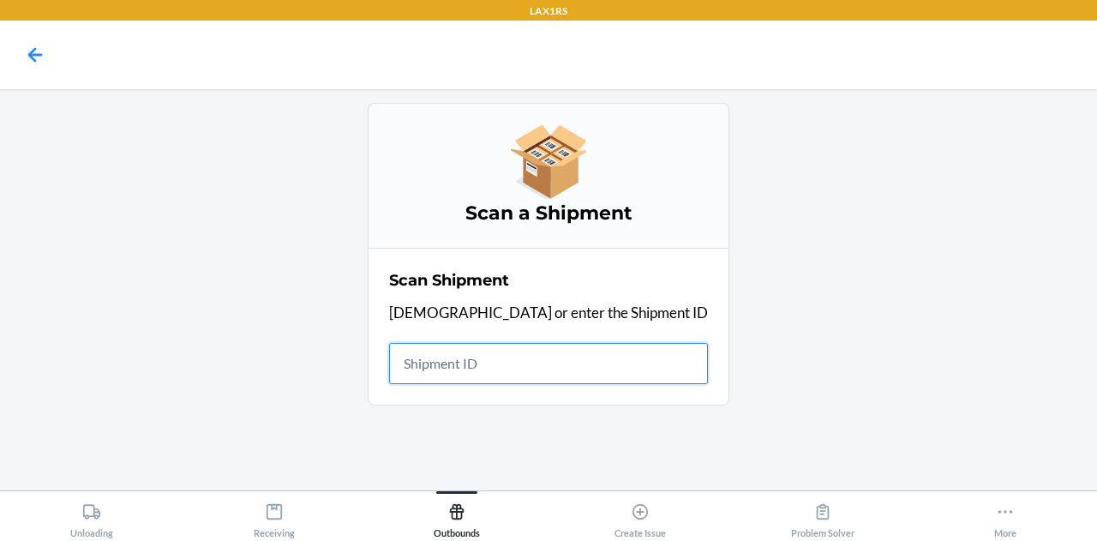
click at [569, 357] on input "text" at bounding box center [548, 363] width 319 height 41
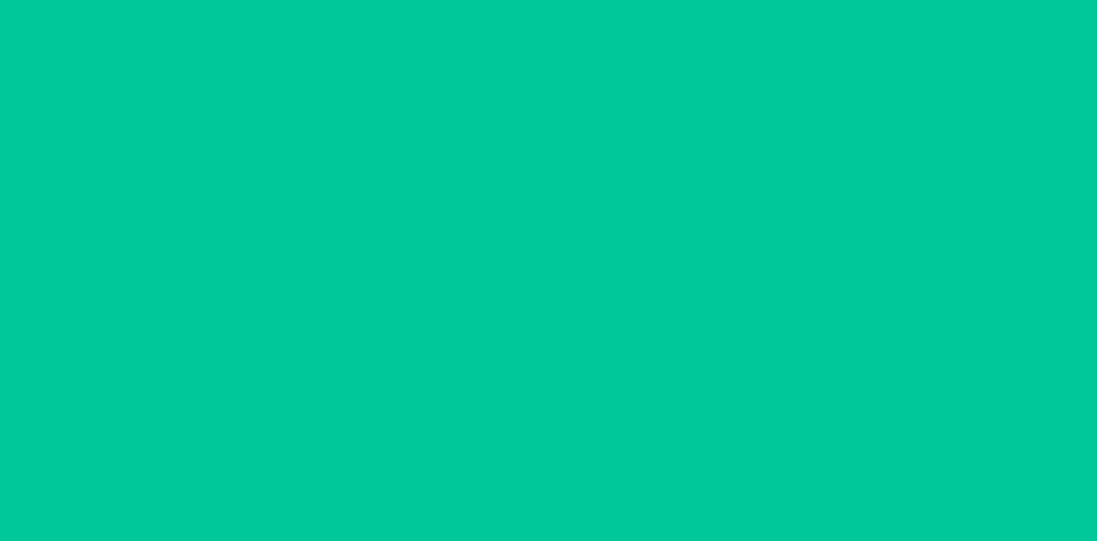
type input "[DATE]"
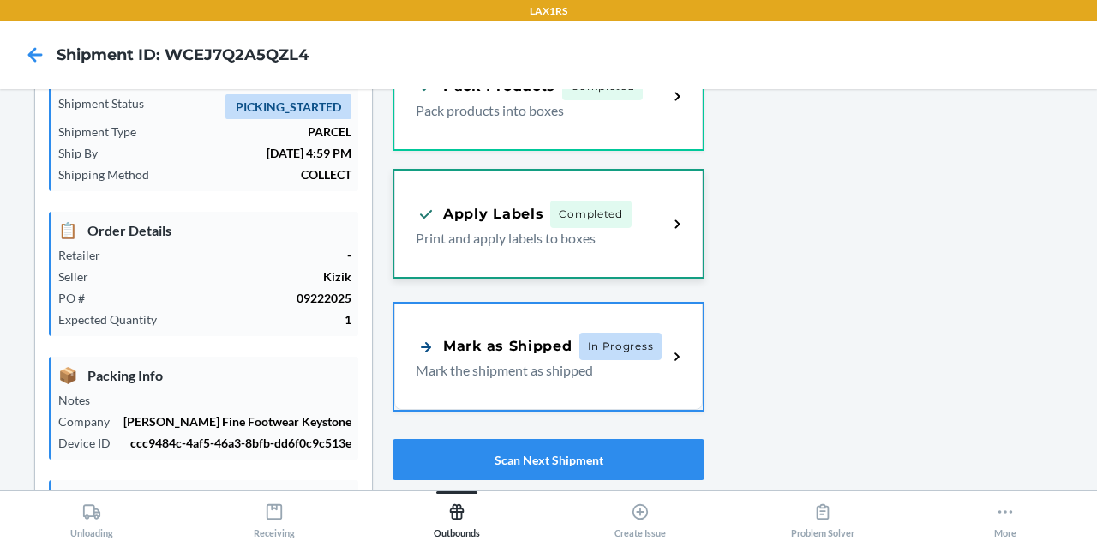
scroll to position [142, 0]
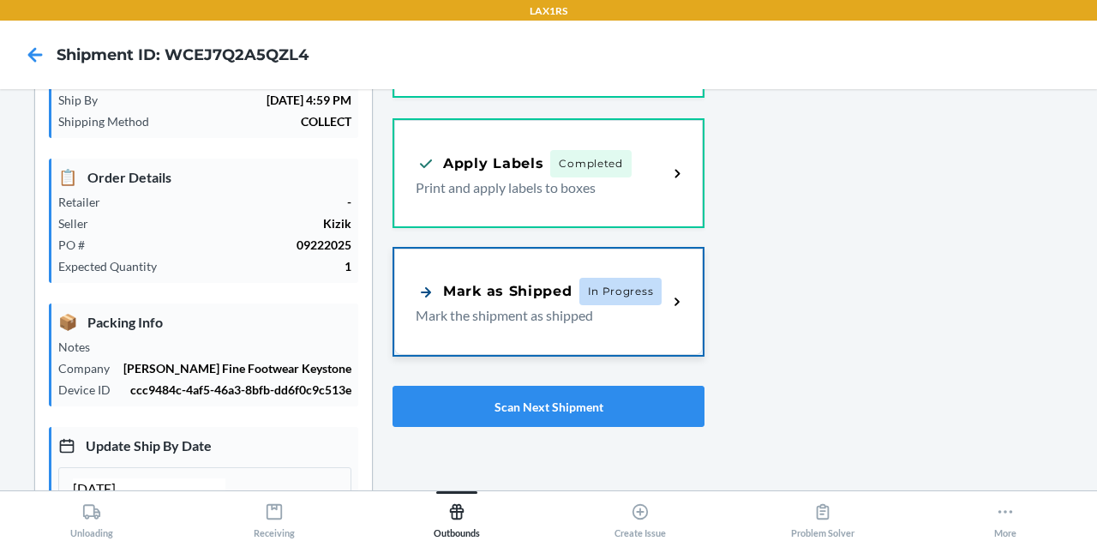
click at [507, 289] on div "Mark as Shipped" at bounding box center [493, 291] width 157 height 21
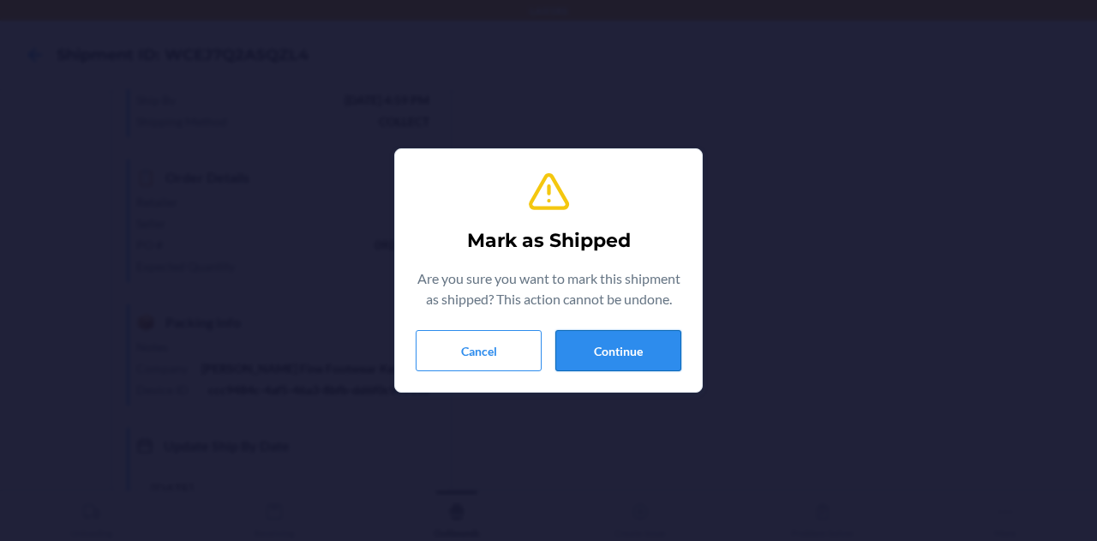
click at [584, 350] on button "Continue" at bounding box center [618, 350] width 126 height 41
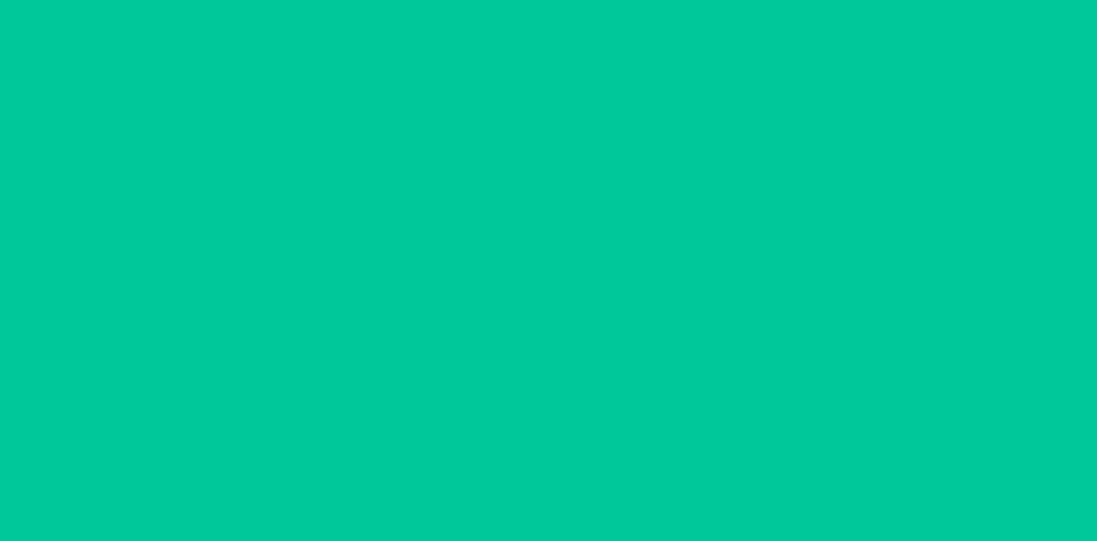
type input "[DATE]"
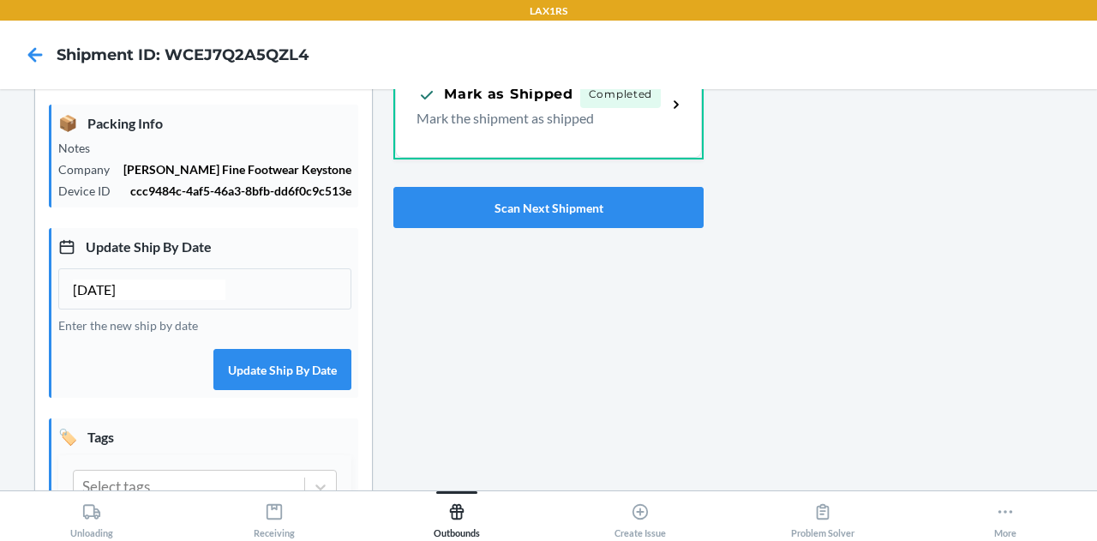
scroll to position [360, 0]
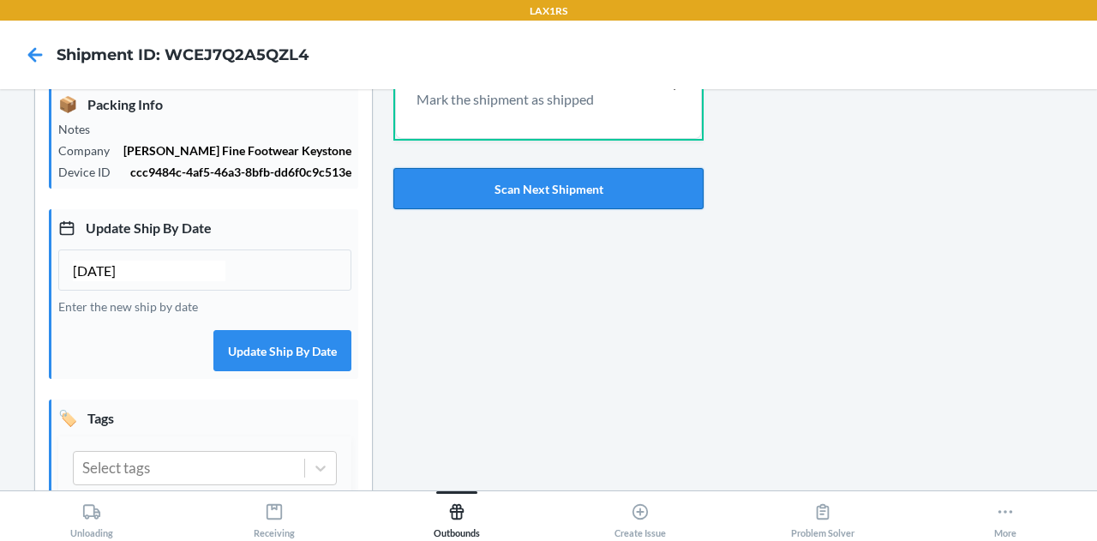
click at [551, 184] on button "Scan Next Shipment" at bounding box center [547, 188] width 309 height 41
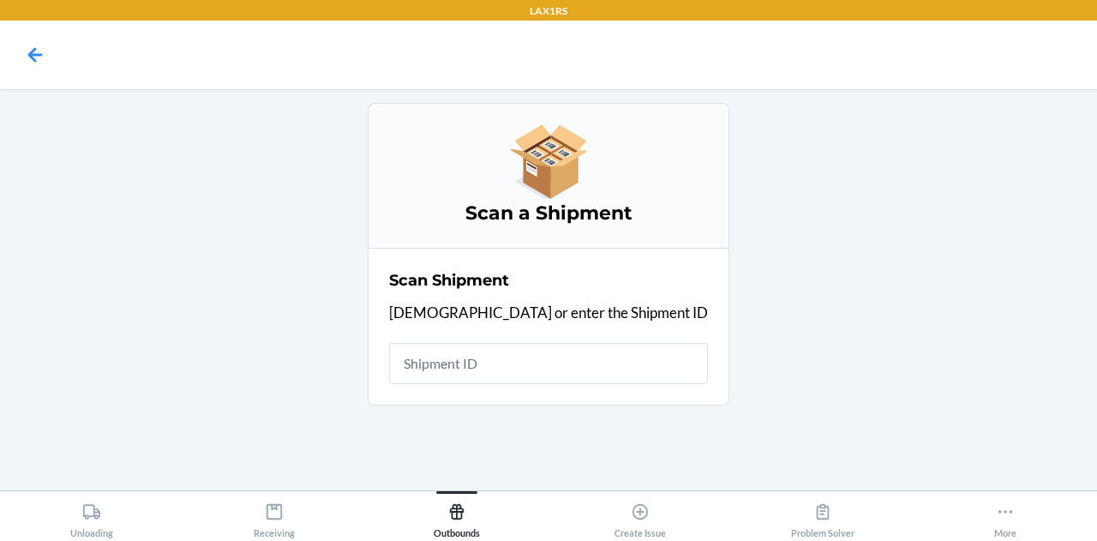
scroll to position [0, 0]
click at [521, 364] on input "text" at bounding box center [548, 363] width 319 height 41
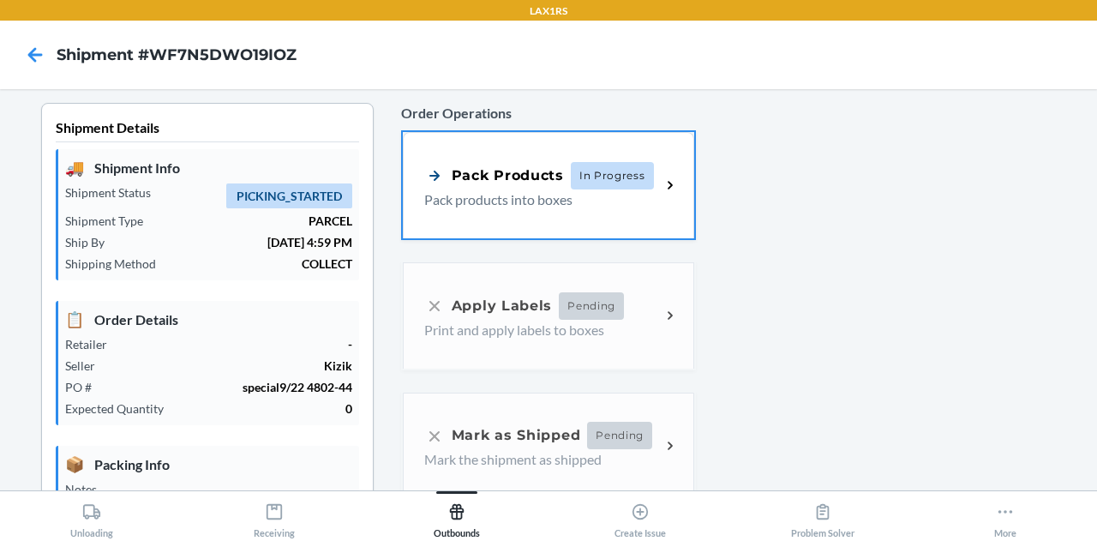
type input "[DATE]"
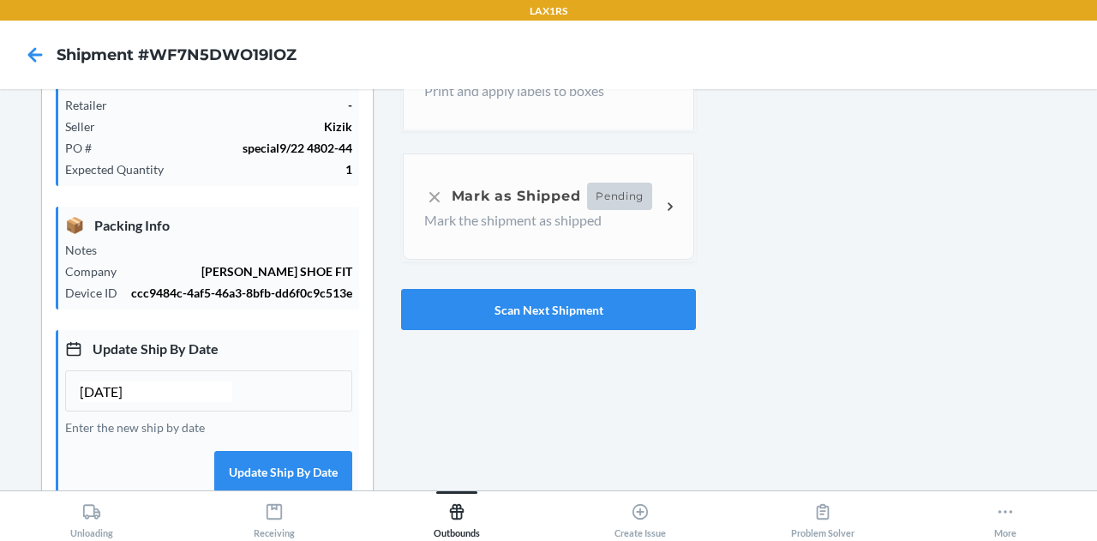
scroll to position [220, 0]
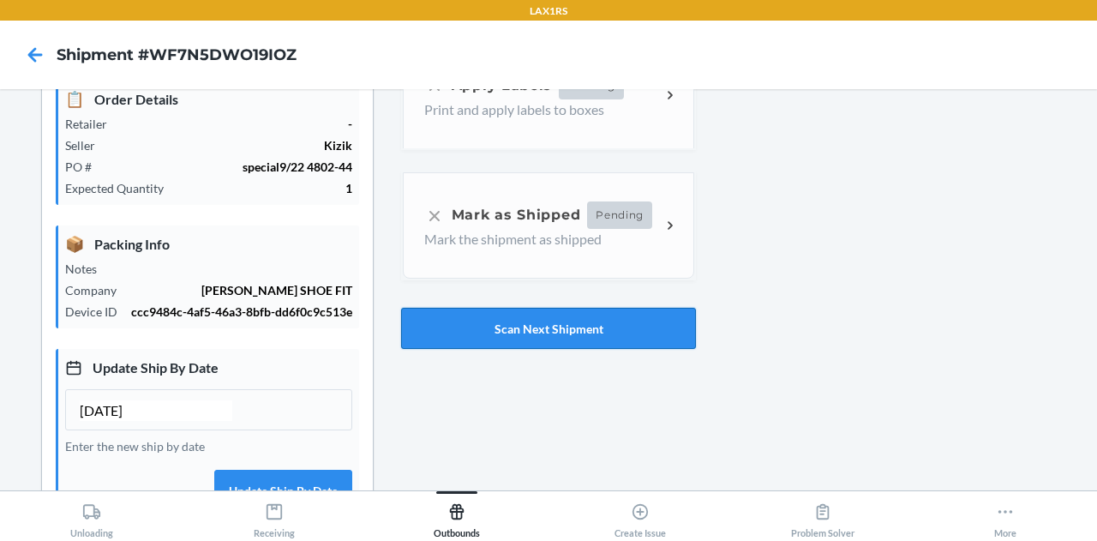
click at [555, 323] on button "Scan Next Shipment" at bounding box center [548, 328] width 295 height 41
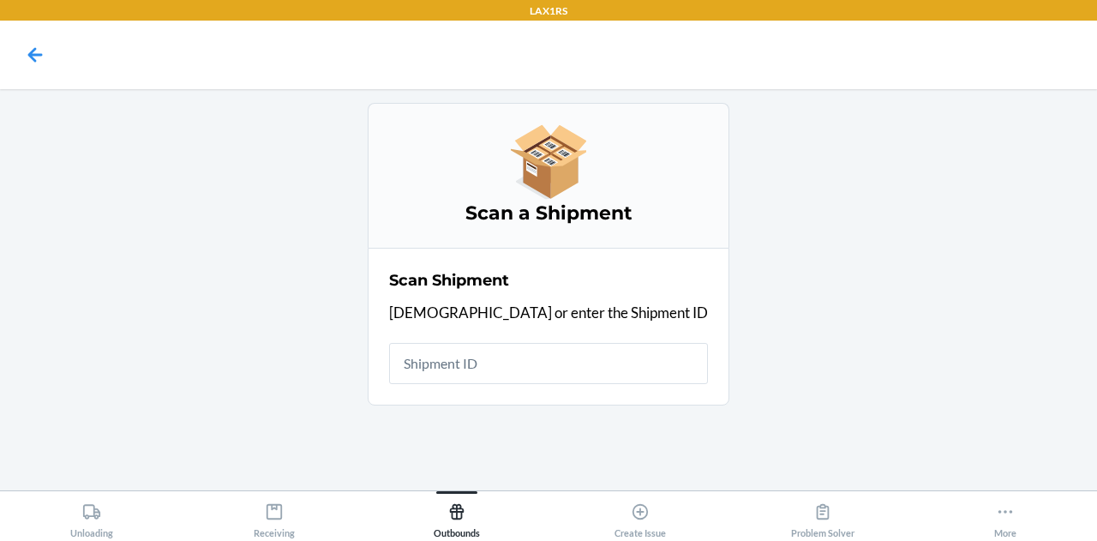
click at [543, 372] on input "text" at bounding box center [548, 363] width 319 height 41
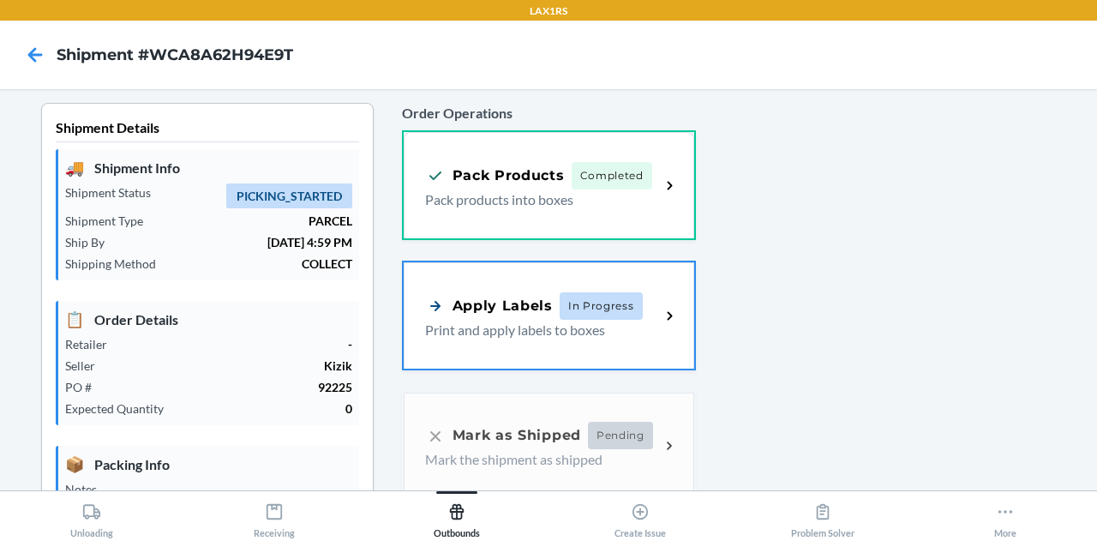
type input "[DATE]"
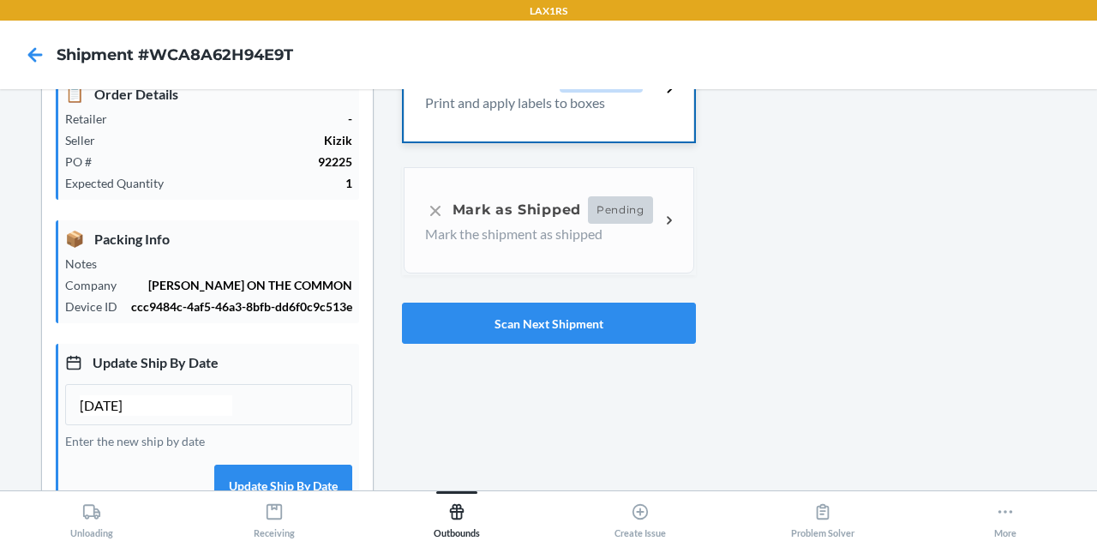
scroll to position [261, 0]
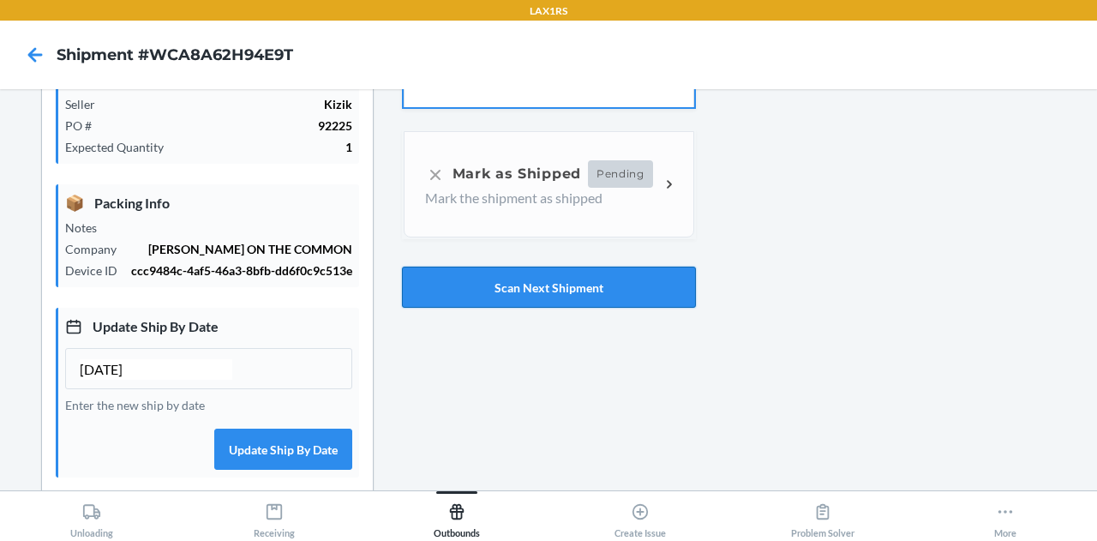
click at [478, 282] on button "Scan Next Shipment" at bounding box center [549, 286] width 294 height 41
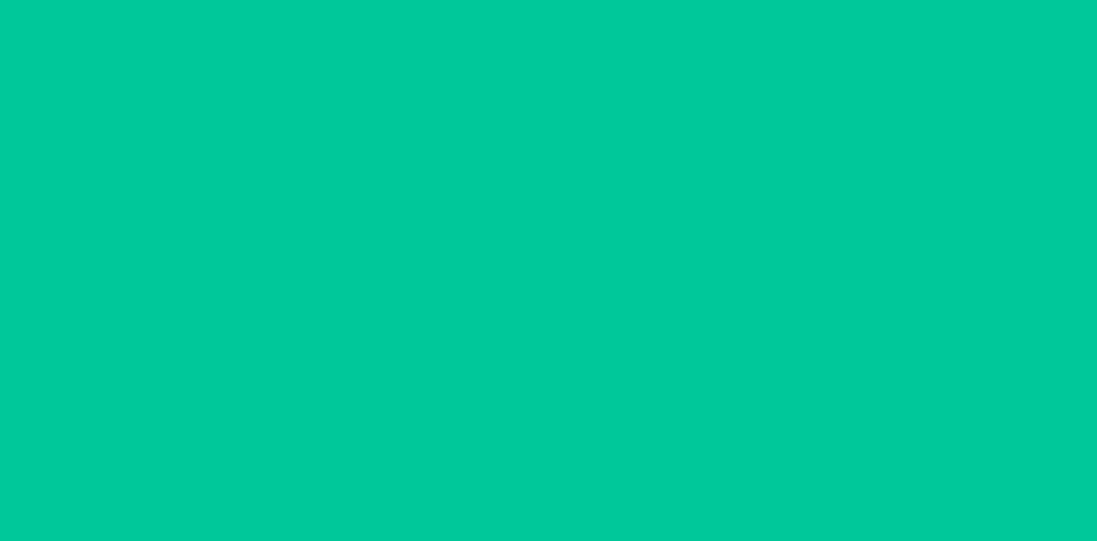
type input "[DATE]"
